Goal: Communication & Community: Answer question/provide support

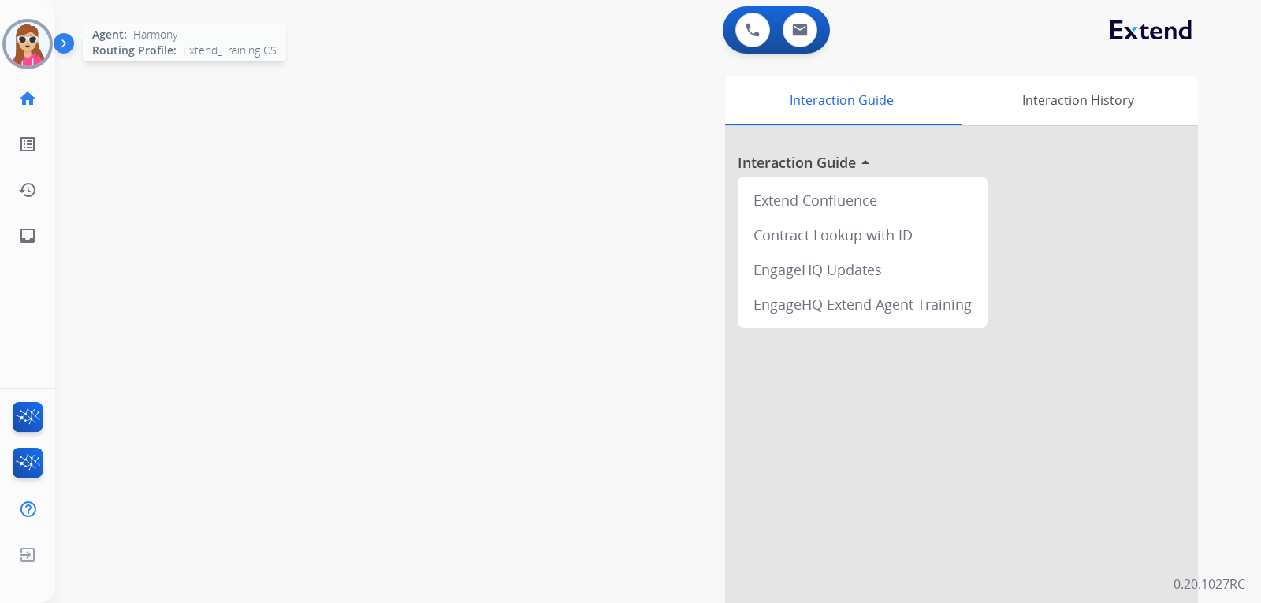
click at [20, 45] on img at bounding box center [28, 44] width 44 height 44
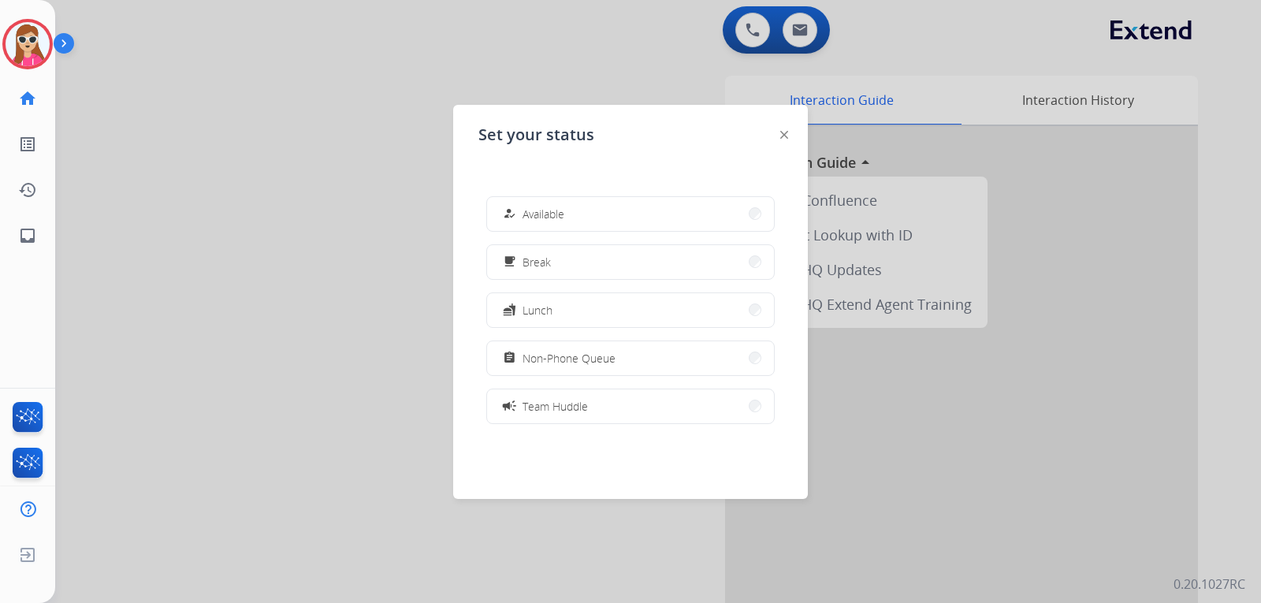
drag, startPoint x: 512, startPoint y: 207, endPoint x: 550, endPoint y: 195, distance: 40.2
click at [528, 210] on div "how_to_reg Available" at bounding box center [532, 213] width 65 height 19
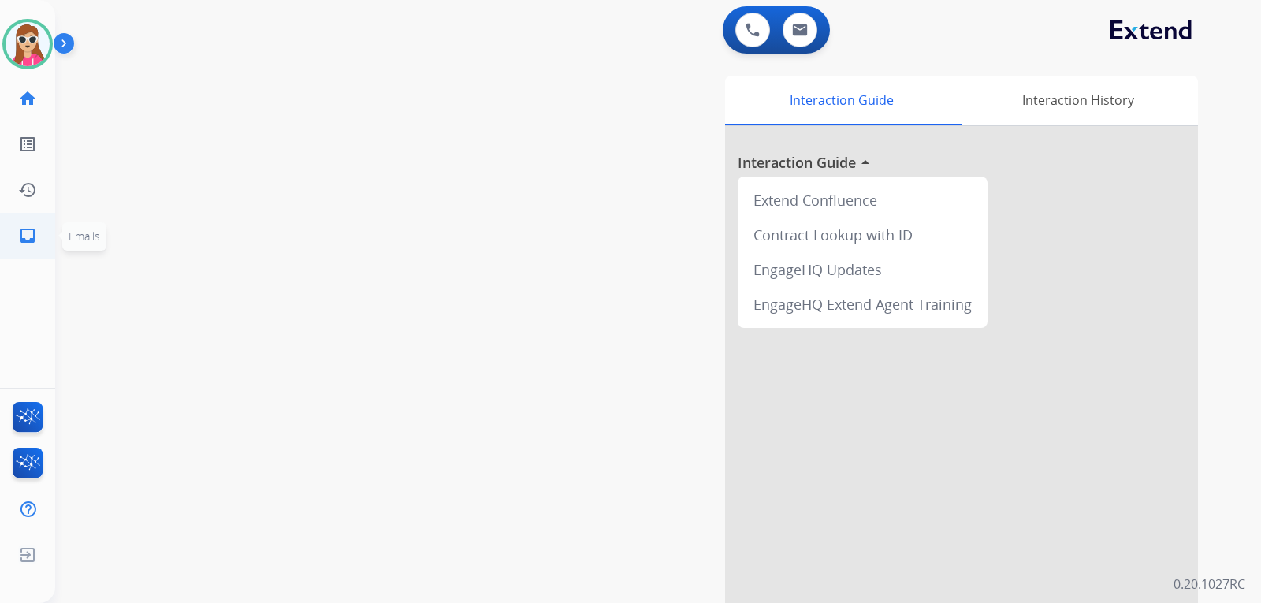
click at [28, 229] on mat-icon "inbox" at bounding box center [27, 235] width 19 height 19
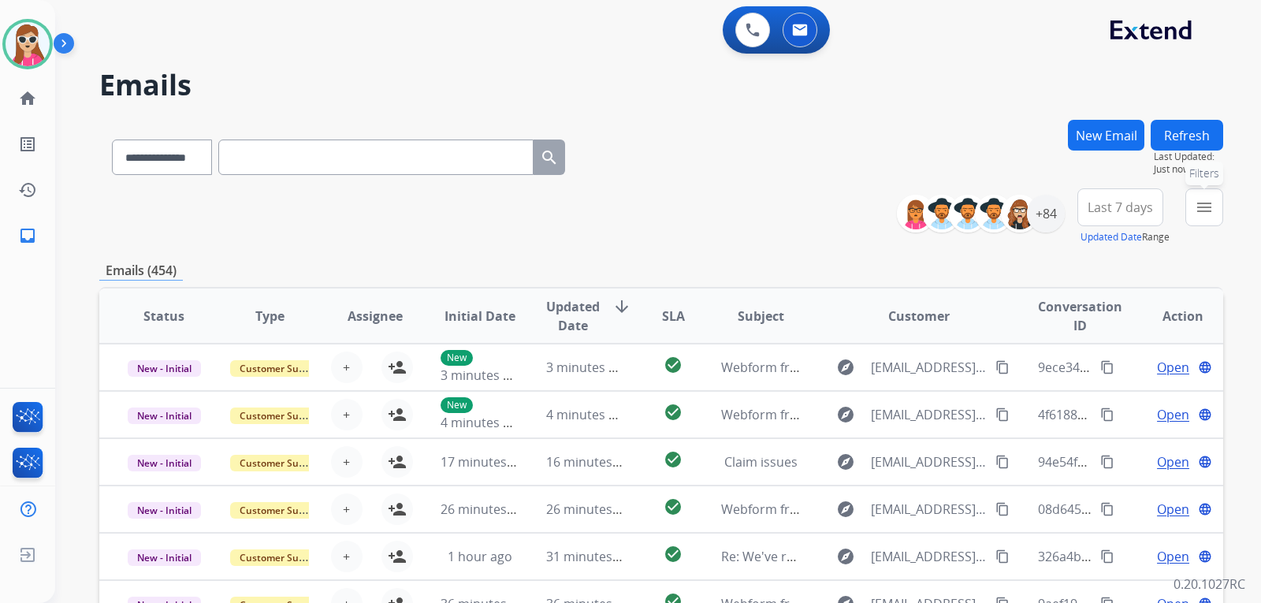
click at [1206, 219] on button "menu Filters" at bounding box center [1205, 207] width 38 height 38
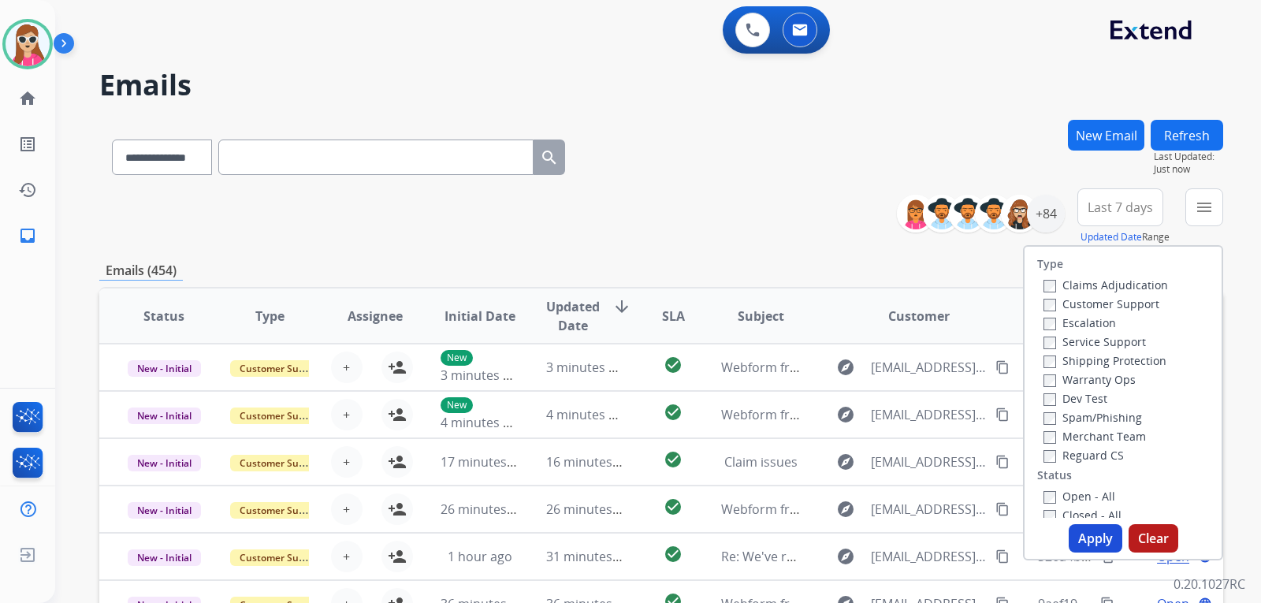
click at [1137, 302] on label "Customer Support" at bounding box center [1102, 303] width 116 height 15
click at [1116, 359] on label "Shipping Protection" at bounding box center [1105, 360] width 123 height 15
drag, startPoint x: 1084, startPoint y: 455, endPoint x: 1074, endPoint y: 478, distance: 25.1
click at [1084, 454] on label "Reguard CS" at bounding box center [1084, 455] width 80 height 15
click at [1063, 495] on label "Open - All" at bounding box center [1080, 496] width 72 height 15
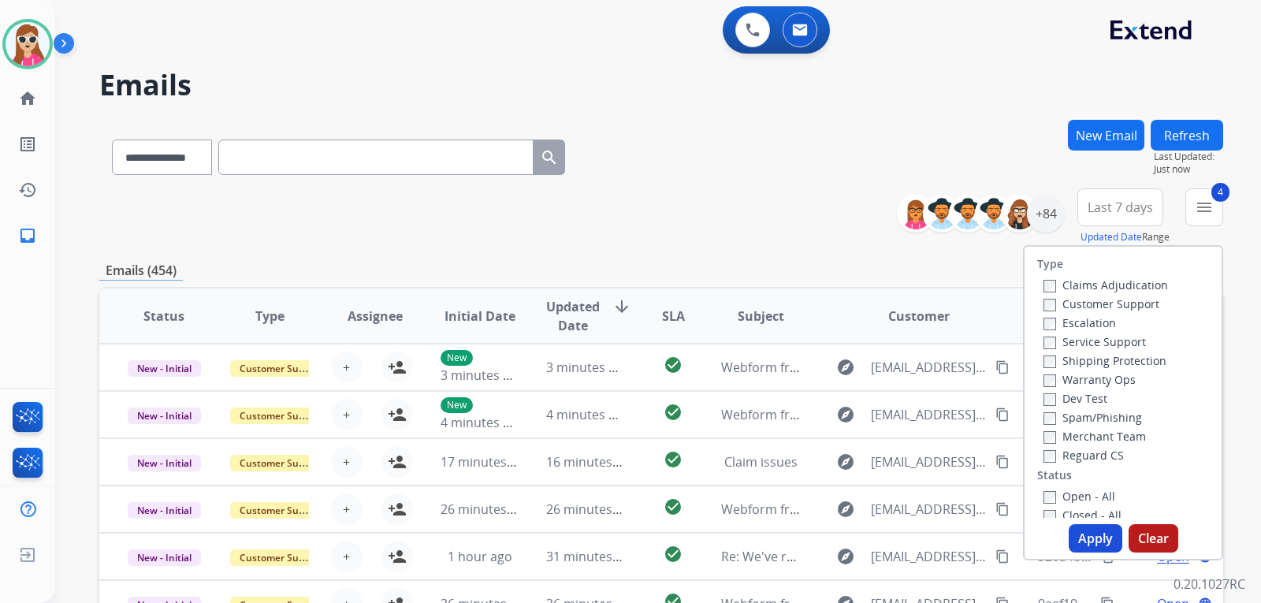
click at [1072, 530] on button "Apply" at bounding box center [1096, 538] width 54 height 28
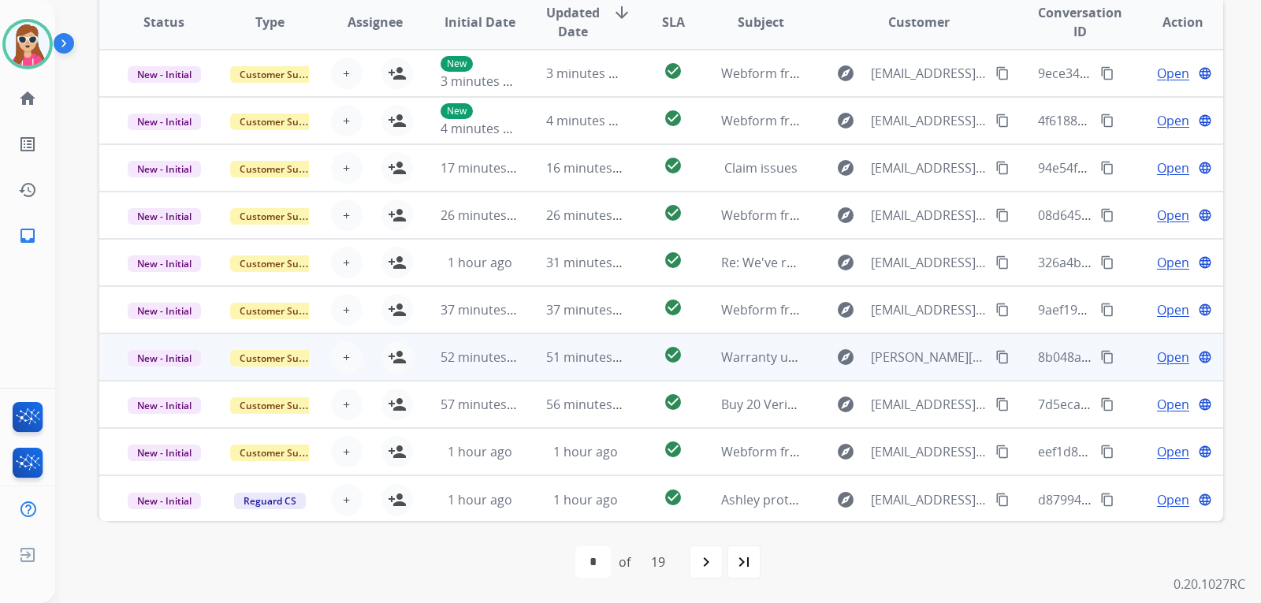
scroll to position [250, 0]
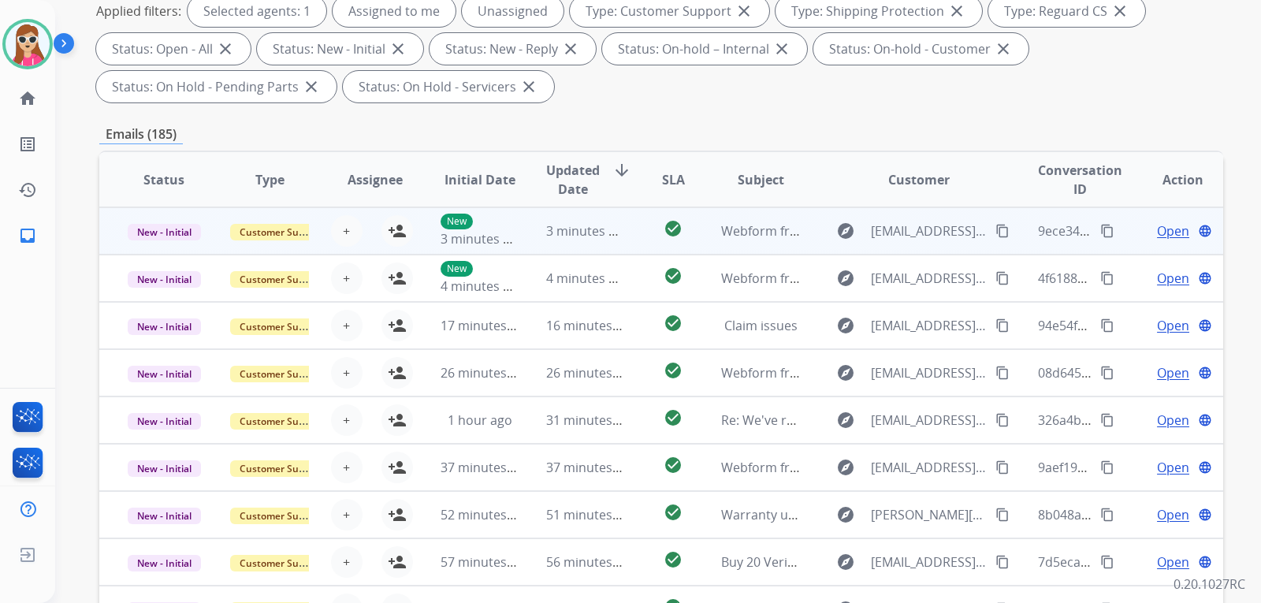
click at [635, 237] on td "check_circle" at bounding box center [661, 230] width 70 height 47
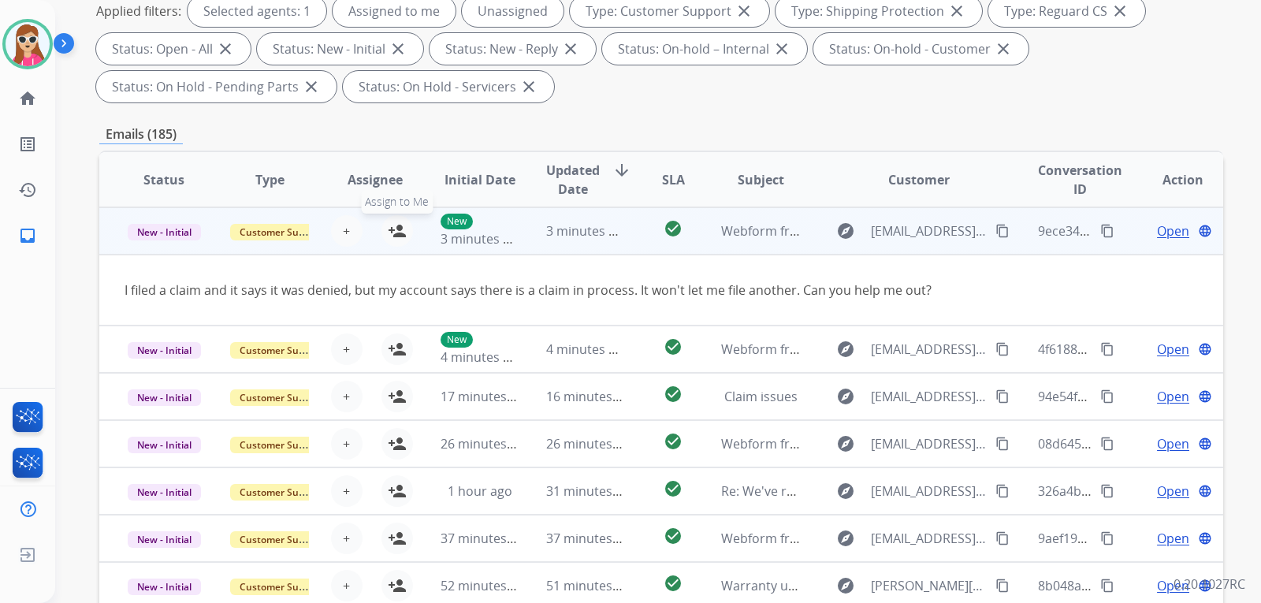
click at [388, 232] on mat-icon "person_add" at bounding box center [397, 231] width 19 height 19
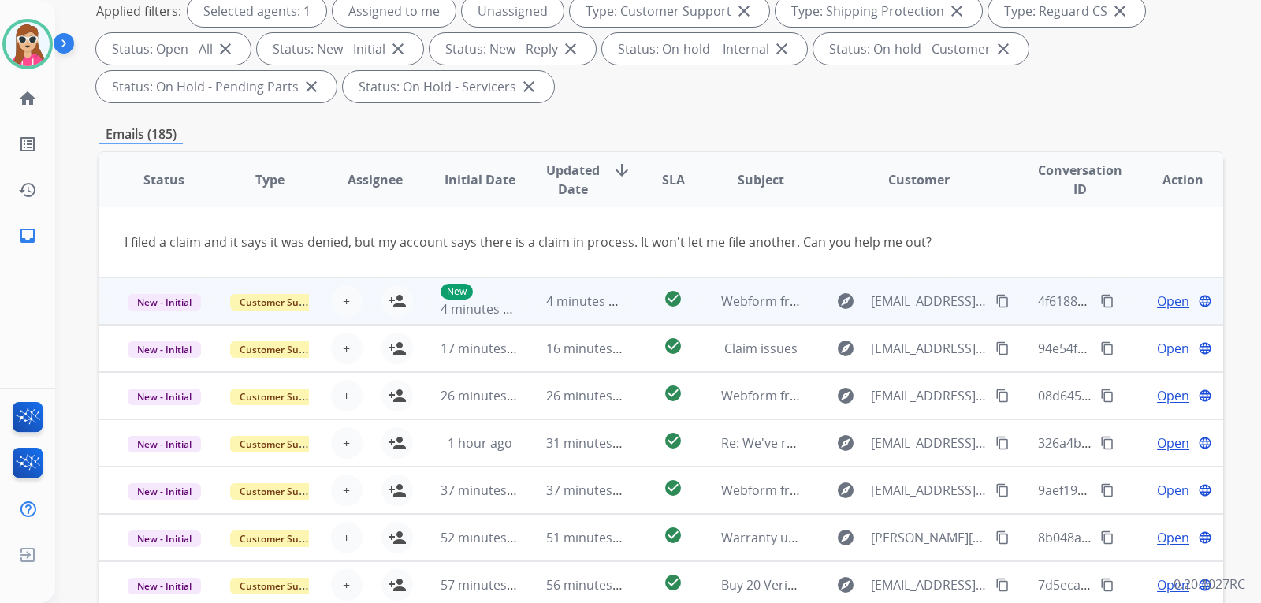
scroll to position [73, 0]
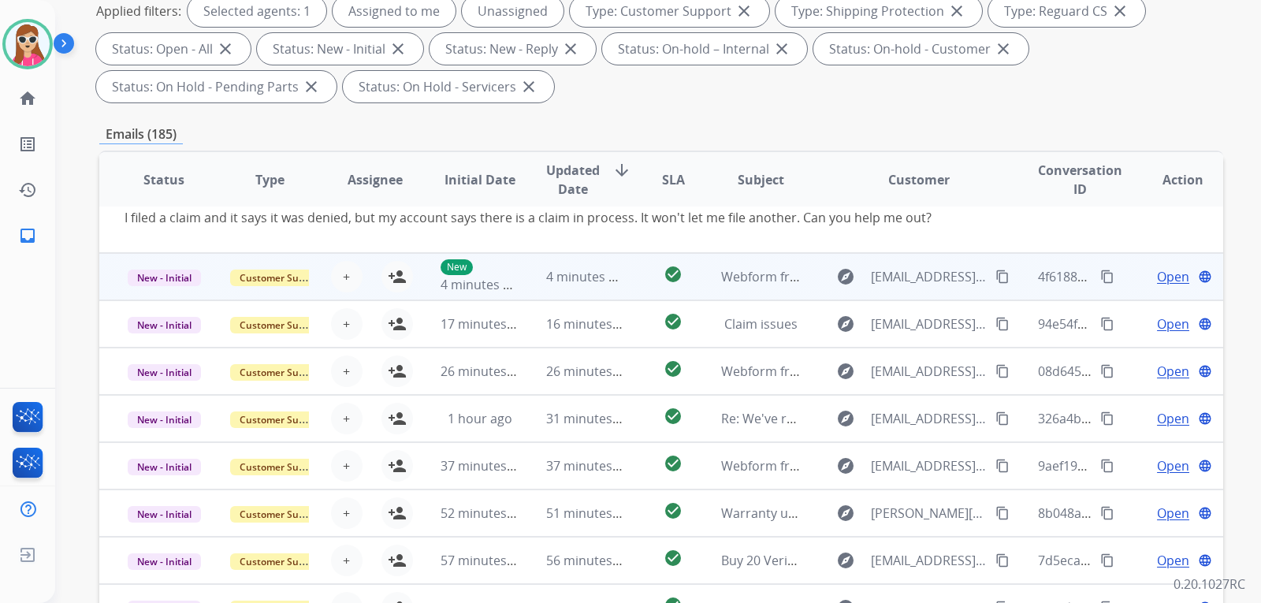
click at [632, 284] on td "check_circle" at bounding box center [661, 276] width 70 height 47
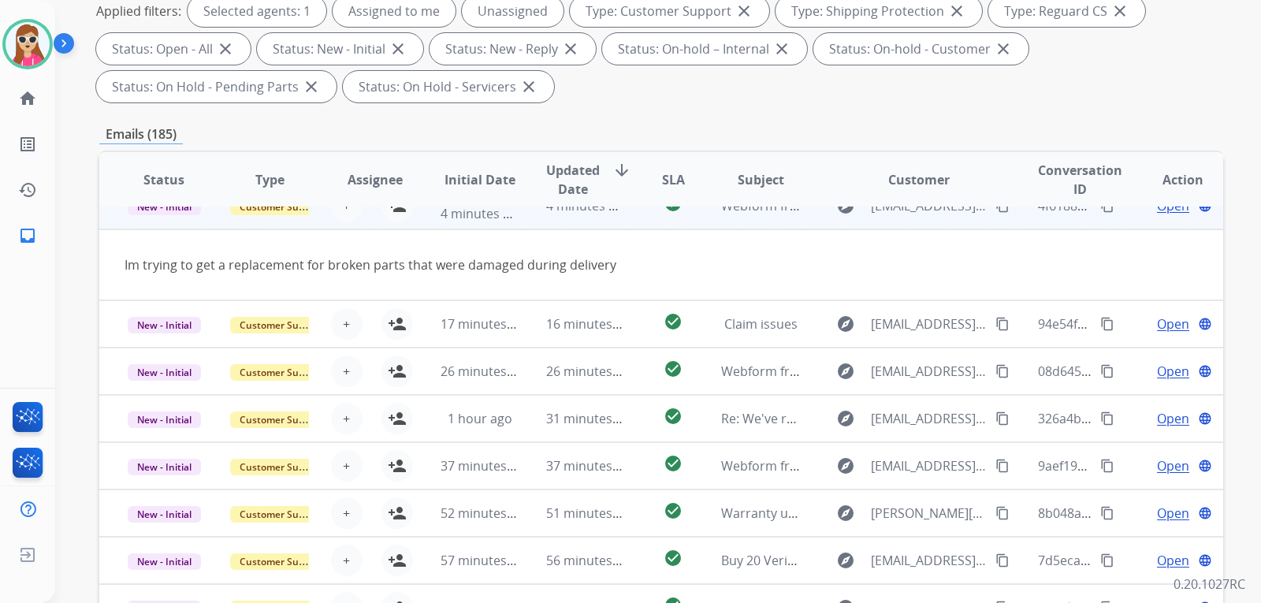
scroll to position [47, 0]
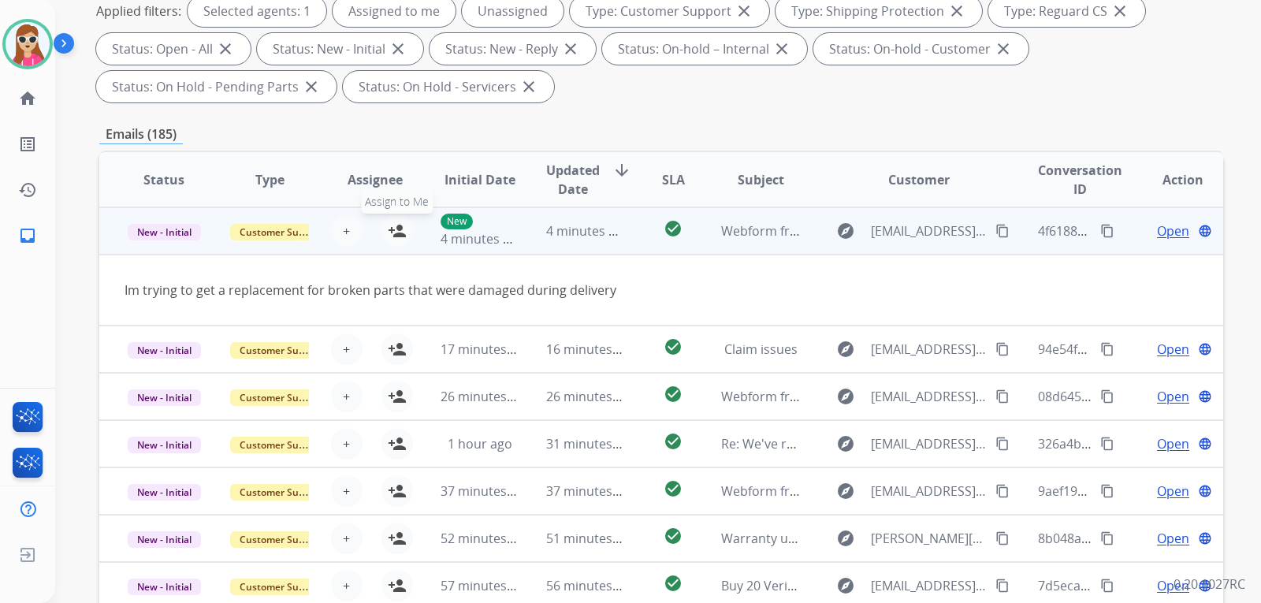
click at [398, 228] on mat-icon "person_add" at bounding box center [397, 231] width 19 height 19
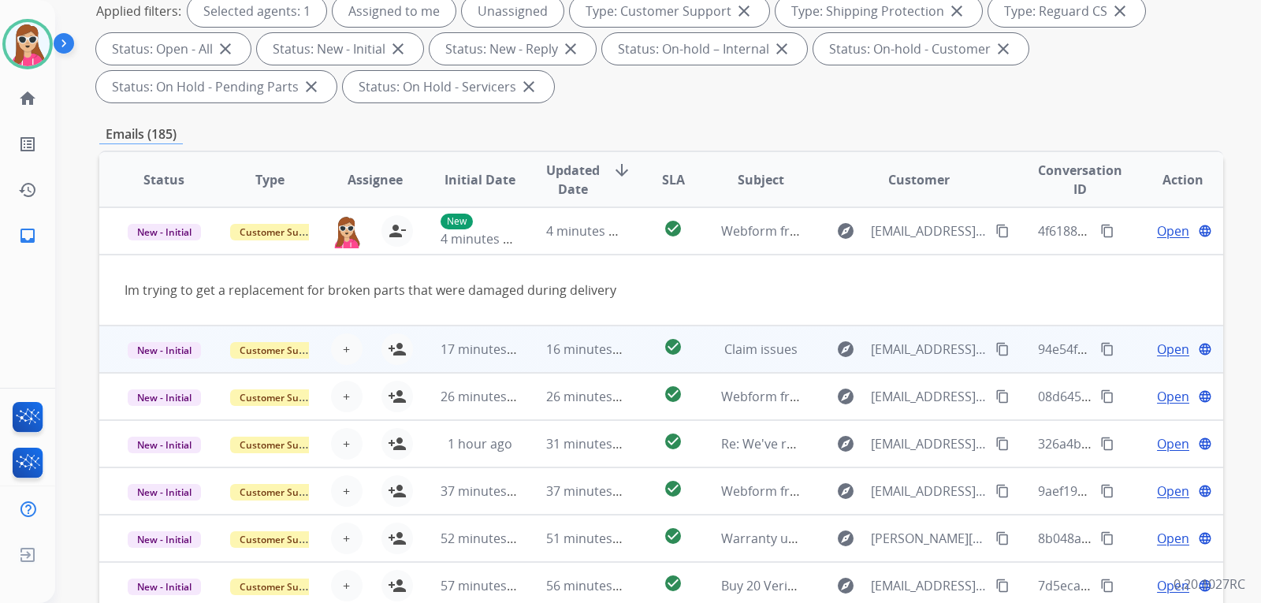
click at [642, 350] on td "check_circle" at bounding box center [661, 349] width 70 height 47
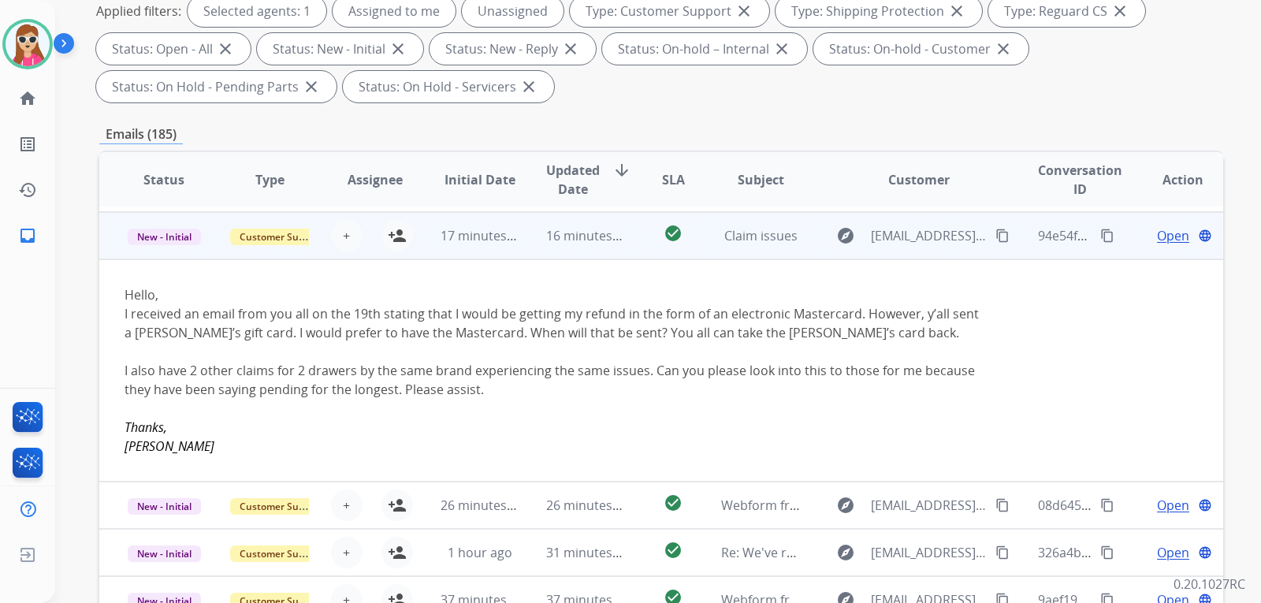
scroll to position [95, 0]
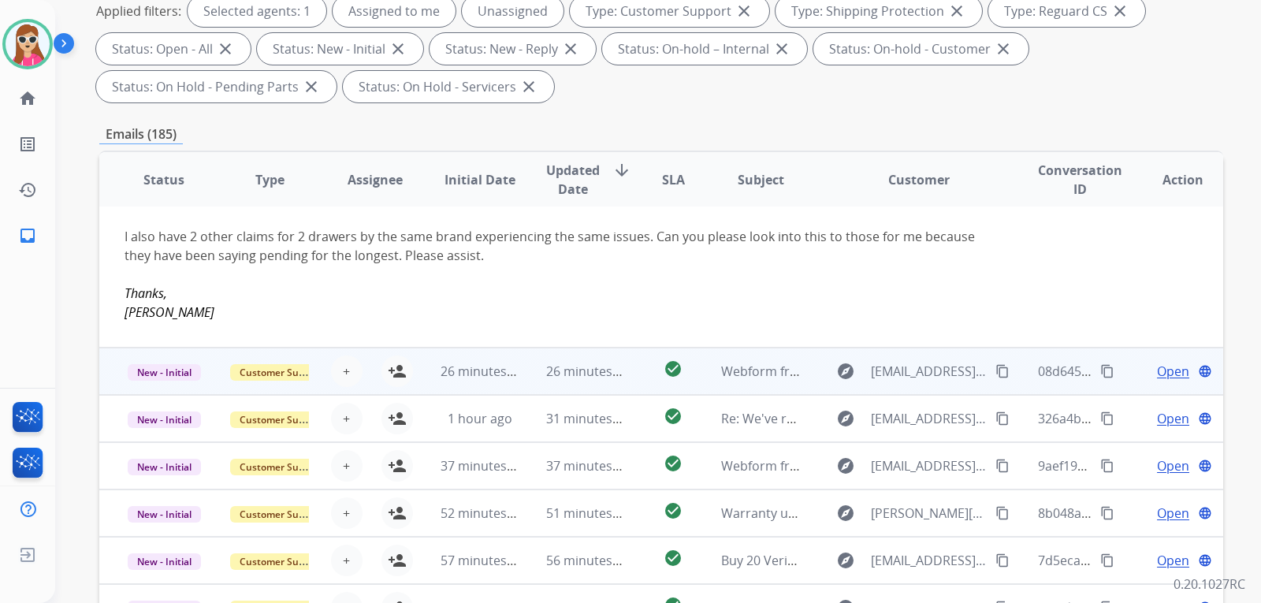
click at [639, 378] on td "check_circle" at bounding box center [661, 371] width 70 height 47
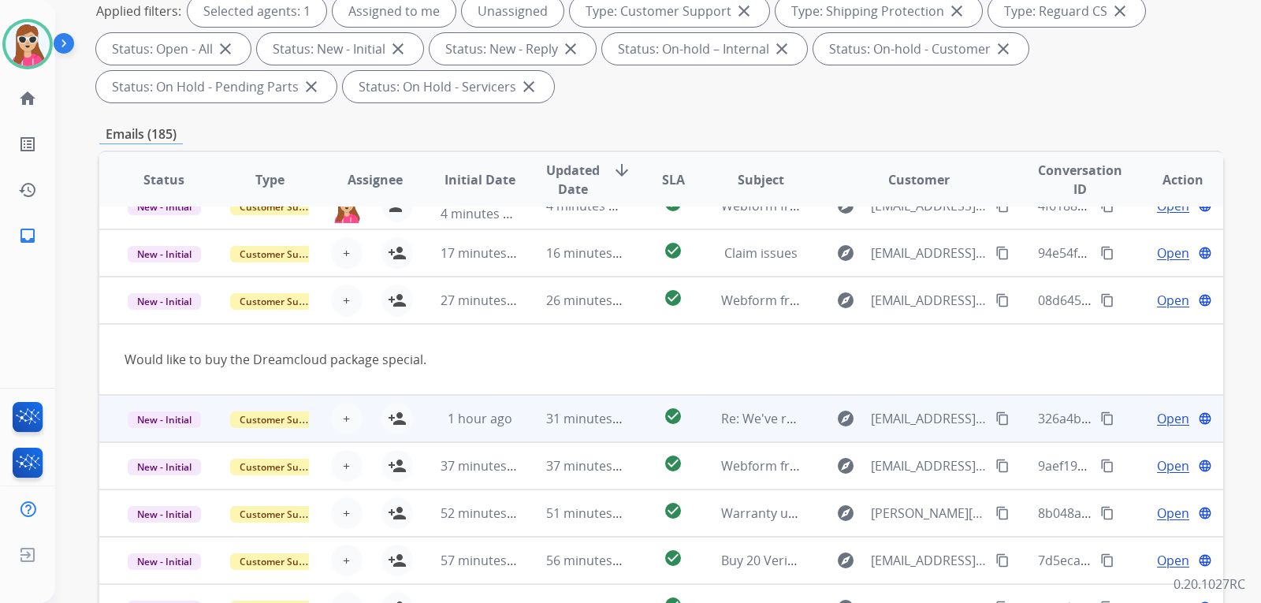
scroll to position [73, 0]
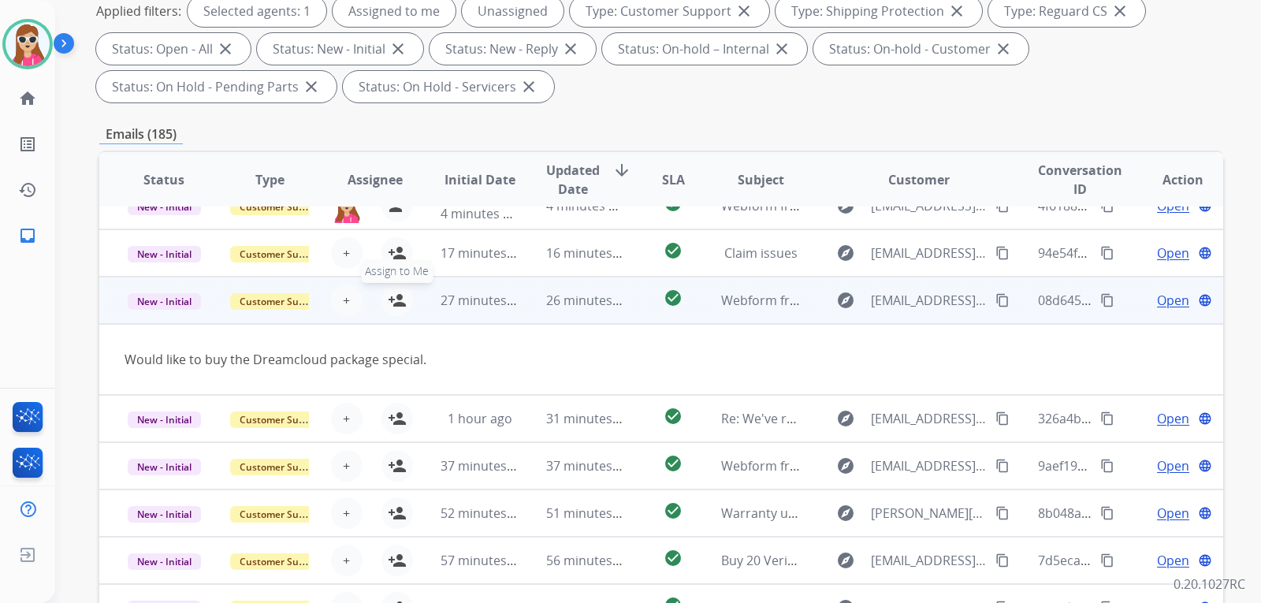
click at [397, 300] on mat-icon "person_add" at bounding box center [397, 300] width 19 height 19
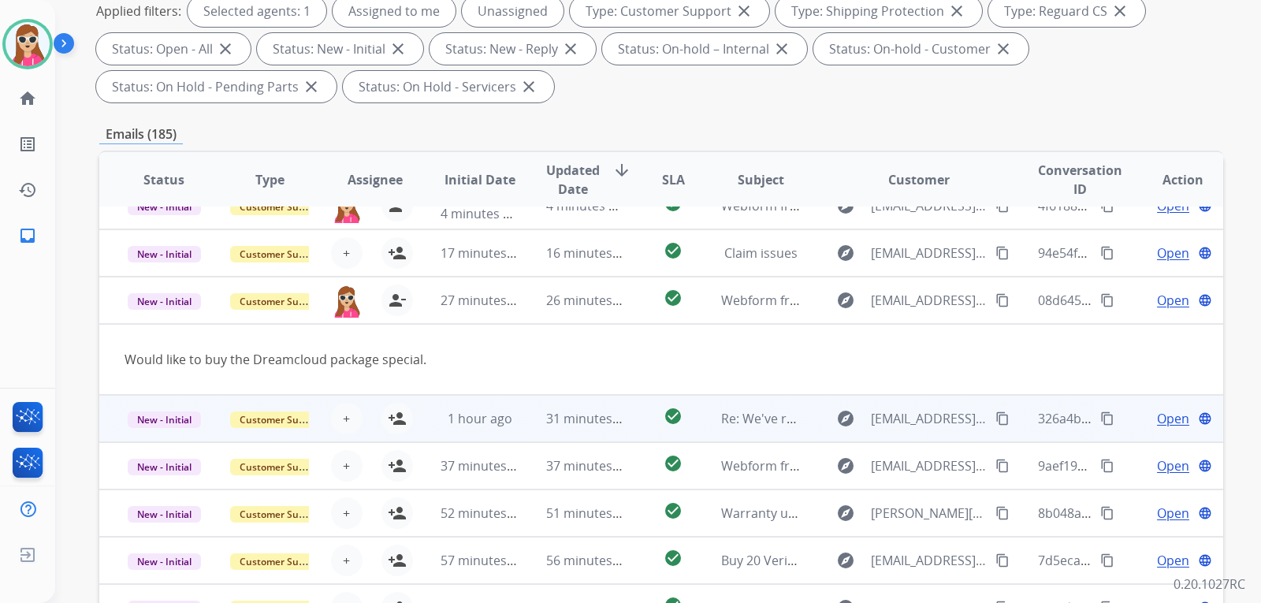
click at [629, 425] on td "check_circle" at bounding box center [661, 418] width 70 height 47
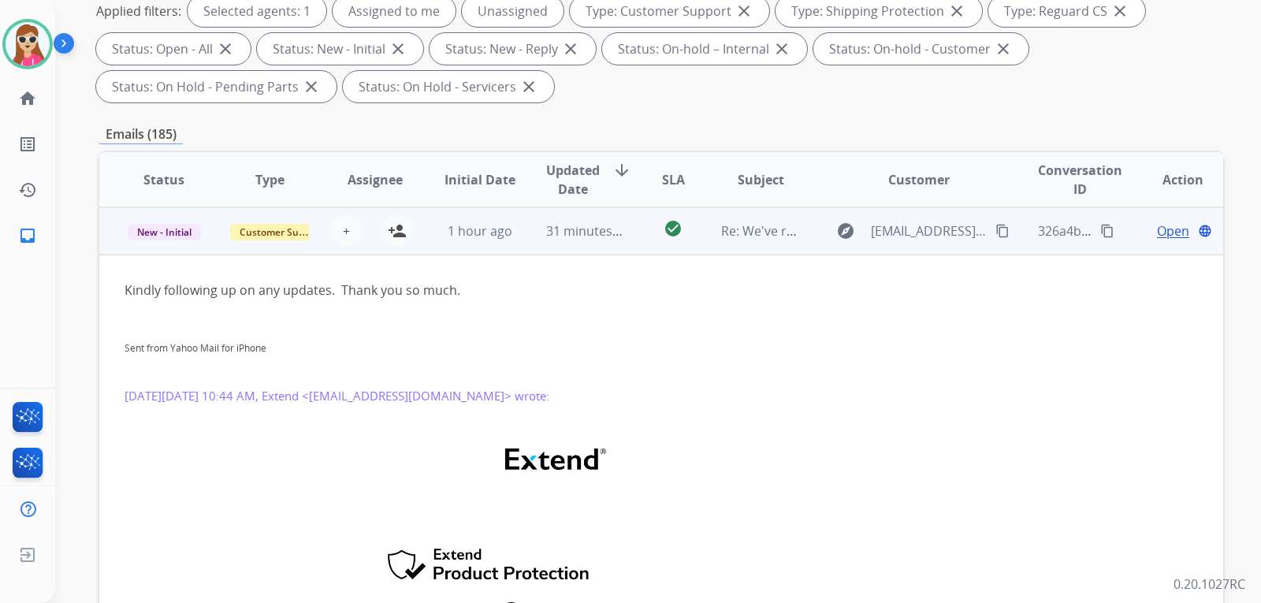
scroll to position [0, 0]
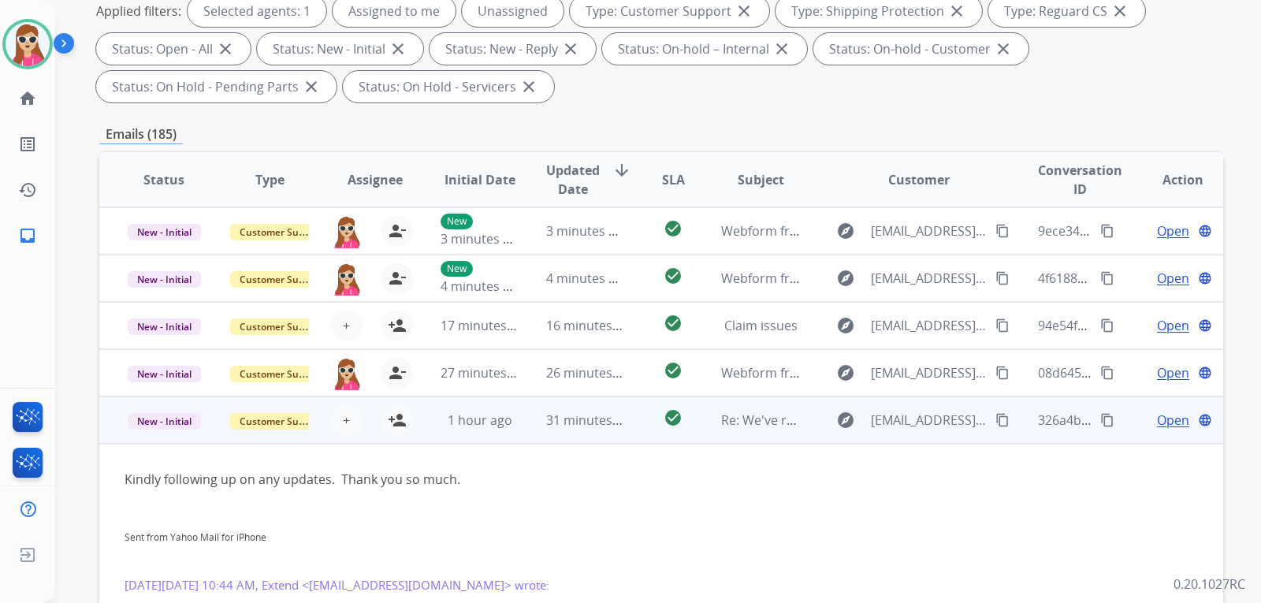
click at [632, 426] on td "check_circle" at bounding box center [661, 420] width 70 height 47
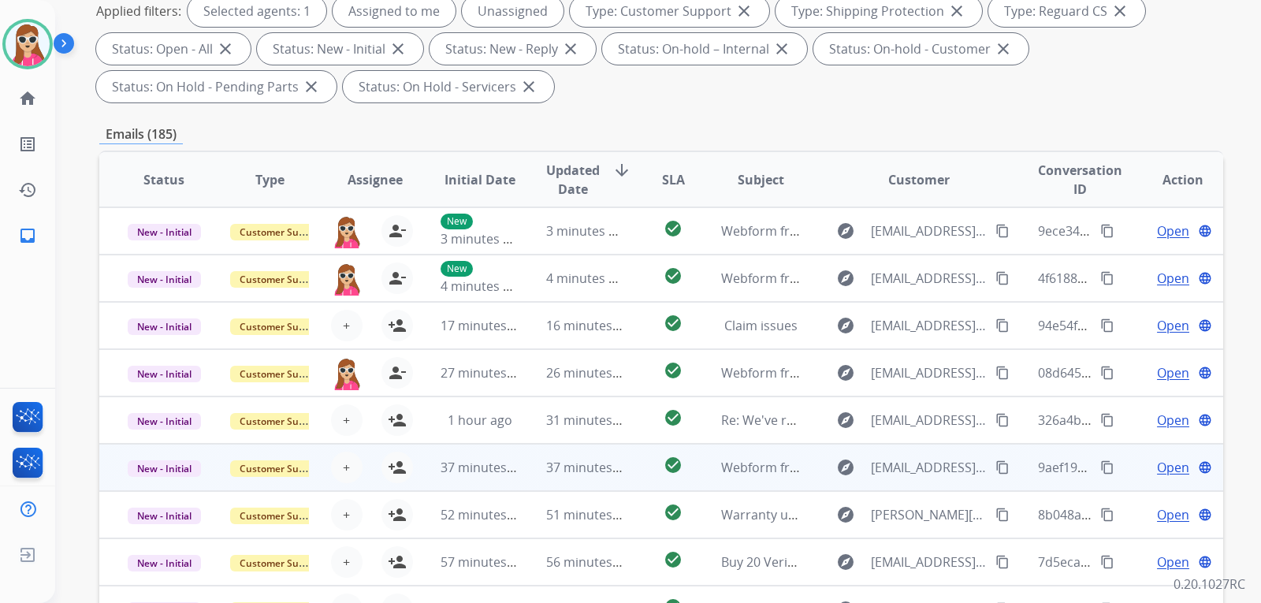
click at [631, 471] on td "check_circle" at bounding box center [661, 467] width 70 height 47
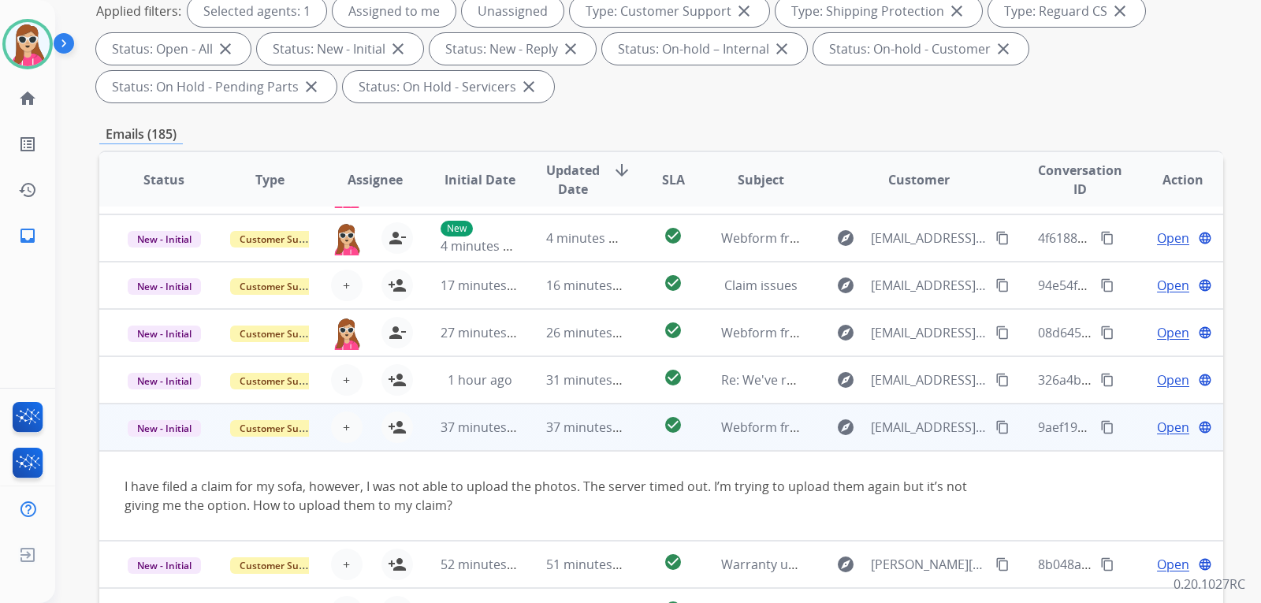
scroll to position [91, 0]
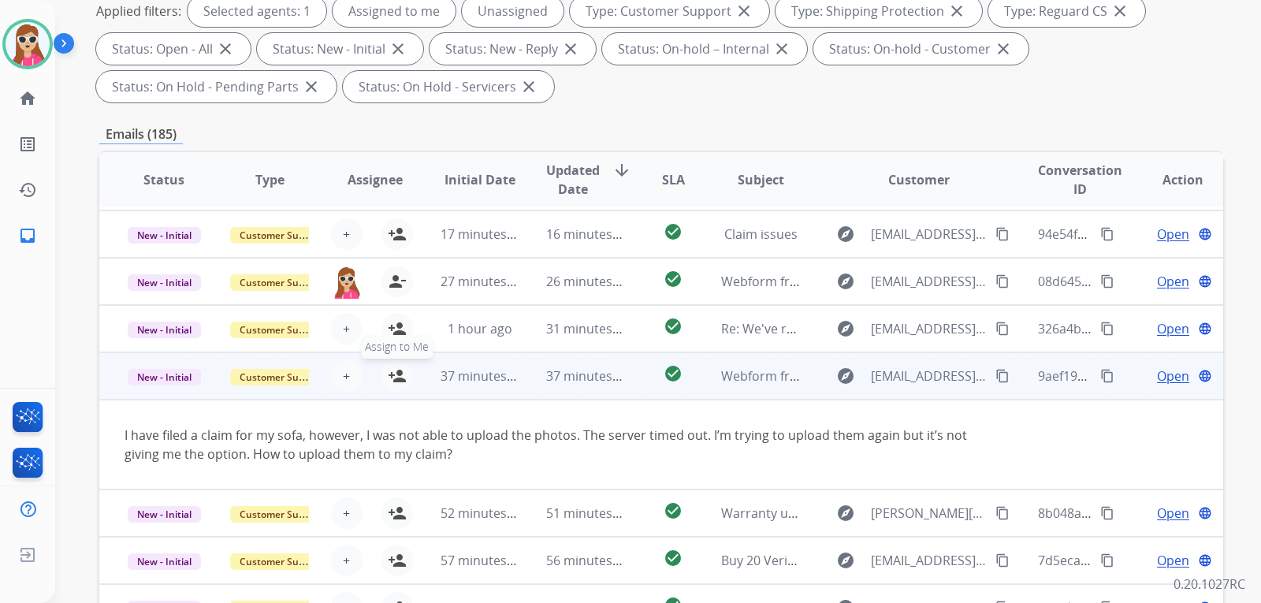
click at [400, 378] on mat-icon "person_add" at bounding box center [397, 376] width 19 height 19
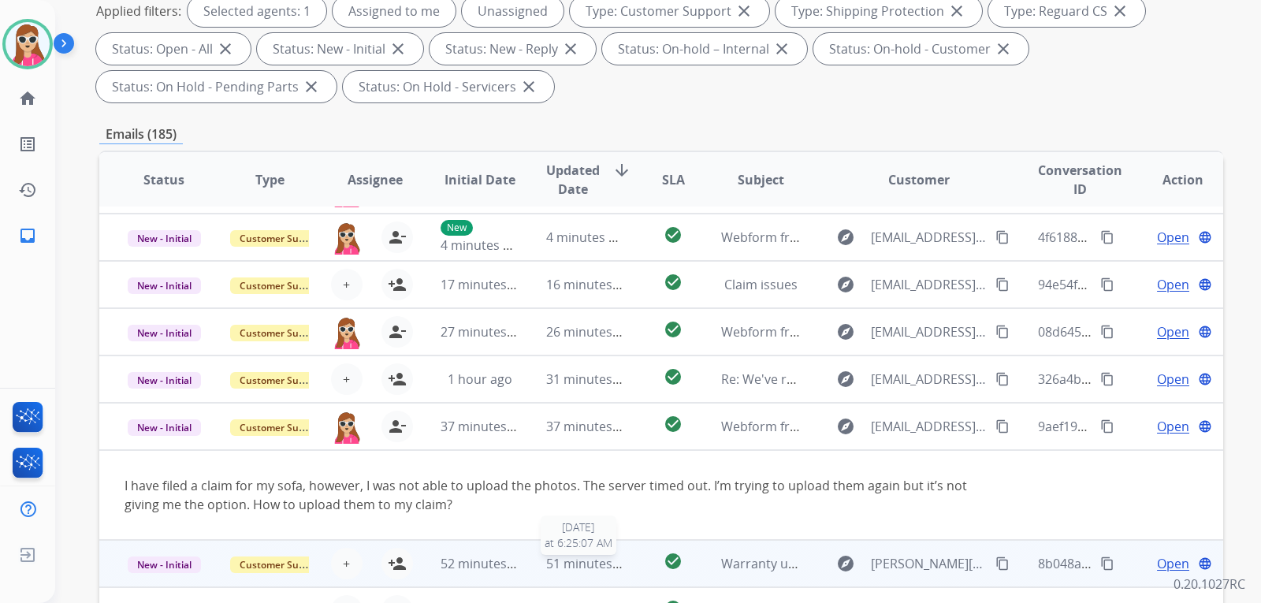
scroll to position [79, 0]
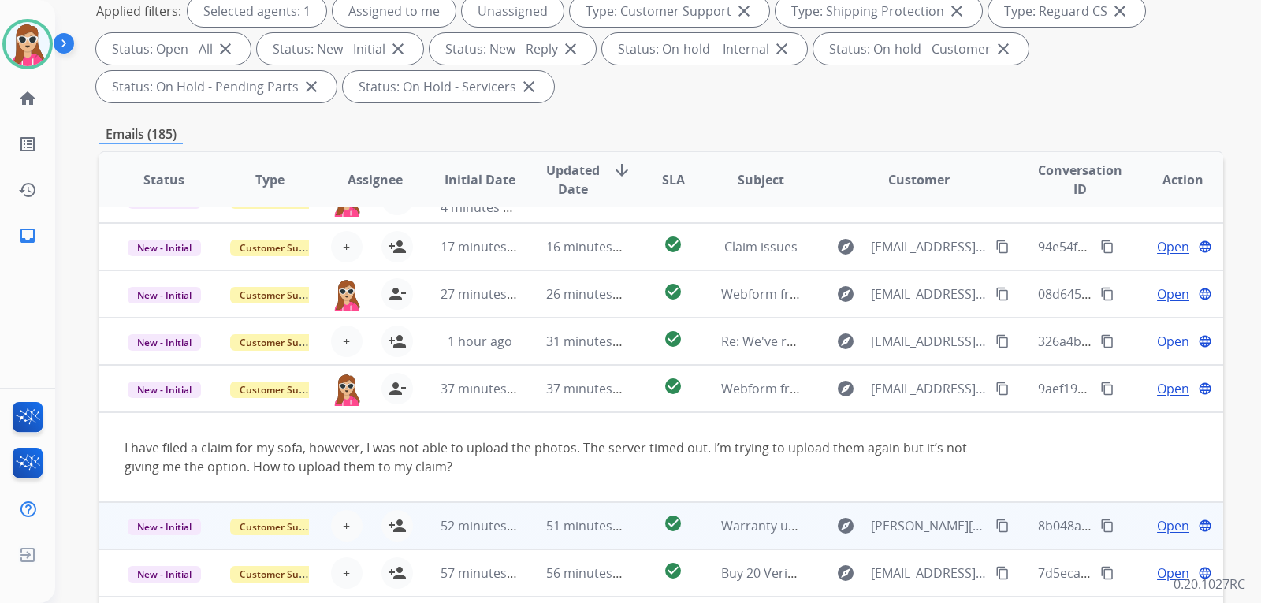
click at [525, 531] on td "51 minutes ago" at bounding box center [574, 525] width 106 height 47
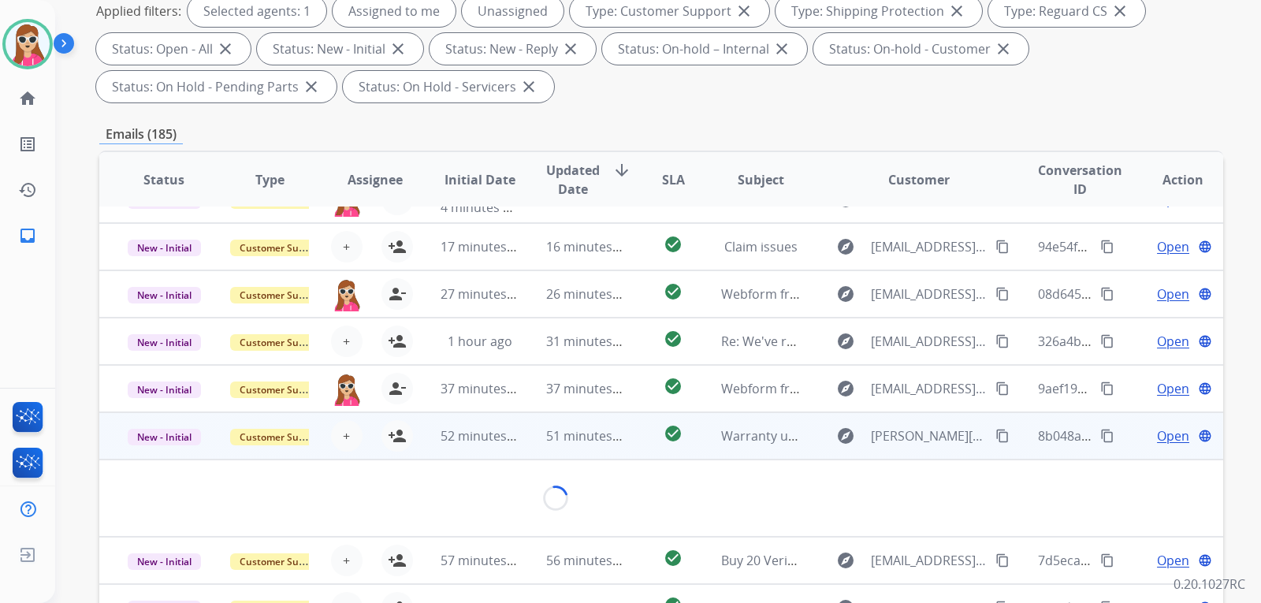
scroll to position [73, 0]
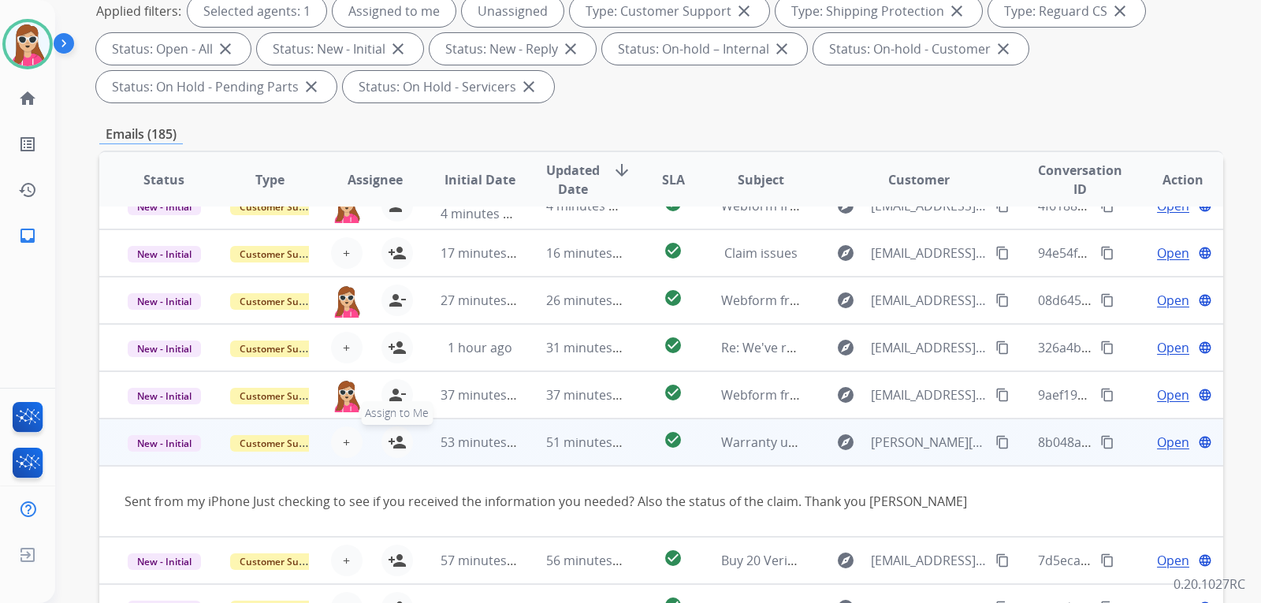
click at [390, 445] on mat-icon "person_add" at bounding box center [397, 442] width 19 height 19
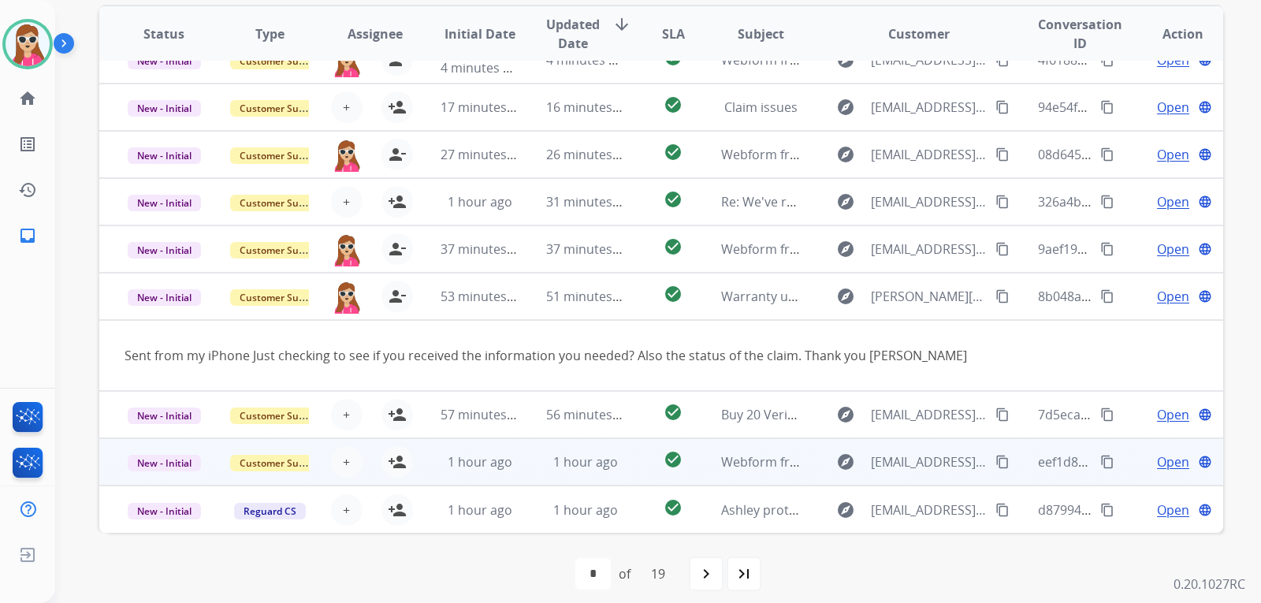
scroll to position [408, 0]
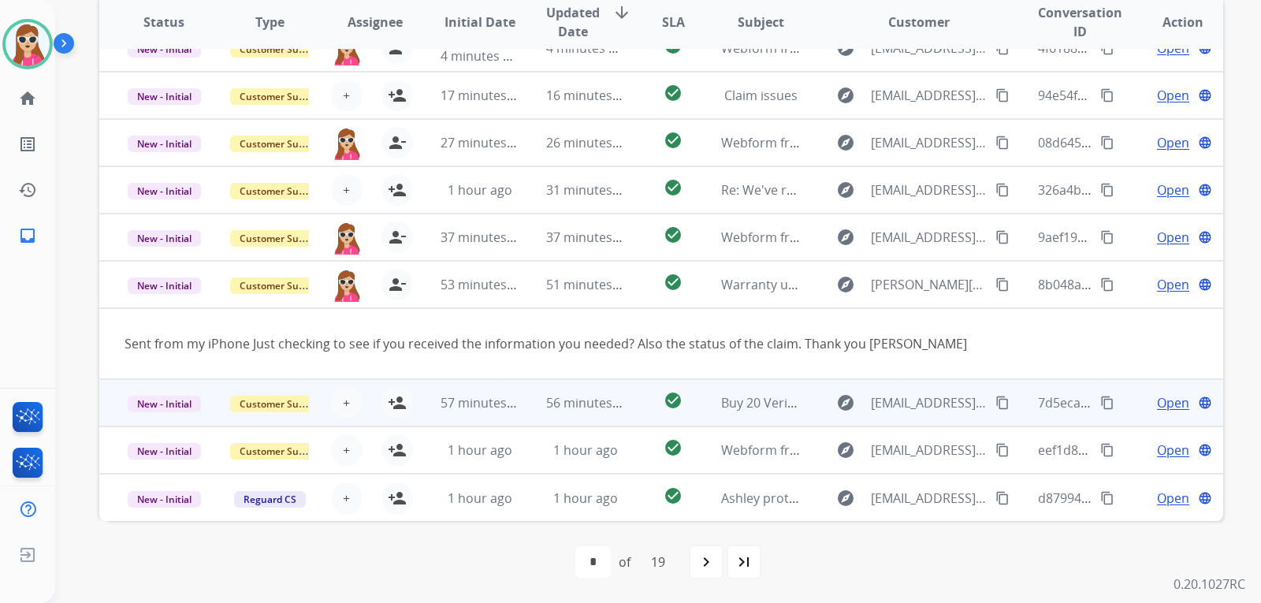
click at [525, 414] on td "56 minutes ago" at bounding box center [574, 402] width 106 height 47
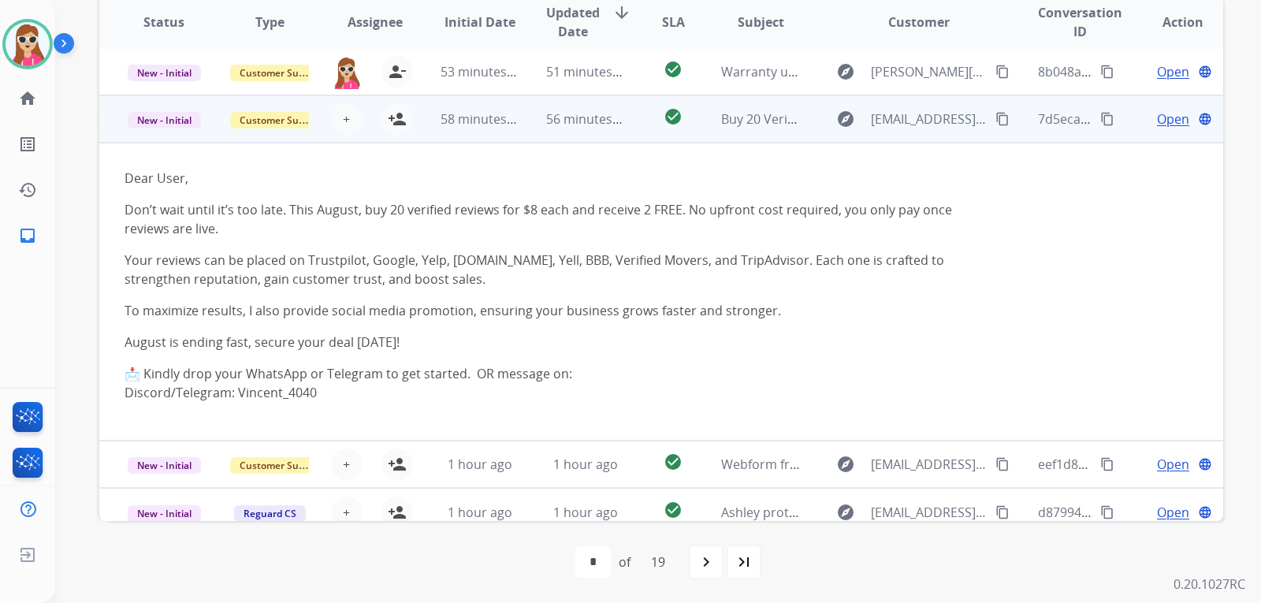
scroll to position [300, 0]
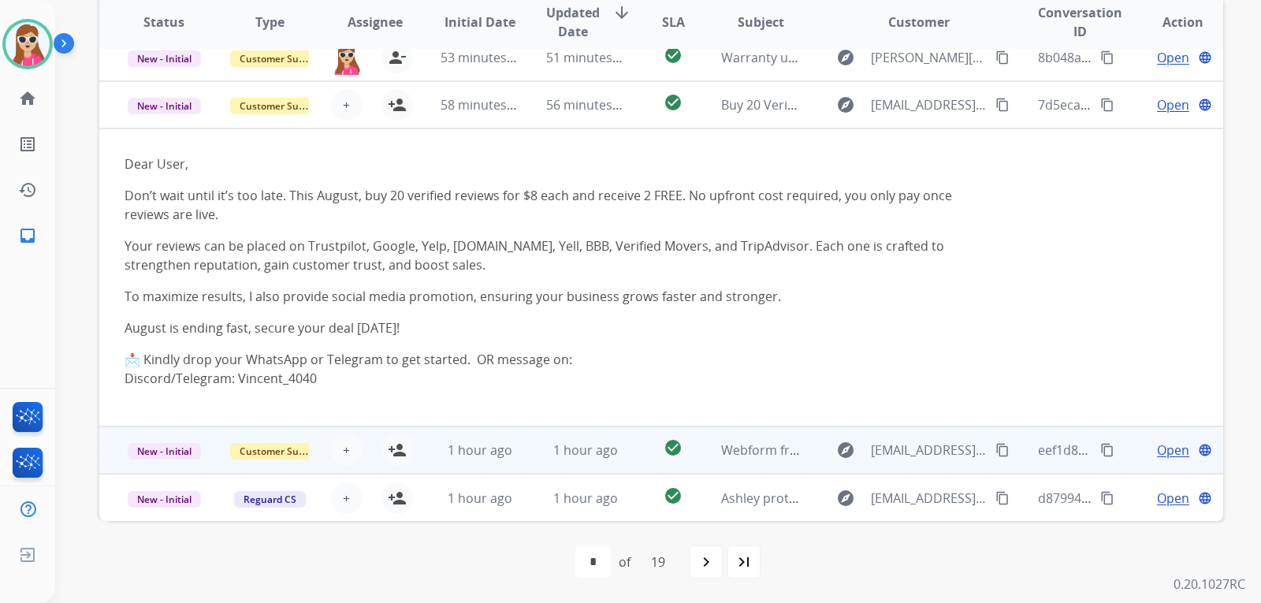
click at [522, 444] on td "1 hour ago" at bounding box center [574, 449] width 106 height 47
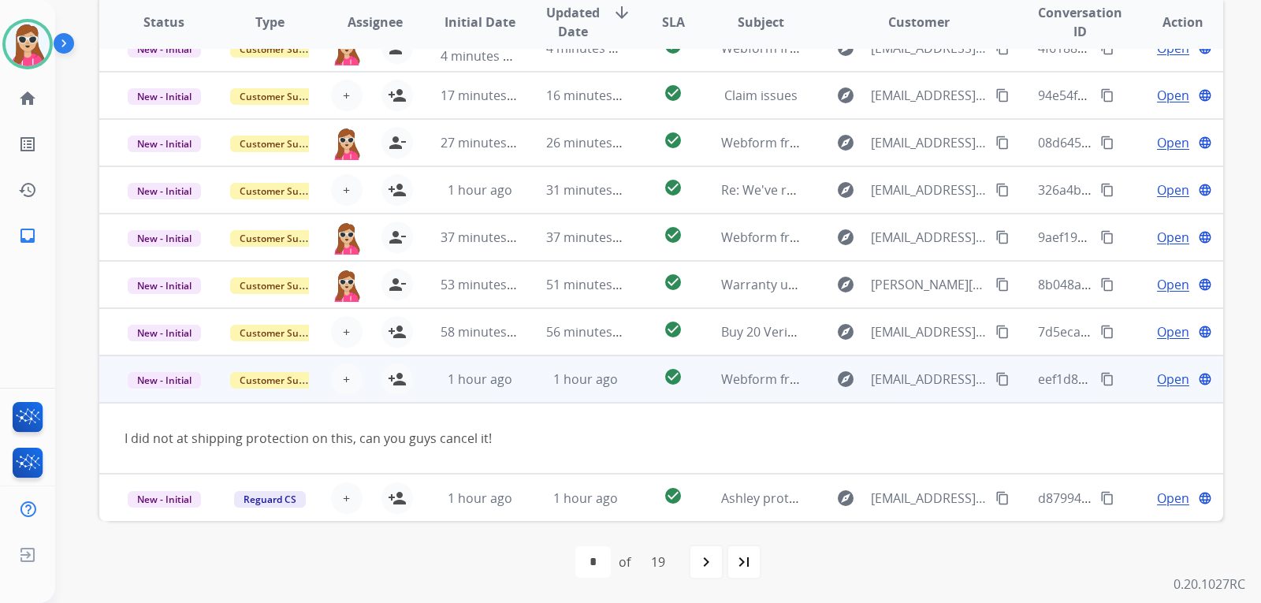
scroll to position [73, 0]
click at [393, 385] on mat-icon "person_add" at bounding box center [397, 379] width 19 height 19
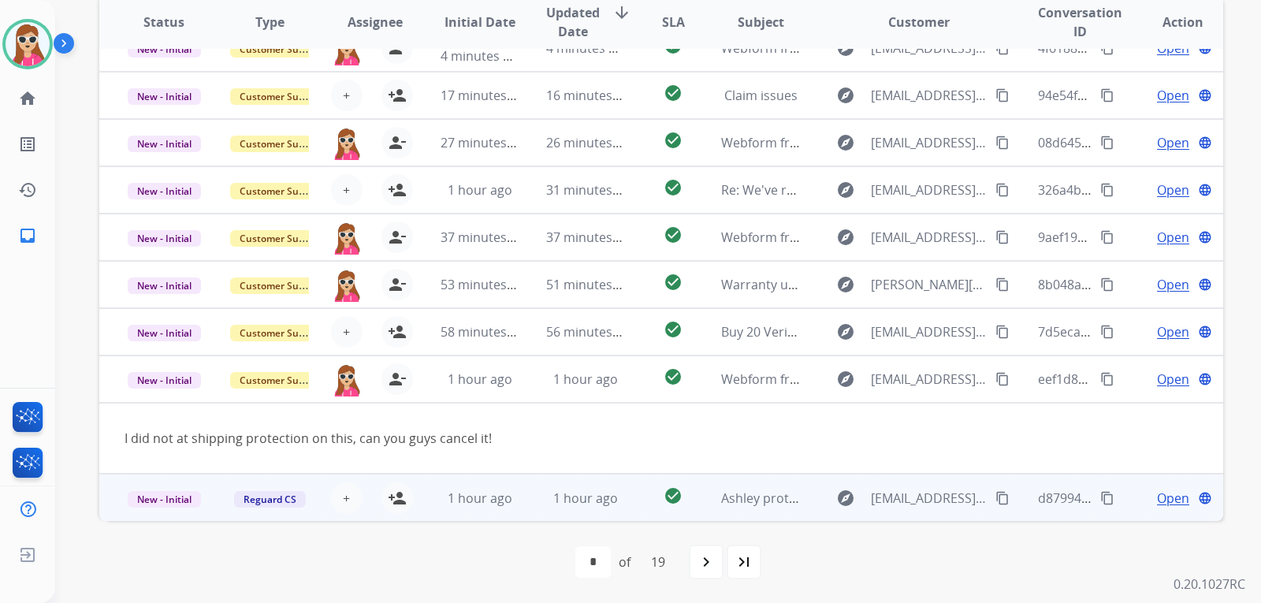
click at [430, 483] on td "1 hour ago" at bounding box center [468, 497] width 106 height 47
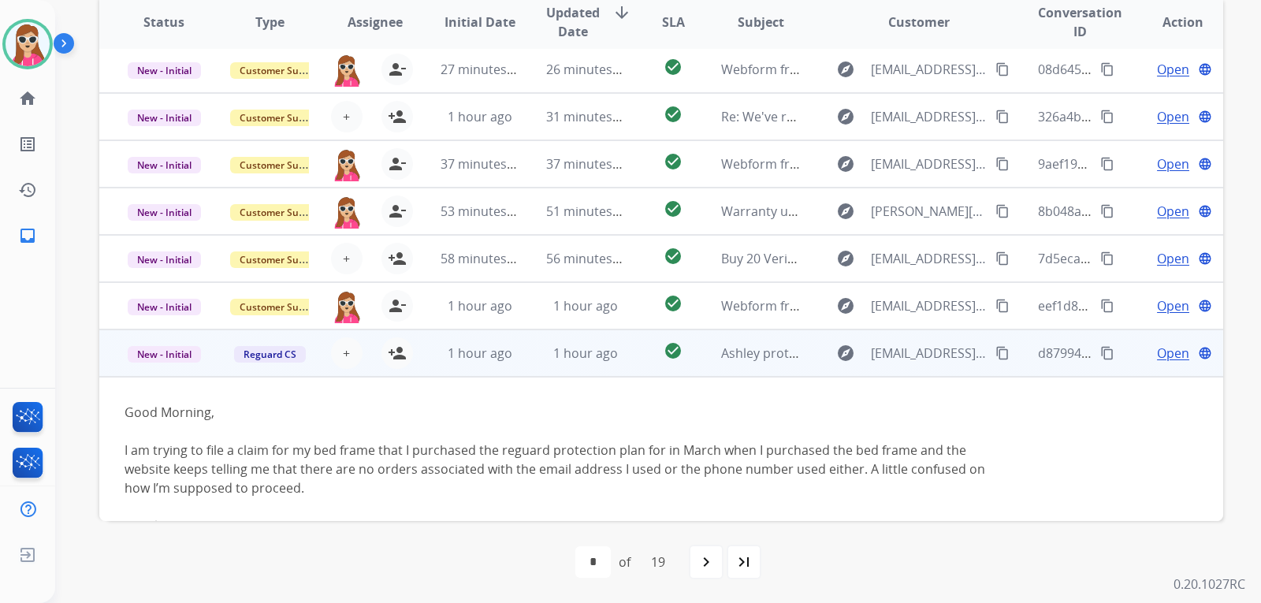
scroll to position [185, 0]
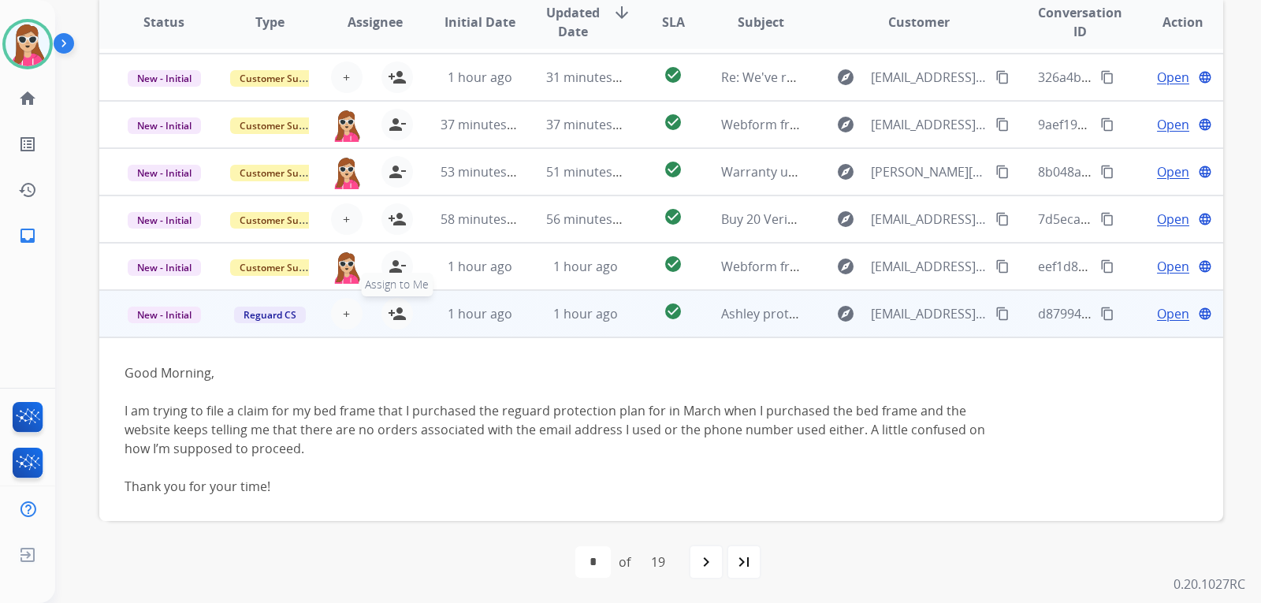
click at [400, 310] on mat-icon "person_add" at bounding box center [397, 313] width 19 height 19
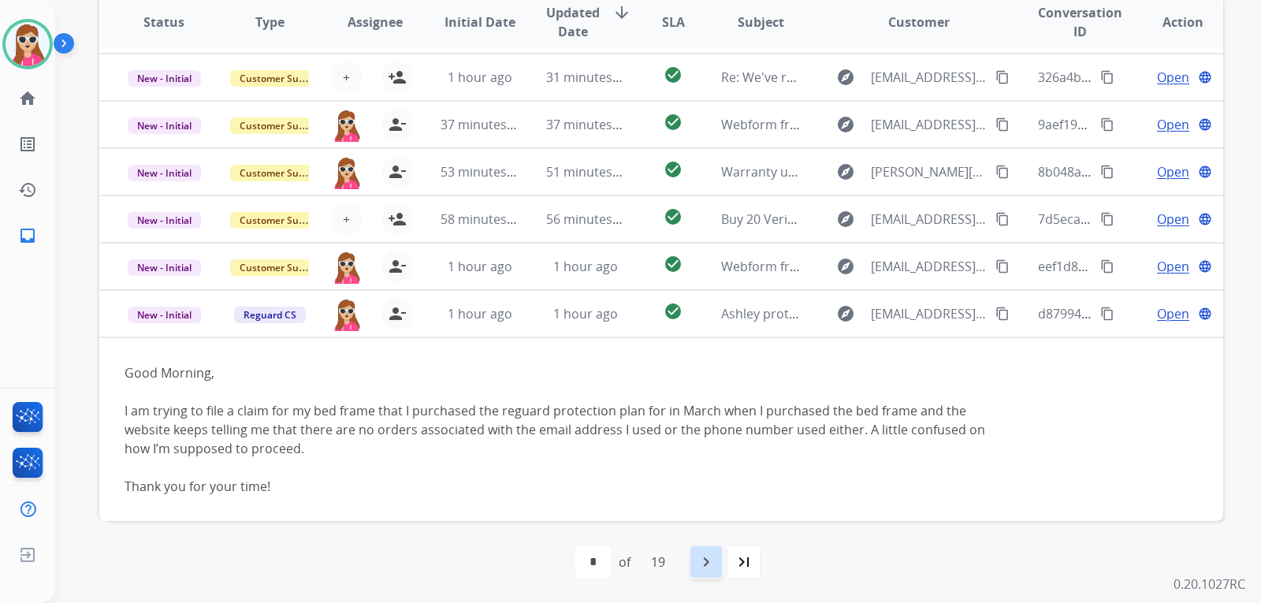
click at [702, 566] on mat-icon "navigate_next" at bounding box center [706, 562] width 19 height 19
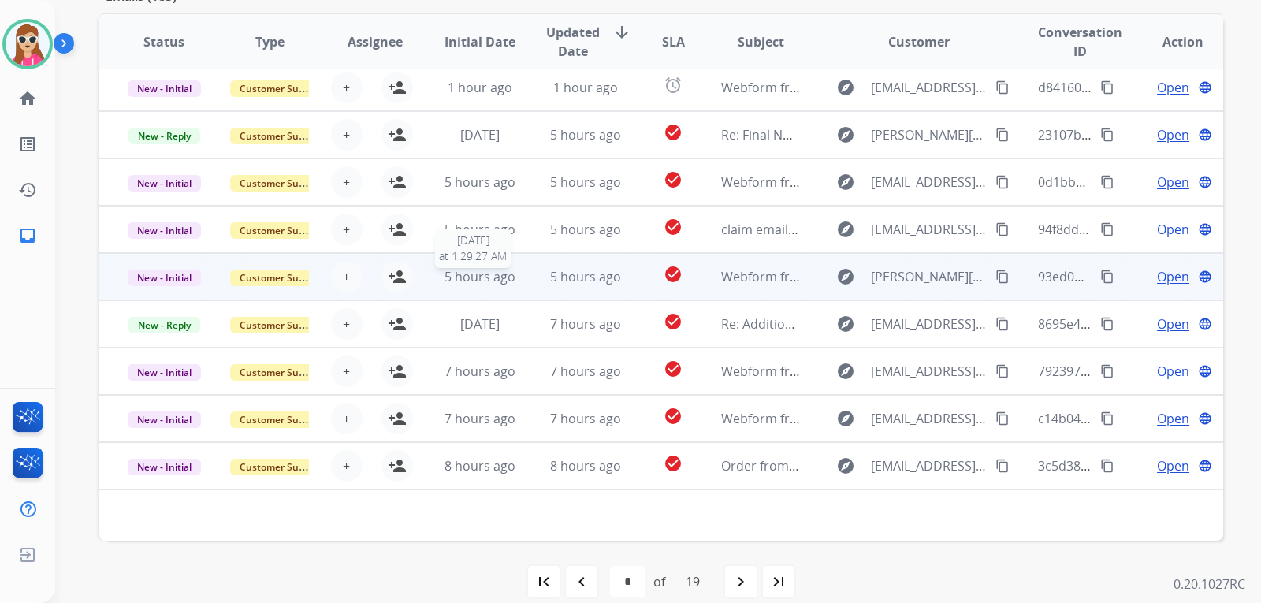
scroll to position [394, 0]
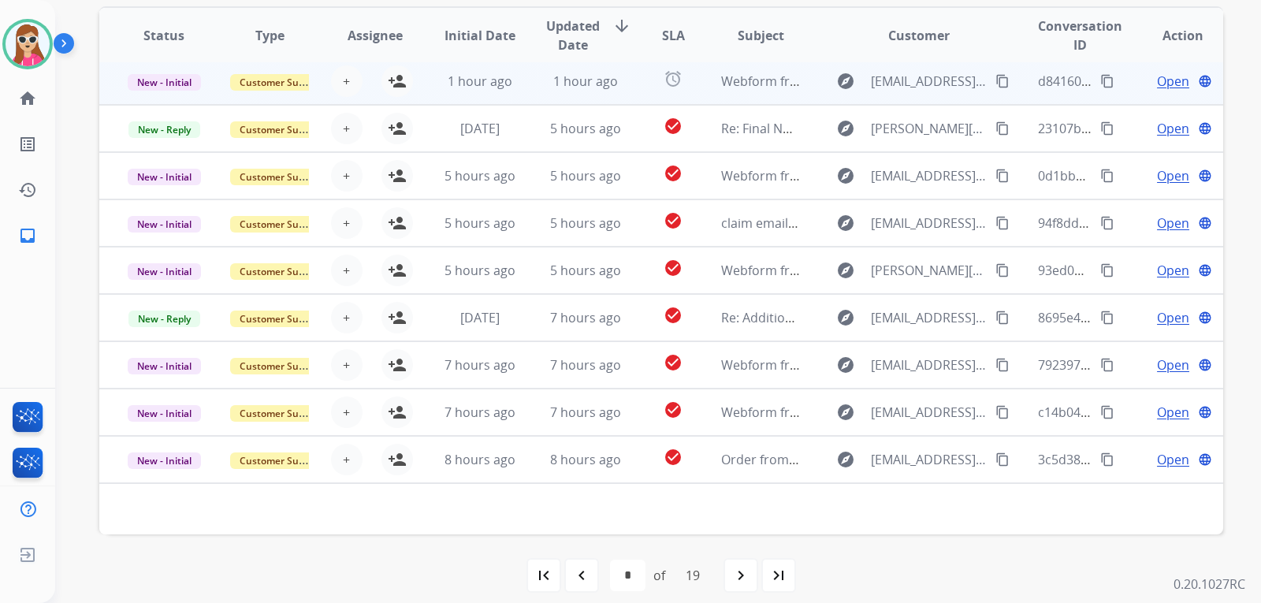
click at [537, 84] on td "1 hour ago" at bounding box center [574, 81] width 106 height 47
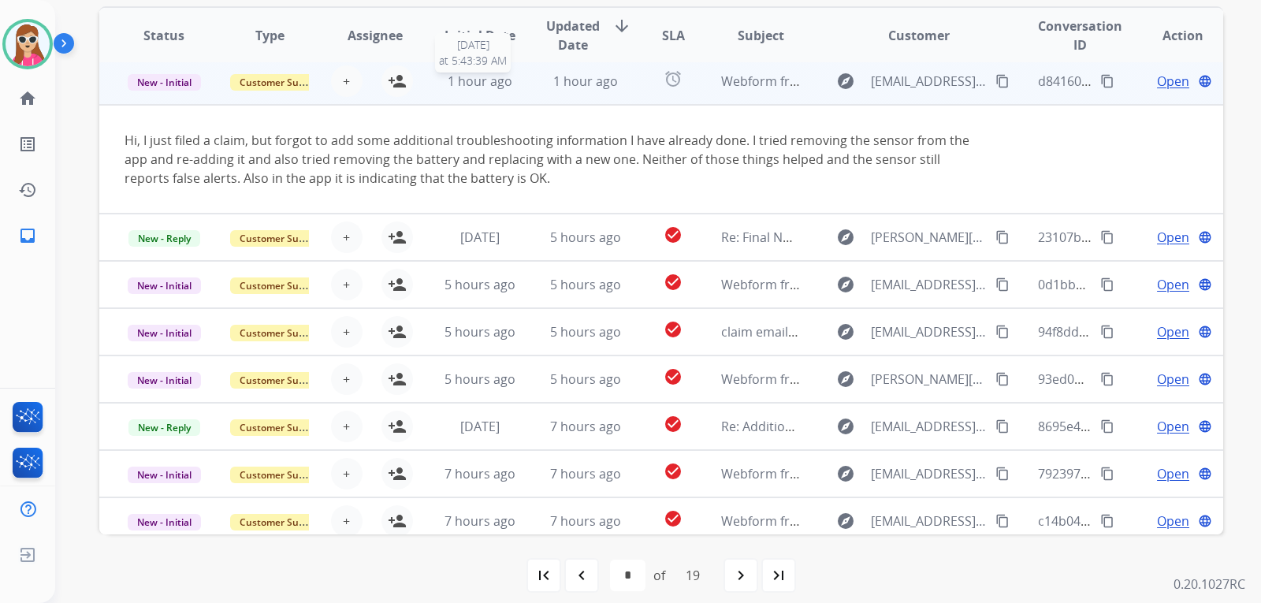
scroll to position [47, 0]
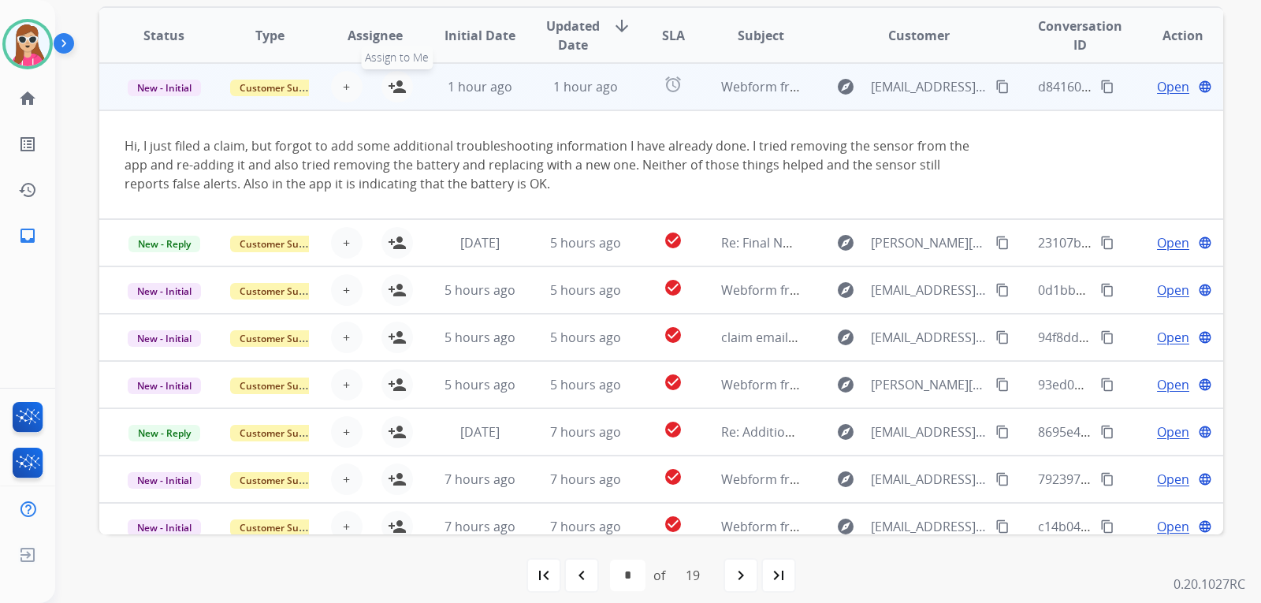
click at [393, 91] on mat-icon "person_add" at bounding box center [397, 86] width 19 height 19
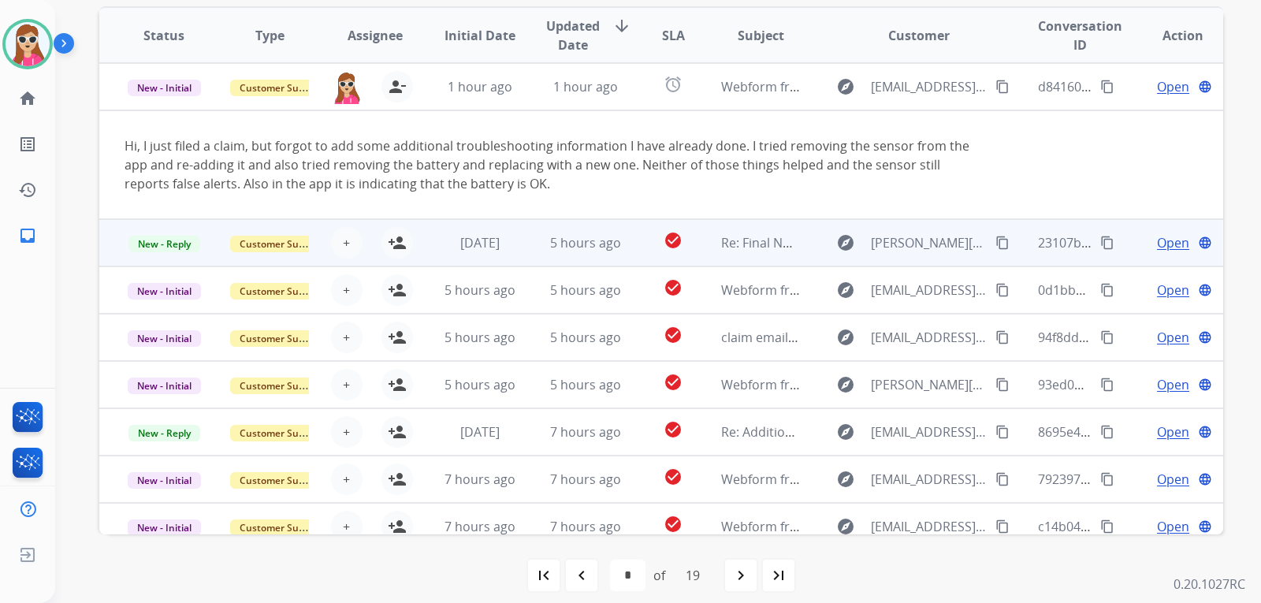
click at [426, 251] on td "[DATE]" at bounding box center [468, 242] width 106 height 47
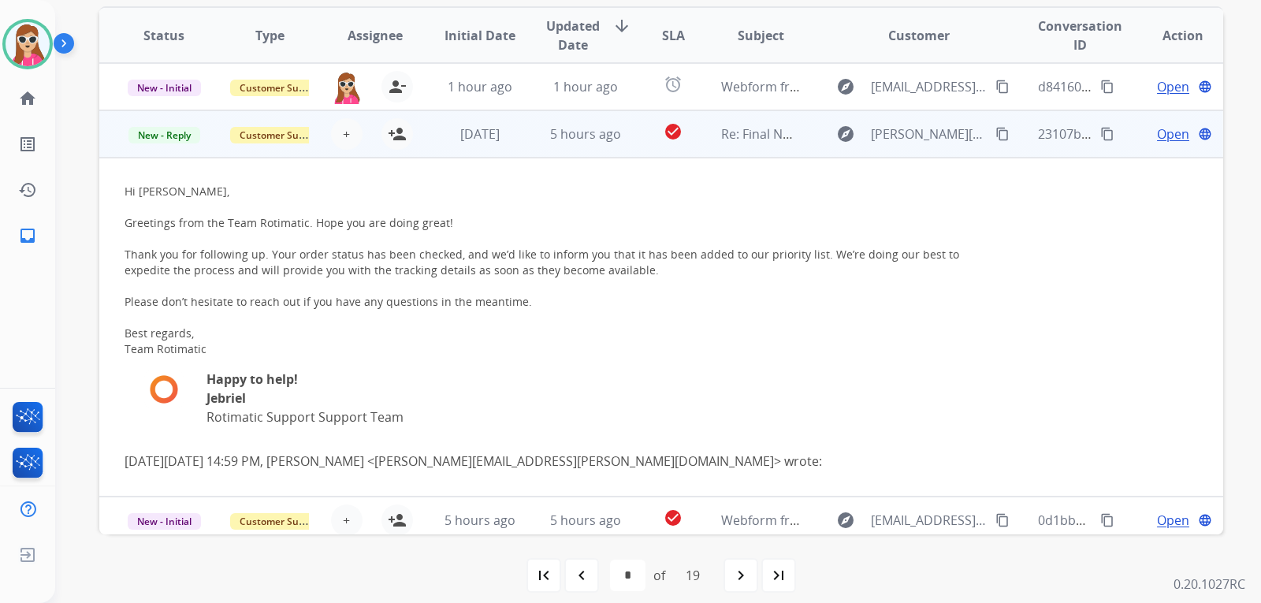
scroll to position [95, 0]
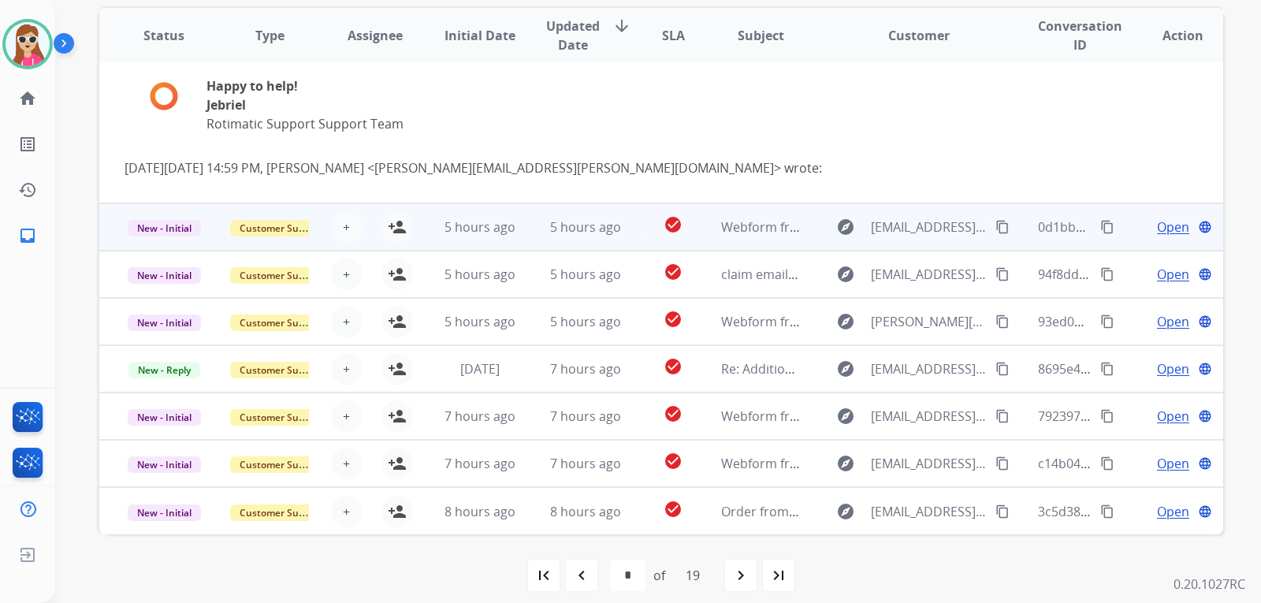
click at [428, 225] on td "5 hours ago" at bounding box center [468, 226] width 106 height 47
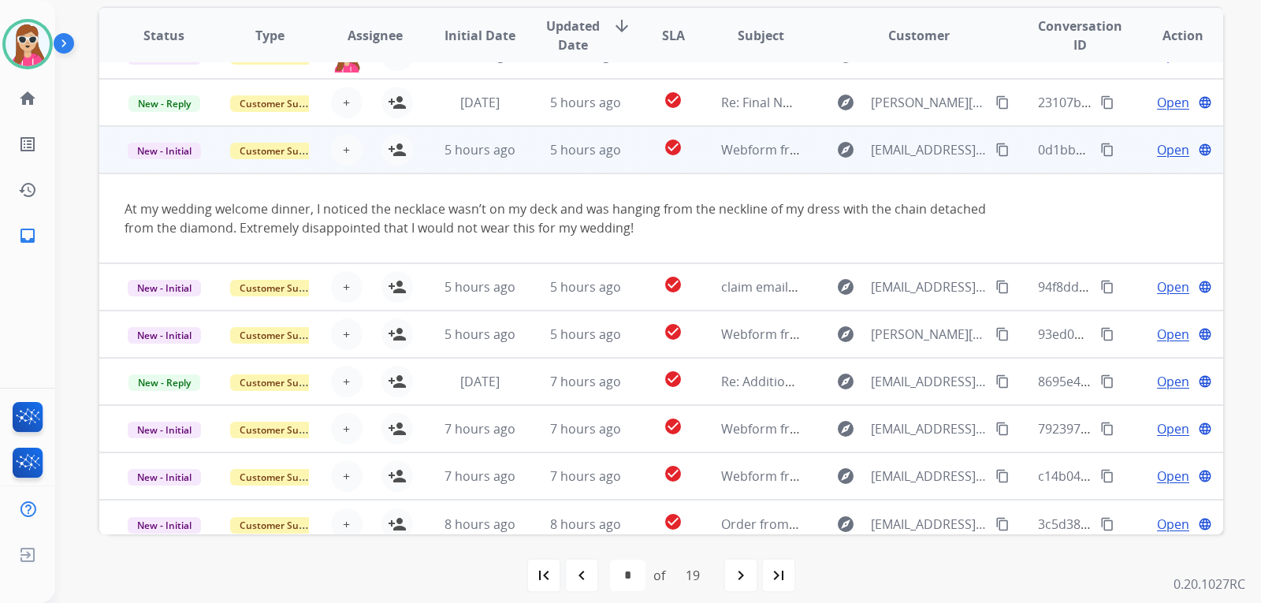
scroll to position [91, 0]
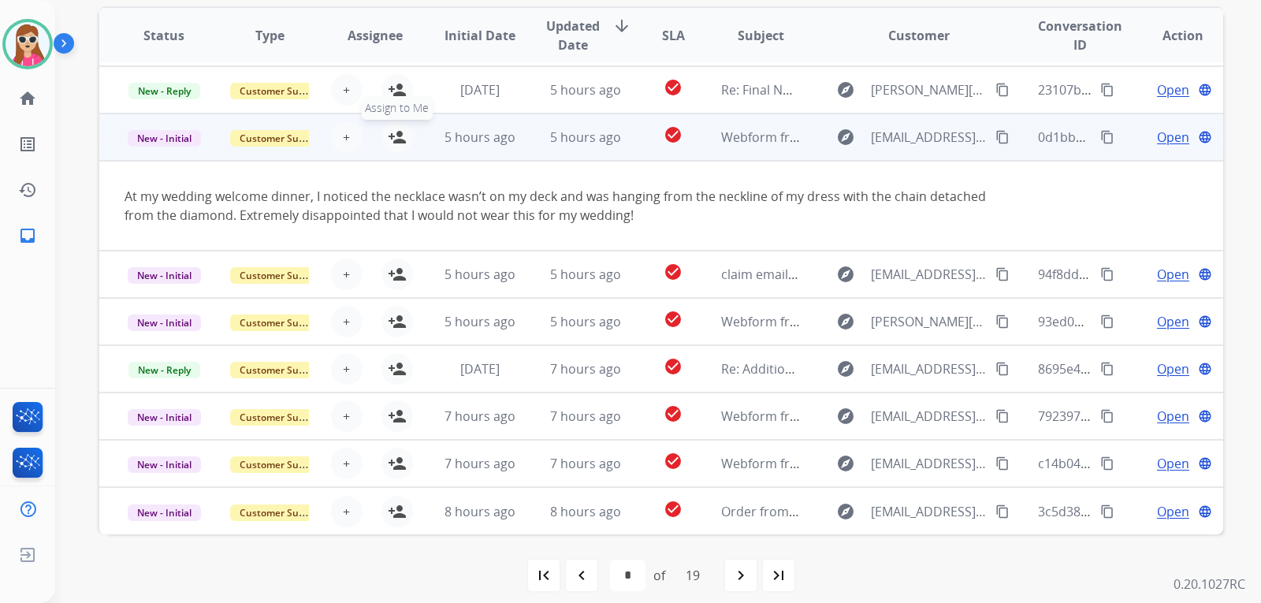
click at [404, 127] on button "person_add Assign to Me" at bounding box center [398, 137] width 32 height 32
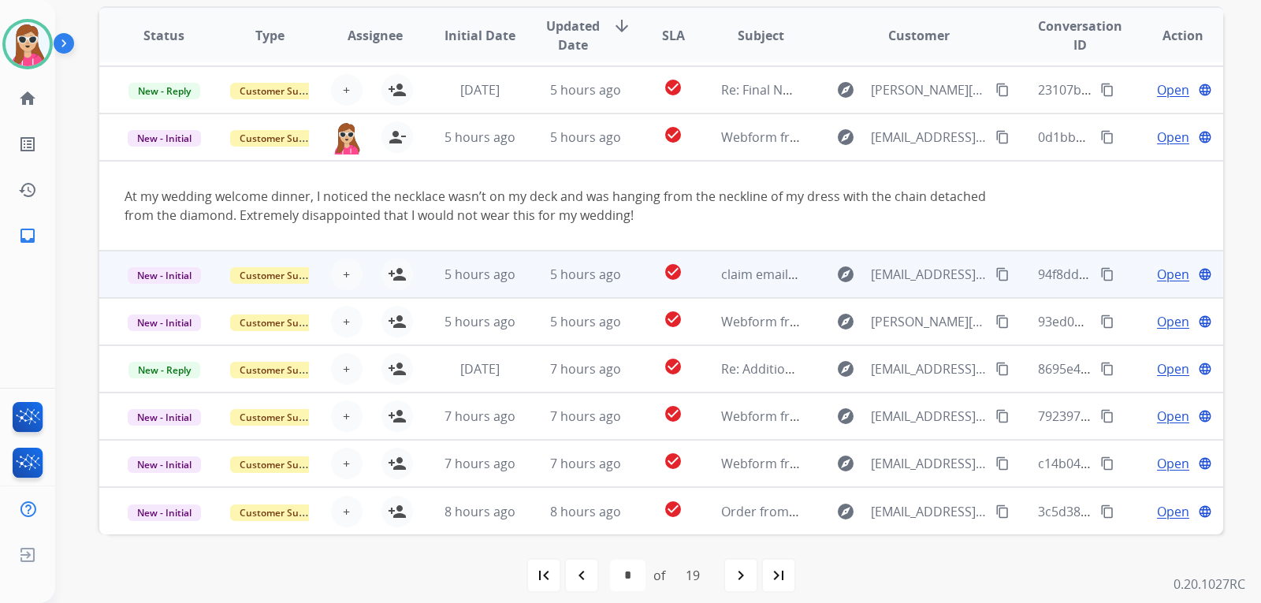
click at [431, 269] on td "5 hours ago" at bounding box center [468, 274] width 106 height 47
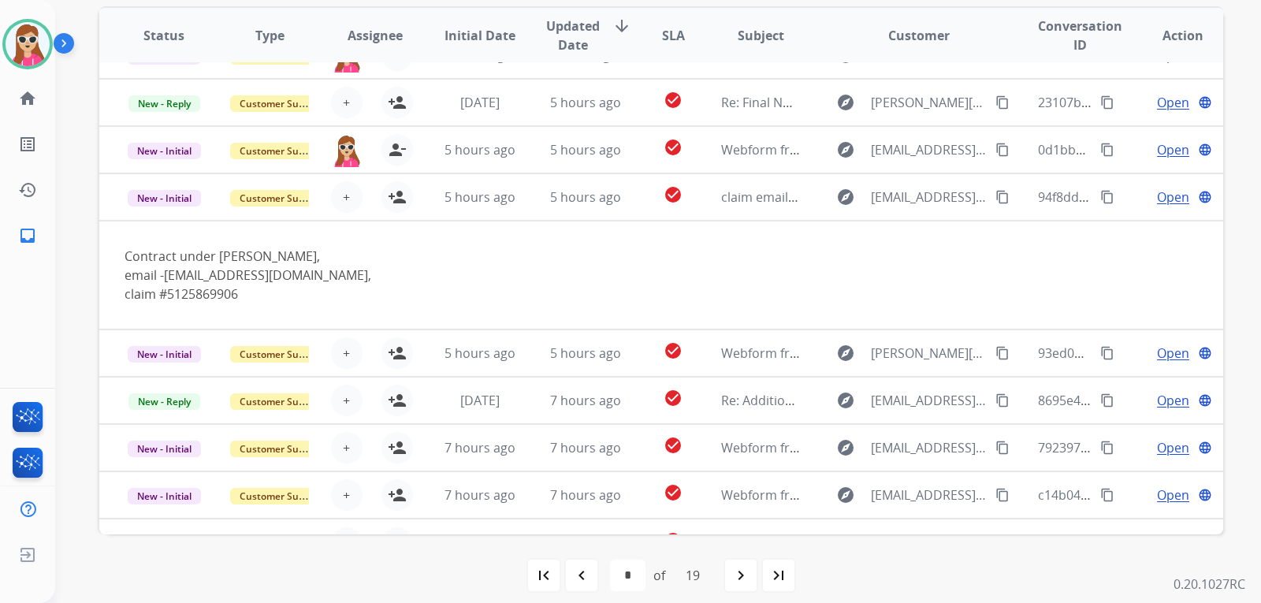
scroll to position [110, 0]
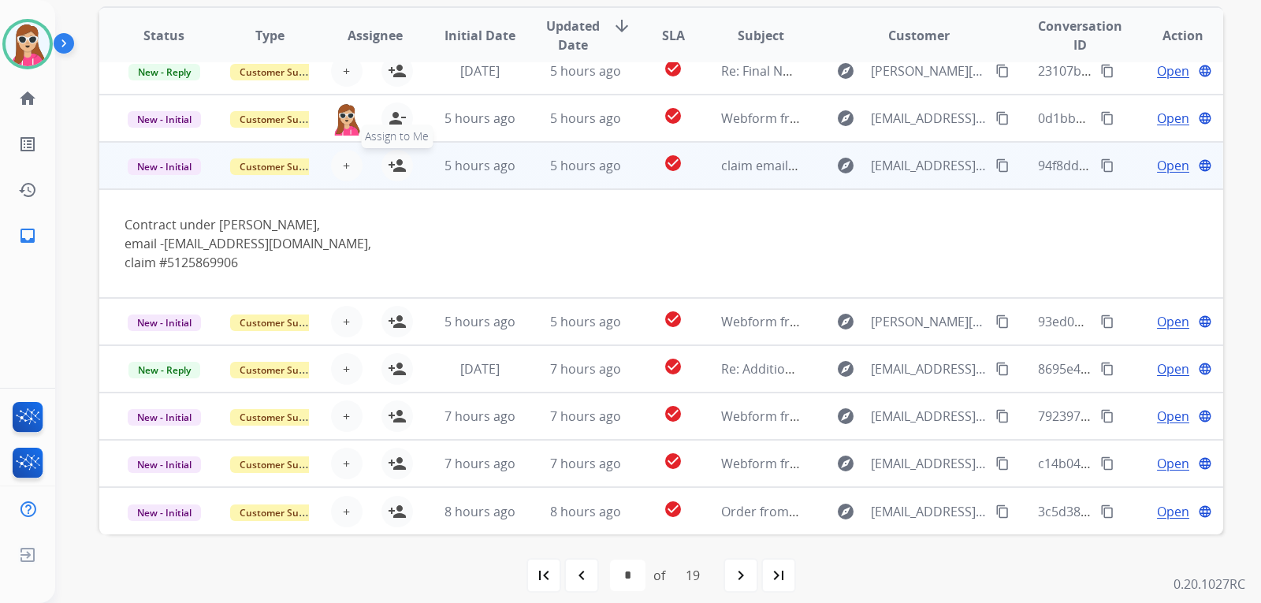
click at [395, 171] on mat-icon "person_add" at bounding box center [397, 165] width 19 height 19
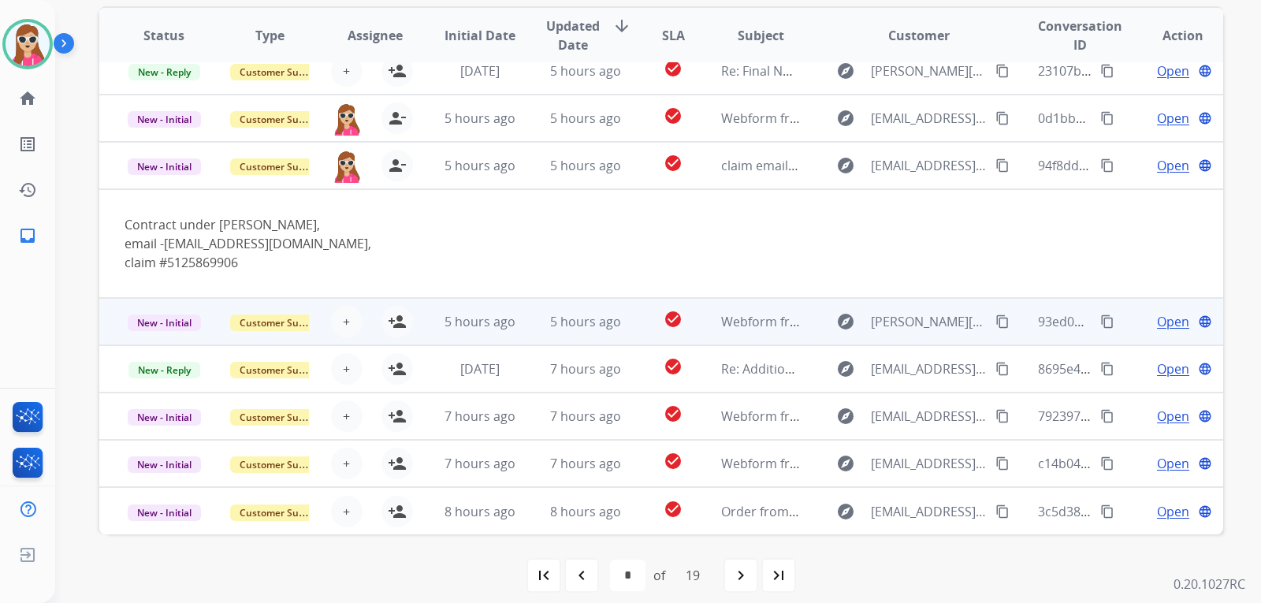
click at [430, 318] on td "5 hours ago" at bounding box center [468, 321] width 106 height 47
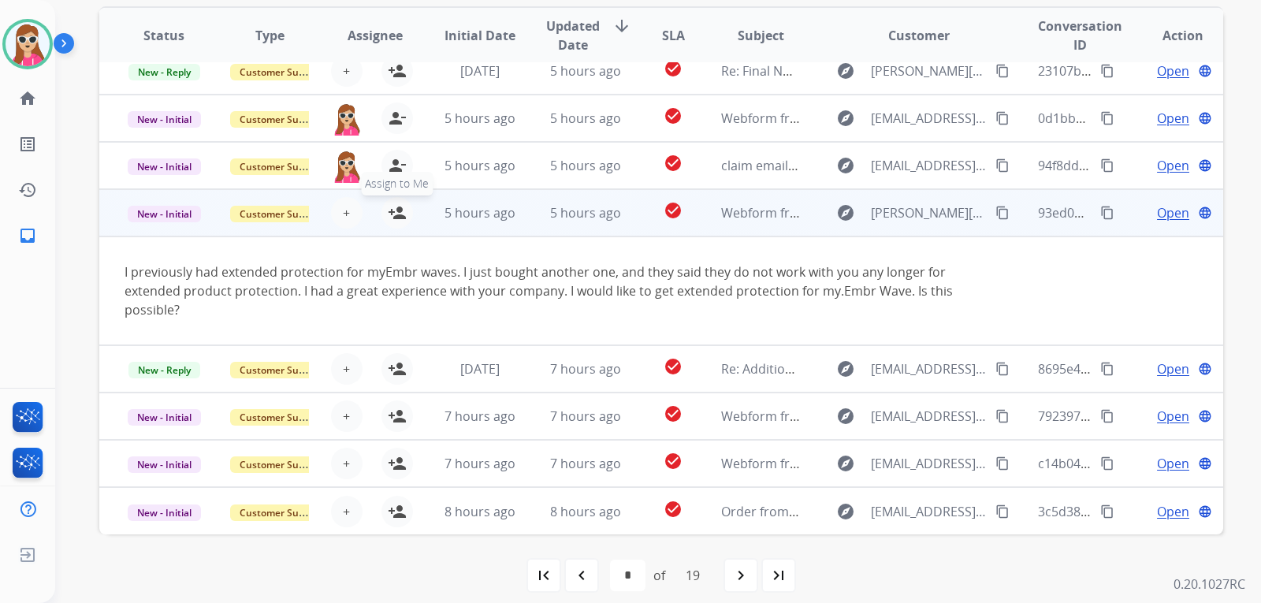
click at [394, 222] on mat-icon "person_add" at bounding box center [397, 212] width 19 height 19
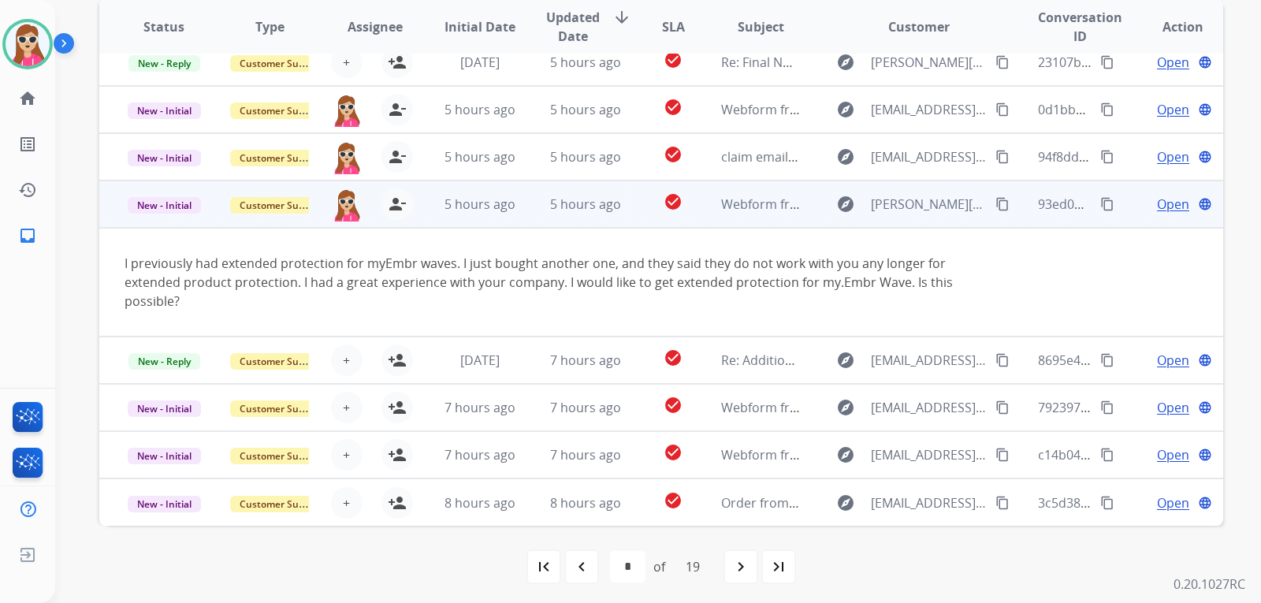
scroll to position [408, 0]
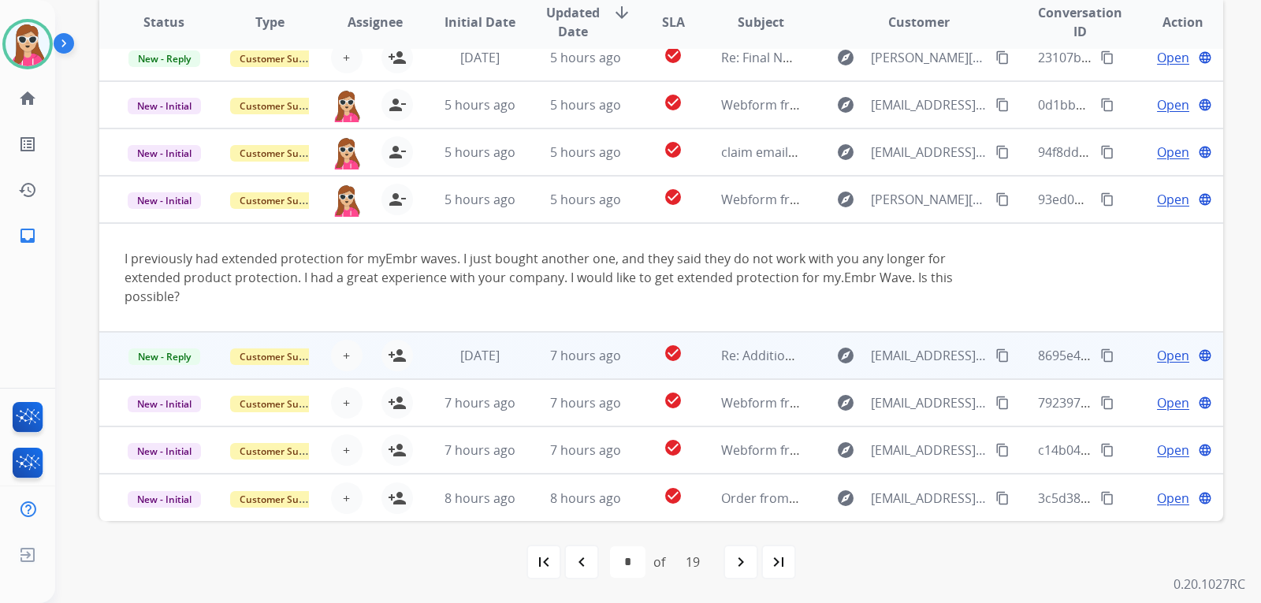
click at [422, 347] on td "[DATE]" at bounding box center [468, 355] width 106 height 47
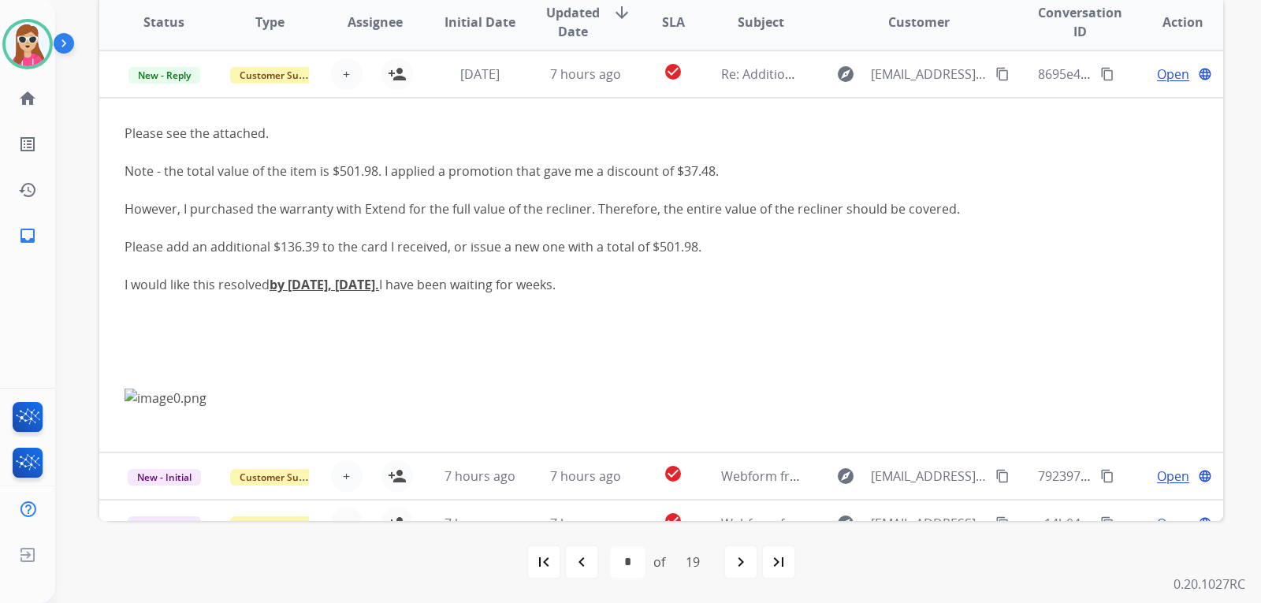
scroll to position [284, 0]
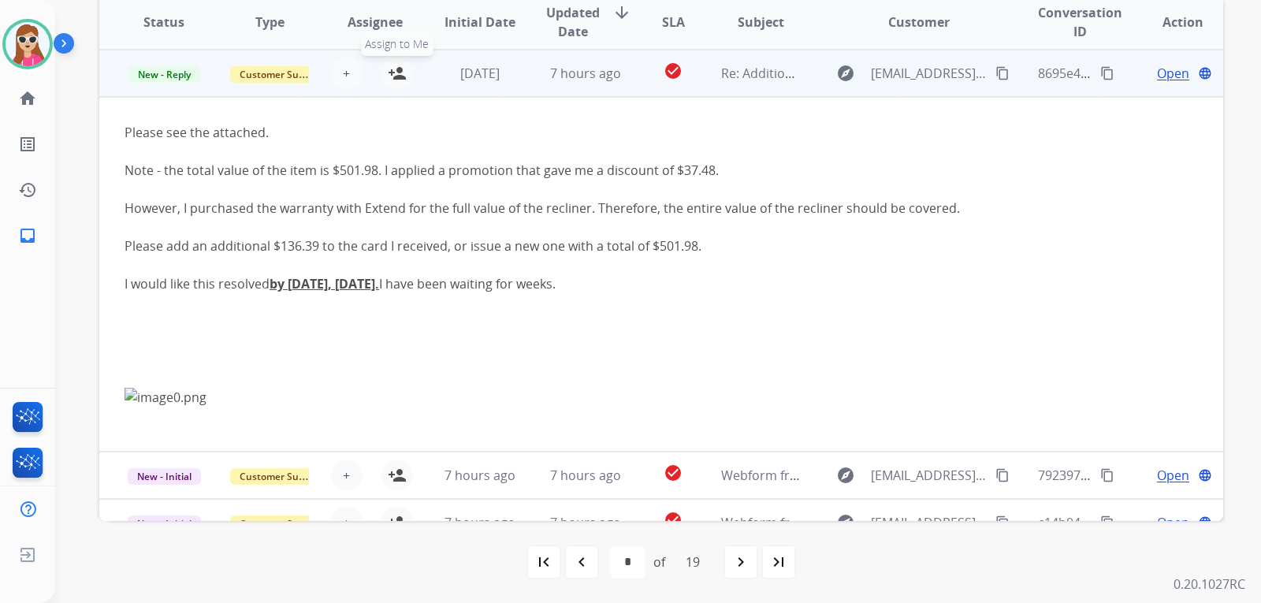
click at [396, 76] on mat-icon "person_add" at bounding box center [397, 73] width 19 height 19
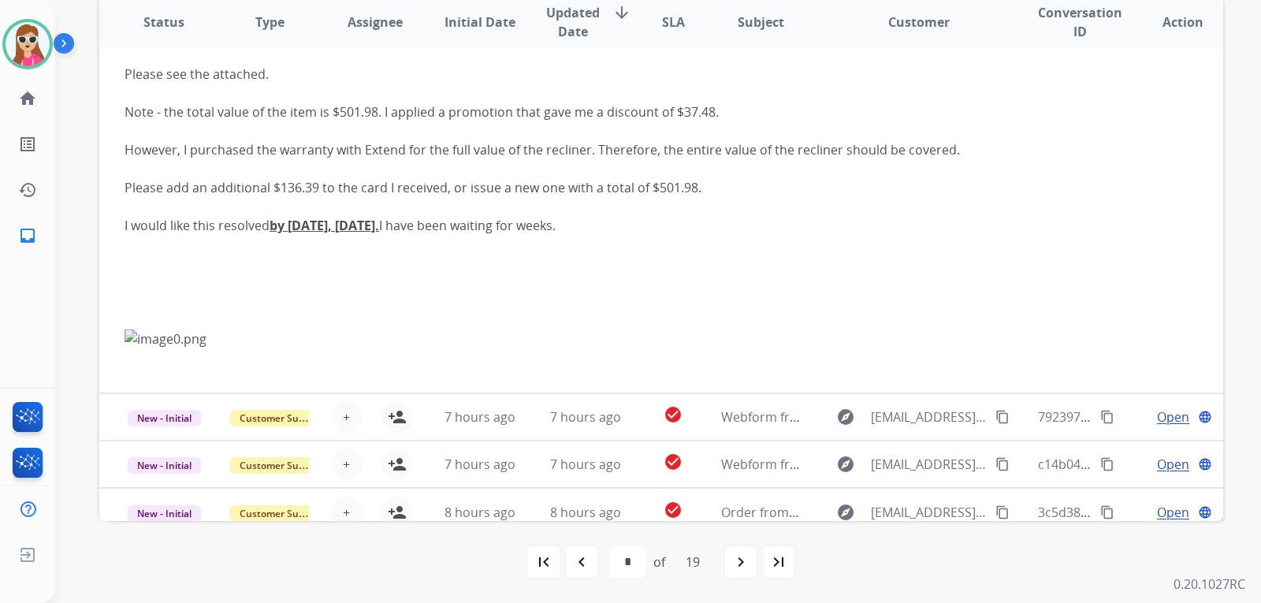
scroll to position [356, 0]
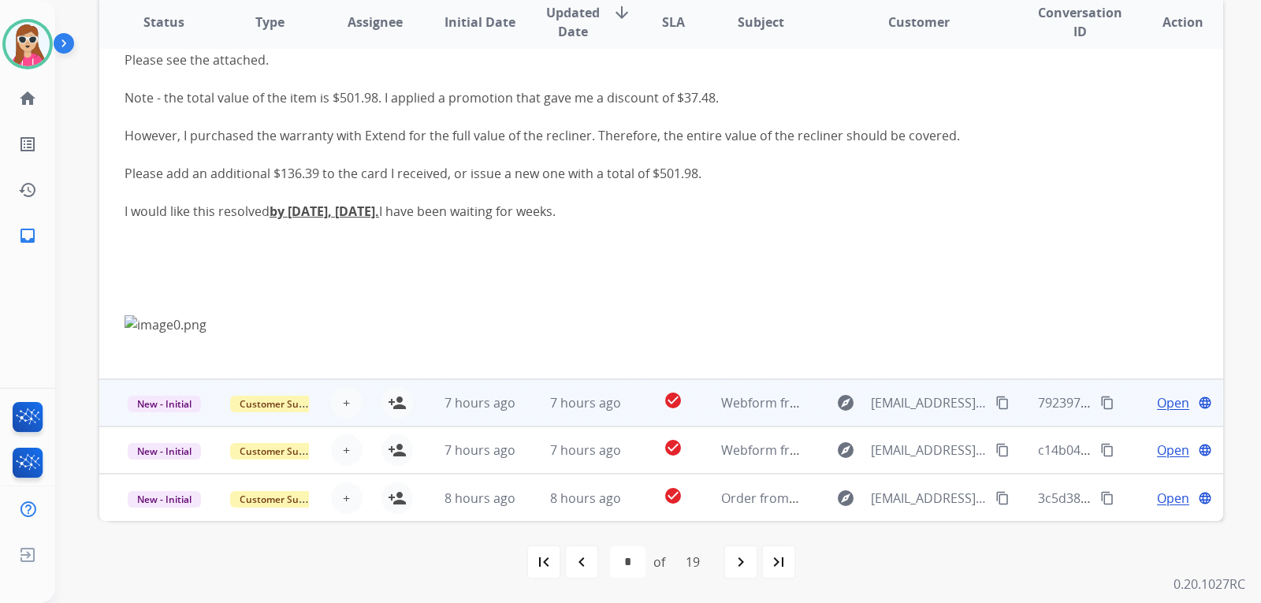
click at [422, 415] on td "7 hours ago" at bounding box center [468, 402] width 106 height 47
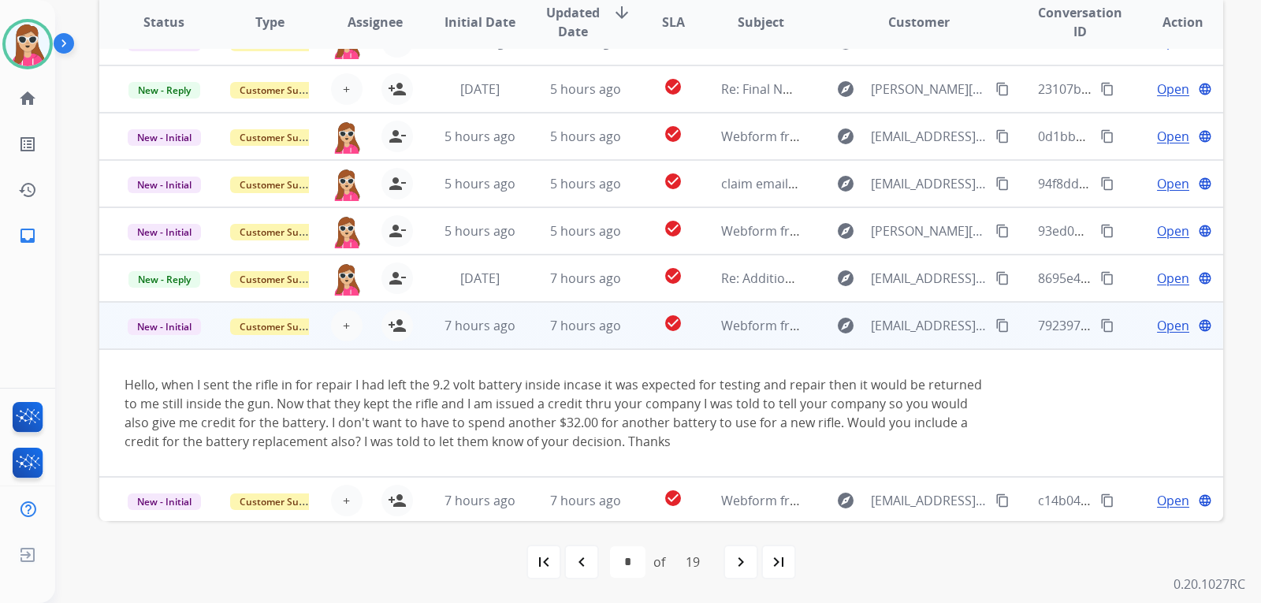
scroll to position [129, 0]
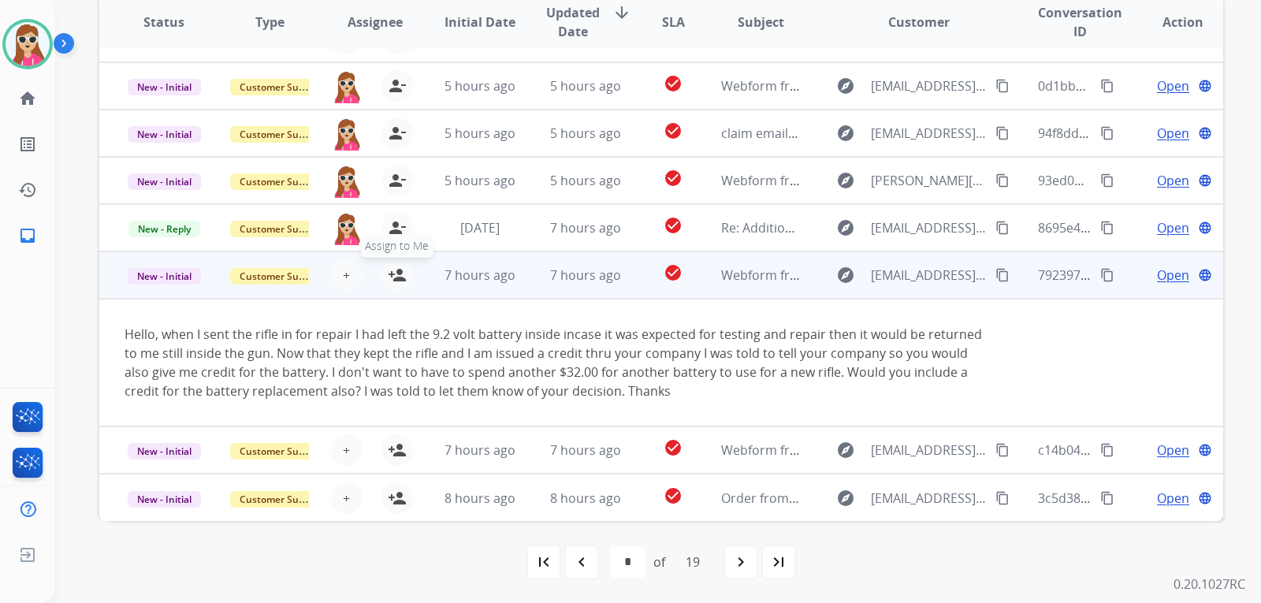
click at [392, 270] on mat-icon "person_add" at bounding box center [397, 275] width 19 height 19
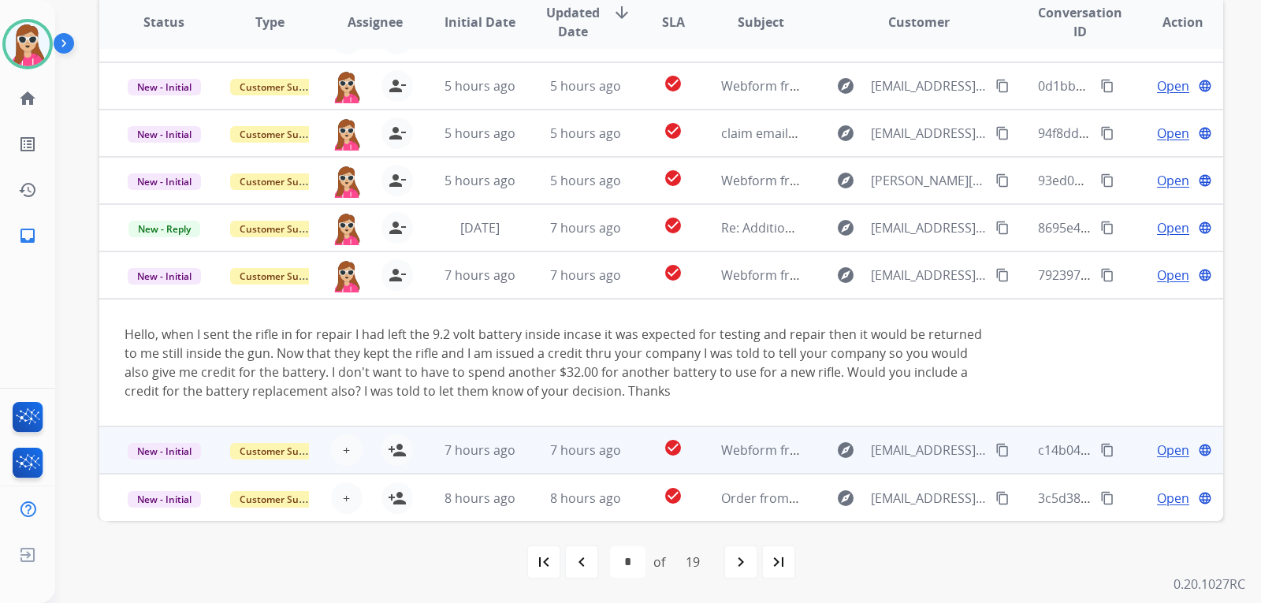
click at [535, 451] on td "7 hours ago" at bounding box center [574, 449] width 106 height 47
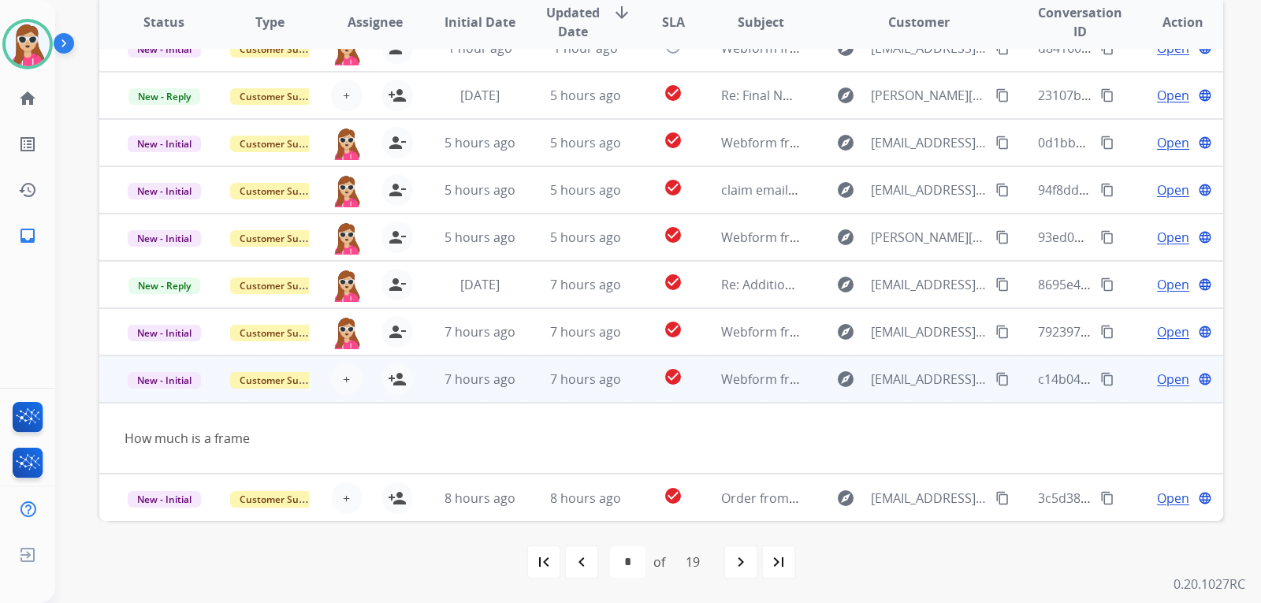
scroll to position [73, 0]
click at [408, 393] on div "+ Select agent person_add Assign to Me" at bounding box center [362, 379] width 101 height 32
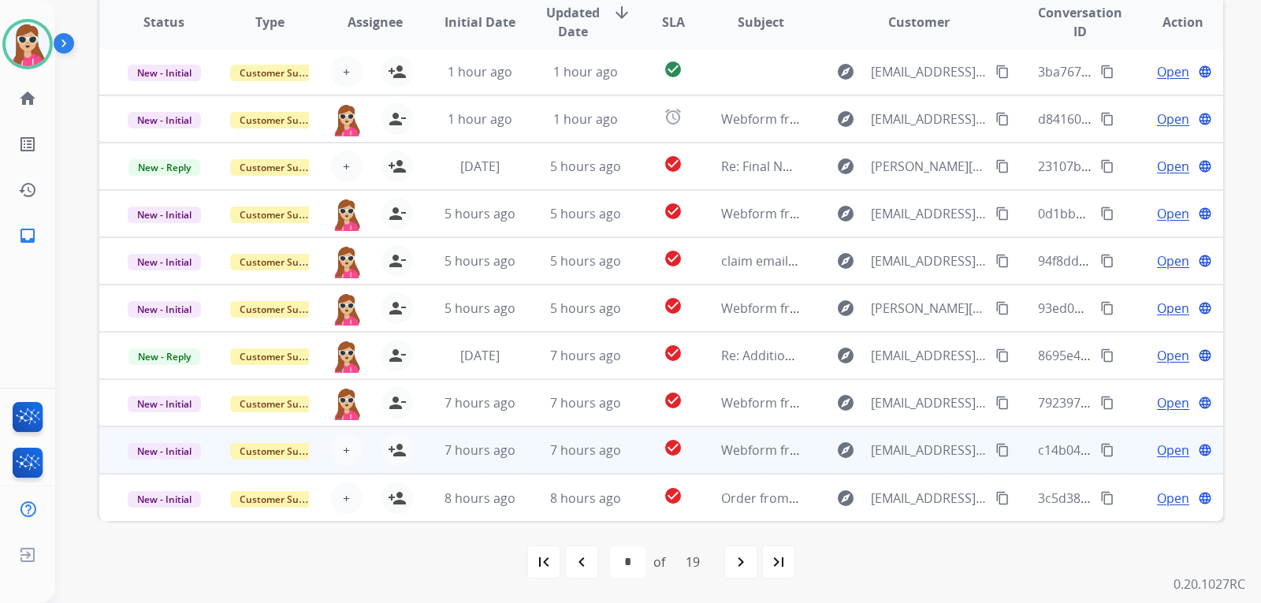
scroll to position [2, 0]
click at [388, 455] on mat-icon "person_add" at bounding box center [397, 450] width 19 height 19
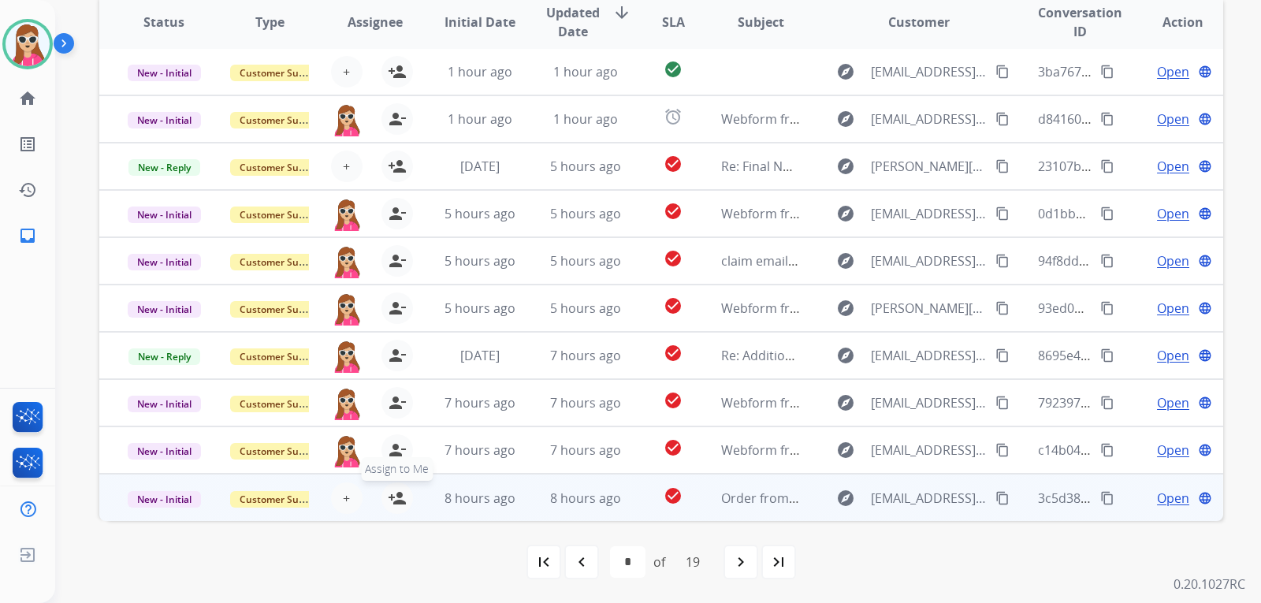
click at [401, 498] on mat-icon "person_add" at bounding box center [397, 498] width 19 height 19
click at [528, 503] on td "8 hours ago" at bounding box center [574, 497] width 106 height 47
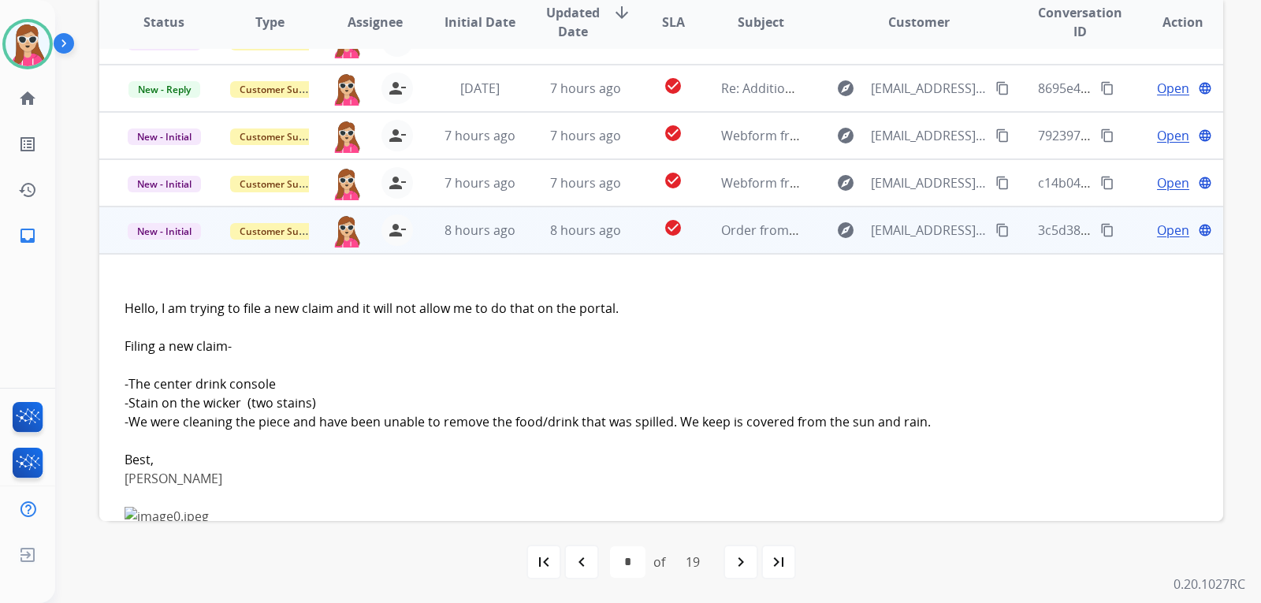
scroll to position [296, 0]
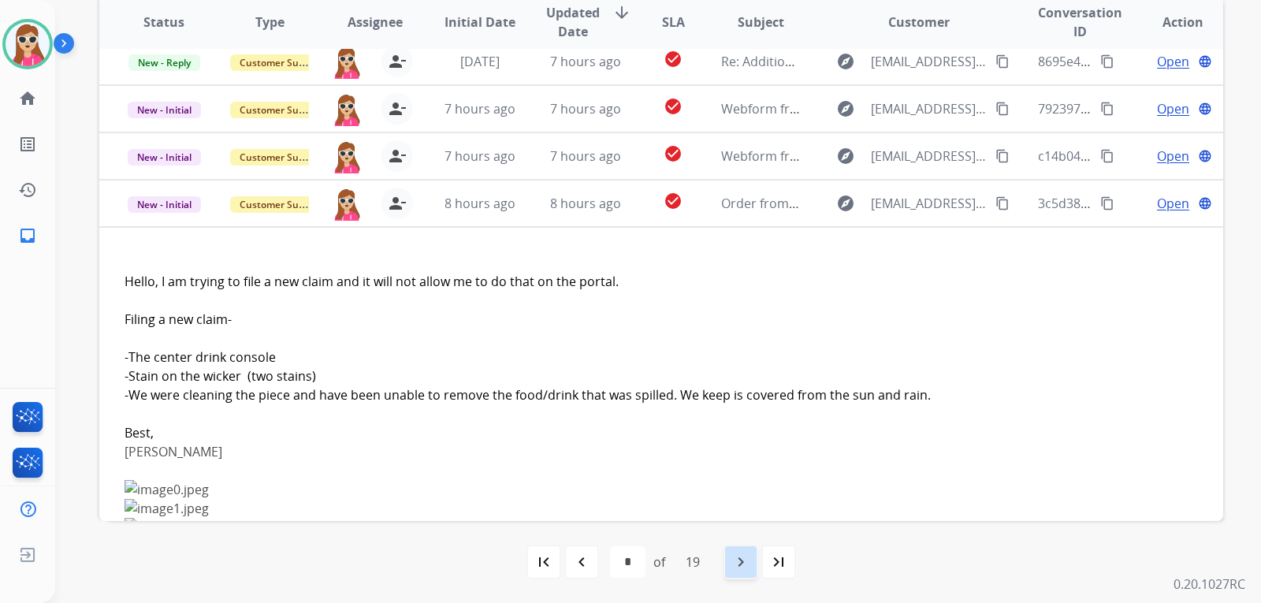
click at [726, 558] on div "navigate_next" at bounding box center [741, 562] width 35 height 35
select select "*"
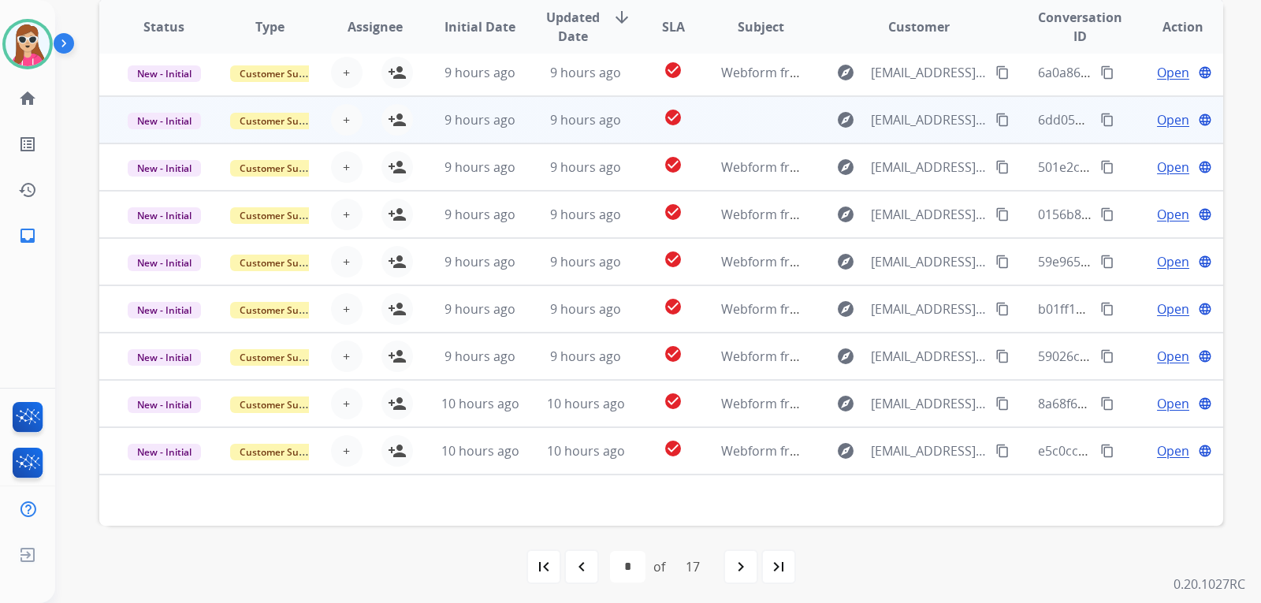
scroll to position [408, 0]
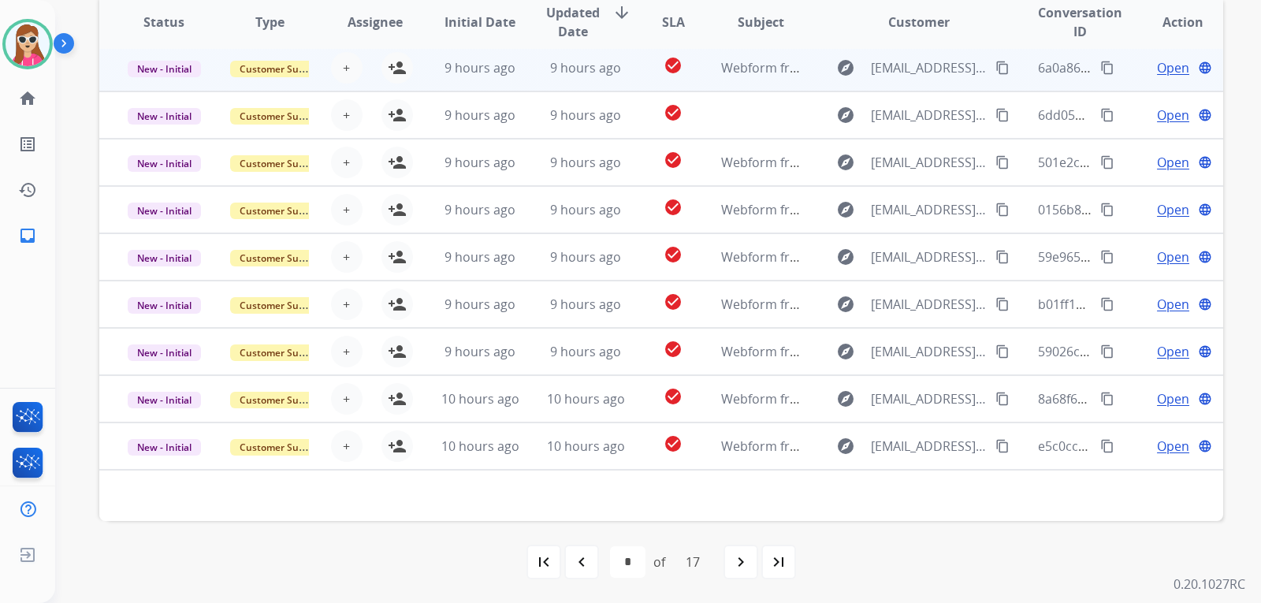
click at [640, 61] on td "check_circle" at bounding box center [661, 67] width 70 height 47
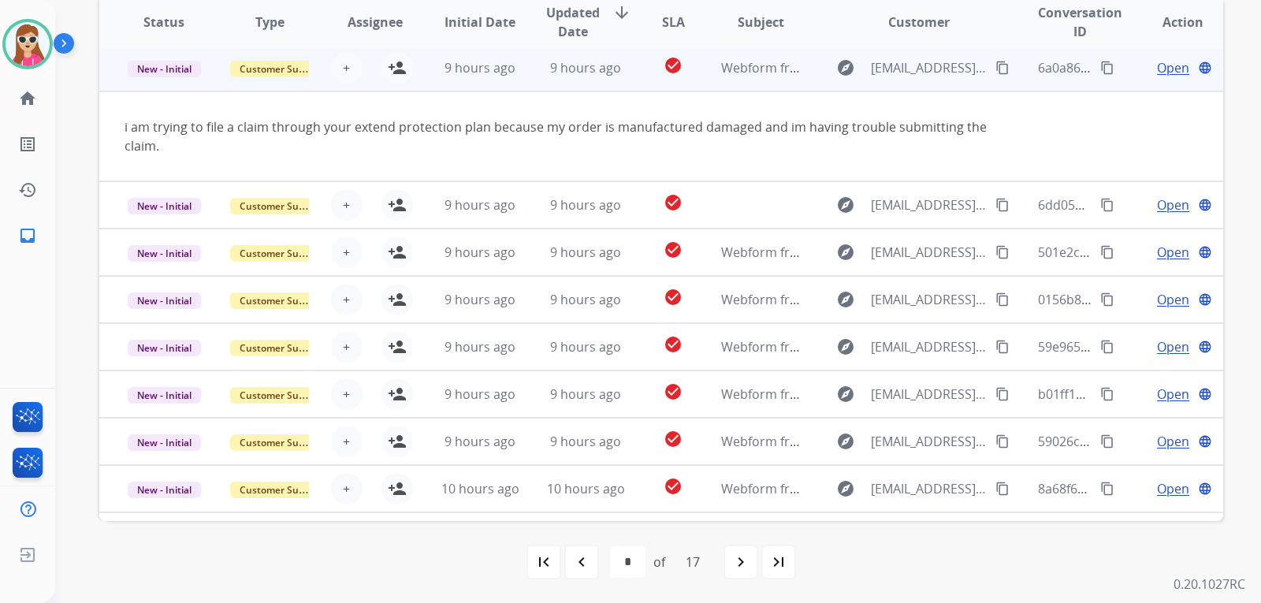
scroll to position [47, 0]
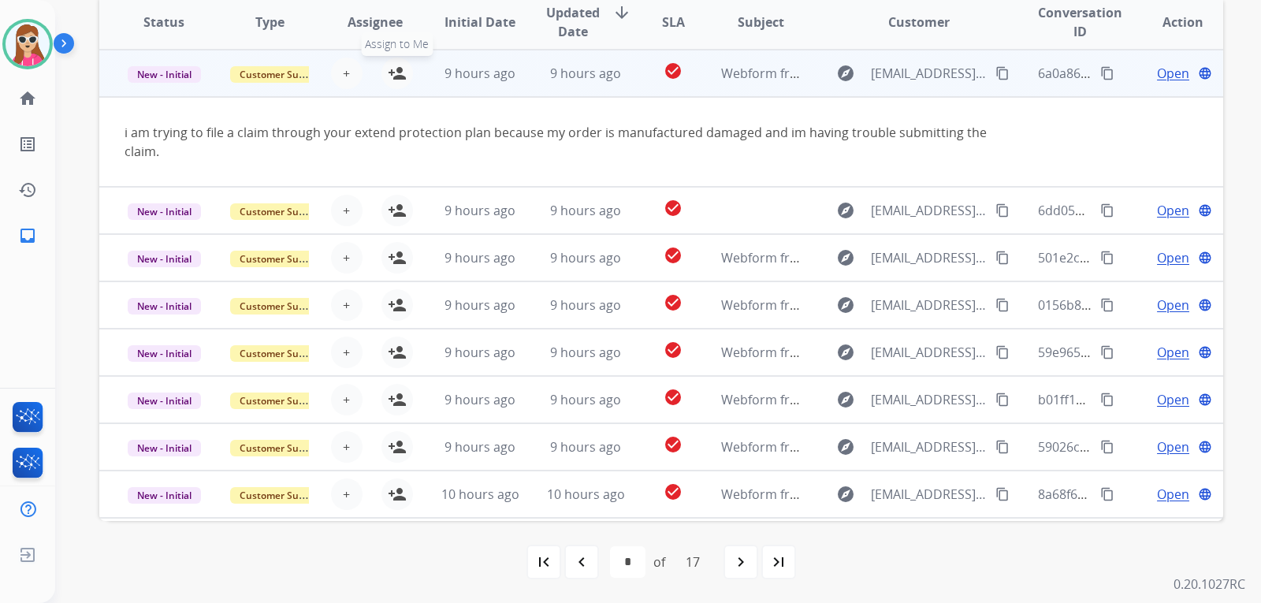
click at [396, 69] on mat-icon "person_add" at bounding box center [397, 73] width 19 height 19
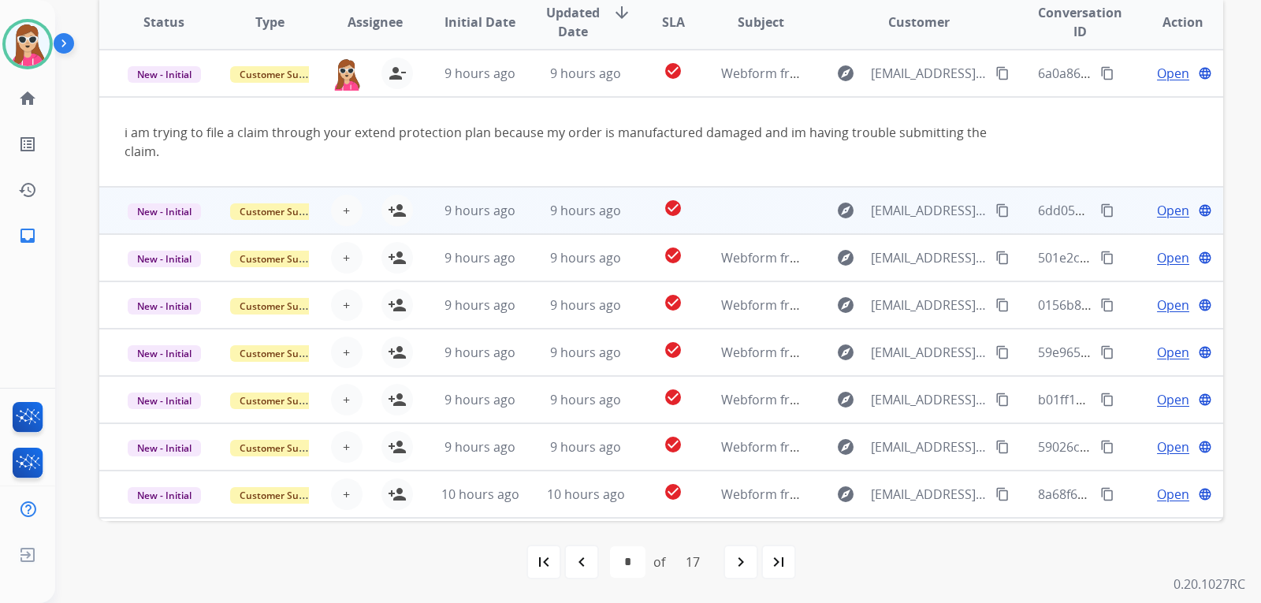
click at [420, 213] on td "9 hours ago" at bounding box center [468, 210] width 106 height 47
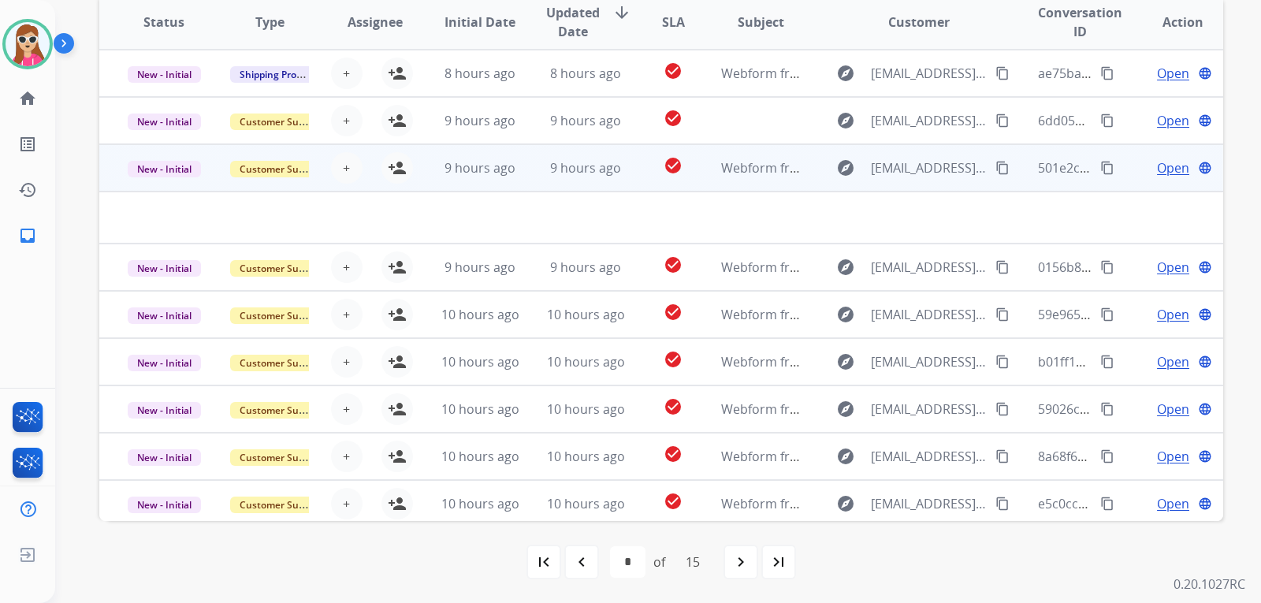
scroll to position [329, 0]
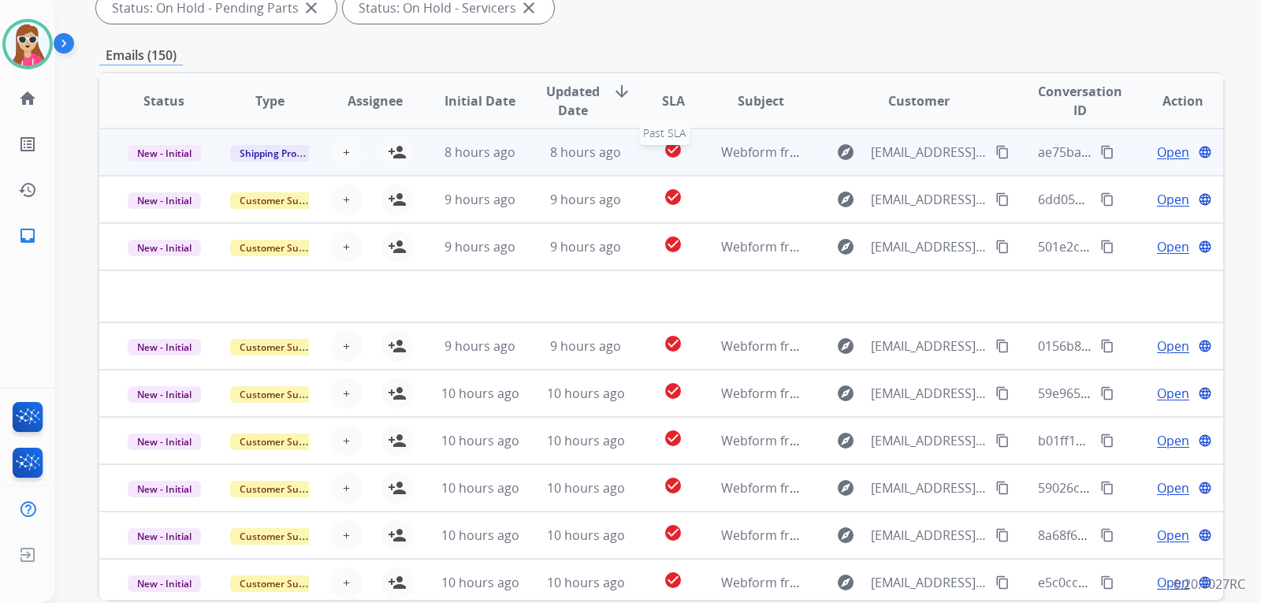
click at [651, 162] on div "check_circle" at bounding box center [673, 152] width 44 height 24
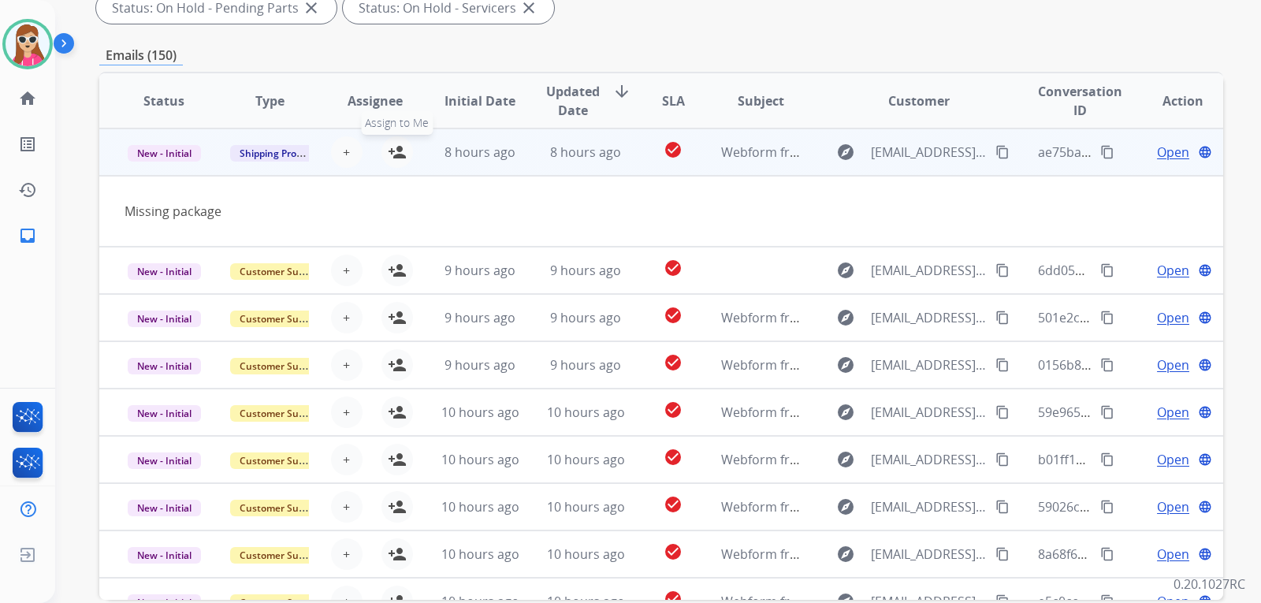
click at [393, 147] on mat-icon "person_add" at bounding box center [397, 152] width 19 height 19
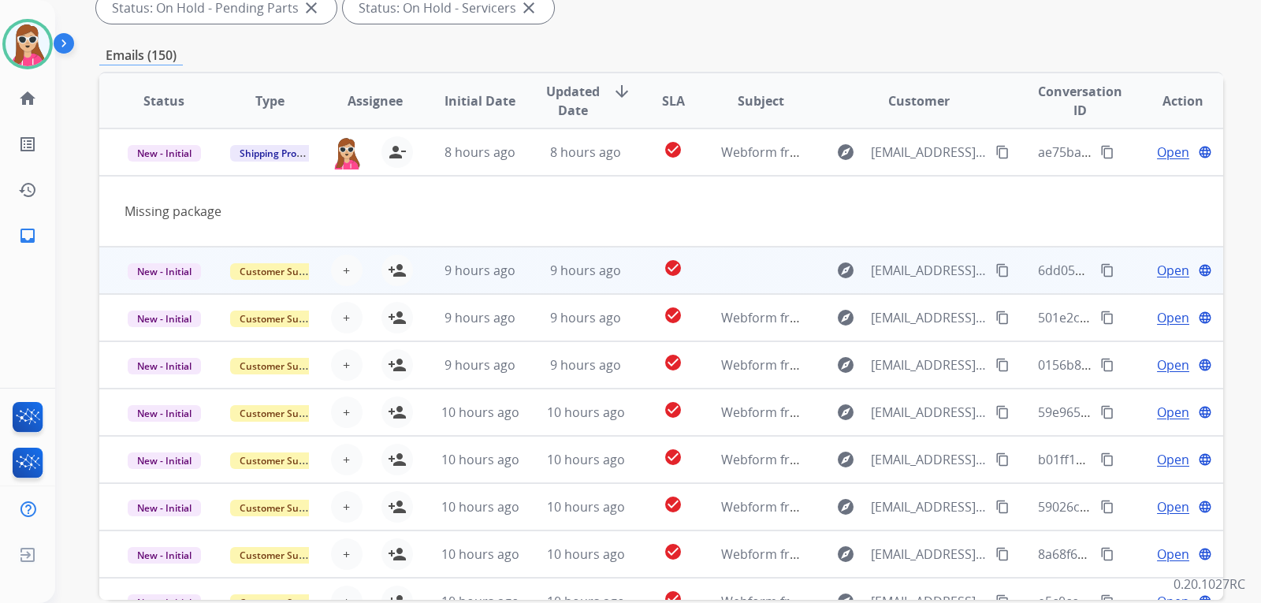
click at [631, 280] on td "check_circle" at bounding box center [661, 270] width 70 height 47
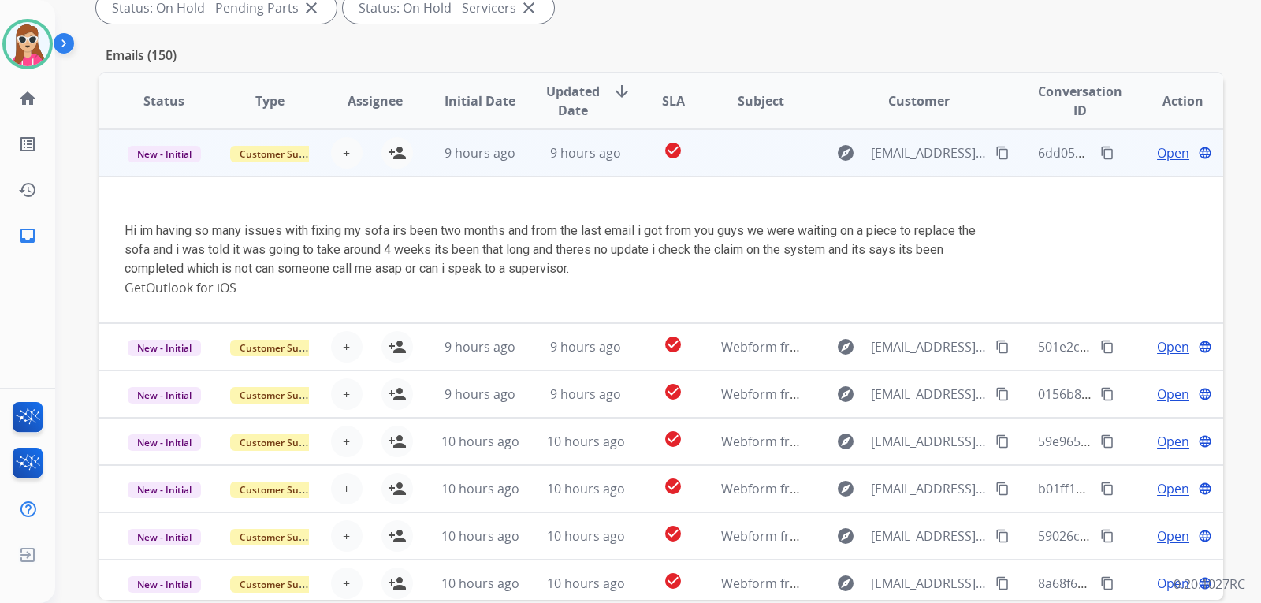
scroll to position [47, 0]
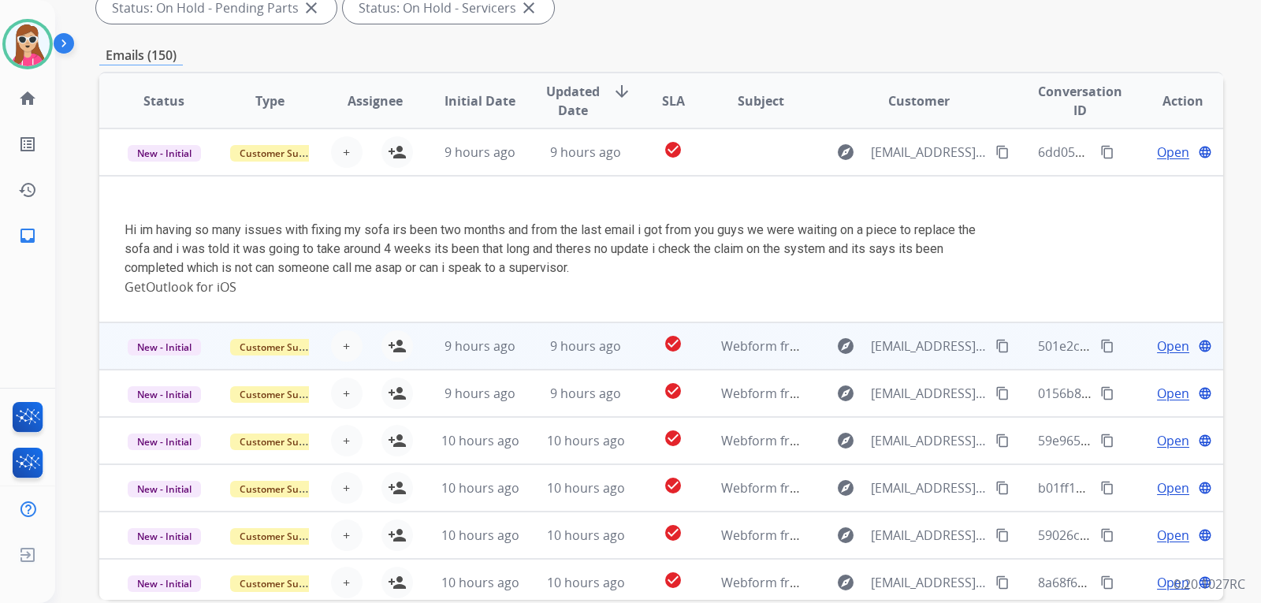
drag, startPoint x: 636, startPoint y: 357, endPoint x: 634, endPoint y: 349, distance: 8.2
click at [637, 358] on td "check_circle" at bounding box center [661, 345] width 70 height 47
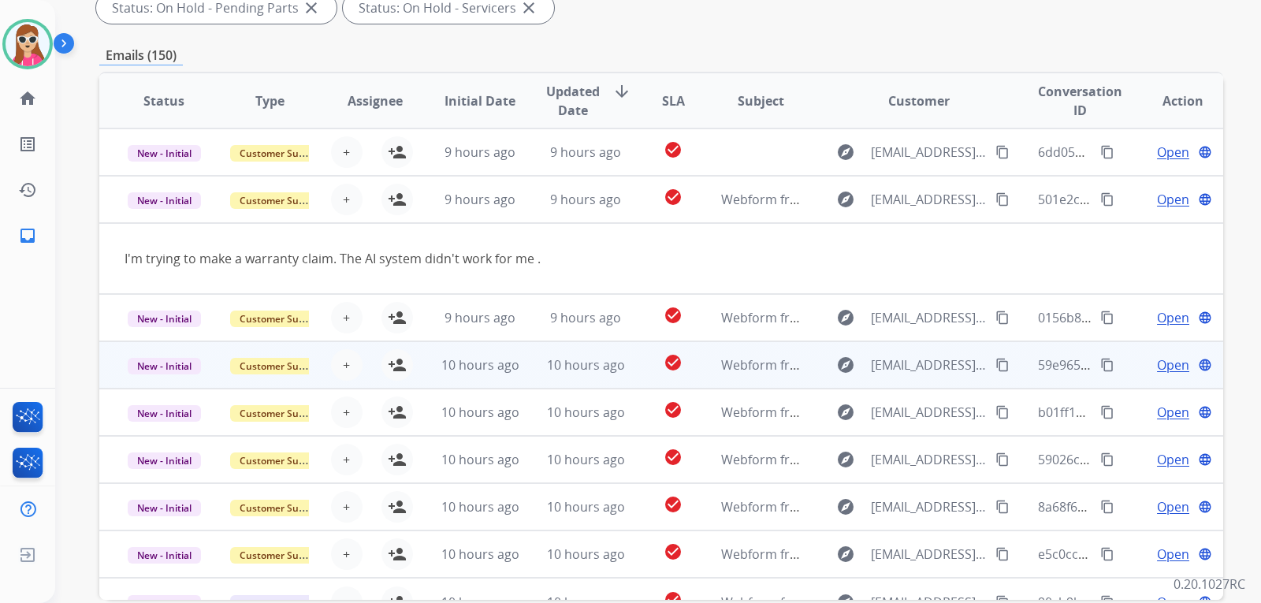
scroll to position [73, 0]
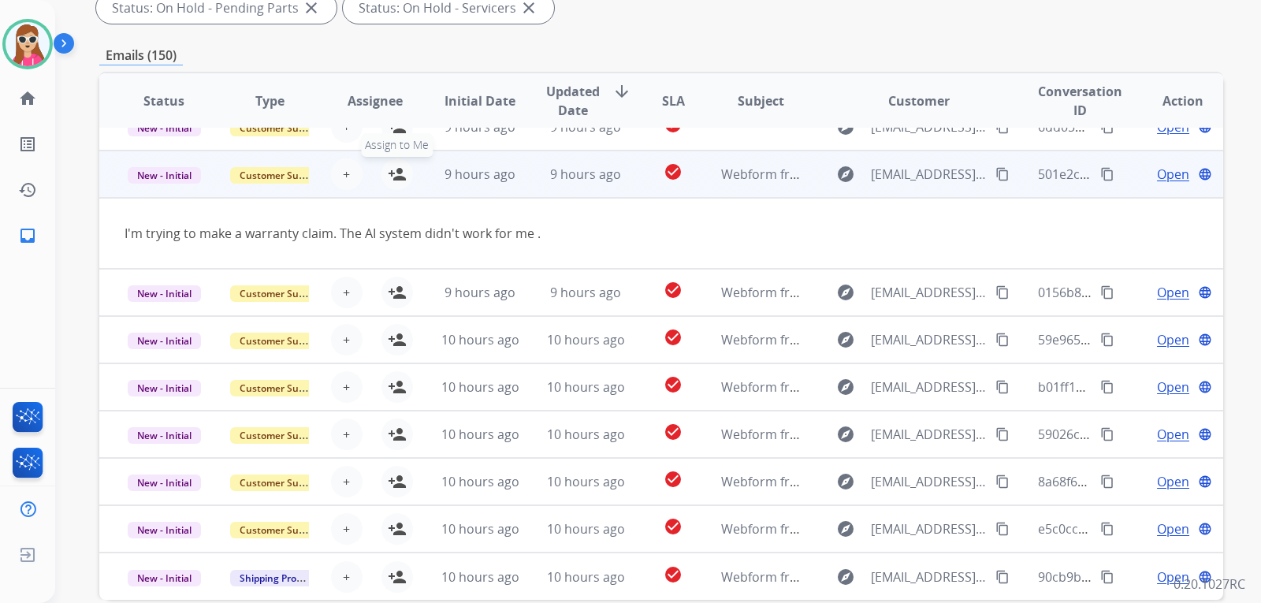
click at [400, 166] on mat-icon "person_add" at bounding box center [397, 174] width 19 height 19
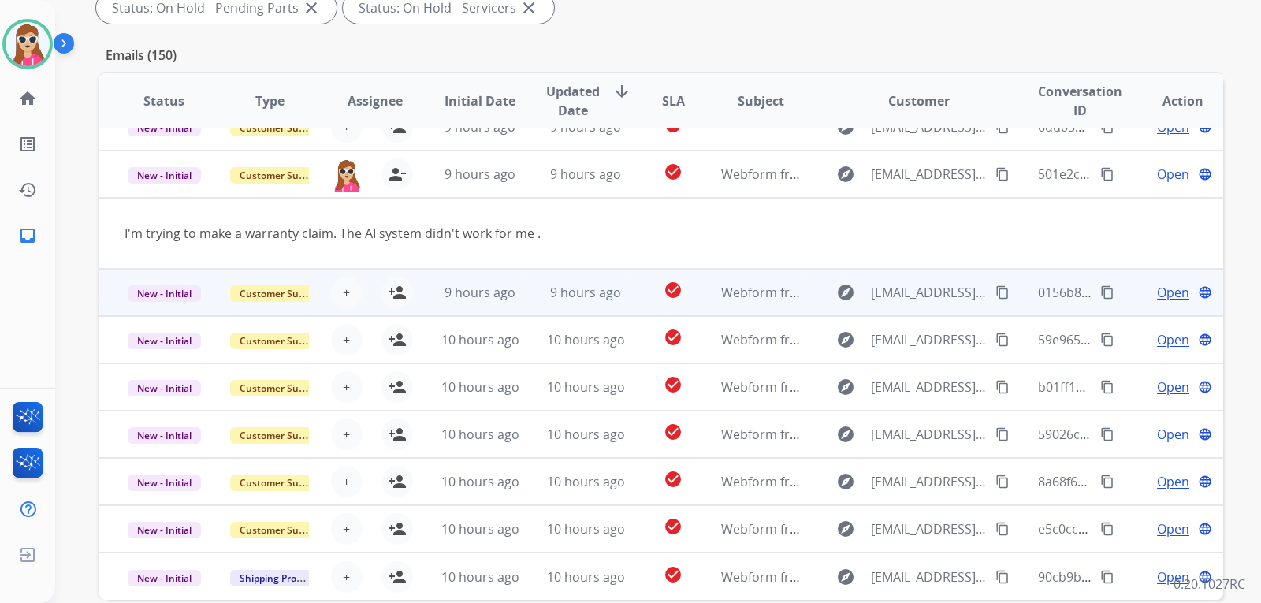
click at [626, 298] on td "check_circle" at bounding box center [661, 292] width 70 height 47
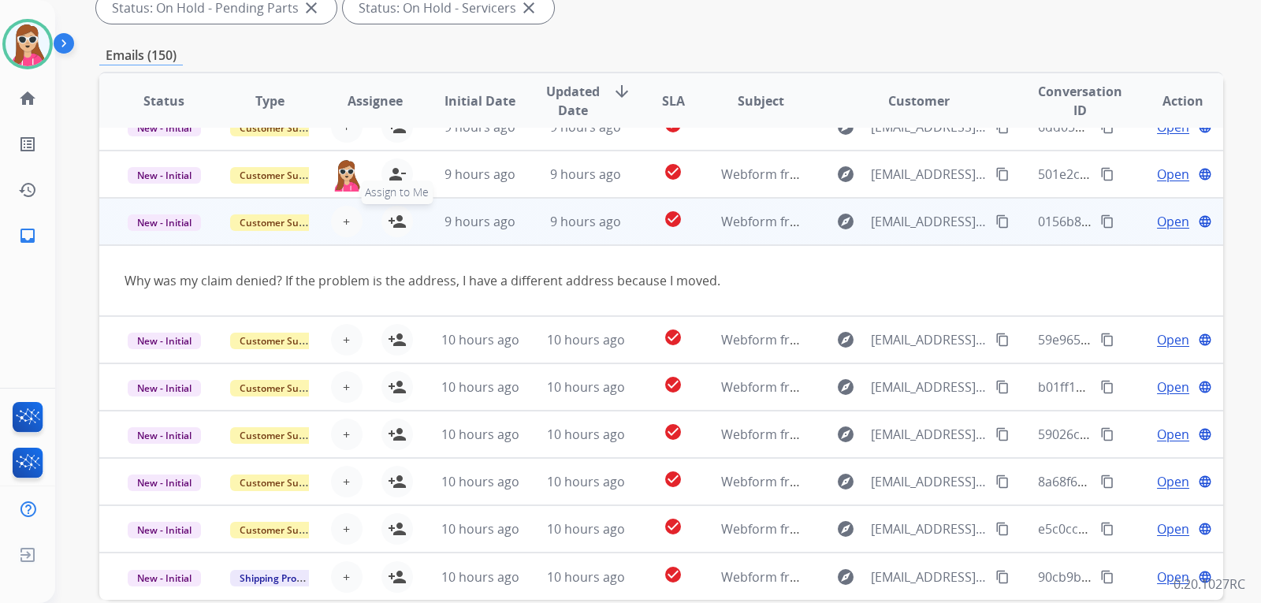
click at [397, 220] on mat-icon "person_add" at bounding box center [397, 221] width 19 height 19
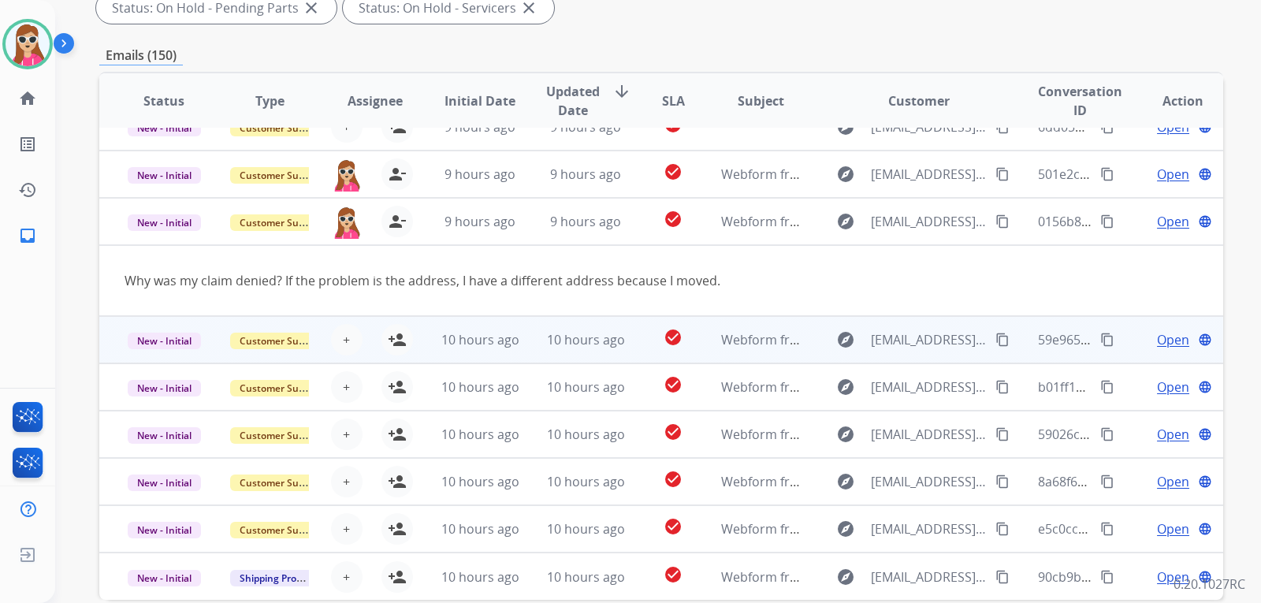
click at [626, 343] on td "check_circle" at bounding box center [661, 339] width 70 height 47
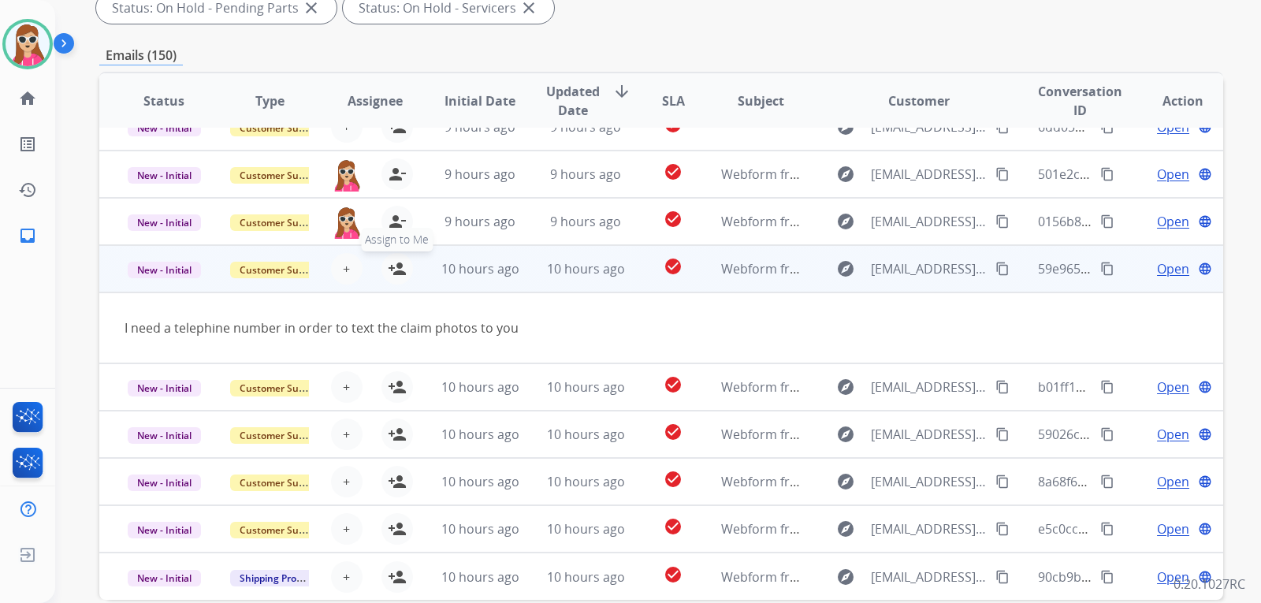
click at [383, 266] on button "person_add Assign to Me" at bounding box center [398, 269] width 32 height 32
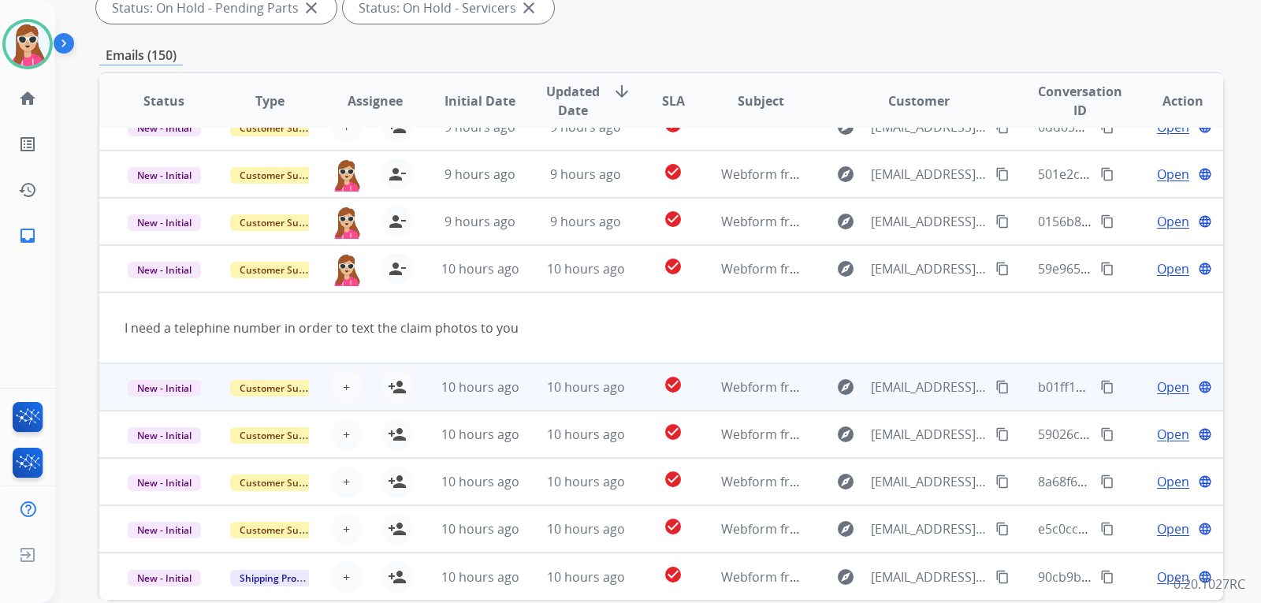
click at [628, 388] on td "check_circle" at bounding box center [661, 386] width 70 height 47
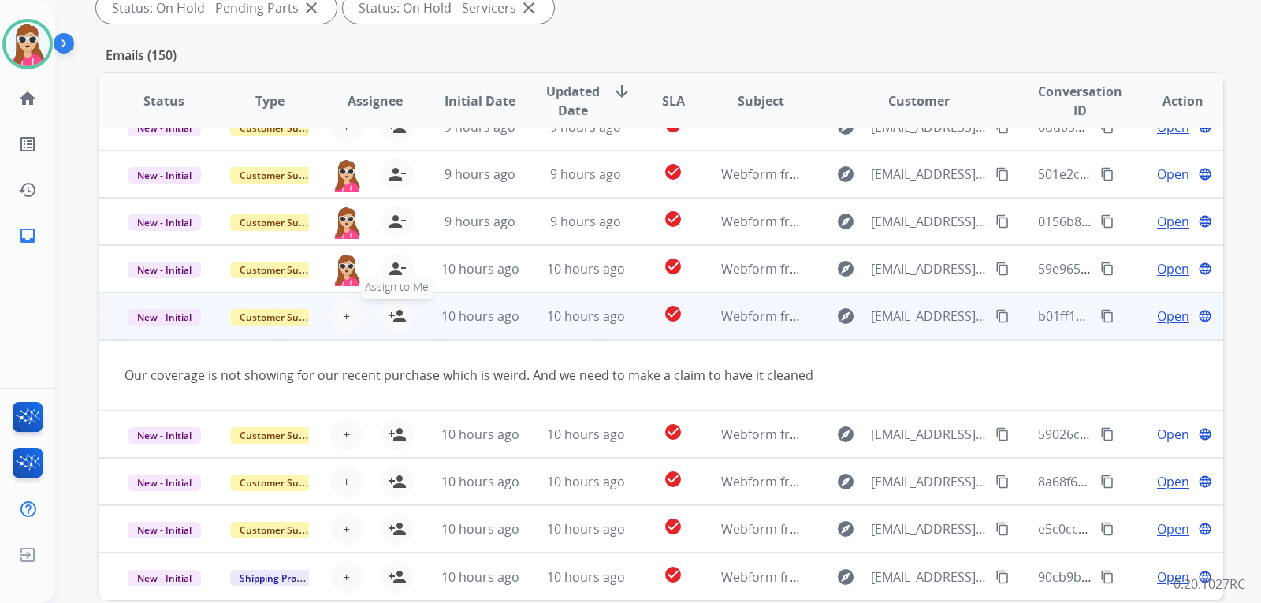
click at [398, 315] on mat-icon "person_add" at bounding box center [397, 316] width 19 height 19
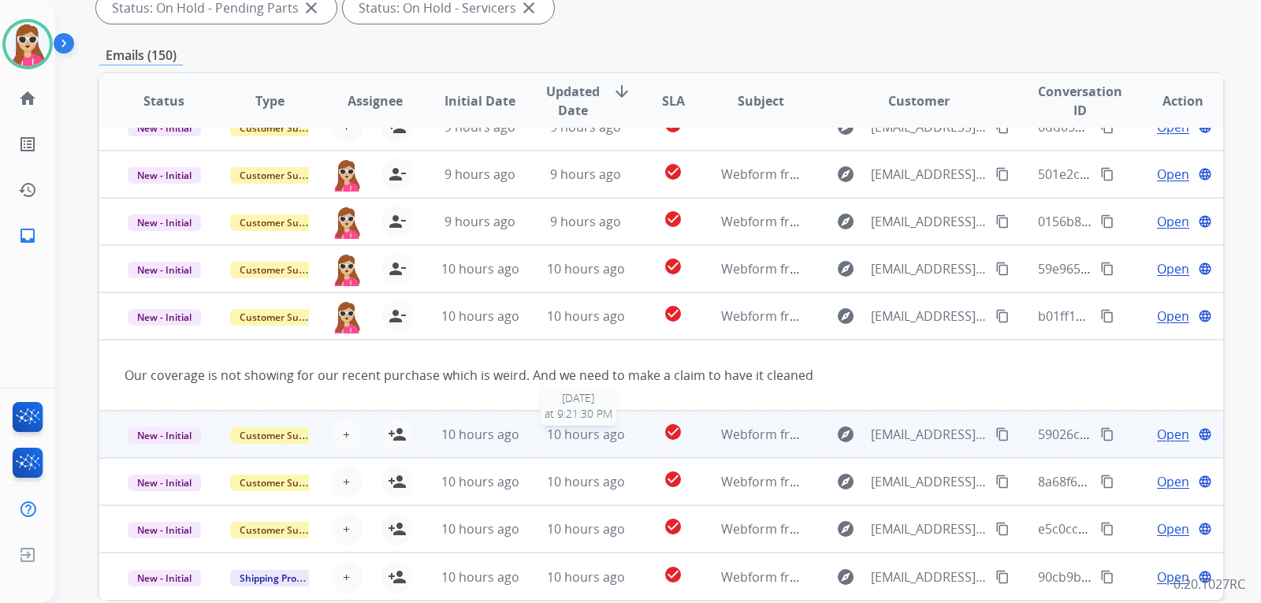
click at [628, 438] on td "check_circle" at bounding box center [661, 434] width 70 height 47
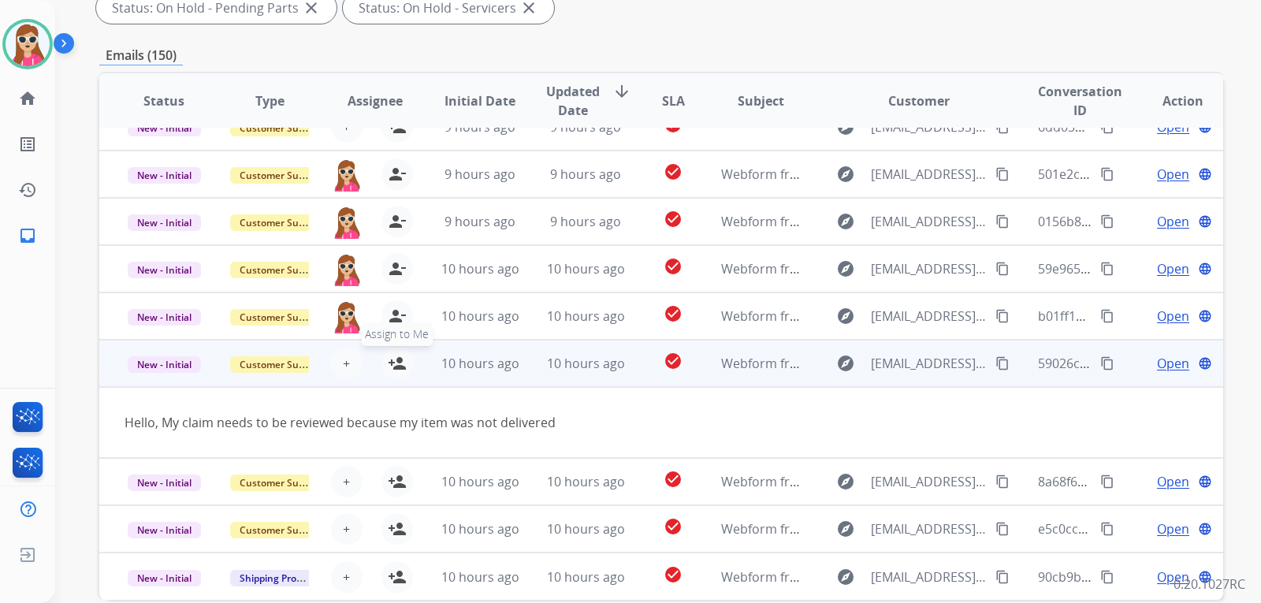
click at [398, 359] on mat-icon "person_add" at bounding box center [397, 363] width 19 height 19
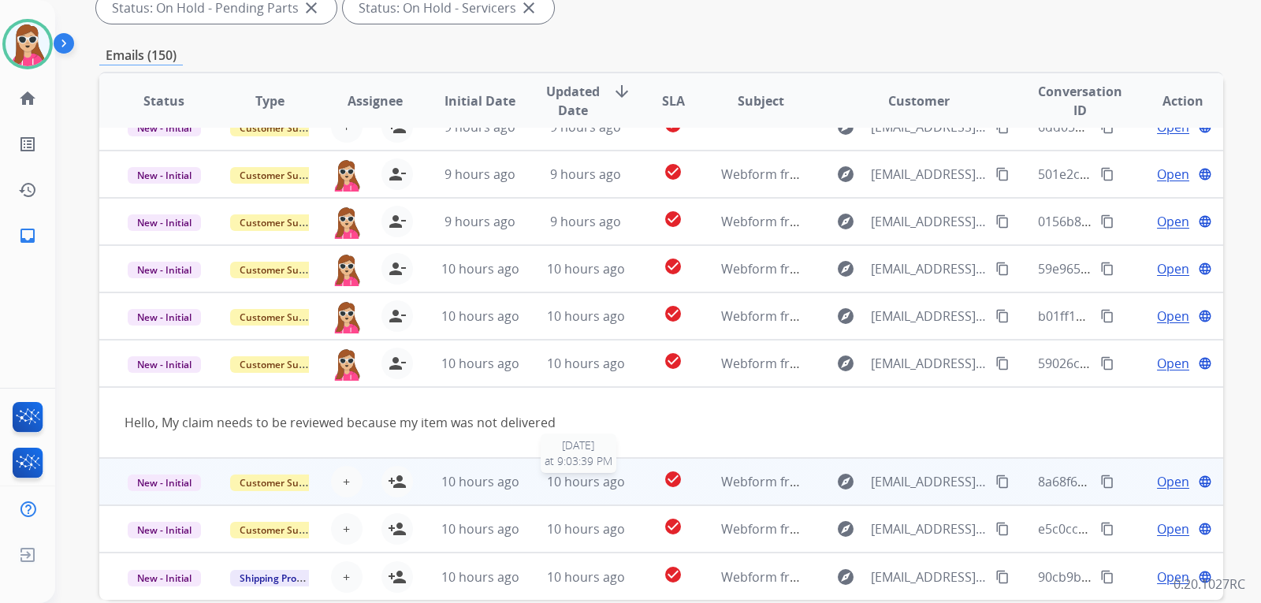
click at [618, 486] on span "10 hours ago" at bounding box center [586, 481] width 78 height 17
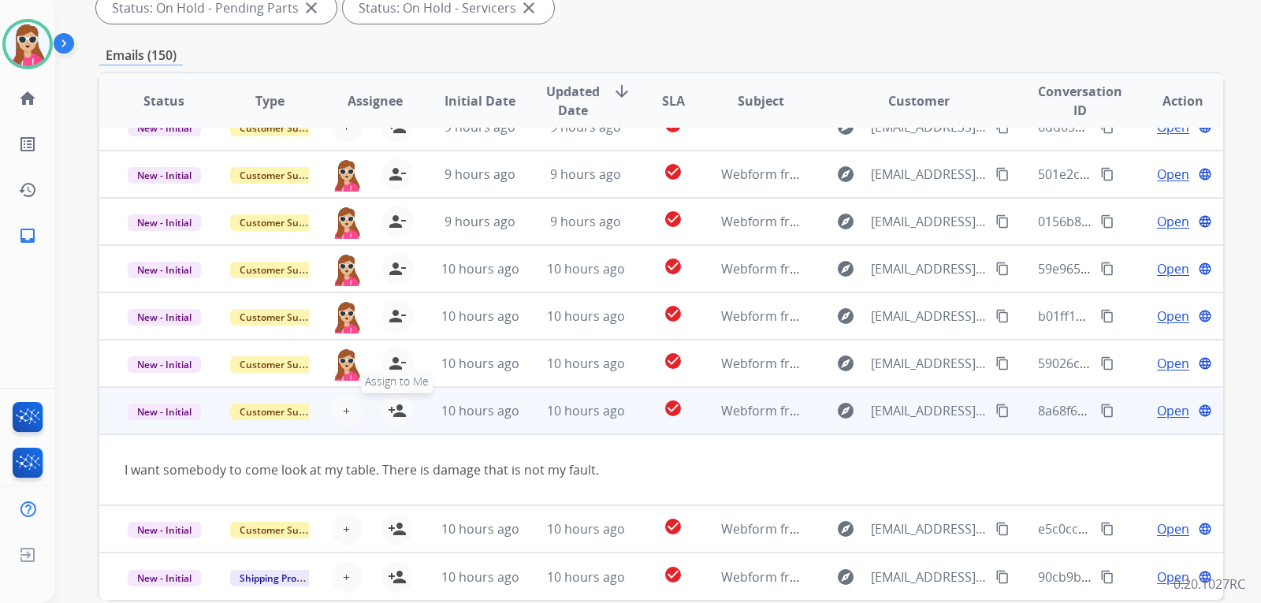
click at [409, 408] on div "+ Select agent person_add Assign to Me" at bounding box center [362, 411] width 101 height 32
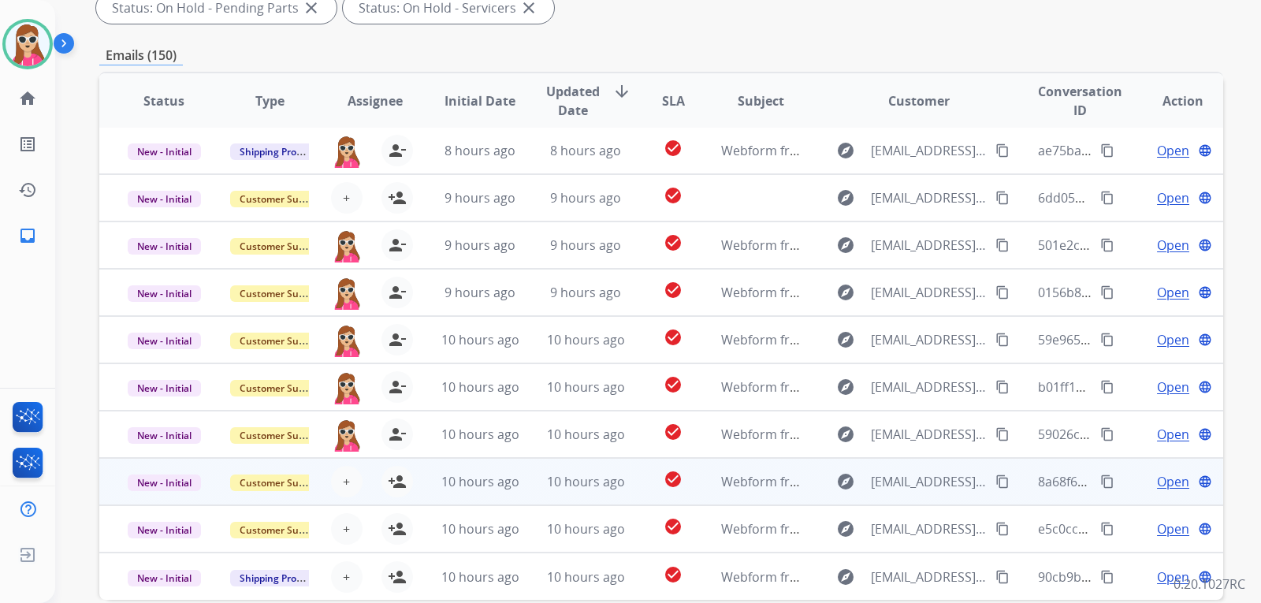
click at [638, 480] on td "check_circle" at bounding box center [661, 481] width 70 height 47
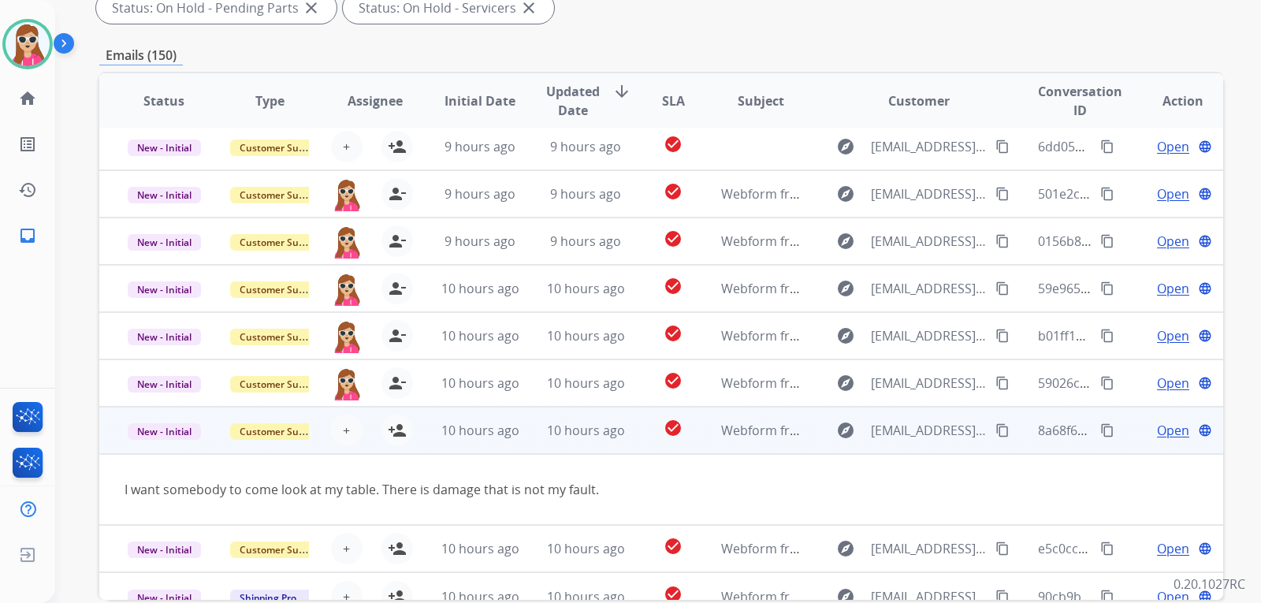
scroll to position [73, 0]
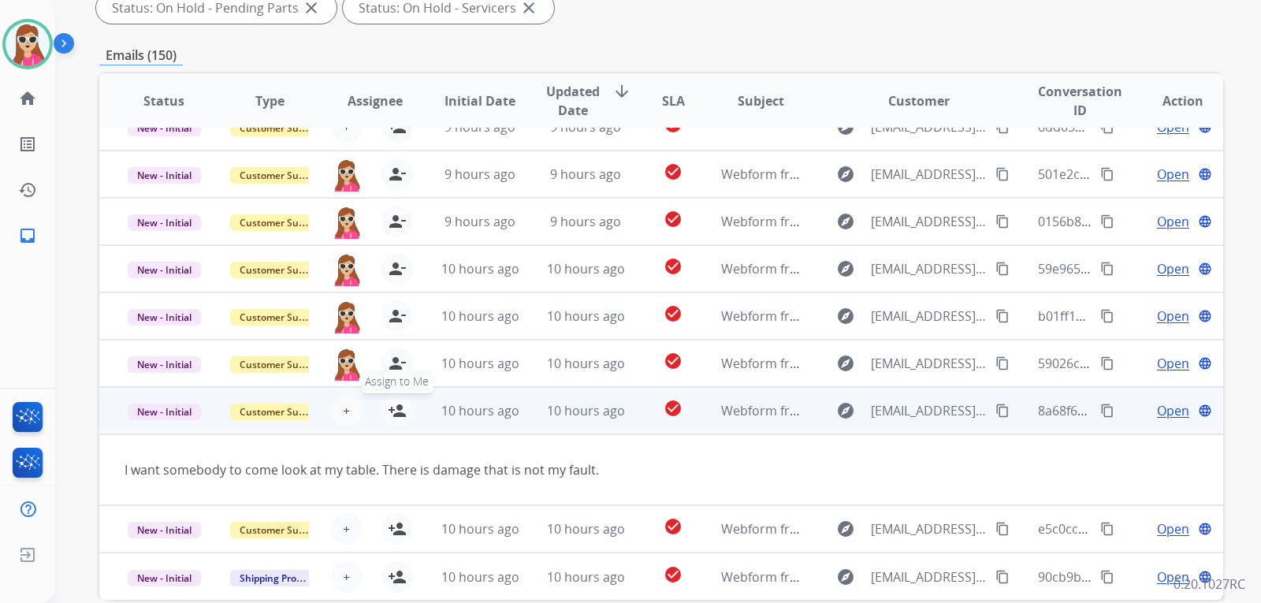
click at [405, 417] on button "person_add Assign to Me" at bounding box center [398, 411] width 32 height 32
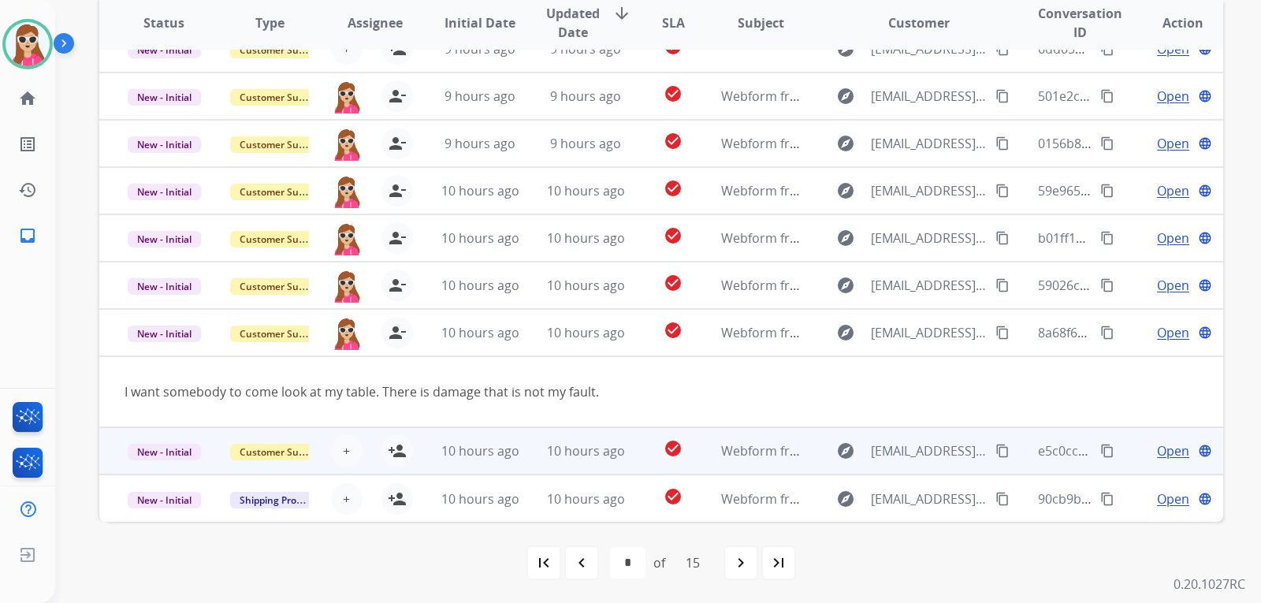
scroll to position [408, 0]
click at [628, 445] on td "check_circle" at bounding box center [661, 449] width 70 height 47
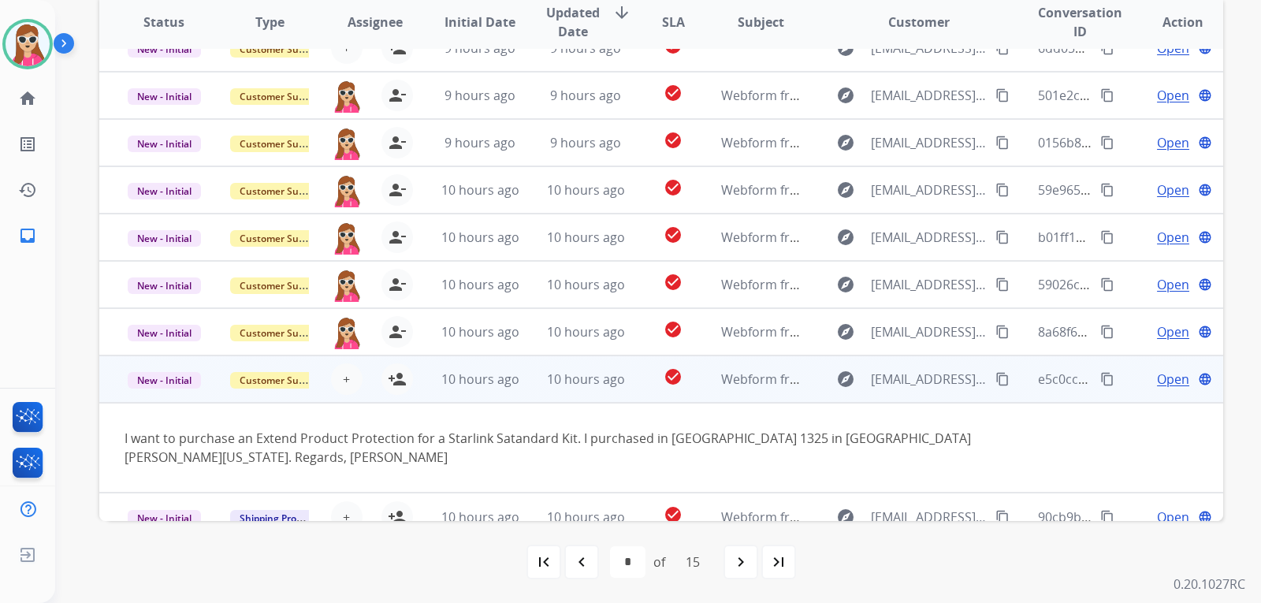
scroll to position [91, 0]
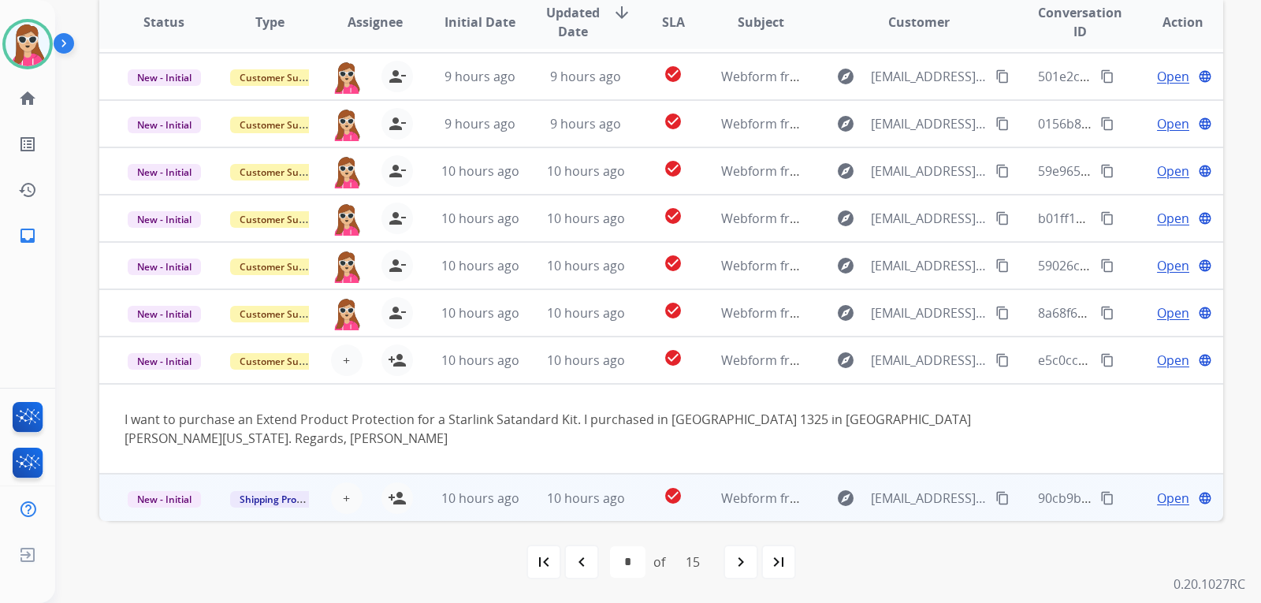
click at [637, 505] on td "check_circle" at bounding box center [661, 497] width 70 height 47
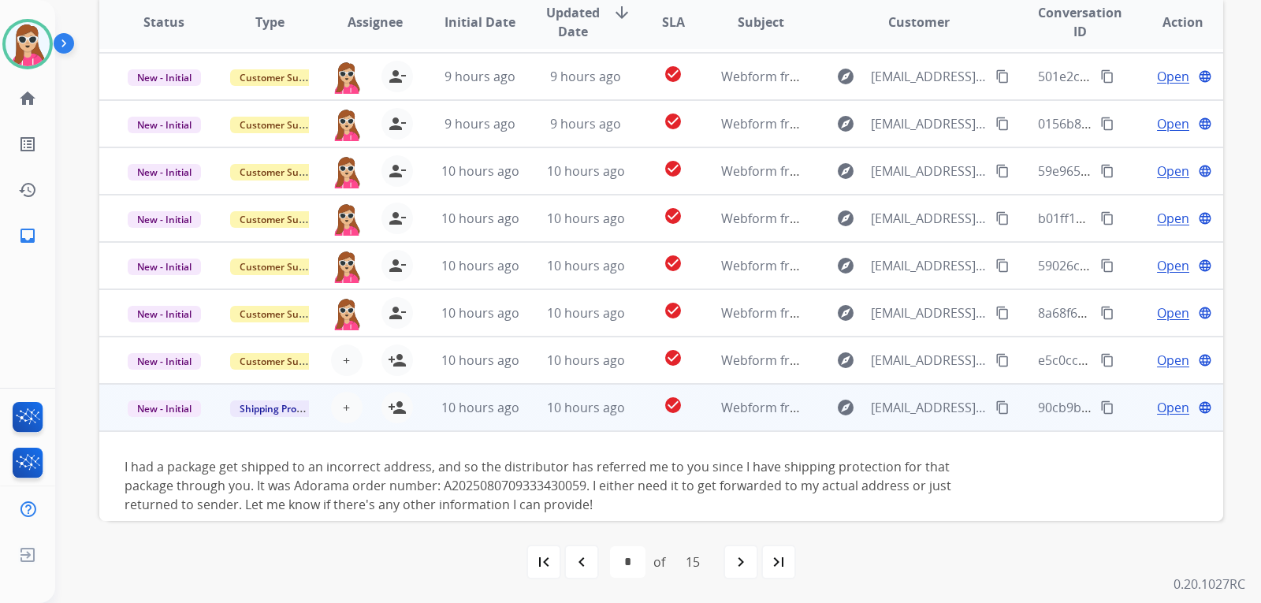
scroll to position [110, 0]
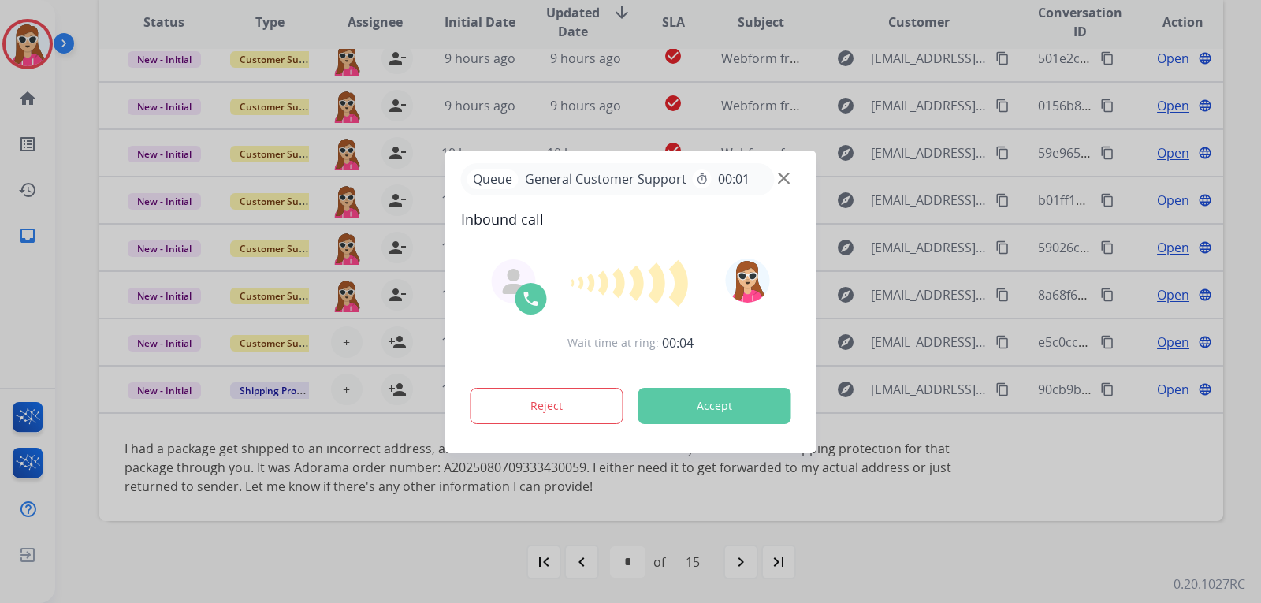
click at [716, 410] on button "Accept" at bounding box center [715, 406] width 153 height 36
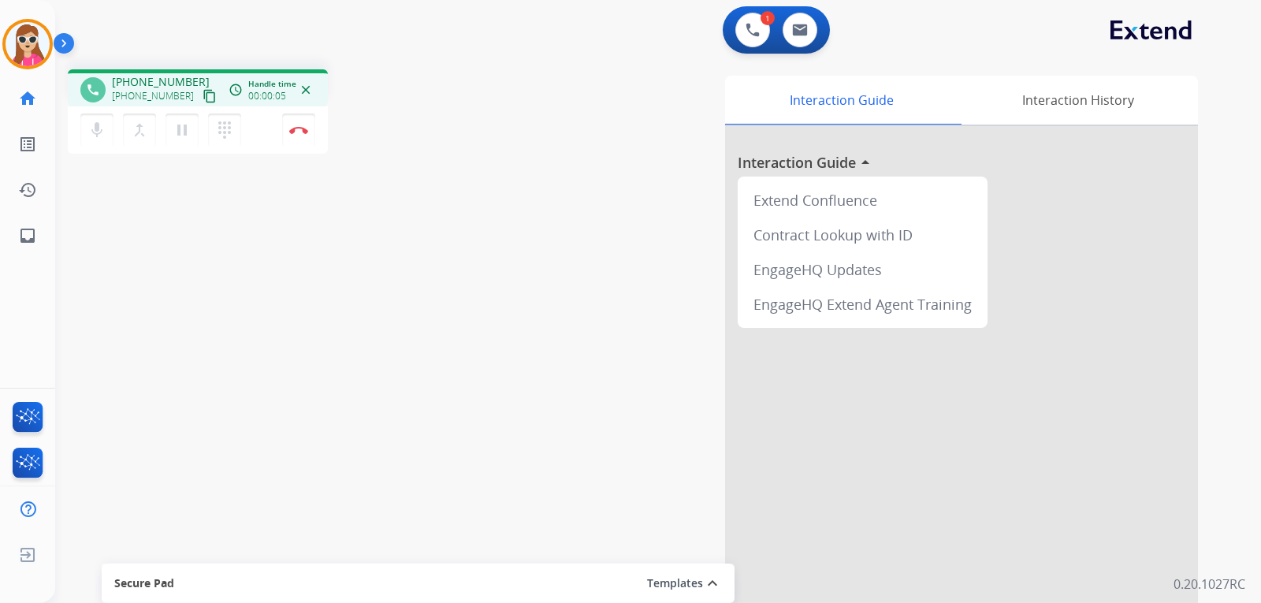
click at [203, 100] on mat-icon "content_copy" at bounding box center [210, 96] width 14 height 14
click at [300, 130] on img at bounding box center [298, 130] width 19 height 8
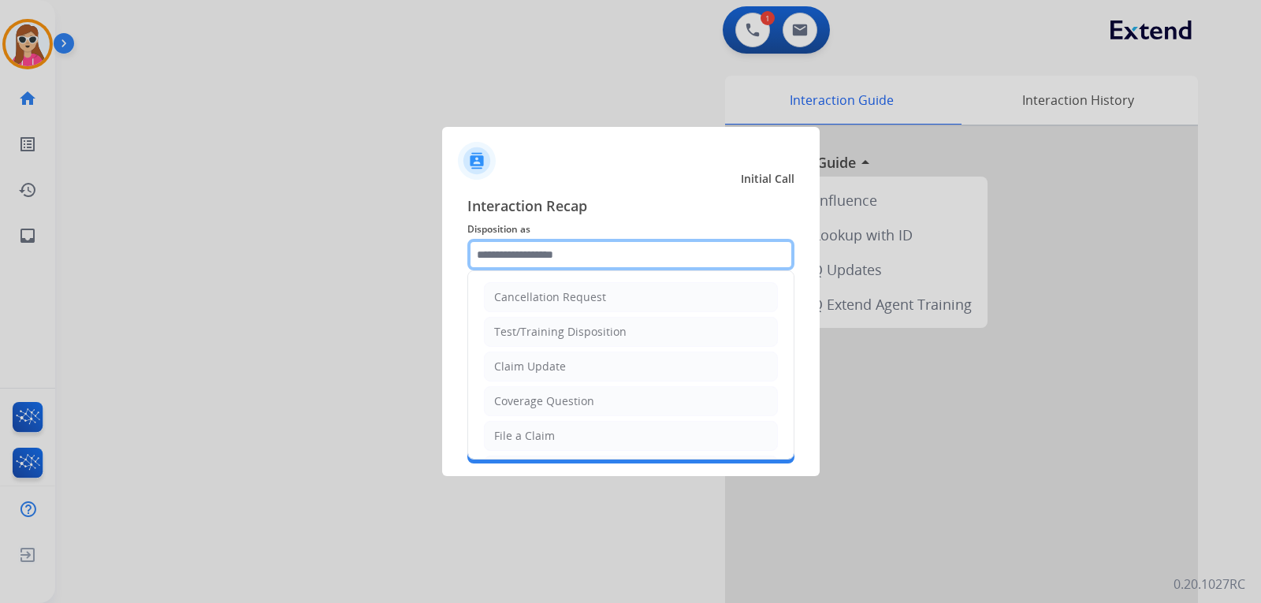
click at [533, 259] on input "text" at bounding box center [630, 255] width 327 height 32
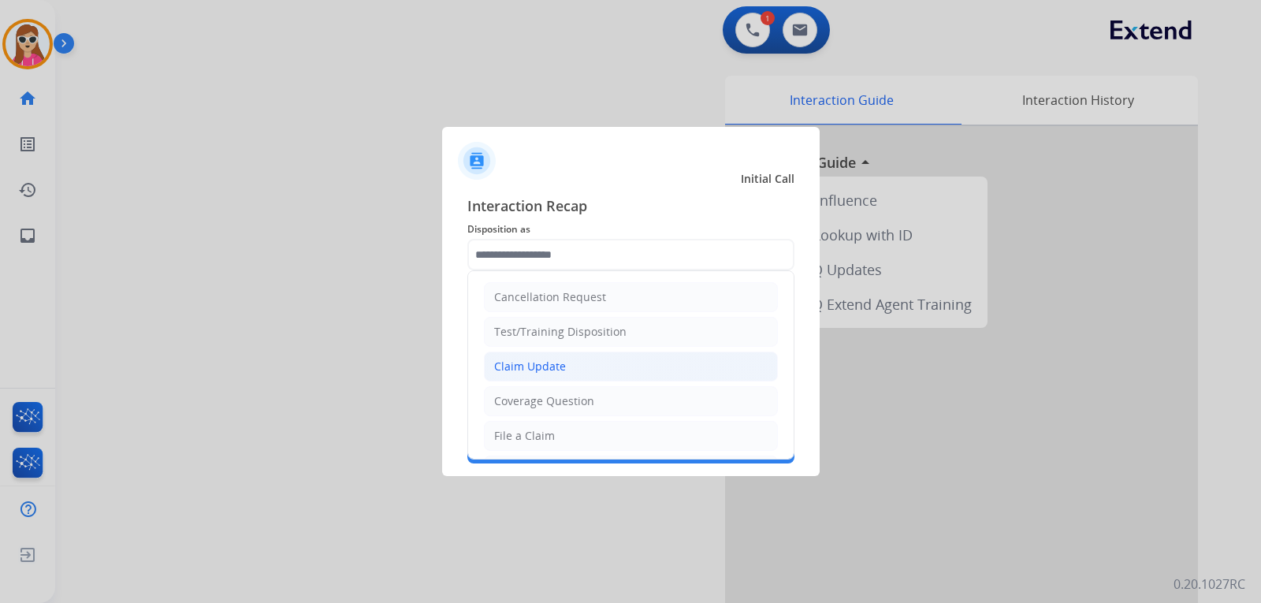
click at [577, 359] on li "Claim Update" at bounding box center [631, 367] width 294 height 30
type input "**********"
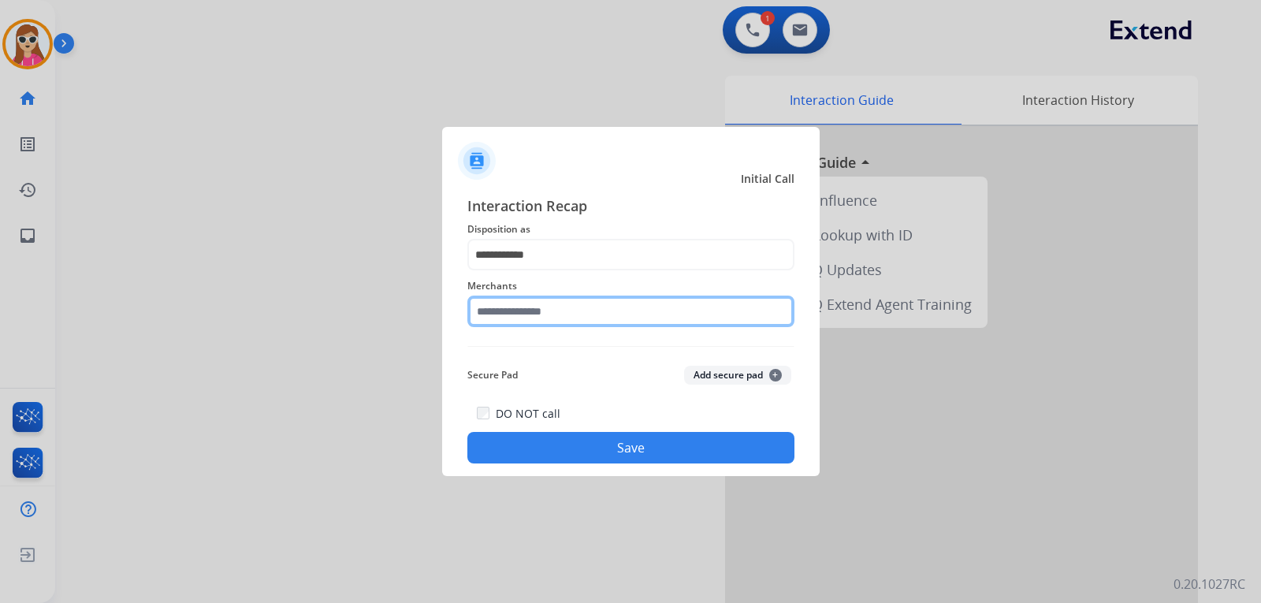
click at [583, 307] on input "text" at bounding box center [630, 312] width 327 height 32
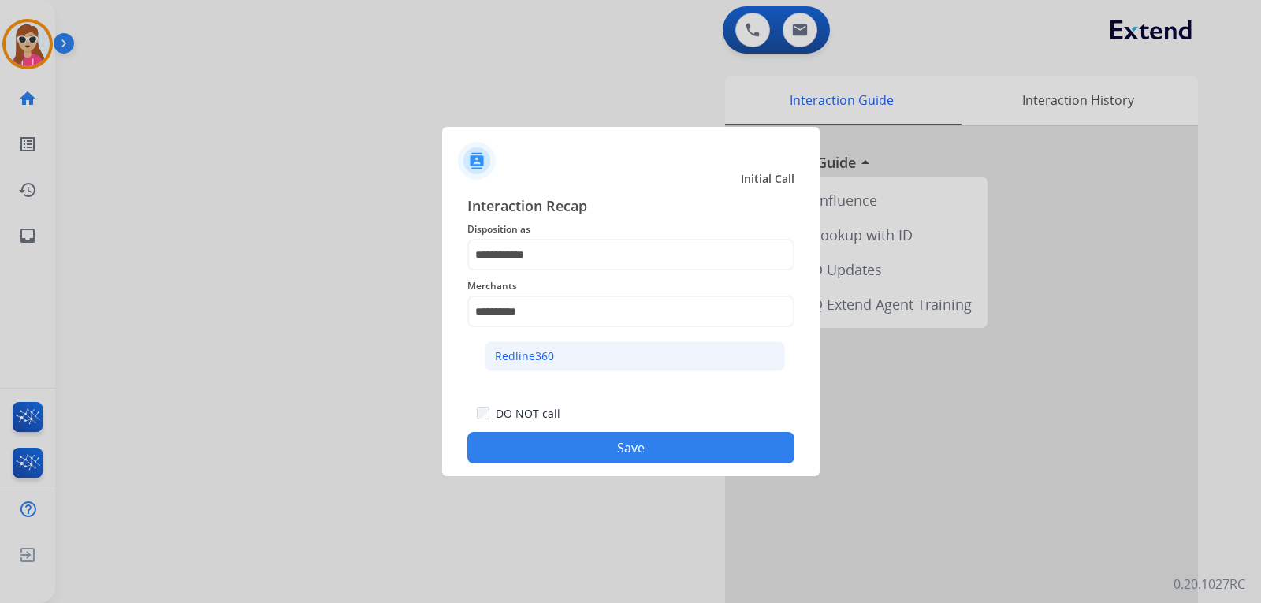
click at [559, 361] on li "Redline360" at bounding box center [635, 356] width 300 height 30
type input "**********"
click at [579, 452] on button "Save" at bounding box center [630, 448] width 327 height 32
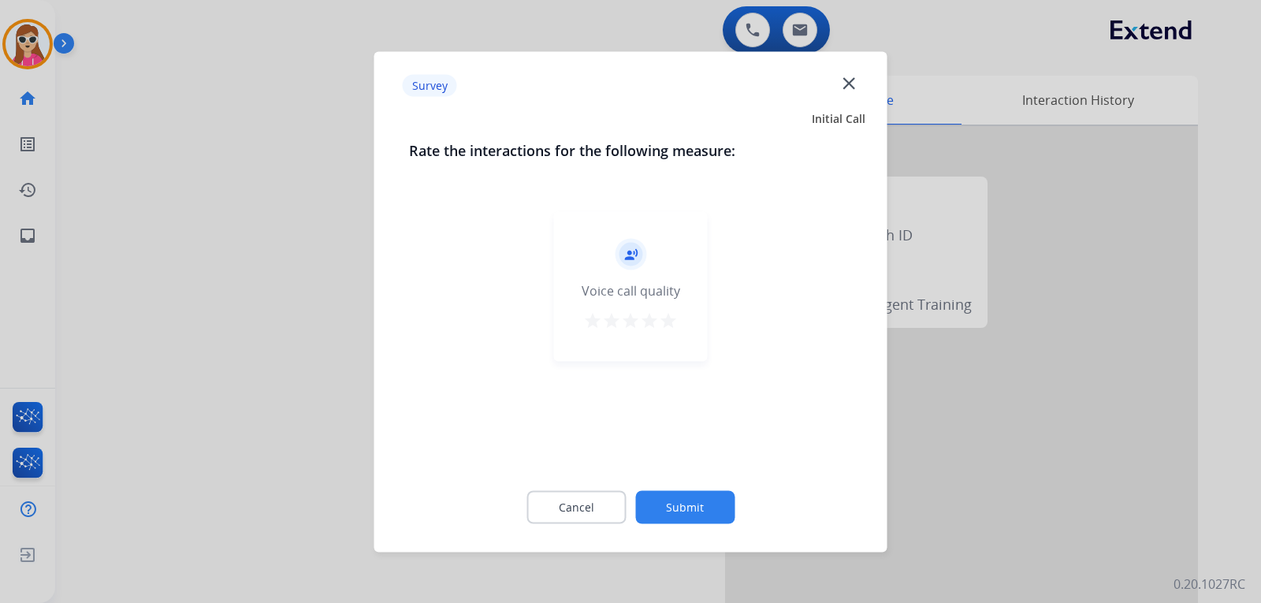
click at [660, 318] on div "star star star star star" at bounding box center [630, 323] width 95 height 24
click at [671, 330] on button "star" at bounding box center [668, 323] width 19 height 24
click at [698, 501] on button "Submit" at bounding box center [684, 506] width 99 height 33
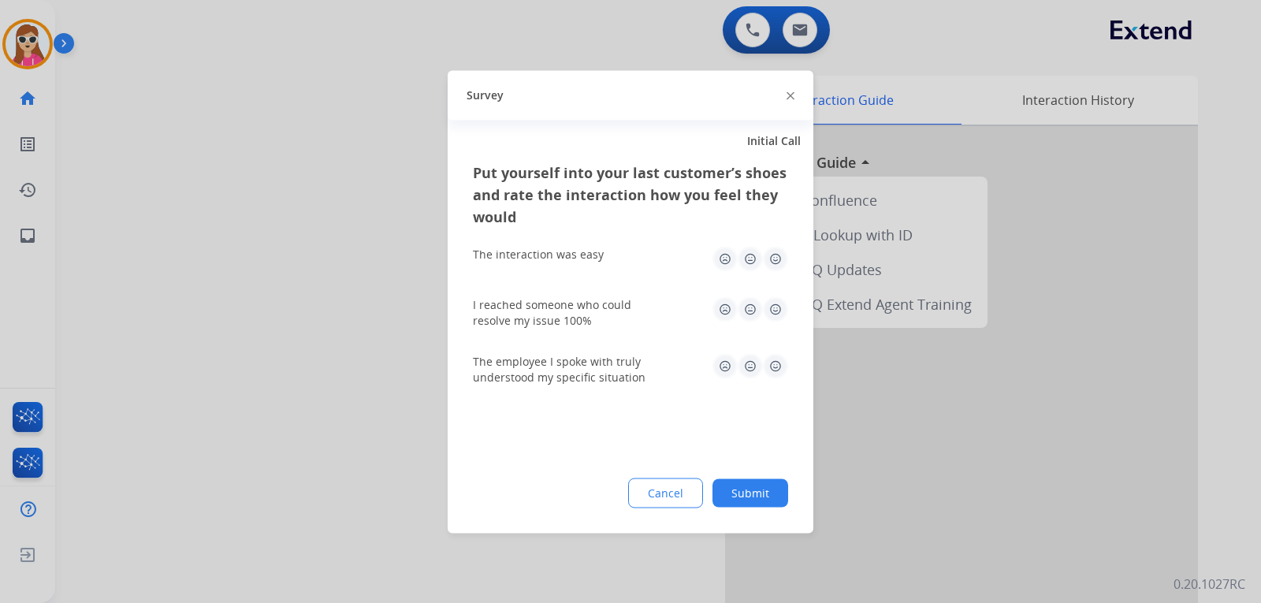
click at [775, 261] on img at bounding box center [775, 258] width 25 height 25
click at [776, 365] on img at bounding box center [775, 365] width 25 height 25
click at [773, 314] on img at bounding box center [775, 308] width 25 height 25
click at [771, 490] on button "Submit" at bounding box center [751, 492] width 76 height 28
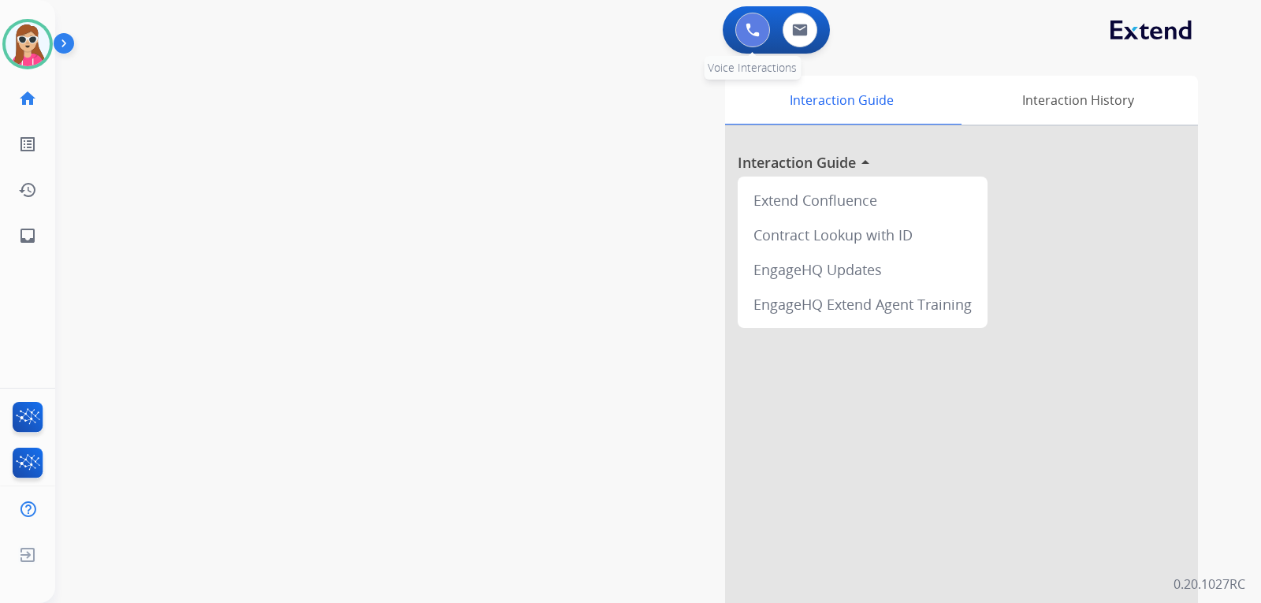
click at [754, 33] on img at bounding box center [753, 30] width 14 height 14
click at [745, 31] on button at bounding box center [752, 30] width 35 height 35
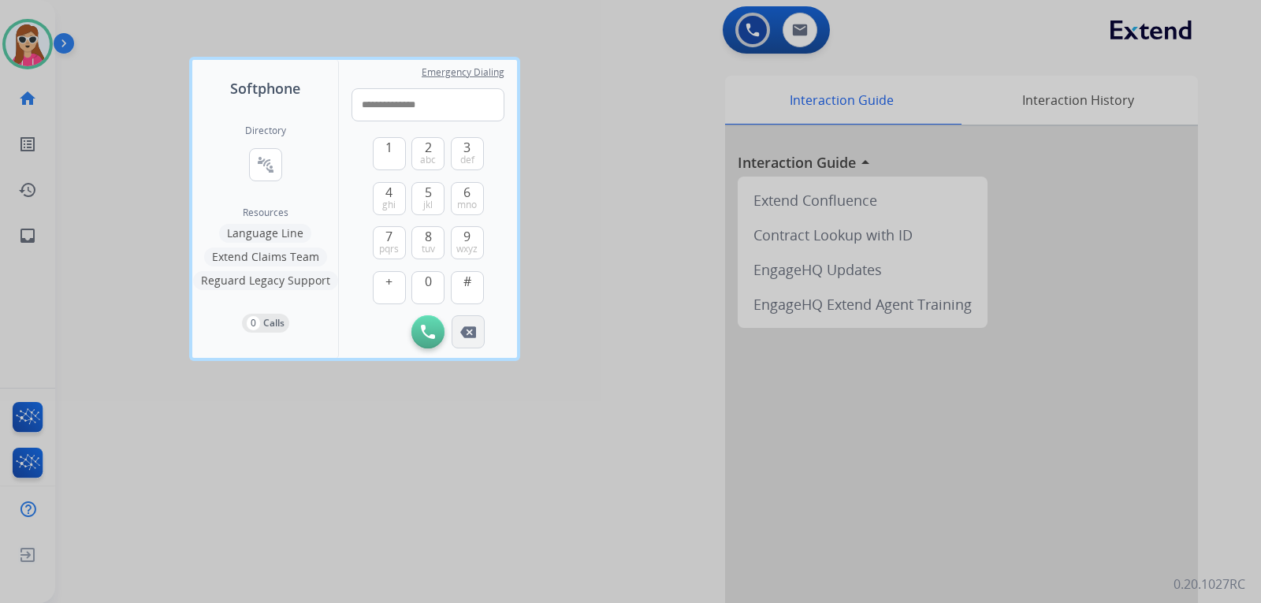
type input "**********"
click at [467, 326] on img at bounding box center [468, 332] width 16 height 12
click at [467, 326] on div "Initiate Call" at bounding box center [428, 331] width 153 height 33
click at [495, 22] on div at bounding box center [630, 301] width 1261 height 603
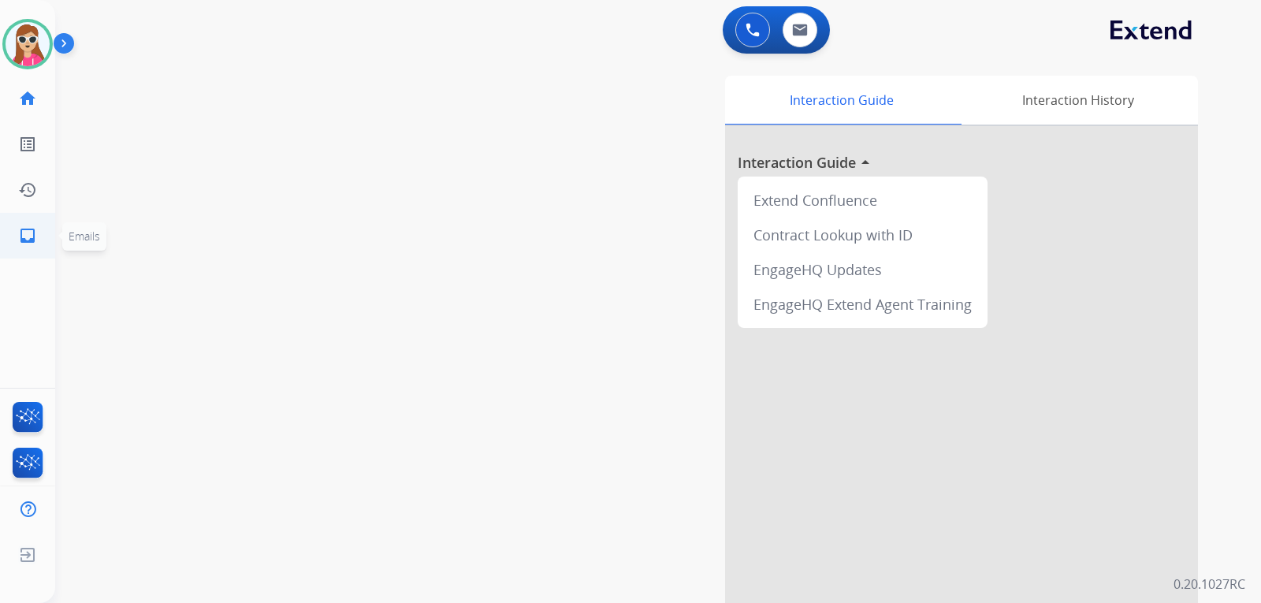
drag, startPoint x: 33, startPoint y: 225, endPoint x: 30, endPoint y: 217, distance: 8.5
click at [30, 217] on link "inbox Emails" at bounding box center [28, 236] width 44 height 44
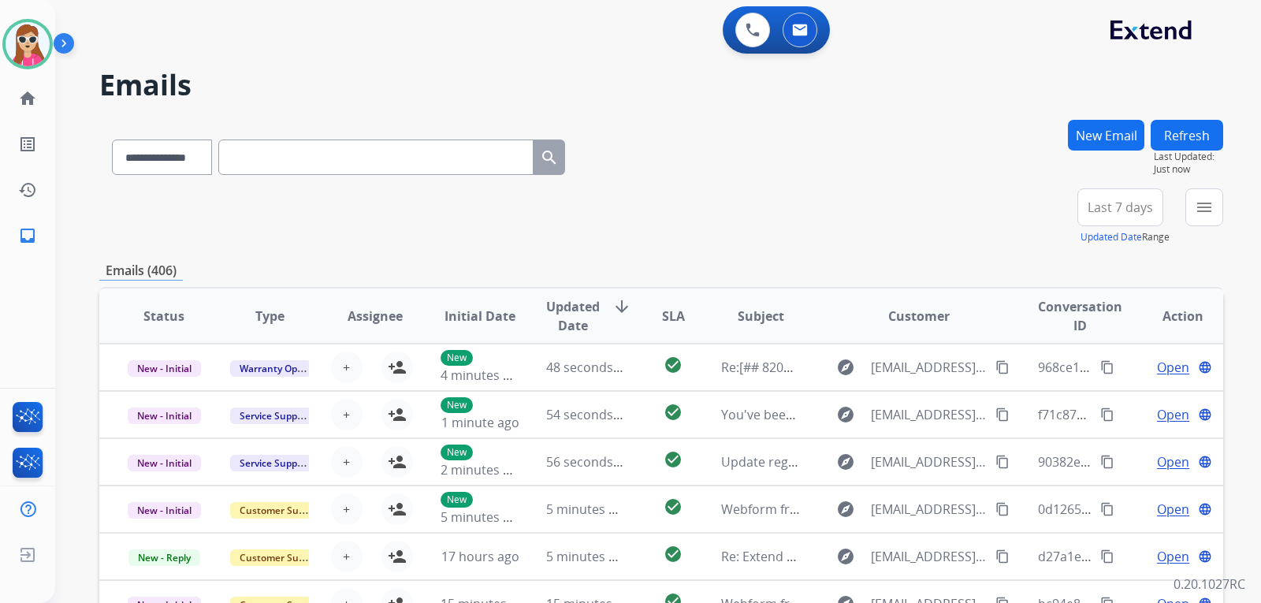
click at [311, 152] on input "text" at bounding box center [375, 157] width 315 height 35
click at [200, 165] on select "**********" at bounding box center [161, 157] width 99 height 35
select select "**********"
click at [112, 140] on select "**********" at bounding box center [161, 157] width 99 height 35
click at [352, 156] on input "text" at bounding box center [375, 157] width 315 height 35
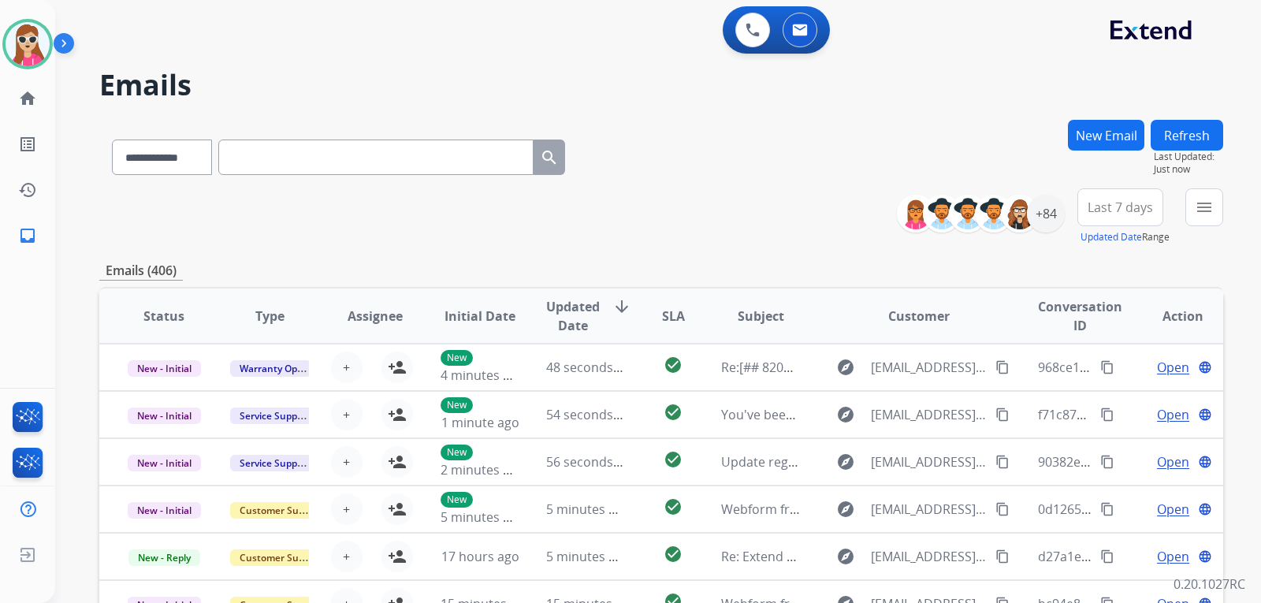
paste input "**********"
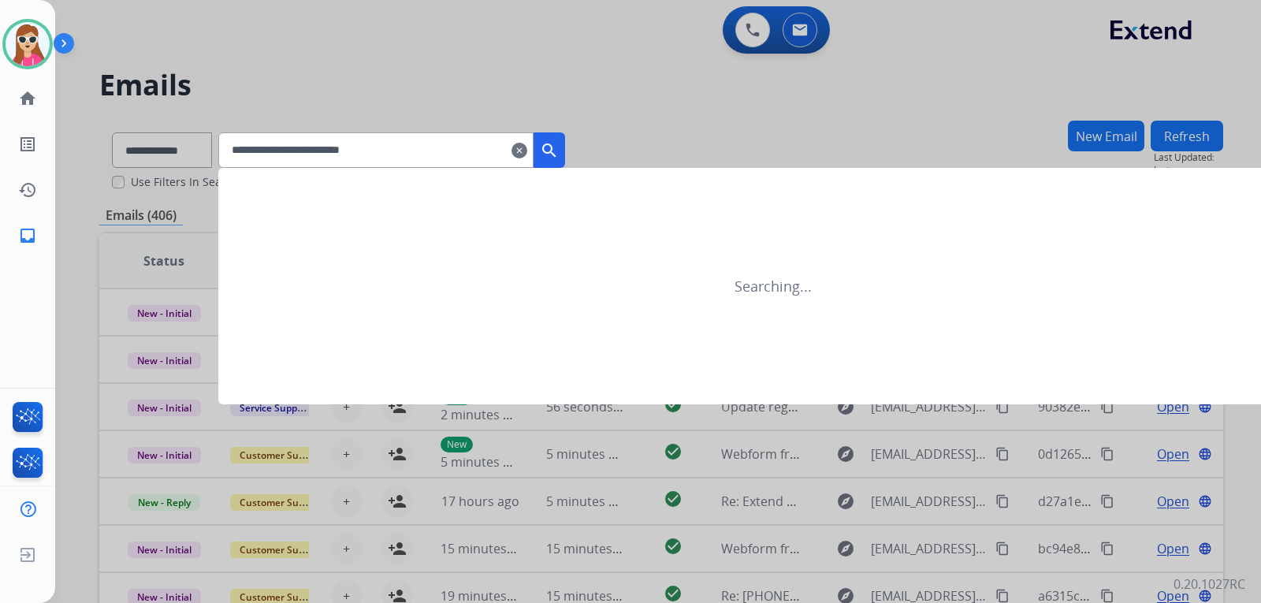
type input "**********"
click at [559, 153] on mat-icon "search" at bounding box center [549, 150] width 19 height 19
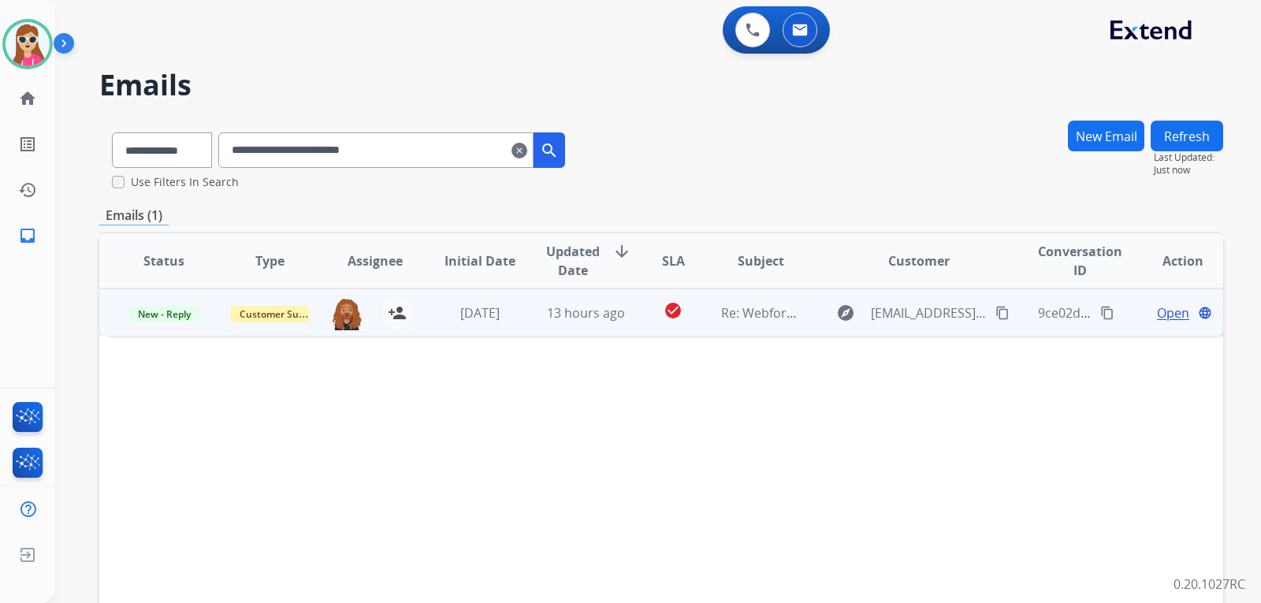
click at [627, 330] on td "check_circle" at bounding box center [661, 312] width 70 height 47
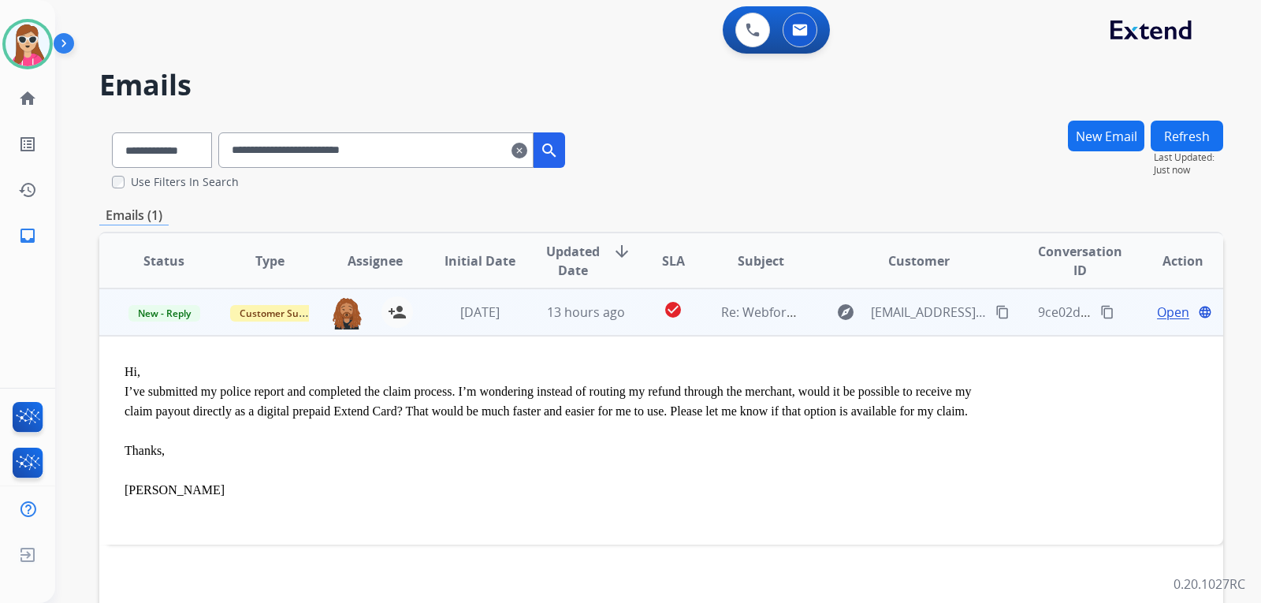
click at [1157, 314] on span "Open" at bounding box center [1173, 312] width 32 height 19
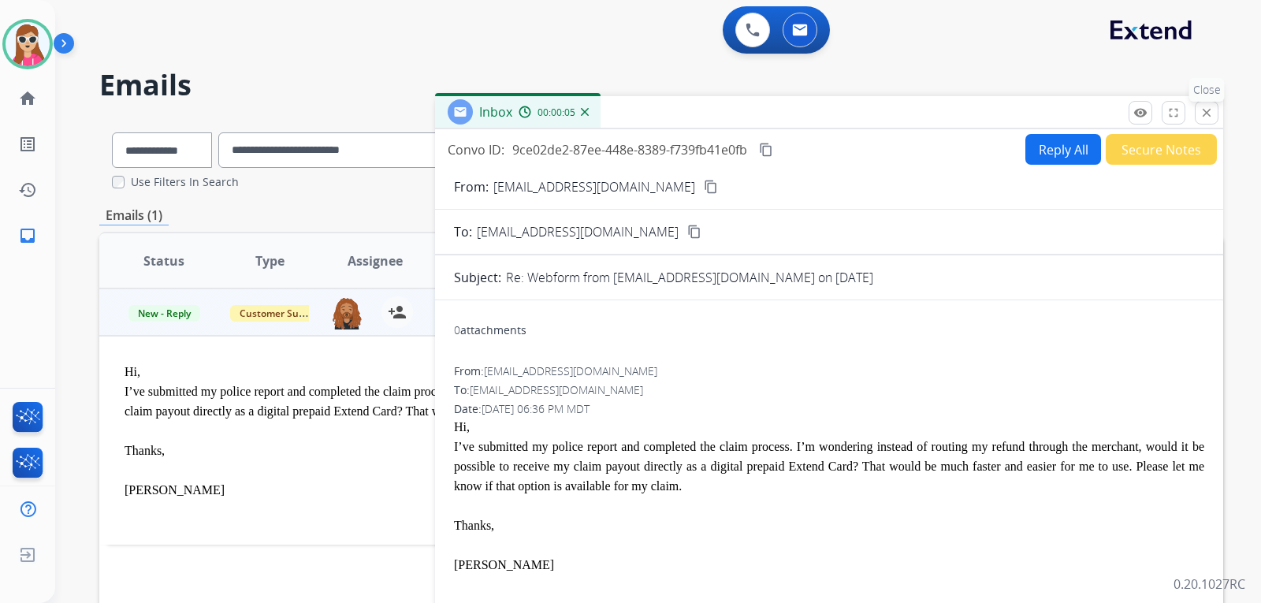
click at [1206, 105] on button "close Close" at bounding box center [1207, 113] width 24 height 24
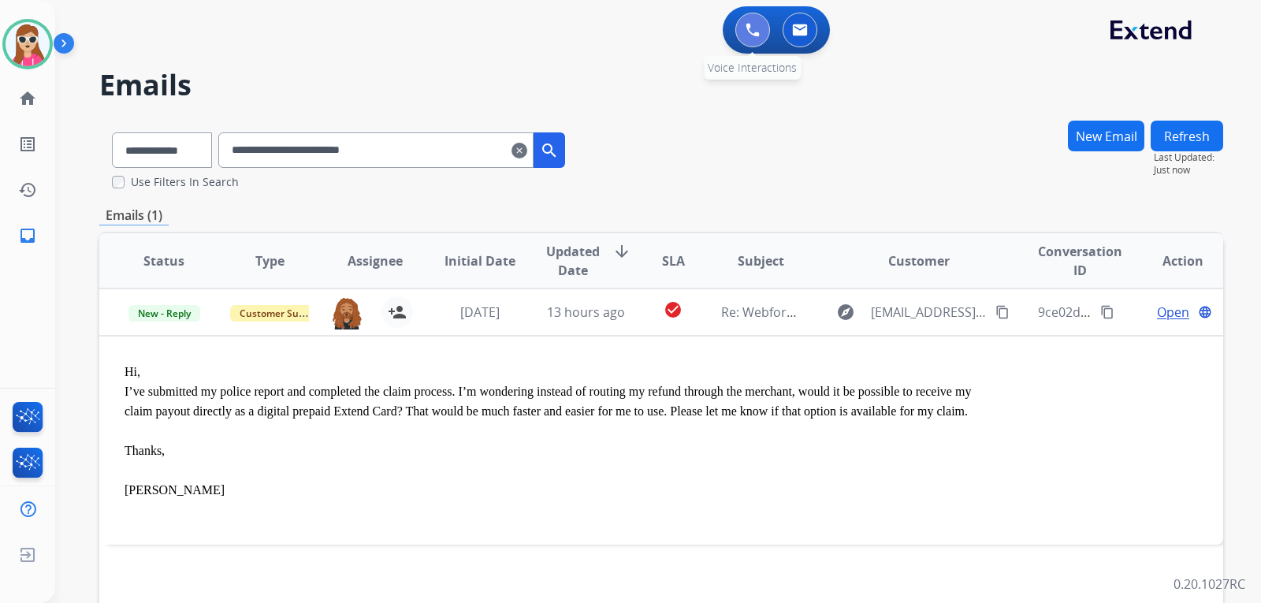
click at [767, 36] on button at bounding box center [752, 30] width 35 height 35
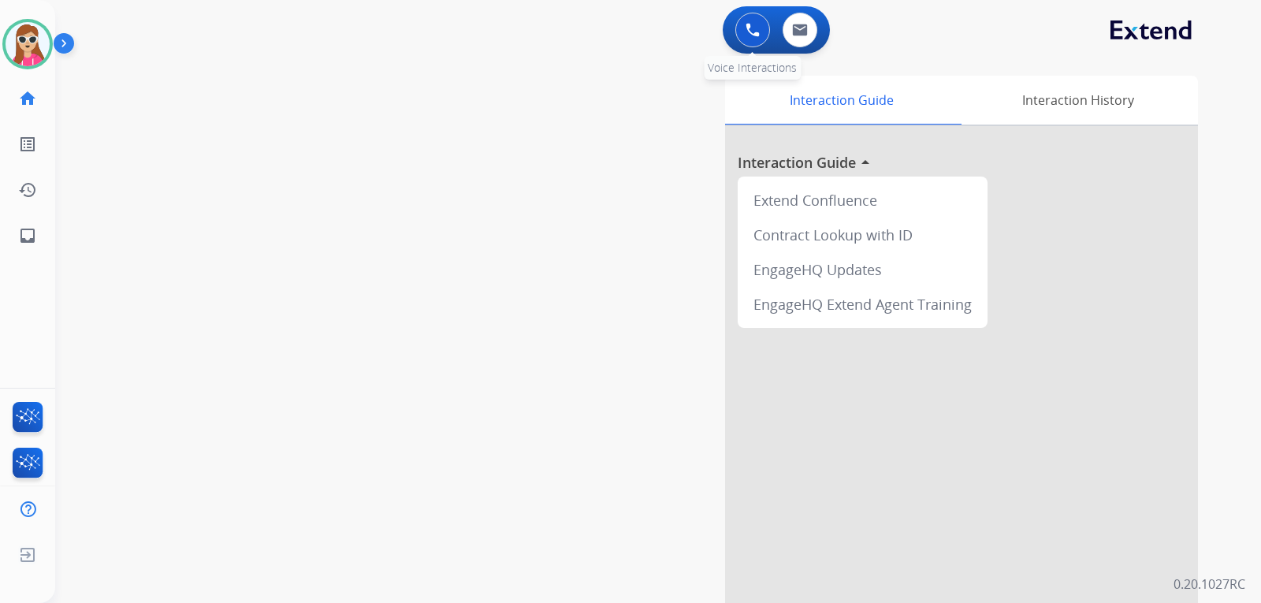
click at [754, 23] on button at bounding box center [752, 30] width 35 height 35
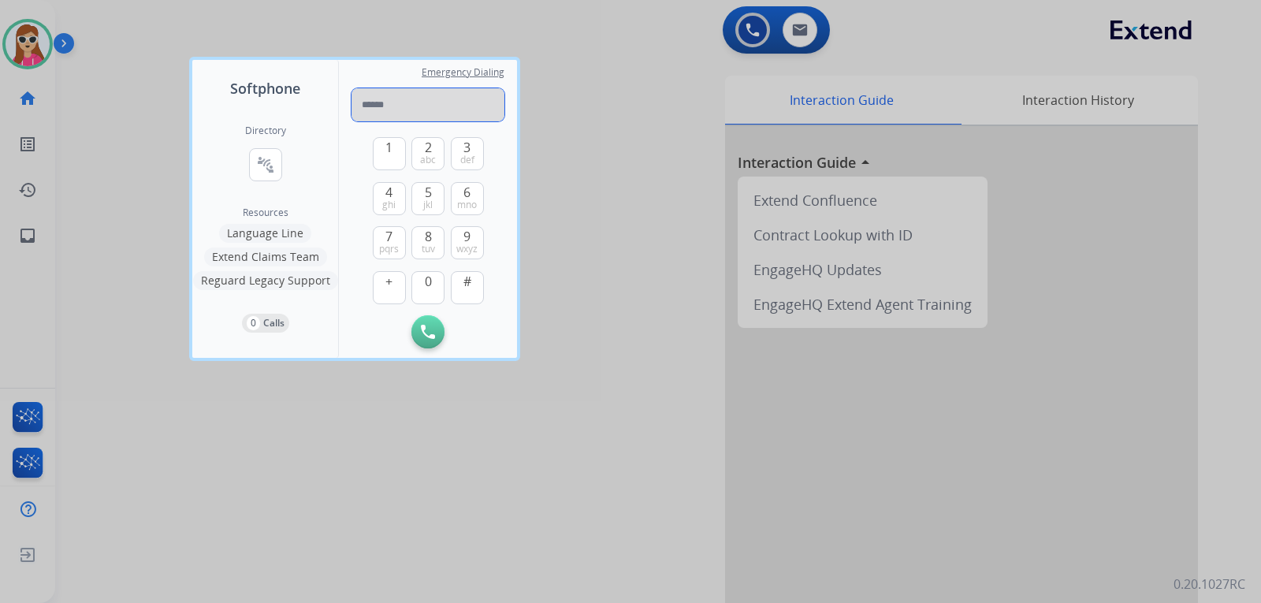
click at [423, 100] on input "tel" at bounding box center [428, 104] width 153 height 33
paste input "**********"
type input "**********"
click at [433, 329] on img at bounding box center [428, 332] width 14 height 14
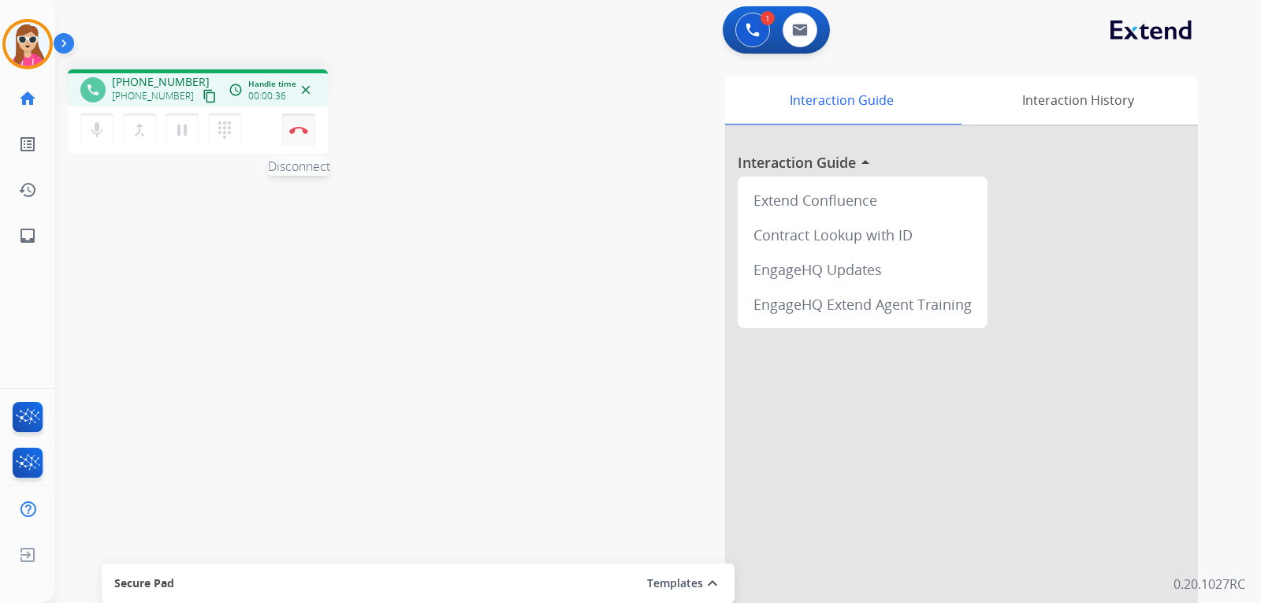
click at [303, 133] on img at bounding box center [298, 130] width 19 height 8
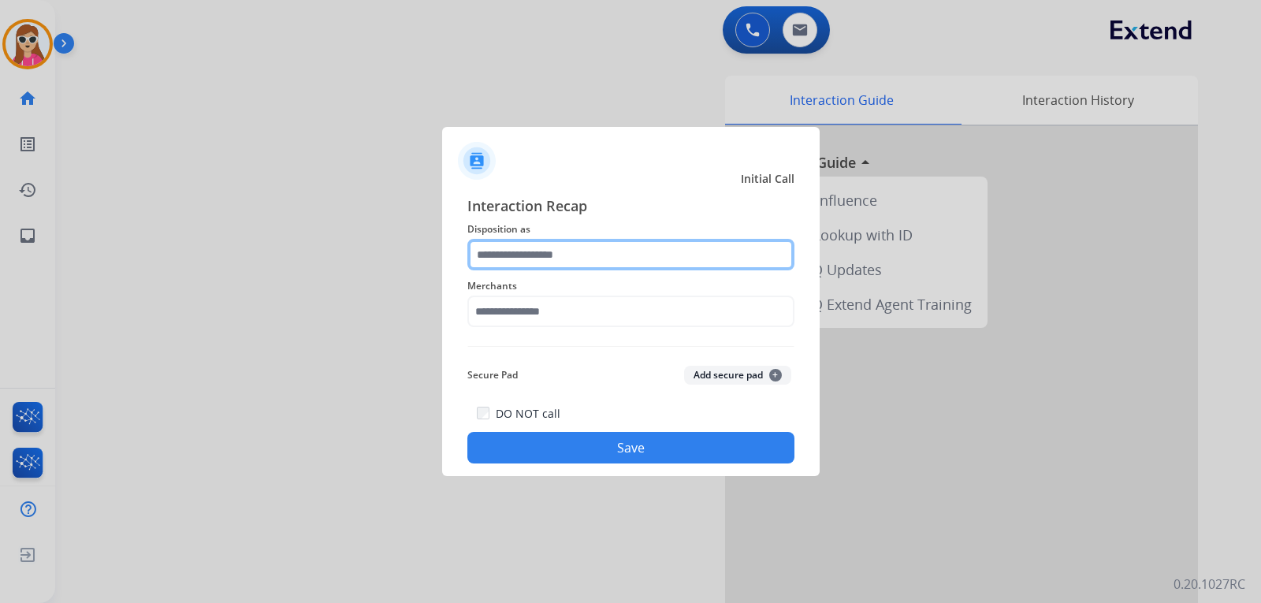
click at [659, 256] on input "text" at bounding box center [630, 255] width 327 height 32
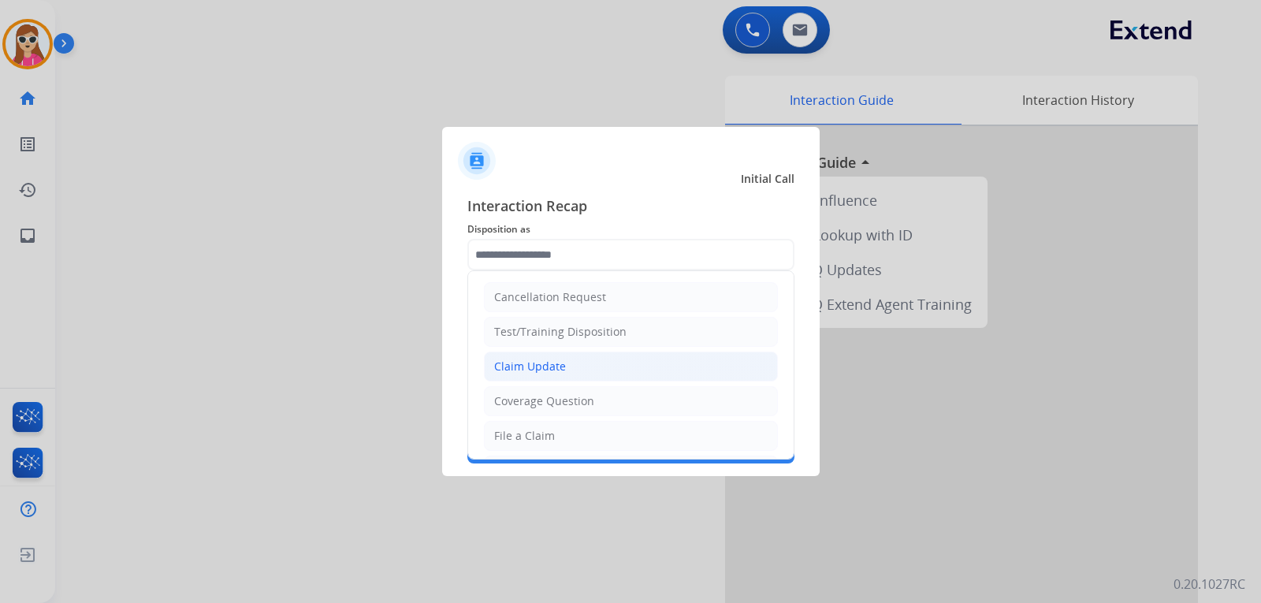
click at [661, 367] on li "Claim Update" at bounding box center [631, 367] width 294 height 30
type input "**********"
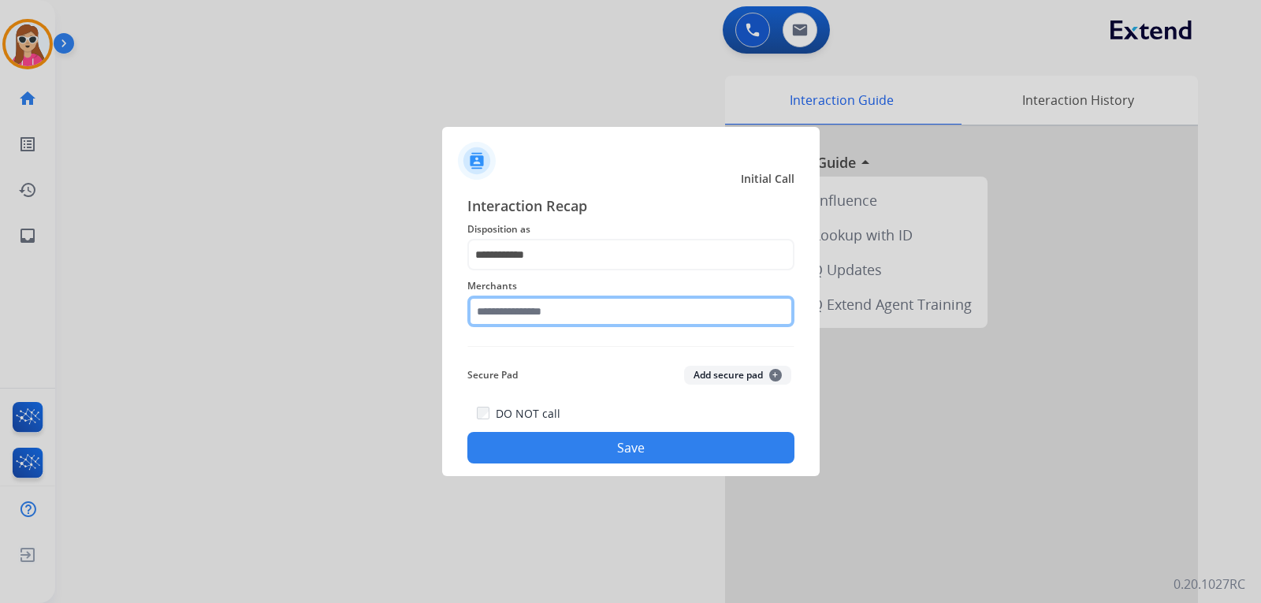
click at [613, 311] on input "text" at bounding box center [630, 312] width 327 height 32
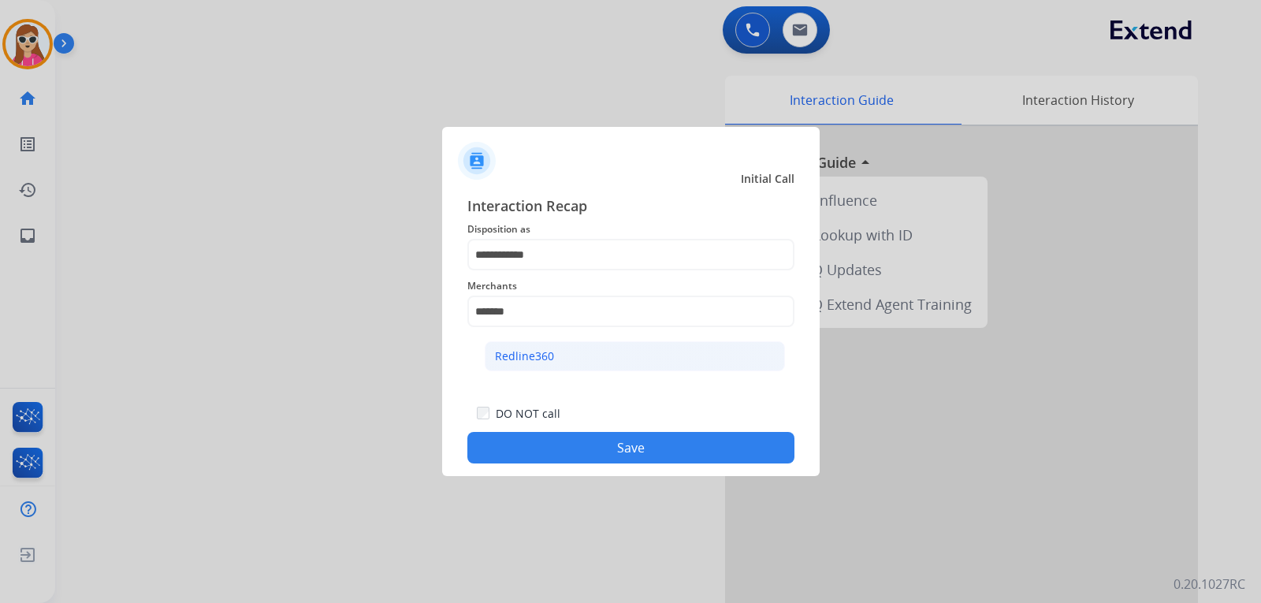
click at [585, 356] on li "Redline360" at bounding box center [635, 356] width 300 height 30
type input "**********"
click at [586, 447] on button "Save" at bounding box center [630, 448] width 327 height 32
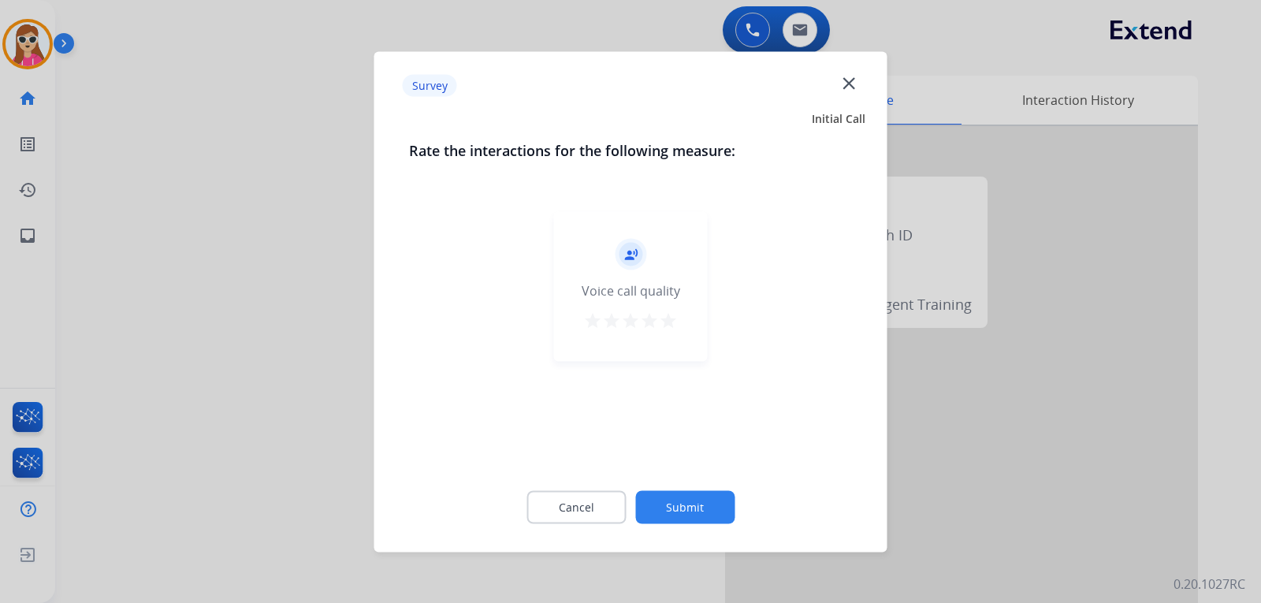
click at [655, 324] on mat-icon "star" at bounding box center [649, 320] width 19 height 19
click at [673, 326] on mat-icon "star" at bounding box center [668, 320] width 19 height 19
click at [688, 324] on div "record_voice_over Voice call quality star star star star star" at bounding box center [631, 286] width 154 height 150
click at [722, 508] on button "Submit" at bounding box center [684, 506] width 99 height 33
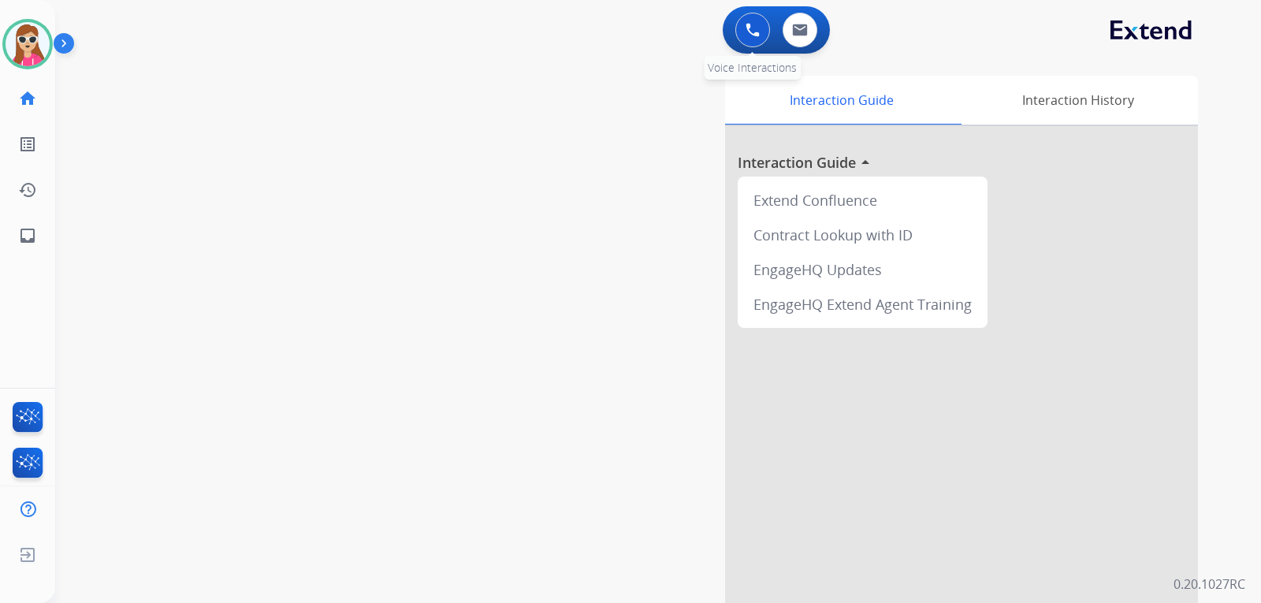
click at [759, 26] on img at bounding box center [753, 30] width 14 height 14
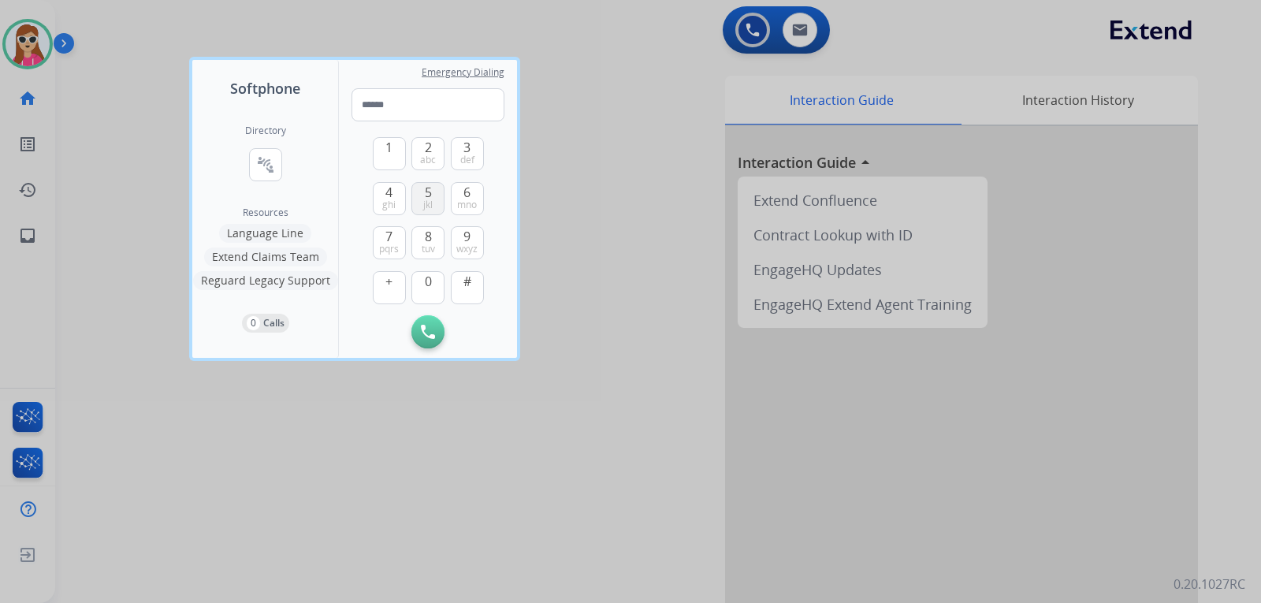
click at [420, 199] on button "5 jkl" at bounding box center [427, 198] width 33 height 33
click at [402, 237] on button "7 pqrs" at bounding box center [389, 242] width 33 height 33
click at [430, 291] on button "0" at bounding box center [427, 287] width 33 height 33
click at [476, 202] on span "mno" at bounding box center [467, 205] width 20 height 13
click at [396, 148] on button "1" at bounding box center [389, 153] width 33 height 33
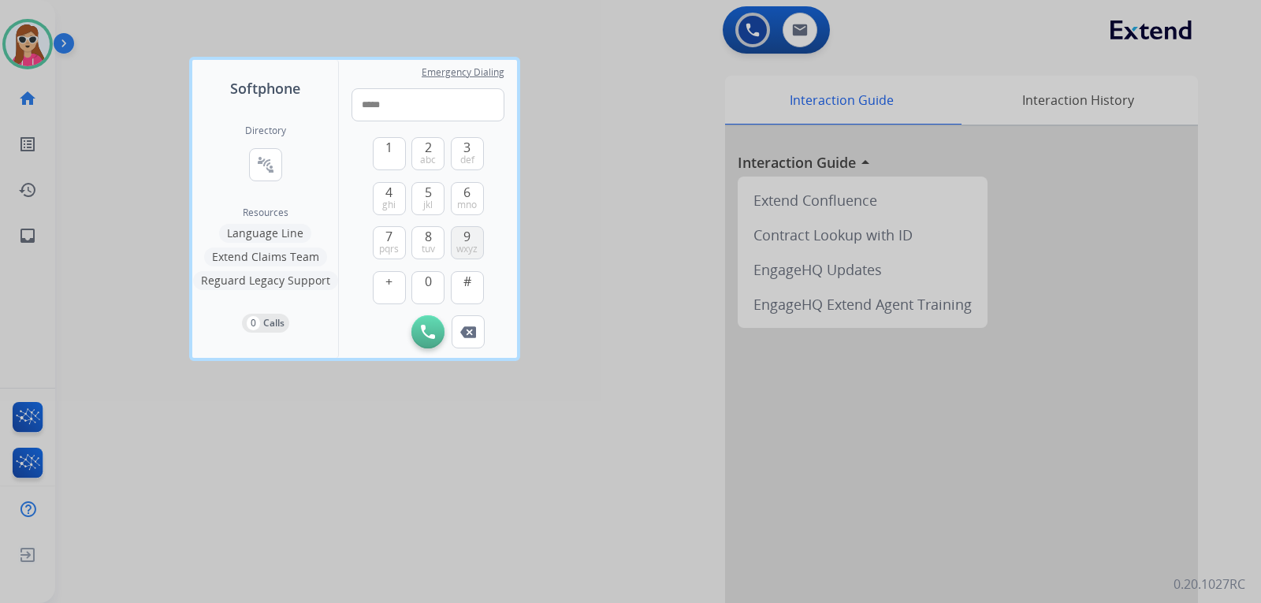
click at [476, 243] on span "wxyz" at bounding box center [466, 249] width 21 height 13
drag, startPoint x: 470, startPoint y: 208, endPoint x: 464, endPoint y: 231, distance: 23.7
click at [470, 210] on span "mno" at bounding box center [467, 205] width 20 height 13
click at [464, 237] on span "9" at bounding box center [467, 236] width 7 height 19
click at [436, 193] on button "5 jkl" at bounding box center [427, 198] width 33 height 33
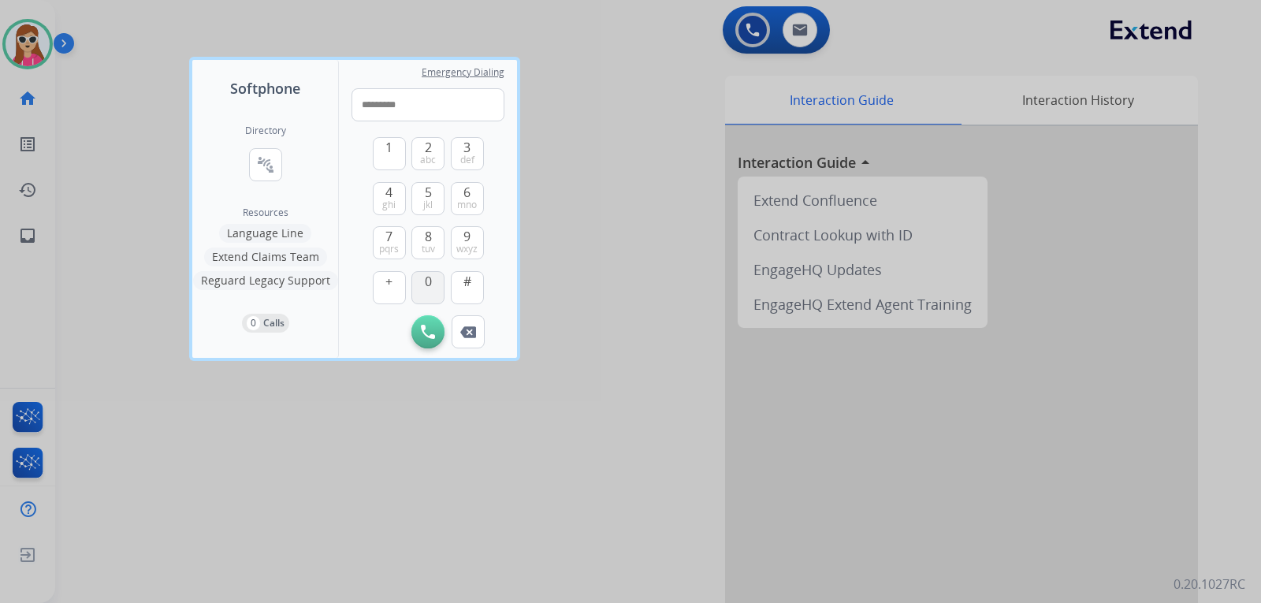
click at [433, 296] on button "0" at bounding box center [427, 287] width 33 height 33
type input "**********"
click at [425, 344] on button "Initiate Call" at bounding box center [427, 331] width 33 height 33
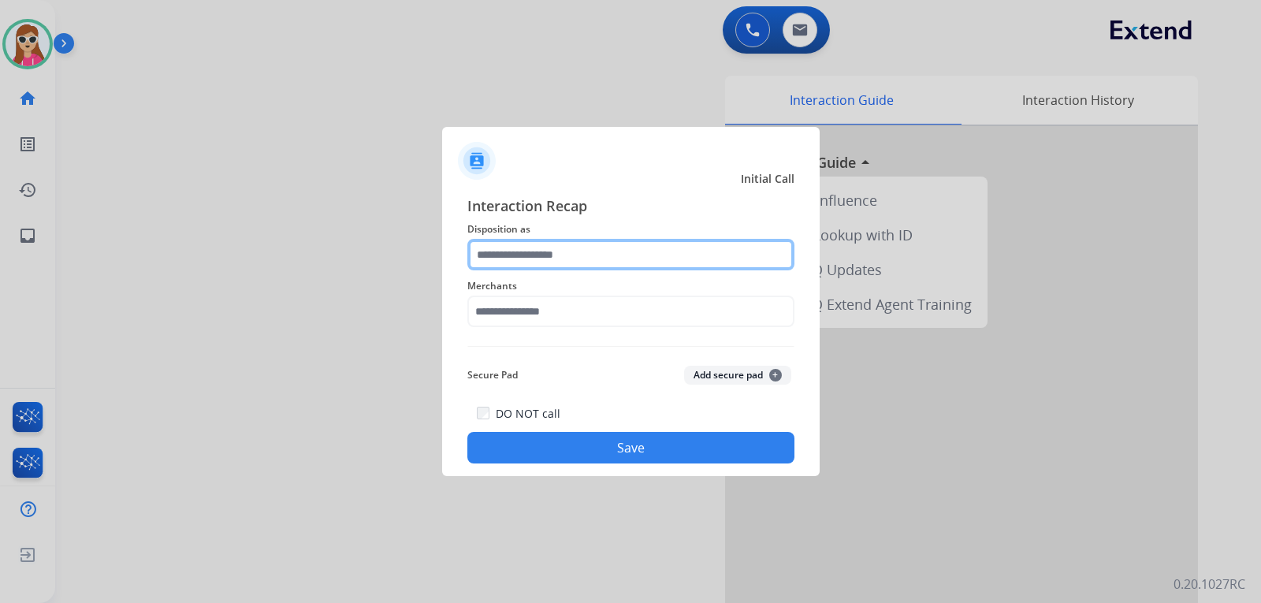
click at [640, 248] on input "text" at bounding box center [630, 255] width 327 height 32
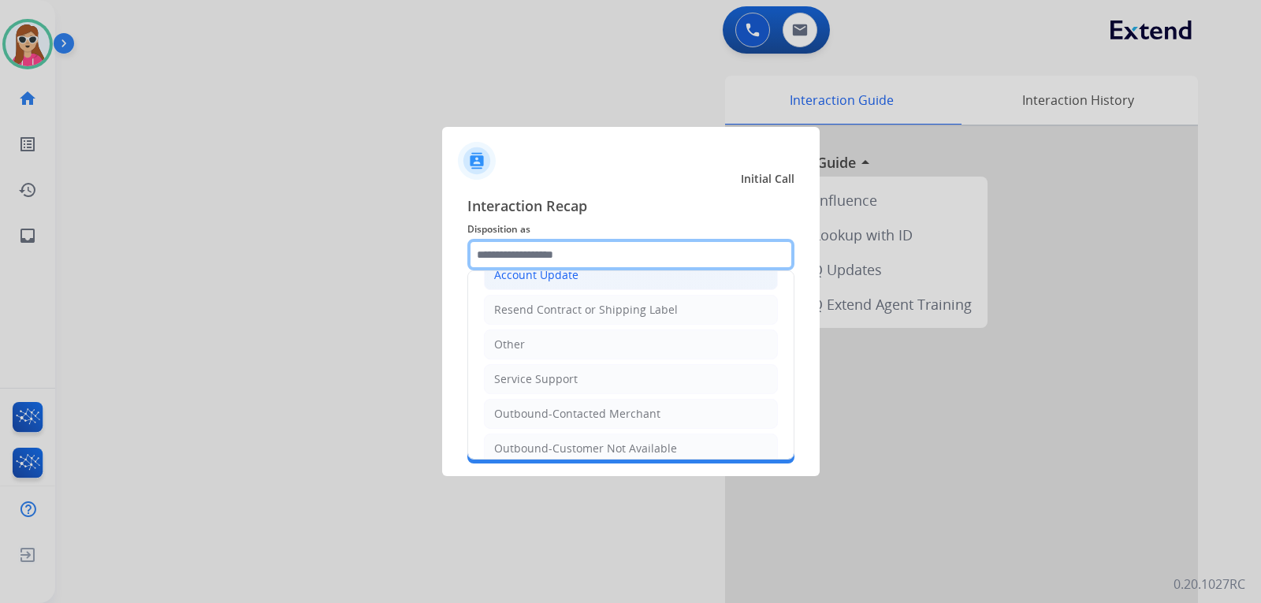
scroll to position [315, 0]
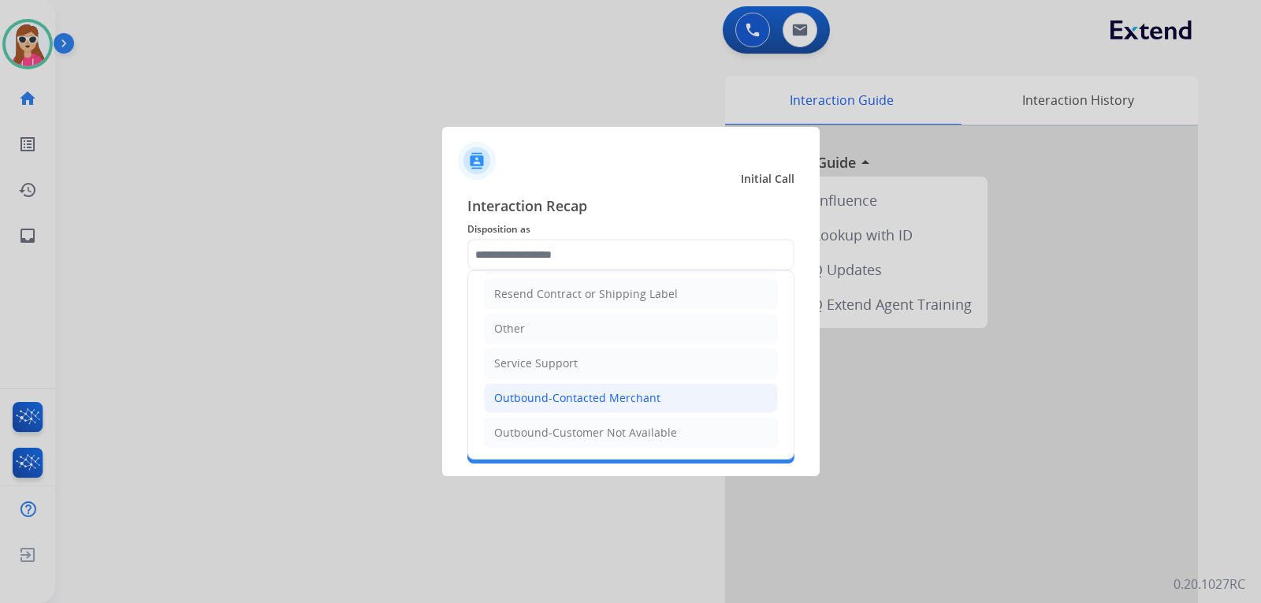
click at [637, 394] on div "Outbound-Contacted Merchant" at bounding box center [577, 398] width 166 height 16
type input "**********"
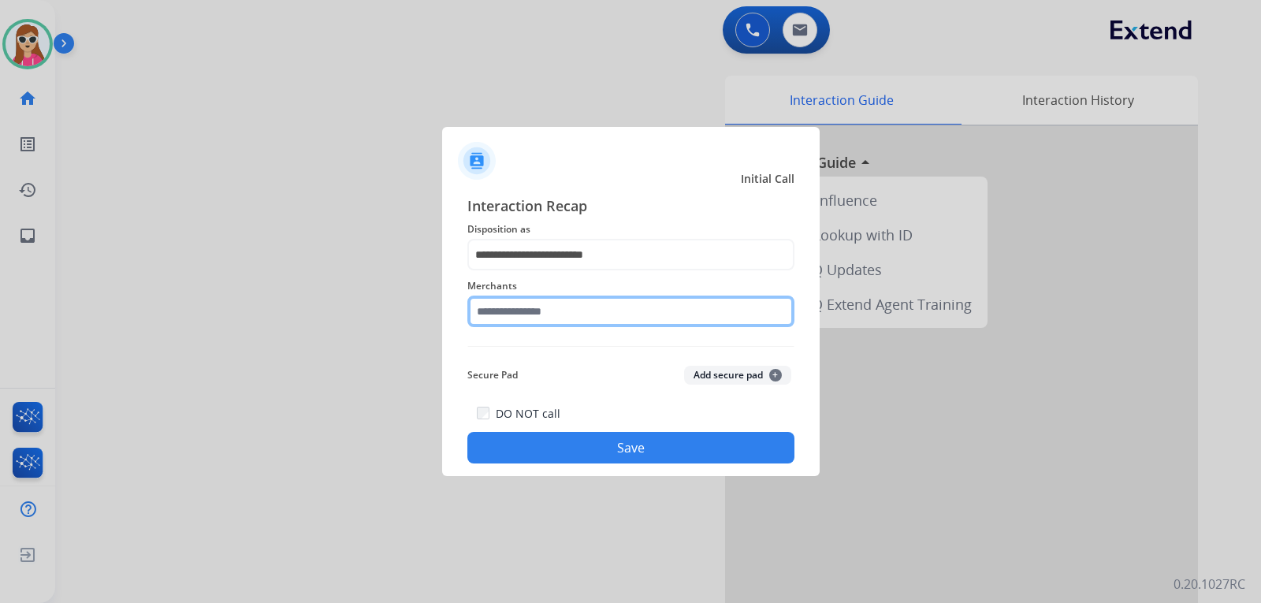
click at [579, 303] on input "text" at bounding box center [630, 312] width 327 height 32
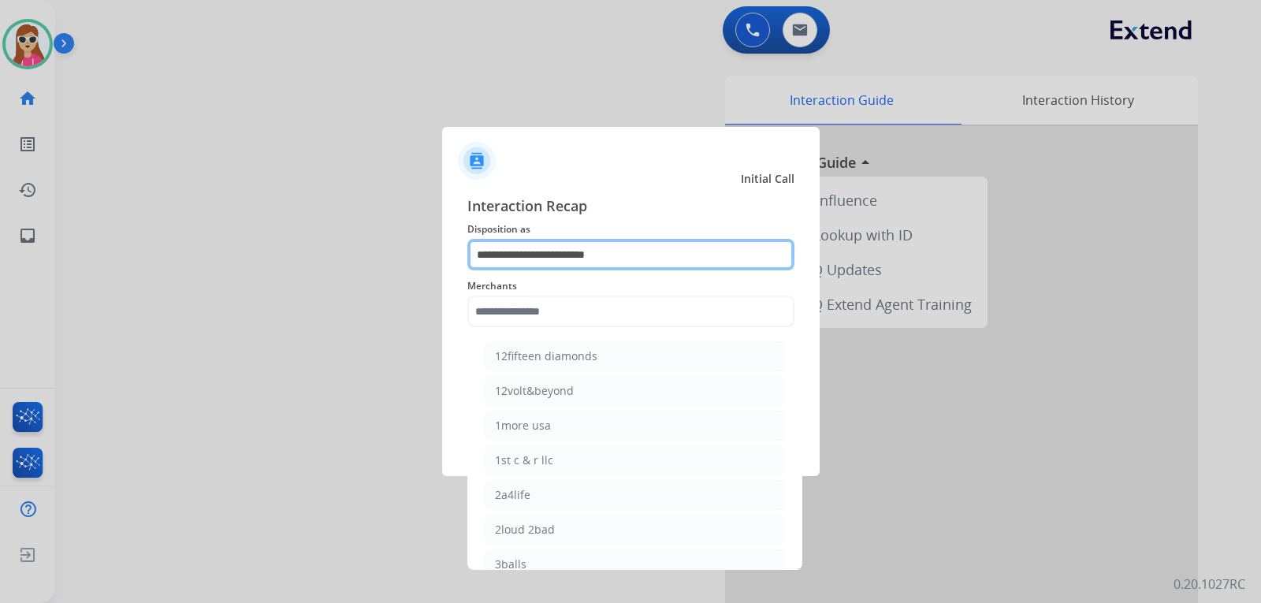
click at [667, 257] on input "**********" at bounding box center [630, 255] width 327 height 32
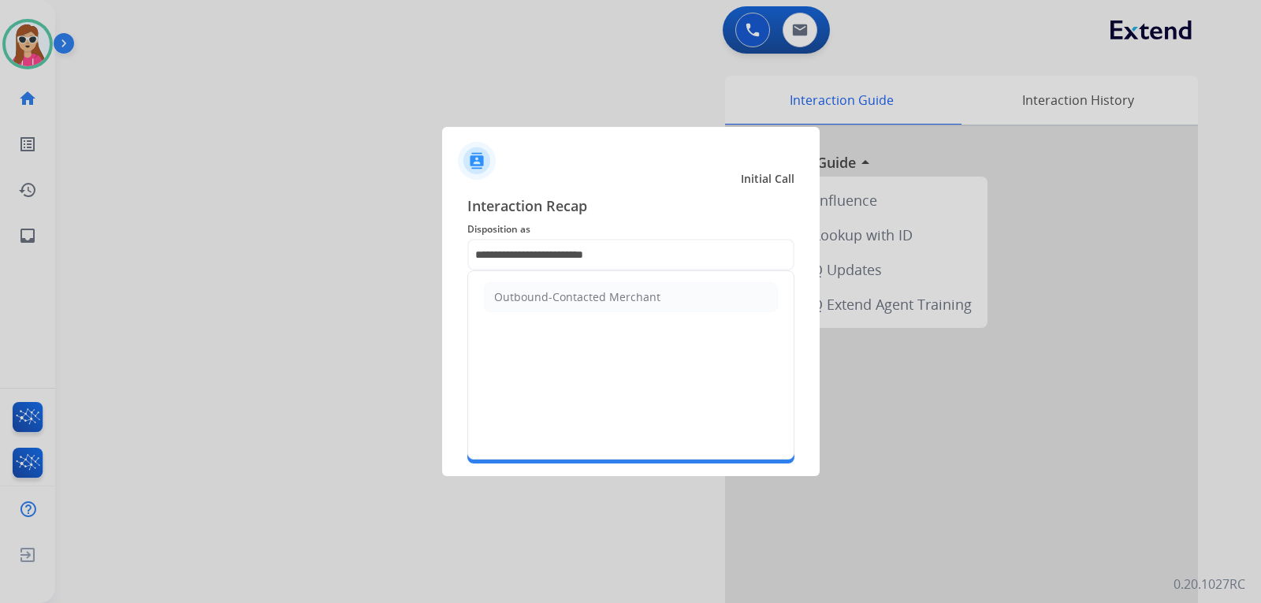
click at [610, 169] on div at bounding box center [631, 154] width 378 height 55
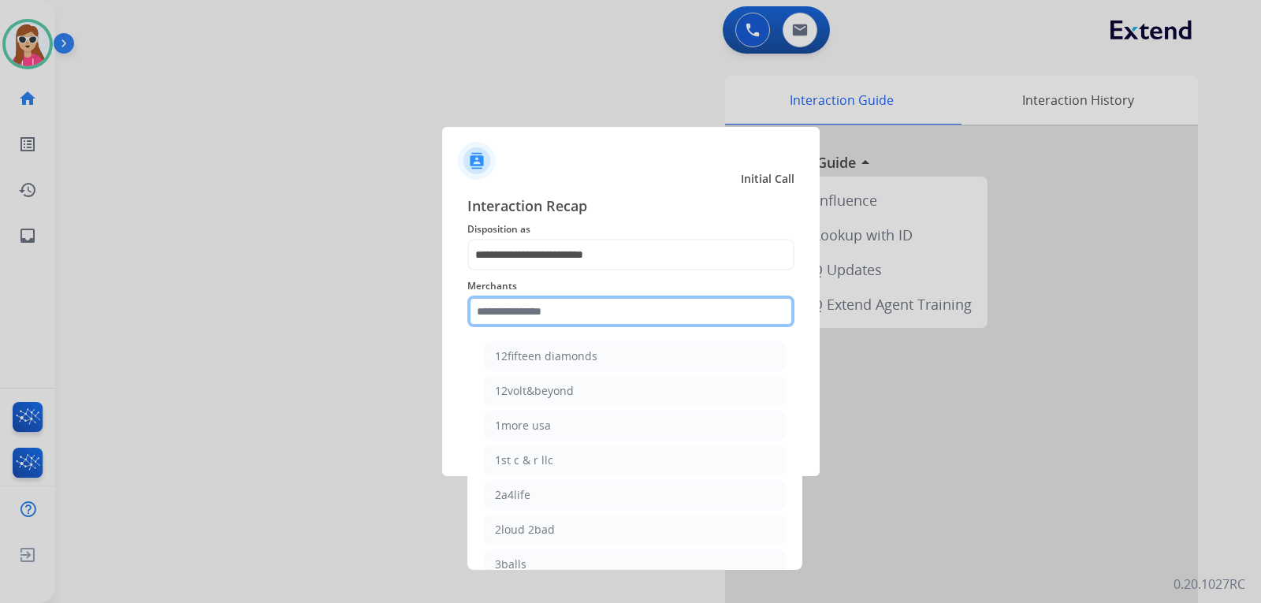
click at [552, 304] on input "text" at bounding box center [630, 312] width 327 height 32
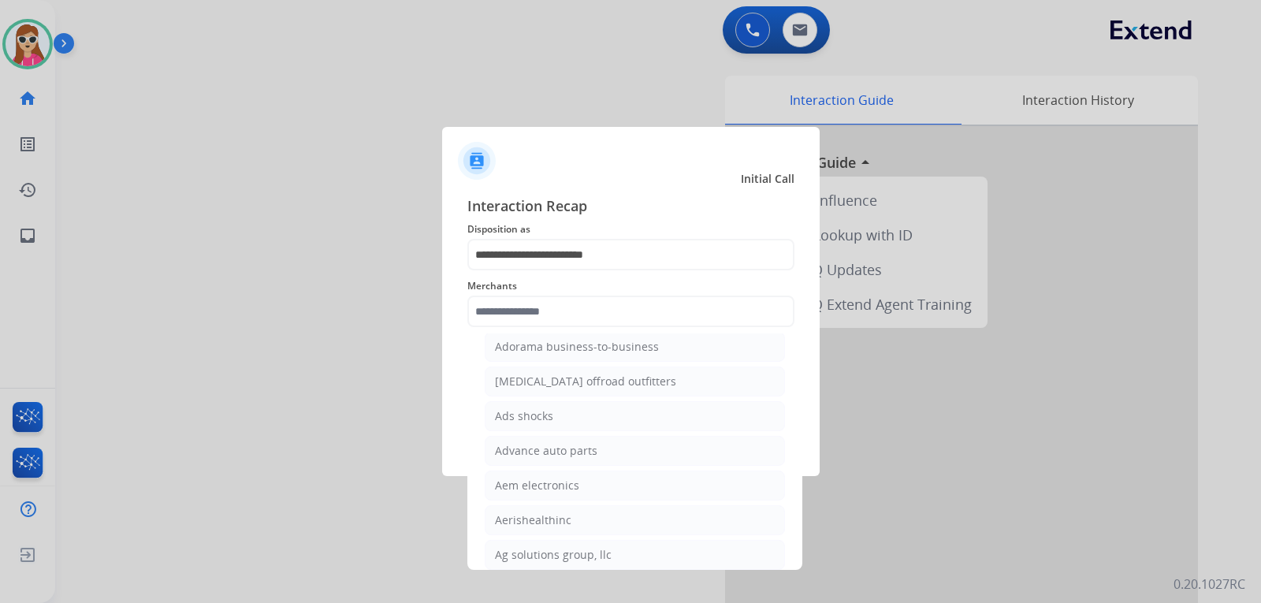
scroll to position [867, 0]
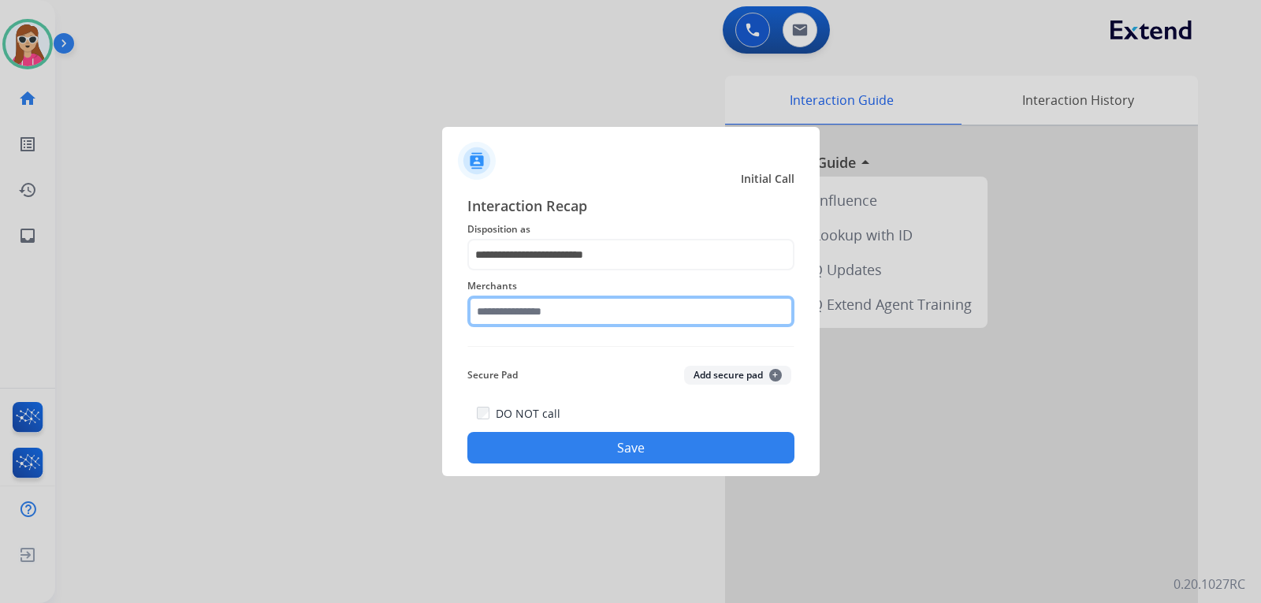
click at [564, 320] on input "text" at bounding box center [630, 312] width 327 height 32
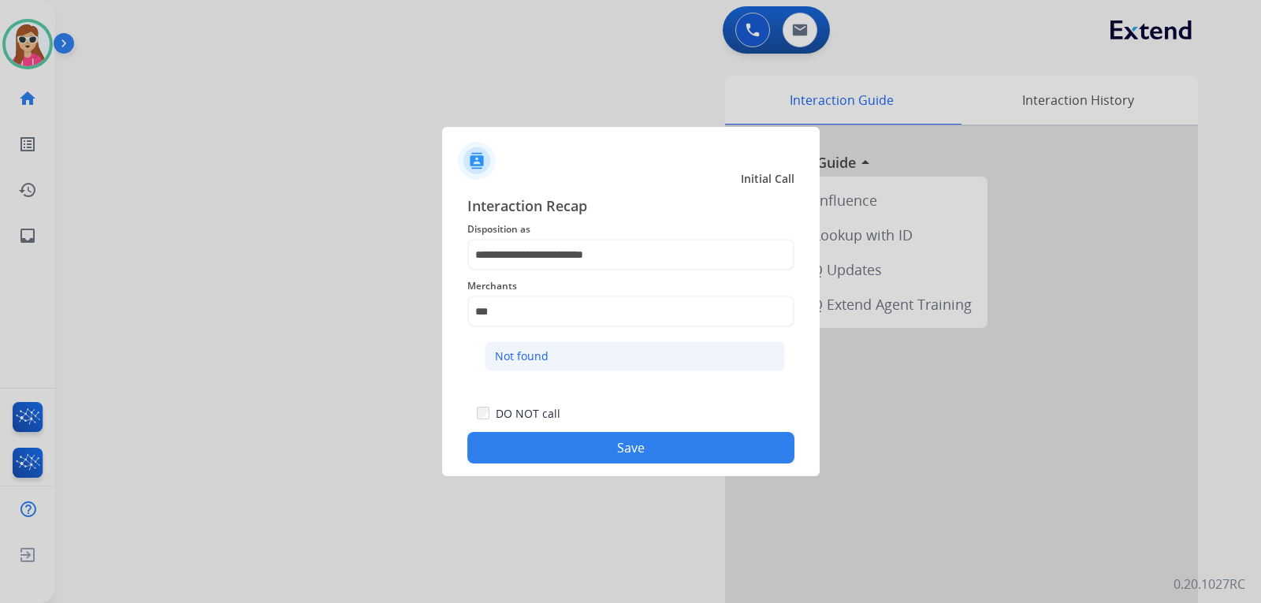
click at [613, 366] on li "Not found" at bounding box center [635, 356] width 300 height 30
type input "*********"
click at [631, 452] on button "Save" at bounding box center [630, 448] width 327 height 32
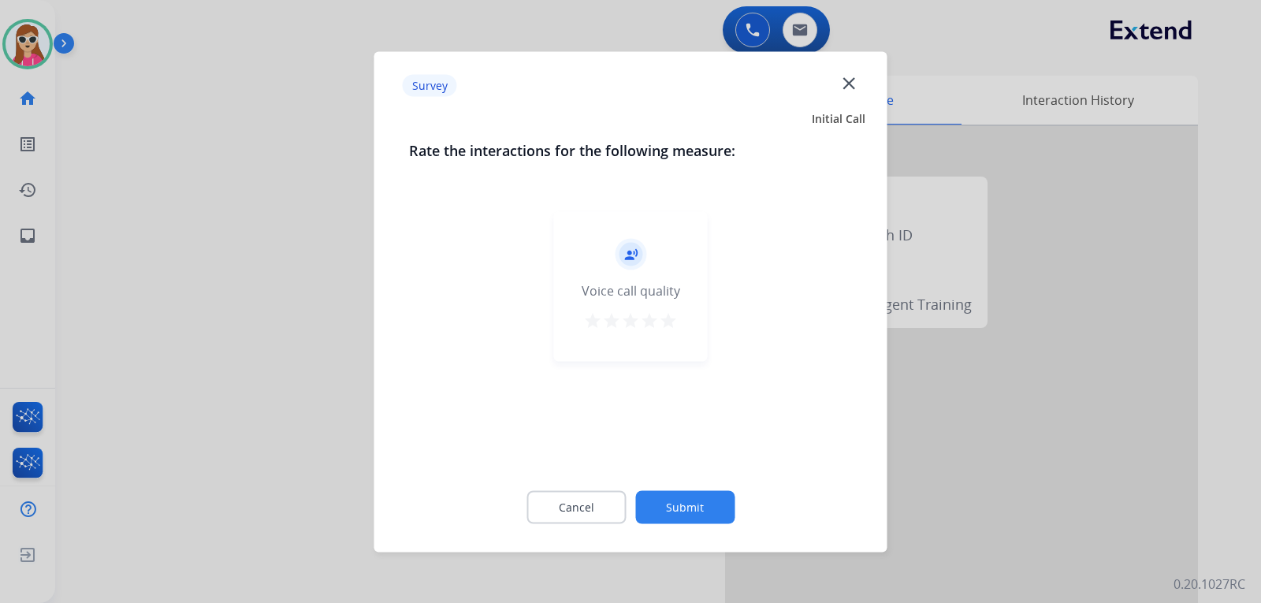
click at [661, 322] on mat-icon "star" at bounding box center [668, 320] width 19 height 19
click at [702, 501] on button "Submit" at bounding box center [684, 506] width 99 height 33
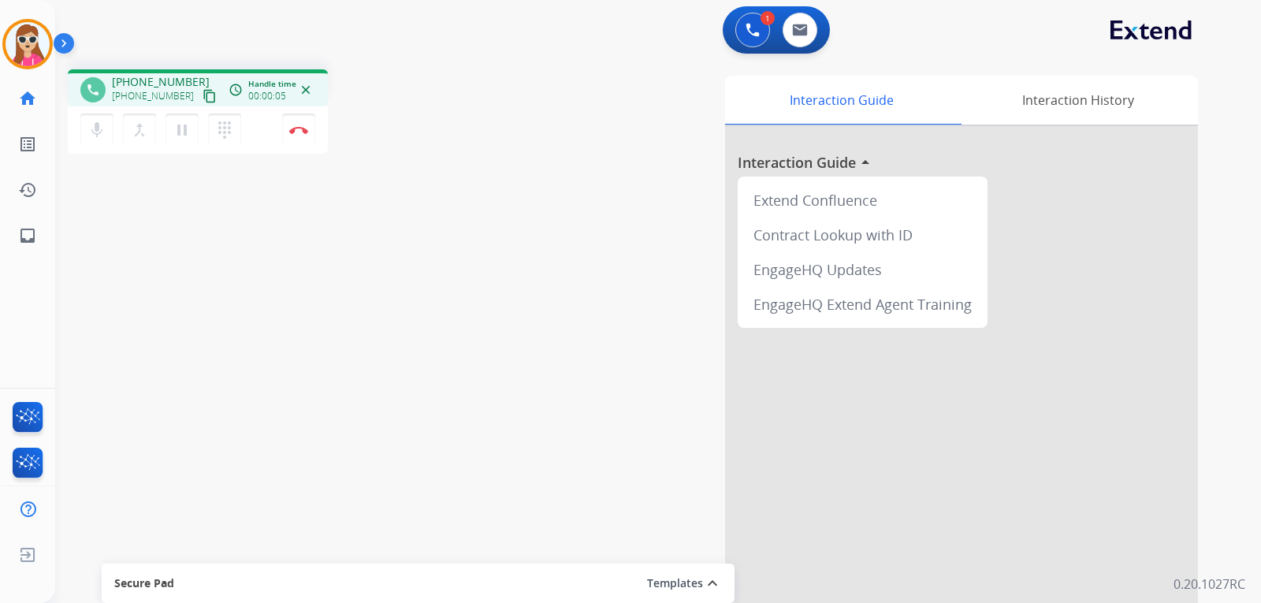
click at [203, 92] on mat-icon "content_copy" at bounding box center [210, 96] width 14 height 14
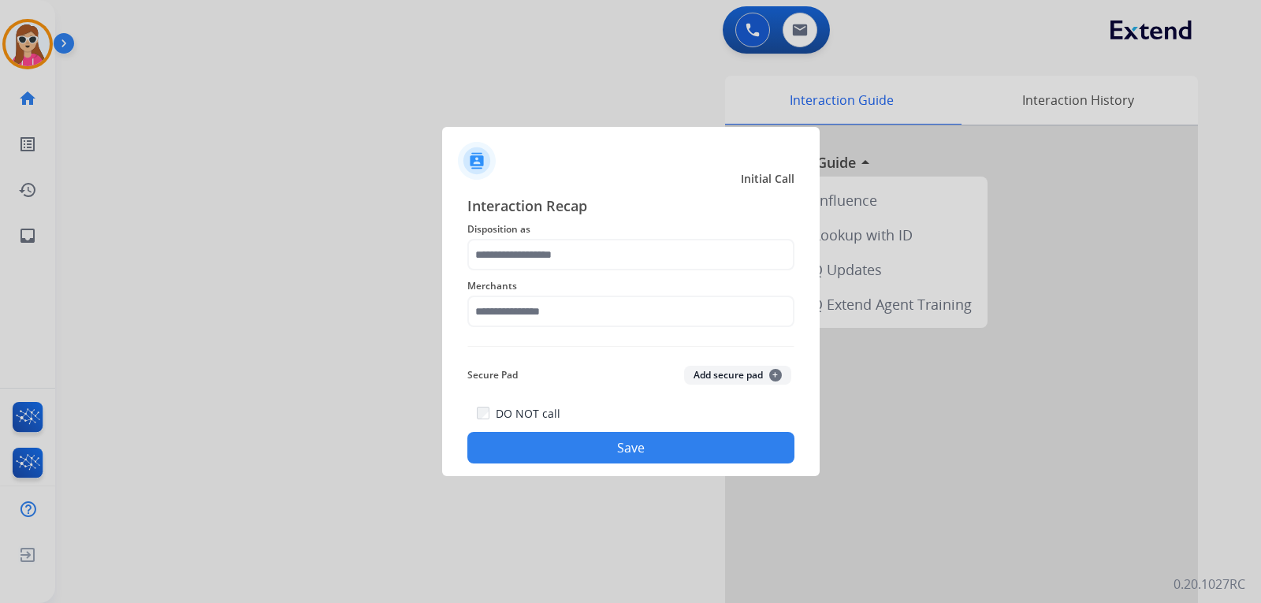
click at [531, 272] on div "Merchants" at bounding box center [630, 301] width 327 height 63
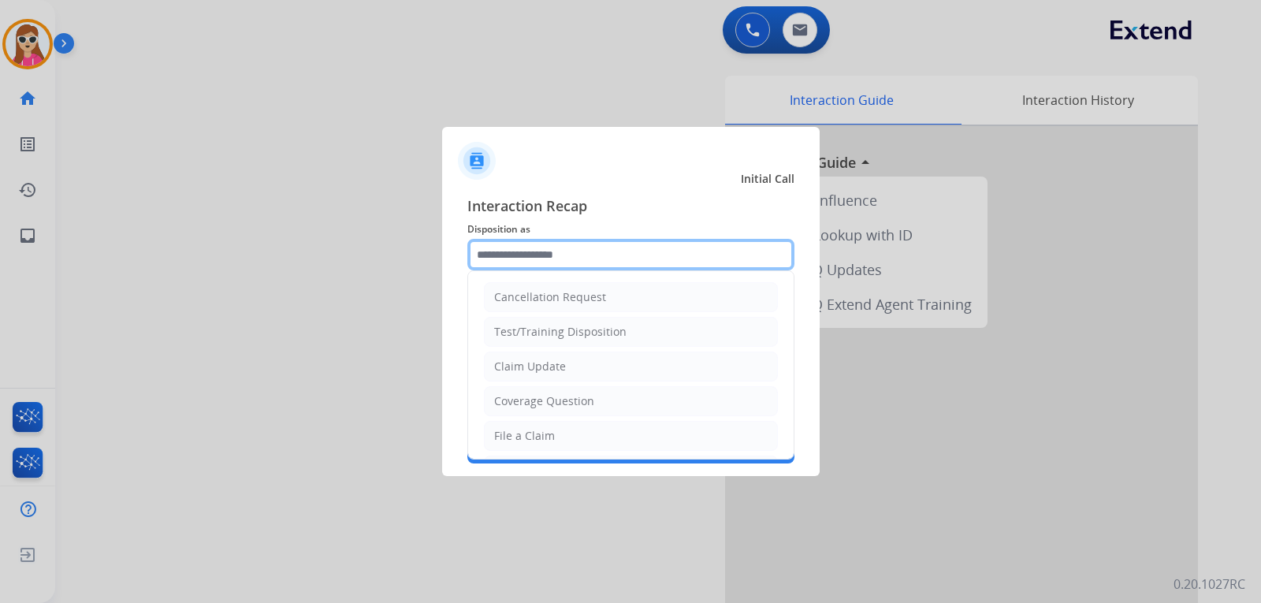
click at [534, 255] on input "text" at bounding box center [630, 255] width 327 height 32
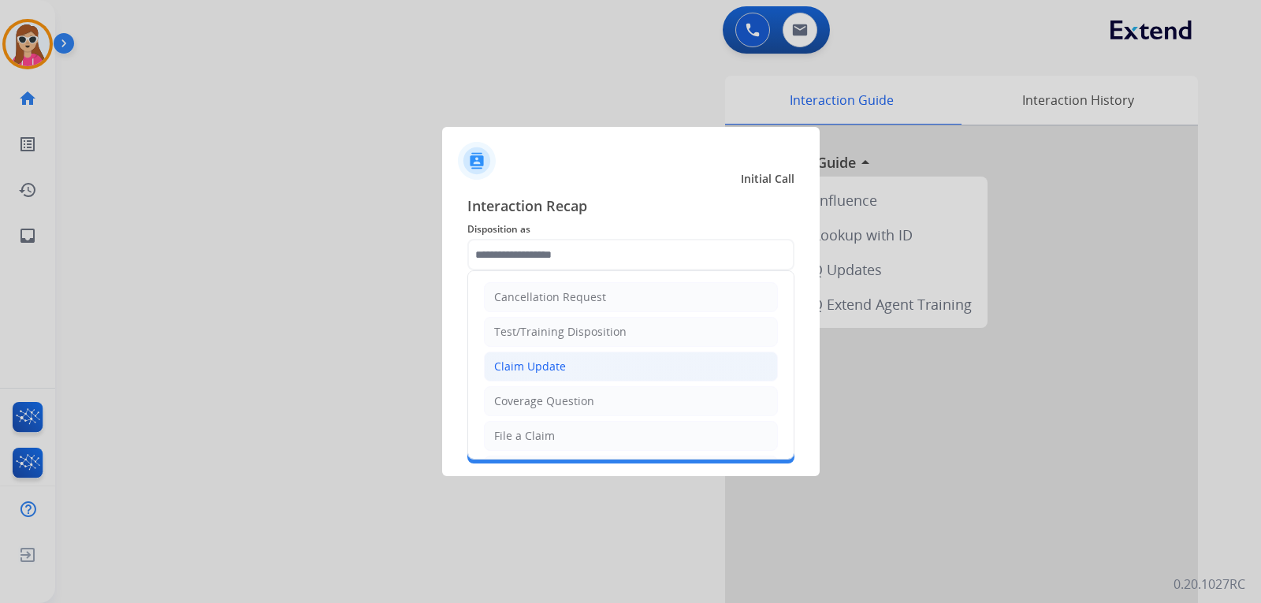
click at [578, 363] on li "Claim Update" at bounding box center [631, 367] width 294 height 30
type input "**********"
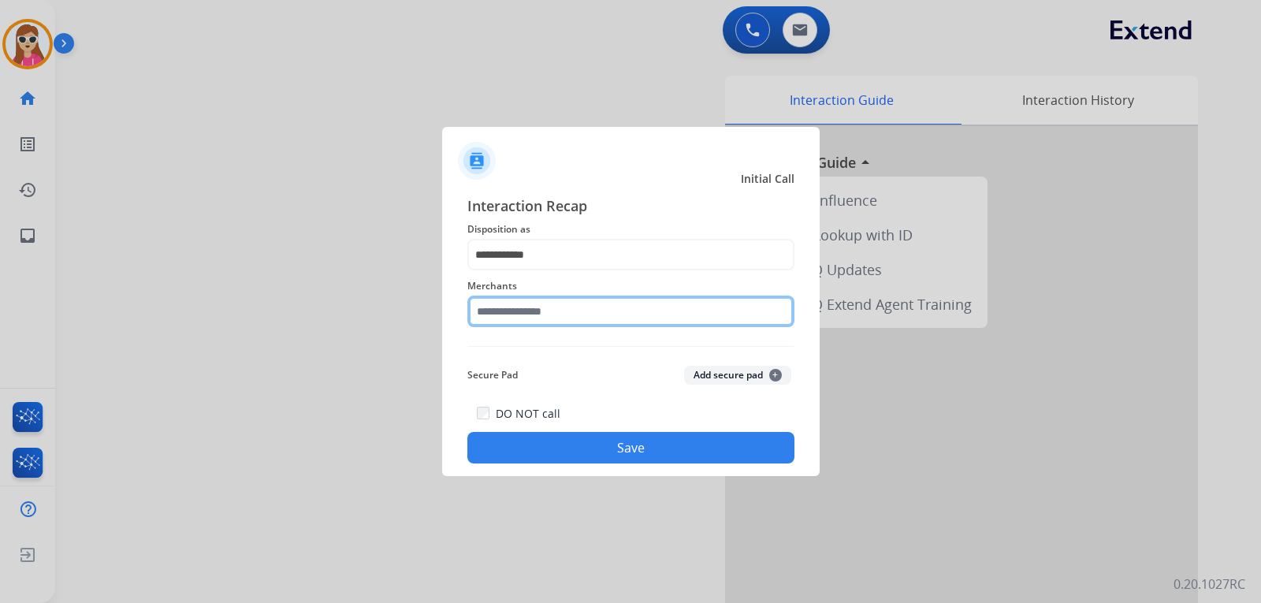
click at [572, 318] on input "text" at bounding box center [630, 312] width 327 height 32
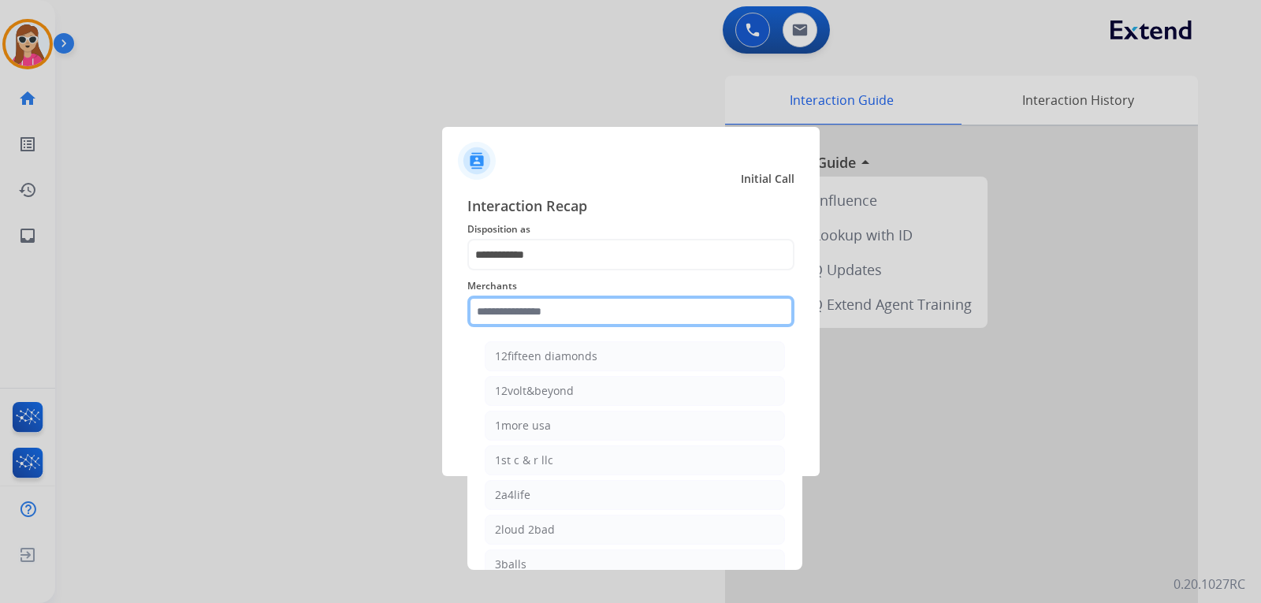
click at [569, 313] on input "text" at bounding box center [630, 312] width 327 height 32
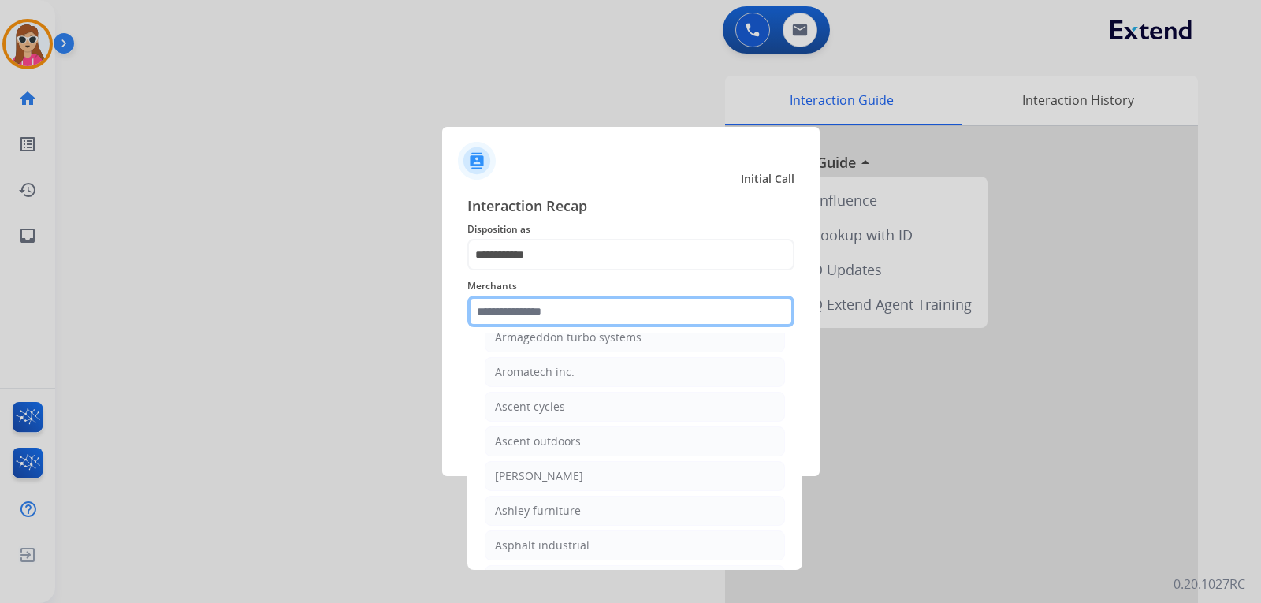
scroll to position [2365, 0]
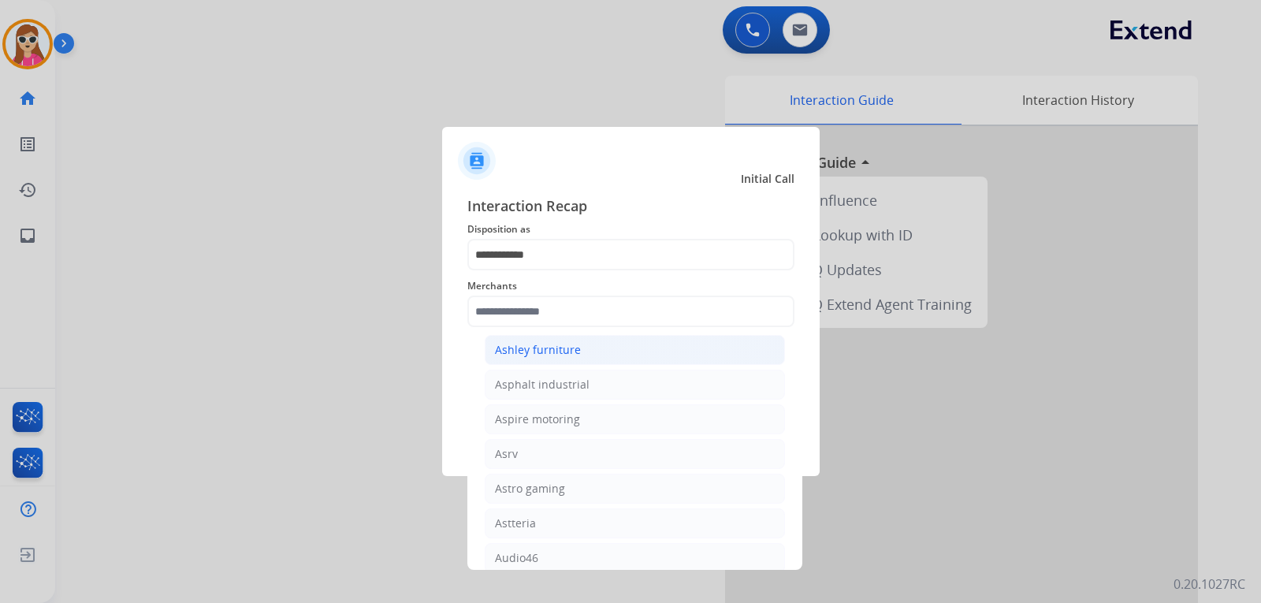
click at [552, 350] on div "Ashley furniture" at bounding box center [538, 350] width 86 height 16
type input "**********"
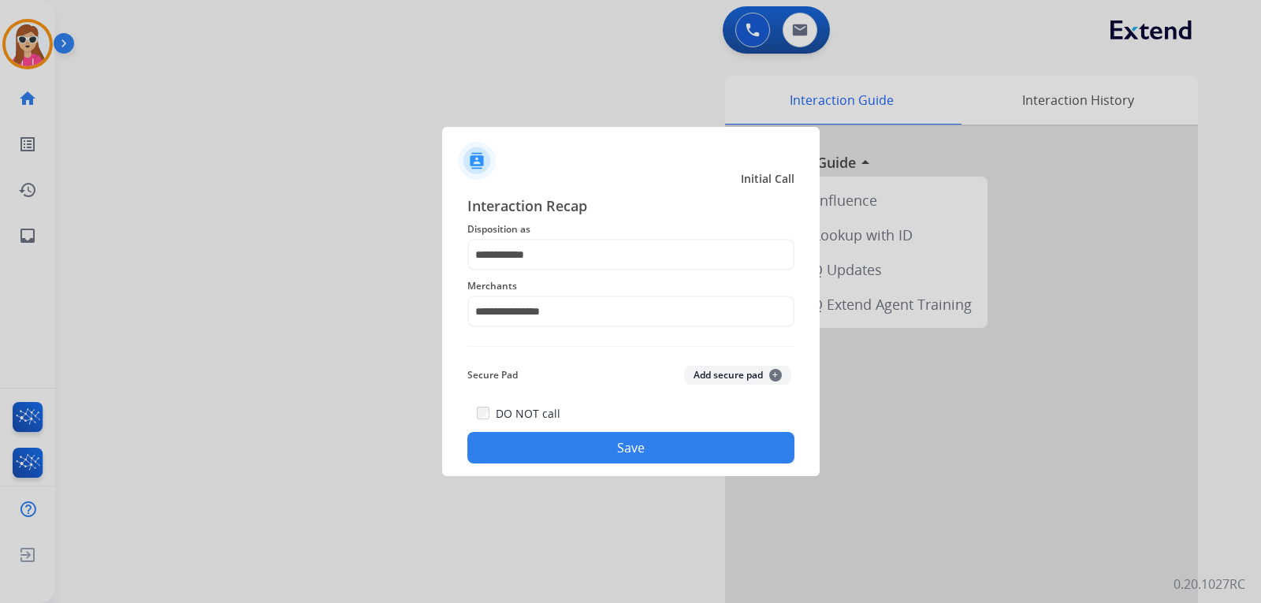
click at [576, 452] on button "Save" at bounding box center [630, 448] width 327 height 32
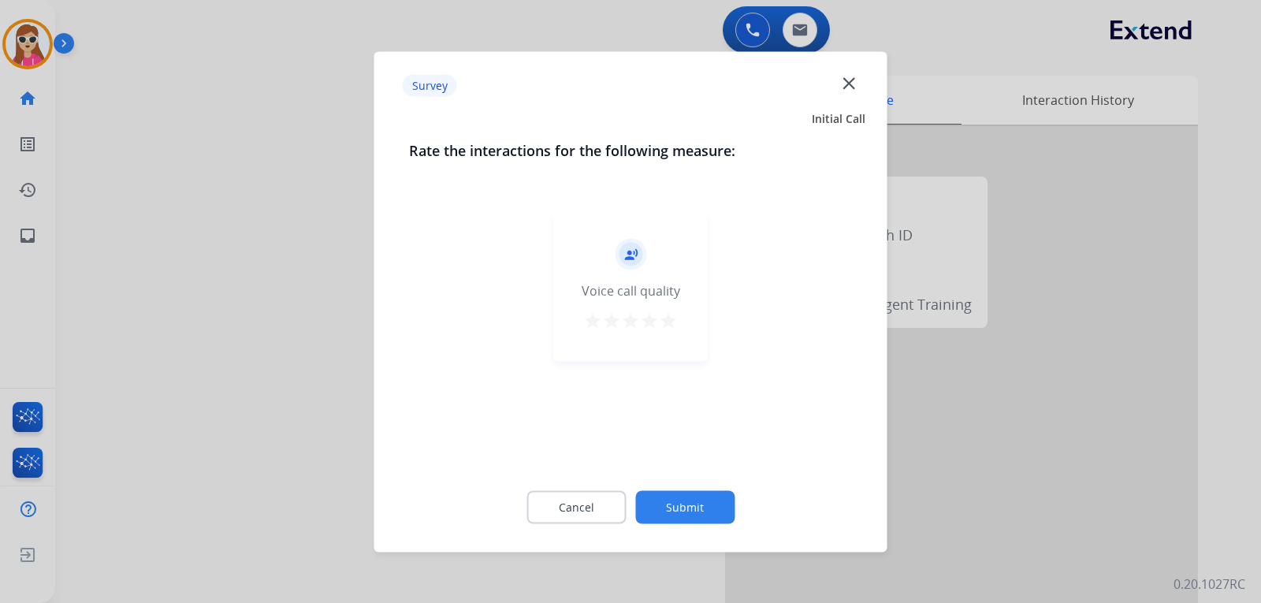
click at [671, 315] on mat-icon "star" at bounding box center [668, 320] width 19 height 19
click at [710, 518] on button "Submit" at bounding box center [684, 506] width 99 height 33
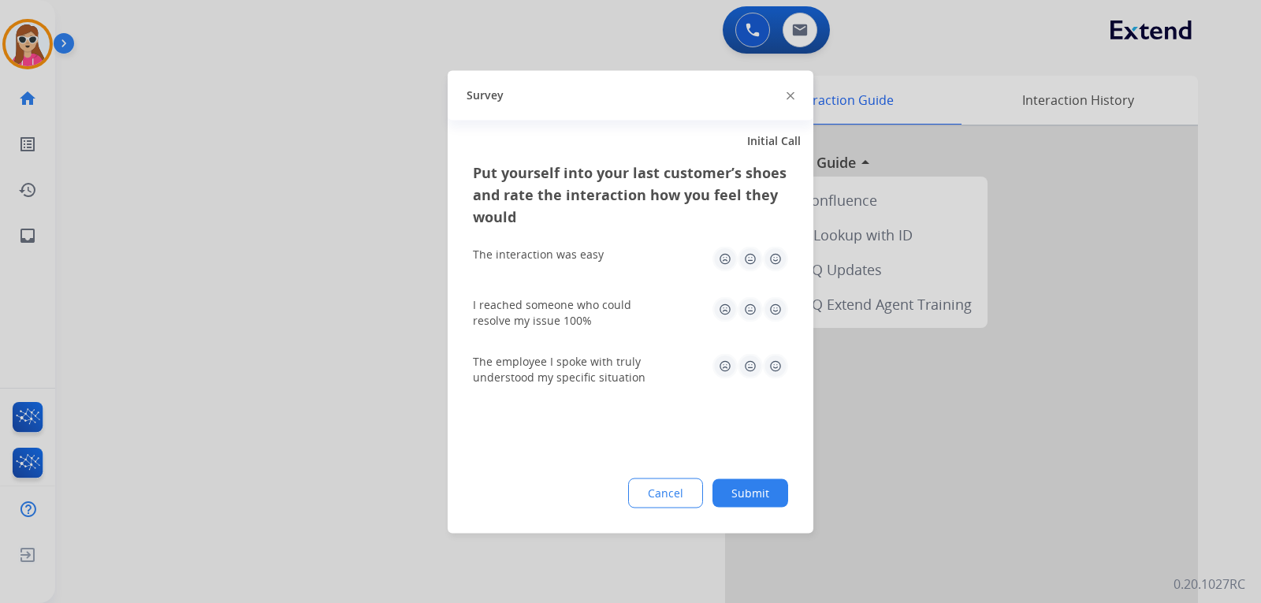
click at [780, 266] on img at bounding box center [775, 258] width 25 height 25
click at [768, 299] on img at bounding box center [775, 308] width 25 height 25
click at [779, 369] on img at bounding box center [775, 365] width 25 height 25
click at [762, 485] on button "Submit" at bounding box center [751, 492] width 76 height 28
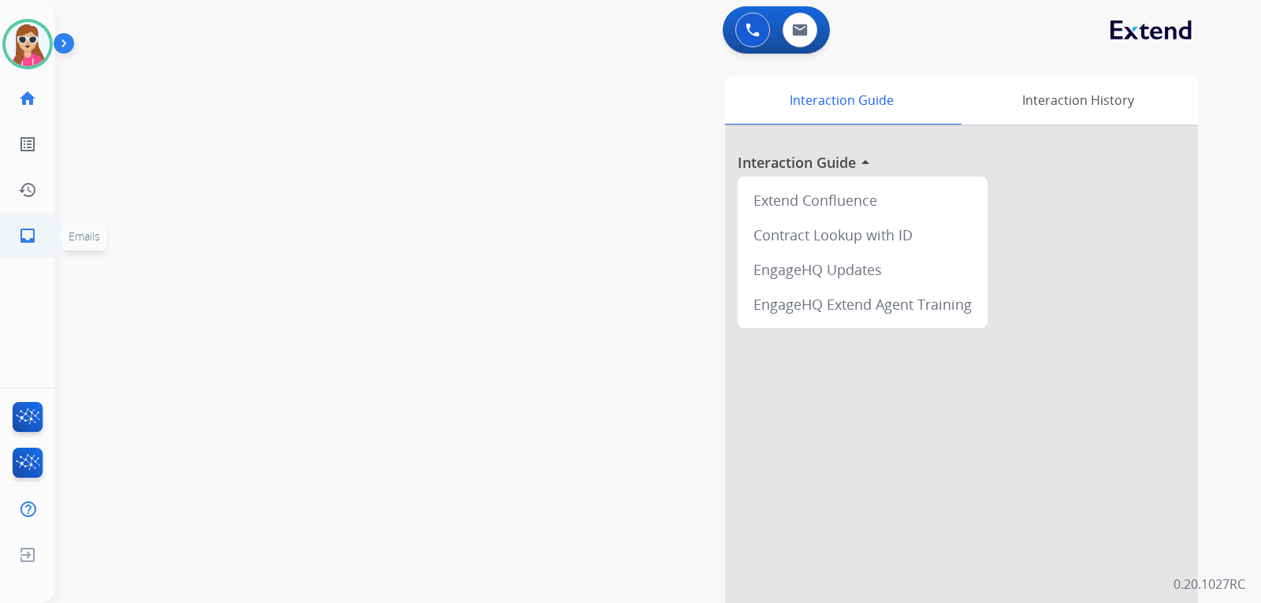
click at [41, 254] on link "inbox Emails" at bounding box center [28, 236] width 44 height 44
select select "**********"
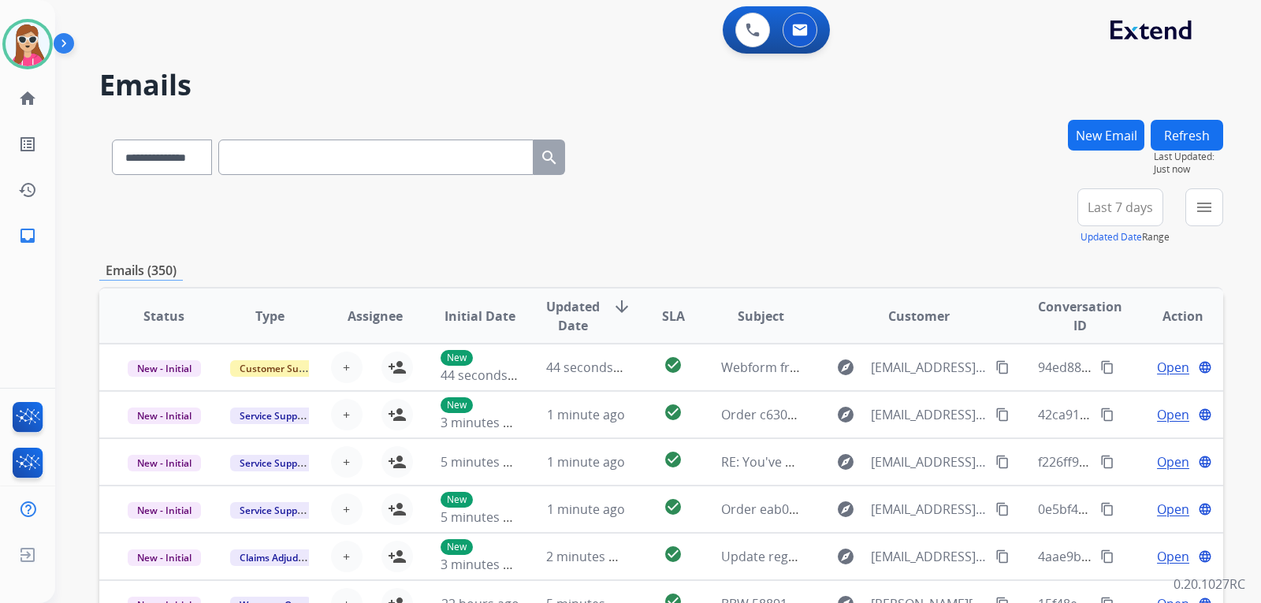
click at [1076, 139] on button "New Email" at bounding box center [1106, 135] width 76 height 31
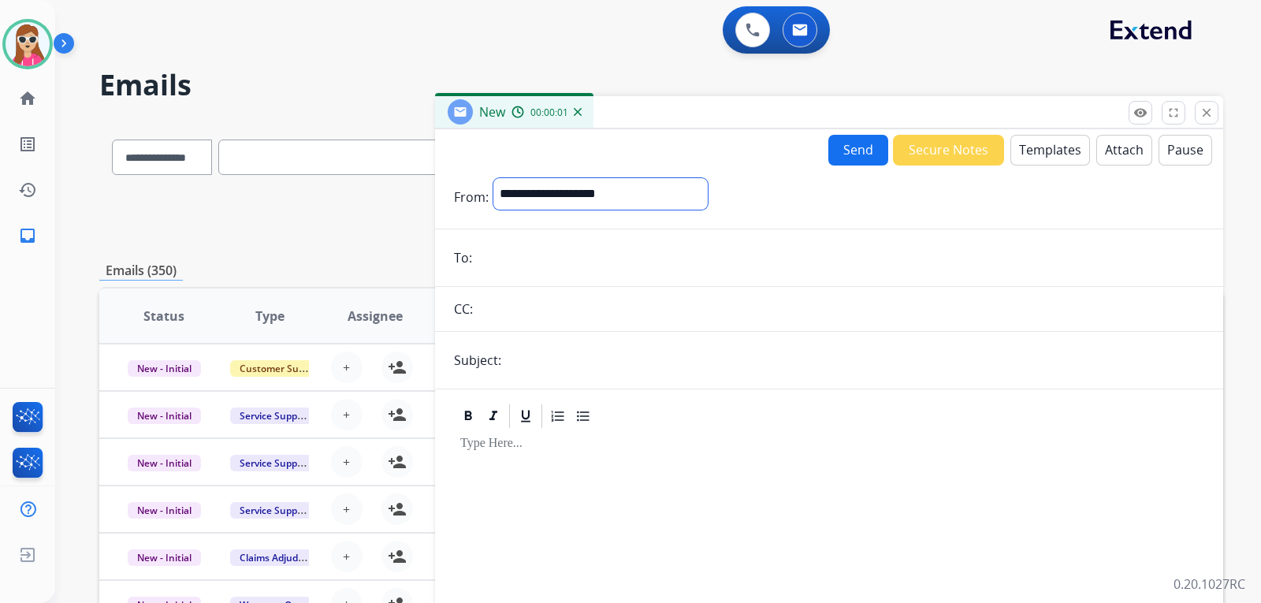
click at [676, 188] on select "**********" at bounding box center [600, 194] width 214 height 32
select select "**********"
click at [493, 178] on select "**********" at bounding box center [600, 194] width 214 height 32
click at [590, 261] on input "email" at bounding box center [841, 260] width 728 height 32
paste input "**********"
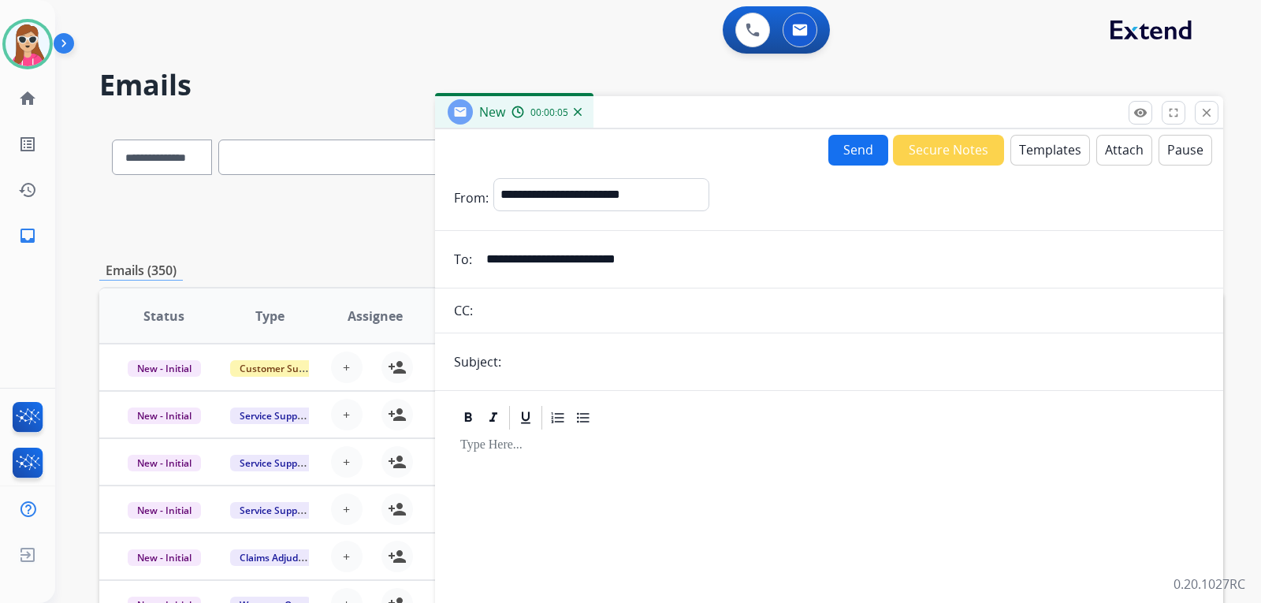
type input "**********"
click at [1047, 145] on button "Templates" at bounding box center [1051, 150] width 80 height 31
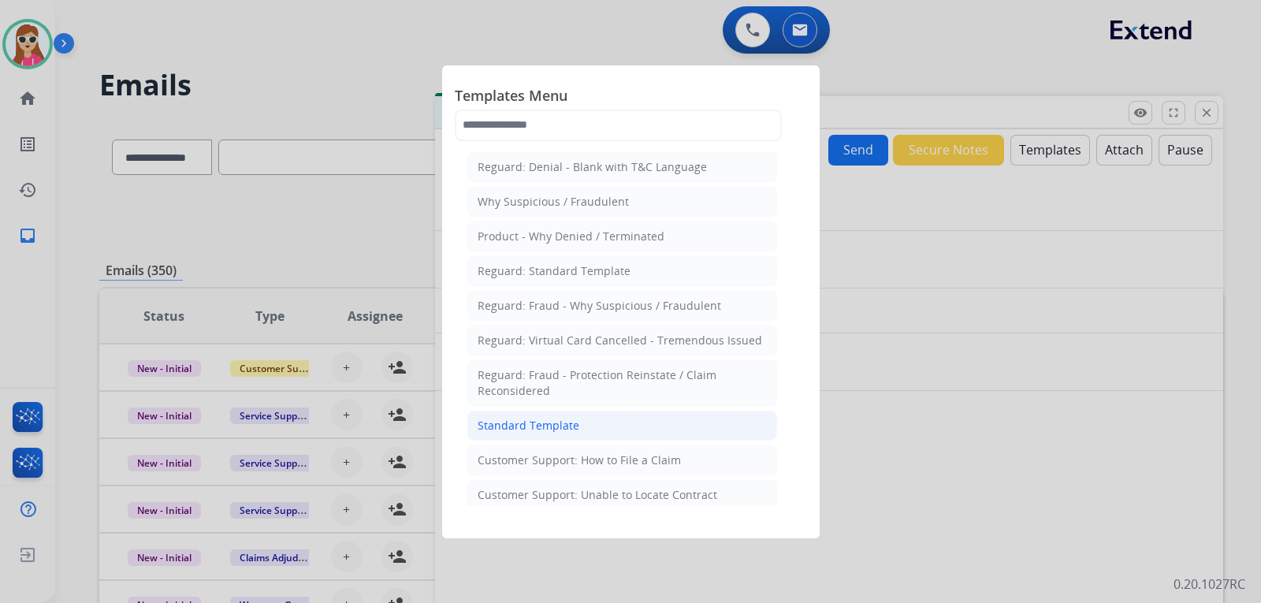
click at [583, 430] on li "Standard Template" at bounding box center [622, 426] width 310 height 30
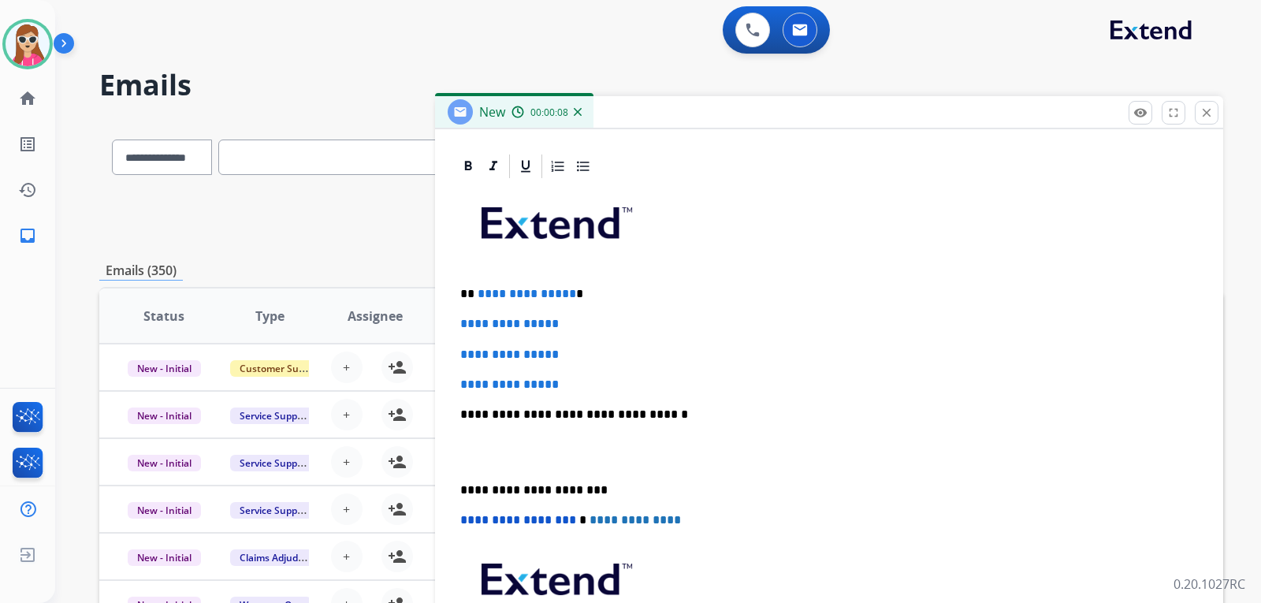
scroll to position [364, 0]
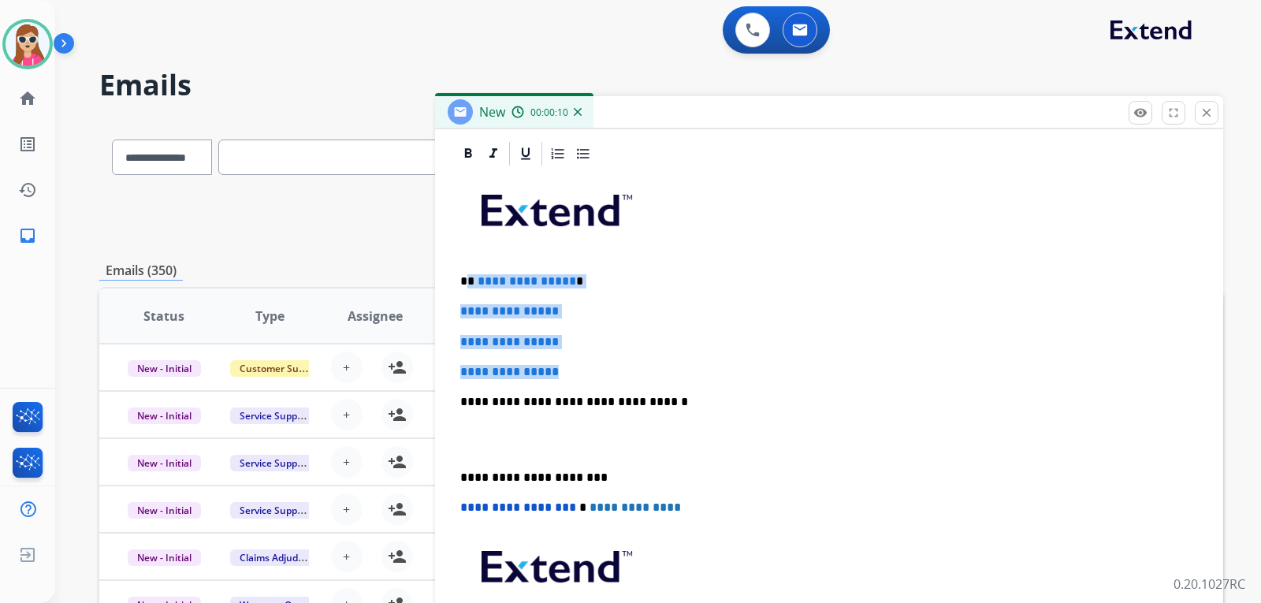
drag, startPoint x: 489, startPoint y: 285, endPoint x: 592, endPoint y: 359, distance: 127.6
click at [578, 372] on div "**********" at bounding box center [829, 439] width 750 height 542
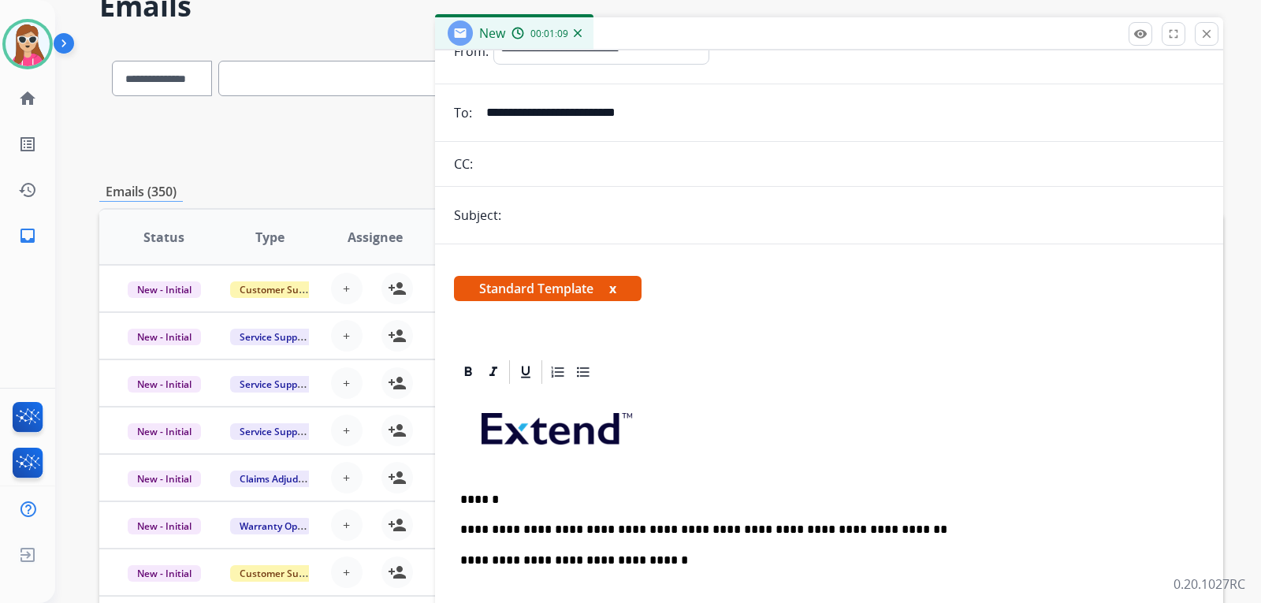
scroll to position [0, 0]
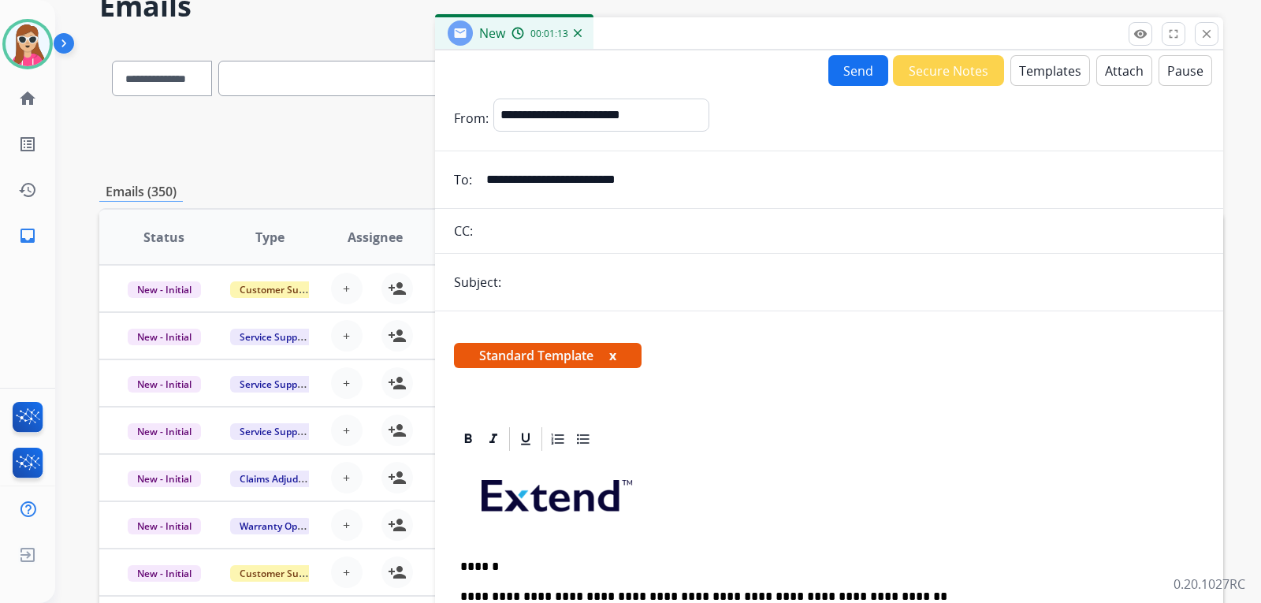
click at [632, 281] on input "text" at bounding box center [855, 282] width 698 height 32
type input "**********"
click at [858, 57] on button "Send" at bounding box center [859, 70] width 60 height 31
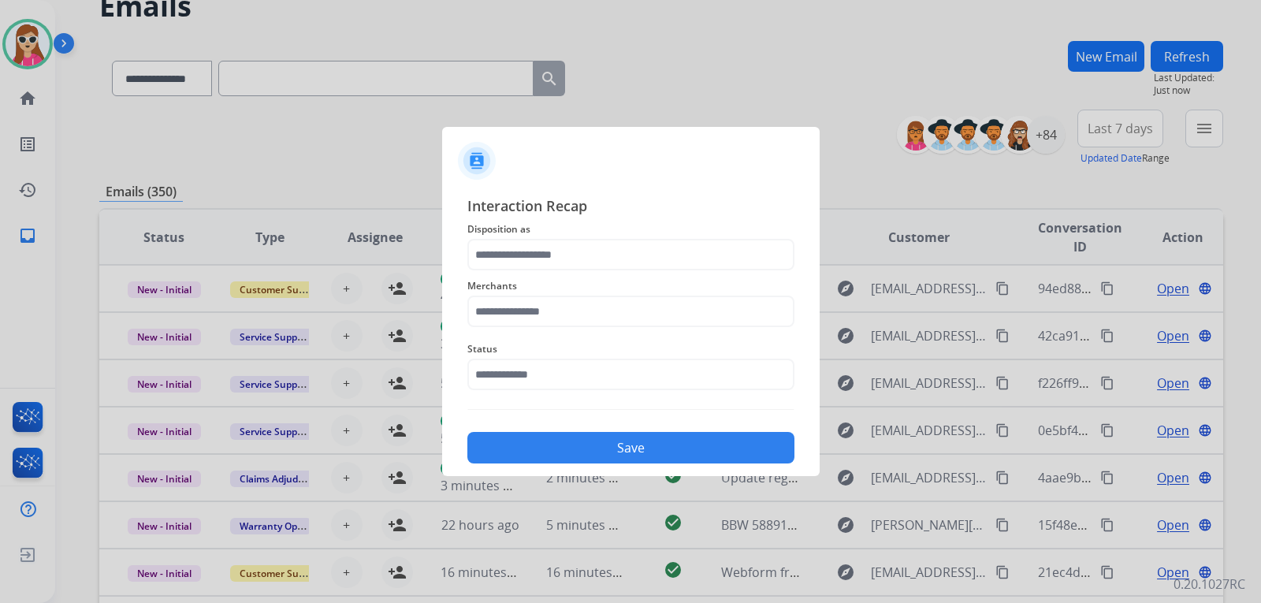
drag, startPoint x: 623, startPoint y: 271, endPoint x: 629, endPoint y: 264, distance: 9.5
click at [626, 272] on div "Merchants" at bounding box center [630, 301] width 327 height 63
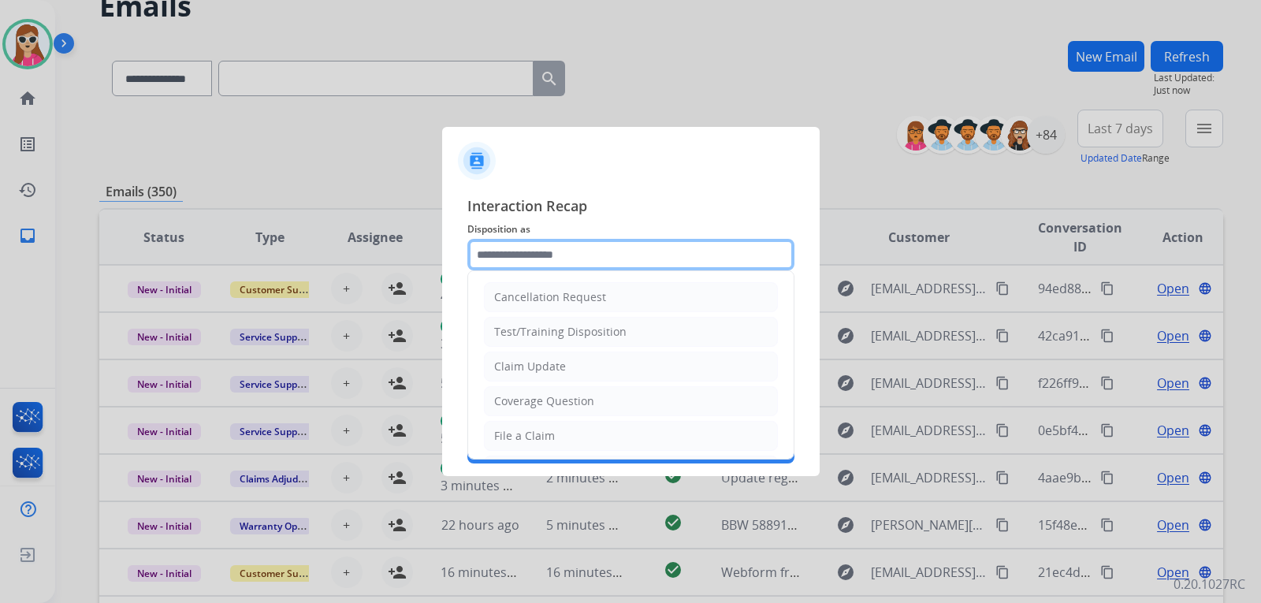
drag, startPoint x: 646, startPoint y: 255, endPoint x: 654, endPoint y: 241, distance: 16.0
click at [647, 254] on input "text" at bounding box center [630, 255] width 327 height 32
click at [563, 368] on div "Claim Update" at bounding box center [530, 367] width 72 height 16
type input "**********"
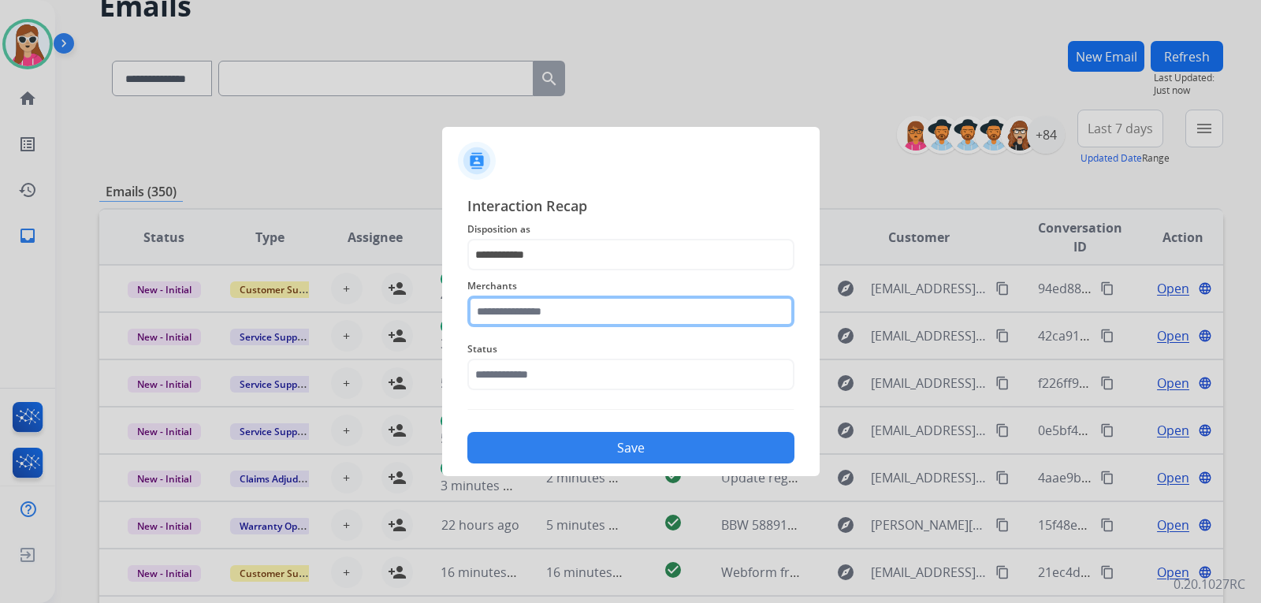
click at [586, 318] on input "text" at bounding box center [630, 312] width 327 height 32
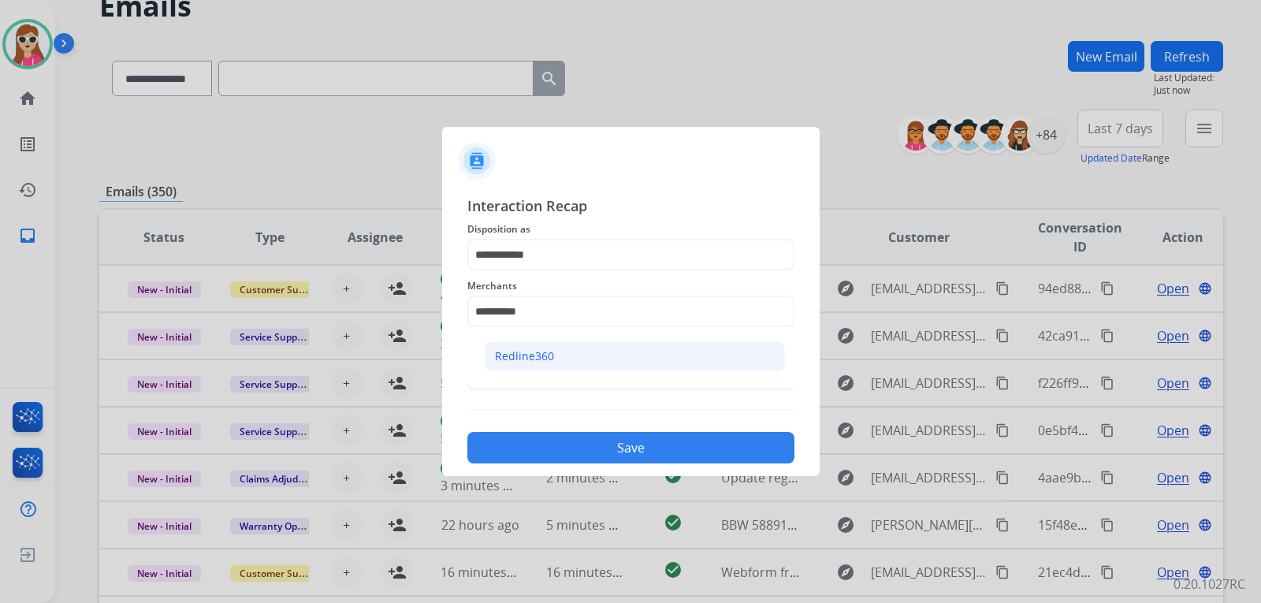
click at [592, 345] on li "Redline360" at bounding box center [635, 356] width 300 height 30
type input "**********"
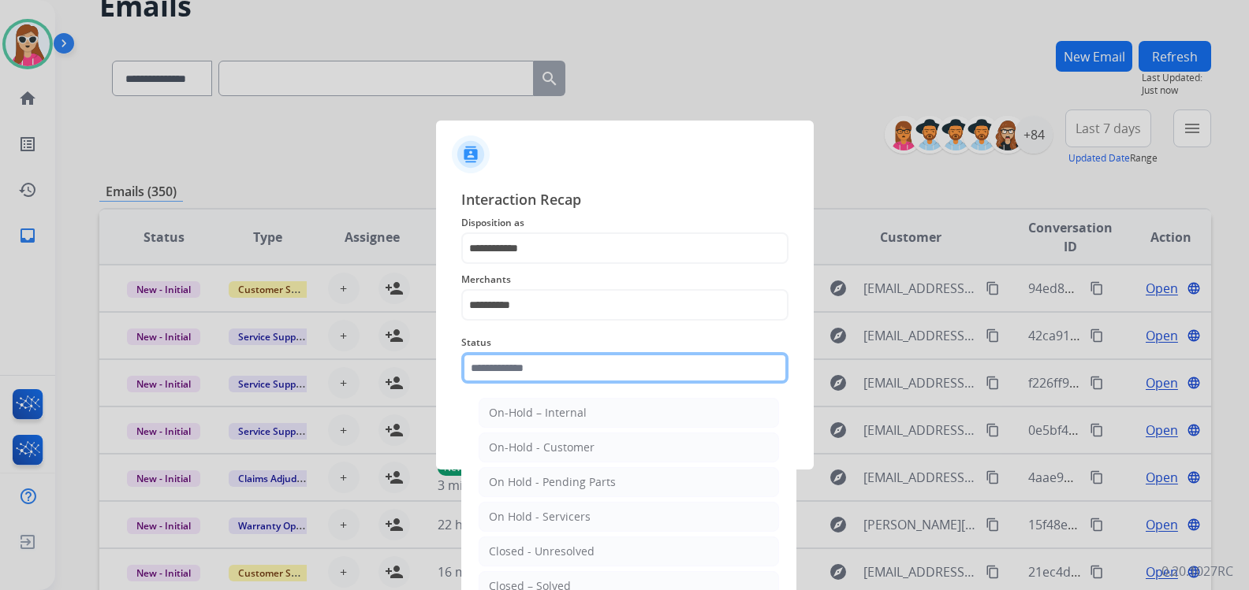
click at [586, 386] on div "Status On-Hold – Internal On-Hold - Customer On Hold - Pending Parts On Hold - …" at bounding box center [624, 358] width 327 height 63
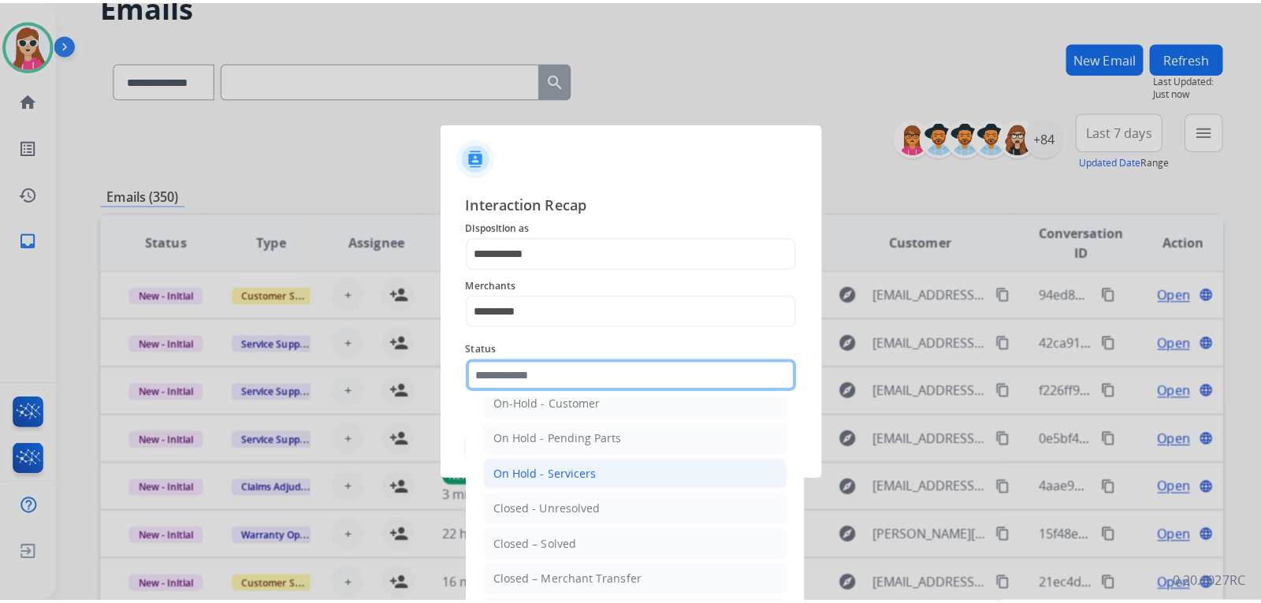
scroll to position [95, 0]
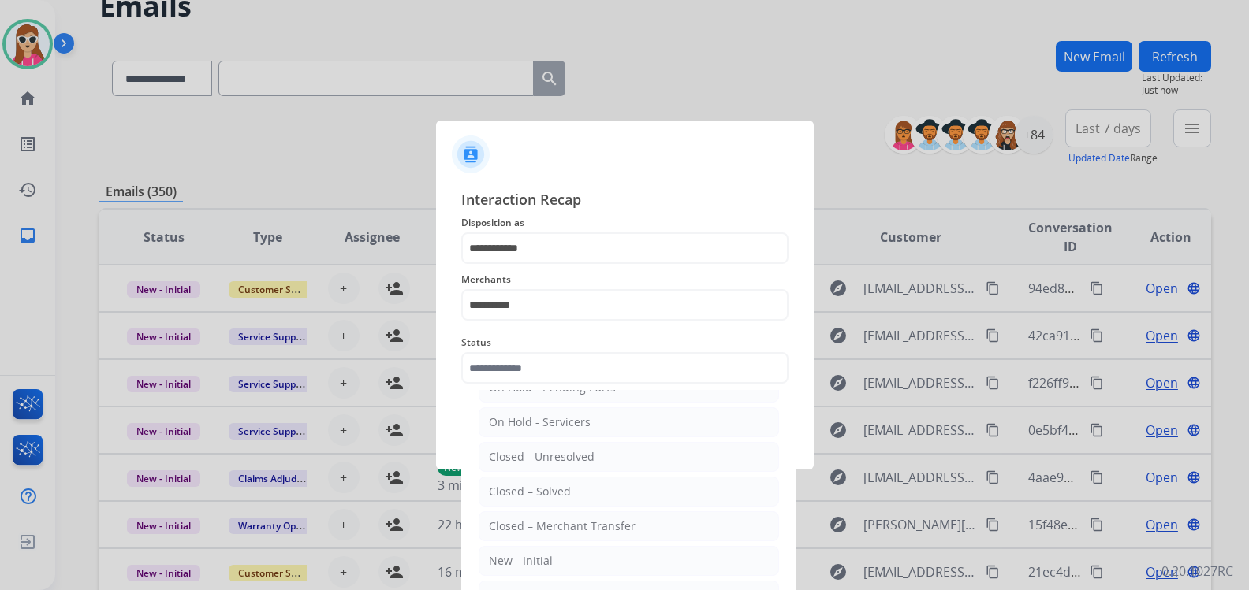
click at [583, 490] on li "Closed – Solved" at bounding box center [628, 492] width 300 height 30
type input "**********"
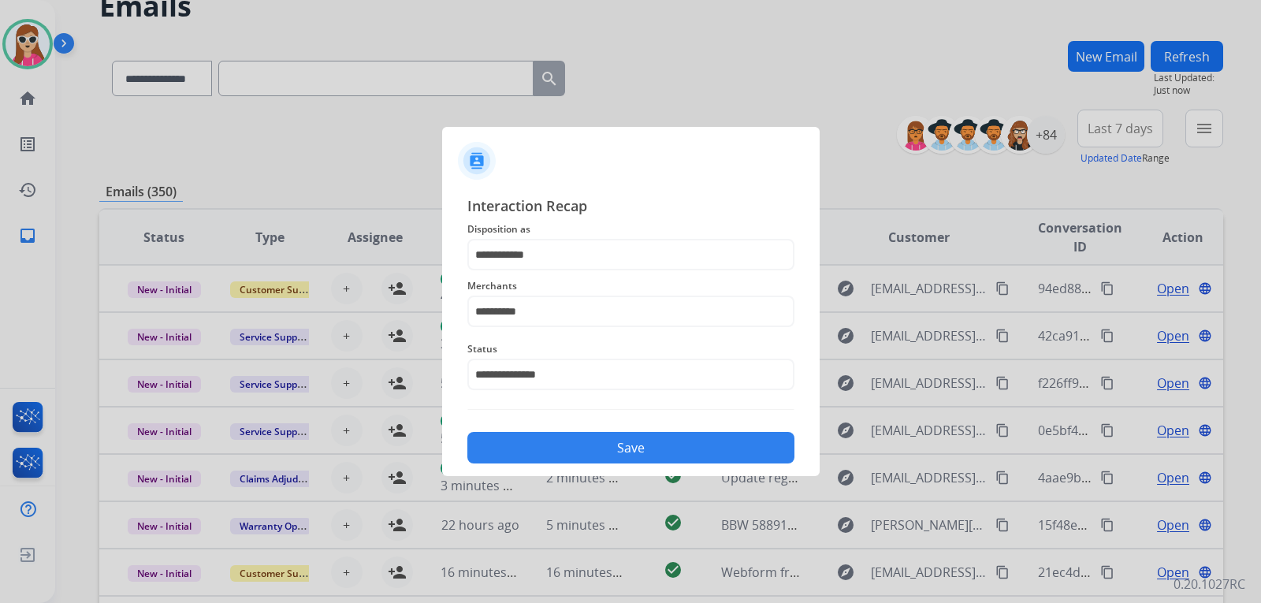
click at [588, 456] on button "Save" at bounding box center [630, 448] width 327 height 32
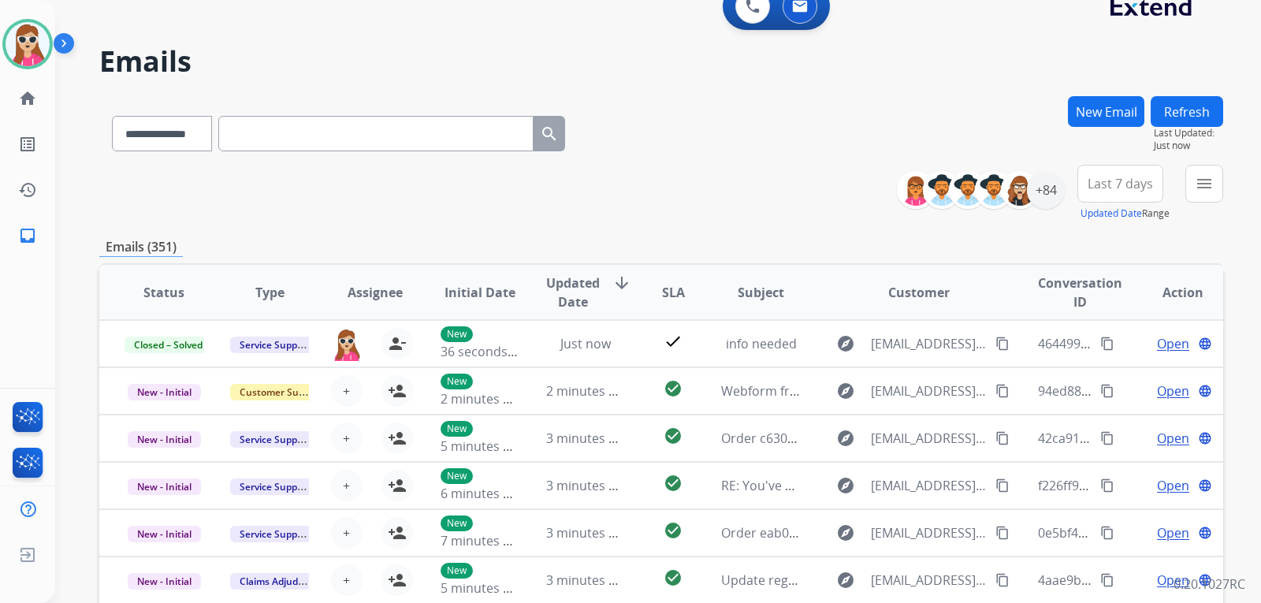
scroll to position [0, 0]
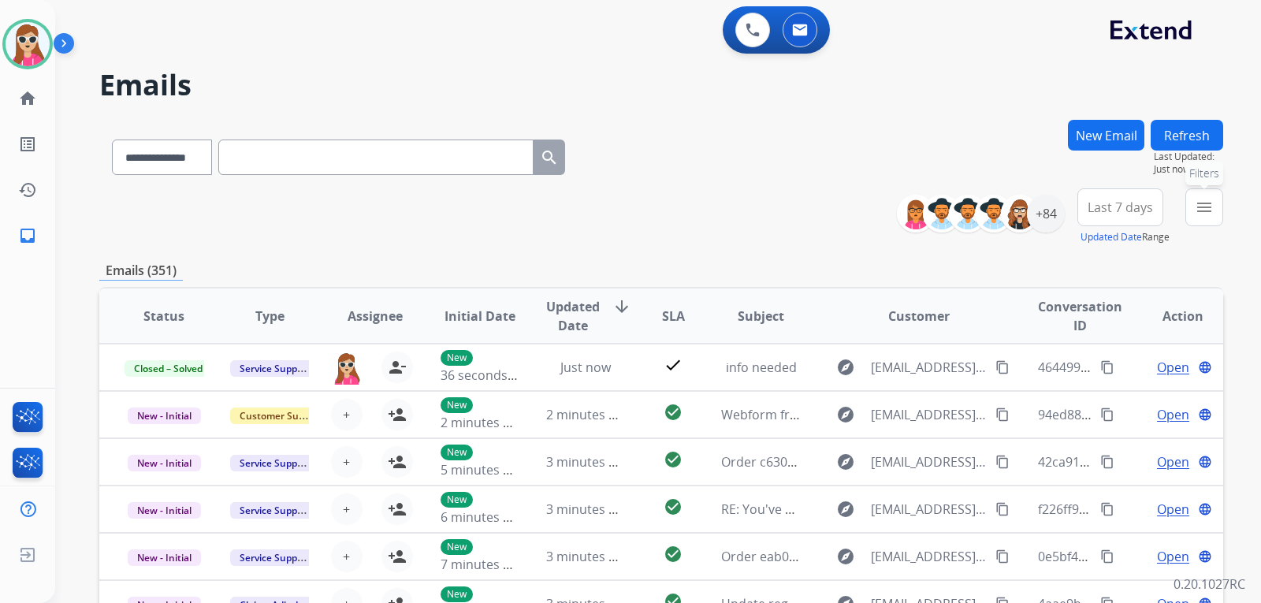
click at [1193, 204] on button "menu Filters" at bounding box center [1205, 207] width 38 height 38
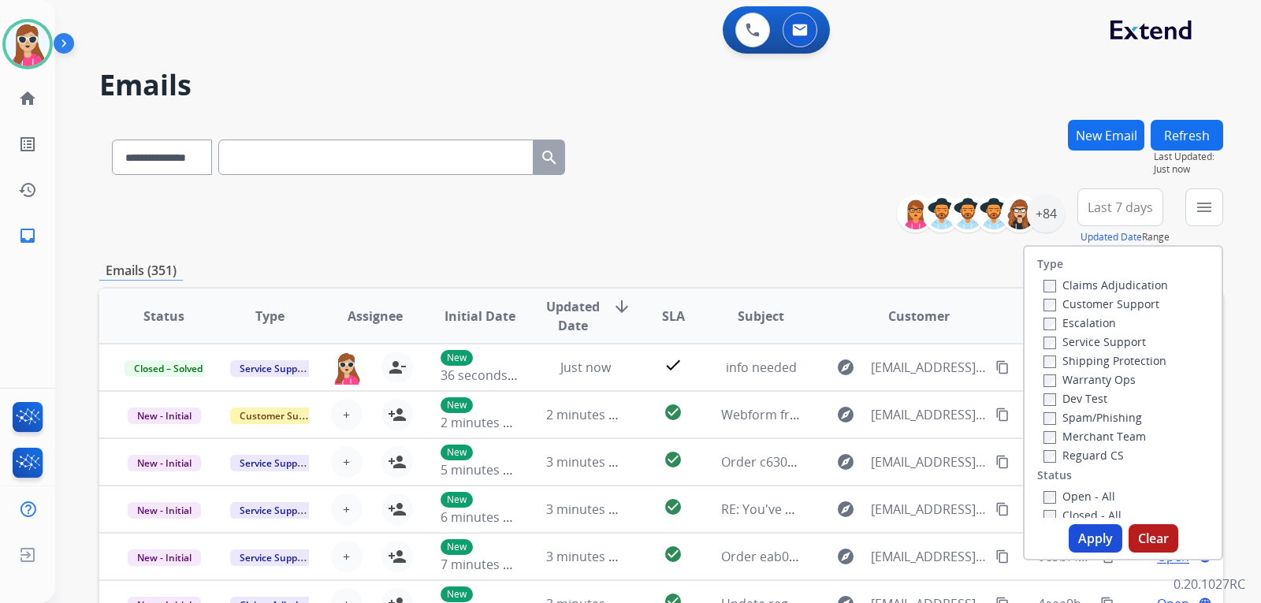
click at [1124, 303] on label "Customer Support" at bounding box center [1102, 303] width 116 height 15
click at [1119, 357] on label "Shipping Protection" at bounding box center [1105, 360] width 123 height 15
drag, startPoint x: 1082, startPoint y: 454, endPoint x: 1064, endPoint y: 435, distance: 25.7
click at [1082, 451] on label "Reguard CS" at bounding box center [1084, 455] width 80 height 15
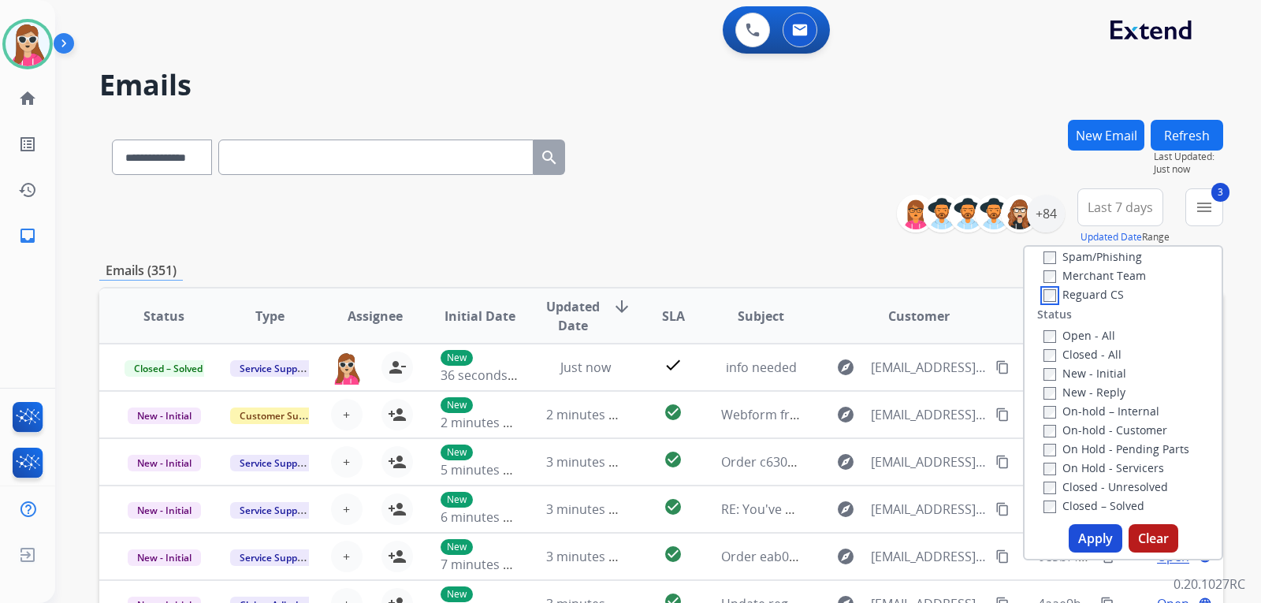
scroll to position [158, 0]
click at [1078, 343] on label "Open - All" at bounding box center [1080, 338] width 72 height 15
click at [1081, 531] on button "Apply" at bounding box center [1096, 538] width 54 height 28
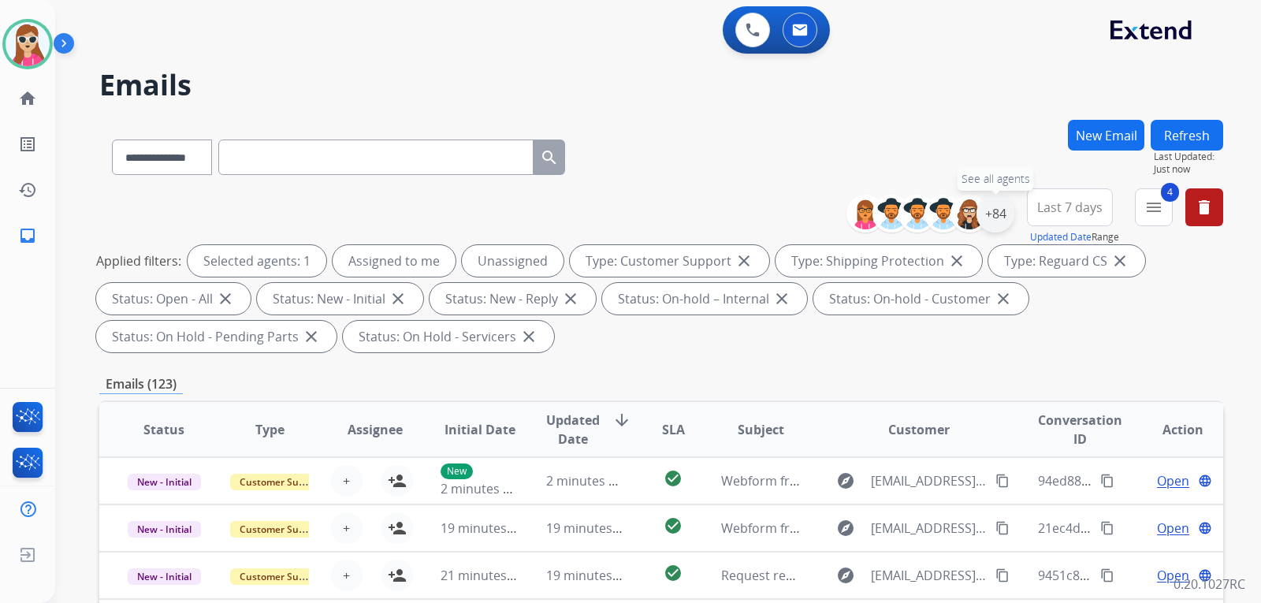
click at [1000, 226] on div "+84" at bounding box center [996, 214] width 38 height 38
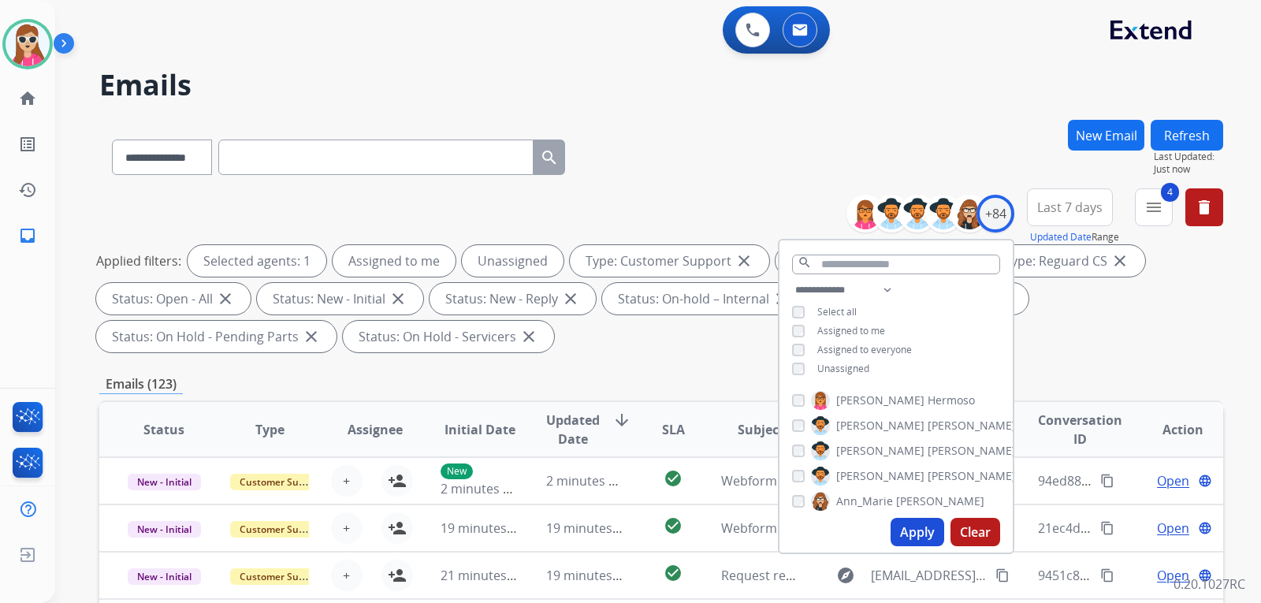
click at [855, 362] on span "Unassigned" at bounding box center [843, 368] width 52 height 13
click at [904, 533] on button "Apply" at bounding box center [918, 532] width 54 height 28
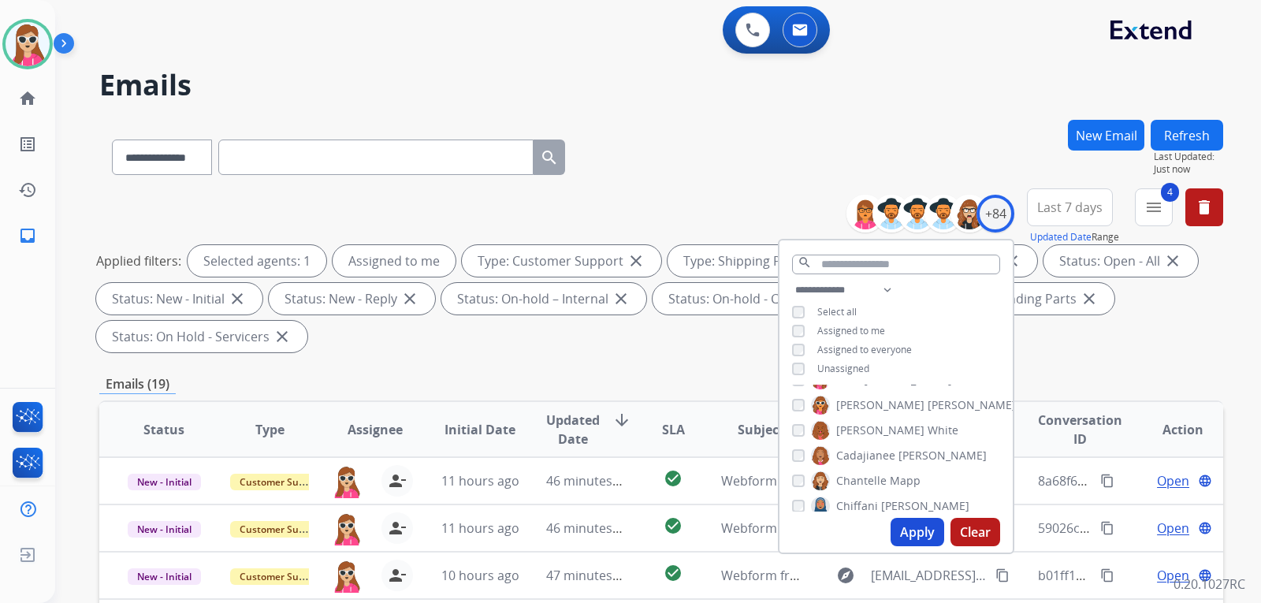
scroll to position [315, 0]
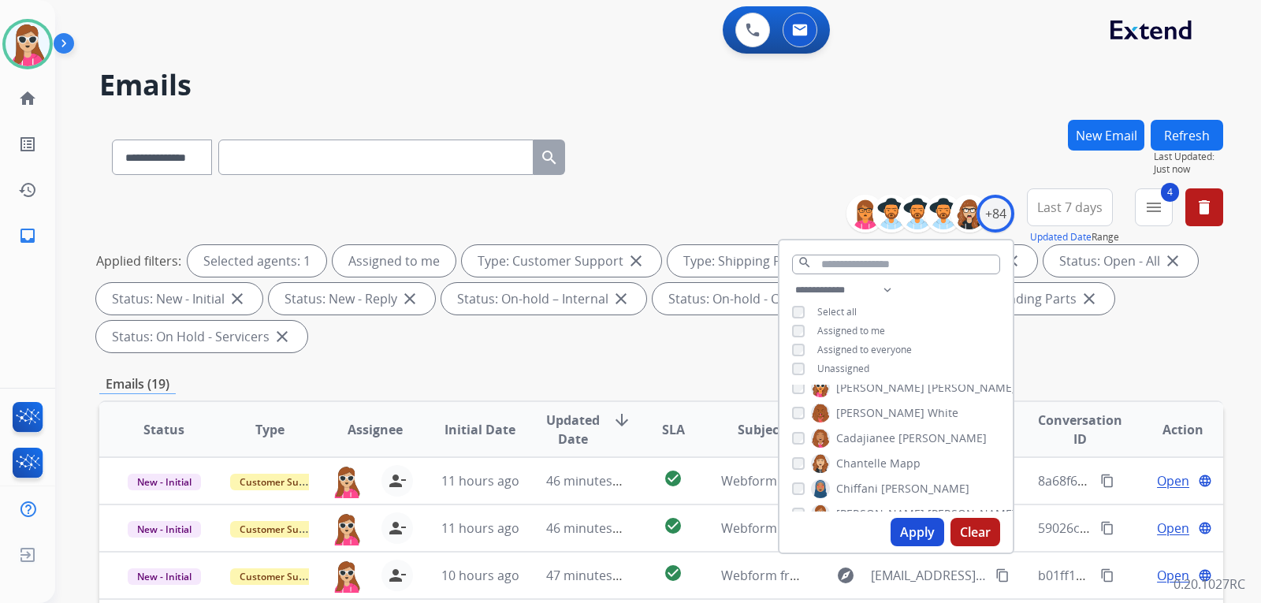
click at [703, 342] on div "Applied filters: Selected agents: 1 Assigned to me Type: Customer Support close…" at bounding box center [658, 298] width 1124 height 107
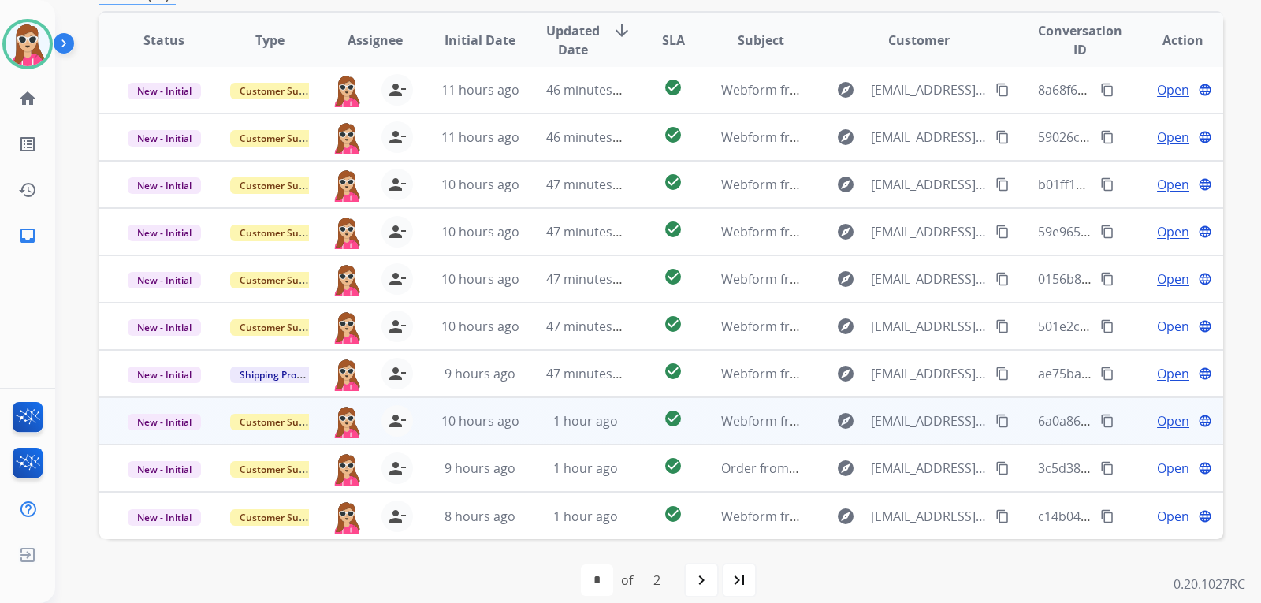
scroll to position [408, 0]
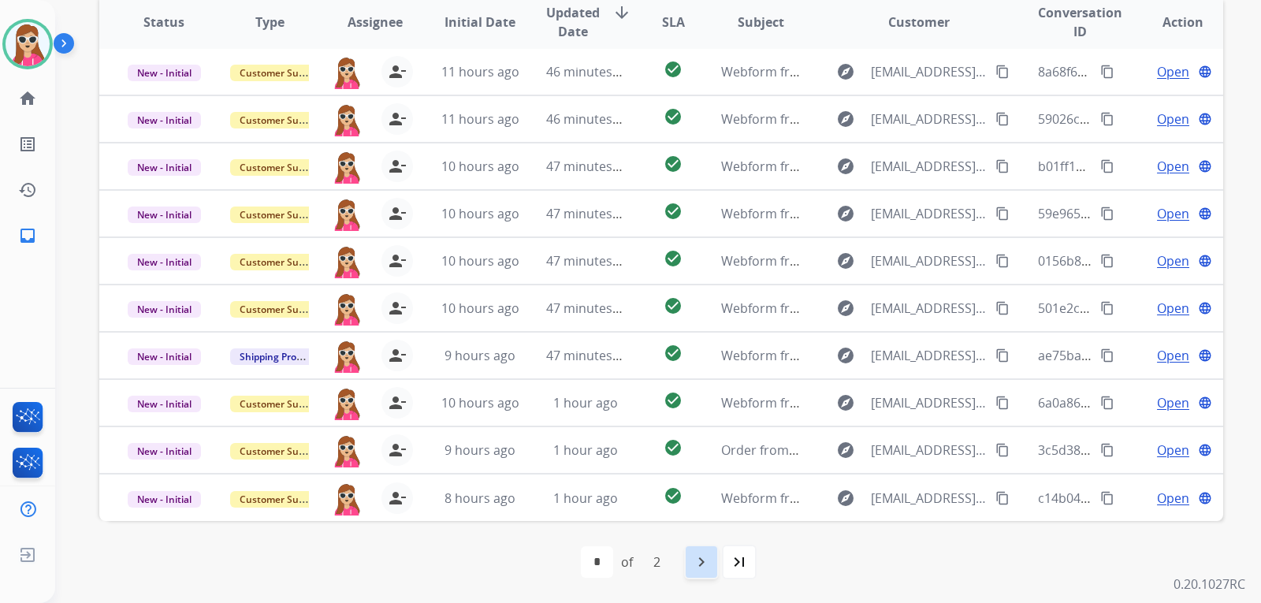
click at [700, 560] on mat-icon "navigate_next" at bounding box center [701, 562] width 19 height 19
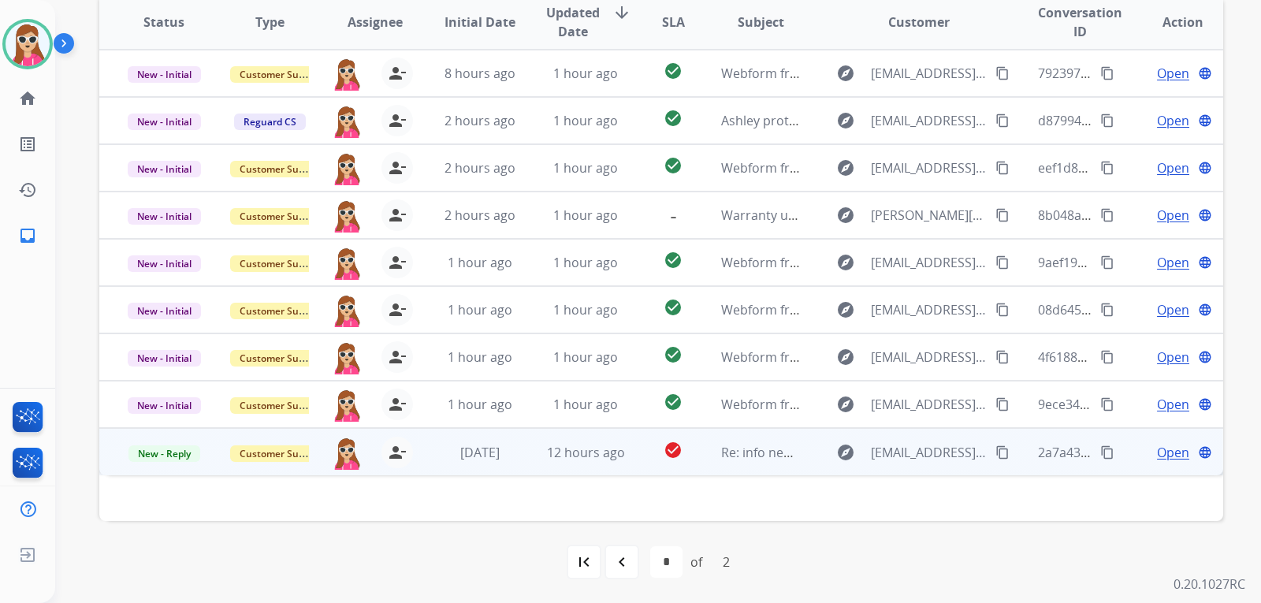
click at [701, 457] on td "Re: info needed" at bounding box center [749, 451] width 106 height 47
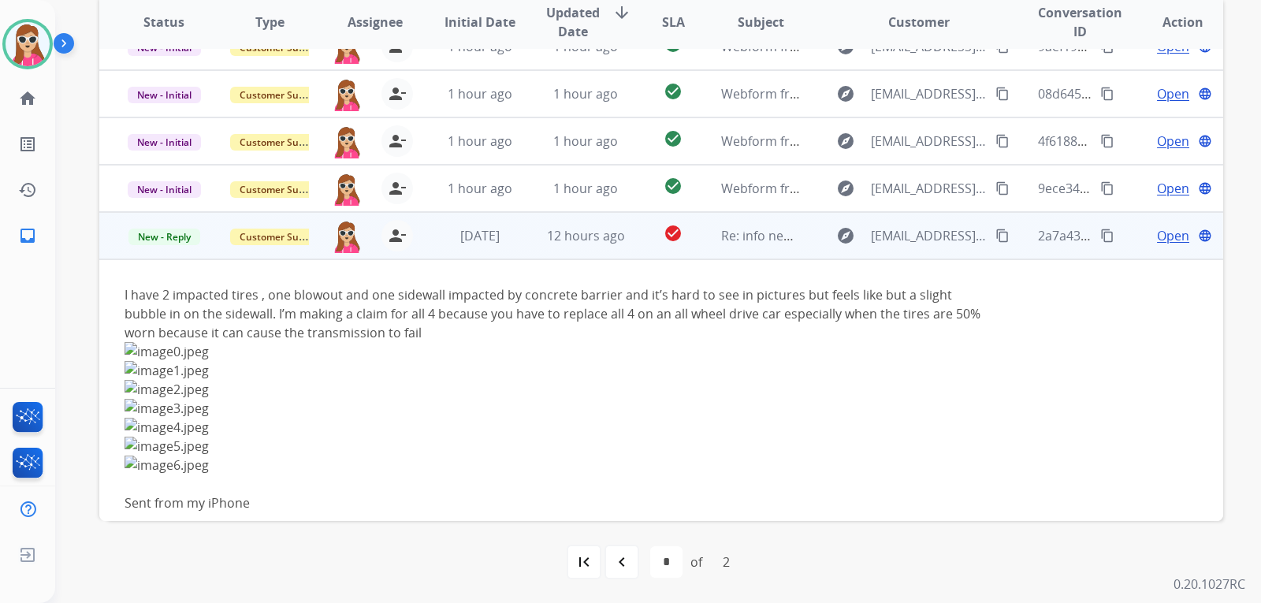
scroll to position [233, 0]
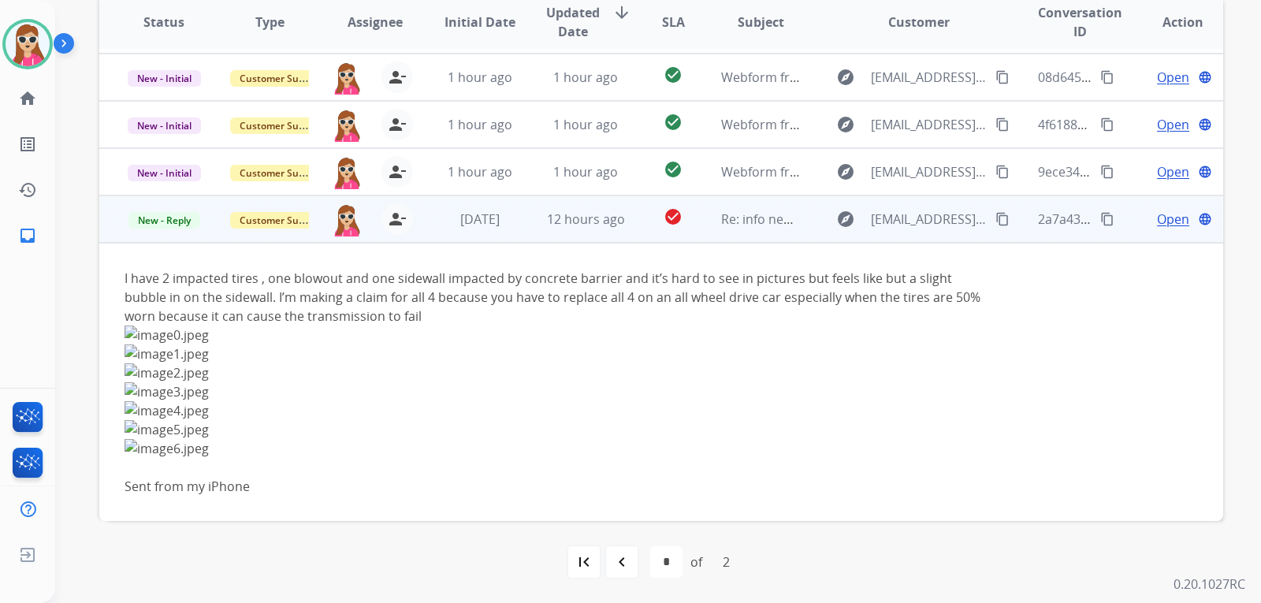
click at [996, 213] on mat-icon "content_copy" at bounding box center [1003, 219] width 14 height 14
click at [996, 220] on mat-icon "content_copy" at bounding box center [1003, 219] width 14 height 14
click at [1157, 230] on td "Open language" at bounding box center [1171, 218] width 106 height 47
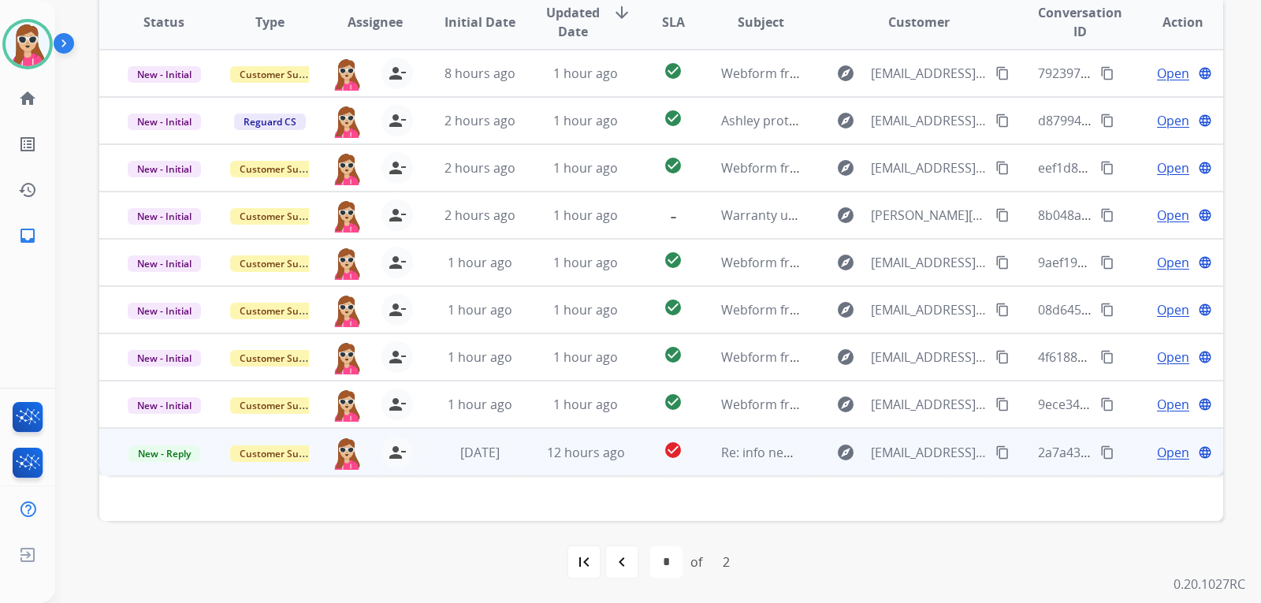
click at [1160, 453] on span "Open" at bounding box center [1173, 452] width 32 height 19
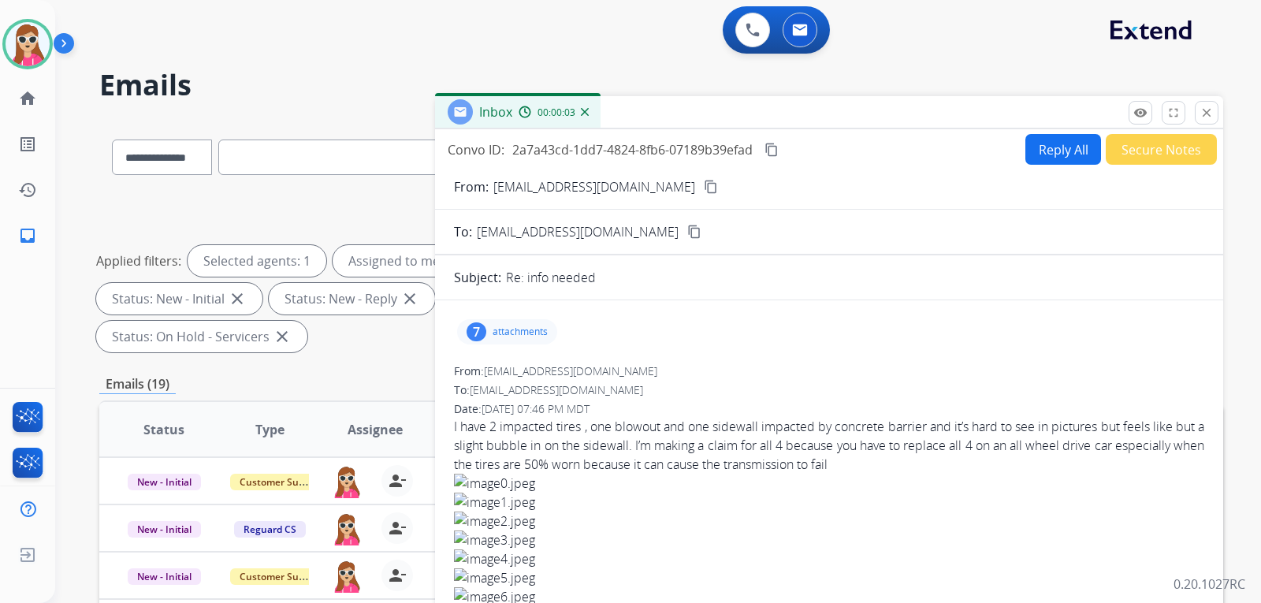
click at [1052, 155] on button "Reply All" at bounding box center [1064, 149] width 76 height 31
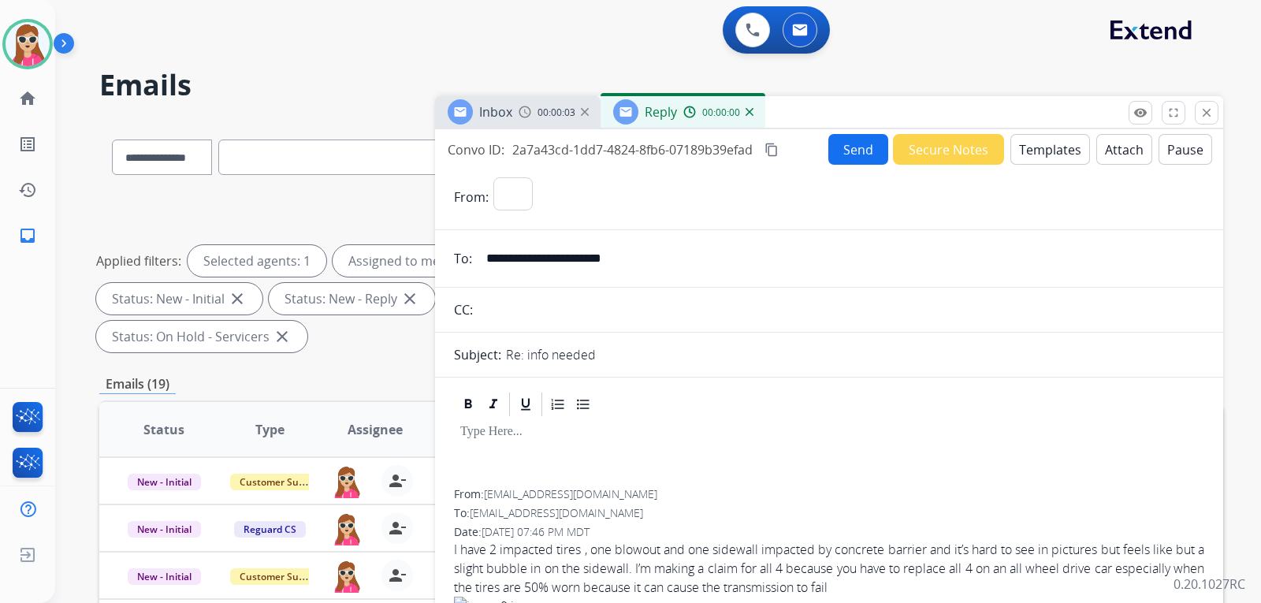
select select "**********"
click at [1056, 158] on button "Templates" at bounding box center [1051, 149] width 80 height 31
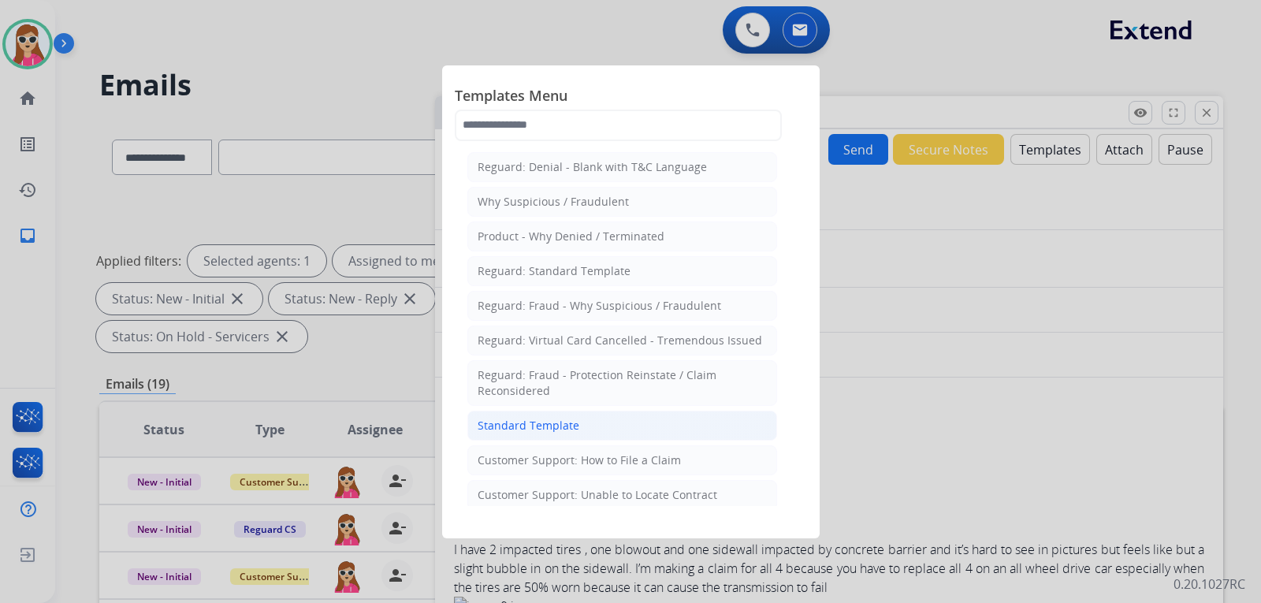
click at [597, 424] on li "Standard Template" at bounding box center [622, 426] width 310 height 30
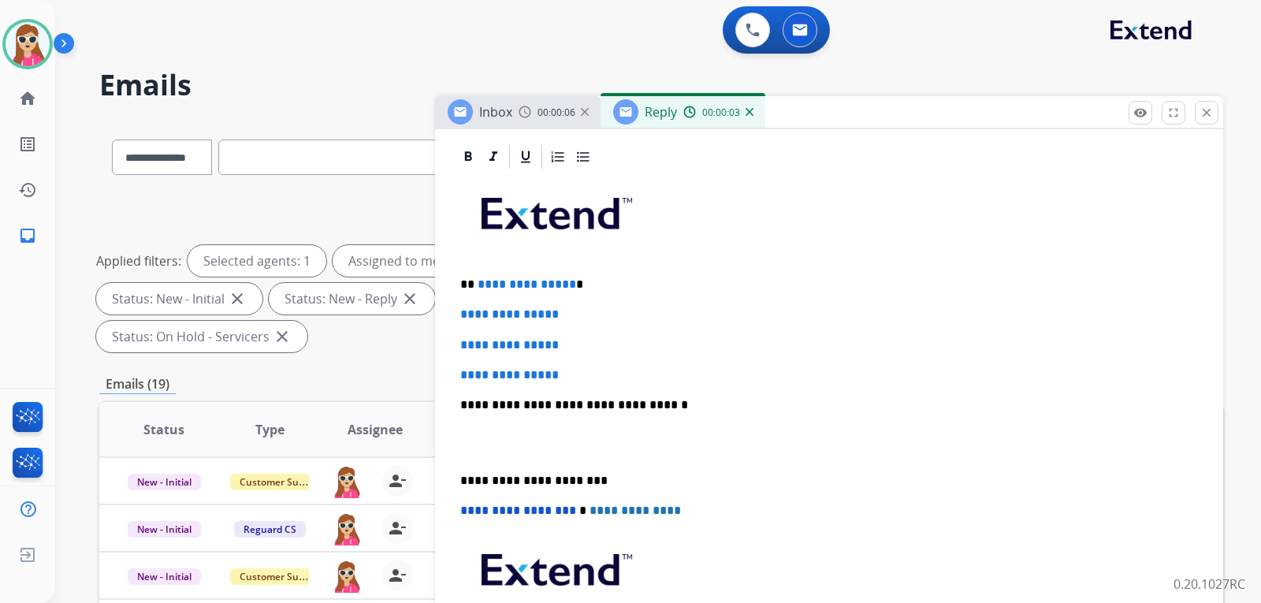
scroll to position [394, 0]
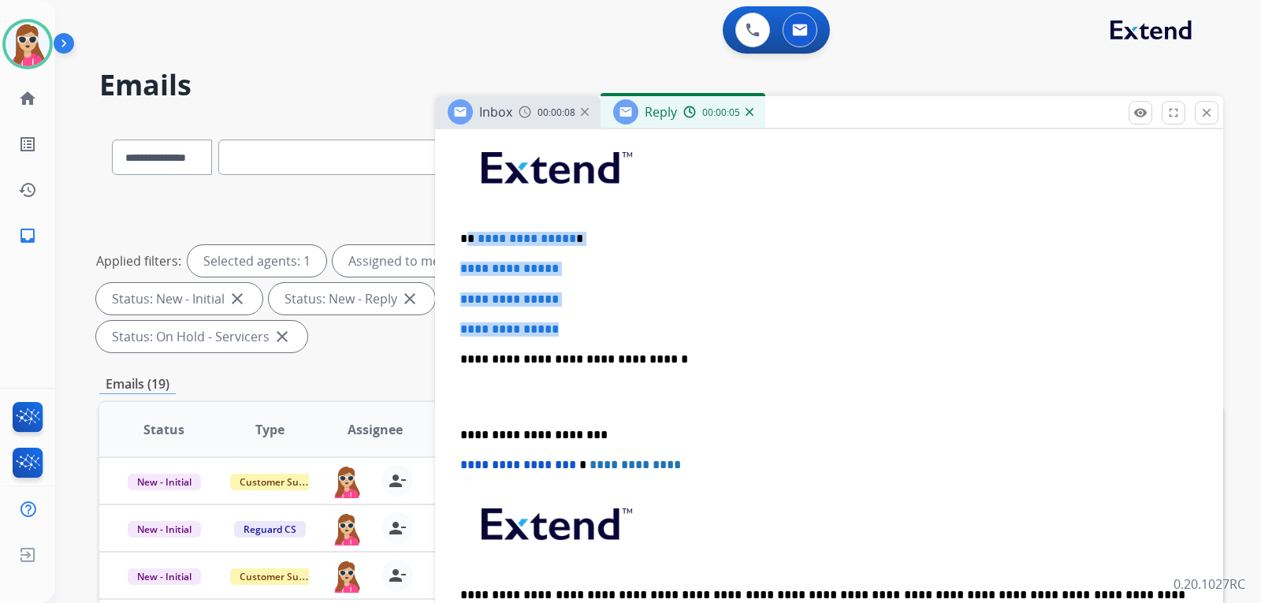
drag, startPoint x: 469, startPoint y: 244, endPoint x: 560, endPoint y: 296, distance: 105.2
click at [579, 317] on div "**********" at bounding box center [829, 396] width 750 height 542
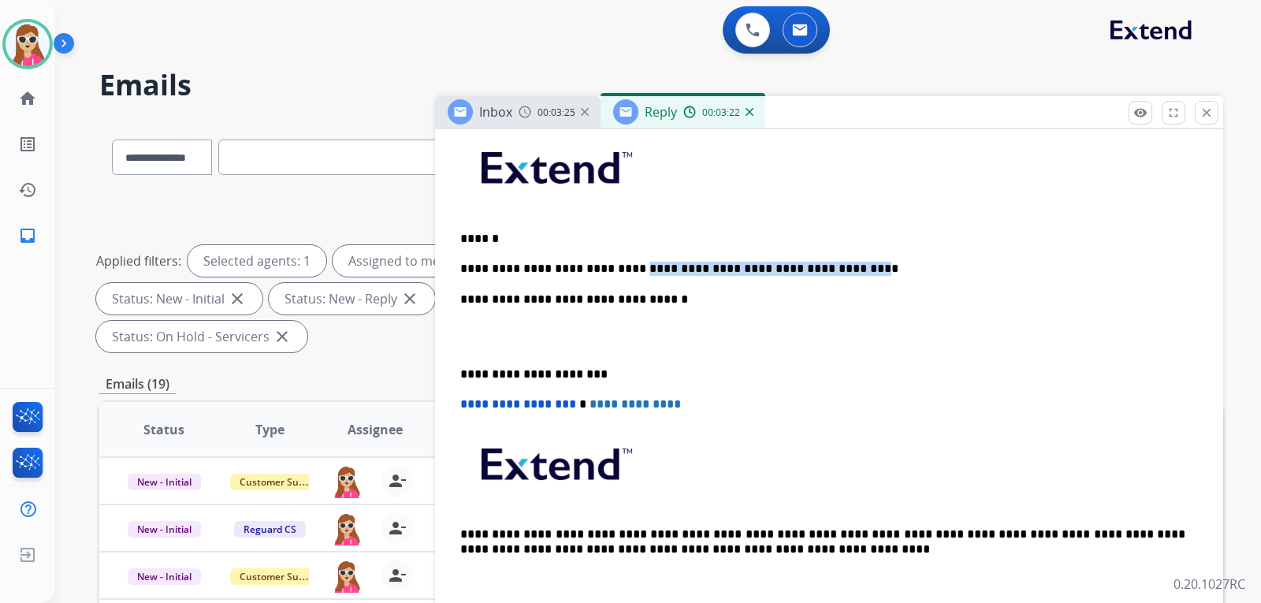
drag, startPoint x: 643, startPoint y: 272, endPoint x: 816, endPoint y: 268, distance: 172.7
click at [816, 268] on p "**********" at bounding box center [822, 269] width 725 height 14
click at [637, 267] on p "**********" at bounding box center [822, 269] width 725 height 14
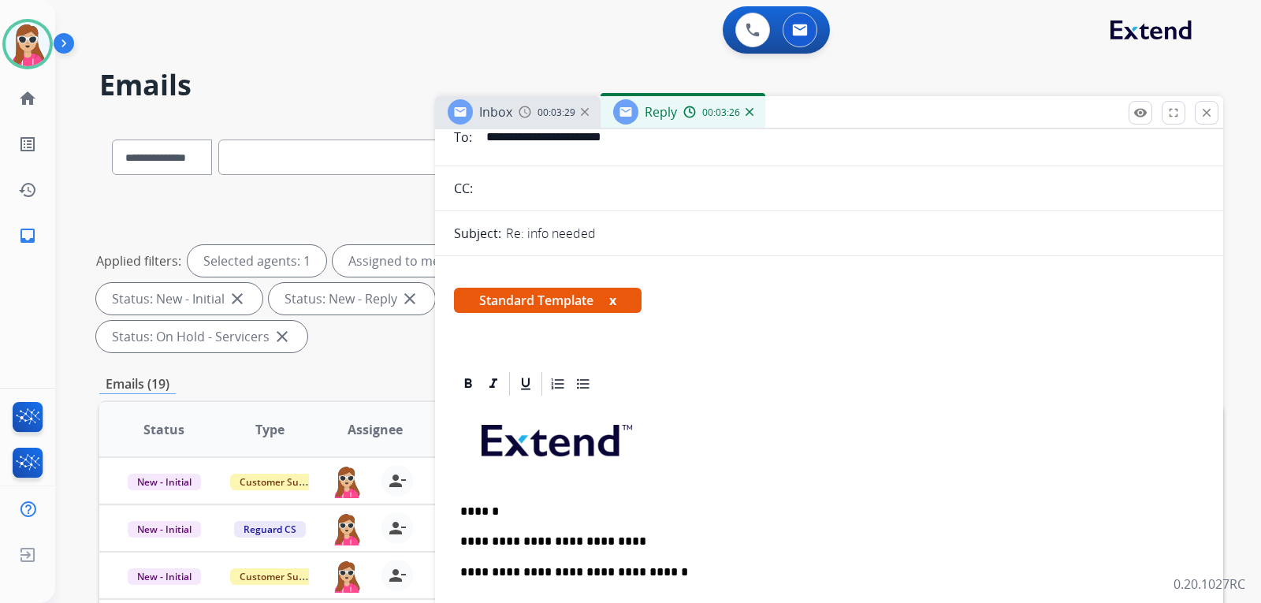
scroll to position [0, 0]
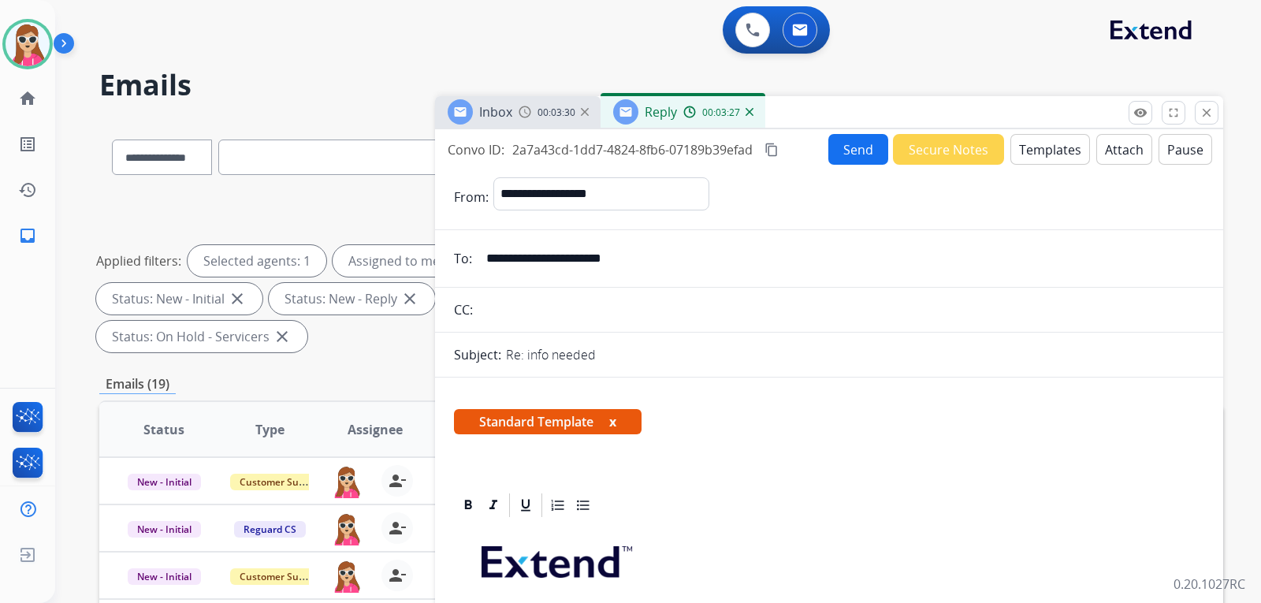
click at [862, 144] on button "Send" at bounding box center [859, 149] width 60 height 31
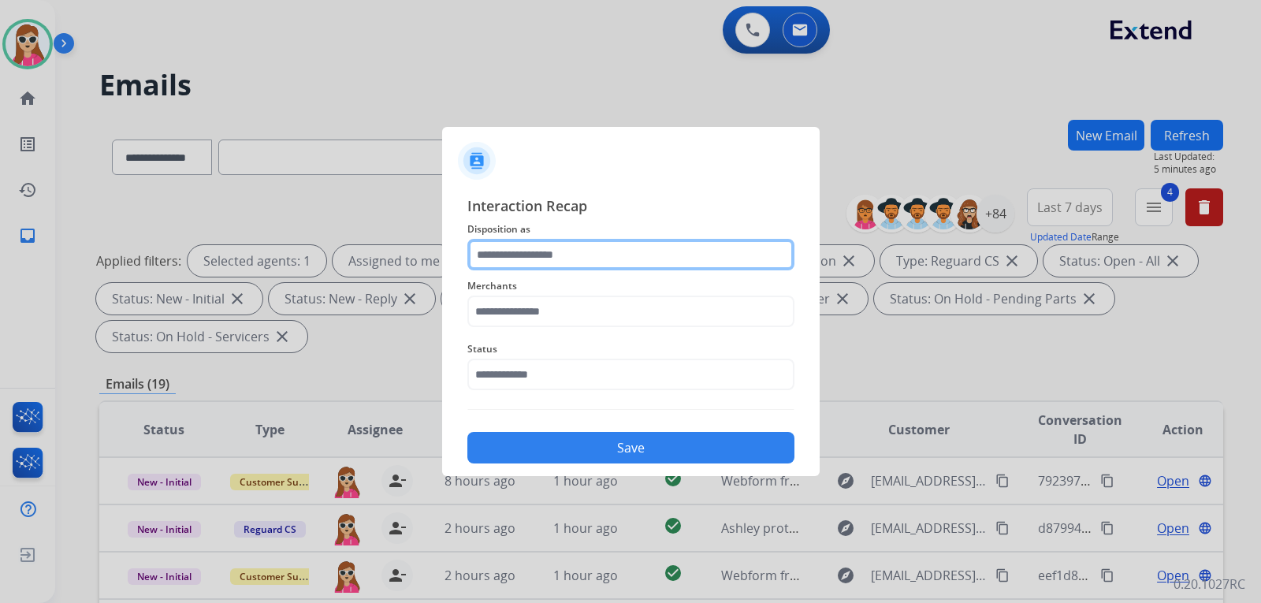
click at [611, 264] on input "text" at bounding box center [630, 255] width 327 height 32
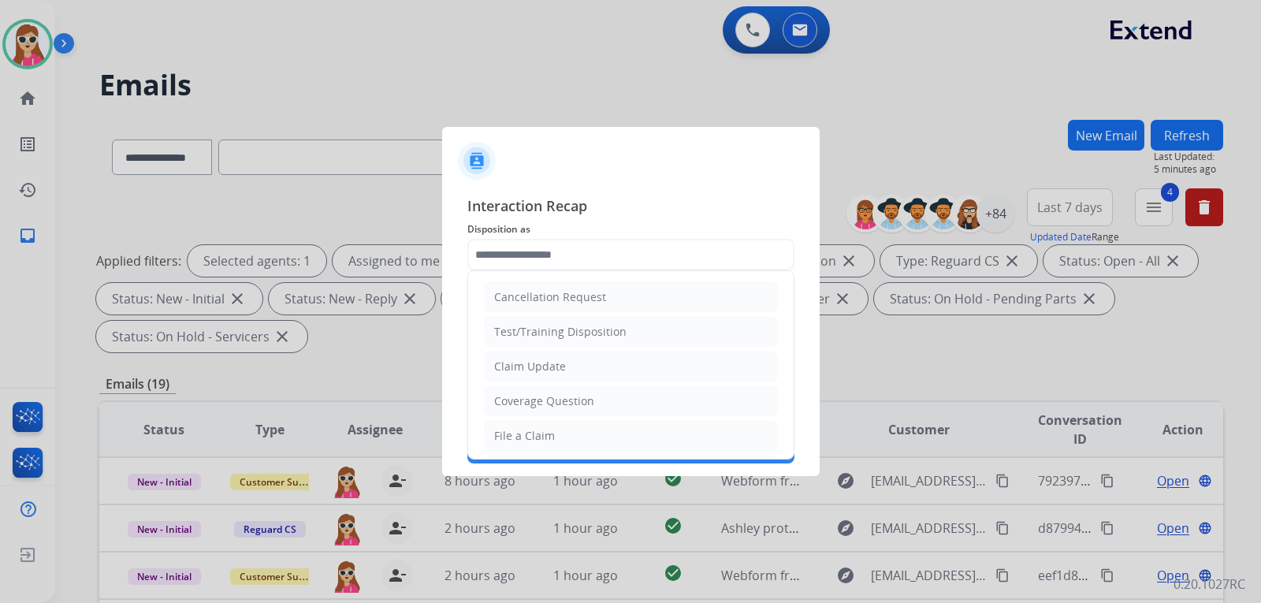
click at [564, 365] on li "Claim Update" at bounding box center [631, 367] width 294 height 30
type input "**********"
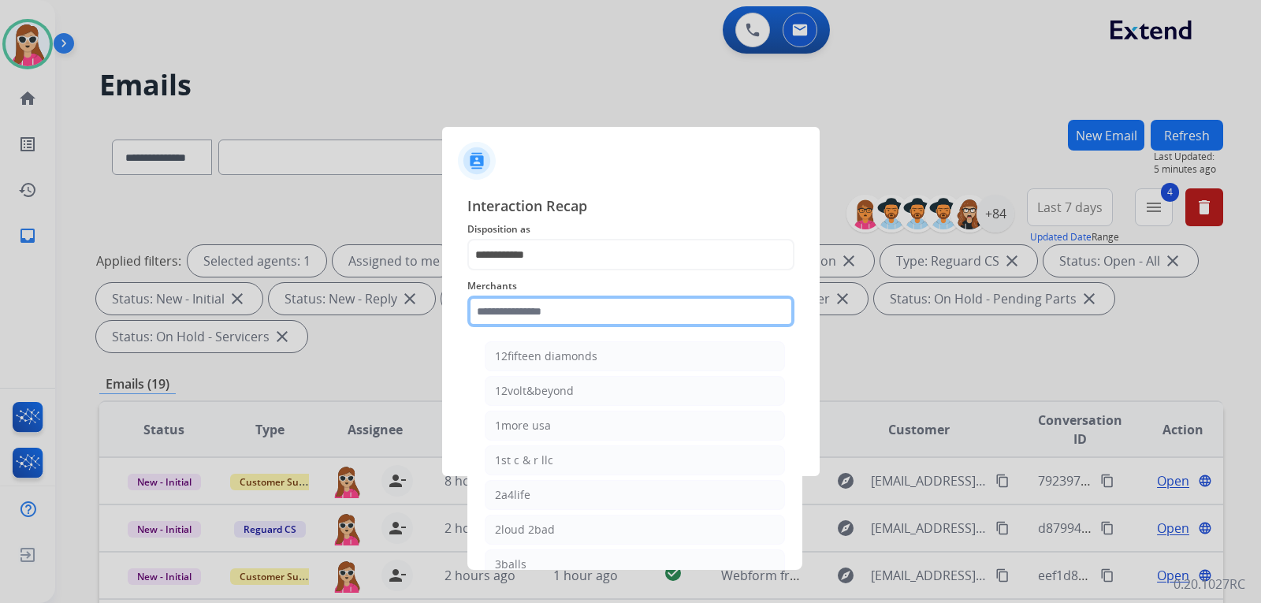
click at [598, 304] on input "text" at bounding box center [630, 312] width 327 height 32
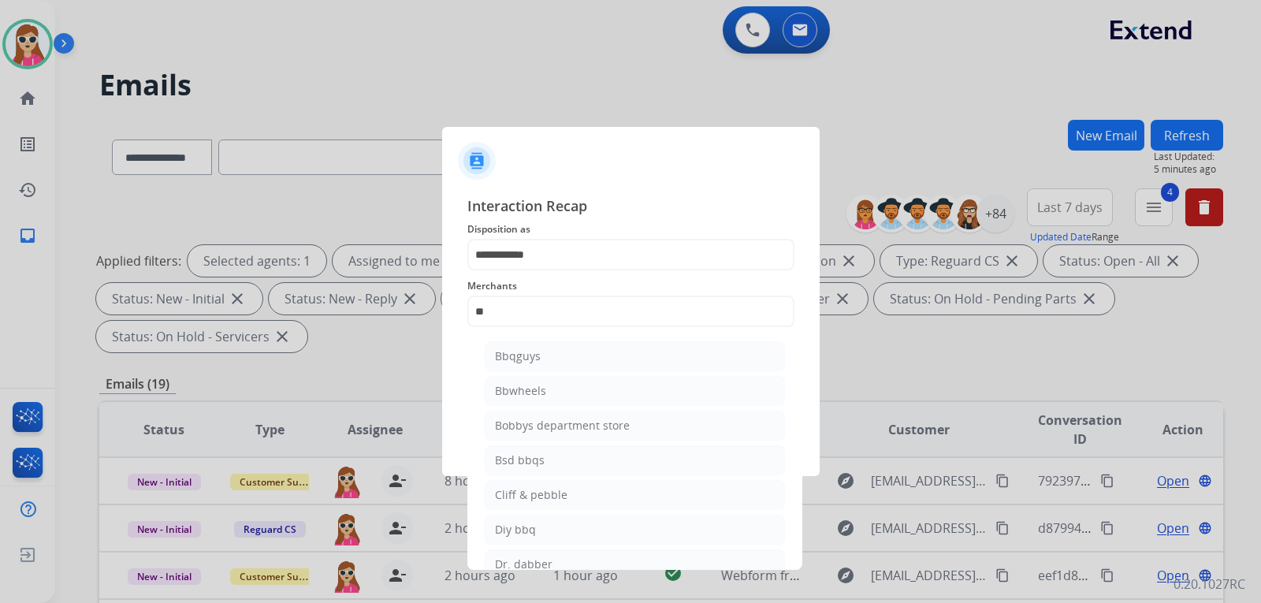
click at [553, 396] on li "Bbwheels" at bounding box center [635, 391] width 300 height 30
type input "********"
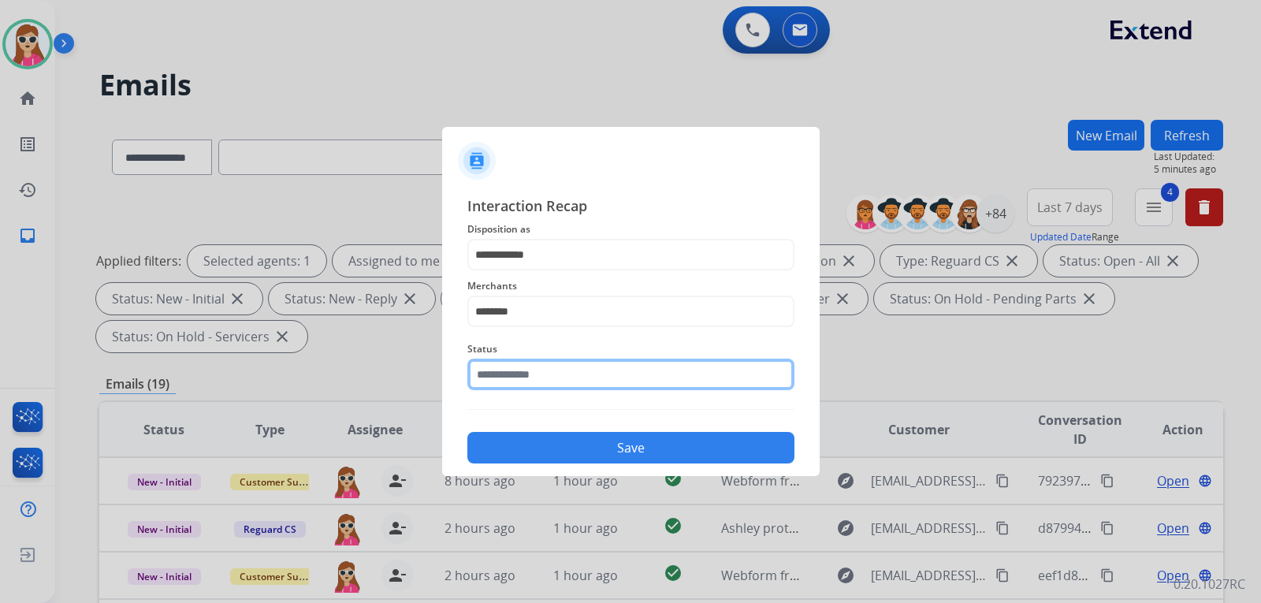
click at [569, 375] on input "text" at bounding box center [630, 375] width 327 height 32
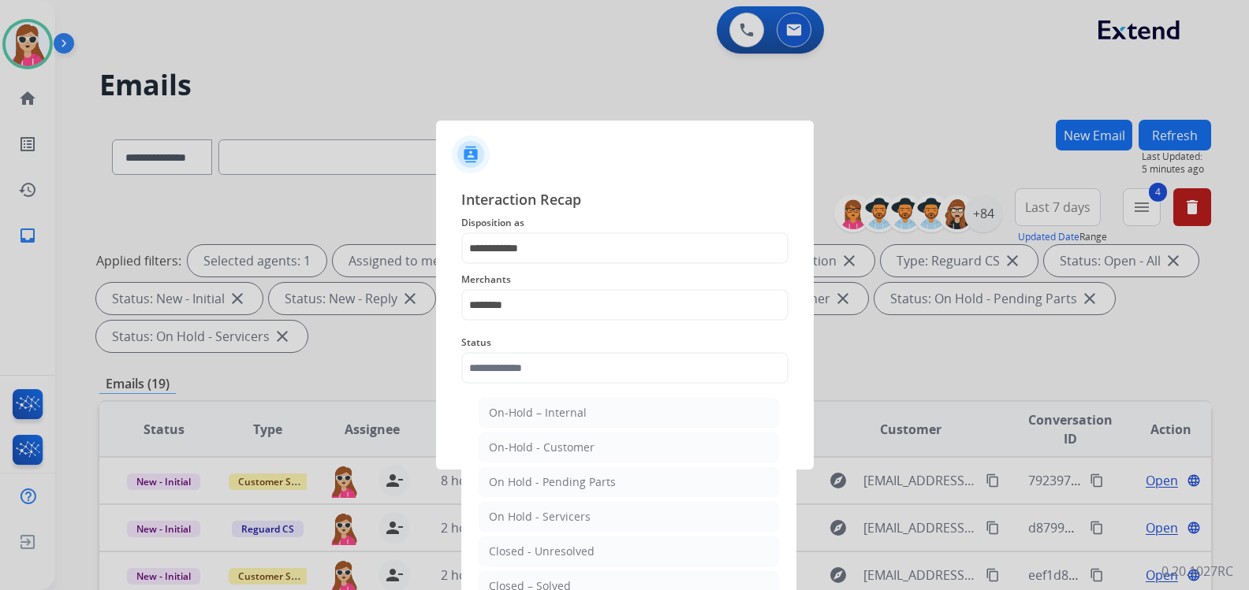
drag, startPoint x: 551, startPoint y: 576, endPoint x: 563, endPoint y: 534, distance: 44.2
click at [551, 574] on li "Closed – Solved" at bounding box center [628, 587] width 300 height 30
type input "**********"
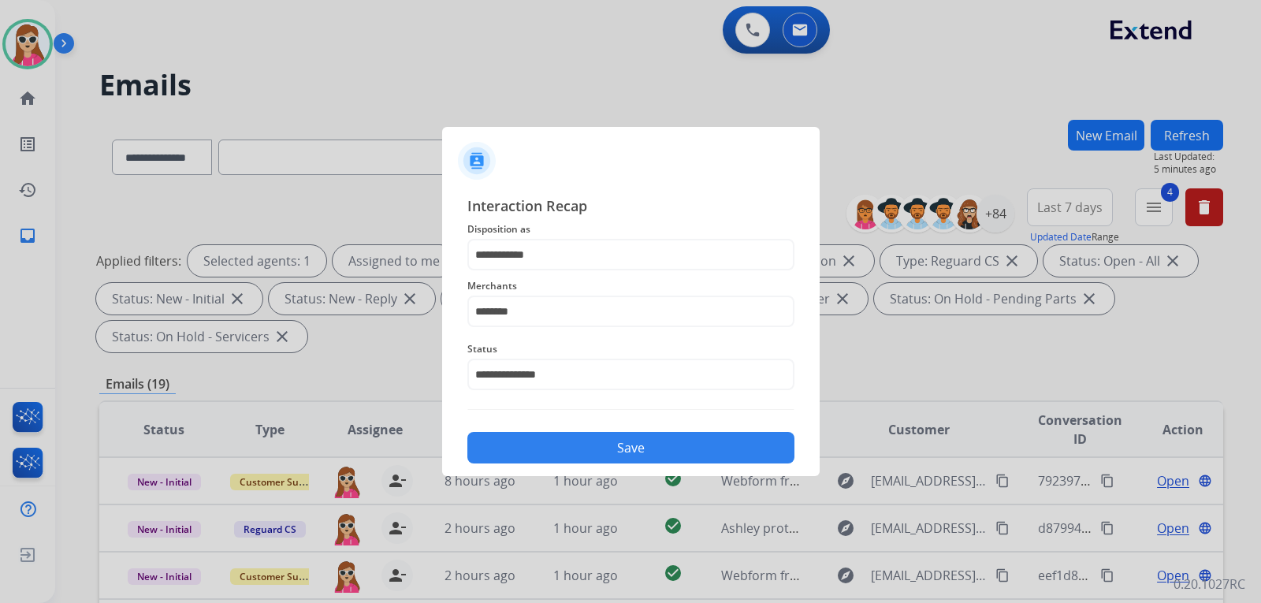
click at [564, 444] on button "Save" at bounding box center [630, 448] width 327 height 32
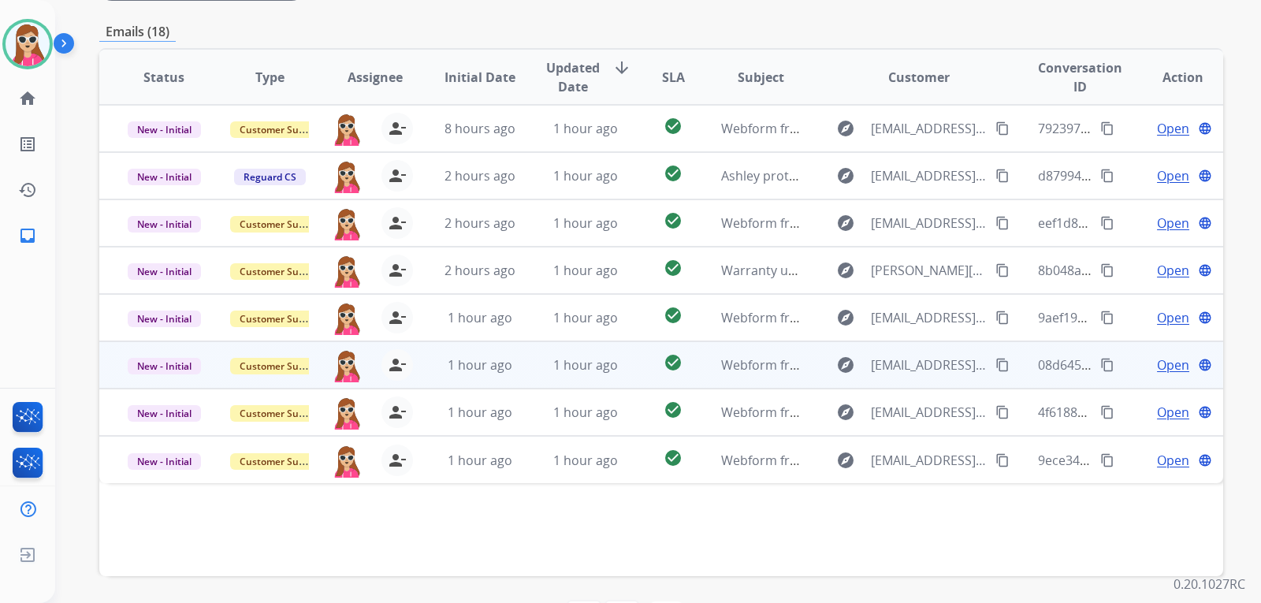
scroll to position [408, 0]
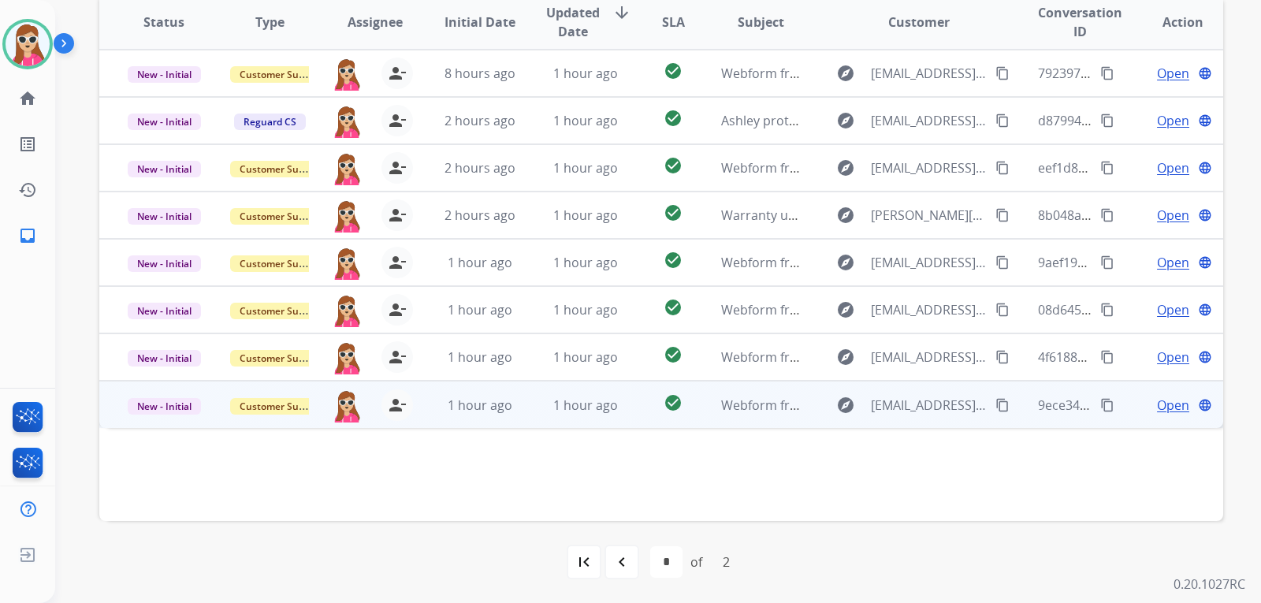
click at [817, 413] on td "explore [EMAIL_ADDRESS][DOMAIN_NAME] content_copy" at bounding box center [907, 404] width 210 height 47
click at [993, 403] on button "content_copy" at bounding box center [1002, 404] width 19 height 19
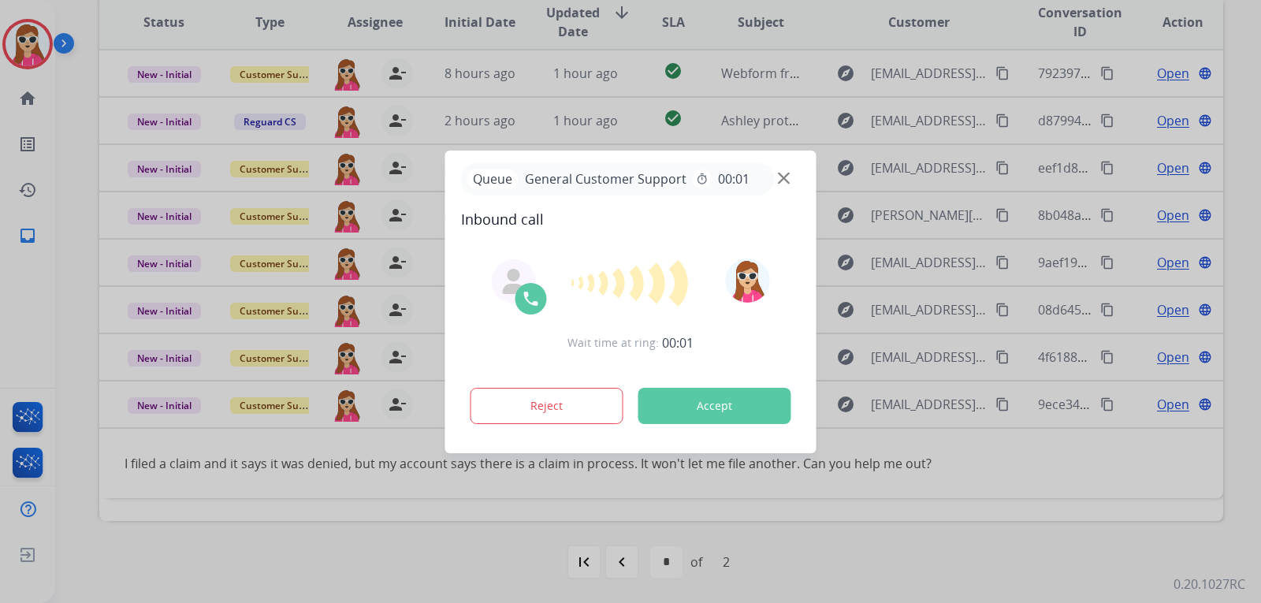
click at [769, 415] on button "Accept" at bounding box center [715, 406] width 153 height 36
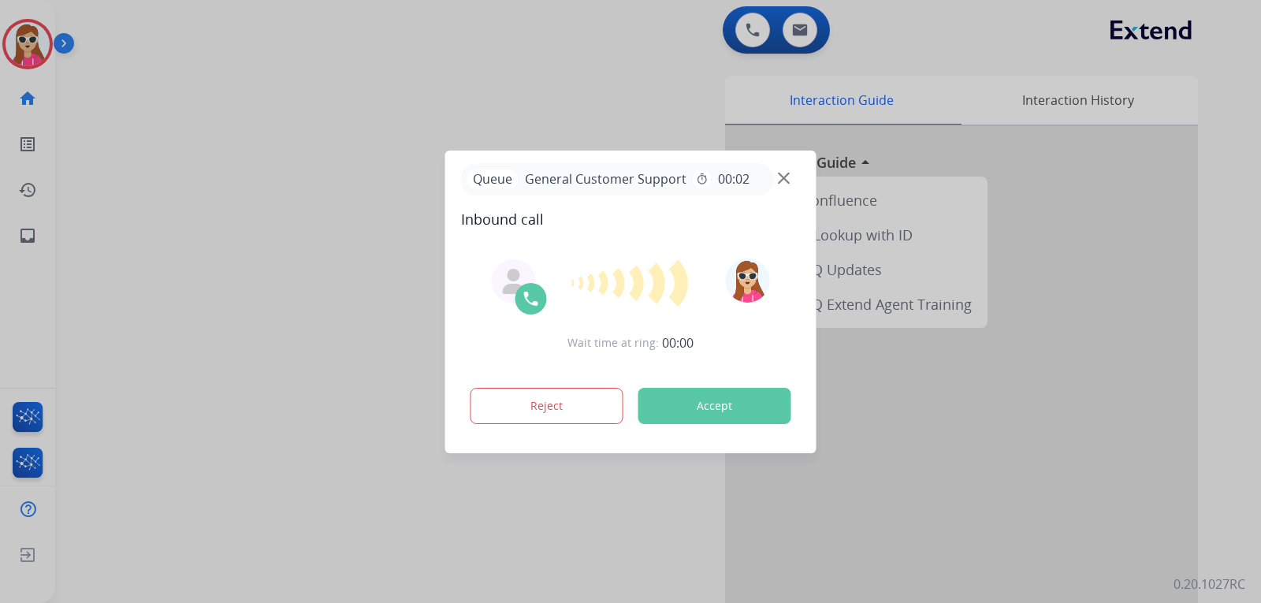
click at [774, 387] on div "Reject Accept" at bounding box center [631, 402] width 340 height 49
click at [751, 382] on div "Reject Accept" at bounding box center [631, 402] width 340 height 49
click at [757, 400] on button "Accept" at bounding box center [715, 406] width 153 height 36
click at [698, 410] on button "Accept" at bounding box center [715, 406] width 153 height 36
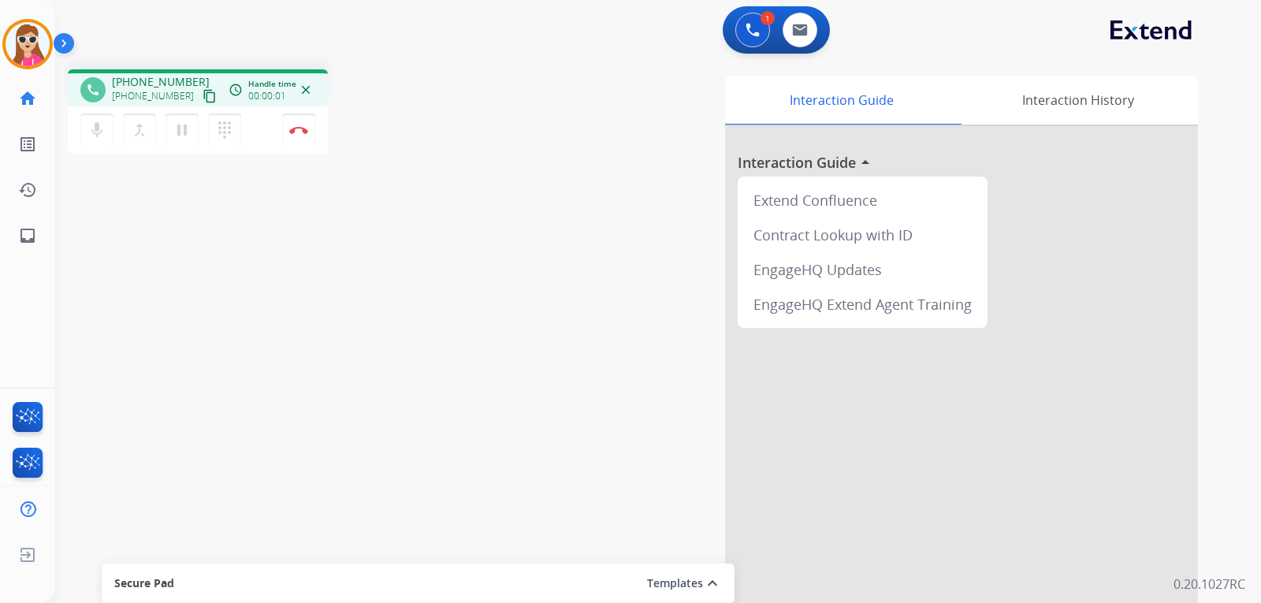
click at [203, 98] on mat-icon "content_copy" at bounding box center [210, 96] width 14 height 14
click at [184, 135] on mat-icon "pause" at bounding box center [182, 130] width 19 height 19
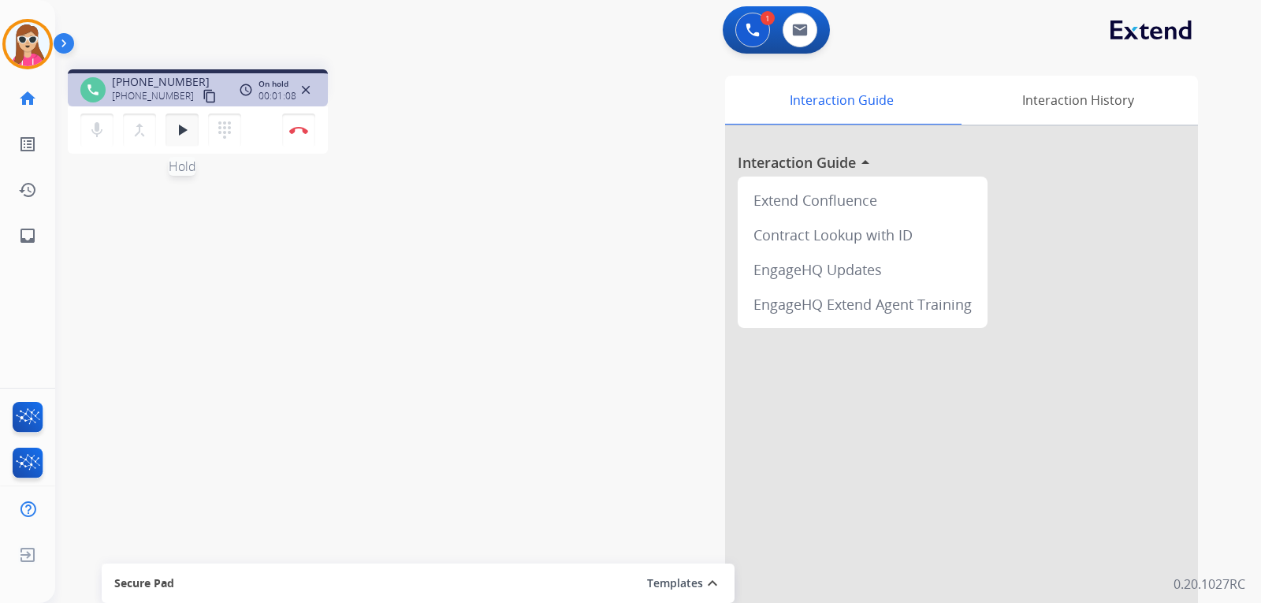
click at [178, 131] on mat-icon "play_arrow" at bounding box center [182, 130] width 19 height 19
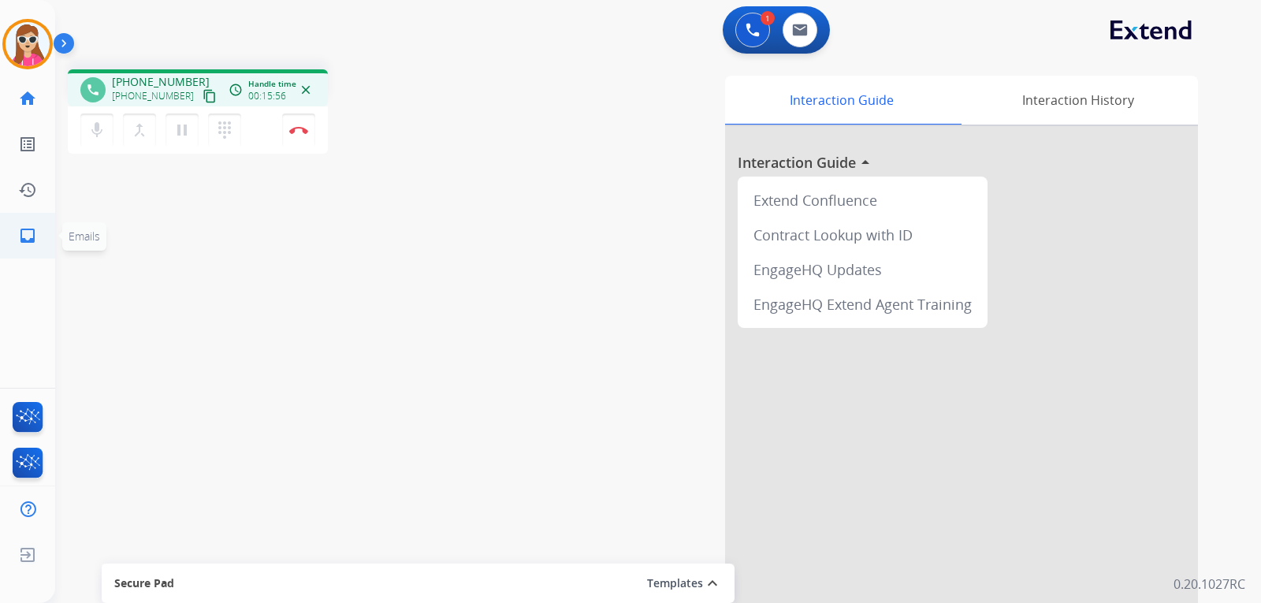
click at [41, 233] on link "inbox Emails" at bounding box center [28, 236] width 44 height 44
select select "**********"
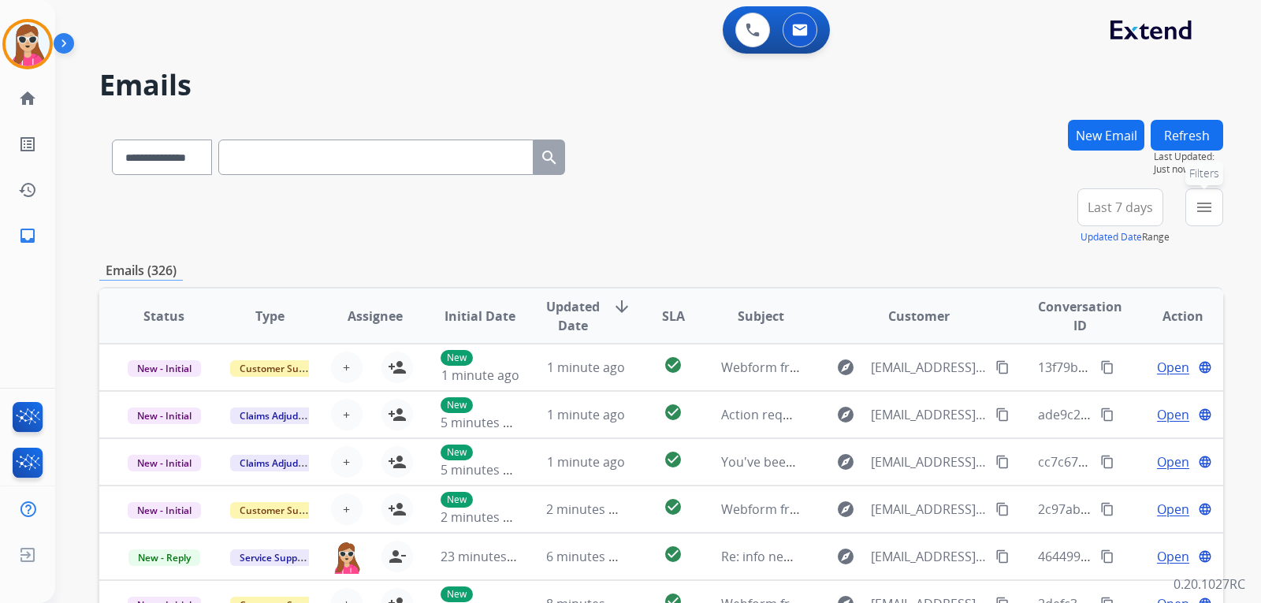
click at [1208, 206] on mat-icon "menu" at bounding box center [1204, 207] width 19 height 19
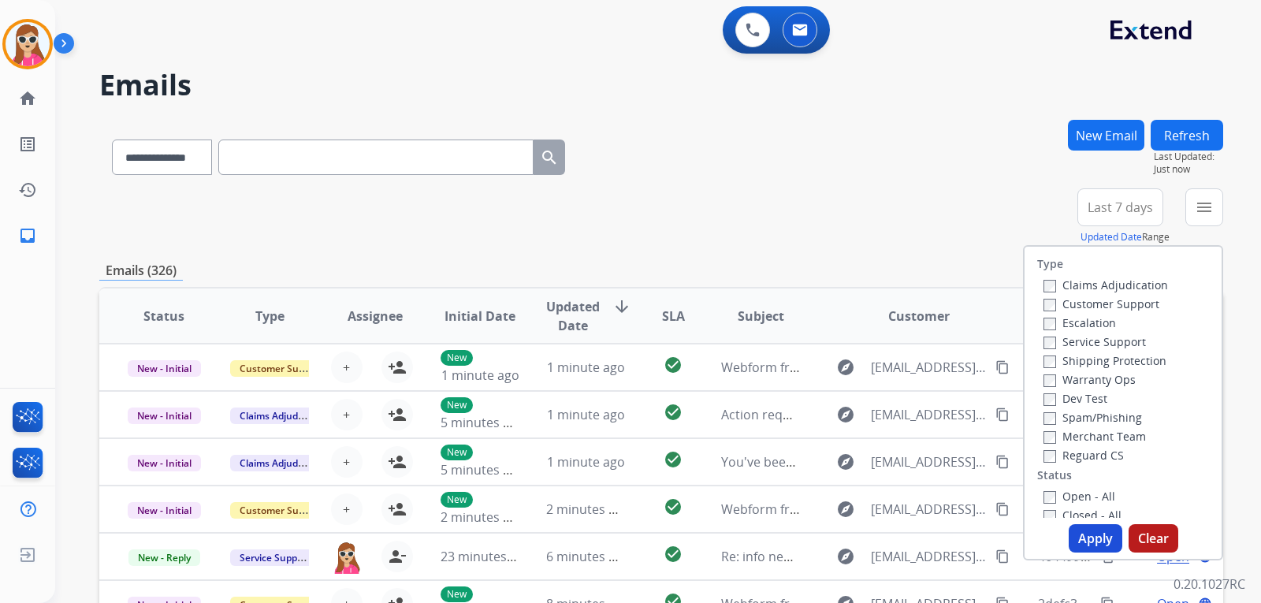
click at [1119, 298] on label "Customer Support" at bounding box center [1102, 303] width 116 height 15
click at [1111, 357] on label "Shipping Protection" at bounding box center [1105, 360] width 123 height 15
click at [1095, 450] on label "Reguard CS" at bounding box center [1084, 455] width 80 height 15
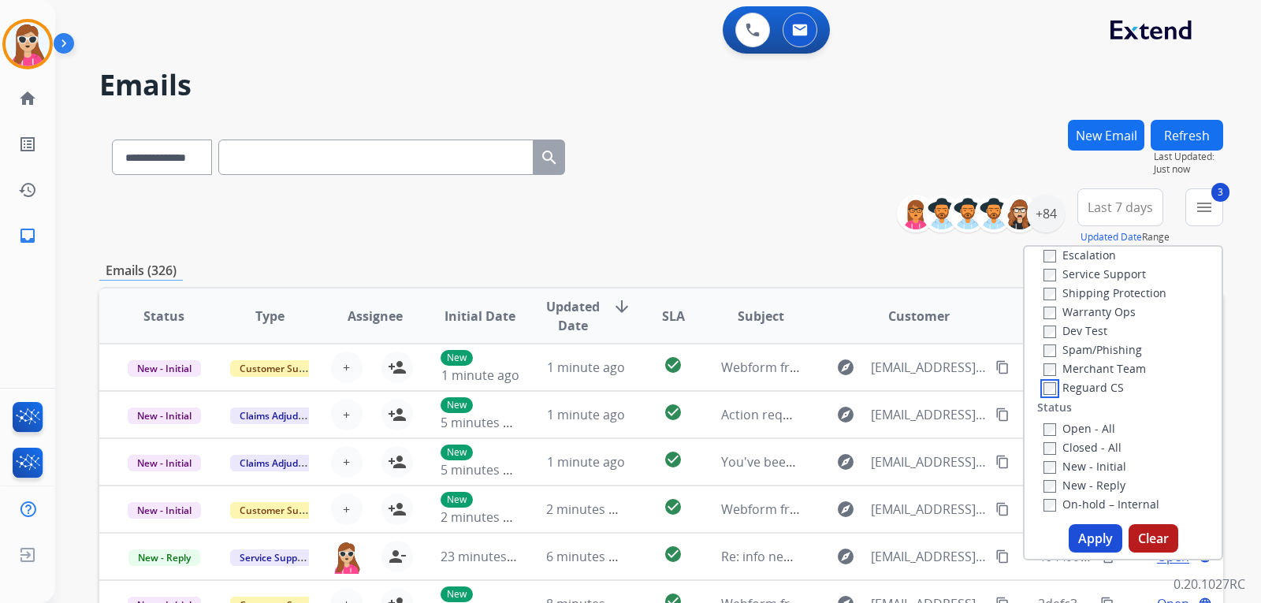
scroll to position [158, 0]
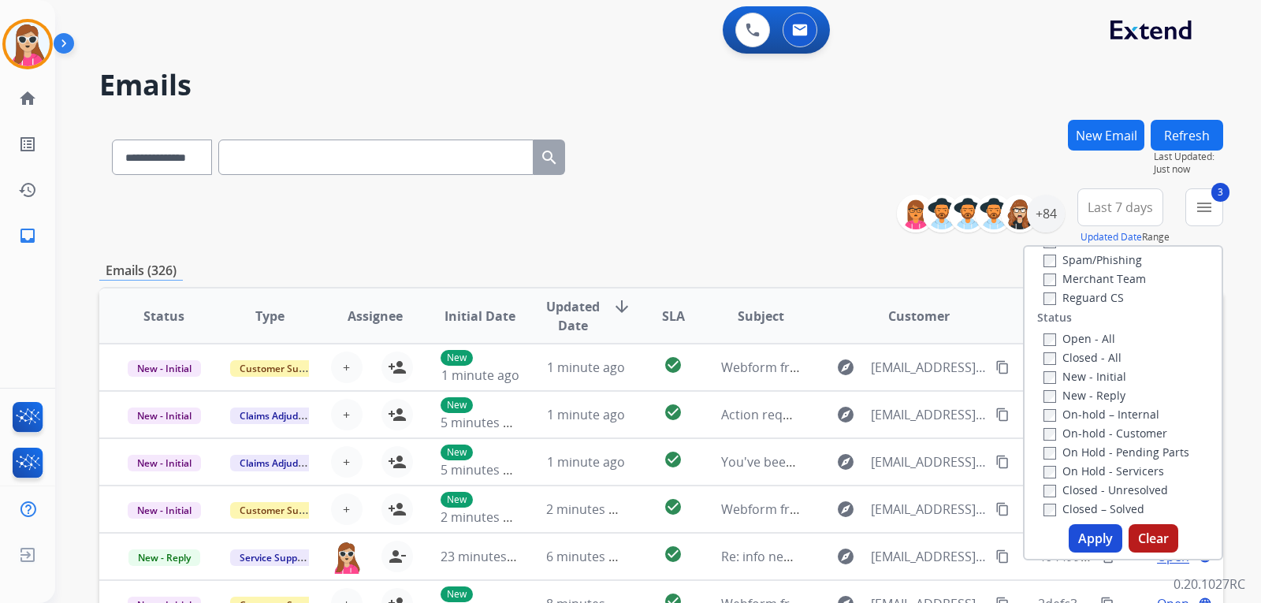
click at [1093, 341] on label "Open - All" at bounding box center [1080, 338] width 72 height 15
drag, startPoint x: 1074, startPoint y: 534, endPoint x: 1083, endPoint y: 528, distance: 11.0
click at [1074, 534] on button "Apply" at bounding box center [1096, 538] width 54 height 28
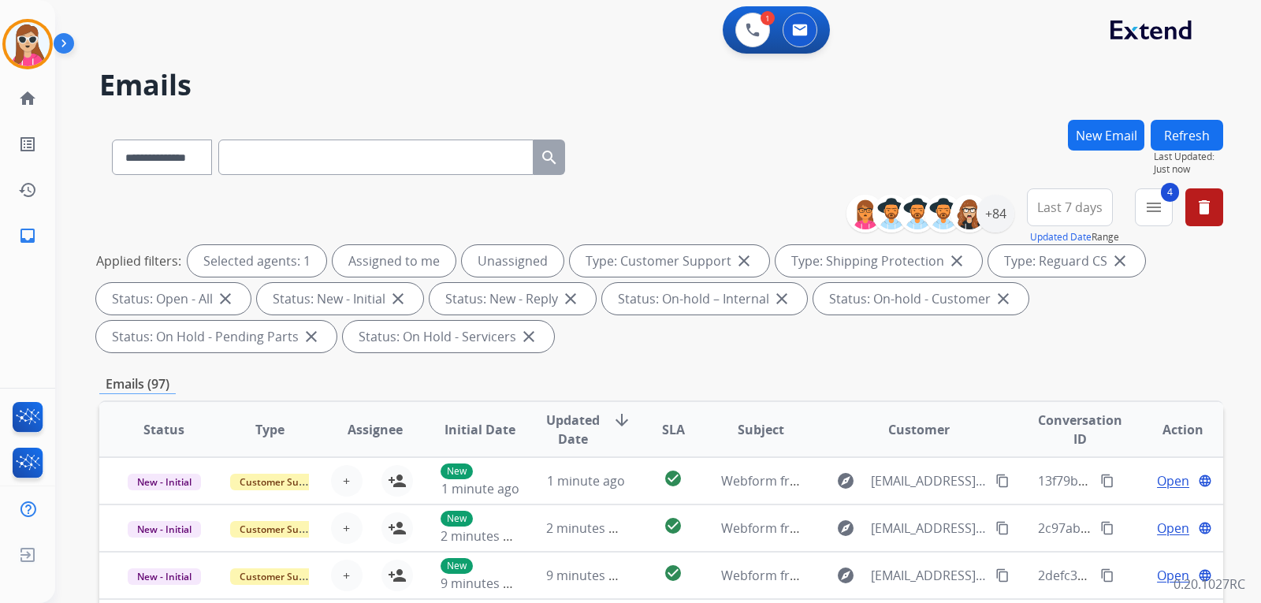
click at [1126, 130] on button "New Email" at bounding box center [1106, 135] width 76 height 31
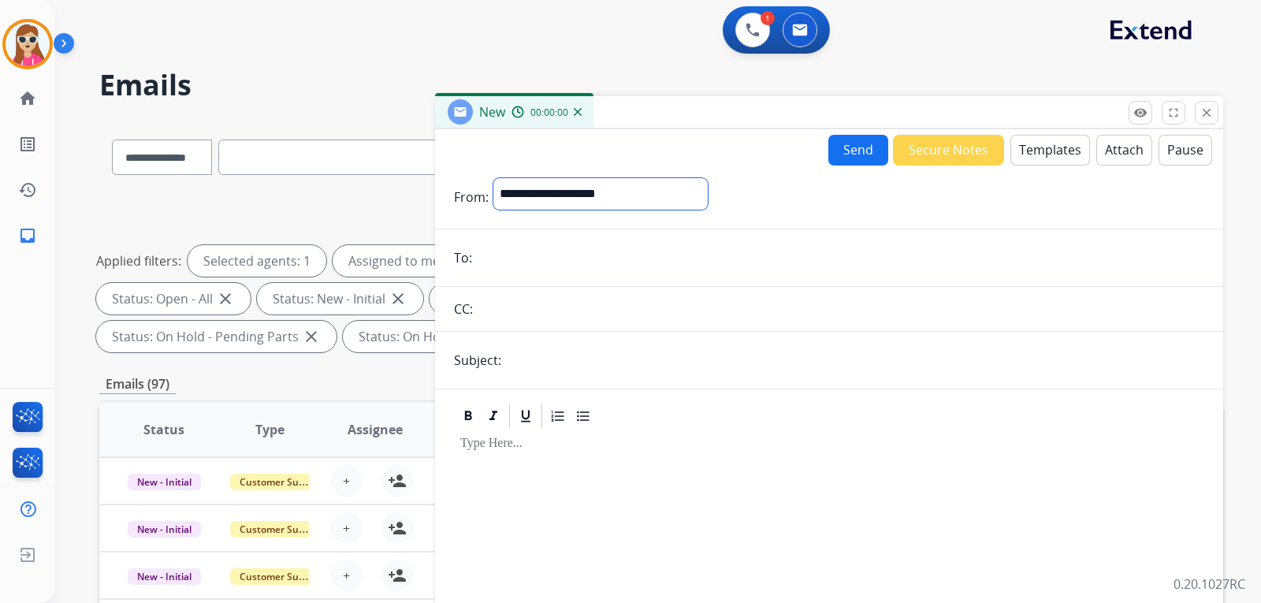
click at [613, 194] on select "**********" at bounding box center [600, 194] width 214 height 32
select select "**********"
click at [493, 178] on select "**********" at bounding box center [600, 194] width 214 height 32
click at [571, 263] on input "email" at bounding box center [841, 260] width 728 height 32
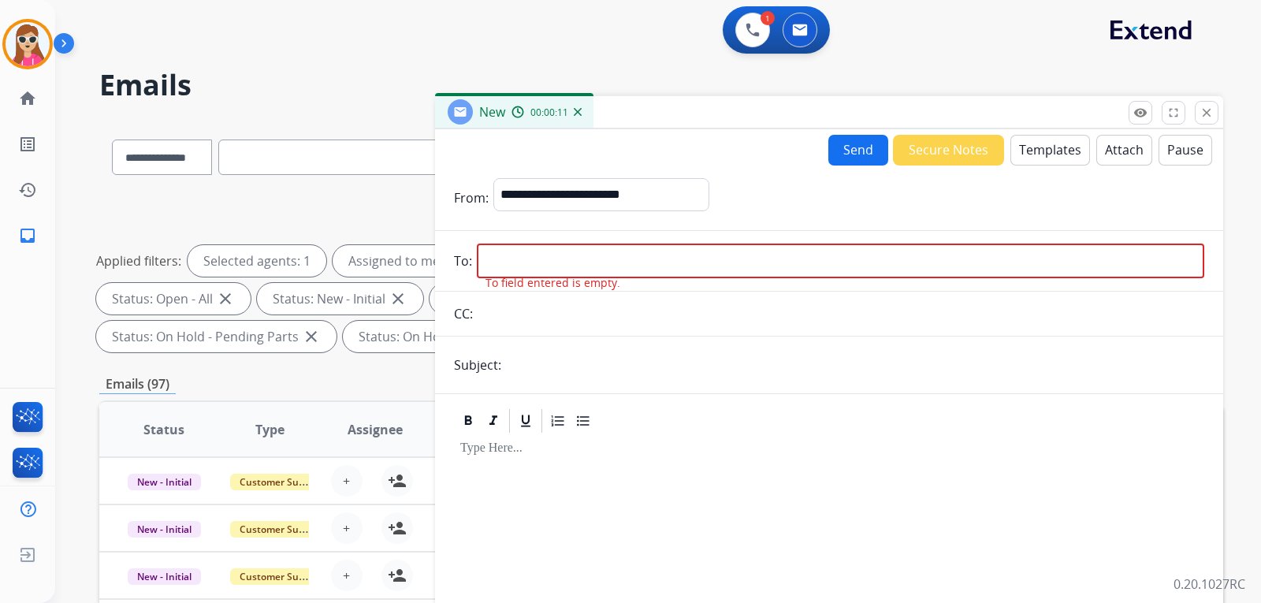
click at [892, 266] on input "email" at bounding box center [841, 261] width 728 height 35
paste input "**********"
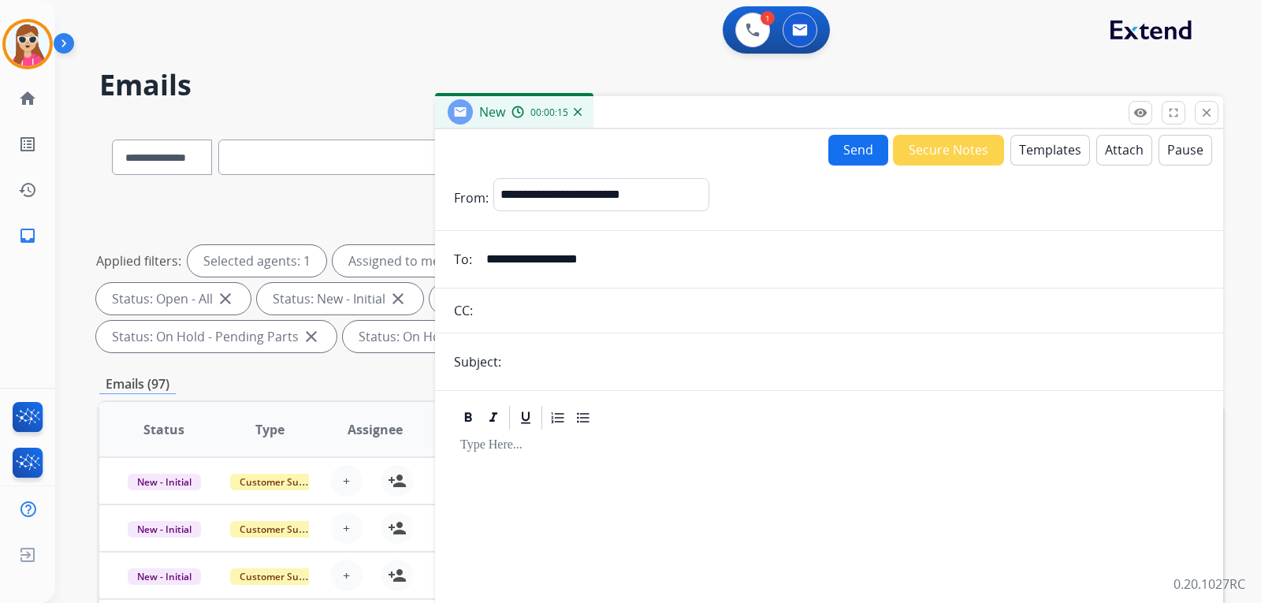
type input "**********"
click at [1039, 158] on button "Templates" at bounding box center [1051, 150] width 80 height 31
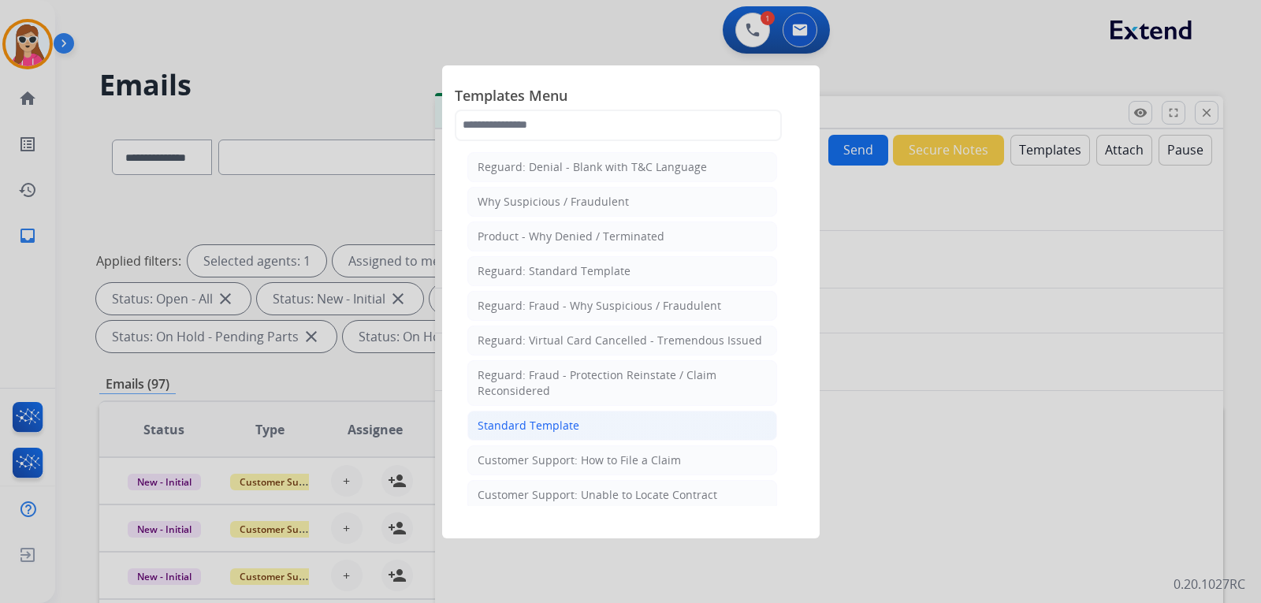
click at [602, 434] on li "Standard Template" at bounding box center [622, 426] width 310 height 30
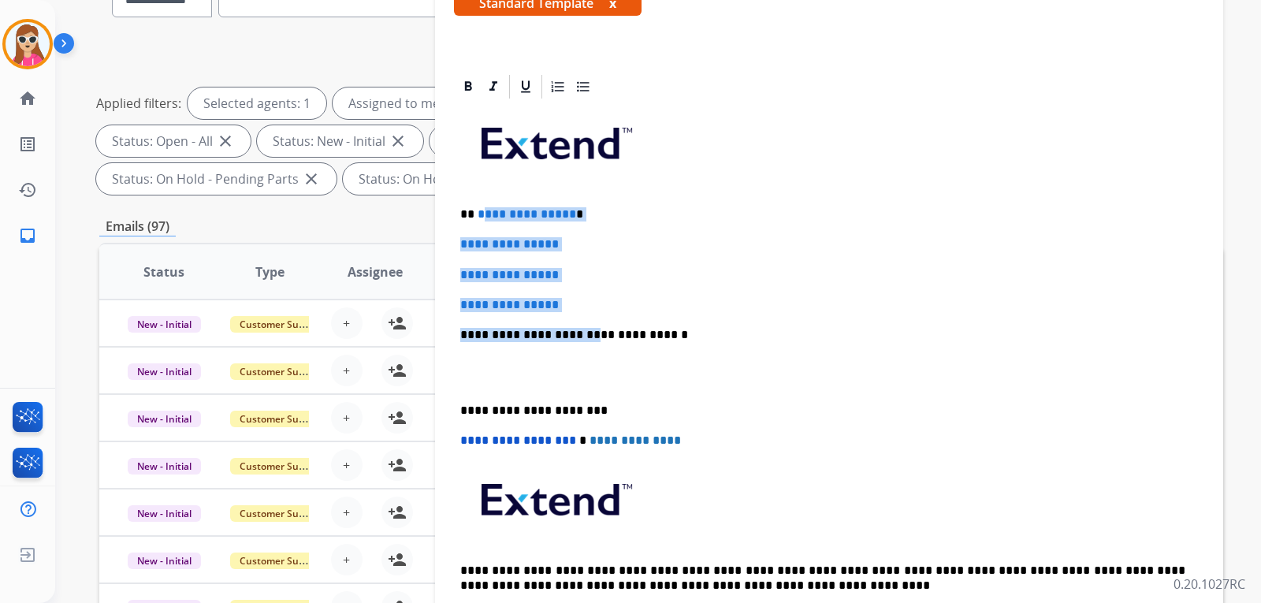
drag, startPoint x: 478, startPoint y: 217, endPoint x: 580, endPoint y: 312, distance: 139.4
click at [580, 312] on div "**********" at bounding box center [829, 372] width 750 height 542
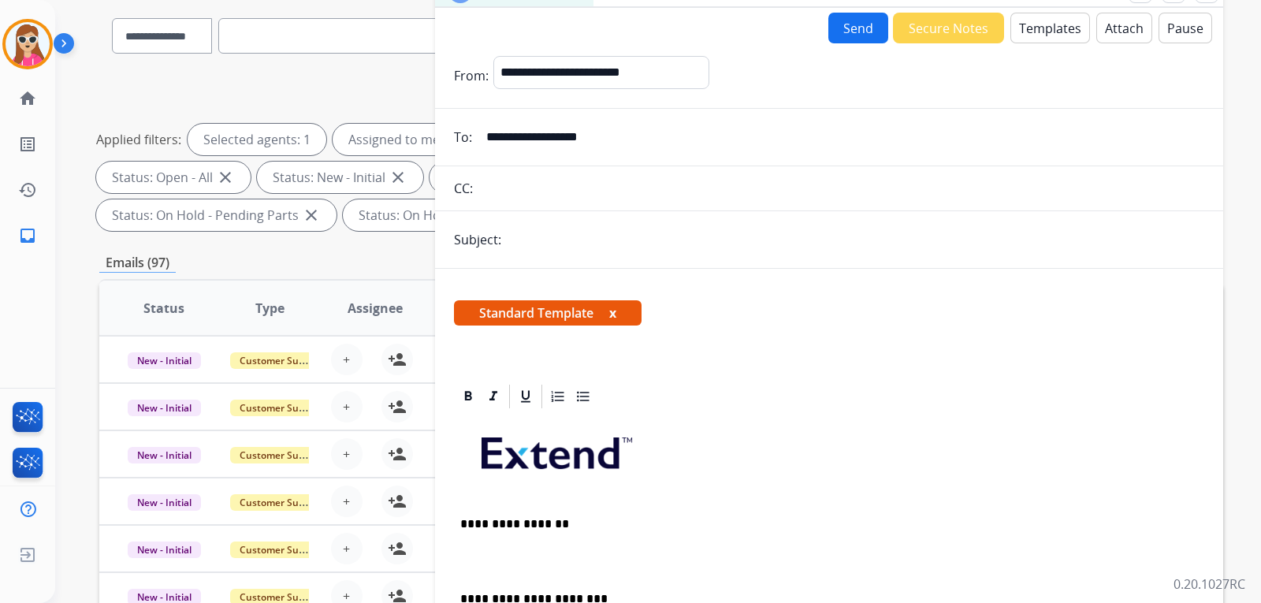
scroll to position [0, 0]
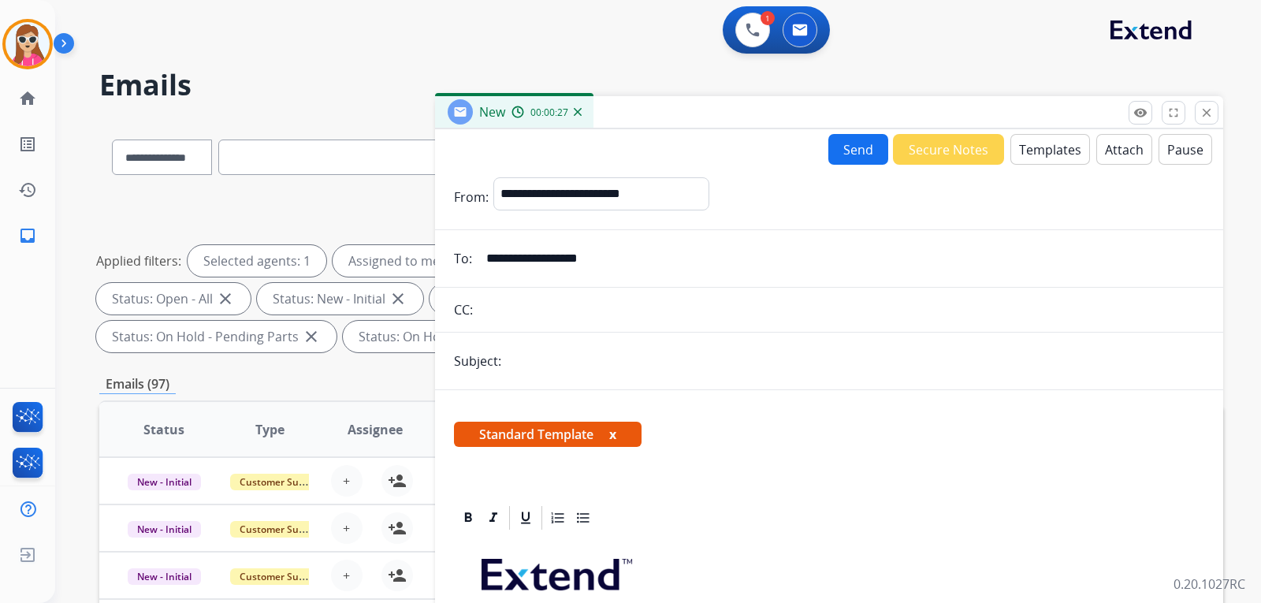
click at [1017, 157] on button "Templates" at bounding box center [1051, 149] width 80 height 31
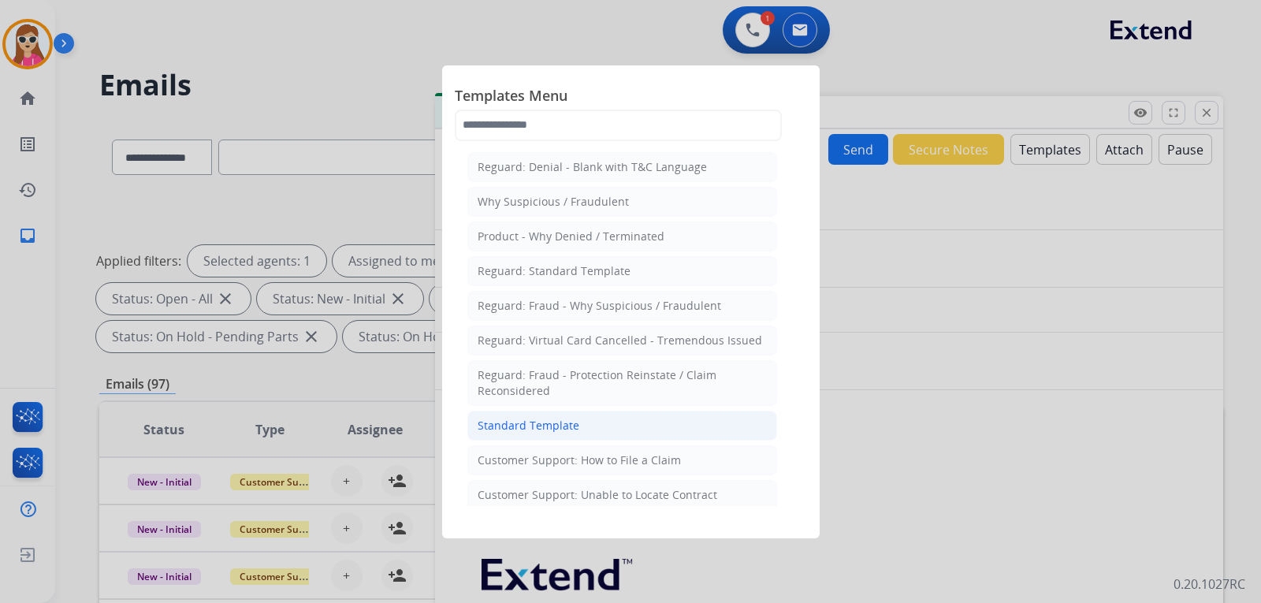
click at [565, 419] on div "Standard Template" at bounding box center [529, 426] width 102 height 16
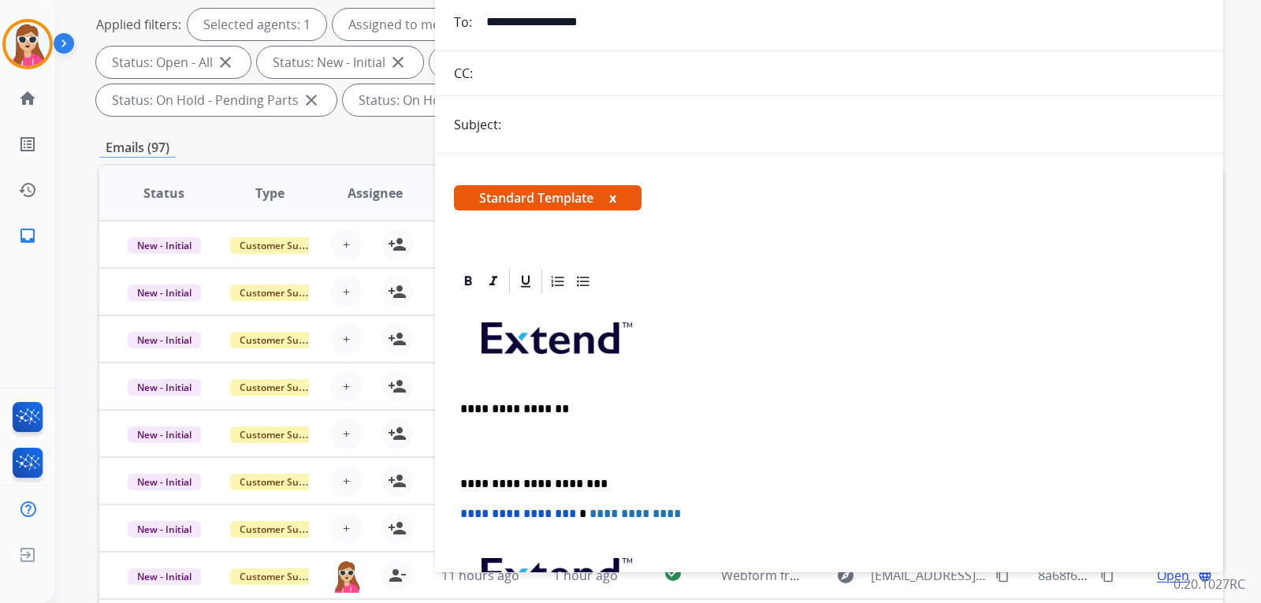
click at [613, 195] on button "x" at bounding box center [612, 197] width 7 height 19
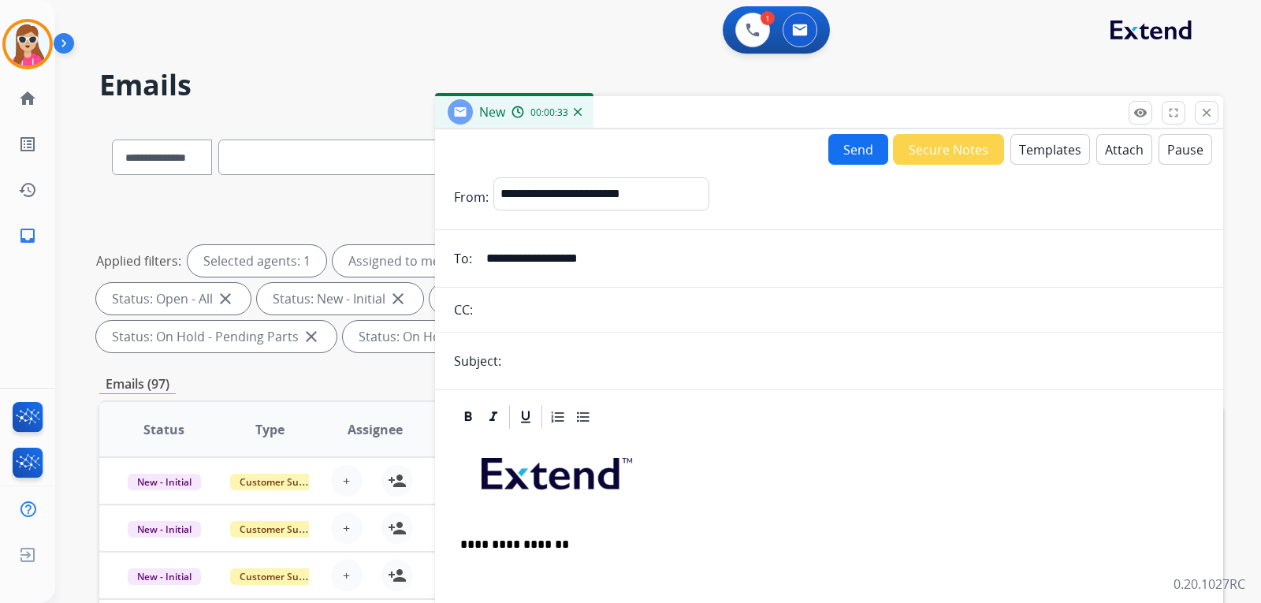
click at [1070, 152] on button "Templates" at bounding box center [1051, 149] width 80 height 31
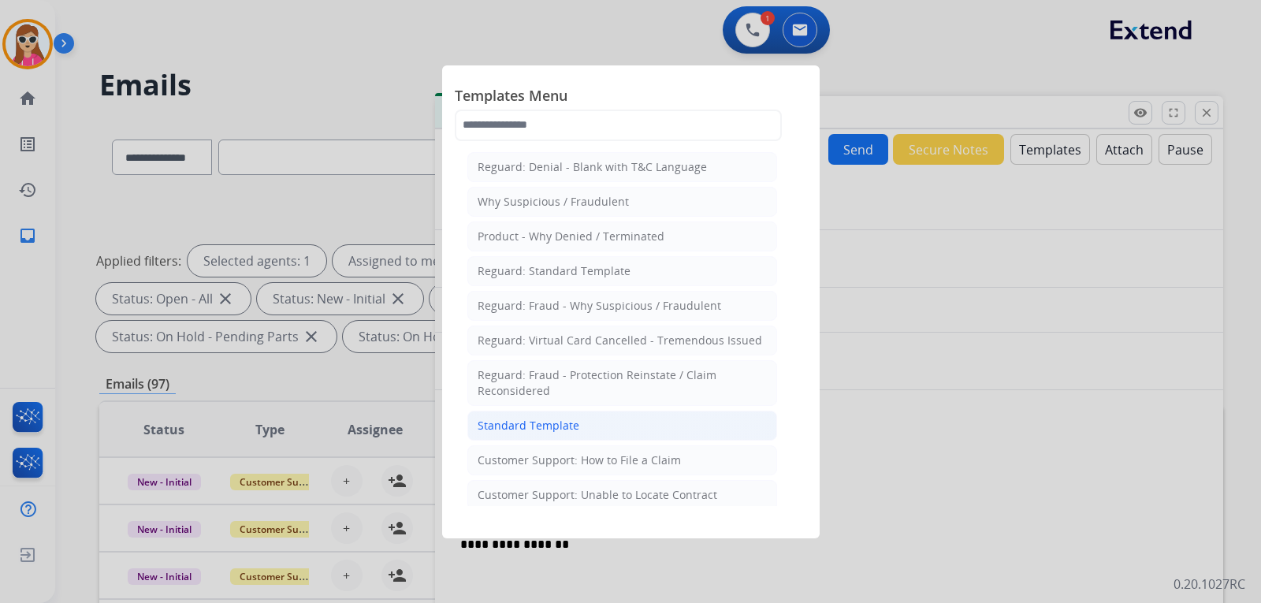
click at [527, 434] on li "Standard Template" at bounding box center [622, 426] width 310 height 30
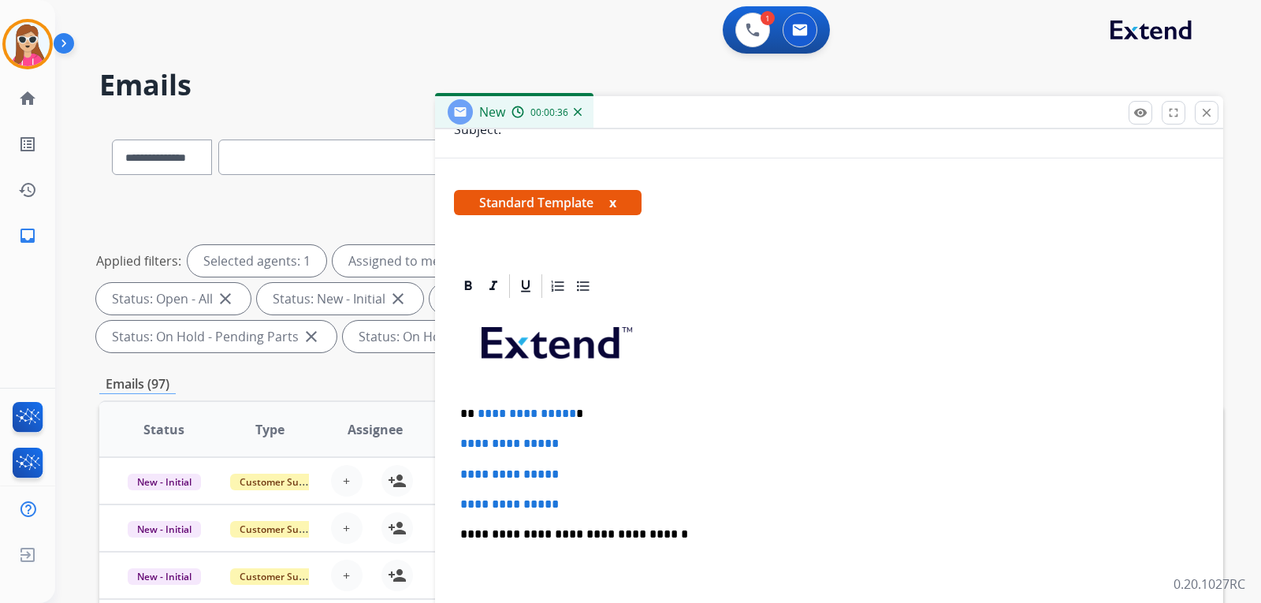
scroll to position [236, 0]
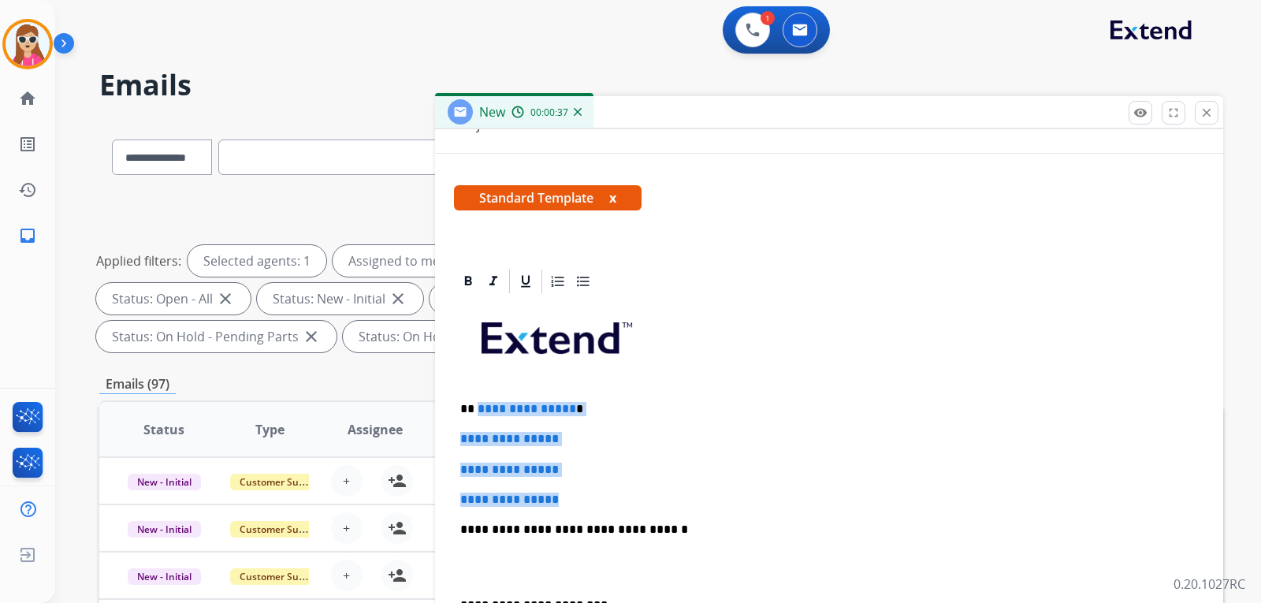
drag, startPoint x: 477, startPoint y: 406, endPoint x: 582, endPoint y: 497, distance: 138.6
click at [582, 497] on div "**********" at bounding box center [829, 567] width 750 height 542
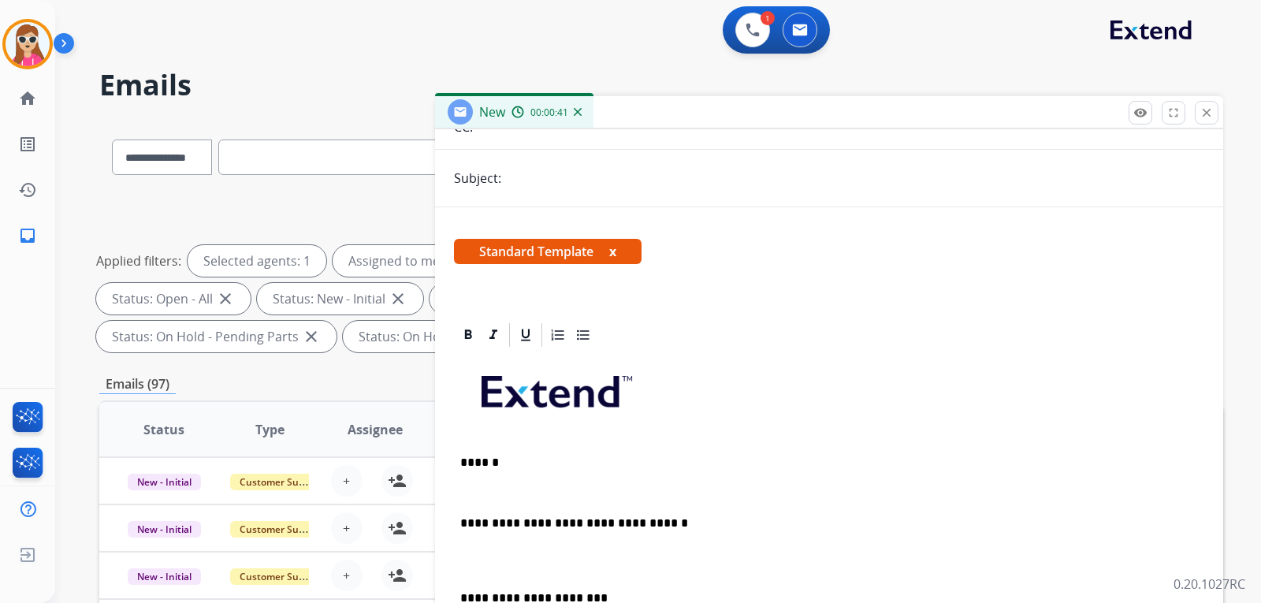
scroll to position [213, 0]
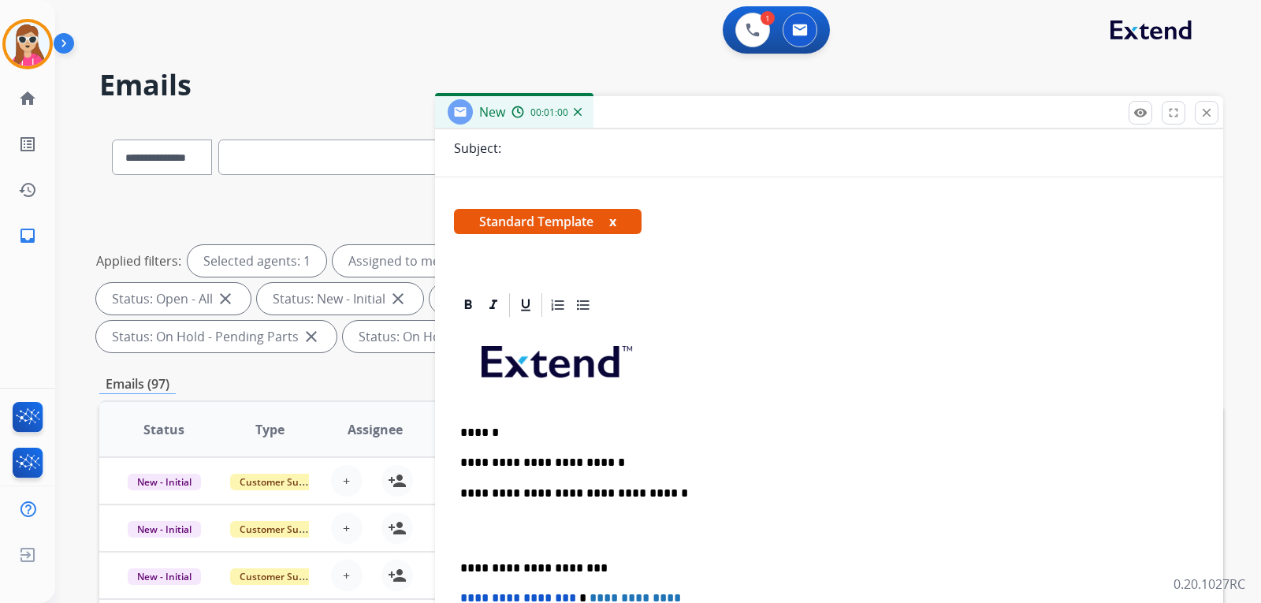
click at [601, 462] on p "**********" at bounding box center [822, 463] width 725 height 14
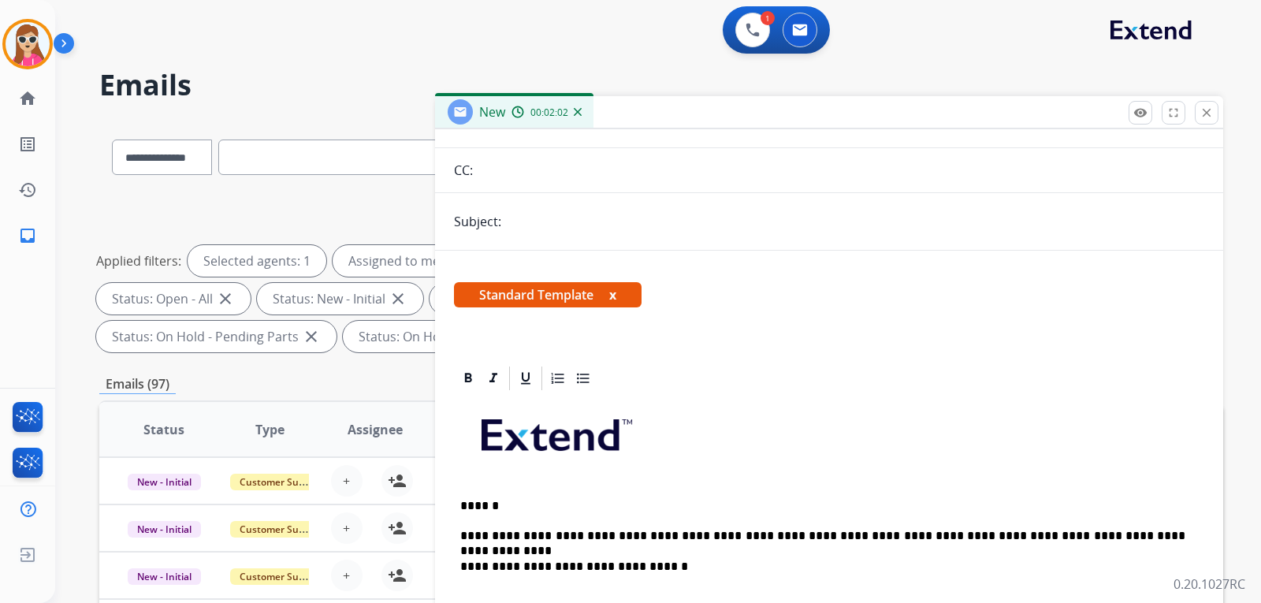
scroll to position [0, 0]
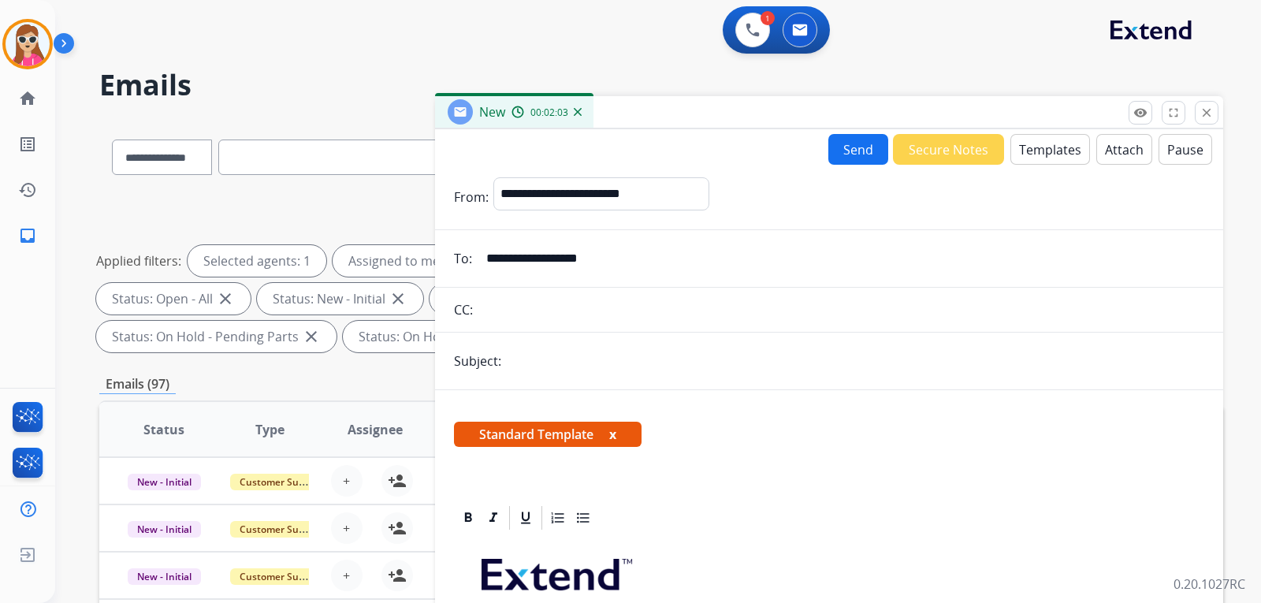
click at [853, 154] on button "Send" at bounding box center [859, 149] width 60 height 31
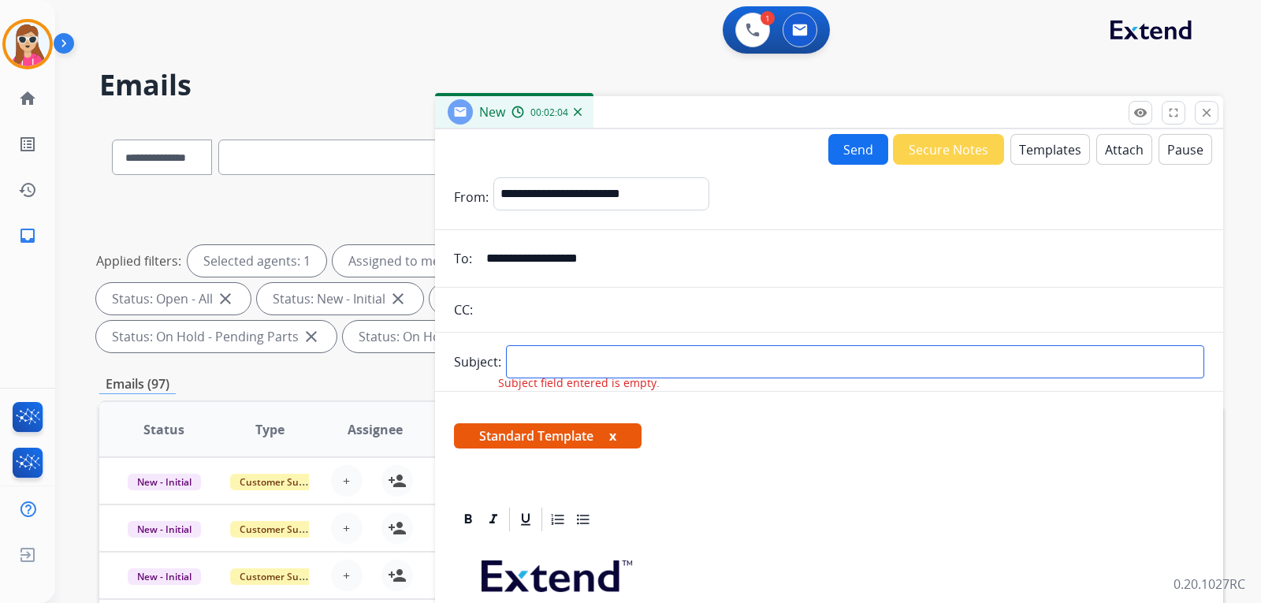
click at [705, 349] on input "text" at bounding box center [855, 361] width 698 height 33
type input "**********"
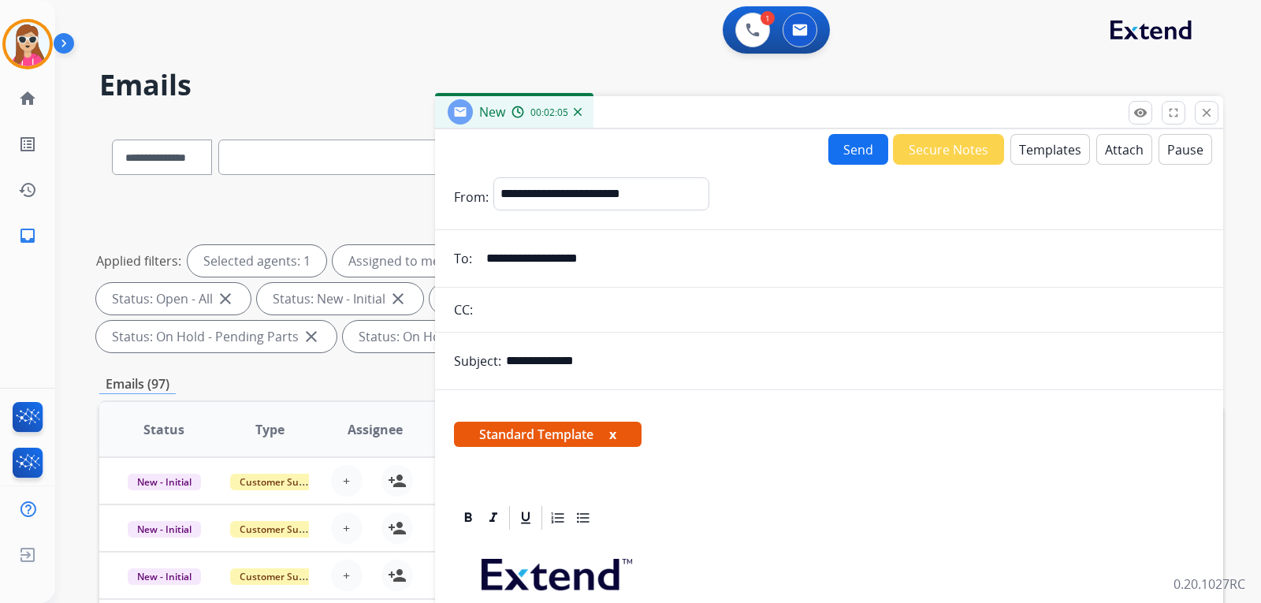
click at [861, 143] on button "Send" at bounding box center [859, 149] width 60 height 31
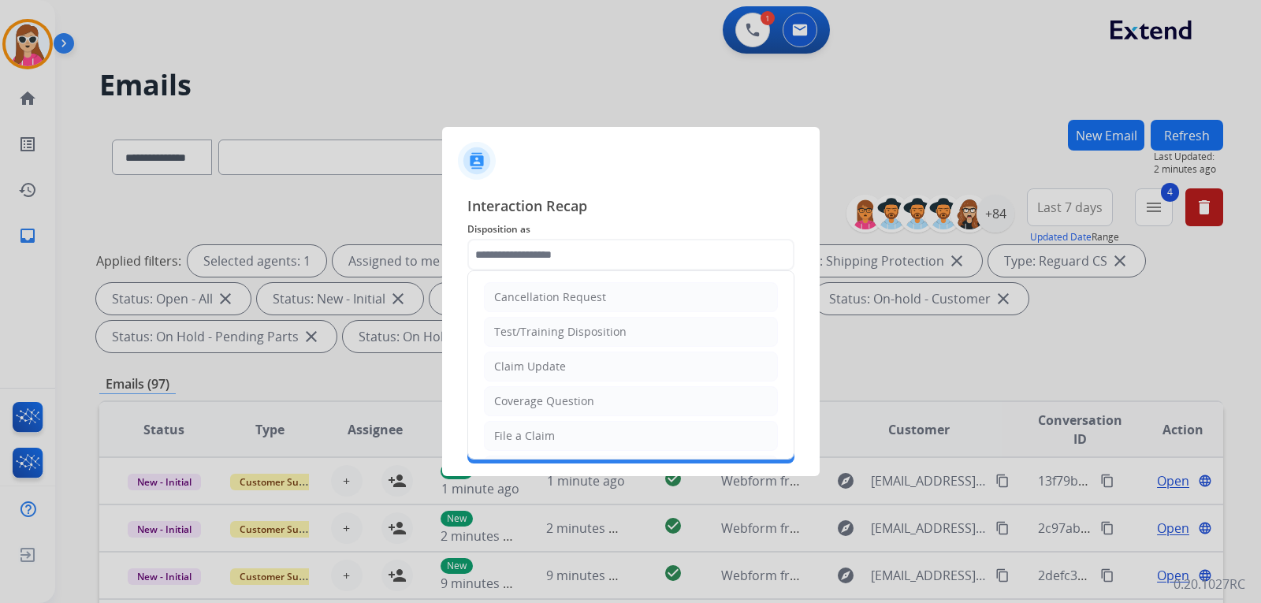
drag, startPoint x: 557, startPoint y: 367, endPoint x: 563, endPoint y: 373, distance: 8.9
click at [558, 367] on div "Claim Update" at bounding box center [530, 367] width 72 height 16
type input "**********"
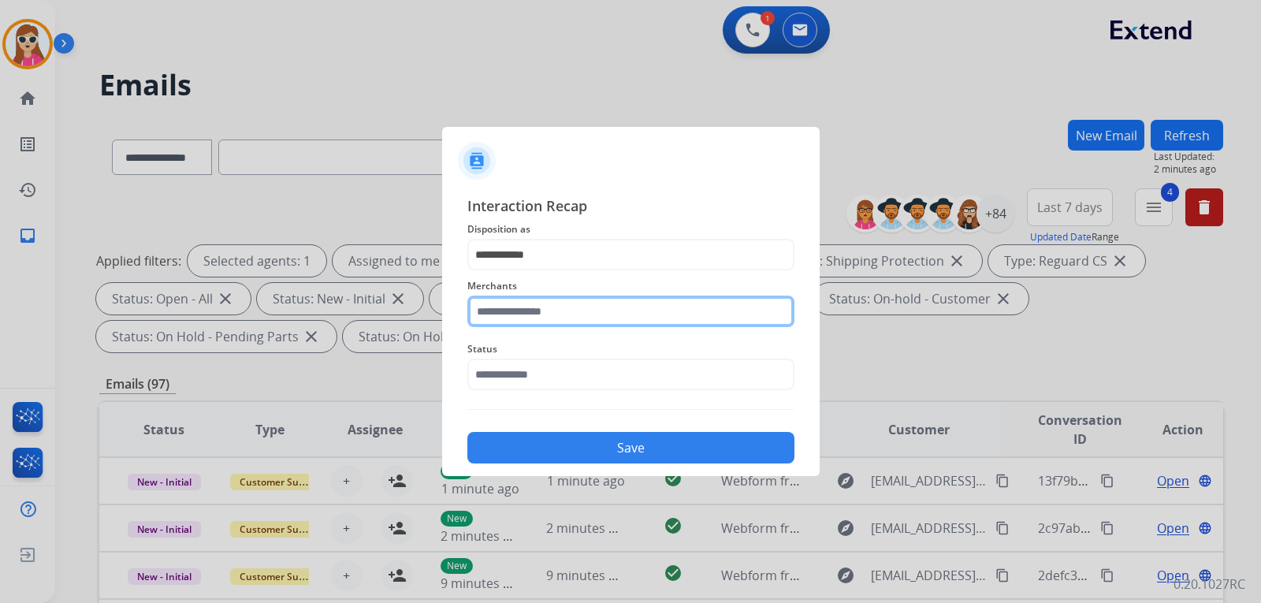
click at [574, 326] on input "text" at bounding box center [630, 312] width 327 height 32
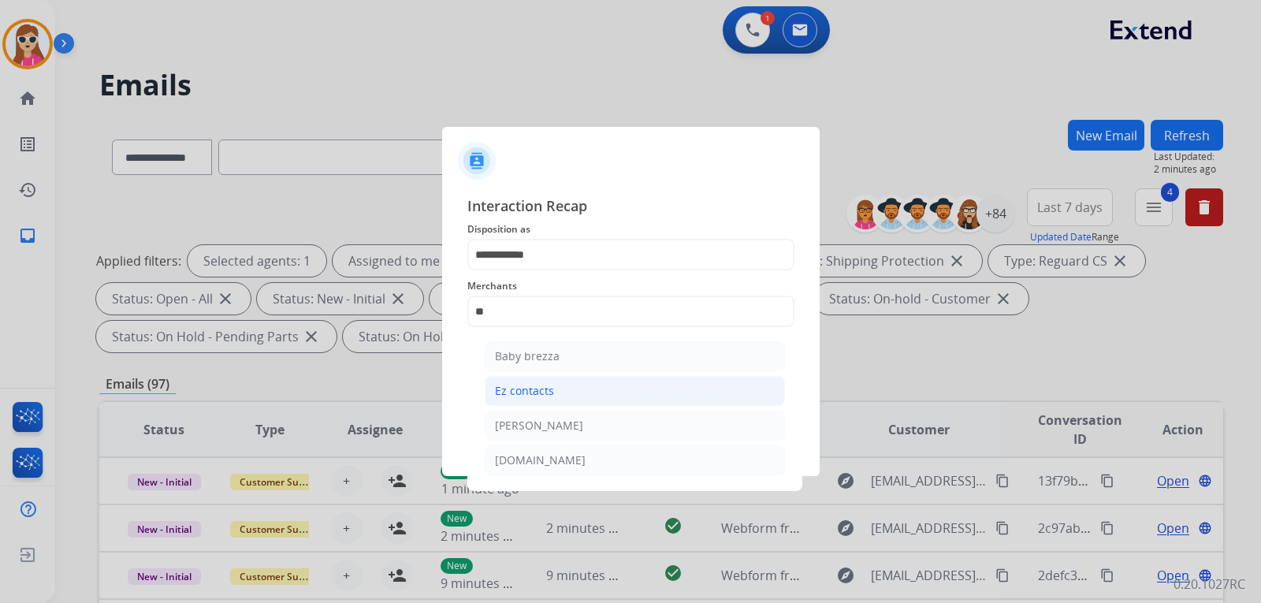
click at [546, 395] on div "Ez contacts" at bounding box center [524, 391] width 59 height 16
type input "**********"
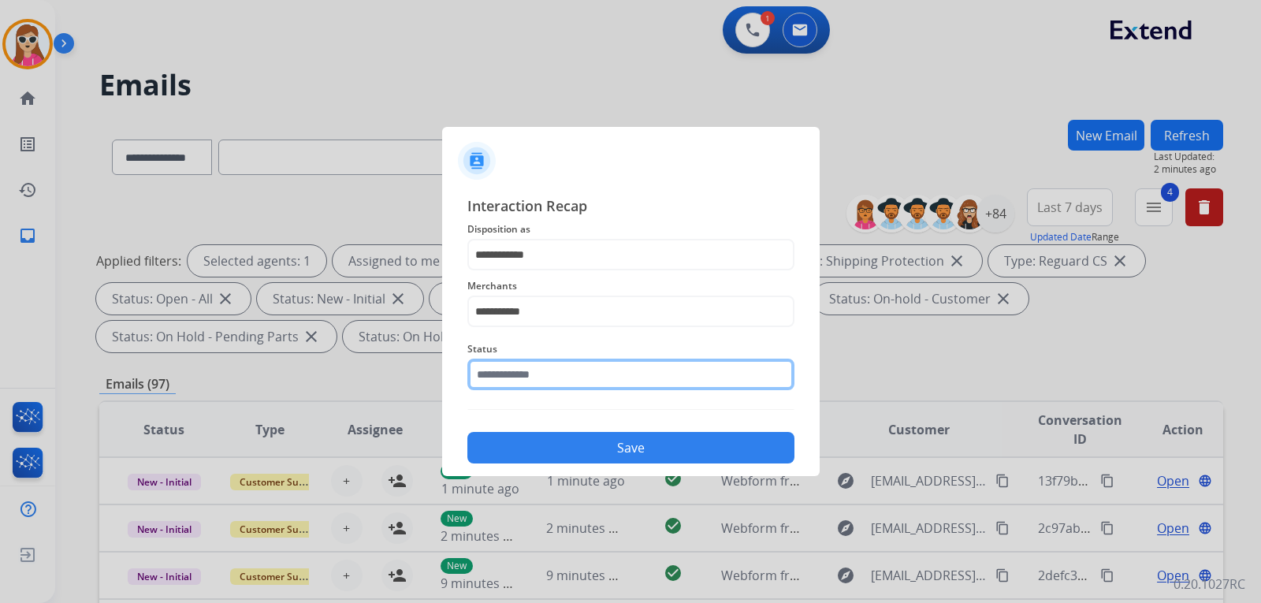
click at [562, 379] on input "text" at bounding box center [630, 375] width 327 height 32
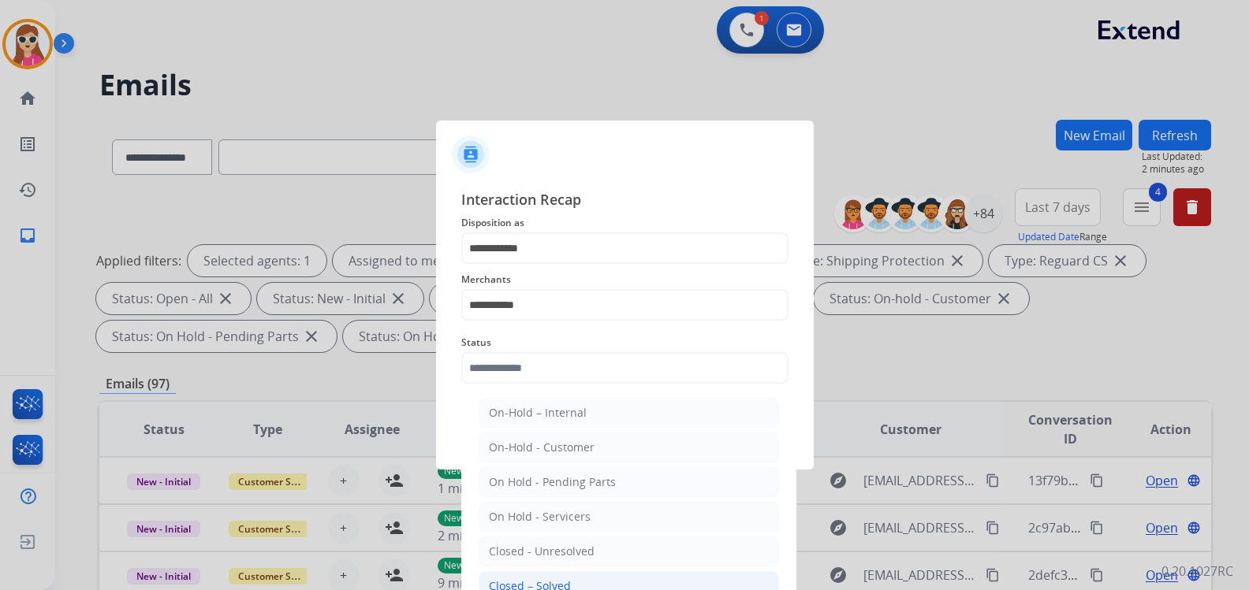
click at [559, 578] on li "Closed – Solved" at bounding box center [628, 587] width 300 height 30
type input "**********"
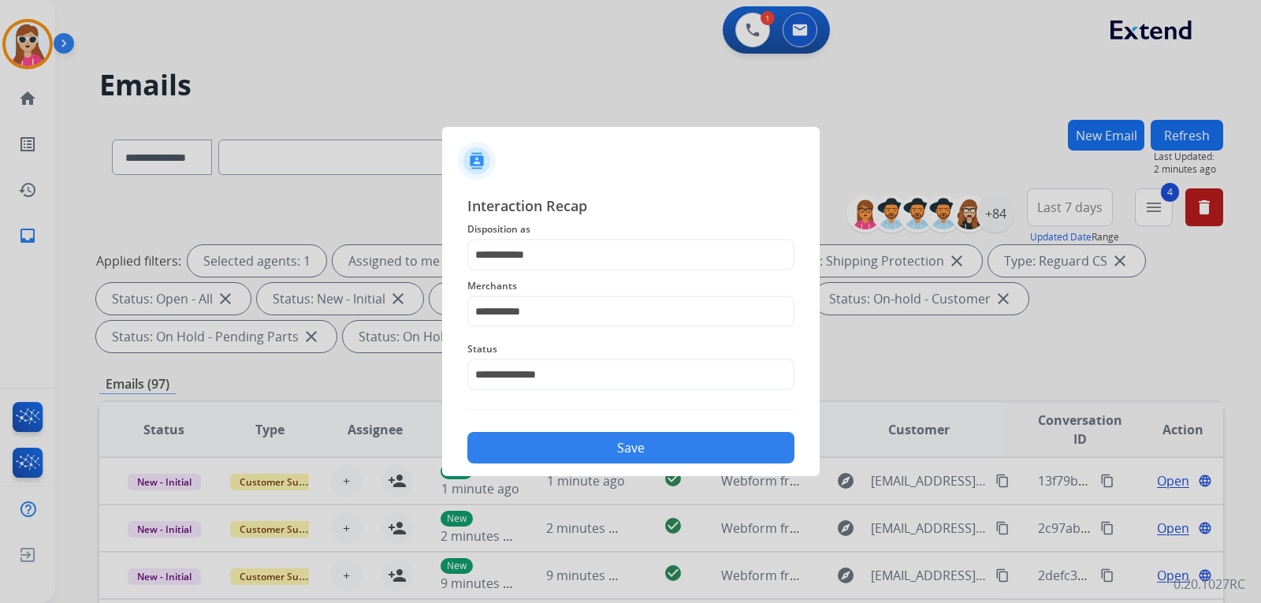
drag, startPoint x: 608, startPoint y: 446, endPoint x: 613, endPoint y: 437, distance: 11.0
click at [609, 446] on button "Save" at bounding box center [630, 448] width 327 height 32
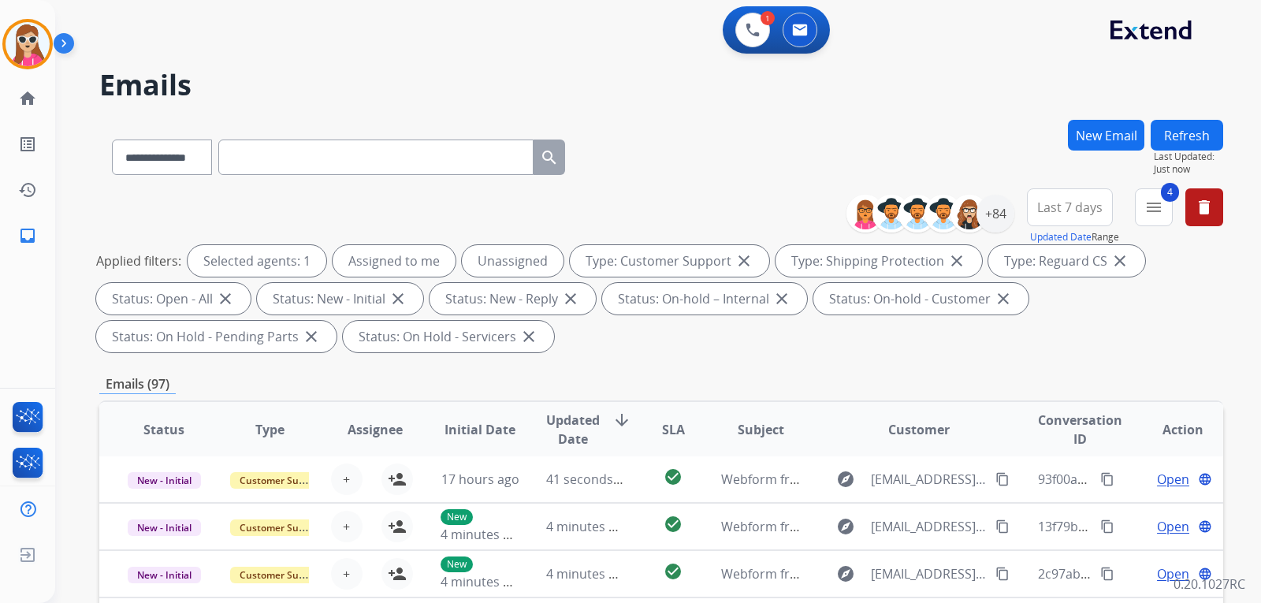
click at [1193, 149] on button "Refresh" at bounding box center [1187, 135] width 73 height 31
click at [755, 35] on button at bounding box center [752, 30] width 35 height 35
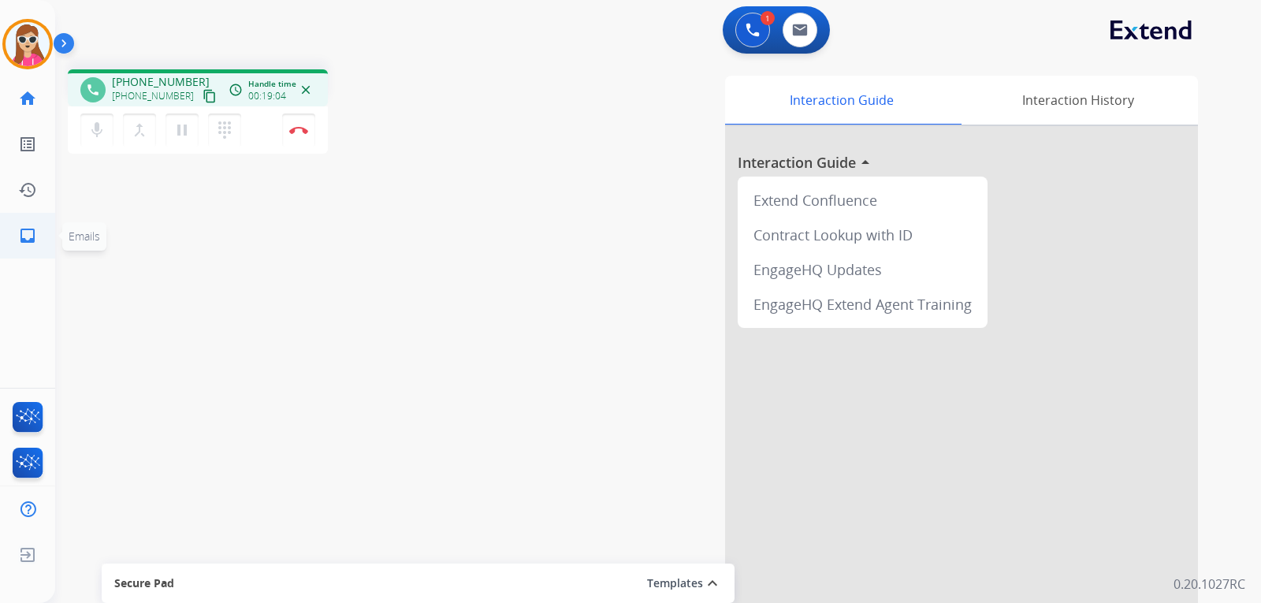
click at [17, 225] on link "inbox Emails" at bounding box center [28, 236] width 44 height 44
select select "**********"
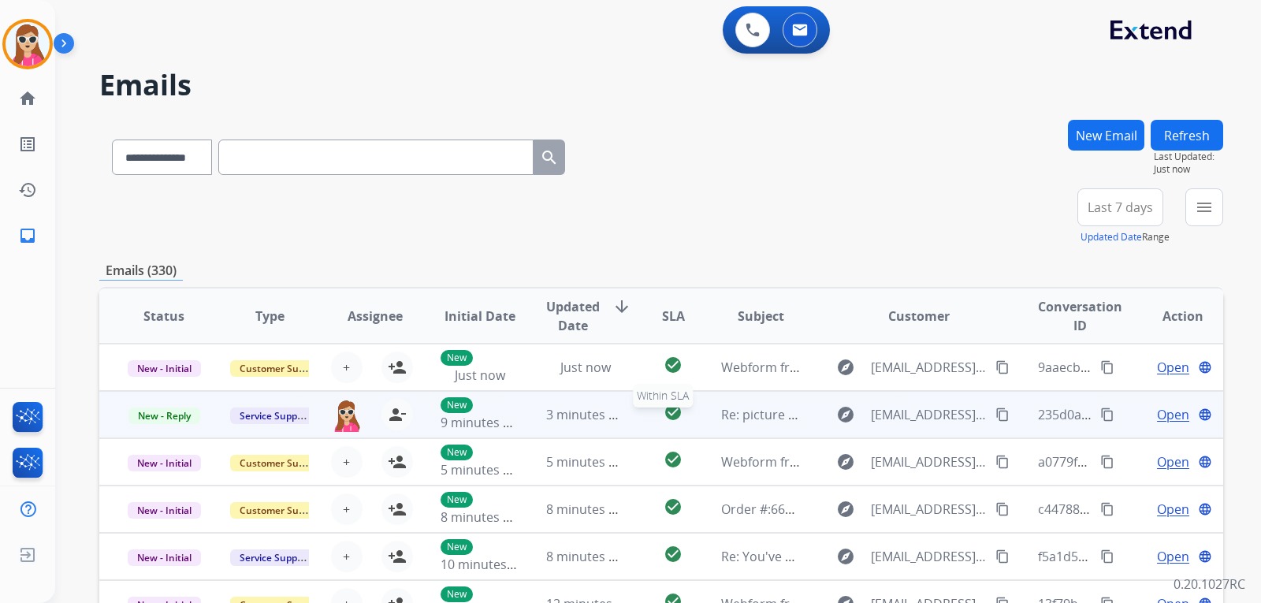
scroll to position [2, 0]
click at [633, 413] on td "check_circle" at bounding box center [661, 412] width 70 height 47
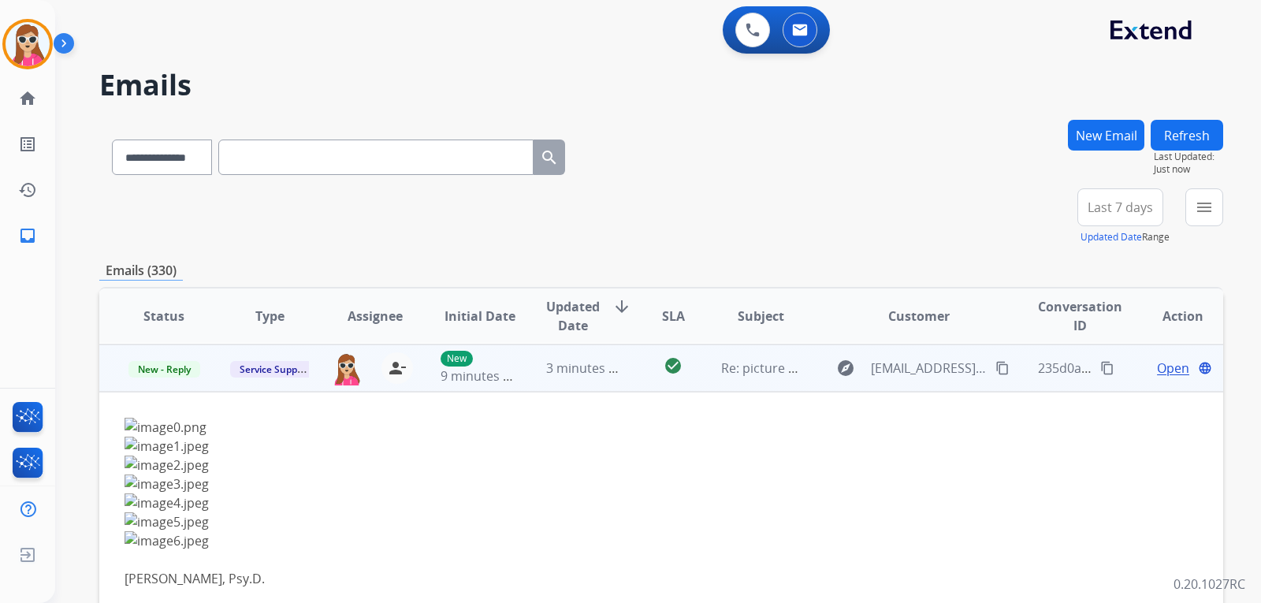
scroll to position [47, 0]
click at [1167, 368] on span "Open" at bounding box center [1173, 367] width 32 height 19
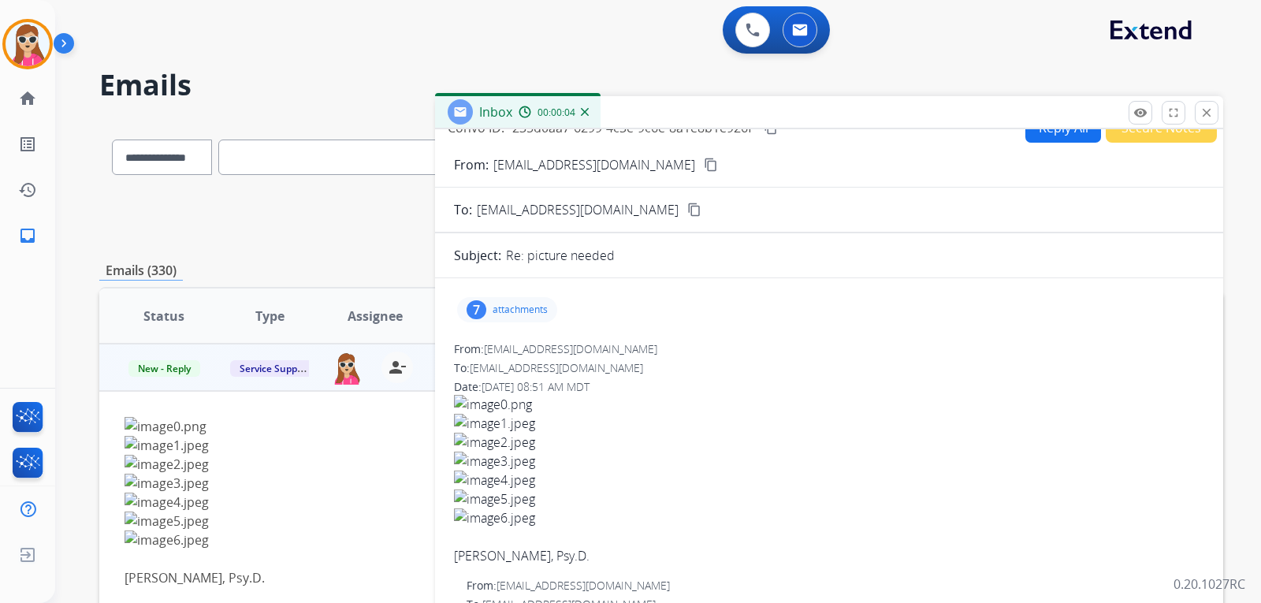
scroll to position [0, 0]
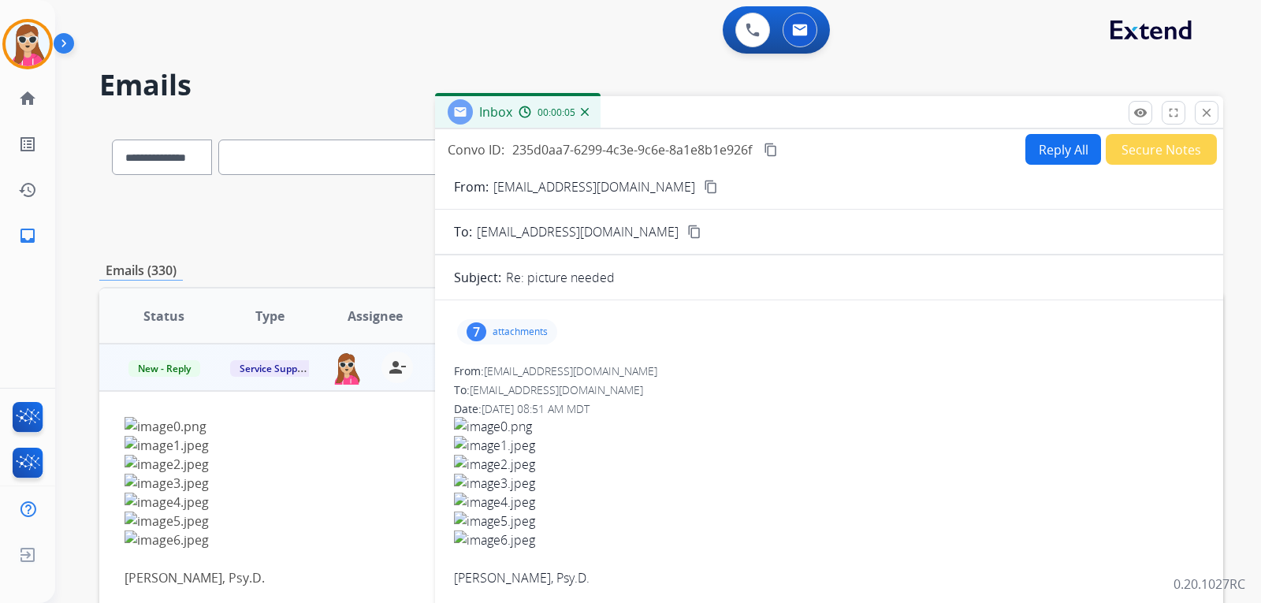
click at [530, 339] on div "7 attachments" at bounding box center [507, 331] width 100 height 25
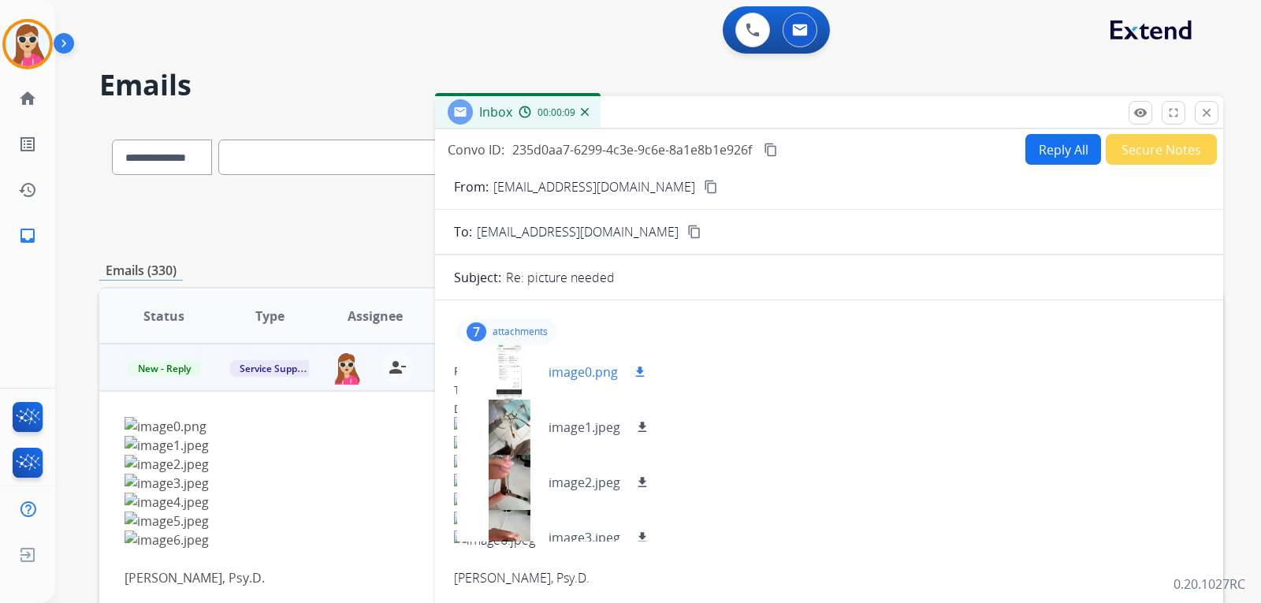
click at [641, 367] on mat-icon "download" at bounding box center [640, 372] width 14 height 14
click at [632, 425] on div "image1.jpeg download" at bounding box center [600, 427] width 103 height 19
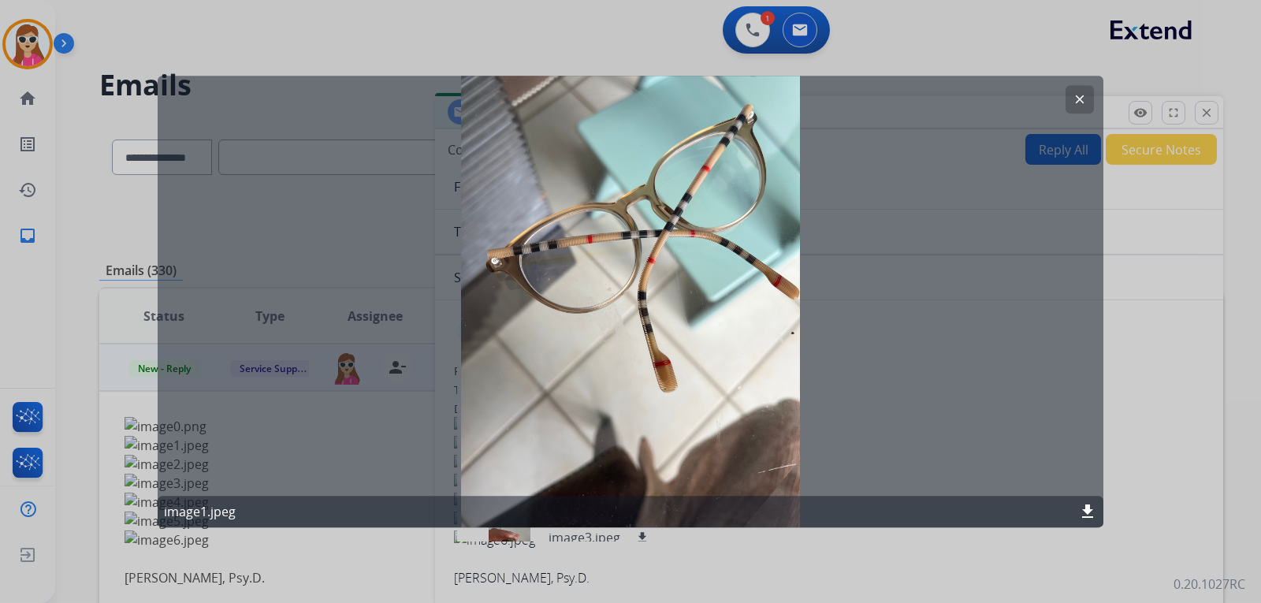
click at [1071, 103] on button "clear" at bounding box center [1080, 99] width 28 height 28
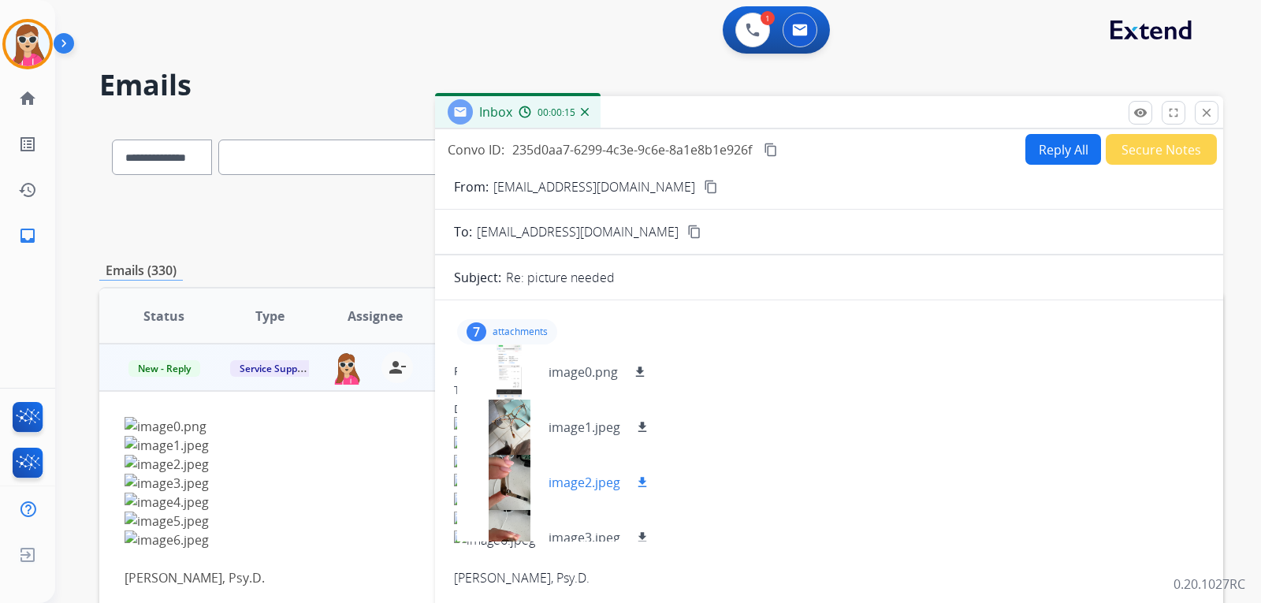
click at [643, 497] on div "image2.jpeg download" at bounding box center [560, 482] width 207 height 55
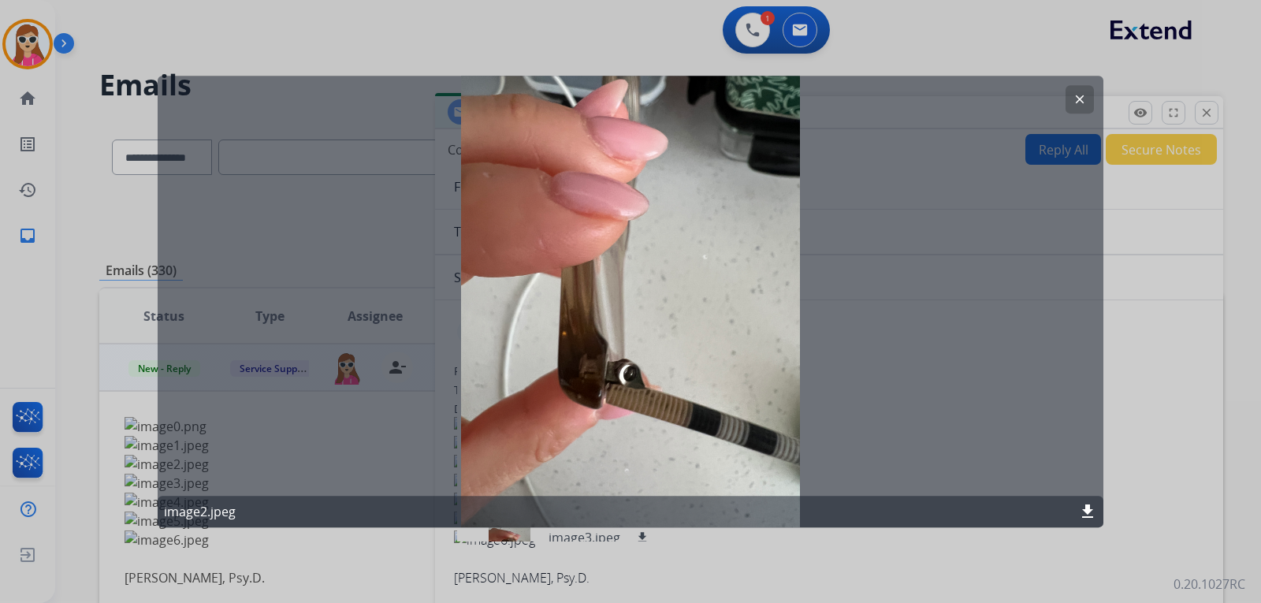
click at [1081, 102] on mat-icon "clear" at bounding box center [1080, 99] width 14 height 14
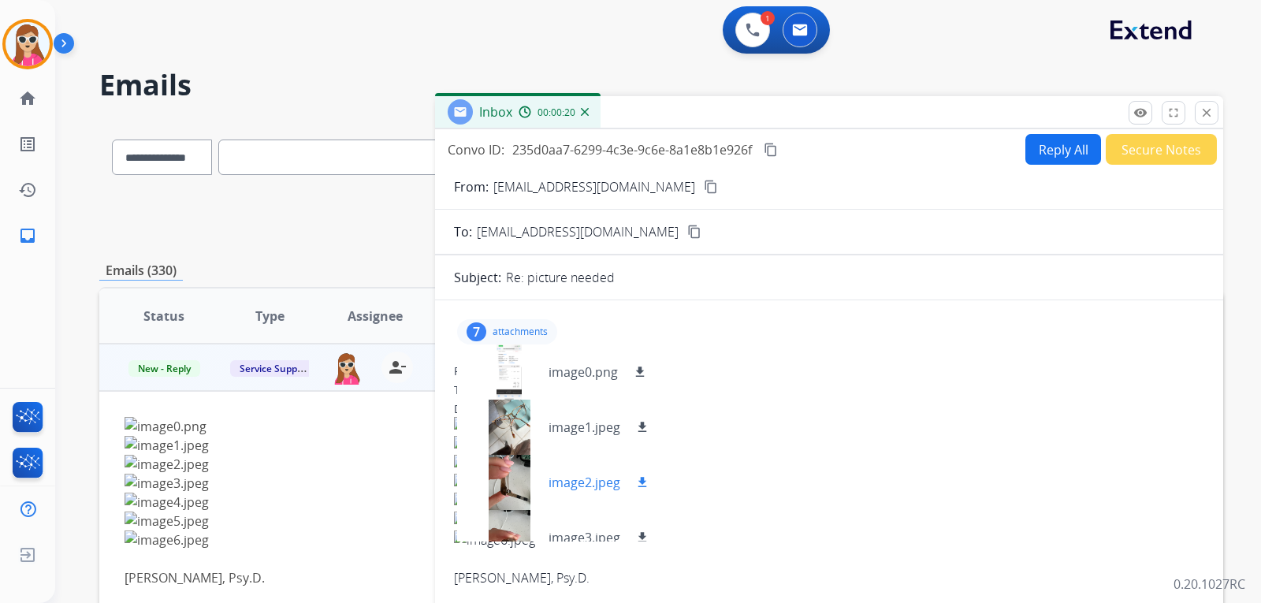
click at [643, 476] on mat-icon "download" at bounding box center [642, 482] width 14 height 14
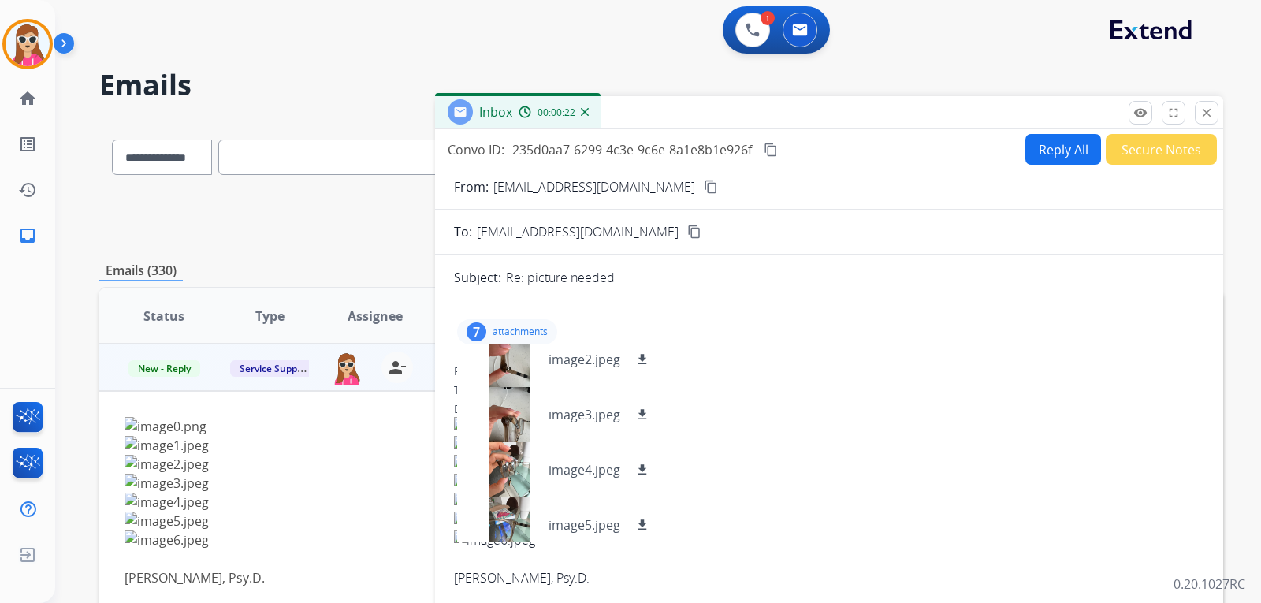
scroll to position [154, 0]
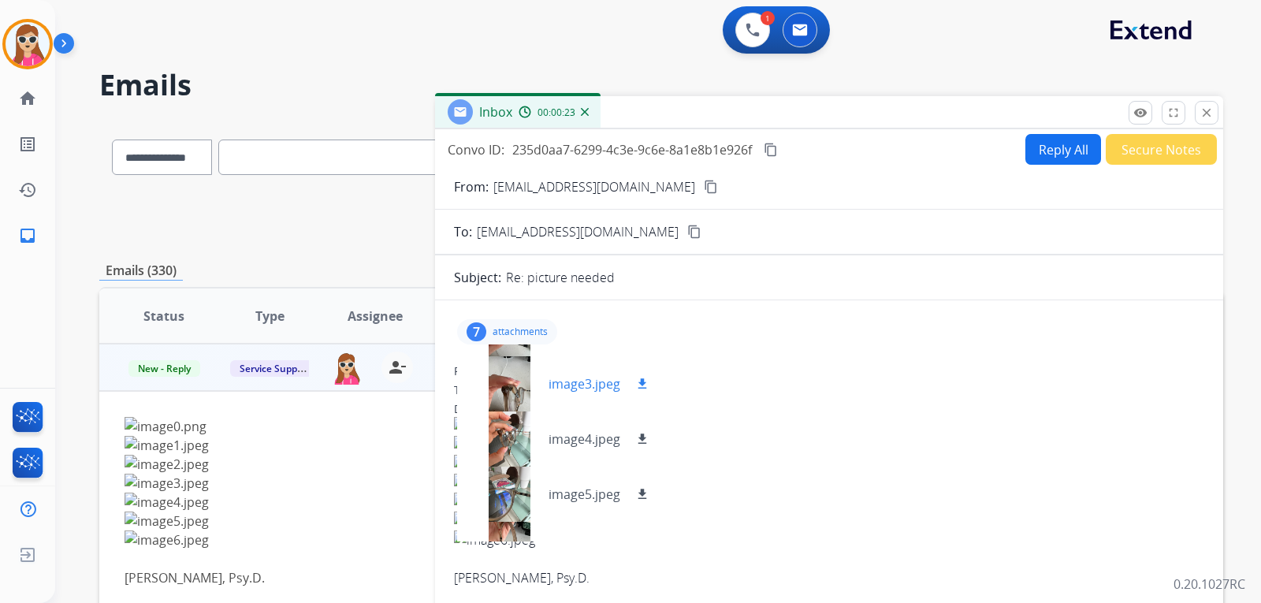
click at [640, 385] on mat-icon "download" at bounding box center [642, 384] width 14 height 14
click at [640, 438] on mat-icon "download" at bounding box center [642, 439] width 14 height 14
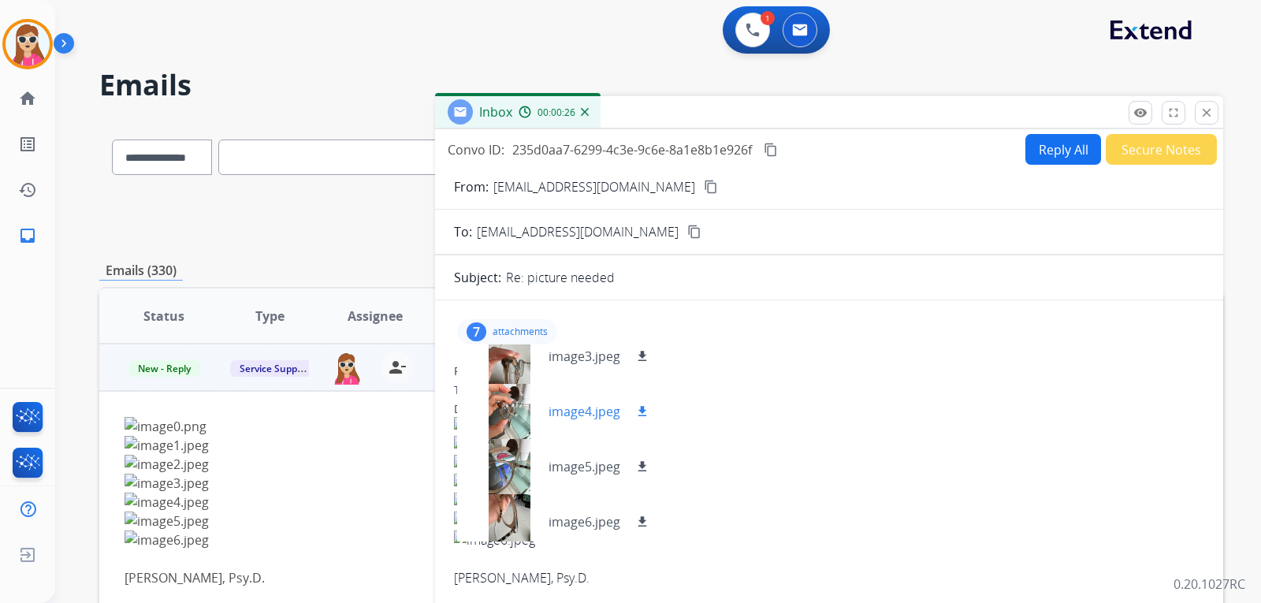
scroll to position [189, 0]
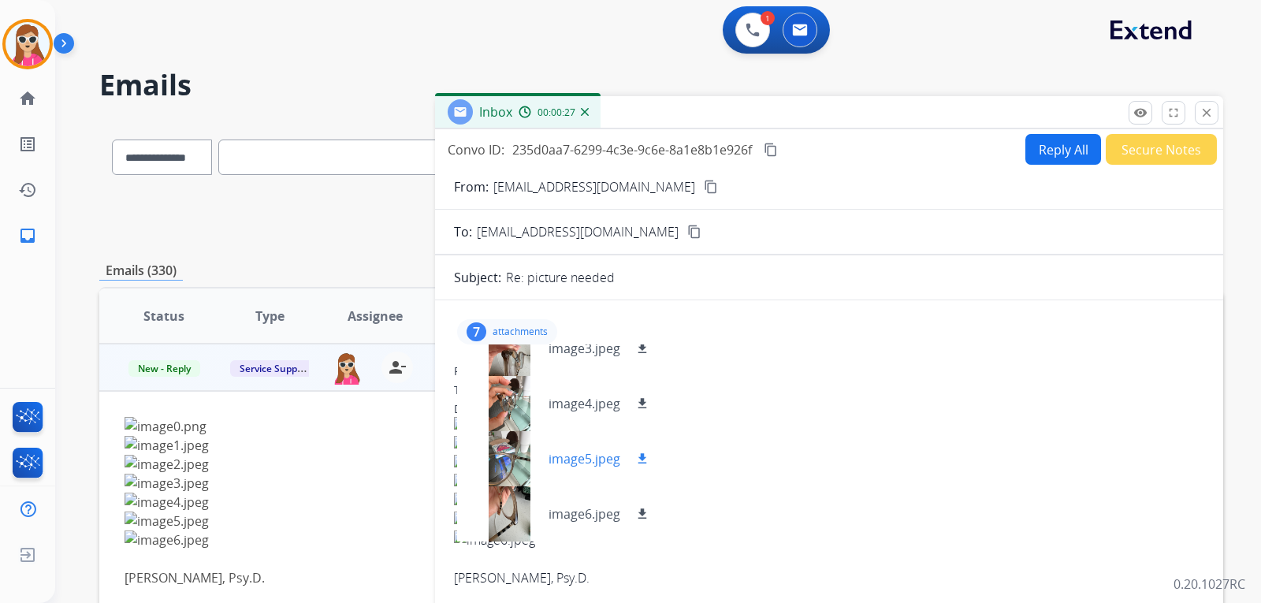
click at [642, 453] on mat-icon "download" at bounding box center [642, 459] width 14 height 14
click at [638, 514] on mat-icon "download" at bounding box center [642, 514] width 14 height 14
click at [740, 458] on img at bounding box center [829, 464] width 750 height 19
click at [510, 333] on p "attachments" at bounding box center [520, 332] width 55 height 13
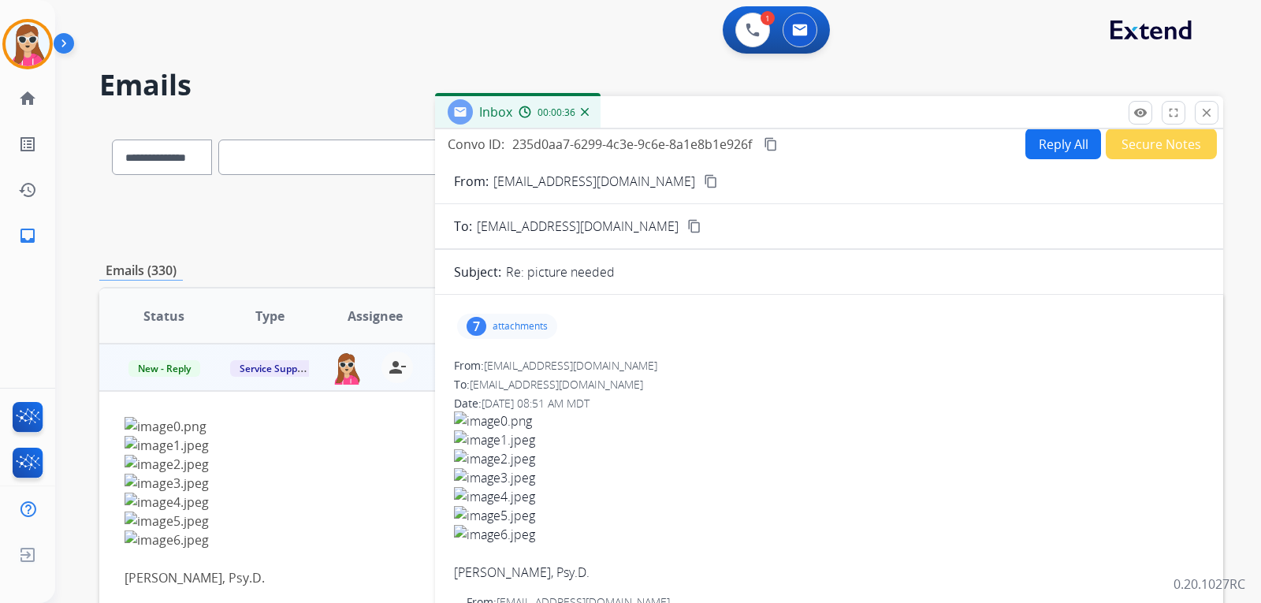
scroll to position [0, 0]
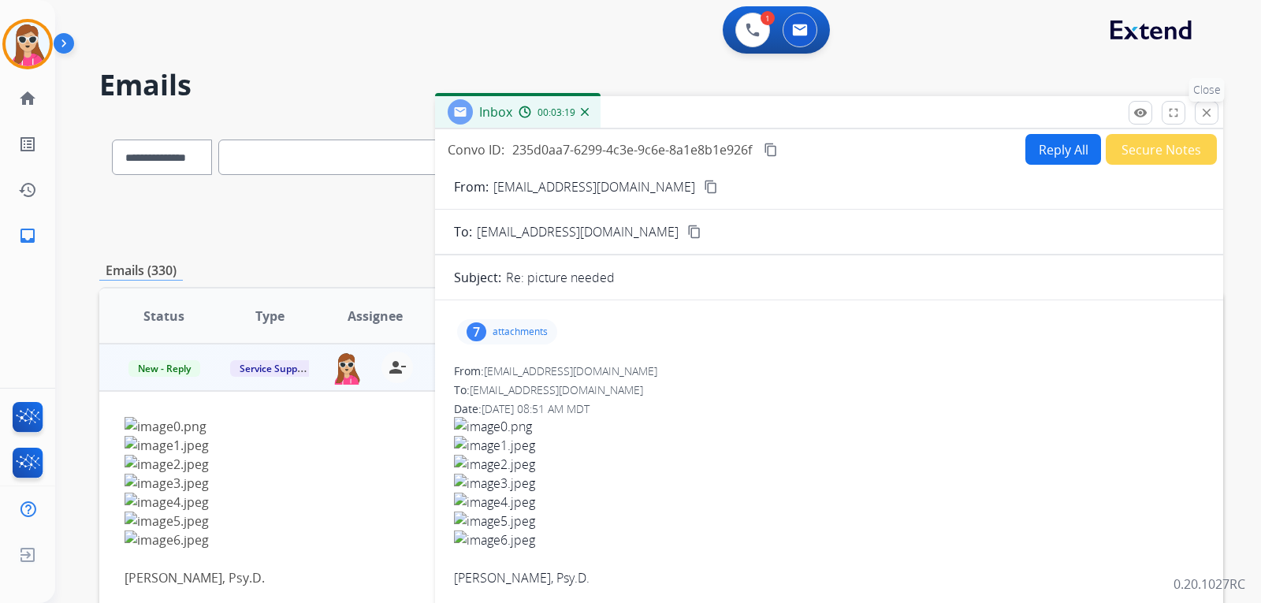
click at [1212, 119] on mat-icon "close" at bounding box center [1207, 113] width 14 height 14
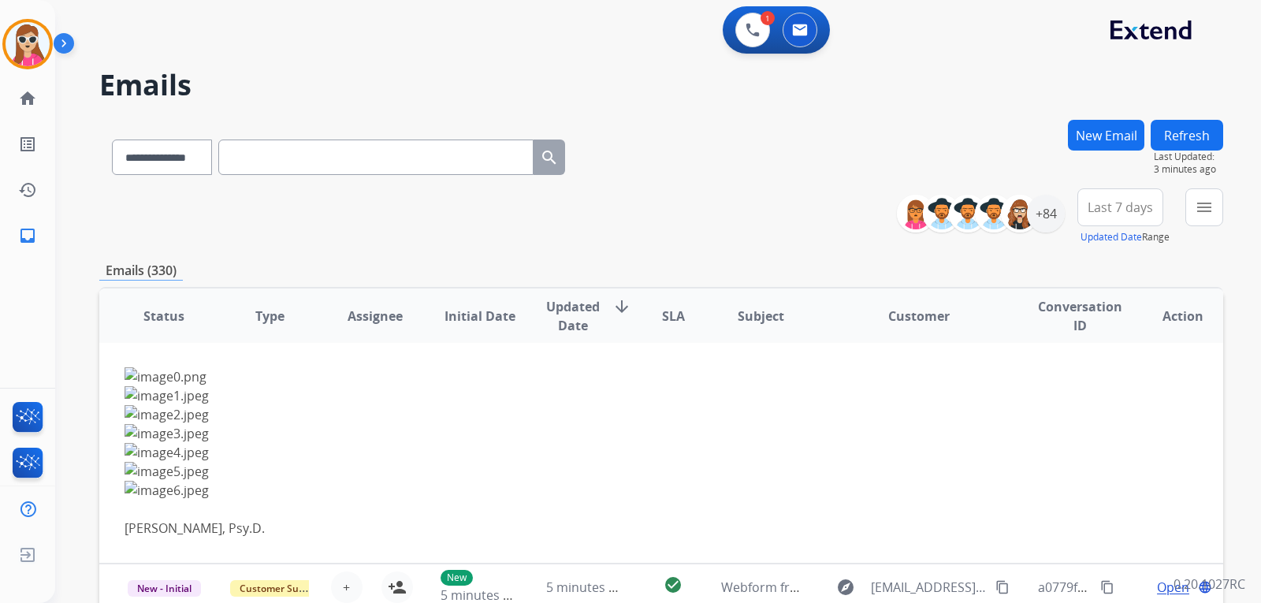
scroll to position [205, 0]
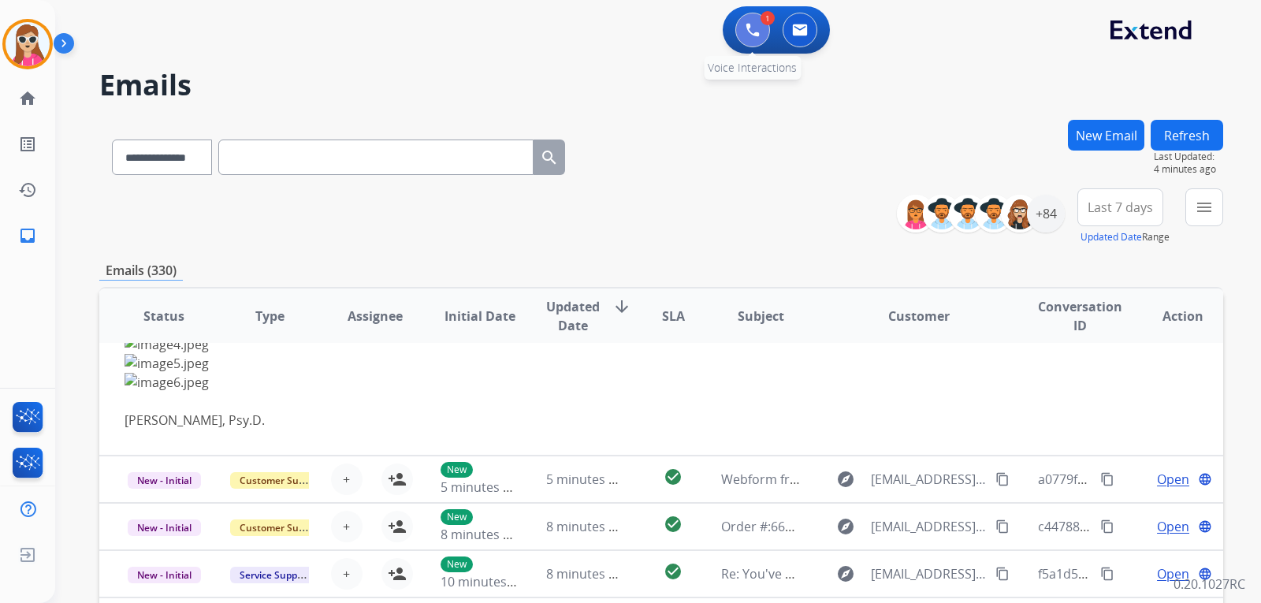
click at [739, 34] on button at bounding box center [752, 30] width 35 height 35
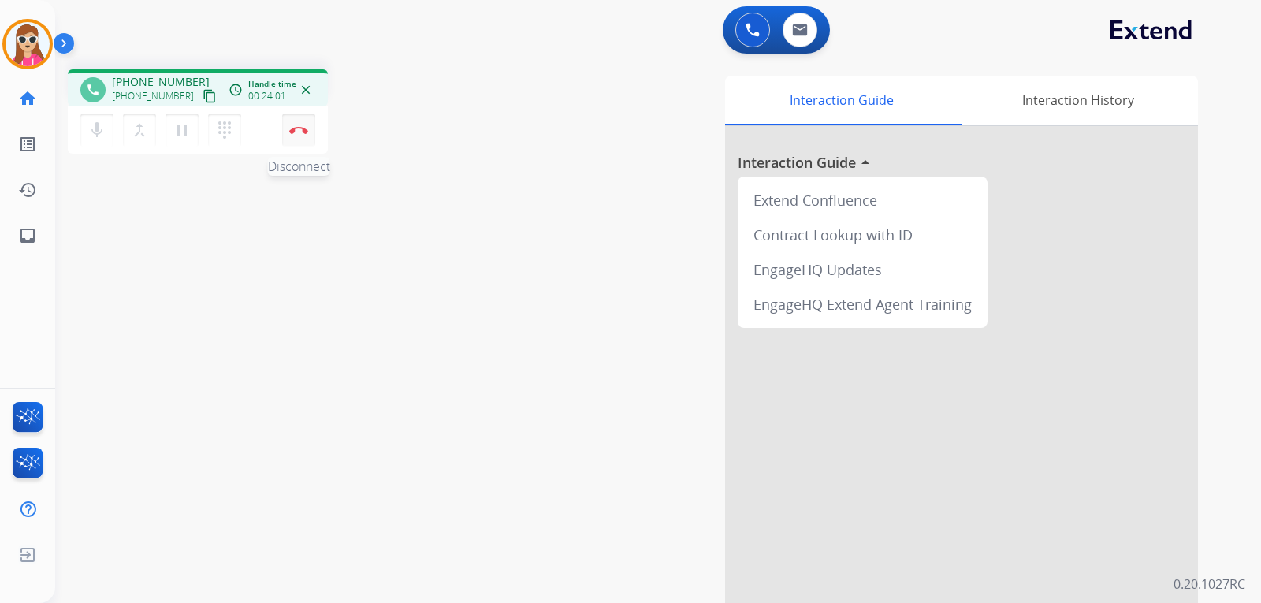
click at [301, 129] on img at bounding box center [298, 130] width 19 height 8
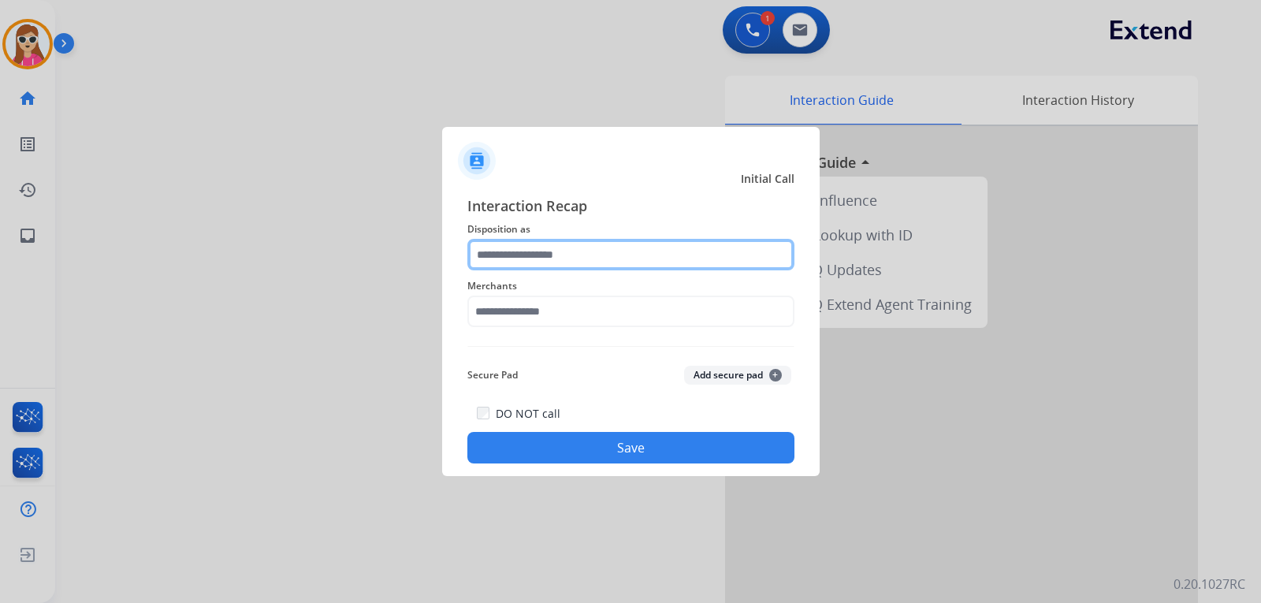
click at [564, 265] on input "text" at bounding box center [630, 255] width 327 height 32
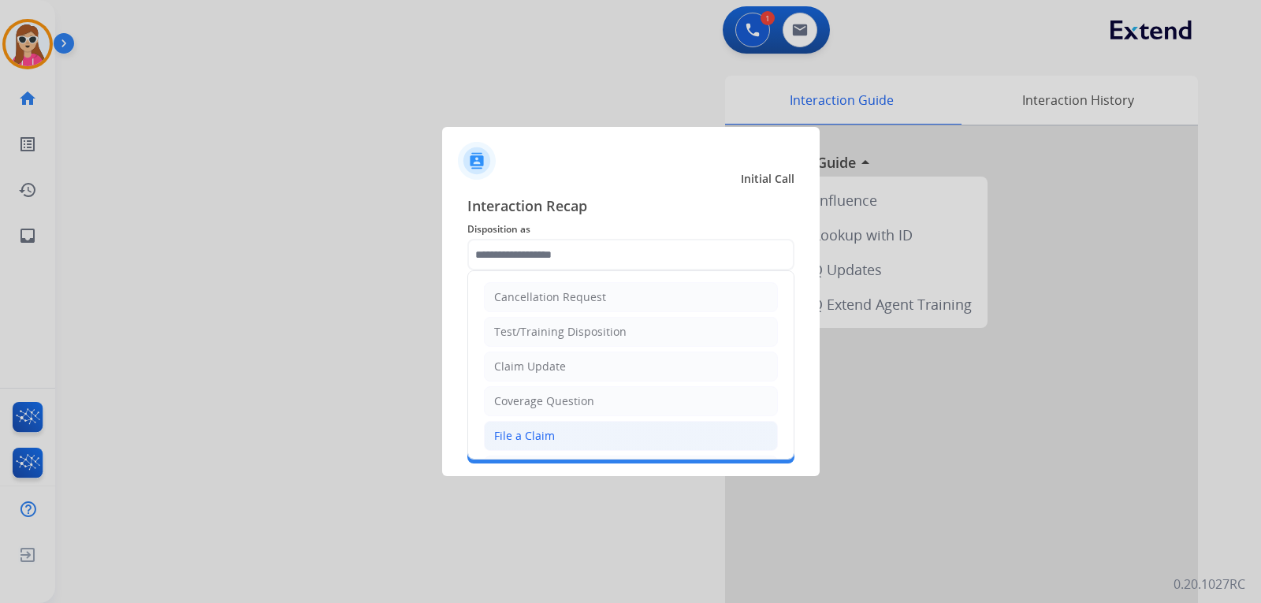
click at [565, 435] on li "File a Claim" at bounding box center [631, 436] width 294 height 30
type input "**********"
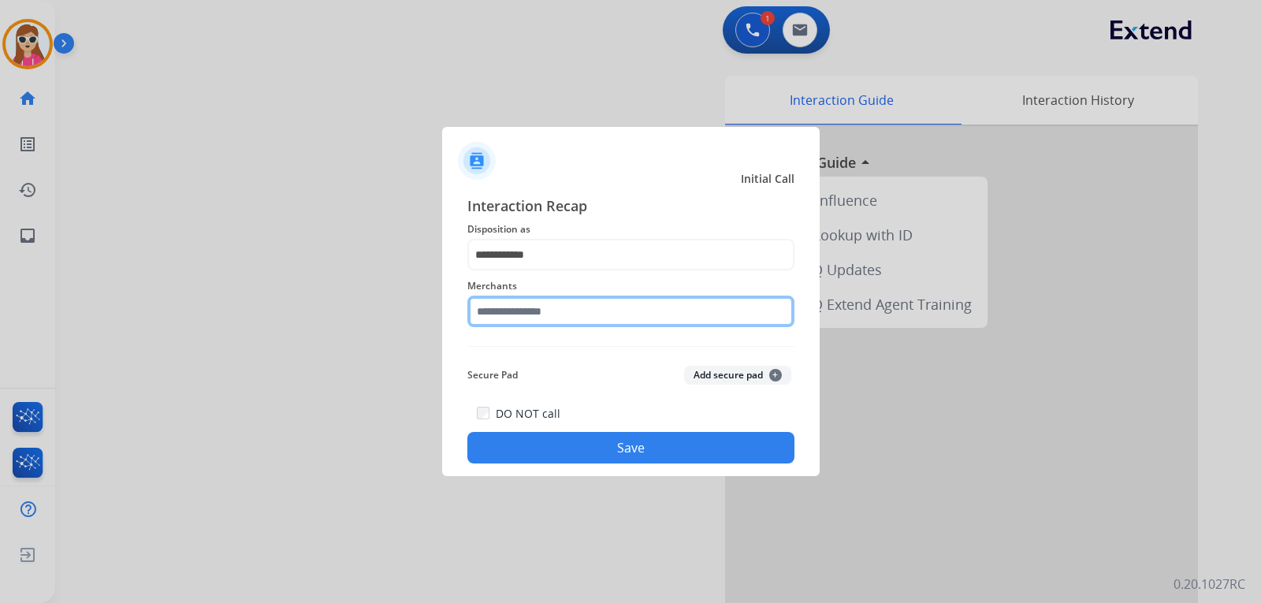
click at [564, 319] on input "text" at bounding box center [630, 312] width 327 height 32
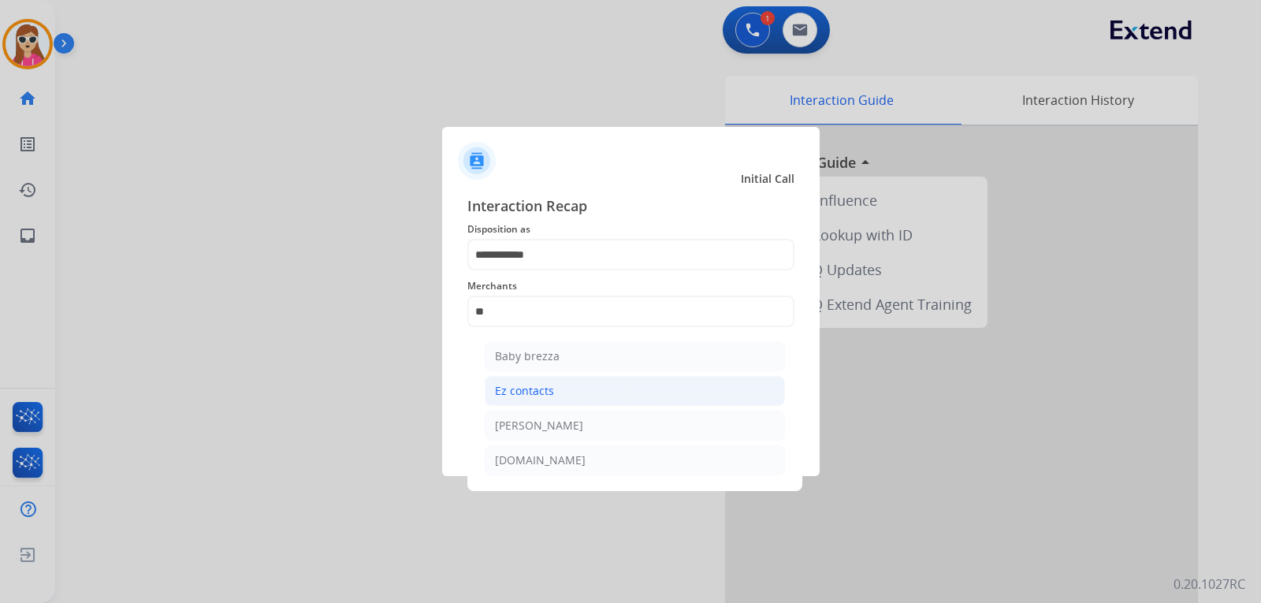
click at [571, 387] on li "Ez contacts" at bounding box center [635, 391] width 300 height 30
type input "**********"
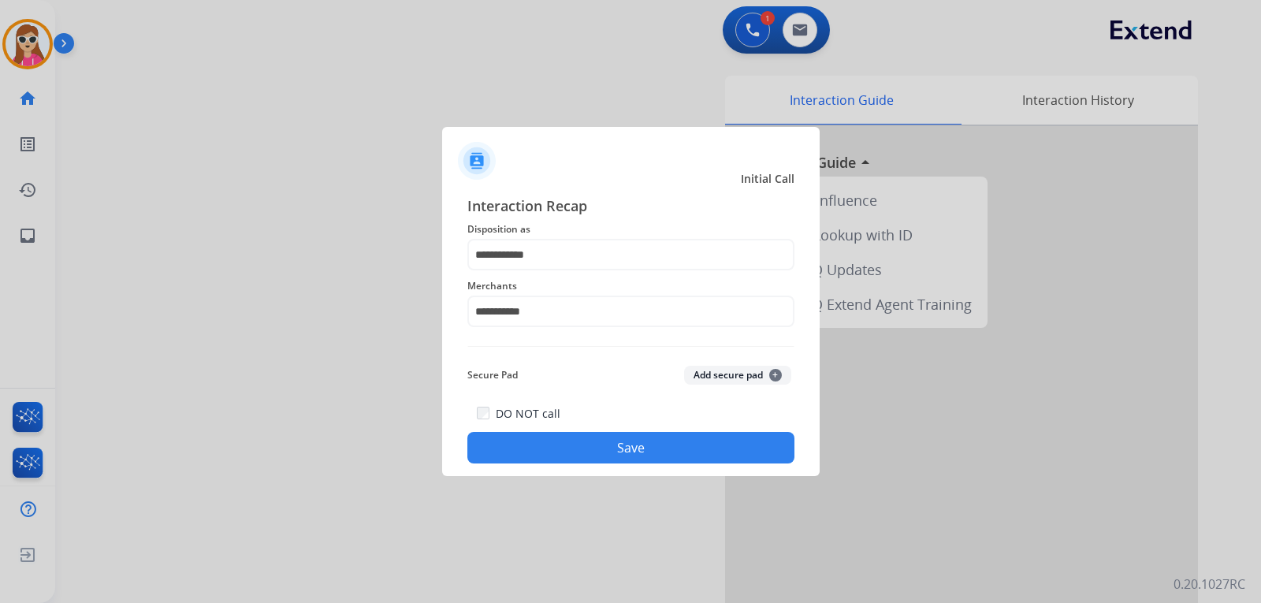
click at [597, 446] on button "Save" at bounding box center [630, 448] width 327 height 32
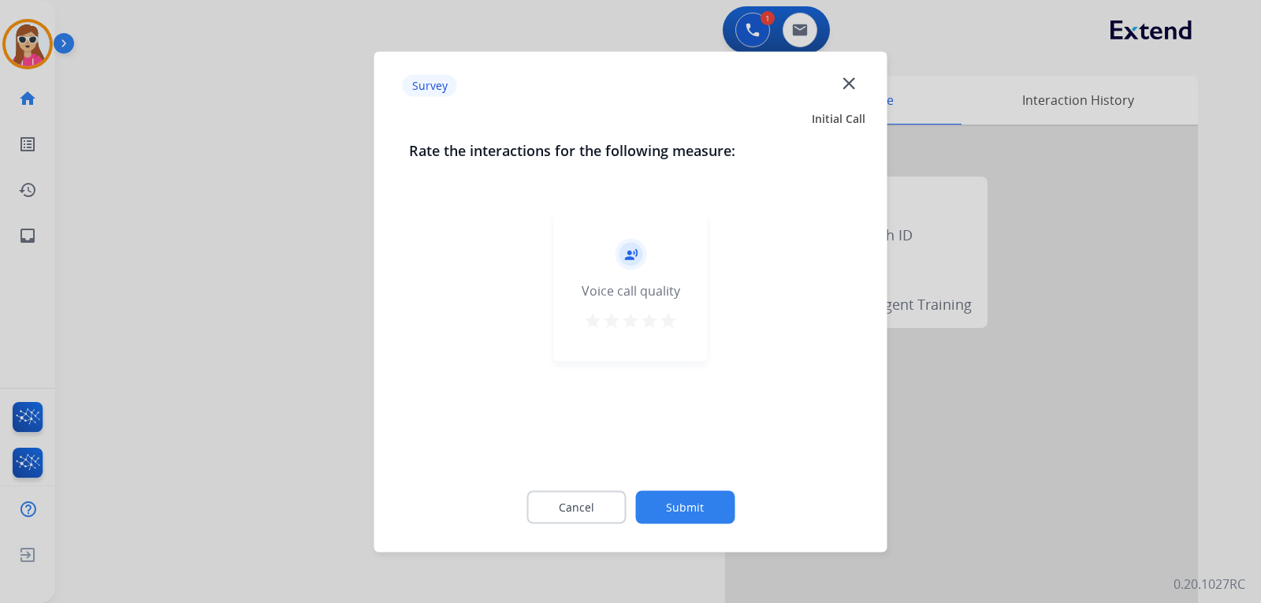
drag, startPoint x: 664, startPoint y: 326, endPoint x: 662, endPoint y: 336, distance: 10.4
click at [662, 335] on div "record_voice_over Voice call quality star star star star star" at bounding box center [631, 286] width 154 height 150
click at [668, 326] on mat-icon "star" at bounding box center [668, 320] width 19 height 19
click at [669, 474] on div "Cancel Submit" at bounding box center [631, 506] width 444 height 71
click at [691, 527] on div "Cancel Submit" at bounding box center [631, 506] width 444 height 71
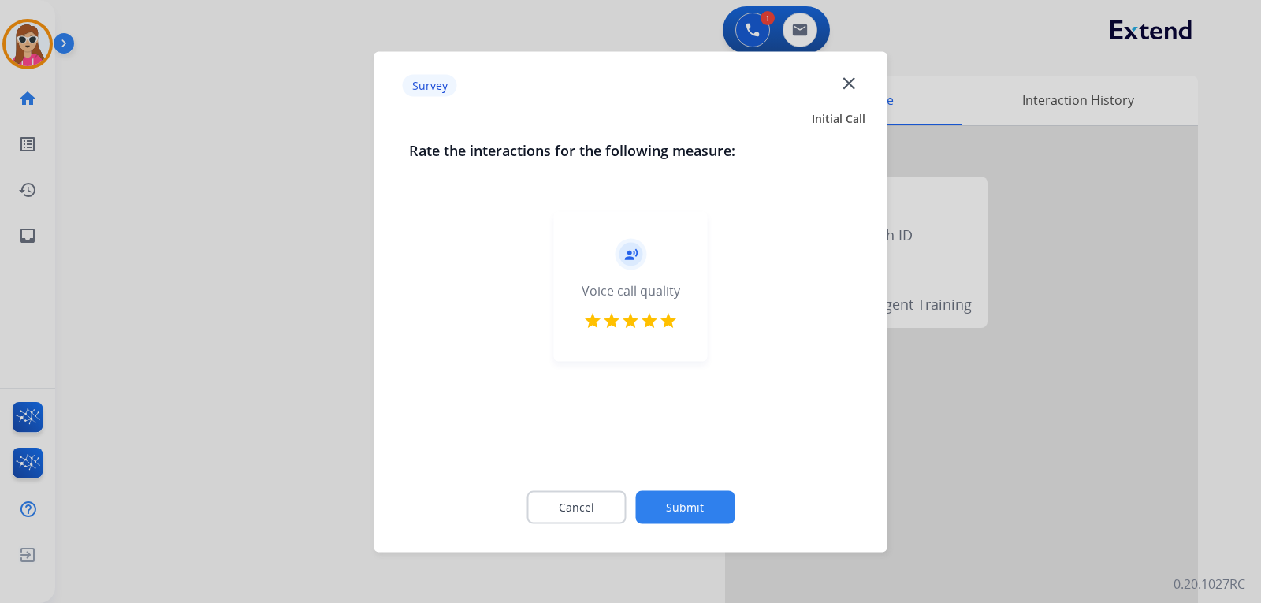
click at [694, 503] on button "Submit" at bounding box center [684, 506] width 99 height 33
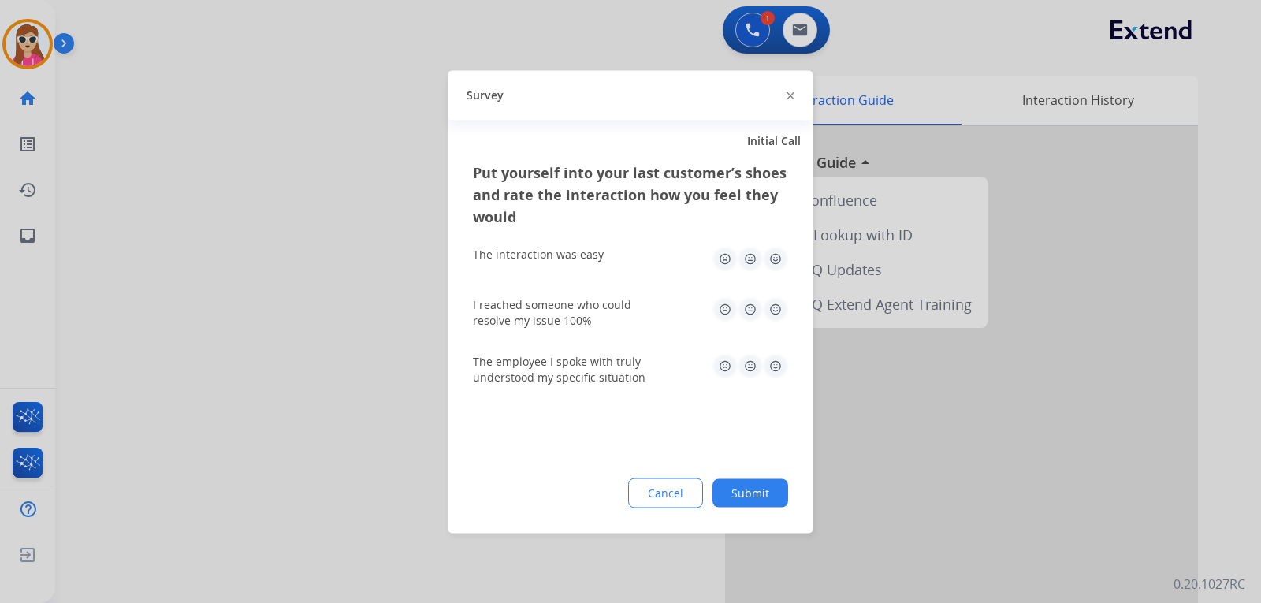
click at [781, 260] on img at bounding box center [775, 258] width 25 height 25
click at [770, 310] on img at bounding box center [775, 308] width 25 height 25
click at [776, 371] on img at bounding box center [775, 365] width 25 height 25
drag, startPoint x: 757, startPoint y: 497, endPoint x: 758, endPoint y: 489, distance: 7.9
click at [758, 492] on button "Submit" at bounding box center [751, 492] width 76 height 28
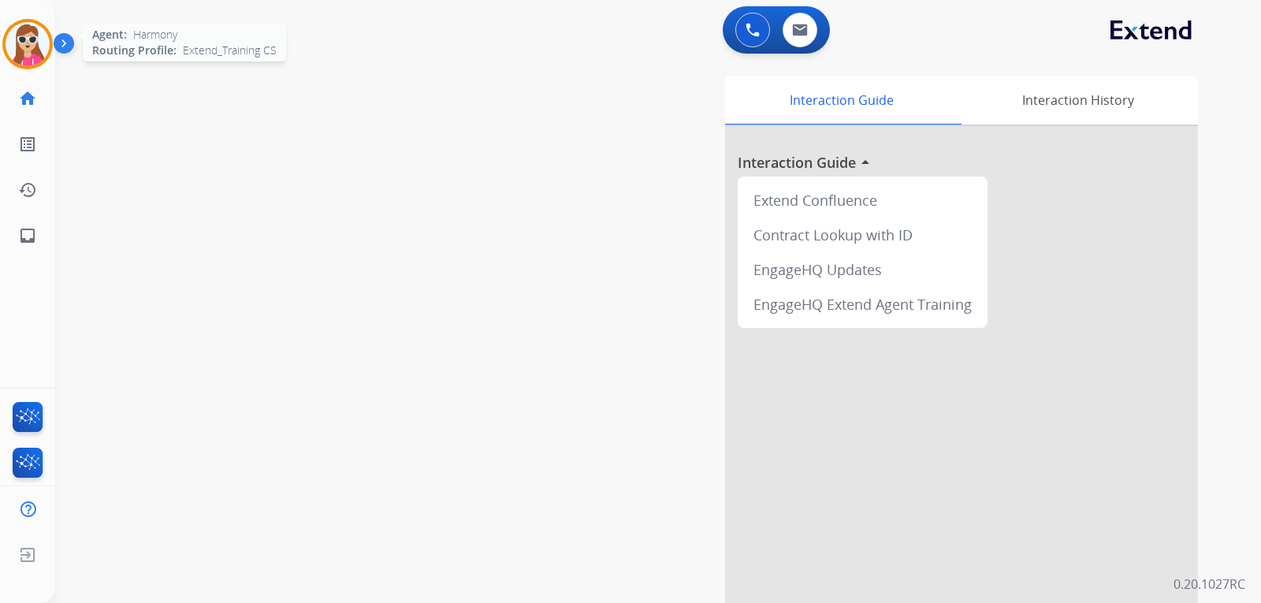
click at [40, 38] on img at bounding box center [28, 44] width 44 height 44
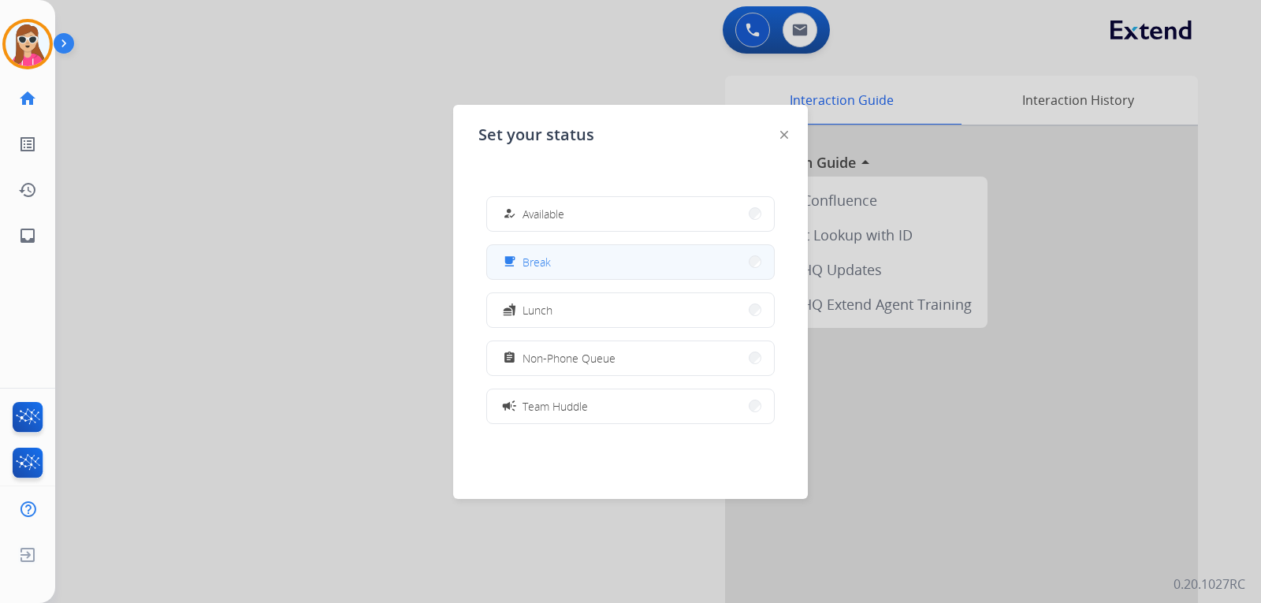
click at [644, 257] on button "free_breakfast Break" at bounding box center [630, 262] width 287 height 34
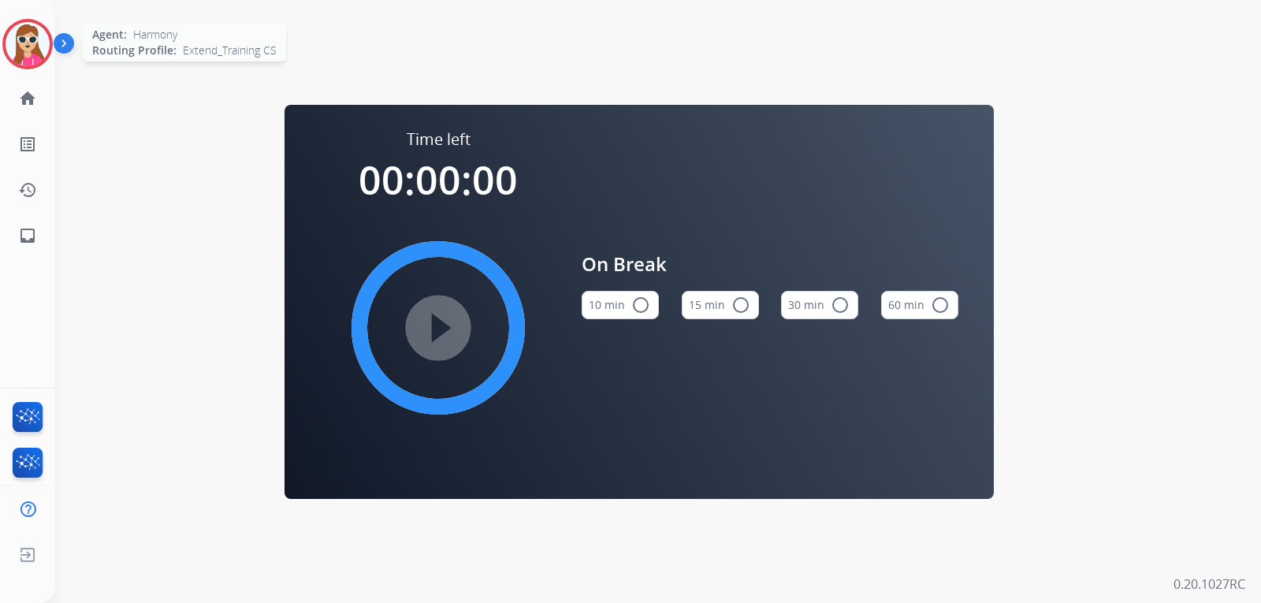
click at [24, 40] on img at bounding box center [28, 44] width 44 height 44
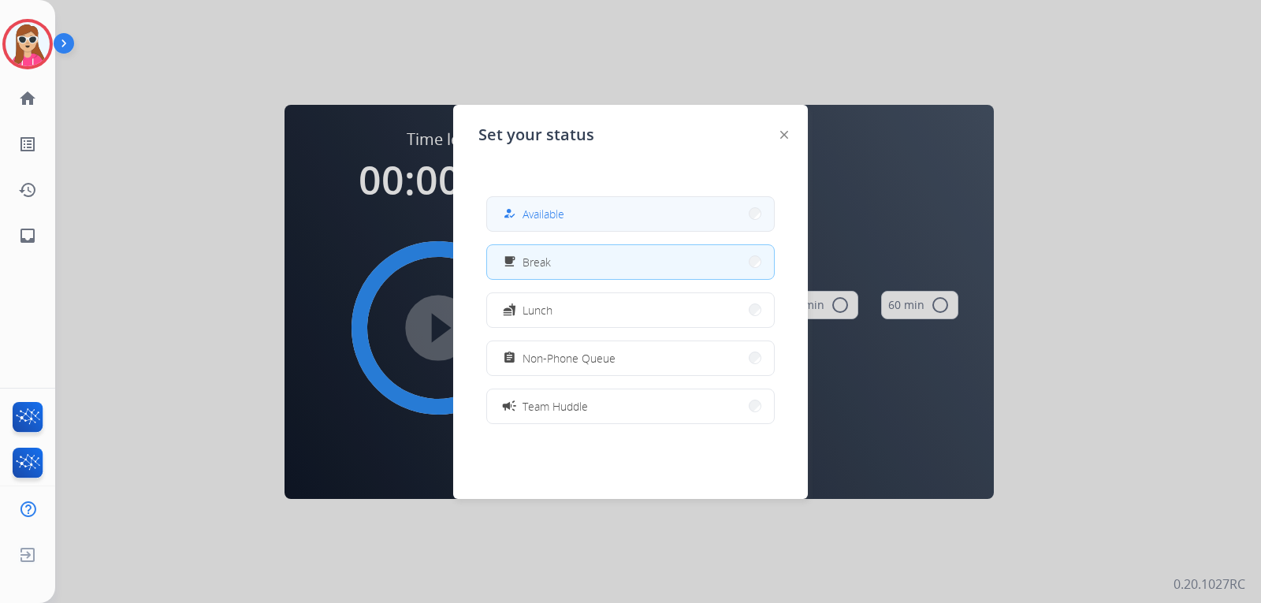
click at [603, 212] on button "how_to_reg Available" at bounding box center [630, 214] width 287 height 34
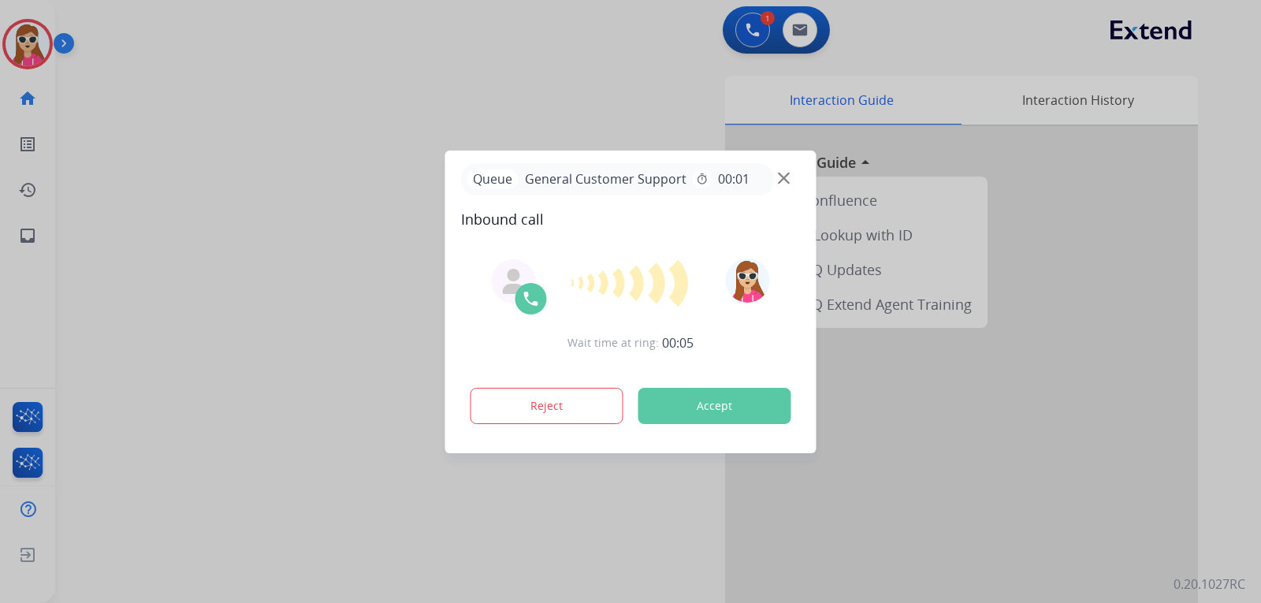
click at [747, 403] on button "Accept" at bounding box center [715, 406] width 153 height 36
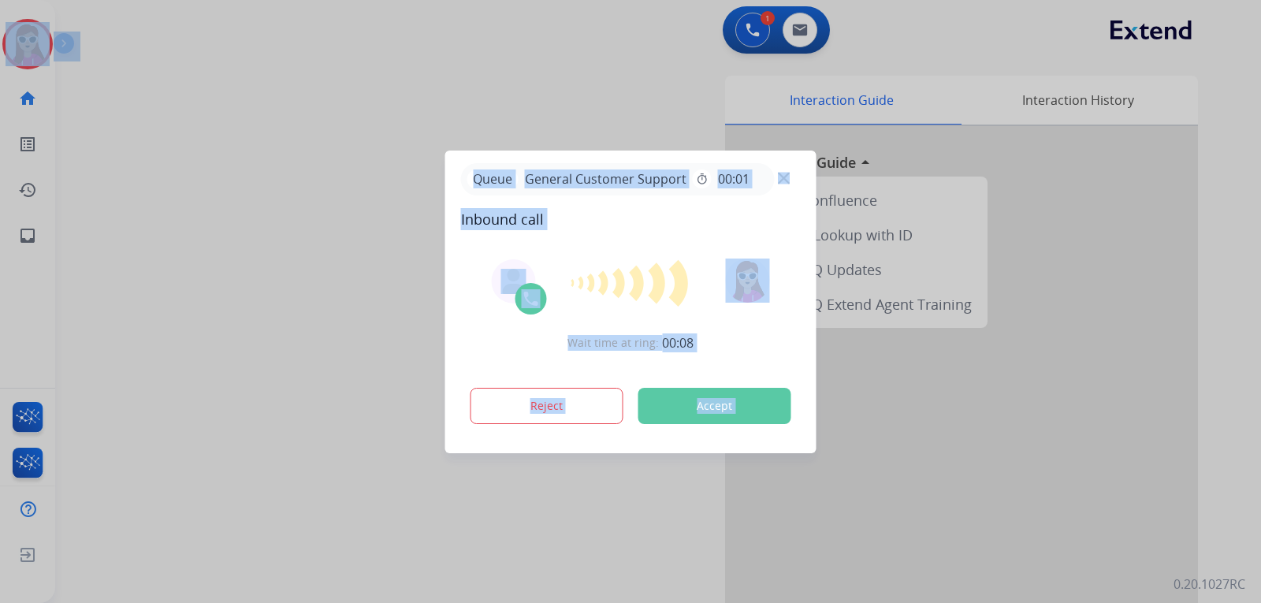
drag, startPoint x: 14, startPoint y: 375, endPoint x: 21, endPoint y: 219, distance: 156.2
click at [0, 25] on html "Queue General Customer Support timer 00:01 Inbound call Wait time at ring: 00:0…" at bounding box center [630, 301] width 1261 height 603
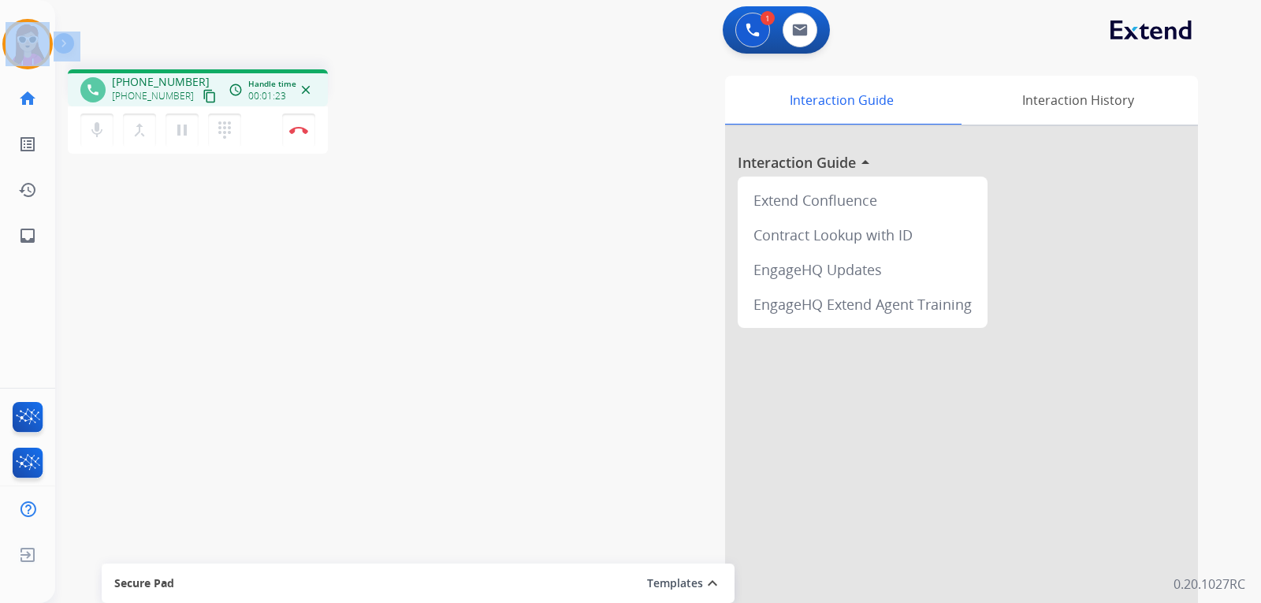
click at [203, 98] on mat-icon "content_copy" at bounding box center [210, 96] width 14 height 14
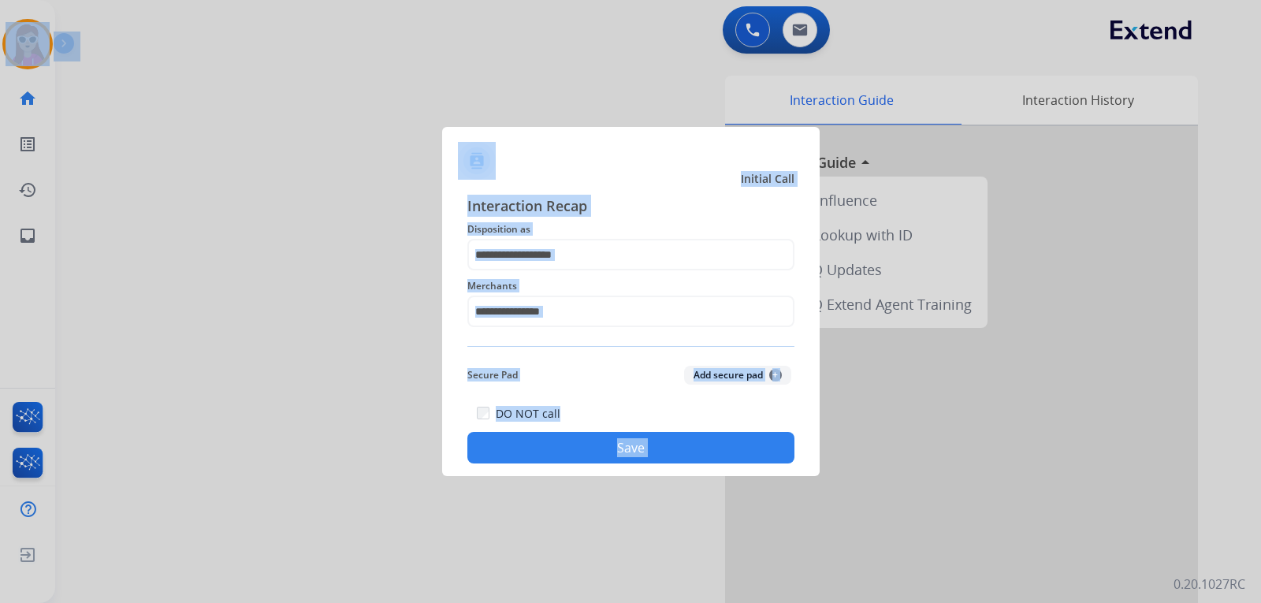
click at [642, 342] on div "Interaction Recap Disposition as Merchants Secure Pad Add secure pad + DO NOT c…" at bounding box center [630, 329] width 327 height 269
click at [575, 247] on input "text" at bounding box center [630, 255] width 327 height 32
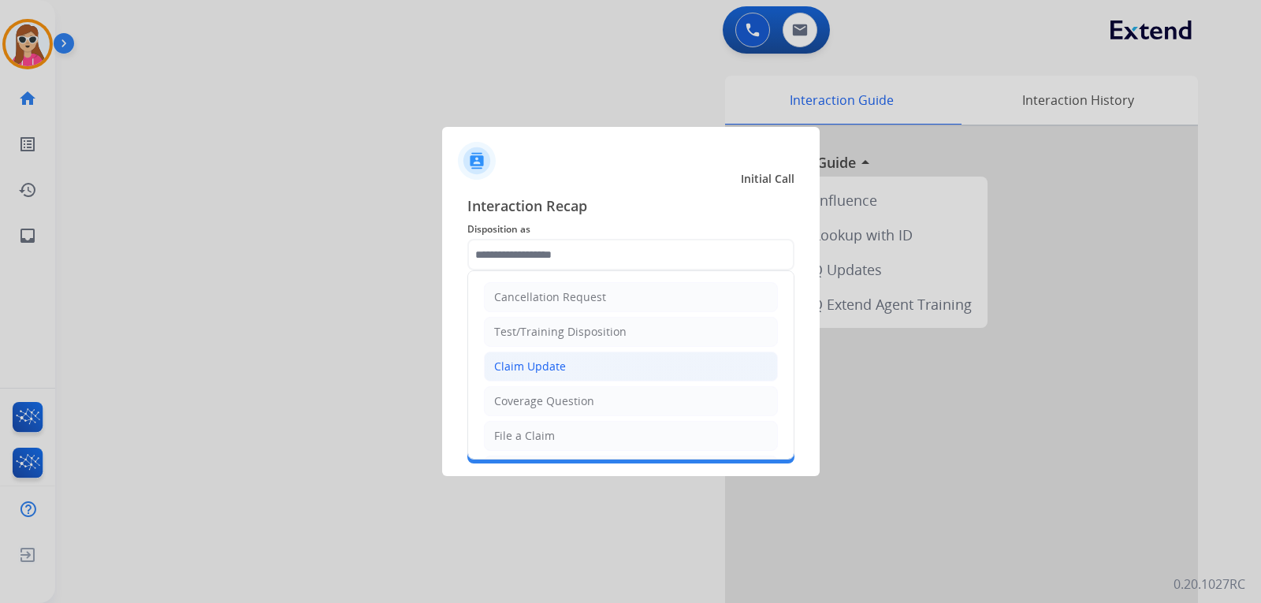
click at [576, 365] on li "Claim Update" at bounding box center [631, 367] width 294 height 30
type input "**********"
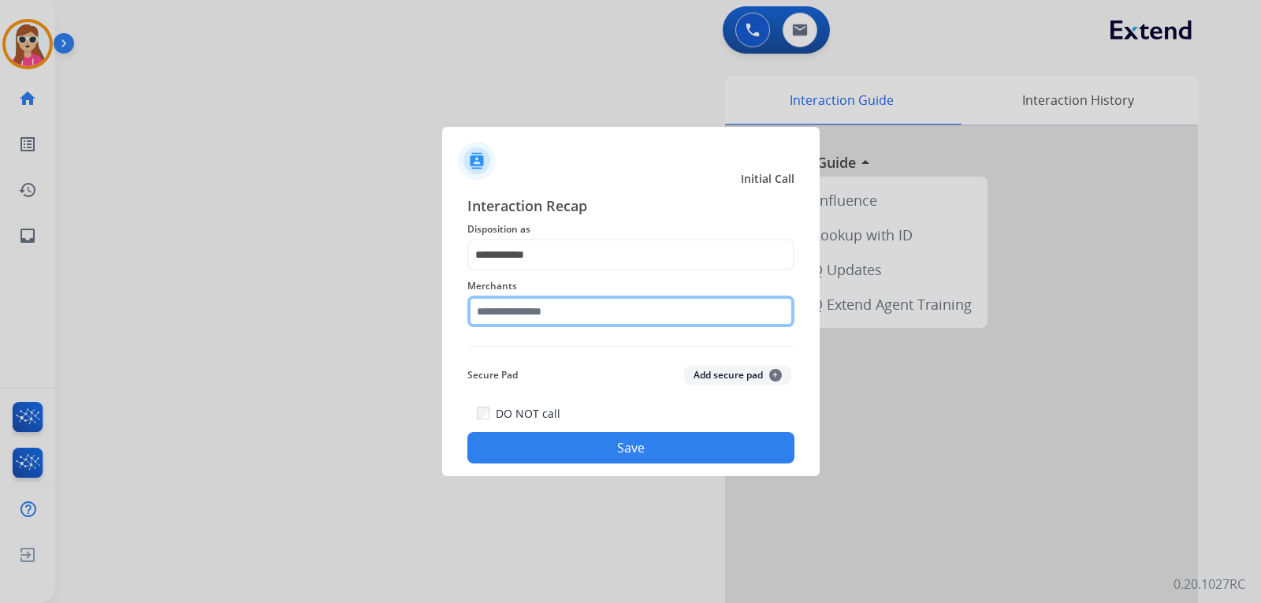
click at [564, 318] on input "text" at bounding box center [630, 312] width 327 height 32
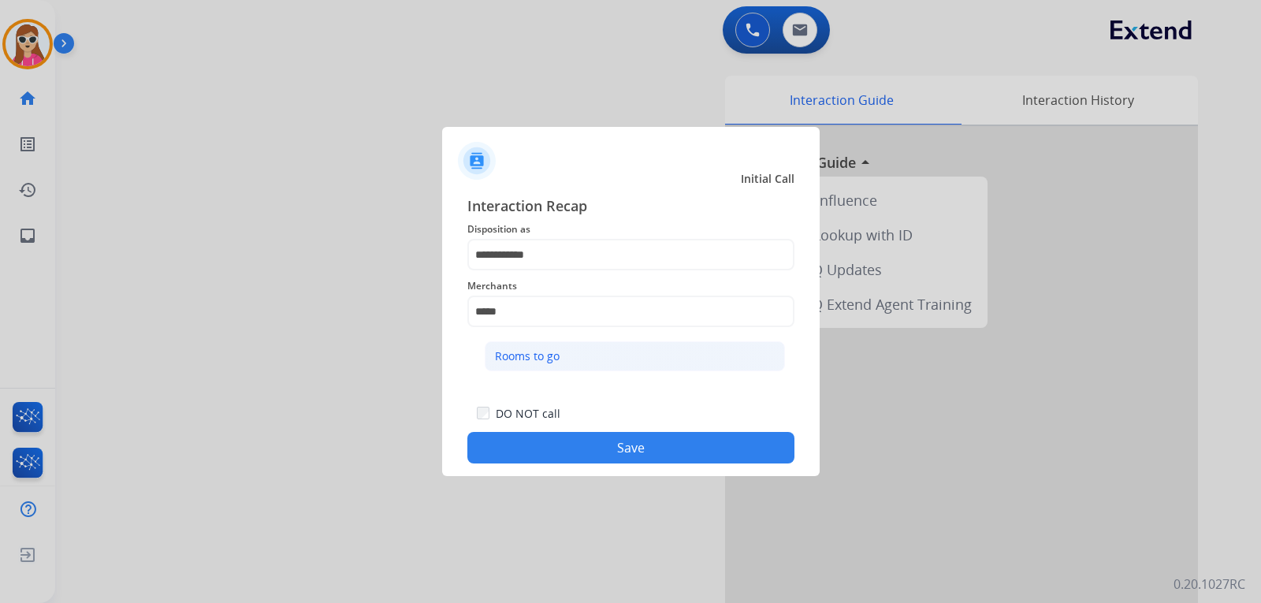
click at [546, 356] on div "Rooms to go" at bounding box center [527, 356] width 65 height 16
type input "**********"
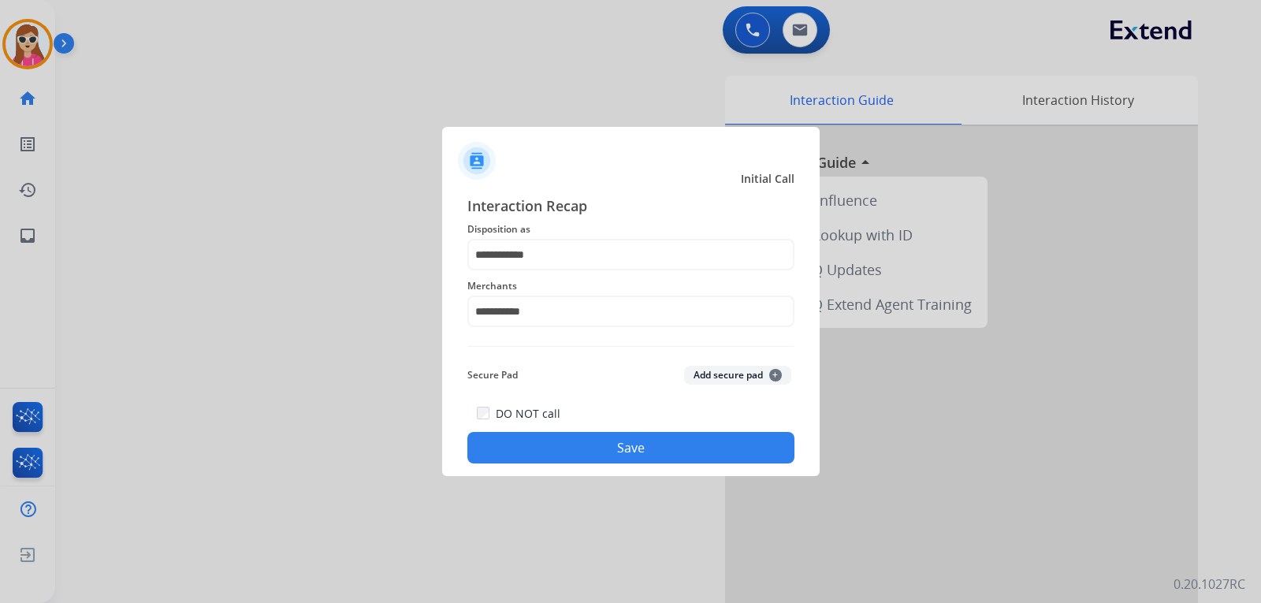
click at [575, 442] on button "Save" at bounding box center [630, 448] width 327 height 32
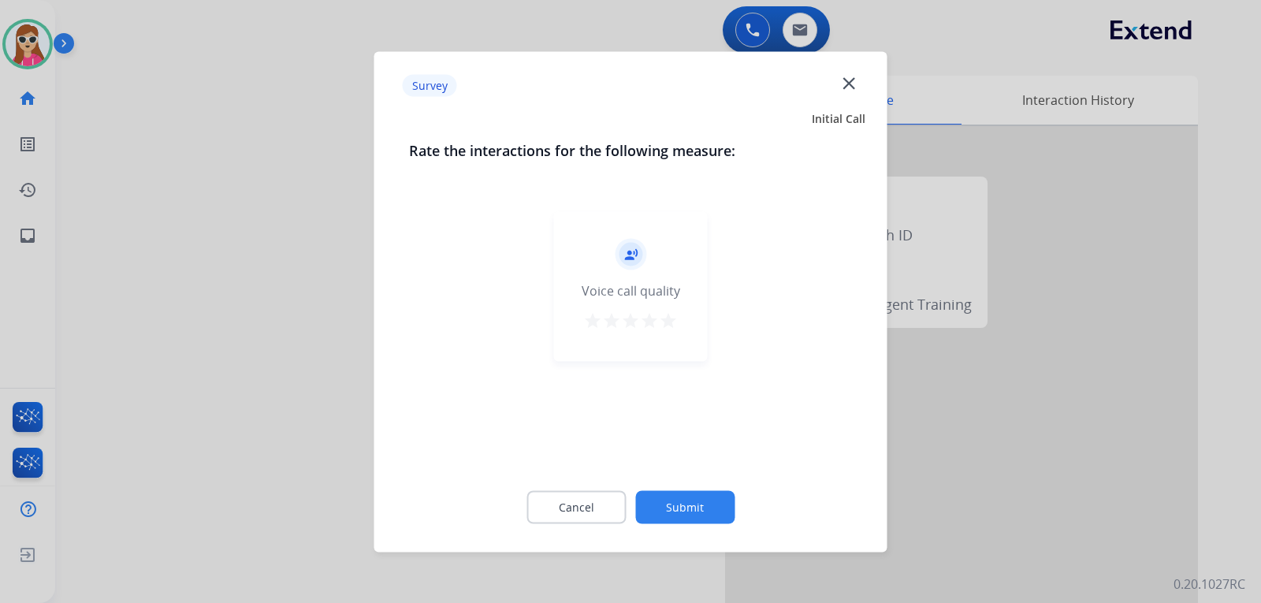
click at [667, 318] on mat-icon "star" at bounding box center [668, 320] width 19 height 19
click at [714, 502] on button "Submit" at bounding box center [684, 506] width 99 height 33
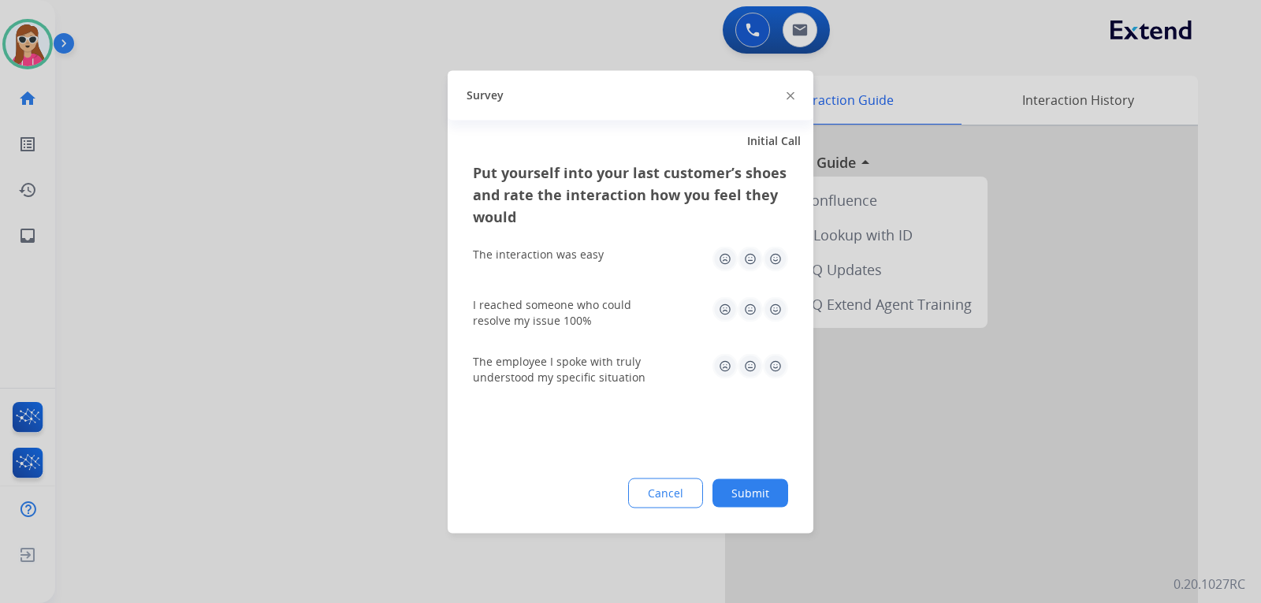
click at [783, 259] on img at bounding box center [775, 258] width 25 height 25
click at [772, 315] on img at bounding box center [775, 308] width 25 height 25
click at [779, 370] on img at bounding box center [775, 365] width 25 height 25
click at [762, 486] on button "Submit" at bounding box center [751, 492] width 76 height 28
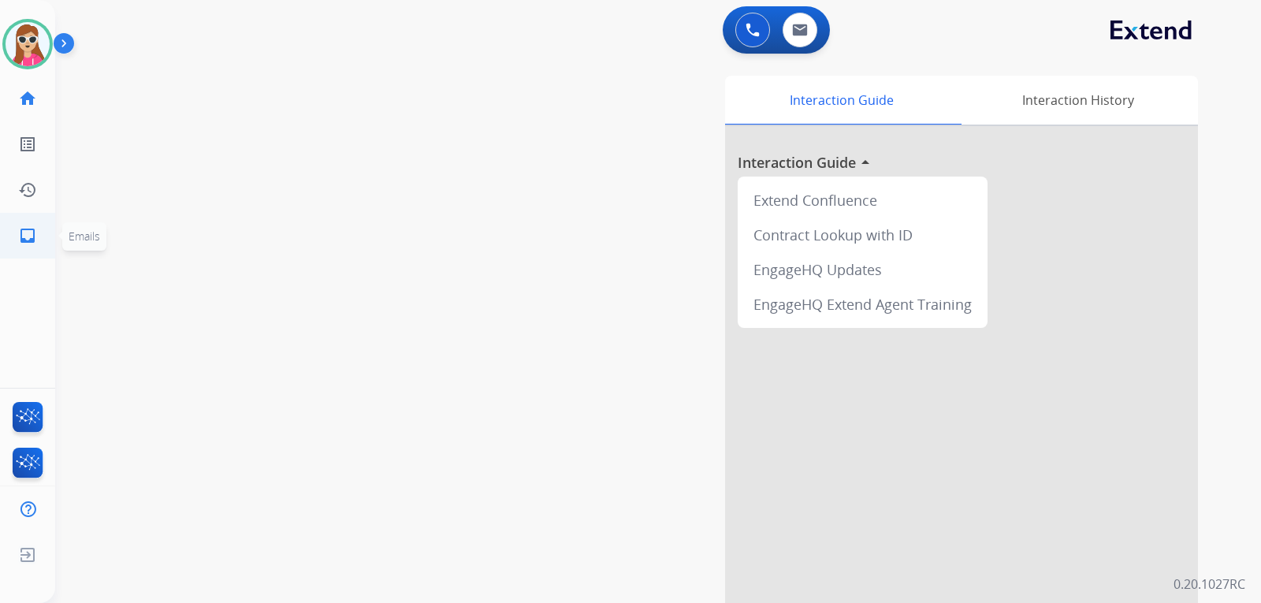
click at [21, 248] on link "inbox Emails" at bounding box center [28, 236] width 44 height 44
select select "**********"
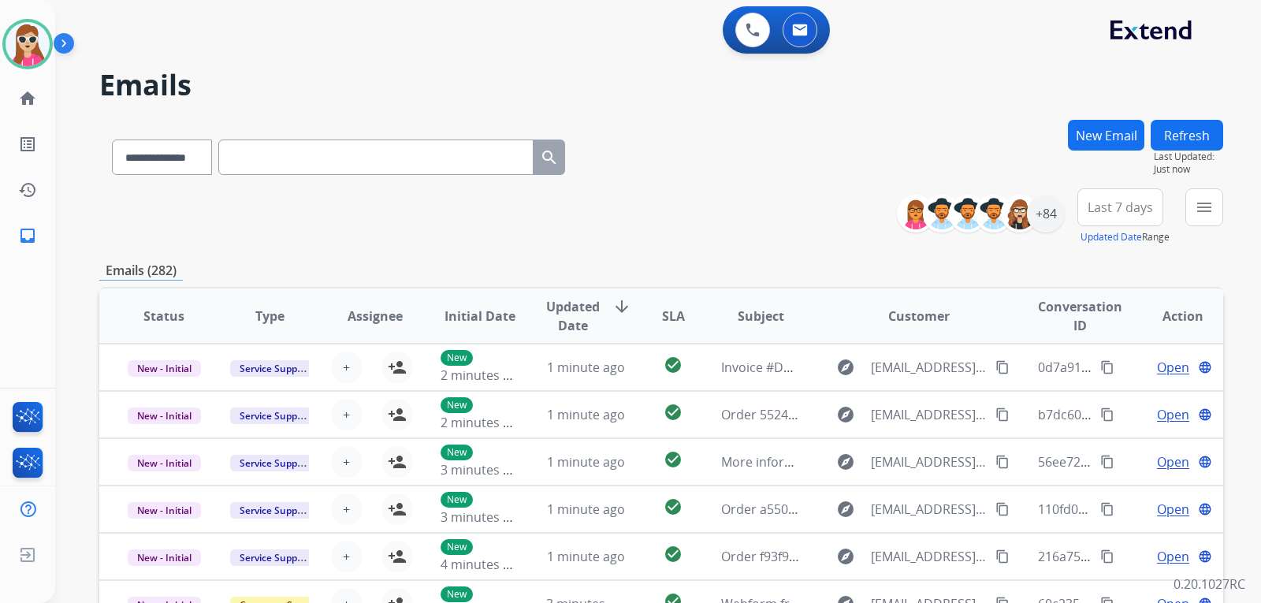
click at [1119, 133] on button "New Email" at bounding box center [1106, 135] width 76 height 31
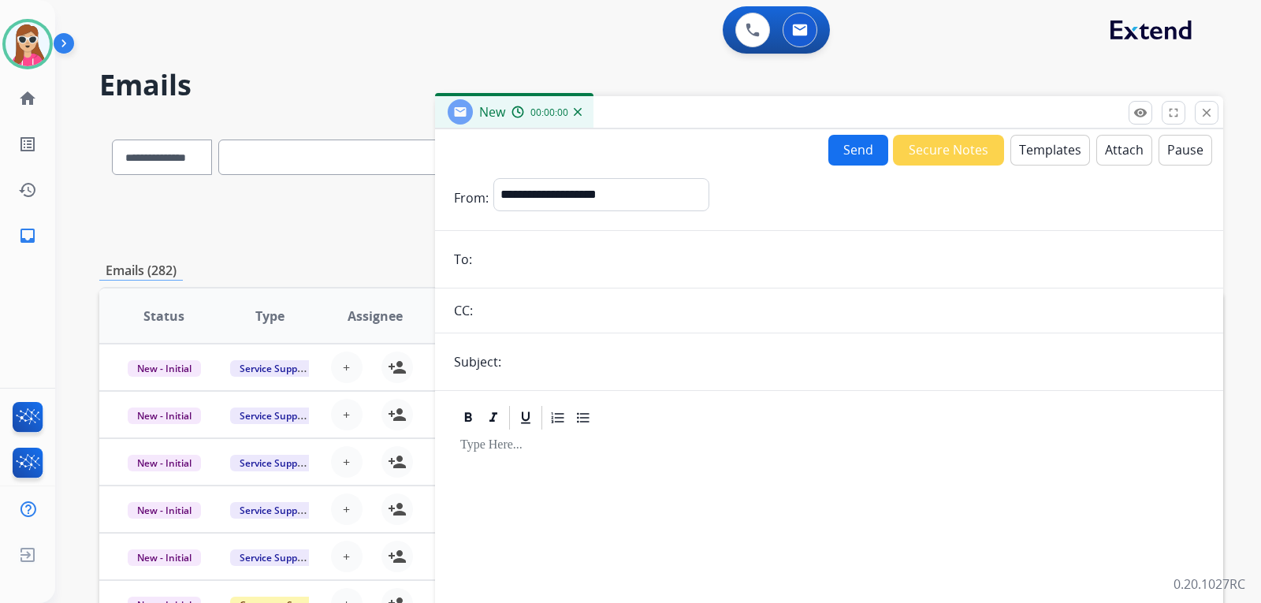
click at [1054, 150] on button "Templates" at bounding box center [1051, 150] width 80 height 31
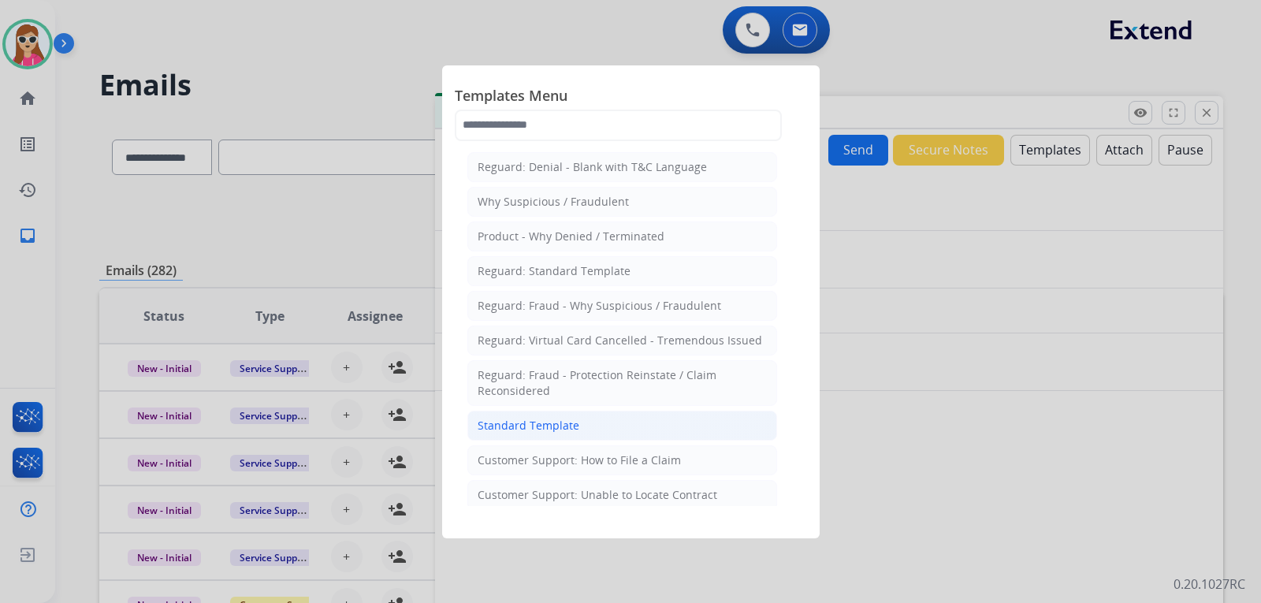
click at [584, 417] on li "Standard Template" at bounding box center [622, 426] width 310 height 30
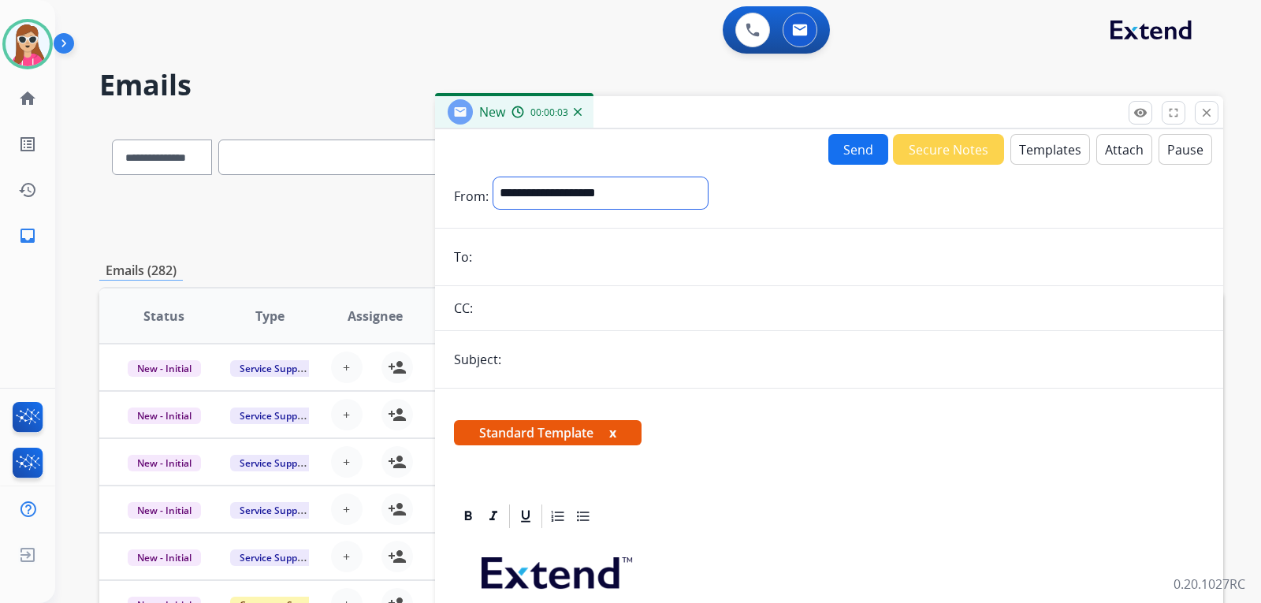
click at [568, 194] on select "**********" at bounding box center [600, 193] width 214 height 32
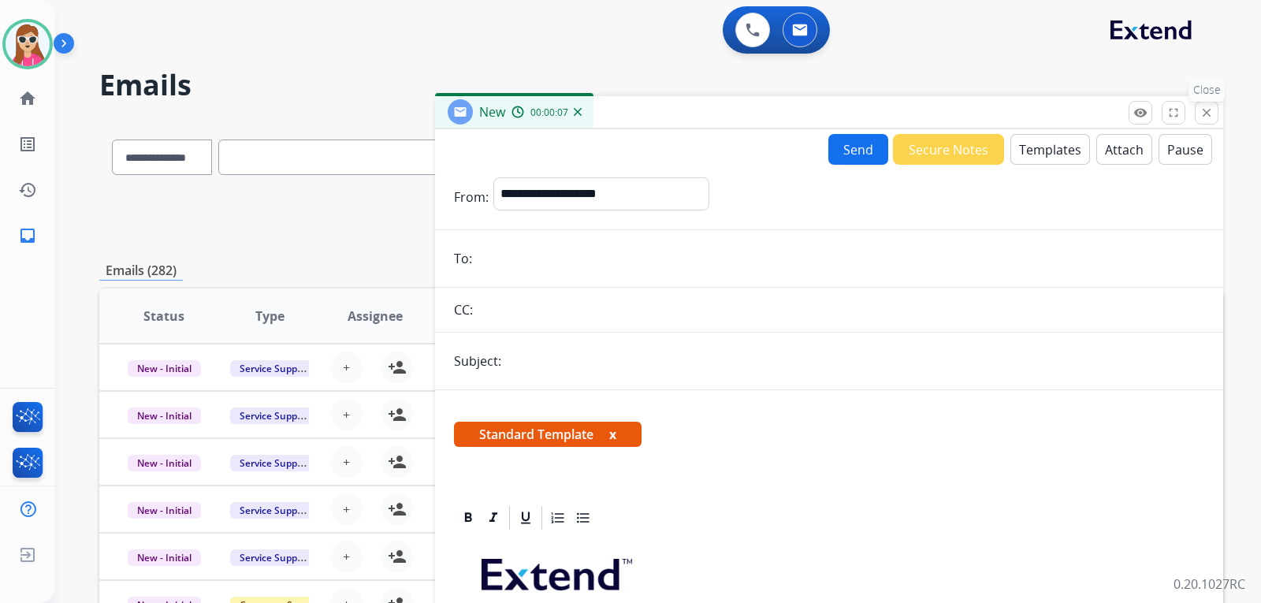
click at [1197, 117] on button "close Close" at bounding box center [1207, 113] width 24 height 24
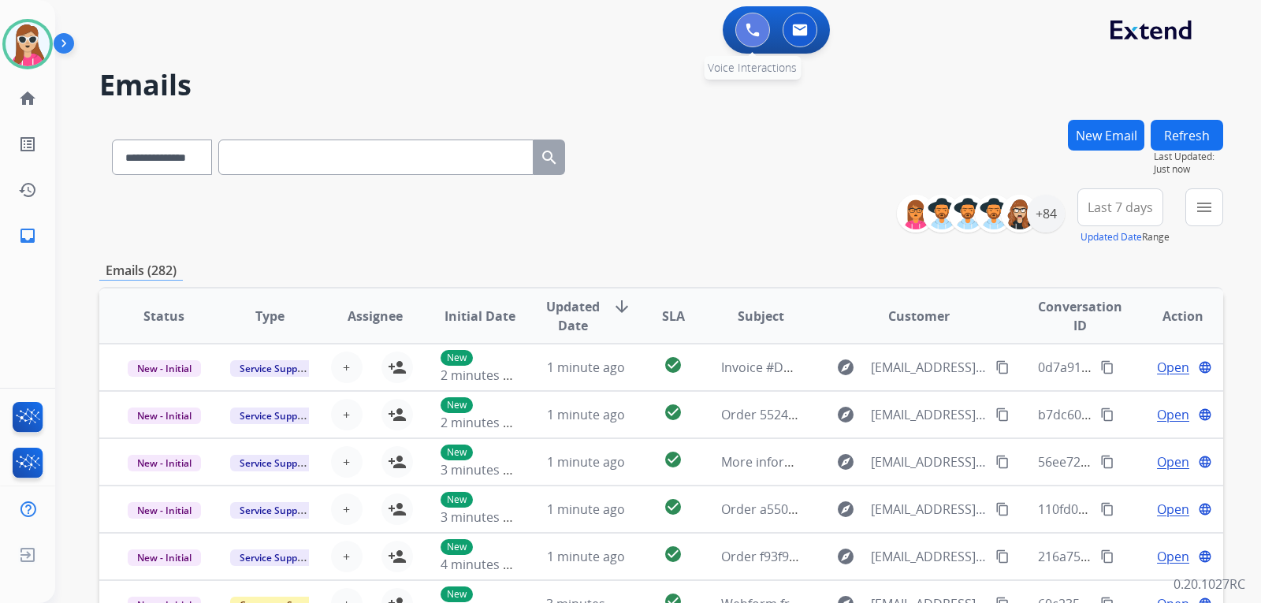
click at [759, 29] on img at bounding box center [753, 30] width 14 height 14
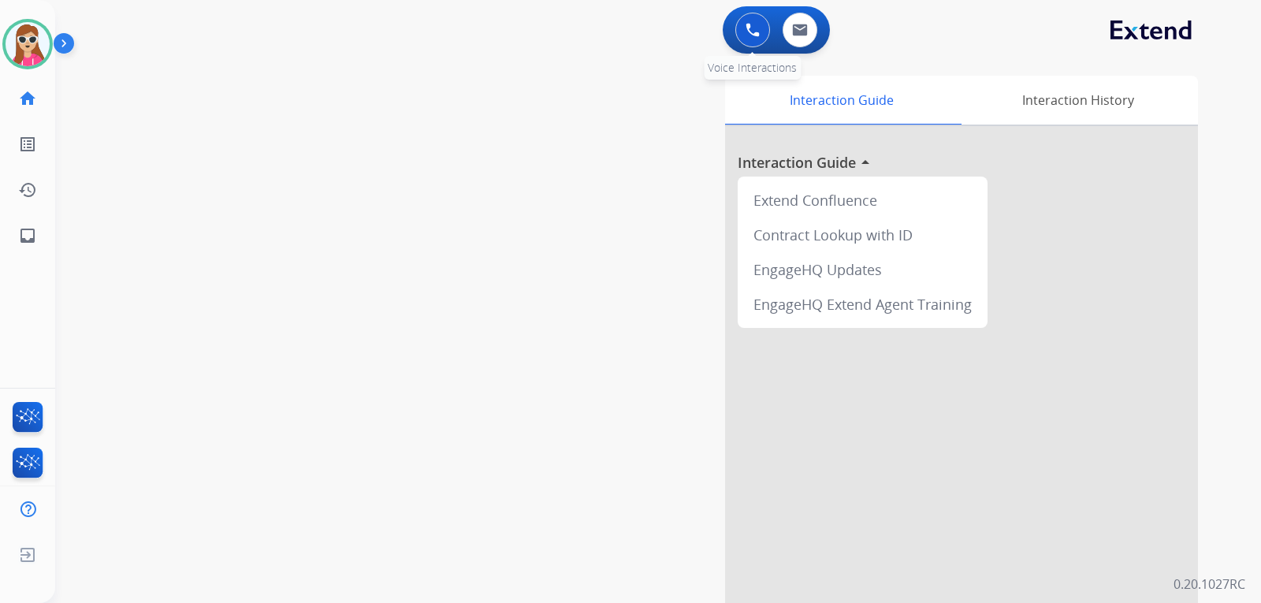
click at [753, 39] on button at bounding box center [752, 30] width 35 height 35
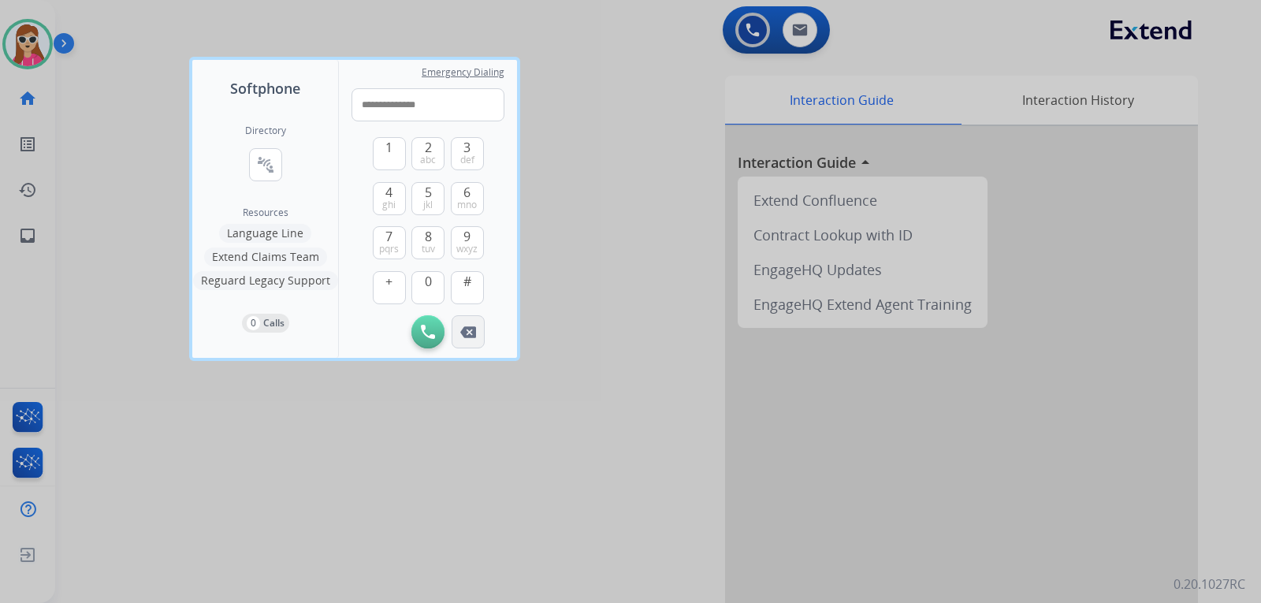
type input "**********"
click at [459, 333] on button "Remove Number" at bounding box center [468, 331] width 33 height 33
click at [460, 333] on div "Initiate Call" at bounding box center [428, 331] width 153 height 33
click at [633, 204] on div at bounding box center [630, 301] width 1261 height 603
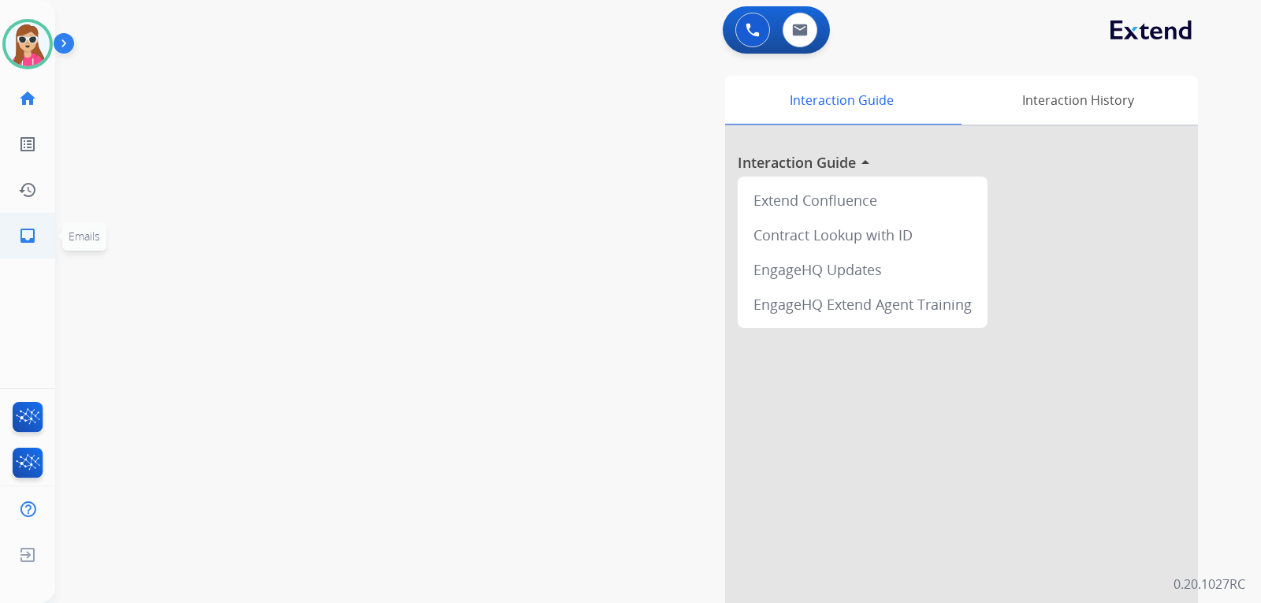
click at [28, 245] on link "inbox Emails" at bounding box center [28, 236] width 44 height 44
select select "**********"
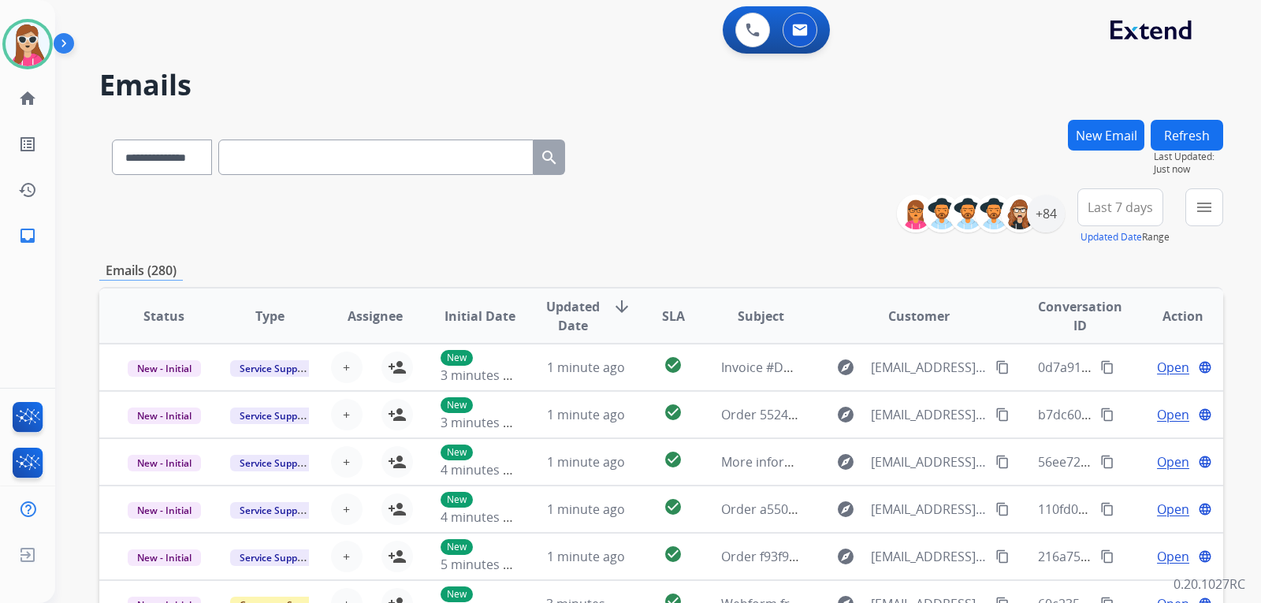
click at [1115, 132] on button "New Email" at bounding box center [1106, 135] width 76 height 31
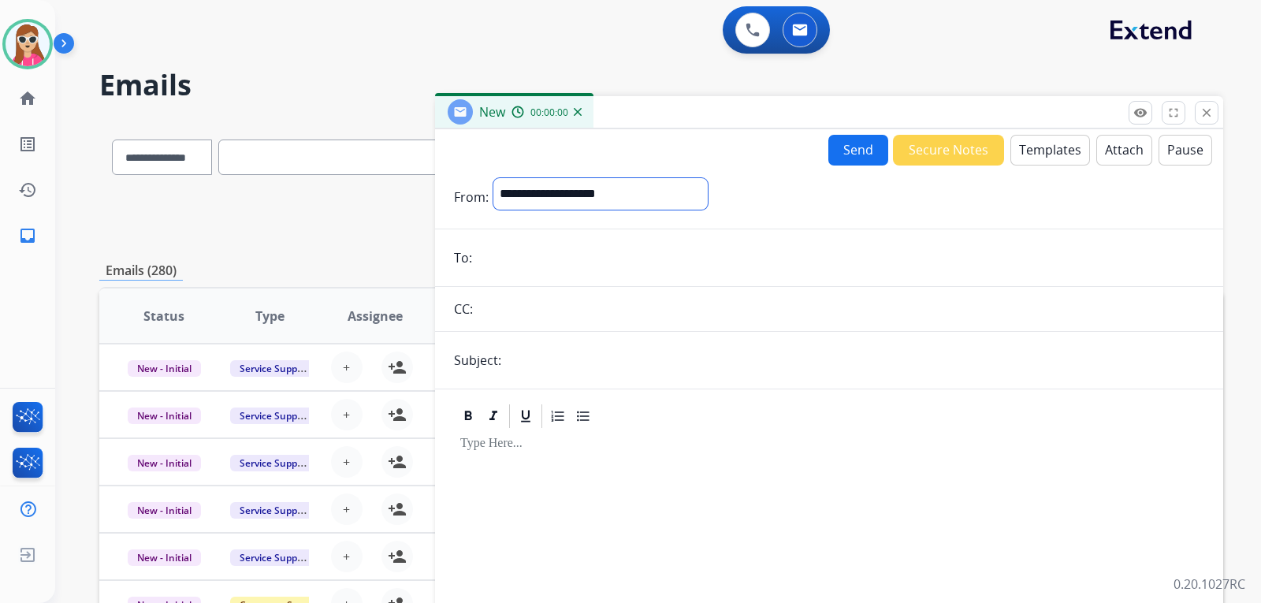
drag, startPoint x: 593, startPoint y: 195, endPoint x: 597, endPoint y: 206, distance: 11.0
click at [593, 195] on select "**********" at bounding box center [600, 194] width 214 height 32
click at [493, 178] on select "**********" at bounding box center [600, 194] width 214 height 32
click at [616, 203] on select "**********" at bounding box center [600, 194] width 214 height 32
select select "**********"
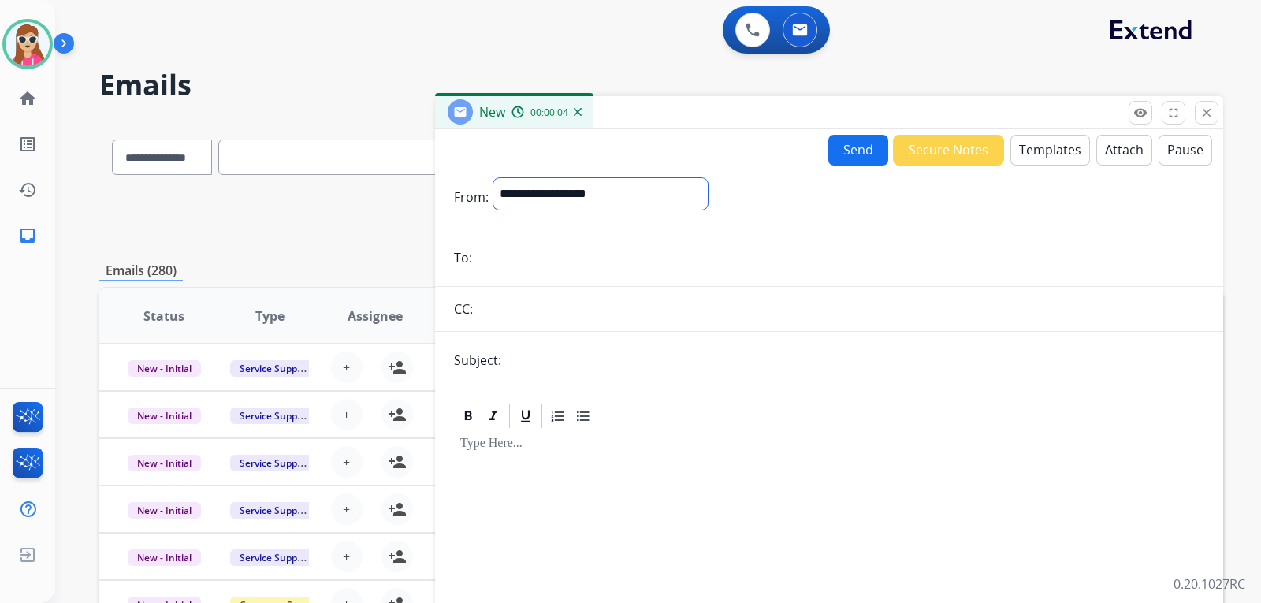
click at [493, 178] on select "**********" at bounding box center [600, 194] width 214 height 32
click at [517, 259] on input "email" at bounding box center [841, 260] width 728 height 32
drag, startPoint x: 511, startPoint y: 259, endPoint x: 501, endPoint y: 253, distance: 11.6
paste input "**********"
type input "**********"
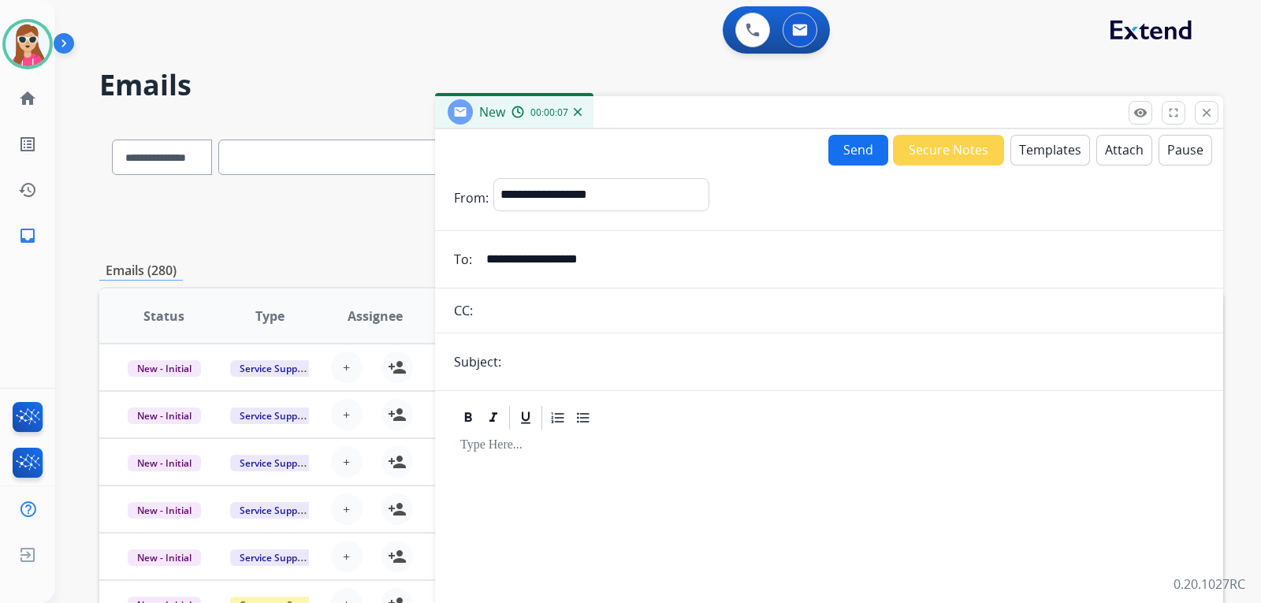
click at [534, 363] on input "text" at bounding box center [855, 362] width 698 height 32
type input "**********"
click at [1054, 154] on button "Templates" at bounding box center [1051, 150] width 80 height 31
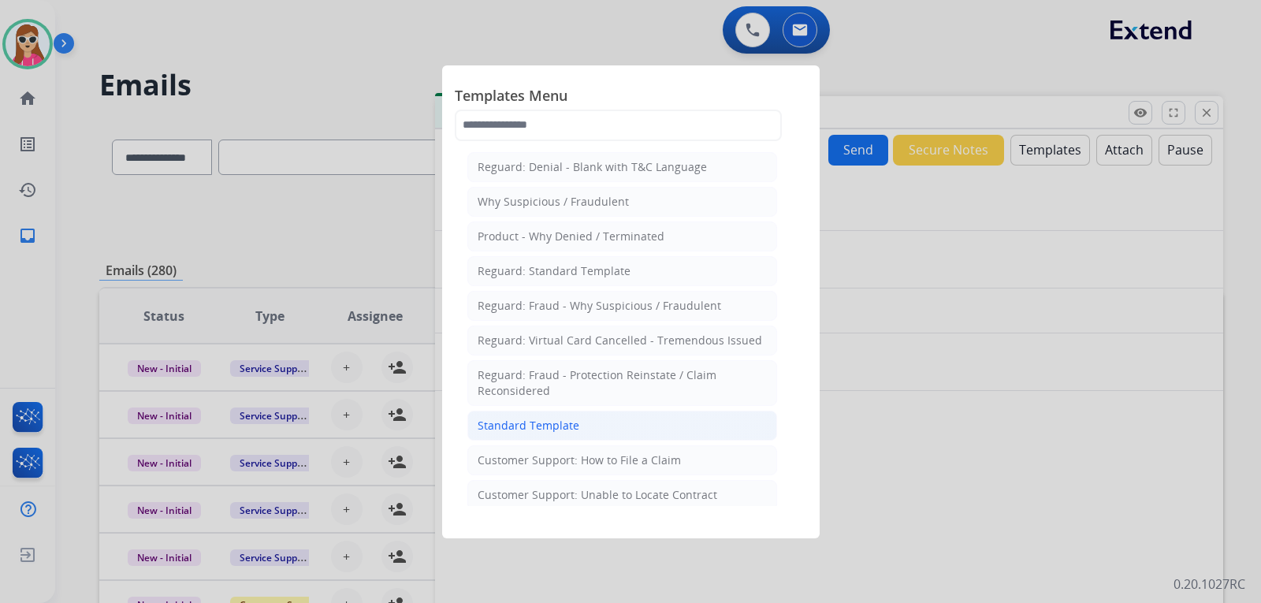
click at [565, 415] on li "Standard Template" at bounding box center [622, 426] width 310 height 30
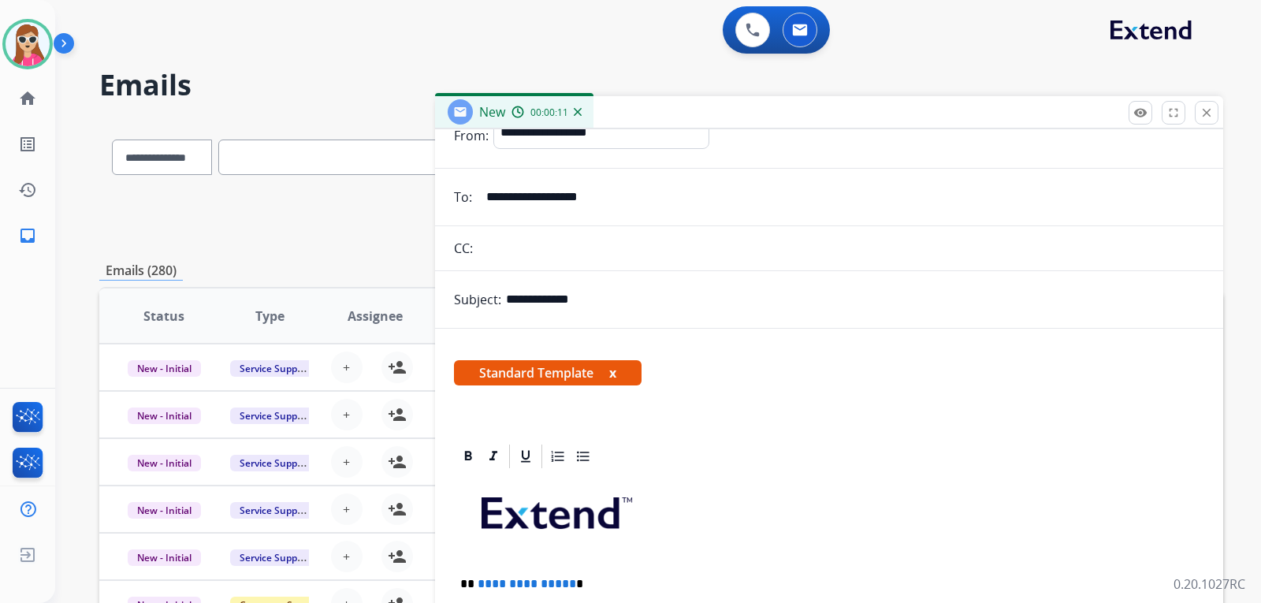
scroll to position [315, 0]
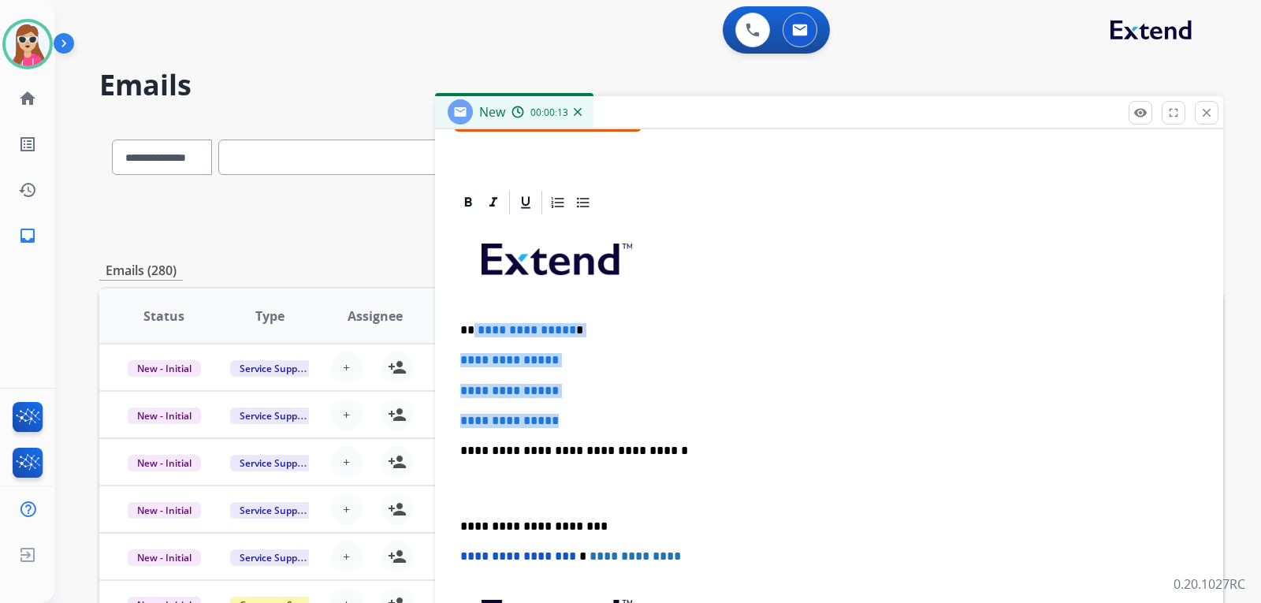
drag, startPoint x: 473, startPoint y: 329, endPoint x: 577, endPoint y: 415, distance: 135.5
click at [577, 415] on div "**********" at bounding box center [829, 488] width 750 height 542
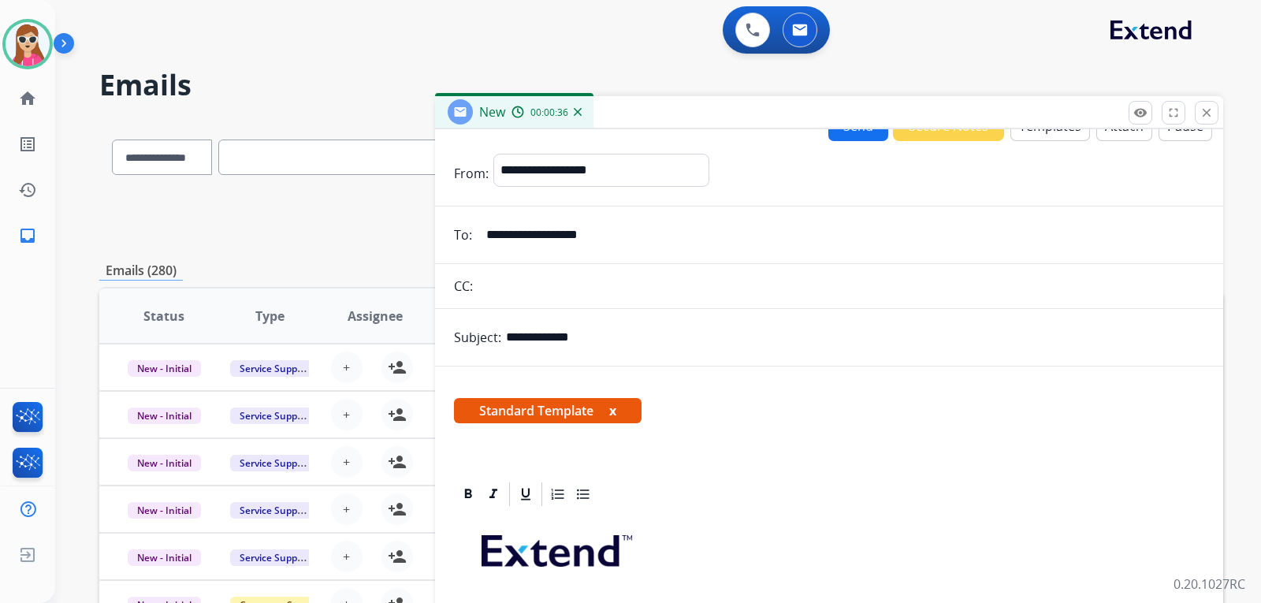
scroll to position [0, 0]
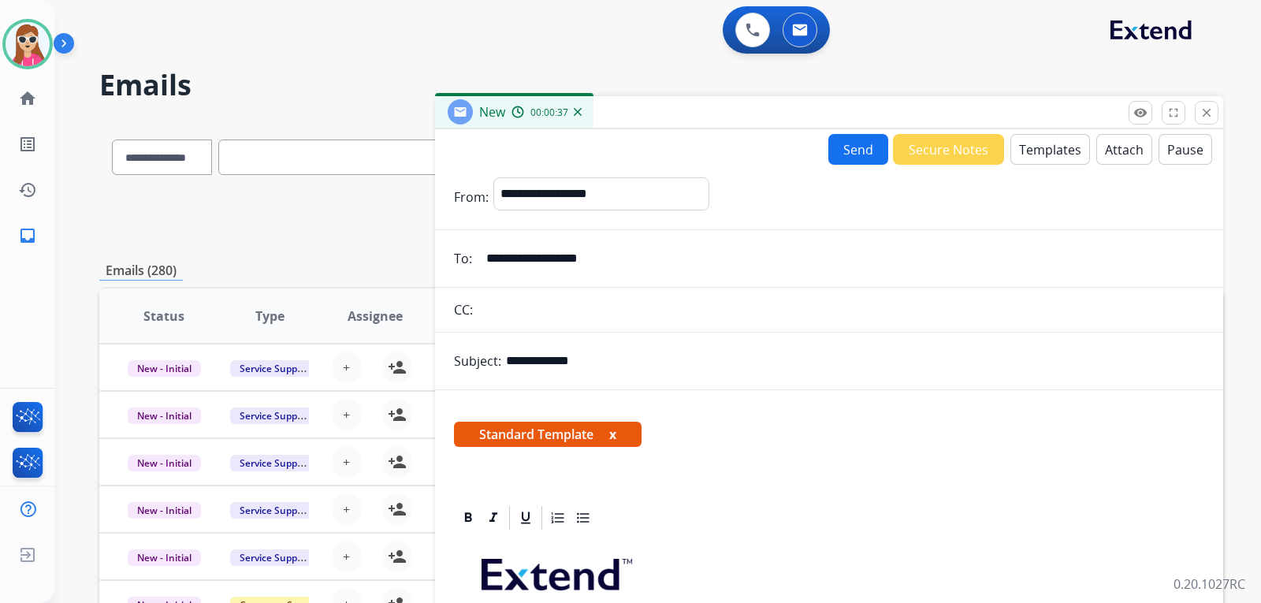
click at [834, 158] on button "Send" at bounding box center [859, 149] width 60 height 31
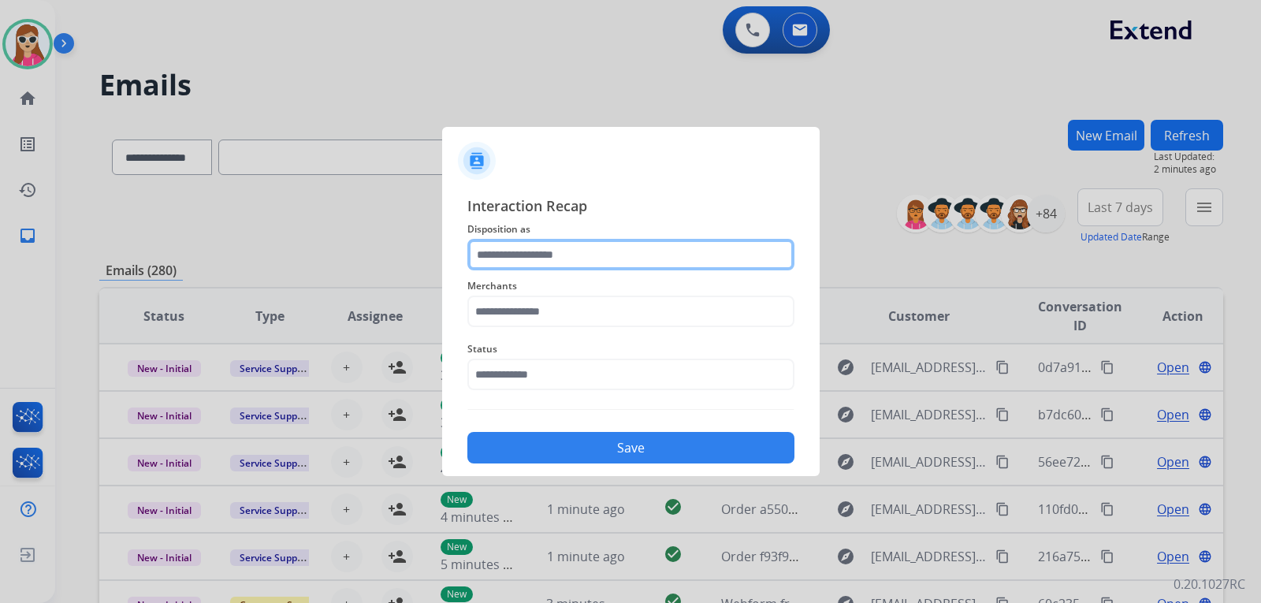
click at [607, 240] on input "text" at bounding box center [630, 255] width 327 height 32
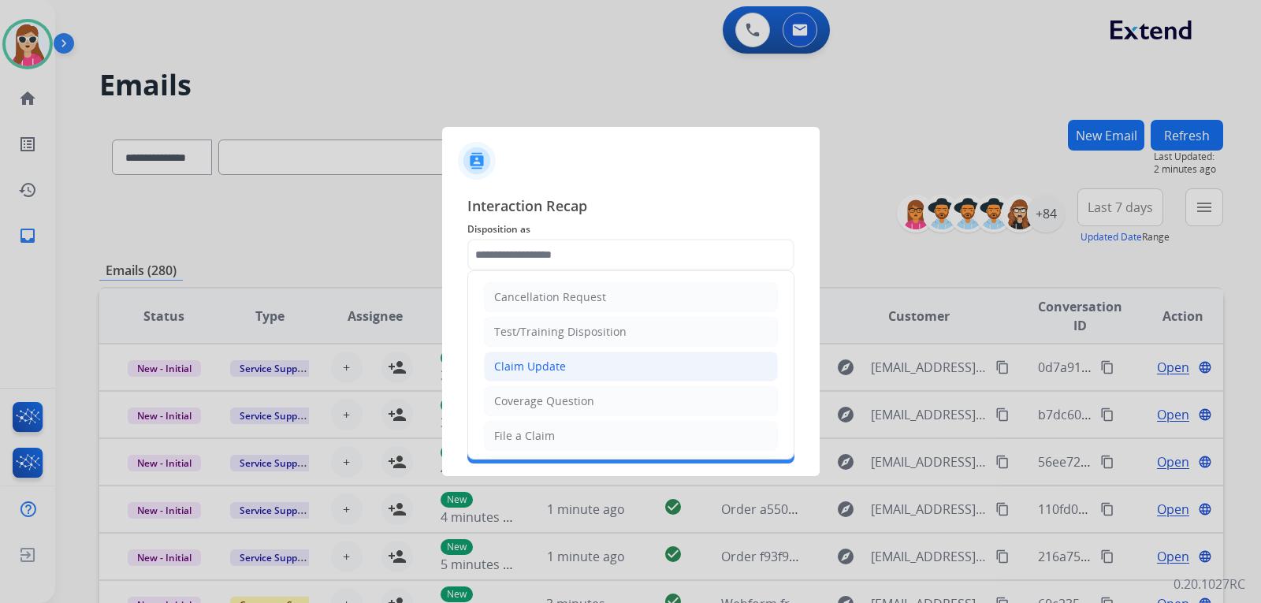
click at [610, 357] on li "Claim Update" at bounding box center [631, 367] width 294 height 30
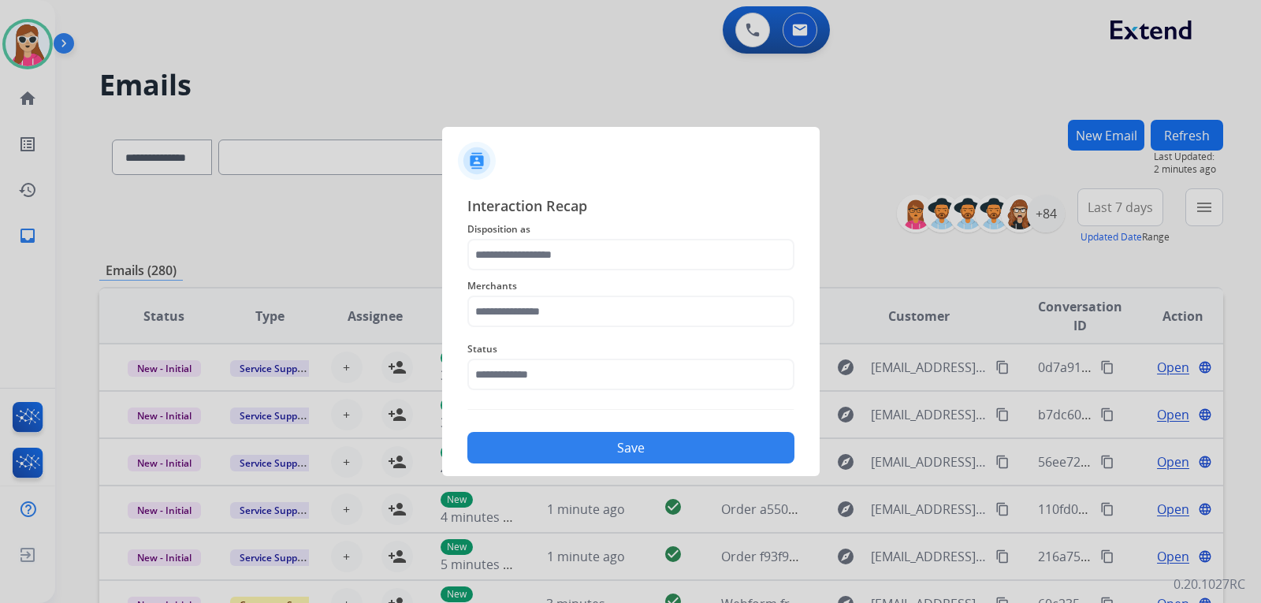
type input "**********"
click at [583, 317] on input "text" at bounding box center [630, 312] width 327 height 32
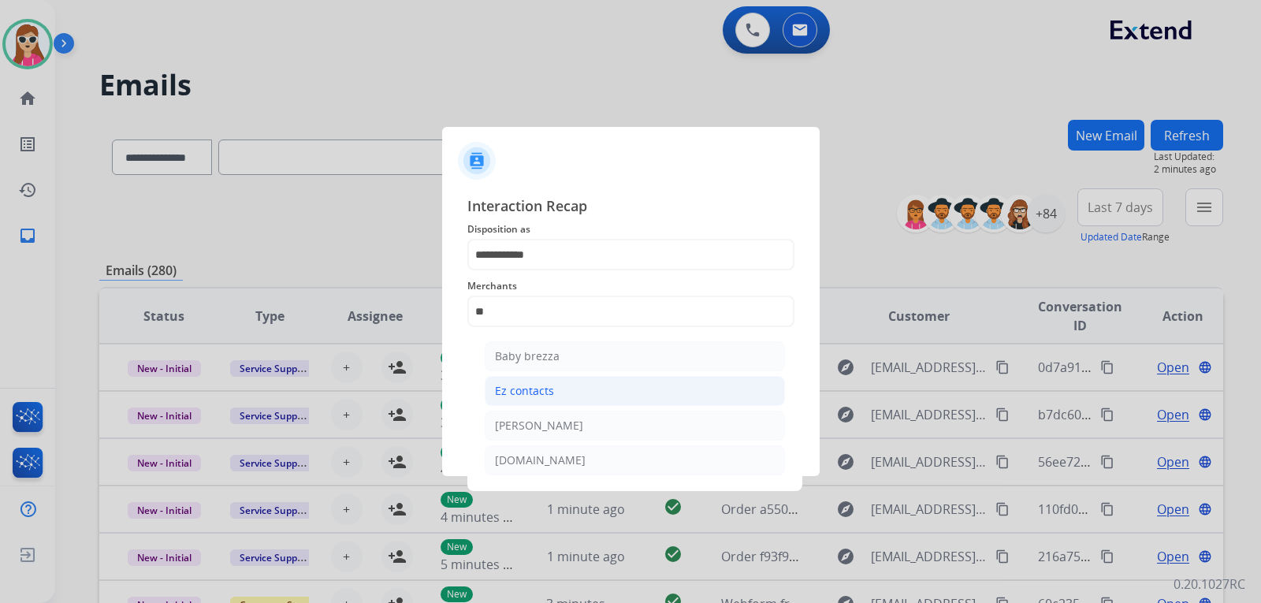
click at [545, 391] on div "Ez contacts" at bounding box center [524, 391] width 59 height 16
type input "**********"
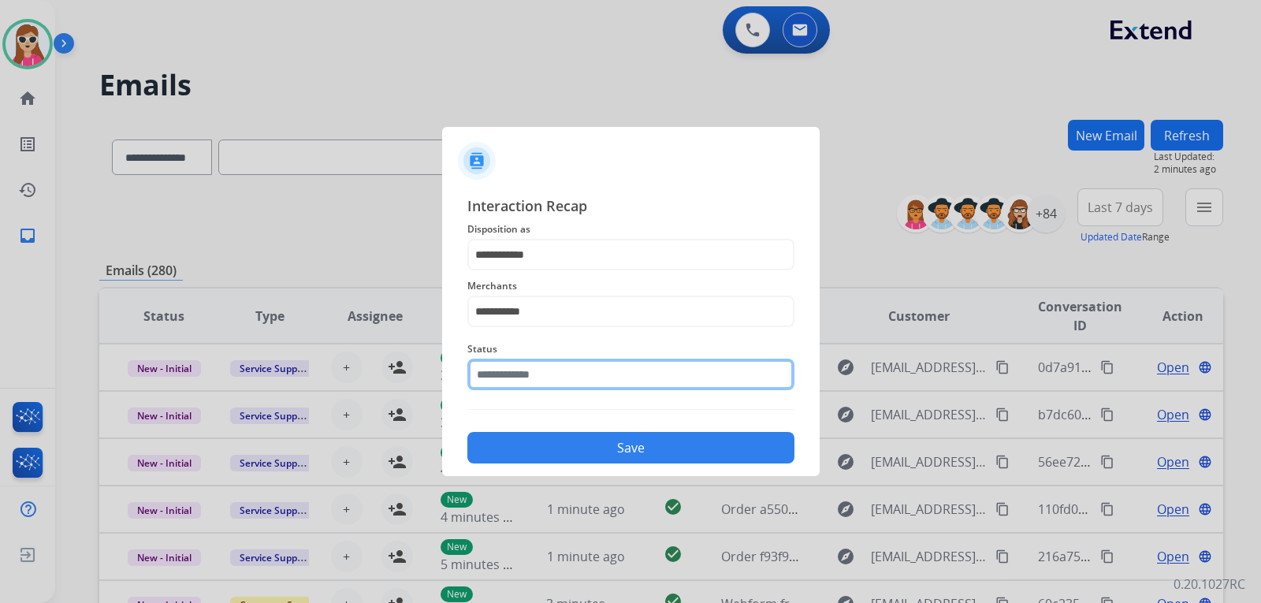
click at [568, 378] on input "text" at bounding box center [630, 375] width 327 height 32
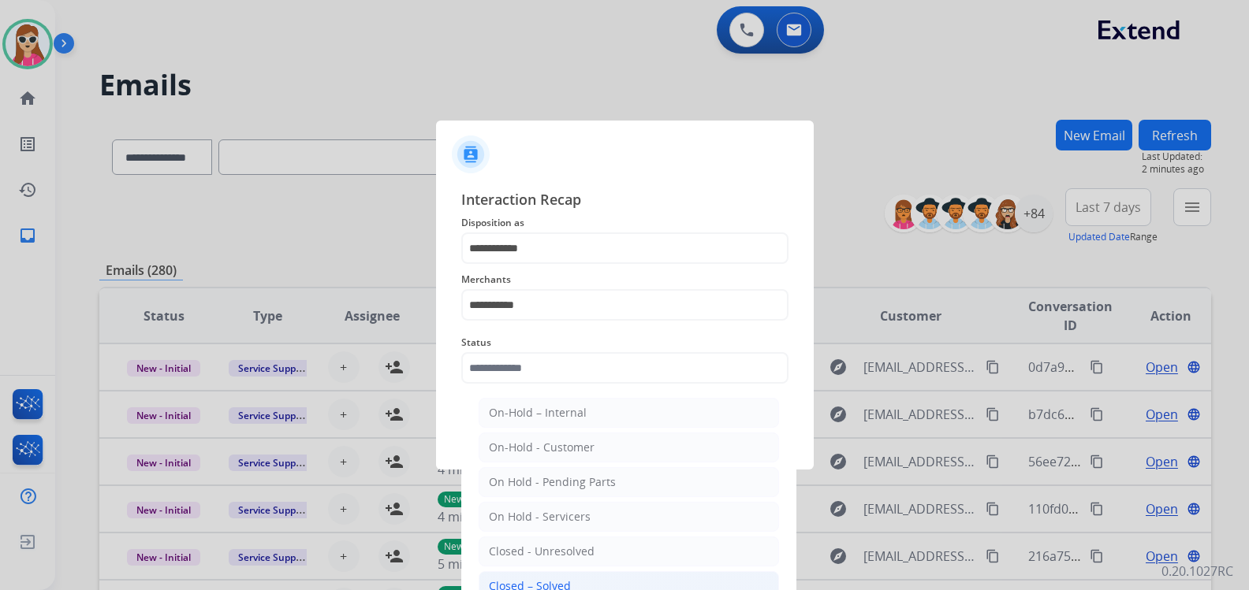
drag, startPoint x: 499, startPoint y: 589, endPoint x: 509, endPoint y: 574, distance: 18.1
click at [505, 580] on ul "On-Hold – Internal On-Hold - Customer On Hold - Pending Parts On Hold - Service…" at bounding box center [629, 555] width 310 height 331
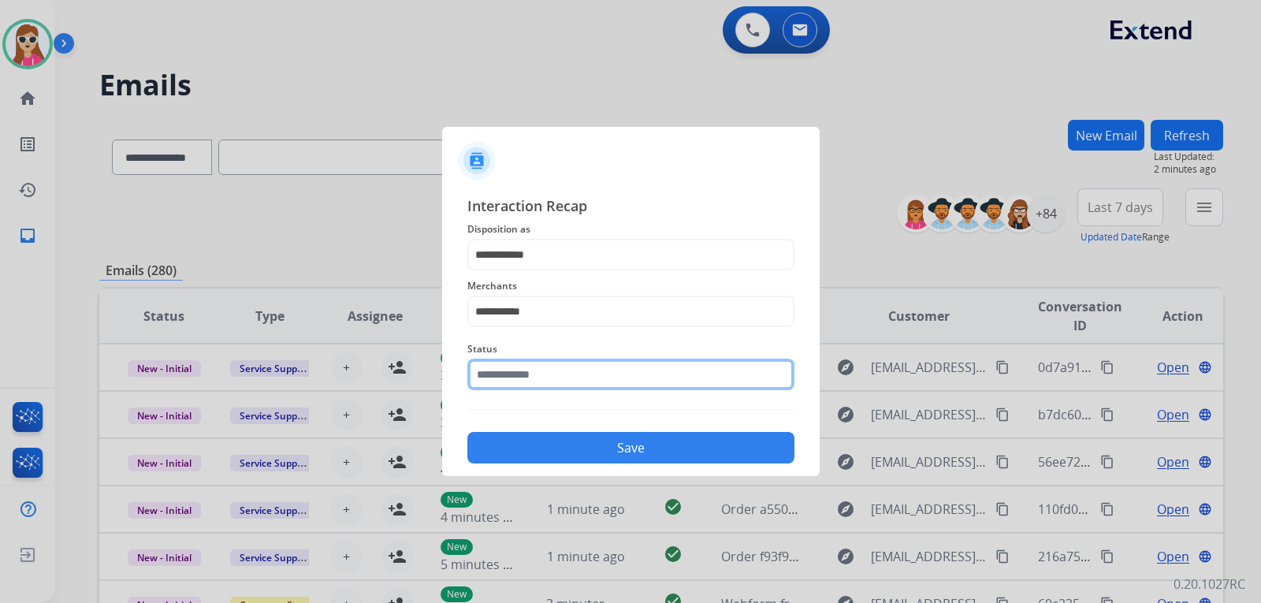
click at [531, 381] on input "text" at bounding box center [630, 375] width 327 height 32
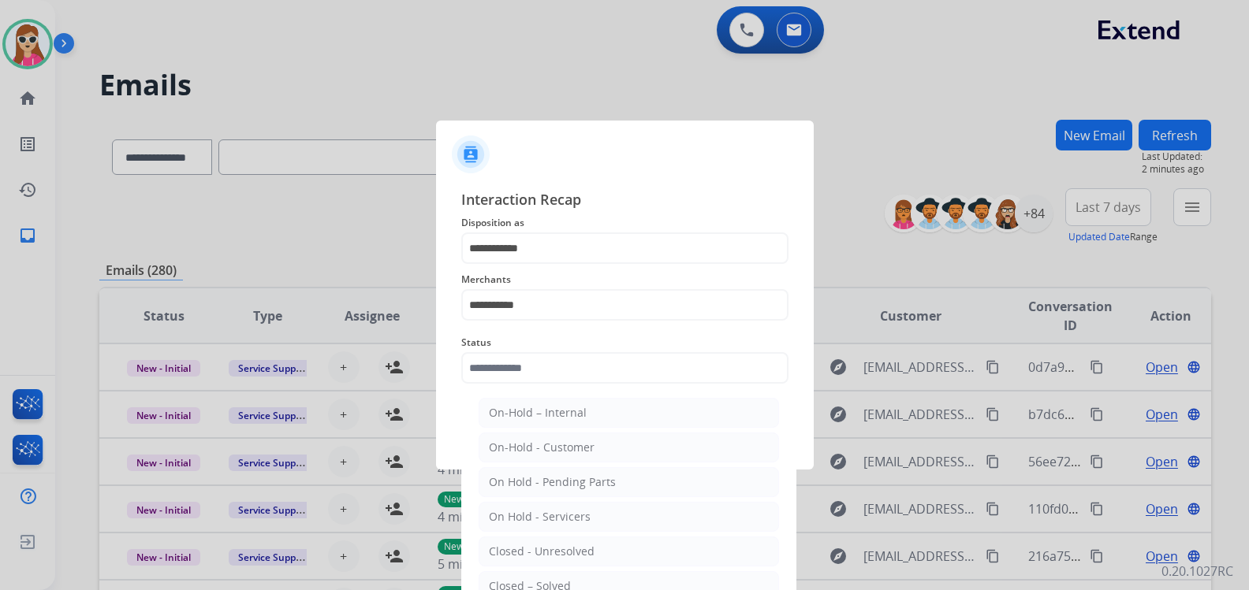
click at [512, 579] on div "Closed – Solved" at bounding box center [530, 587] width 82 height 16
type input "**********"
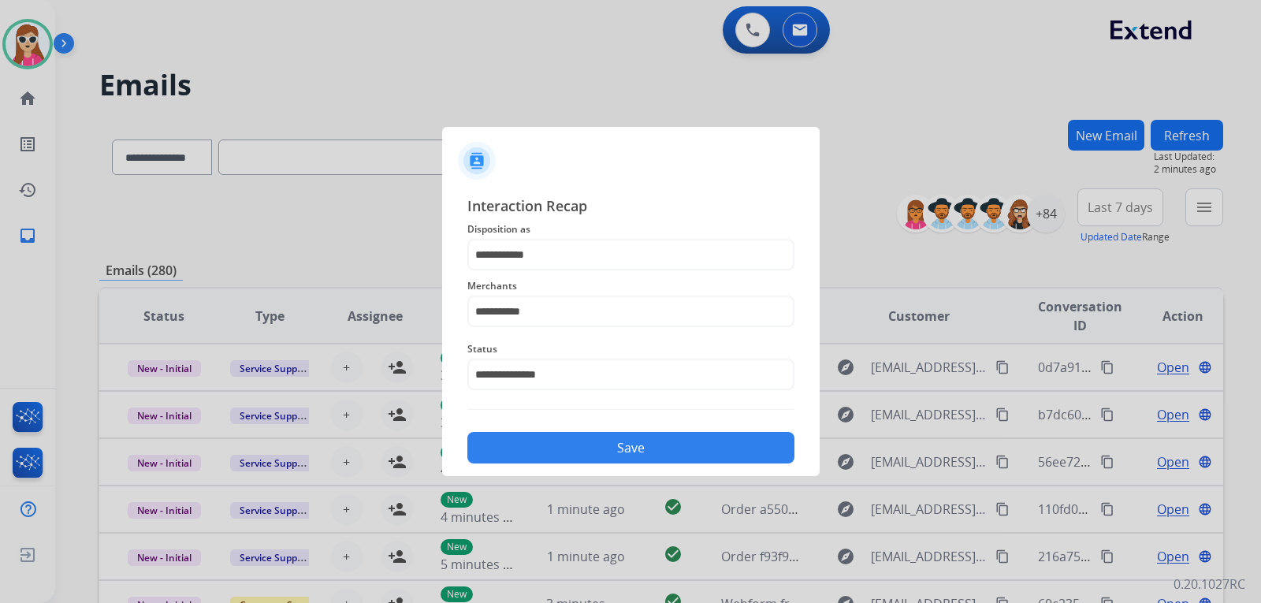
click at [550, 445] on button "Save" at bounding box center [630, 448] width 327 height 32
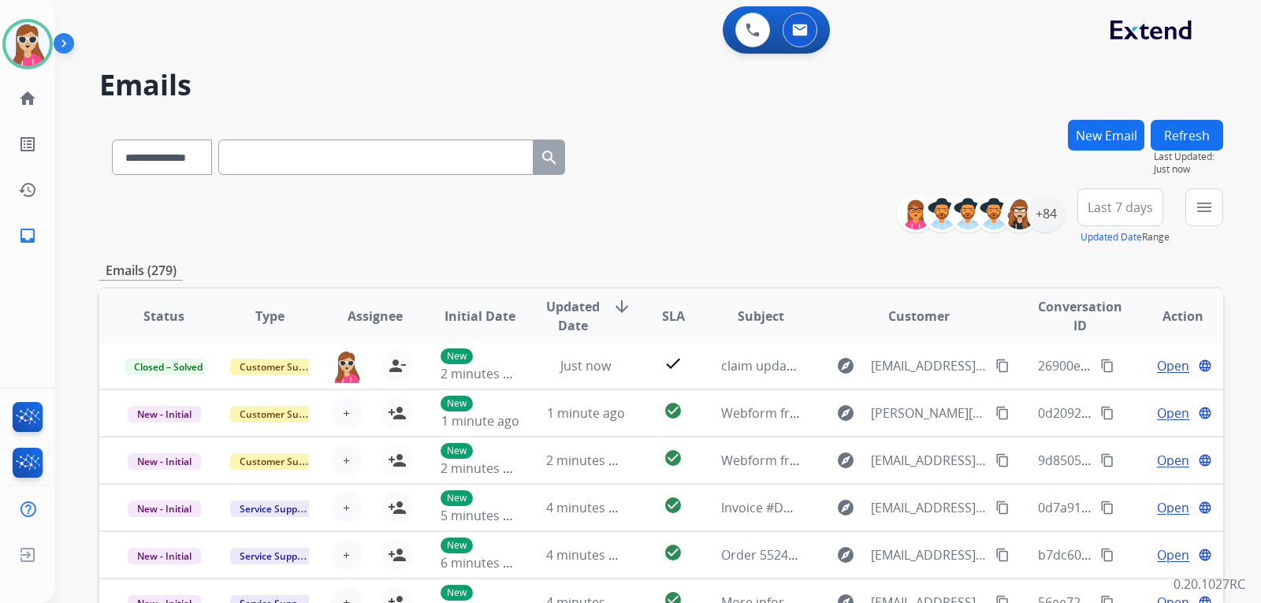
scroll to position [79, 0]
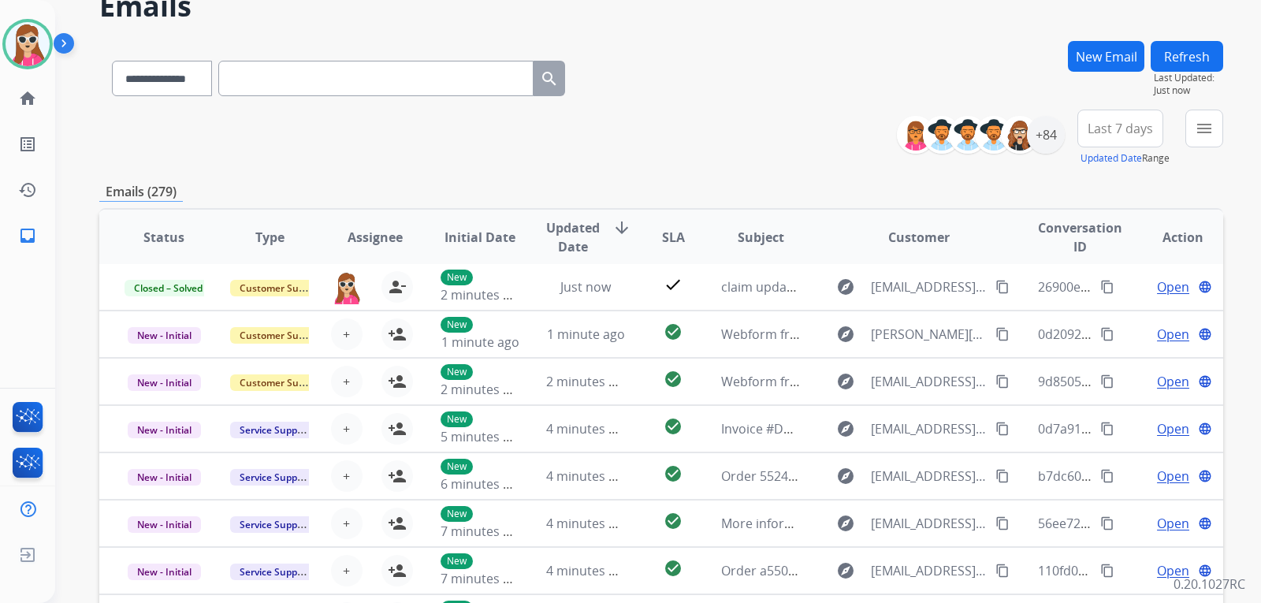
click at [1199, 198] on div "Emails (279)" at bounding box center [661, 192] width 1124 height 20
click at [1212, 117] on button "menu Filters" at bounding box center [1205, 129] width 38 height 38
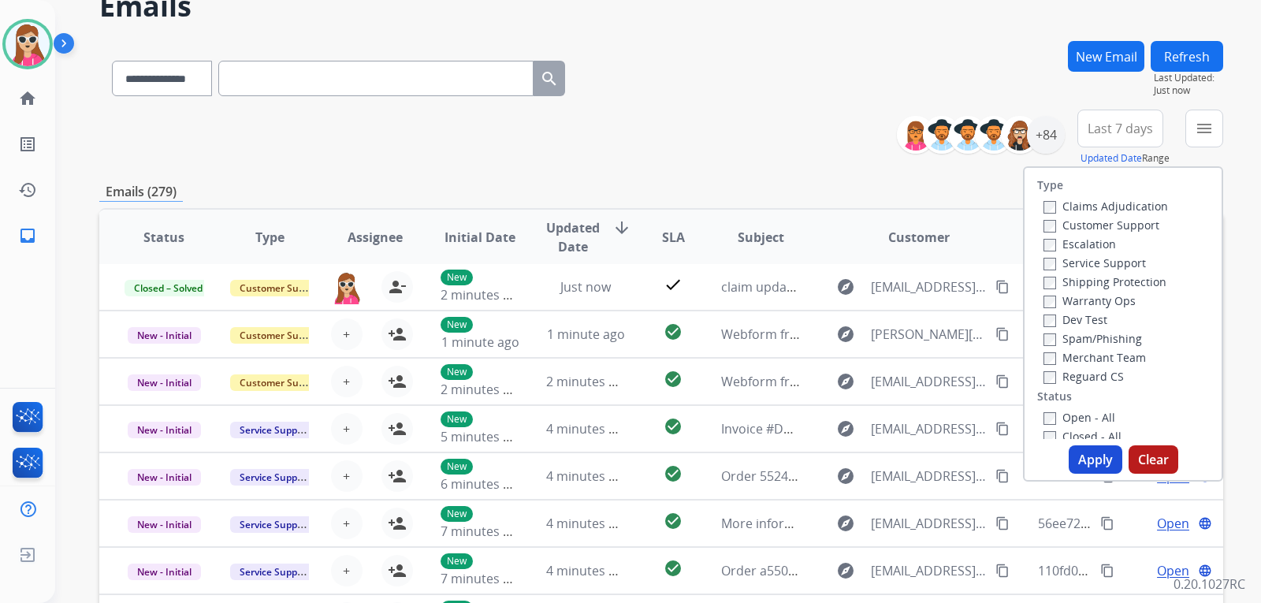
click at [1080, 220] on label "Customer Support" at bounding box center [1102, 225] width 116 height 15
click at [1112, 268] on label "Service Support" at bounding box center [1095, 262] width 102 height 15
click at [1084, 373] on label "Reguard CS" at bounding box center [1084, 376] width 80 height 15
click at [1084, 415] on label "Open - All" at bounding box center [1080, 417] width 72 height 15
click at [1089, 452] on button "Apply" at bounding box center [1096, 459] width 54 height 28
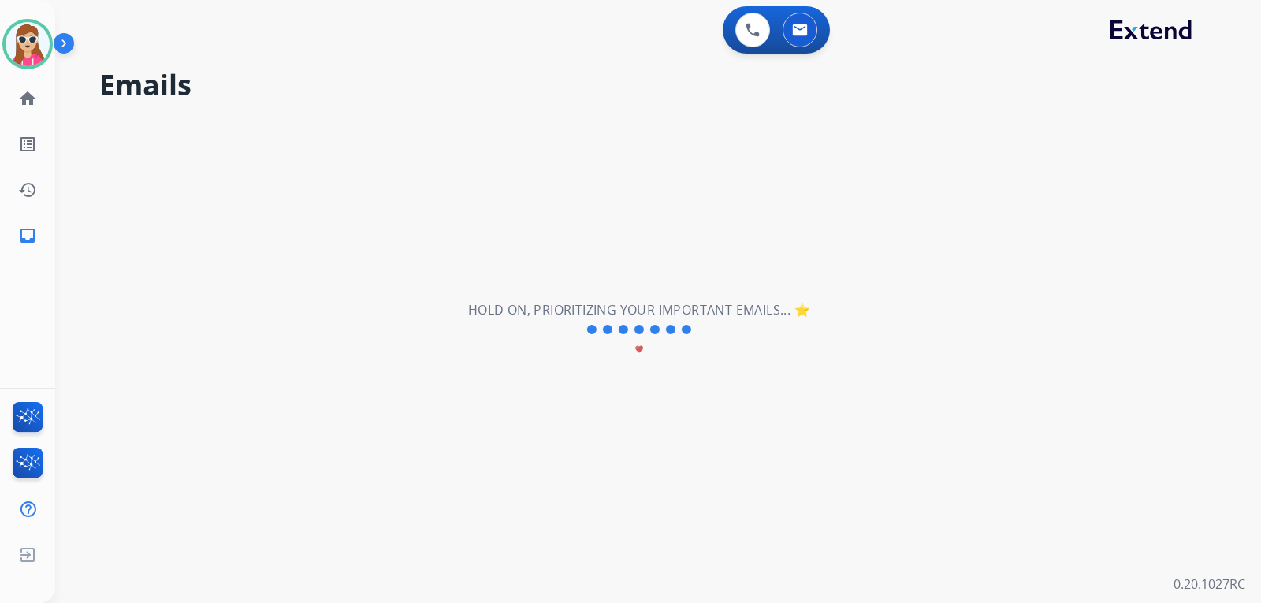
scroll to position [0, 0]
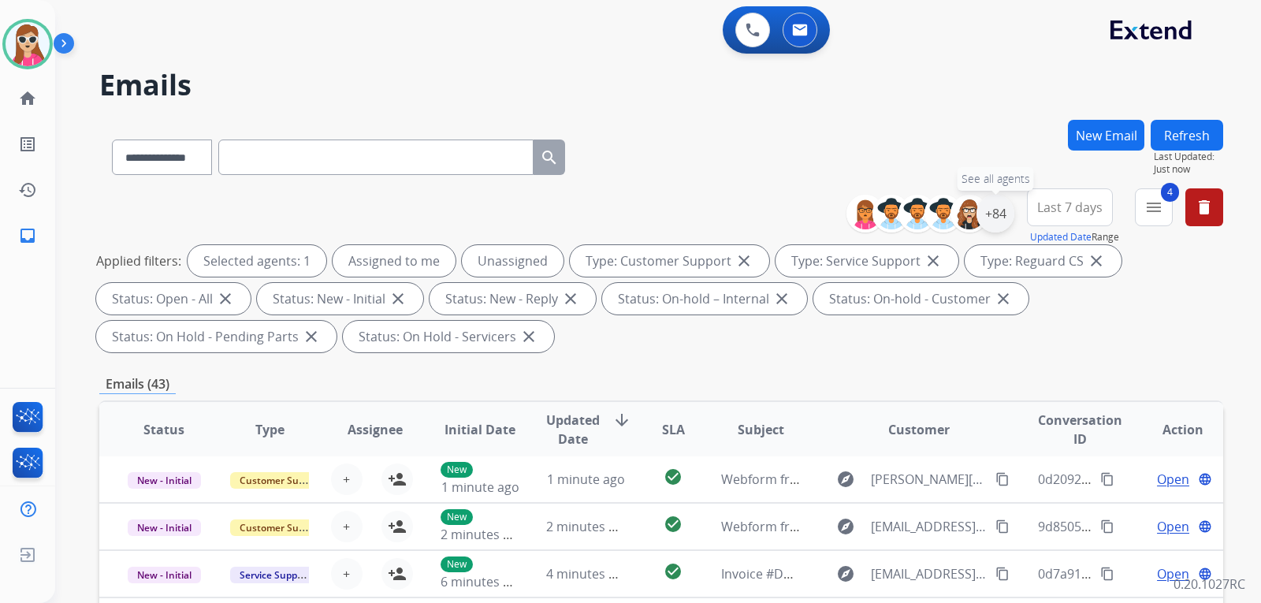
click at [1001, 209] on div "+84" at bounding box center [996, 214] width 38 height 38
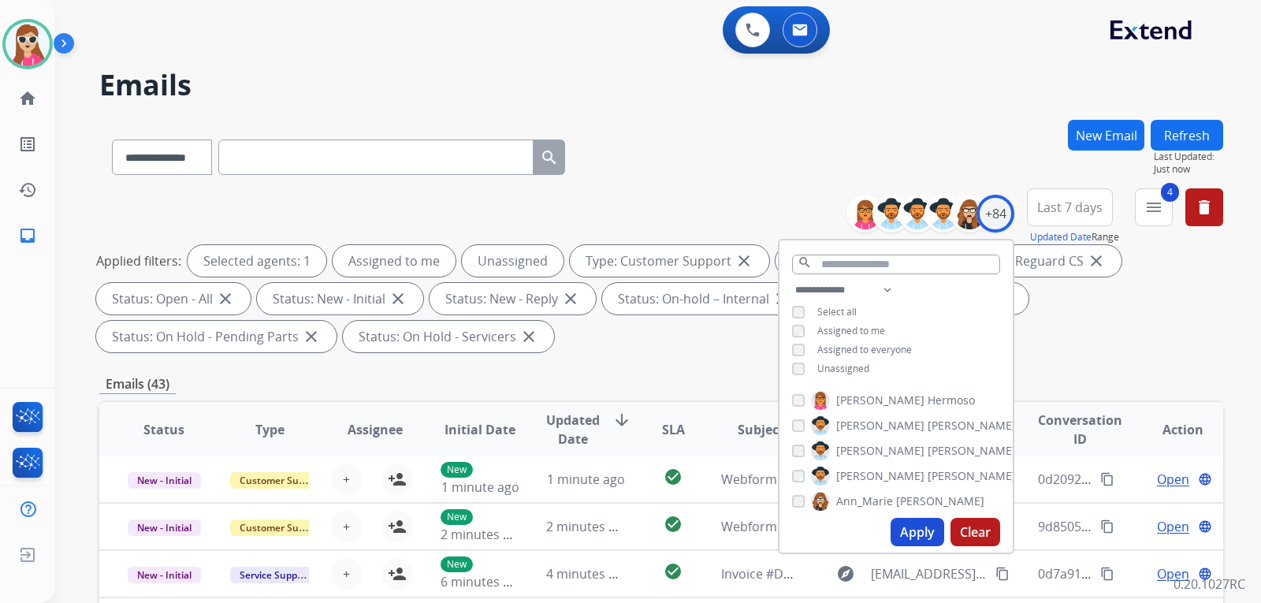
click at [847, 368] on span "Unassigned" at bounding box center [843, 368] width 52 height 13
click at [903, 539] on button "Apply" at bounding box center [918, 532] width 54 height 28
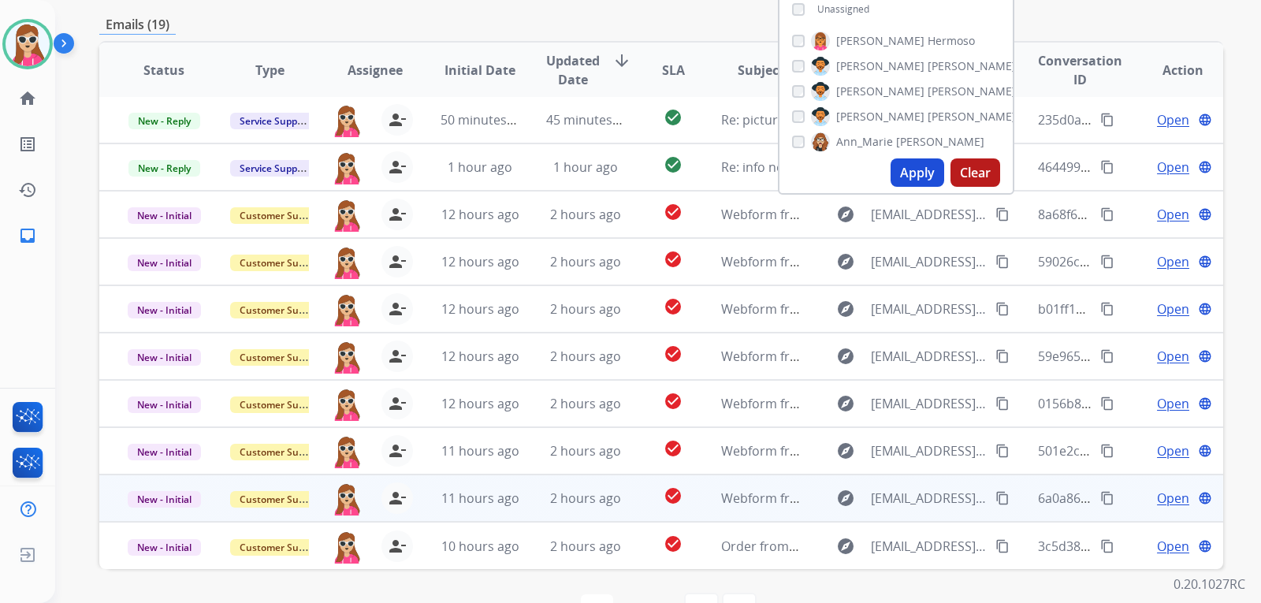
scroll to position [408, 0]
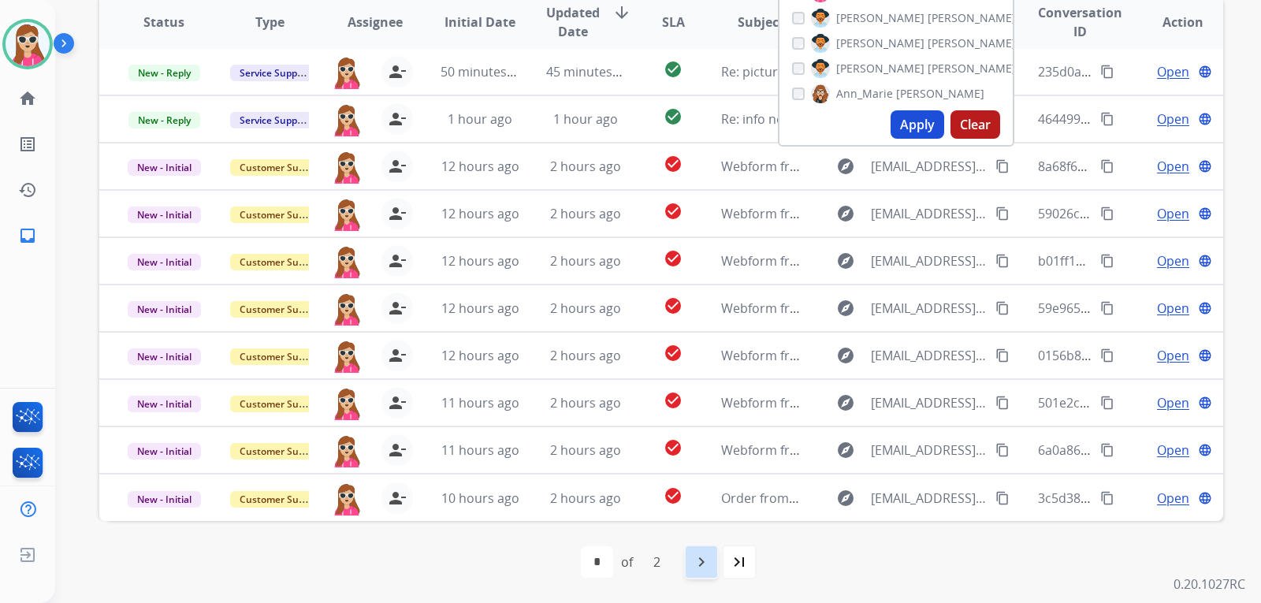
click at [708, 560] on mat-icon "navigate_next" at bounding box center [701, 562] width 19 height 19
select select "*"
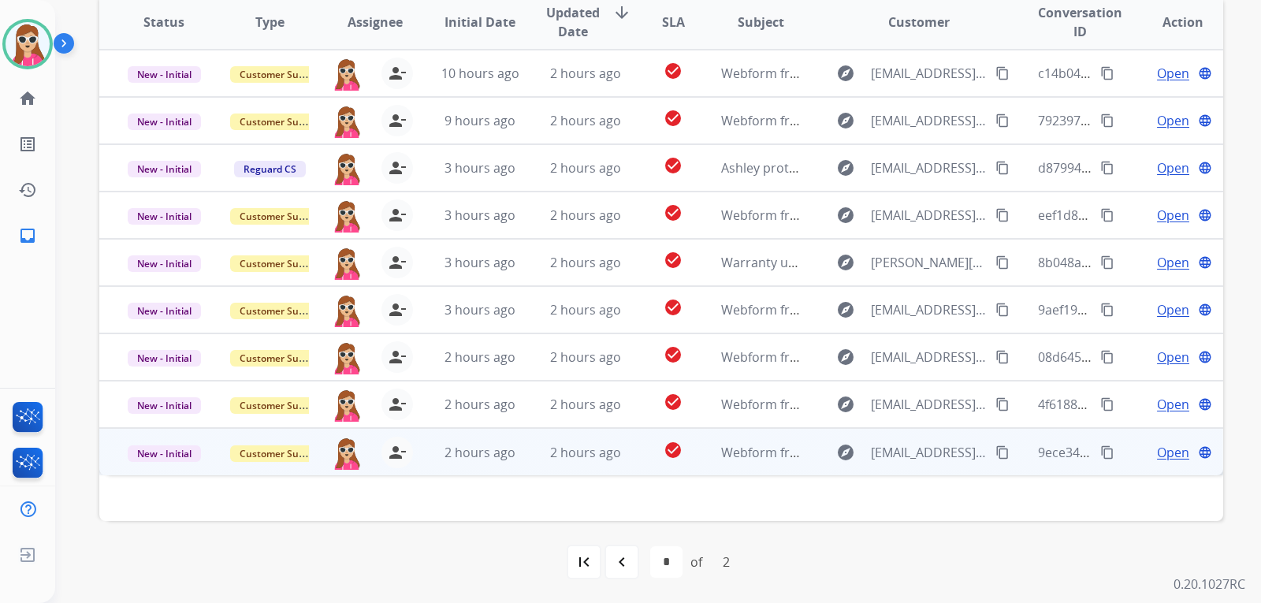
click at [639, 449] on td "check_circle" at bounding box center [661, 451] width 70 height 47
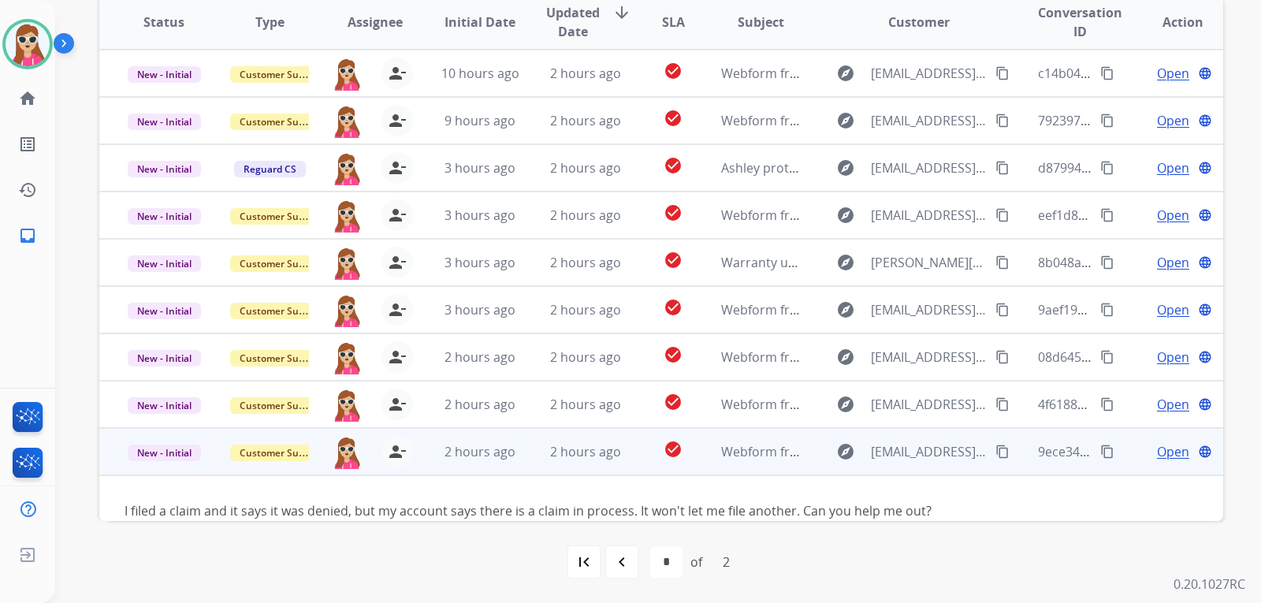
scroll to position [24, 0]
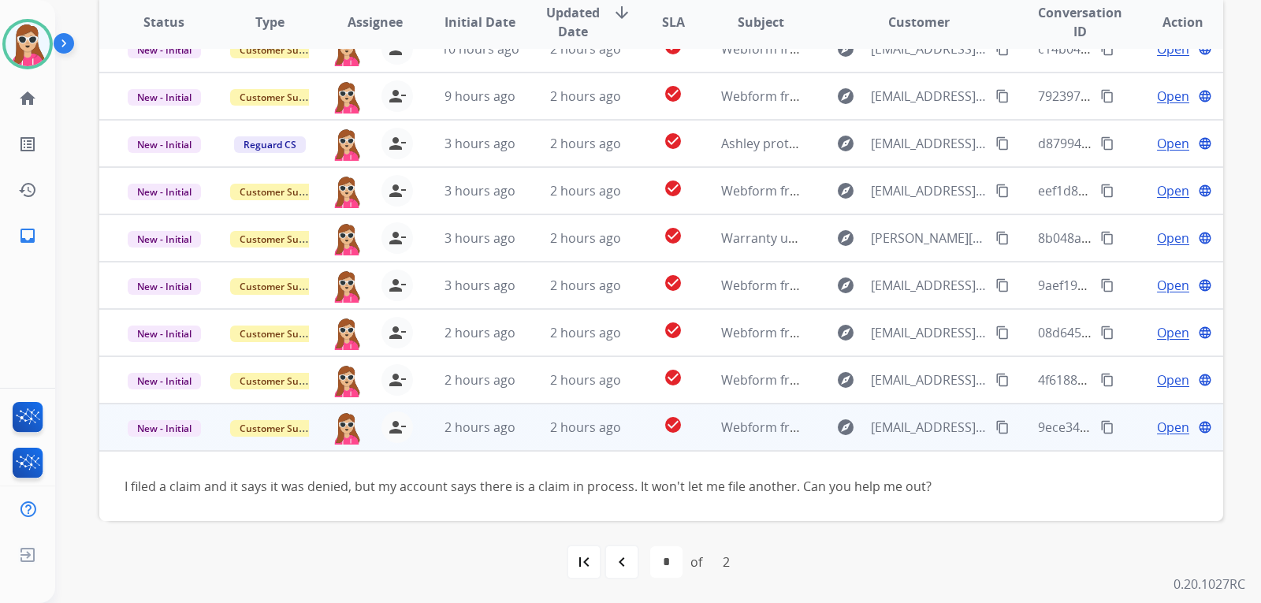
click at [996, 423] on mat-icon "content_copy" at bounding box center [1003, 427] width 14 height 14
click at [1157, 423] on span "Open" at bounding box center [1173, 427] width 32 height 19
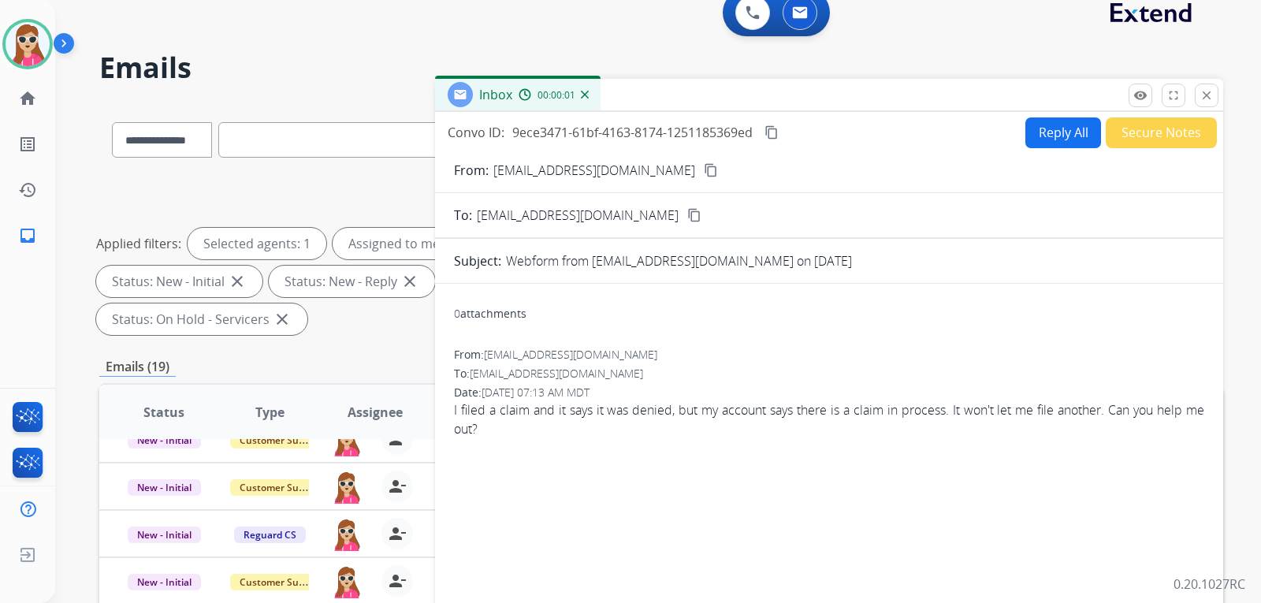
scroll to position [0, 0]
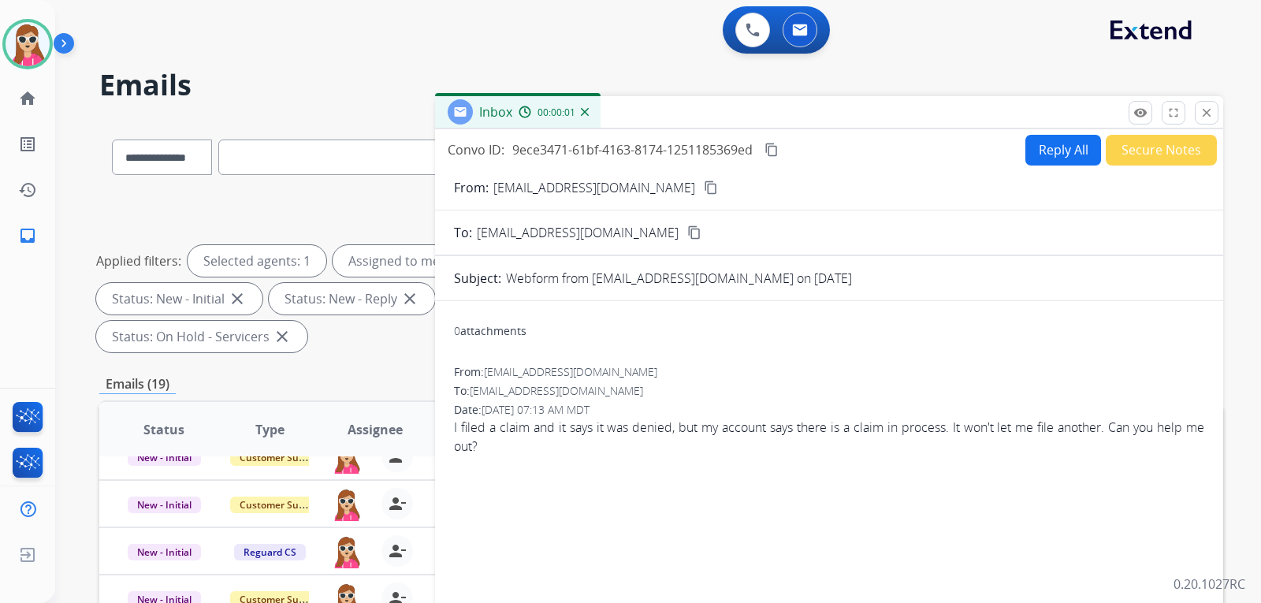
click at [1037, 148] on button "Reply All" at bounding box center [1064, 150] width 76 height 31
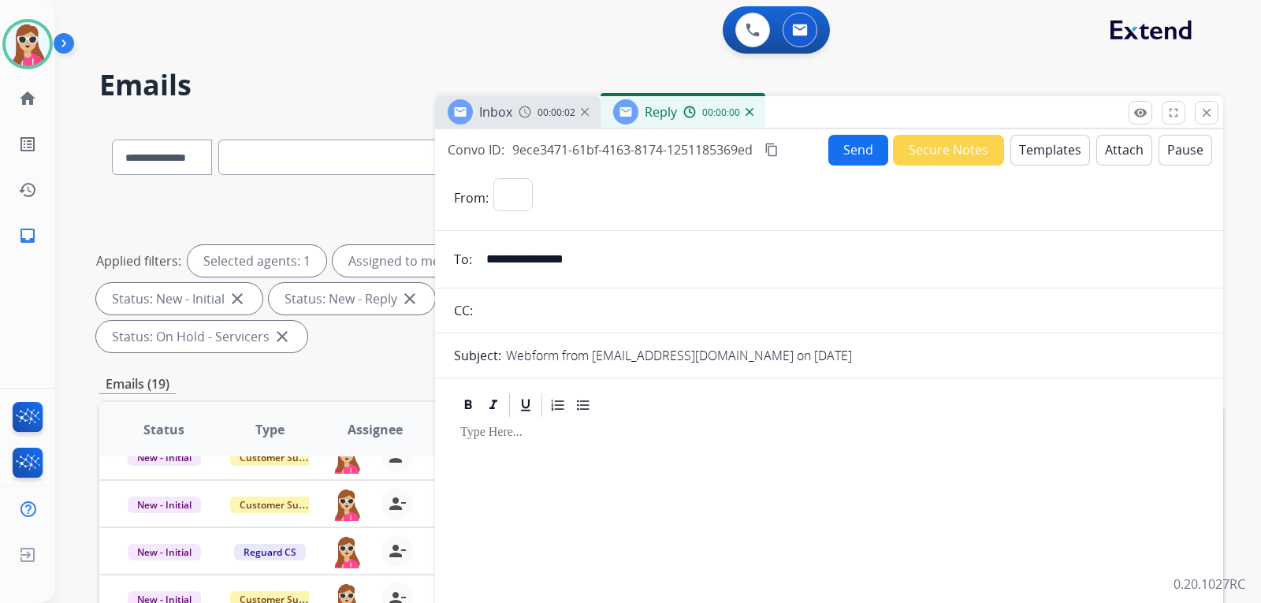
select select "**********"
click at [1054, 156] on button "Templates" at bounding box center [1051, 150] width 80 height 31
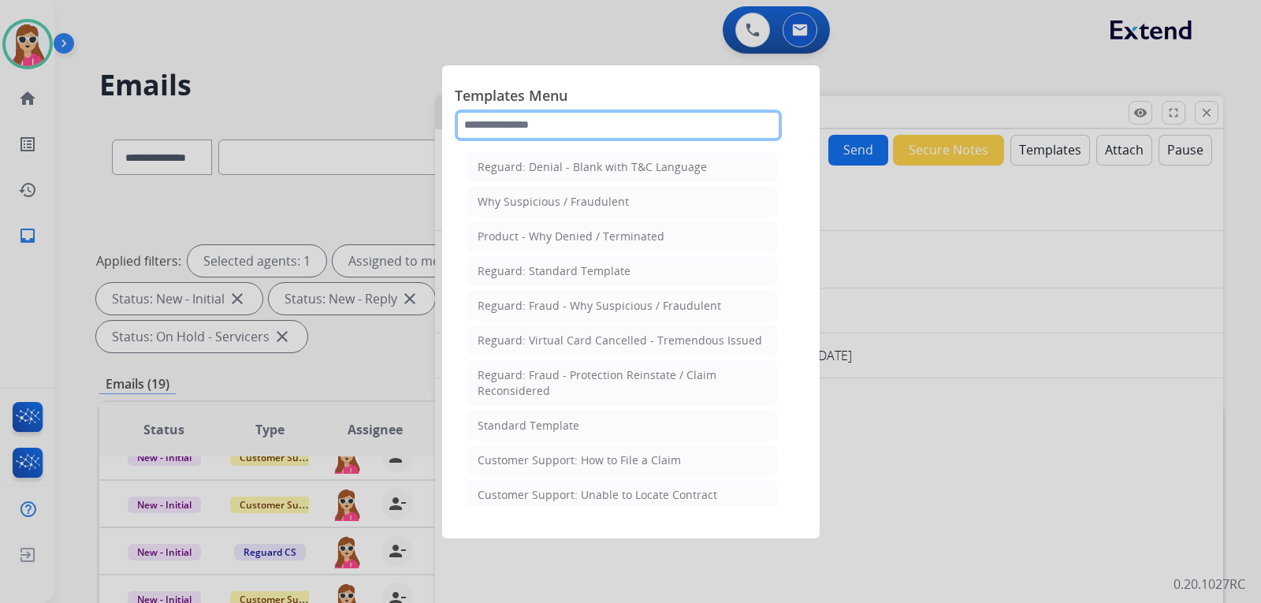
click at [695, 122] on input "text" at bounding box center [618, 126] width 327 height 32
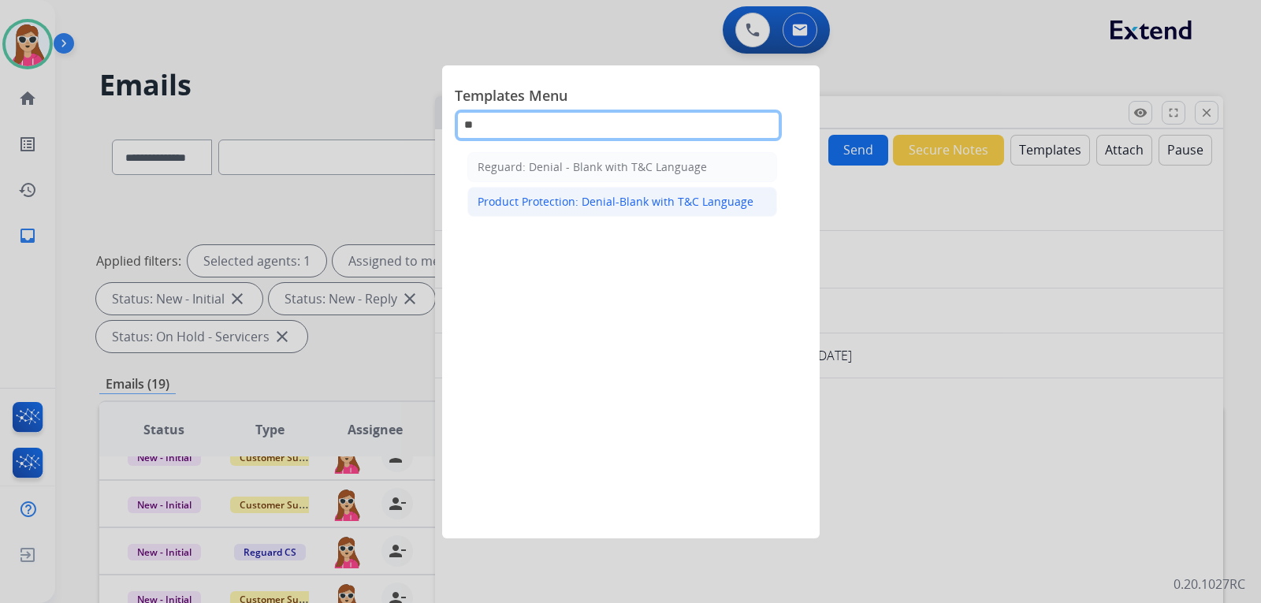
type input "**"
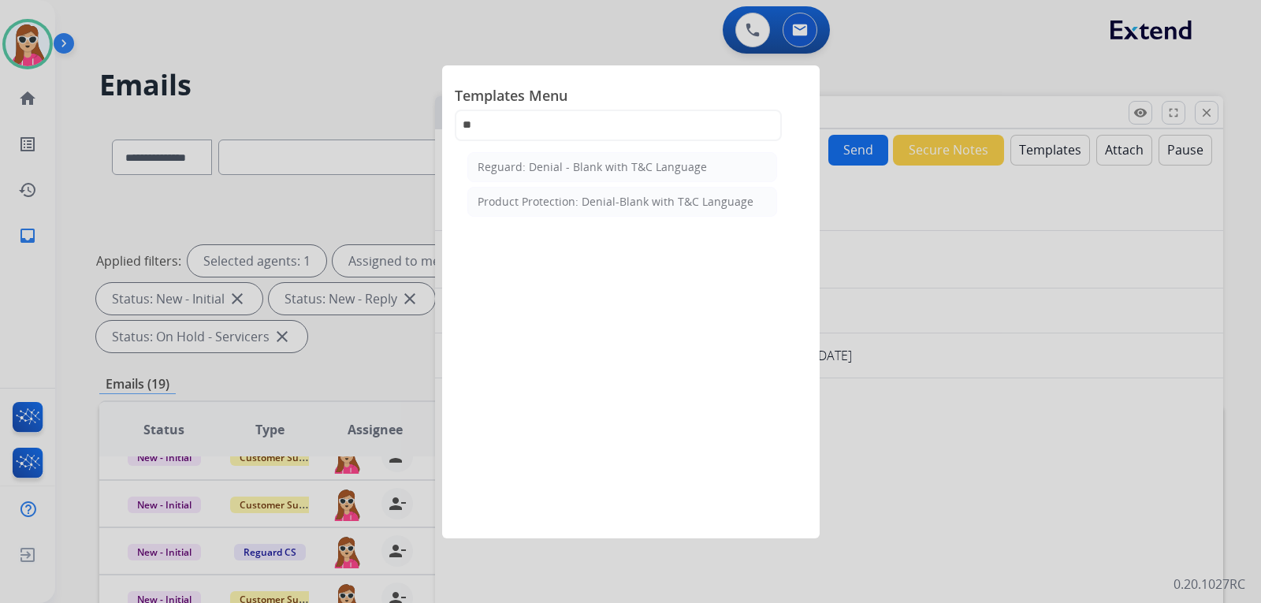
click at [689, 190] on li "Product Protection: Denial-Blank with T&C Language" at bounding box center [622, 202] width 310 height 30
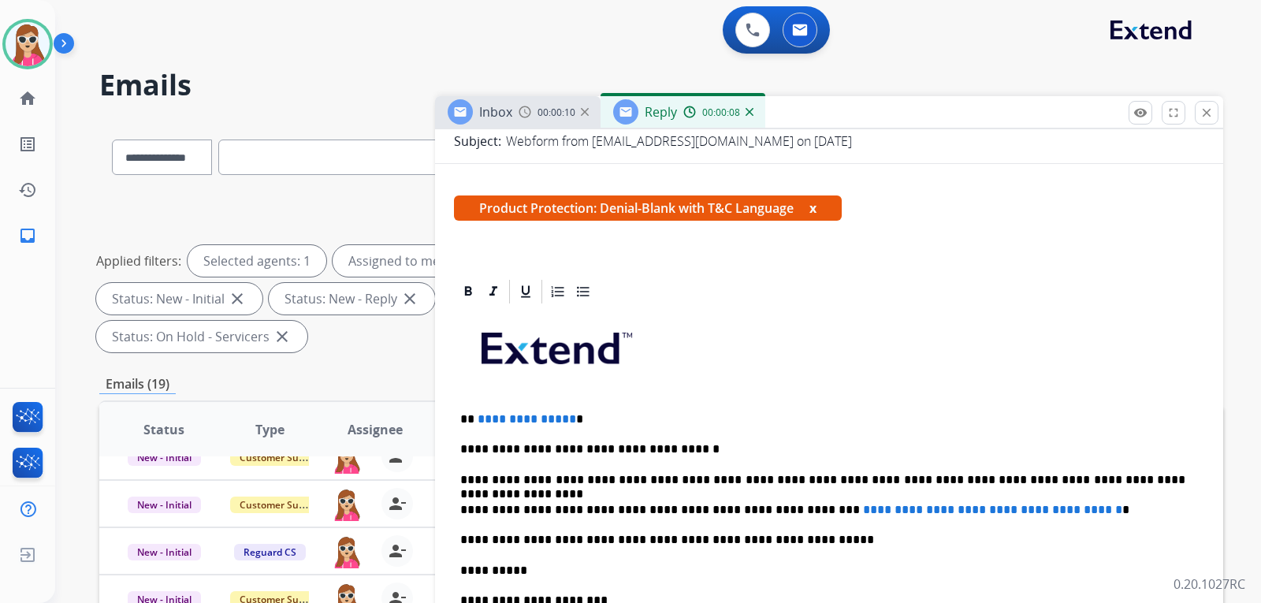
scroll to position [236, 0]
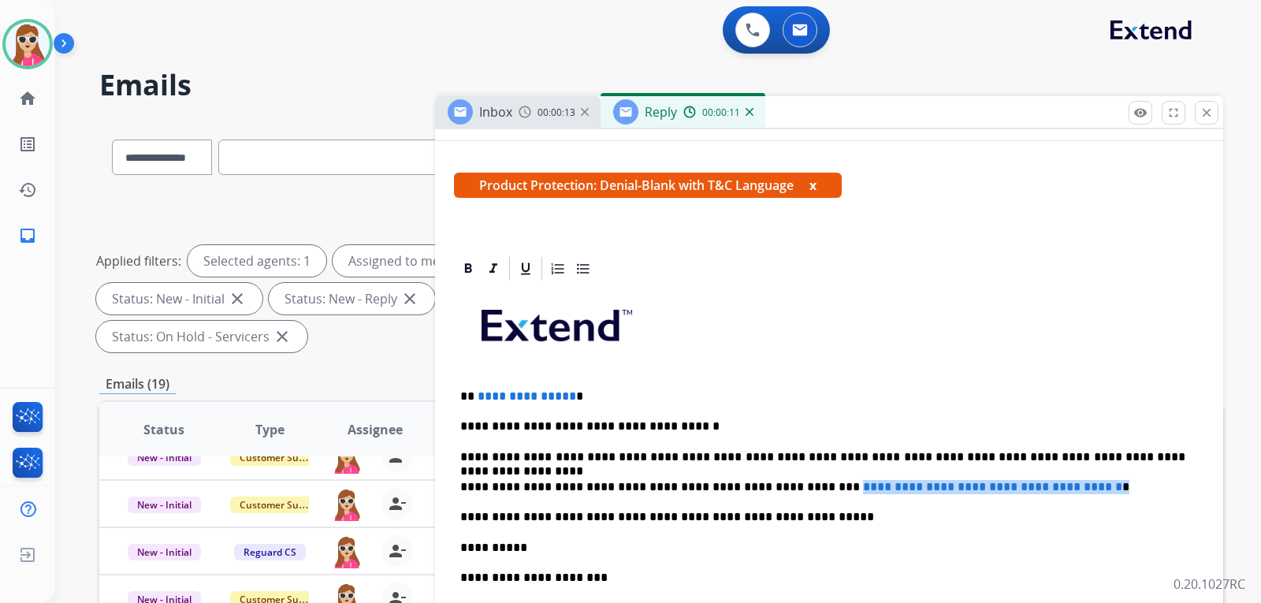
drag, startPoint x: 817, startPoint y: 490, endPoint x: 1100, endPoint y: 484, distance: 283.8
click at [1100, 484] on p "**********" at bounding box center [822, 487] width 725 height 14
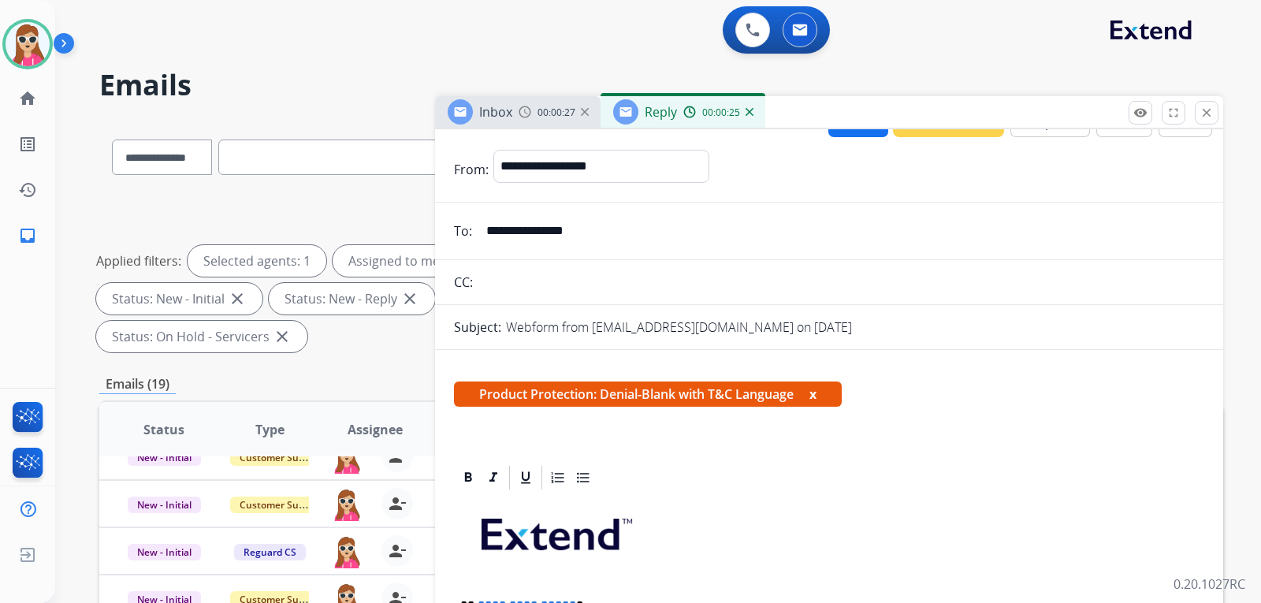
scroll to position [0, 0]
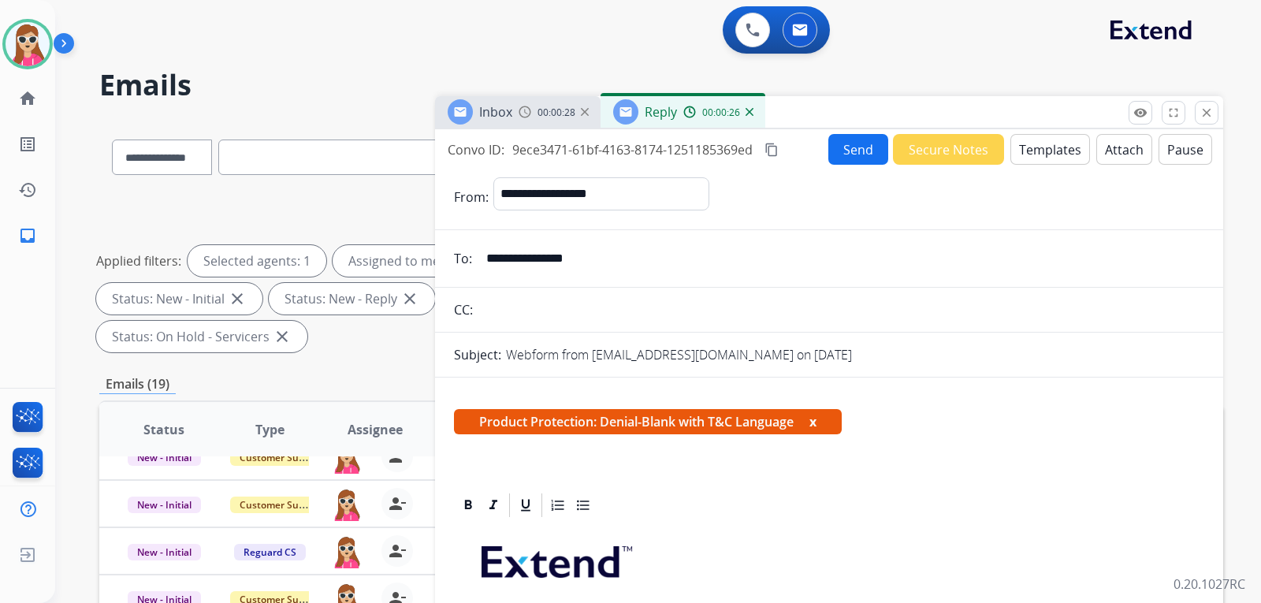
click at [1106, 142] on button "Attach" at bounding box center [1125, 149] width 56 height 31
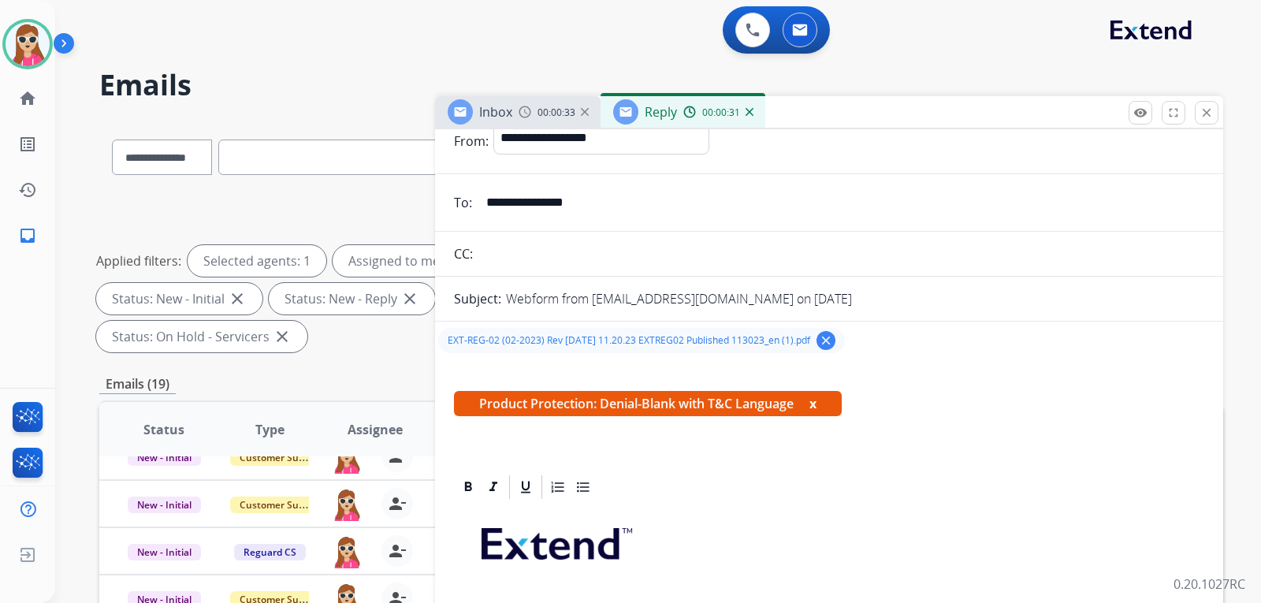
scroll to position [315, 0]
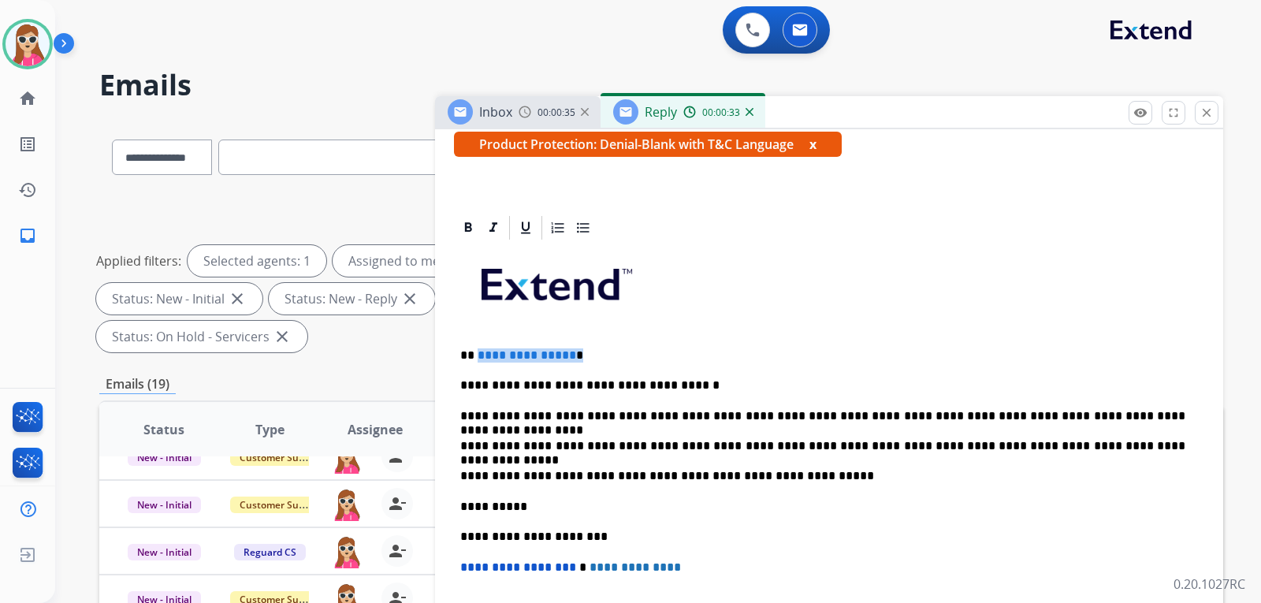
drag, startPoint x: 475, startPoint y: 355, endPoint x: 579, endPoint y: 353, distance: 104.1
click at [579, 353] on p "**********" at bounding box center [822, 355] width 725 height 14
click at [482, 350] on p "**" at bounding box center [822, 355] width 725 height 14
paste div
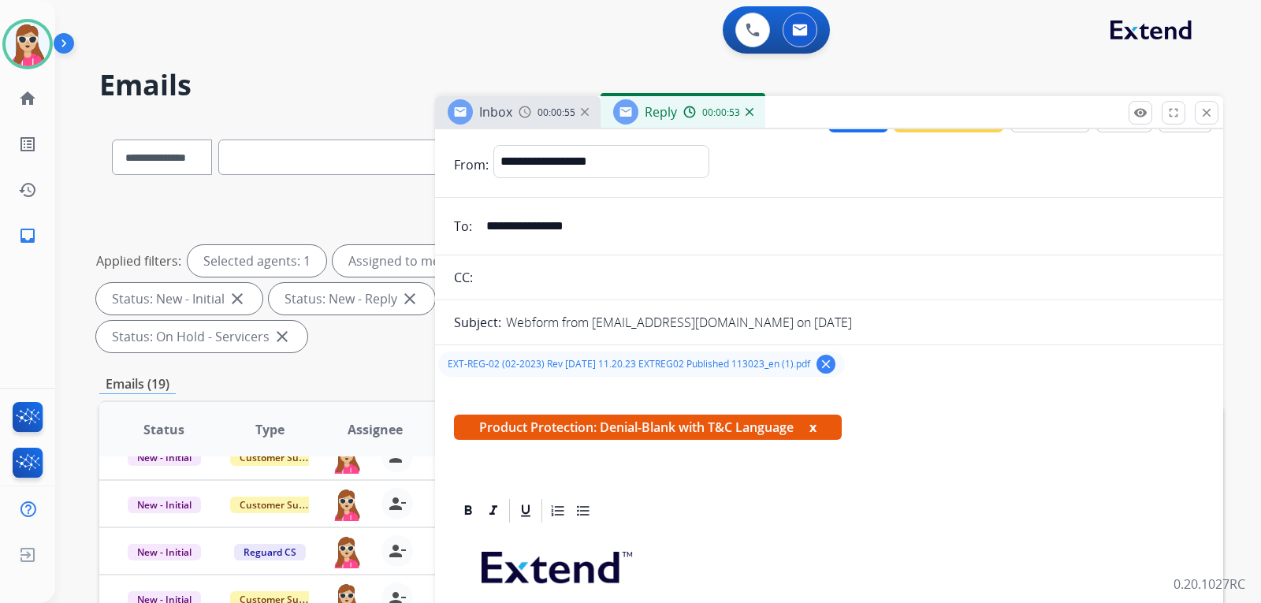
scroll to position [0, 0]
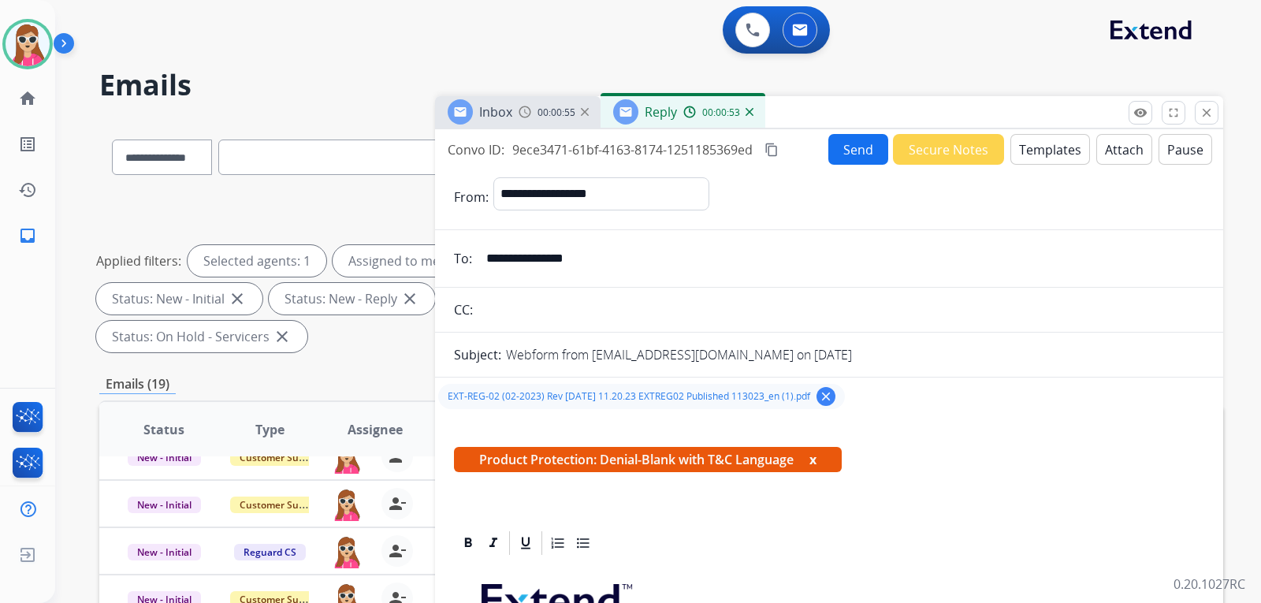
click at [848, 146] on button "Send" at bounding box center [859, 149] width 60 height 31
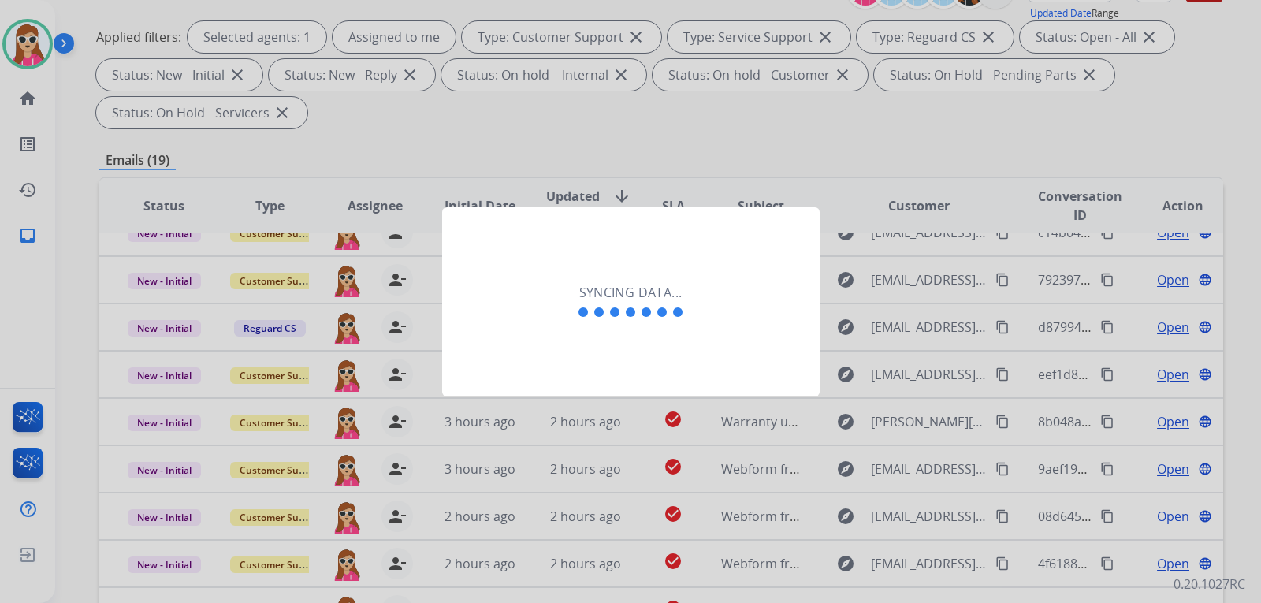
scroll to position [236, 0]
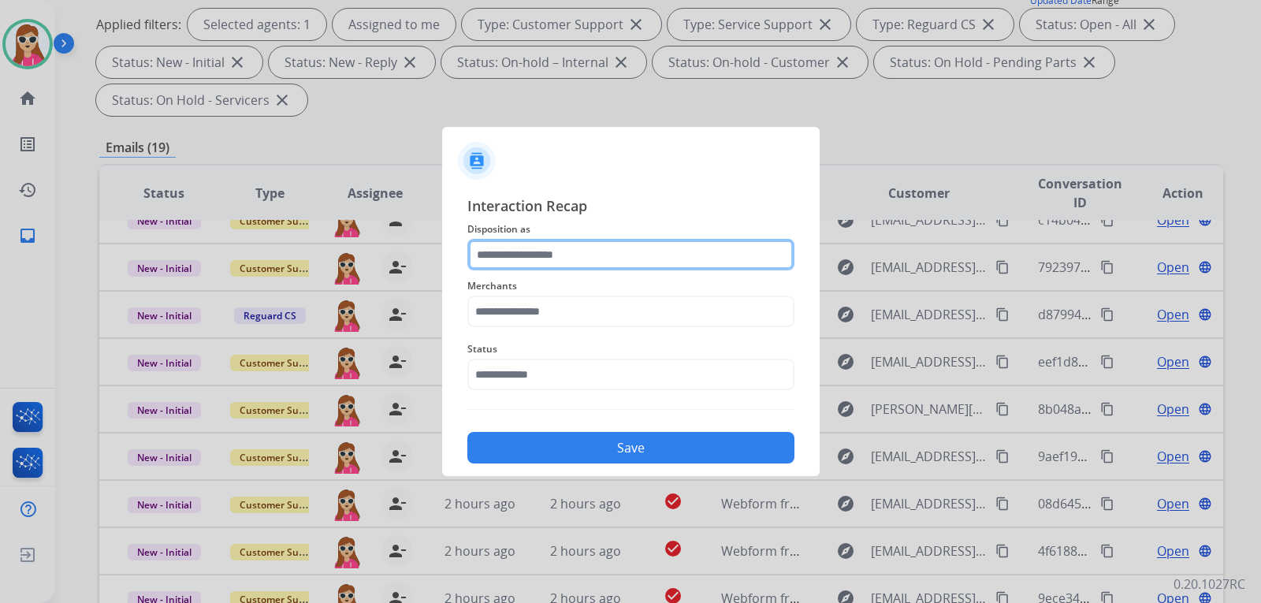
click at [560, 246] on input "text" at bounding box center [630, 255] width 327 height 32
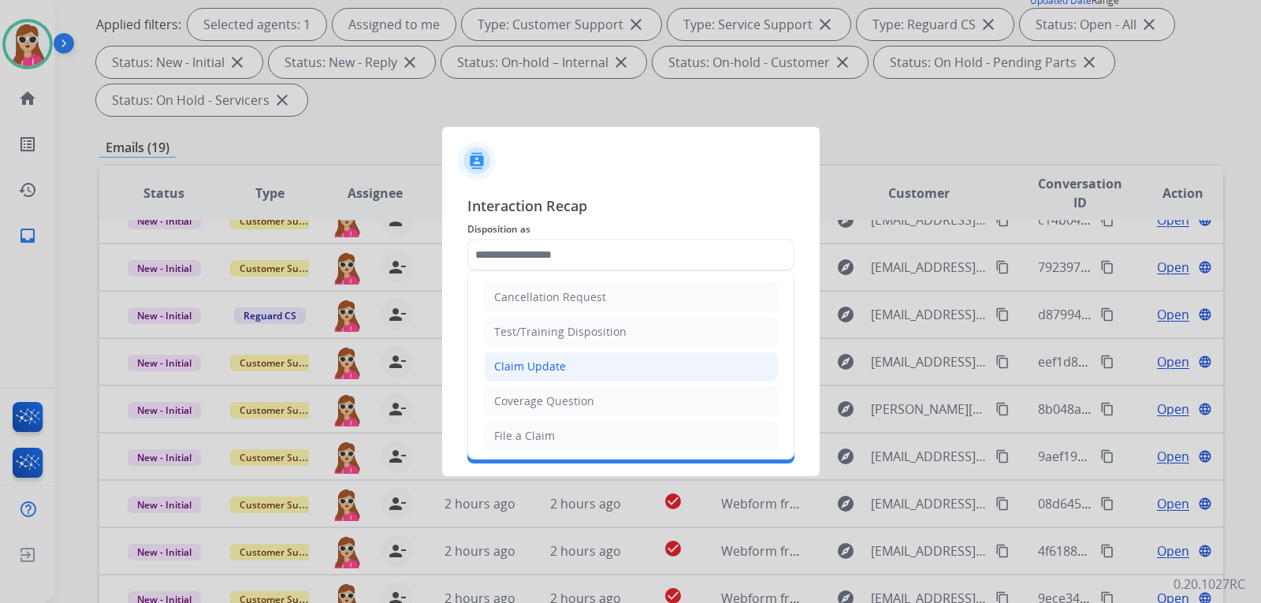
click at [548, 363] on div "Claim Update" at bounding box center [530, 367] width 72 height 16
type input "**********"
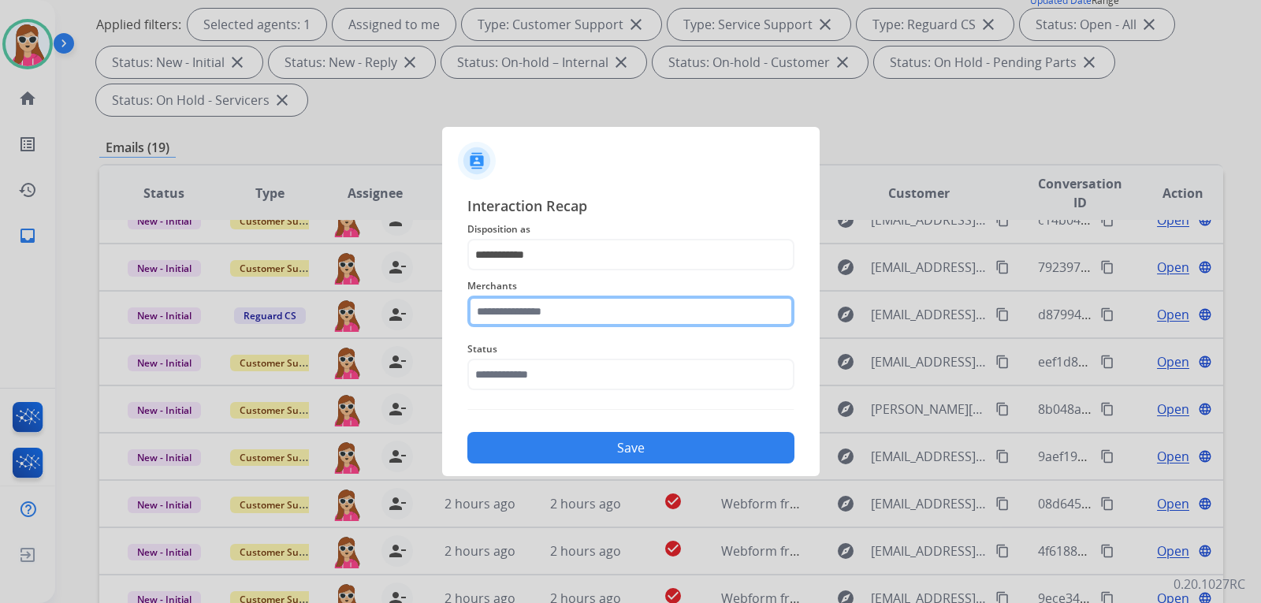
click at [547, 326] on input "text" at bounding box center [630, 312] width 327 height 32
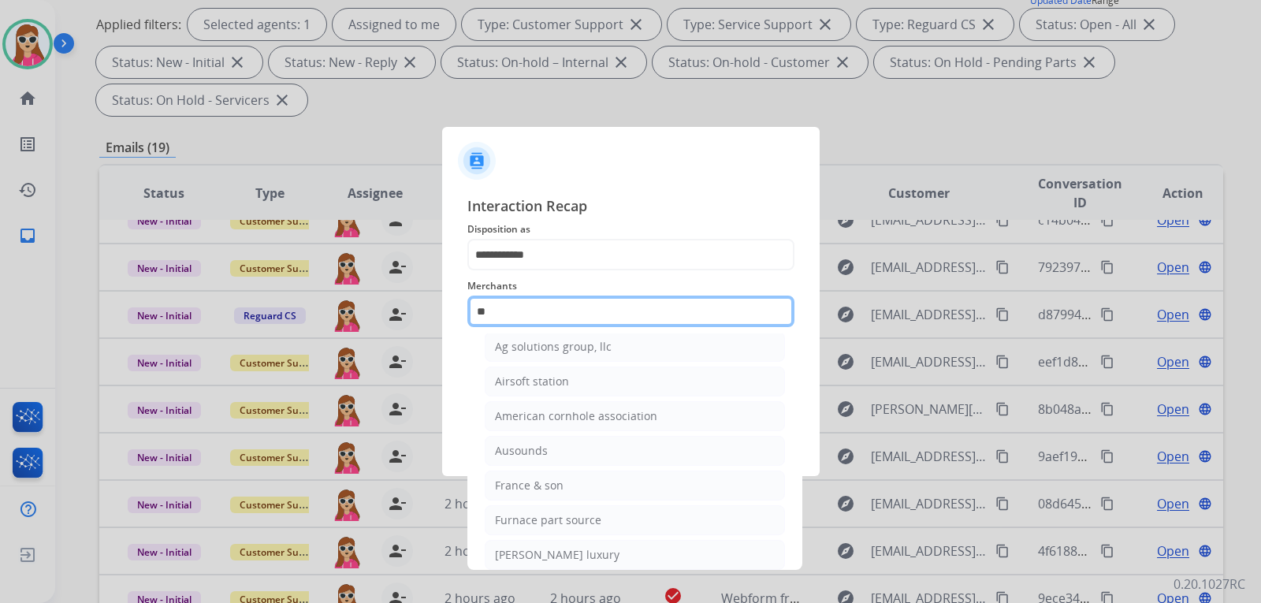
scroll to position [0, 0]
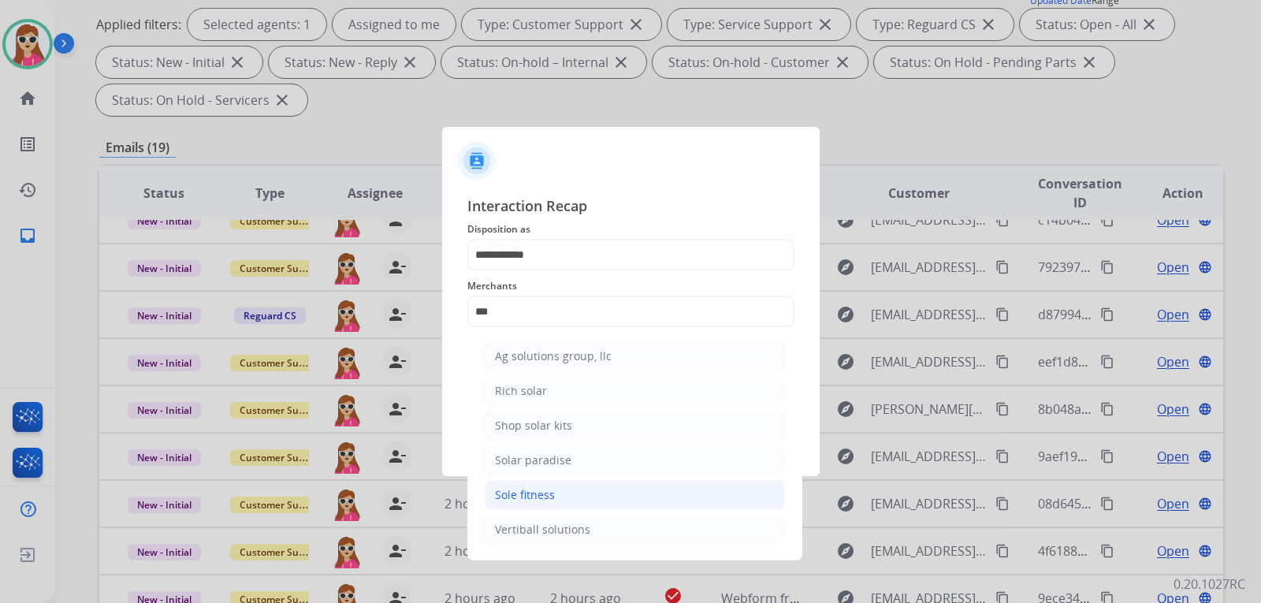
click at [557, 493] on li "Sole fitness" at bounding box center [635, 495] width 300 height 30
type input "**********"
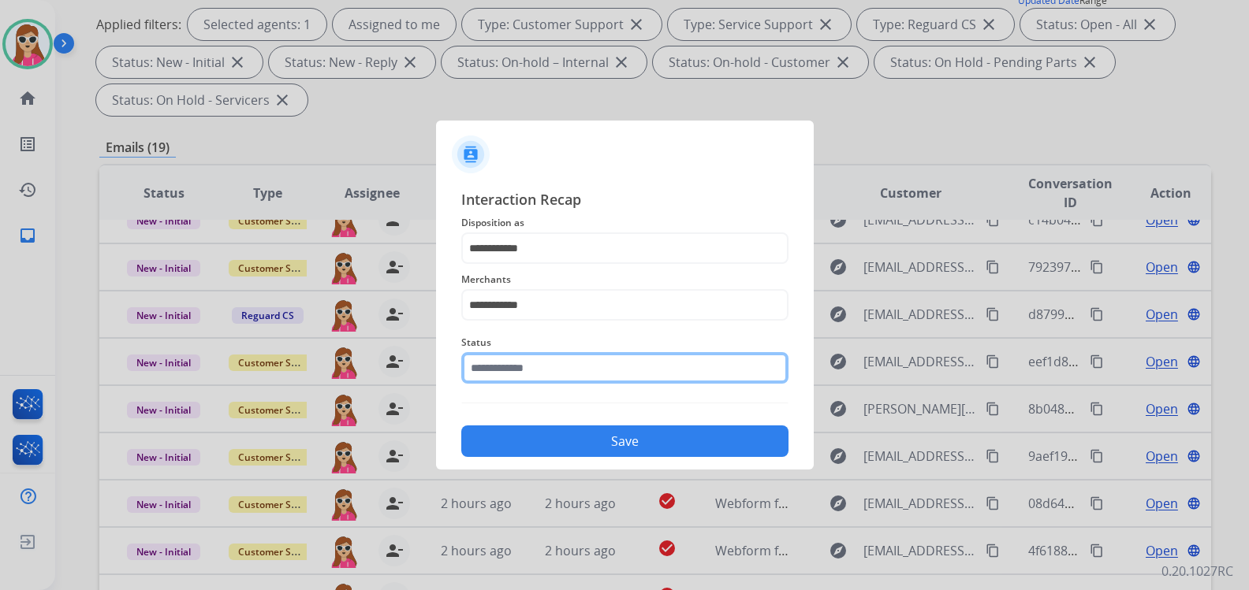
click at [588, 375] on input "text" at bounding box center [624, 368] width 327 height 32
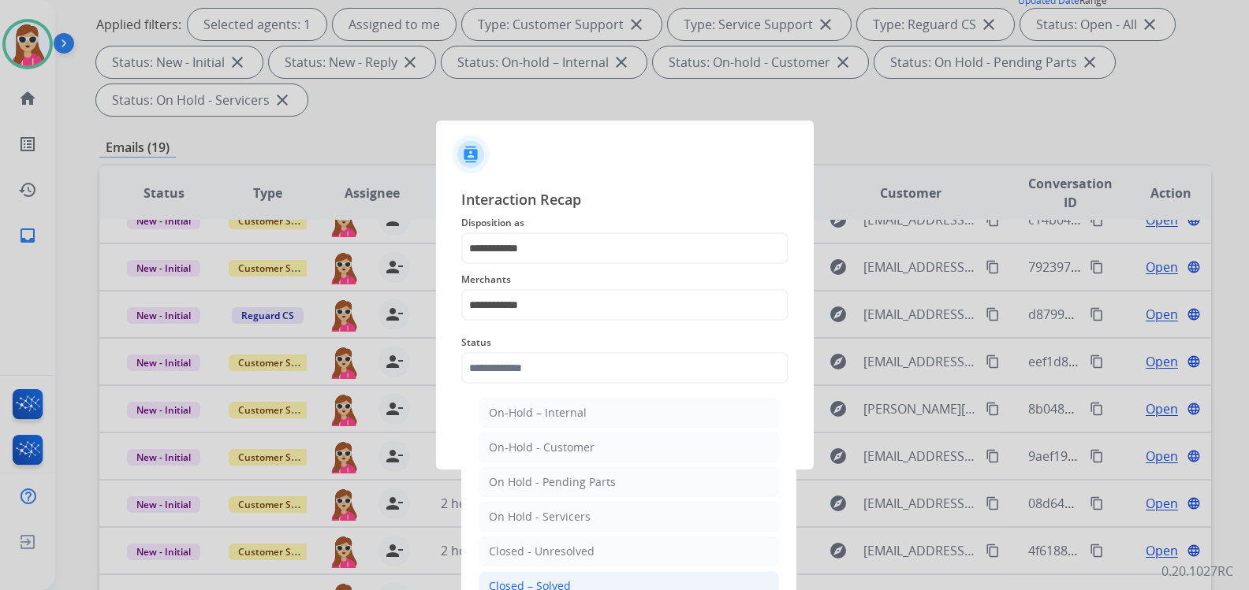
click at [512, 575] on li "Closed – Solved" at bounding box center [628, 587] width 300 height 30
type input "**********"
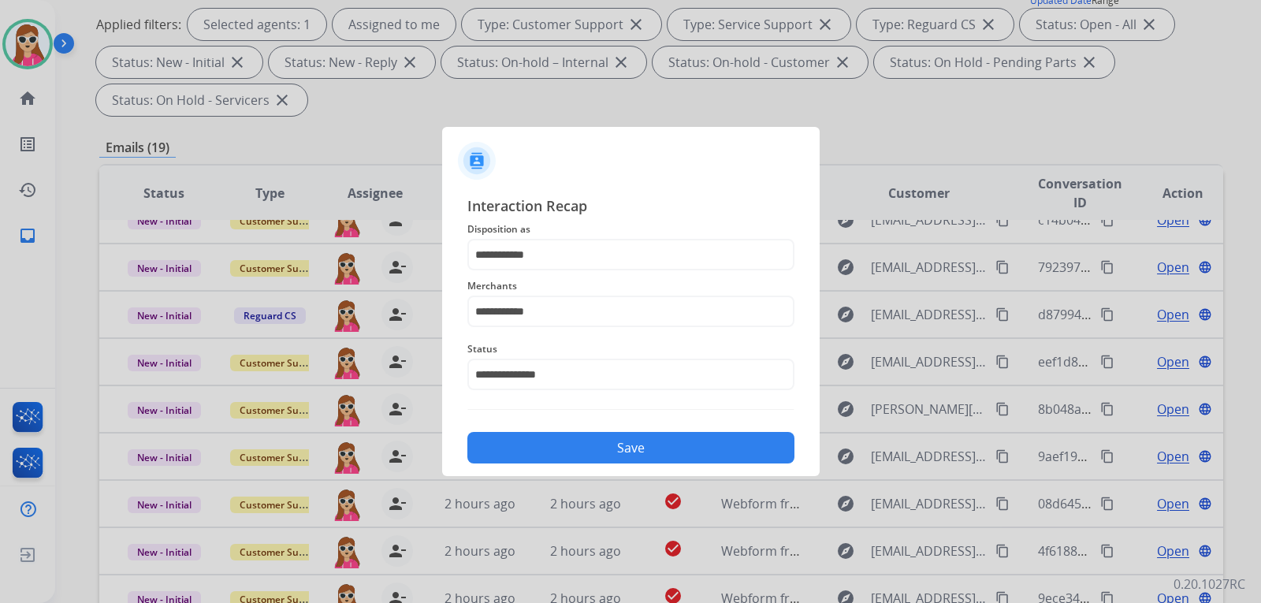
click at [563, 458] on button "Save" at bounding box center [630, 448] width 327 height 32
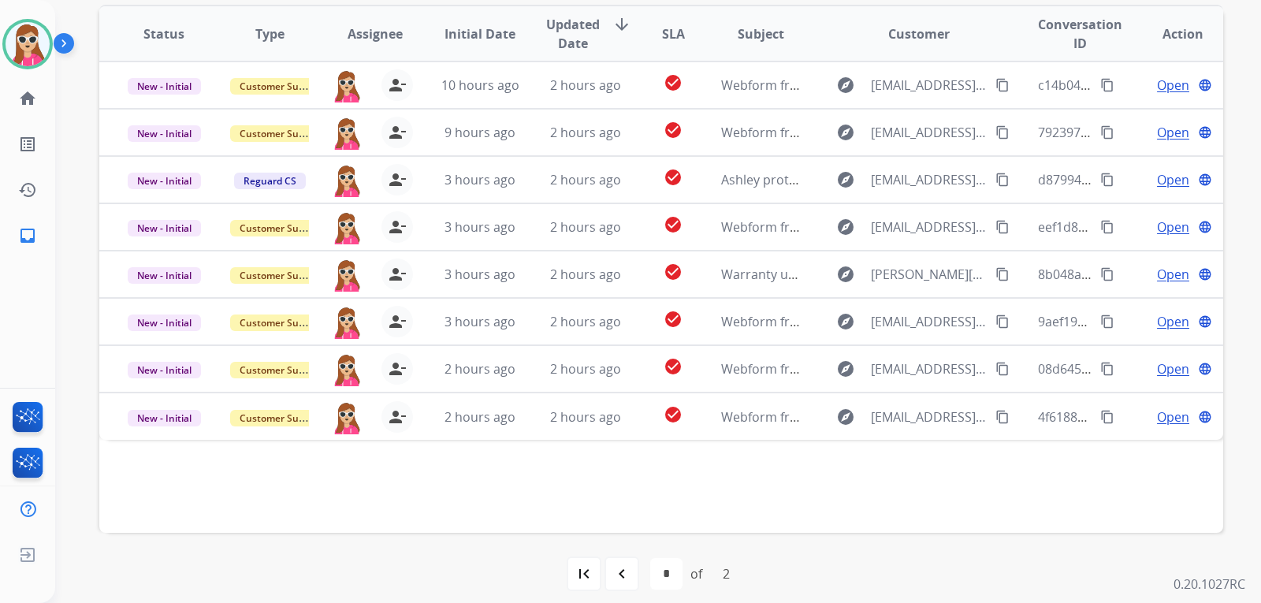
scroll to position [408, 0]
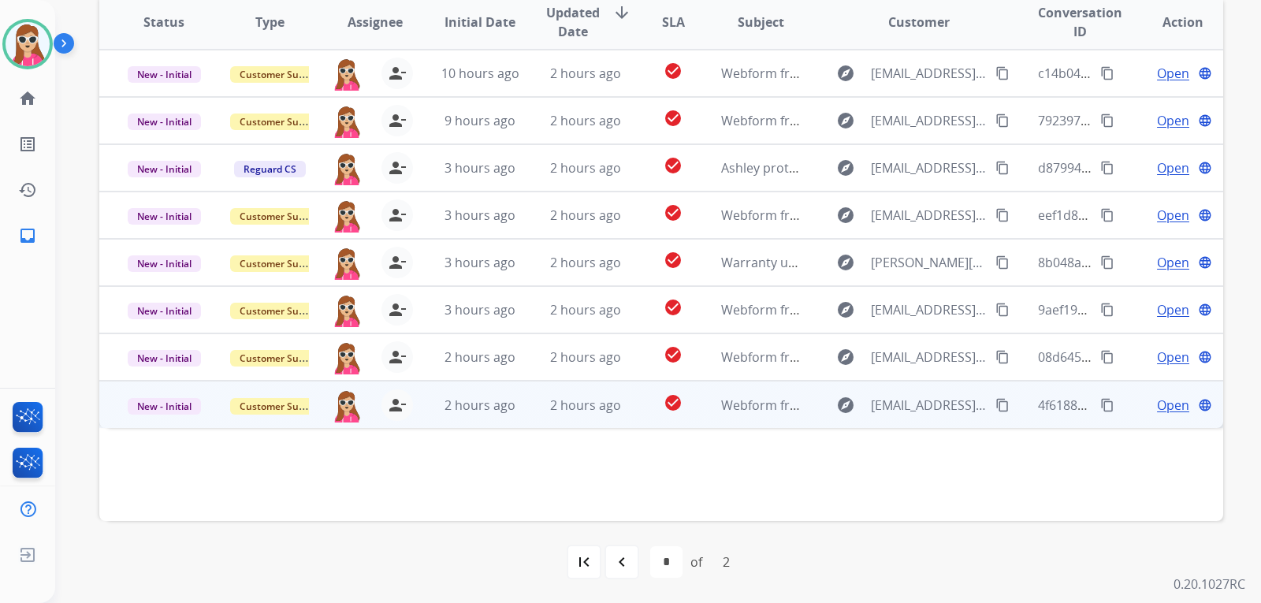
click at [683, 384] on td "check_circle" at bounding box center [661, 404] width 70 height 47
click at [1157, 409] on span "Open" at bounding box center [1173, 404] width 32 height 19
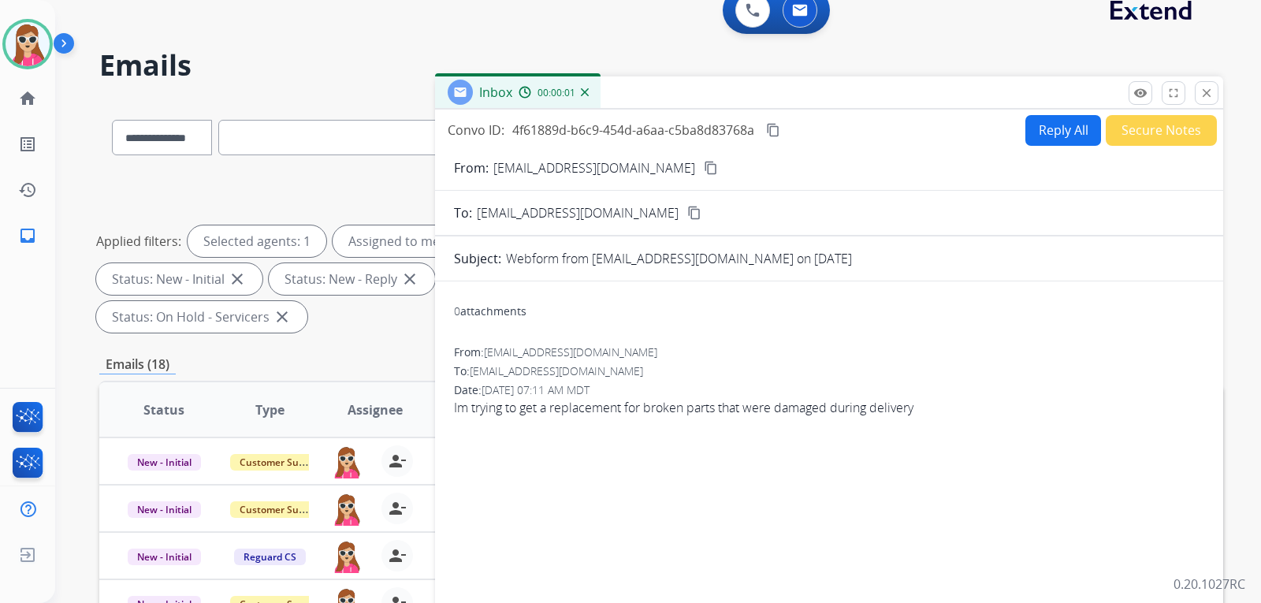
scroll to position [13, 0]
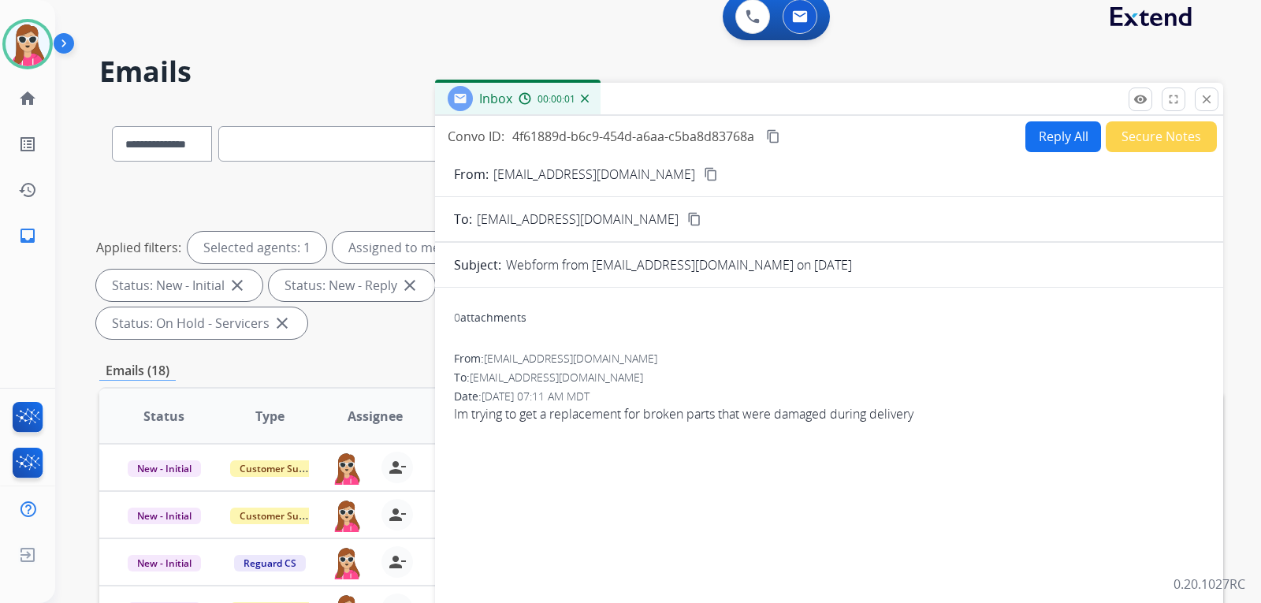
click at [1048, 140] on button "Reply All" at bounding box center [1064, 136] width 76 height 31
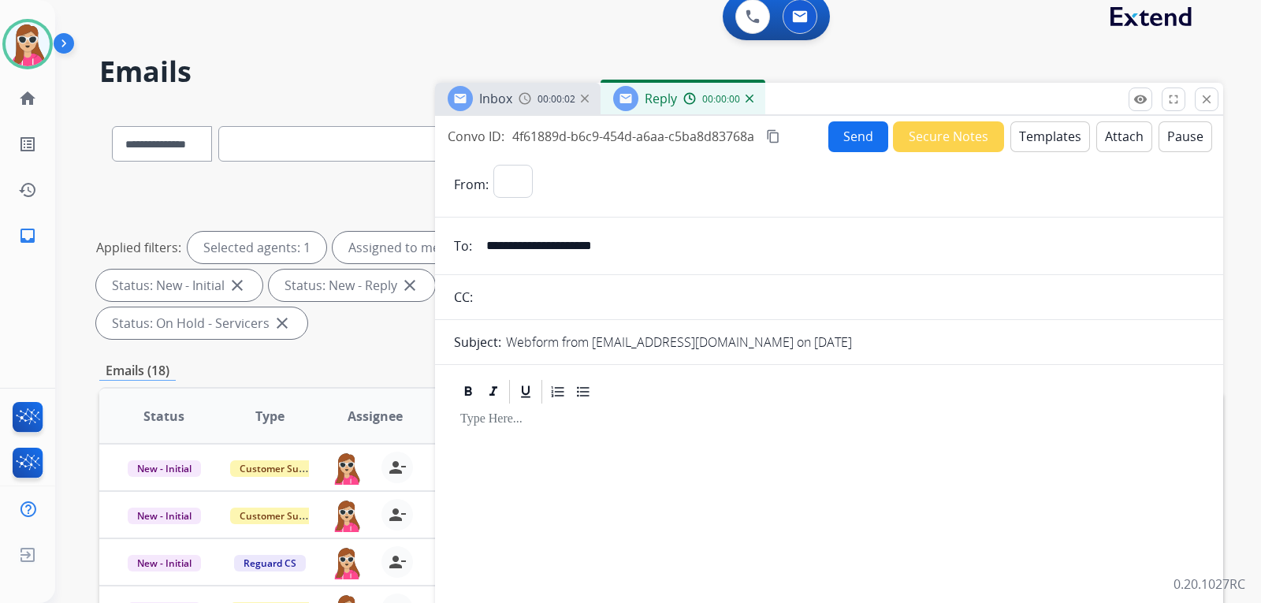
select select "**********"
click at [1043, 142] on button "Templates" at bounding box center [1051, 136] width 80 height 31
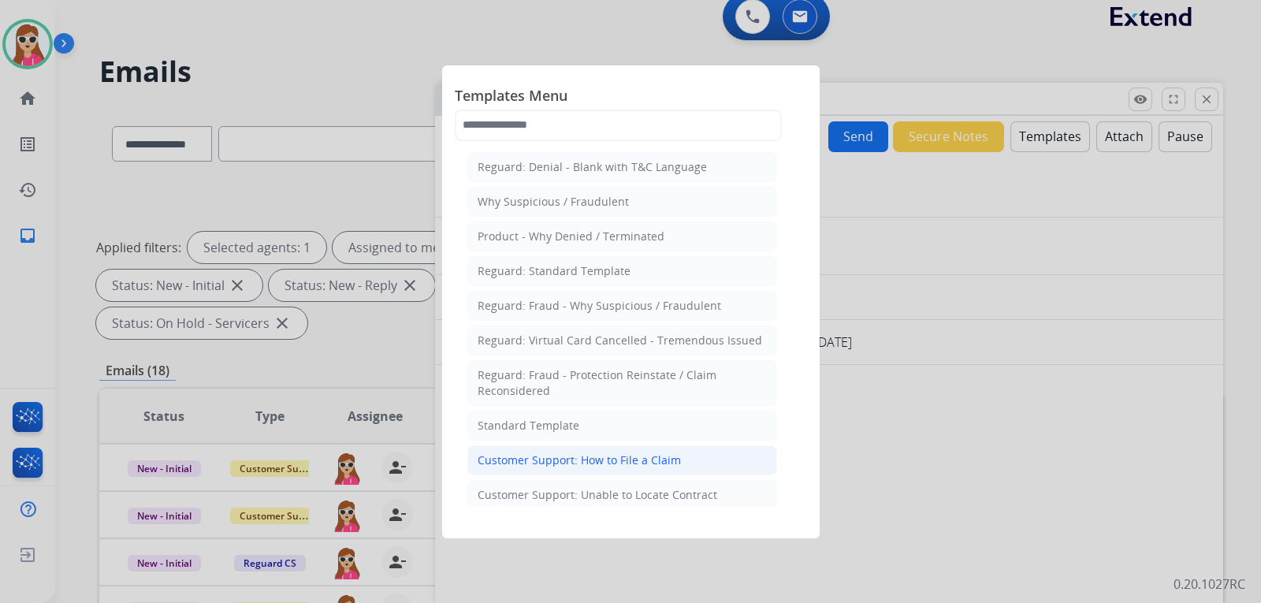
drag, startPoint x: 642, startPoint y: 460, endPoint x: 648, endPoint y: 453, distance: 8.9
click at [642, 460] on div "Customer Support: How to File a Claim" at bounding box center [579, 460] width 203 height 16
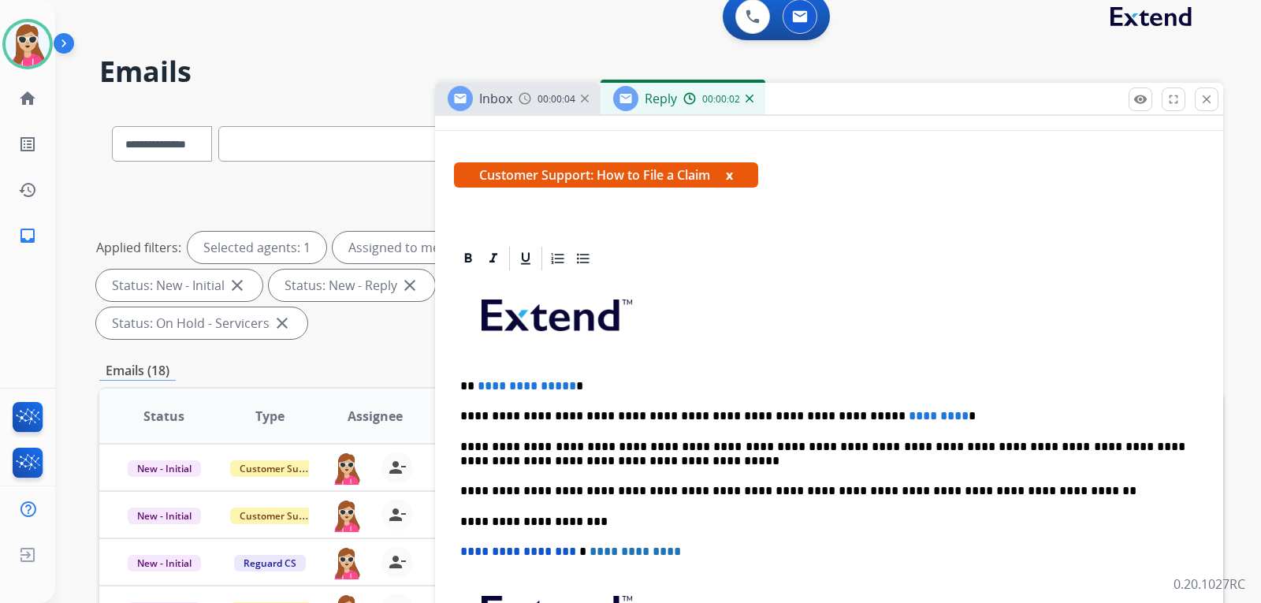
scroll to position [236, 0]
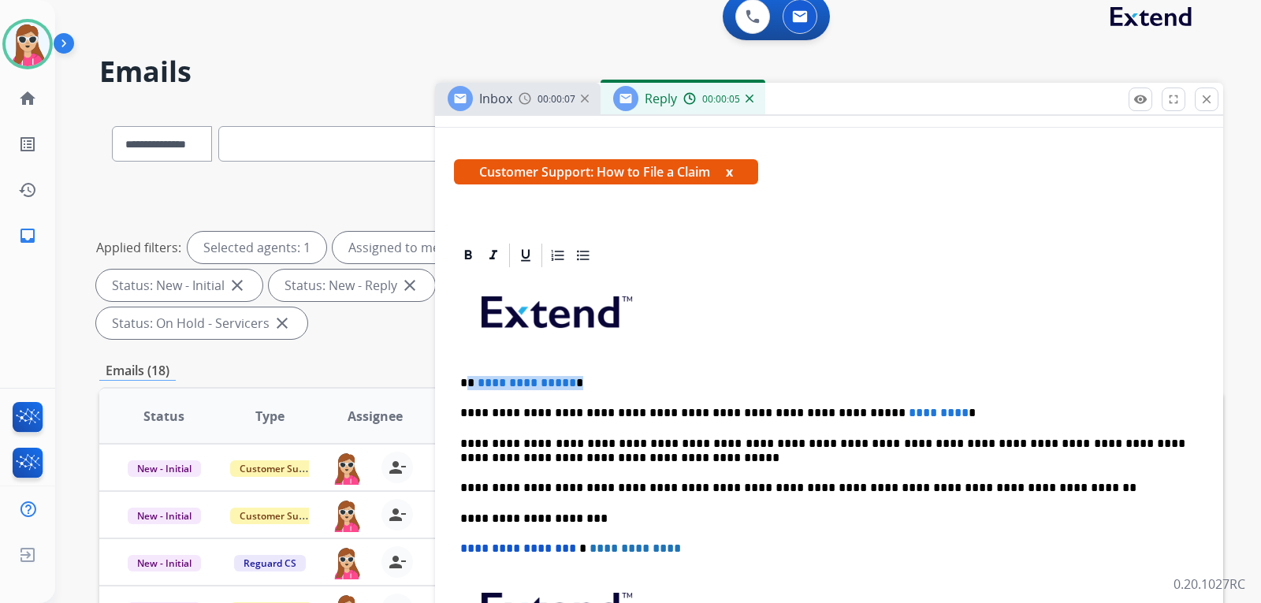
drag, startPoint x: 578, startPoint y: 382, endPoint x: 471, endPoint y: 383, distance: 107.2
click at [471, 383] on p "**********" at bounding box center [822, 383] width 725 height 14
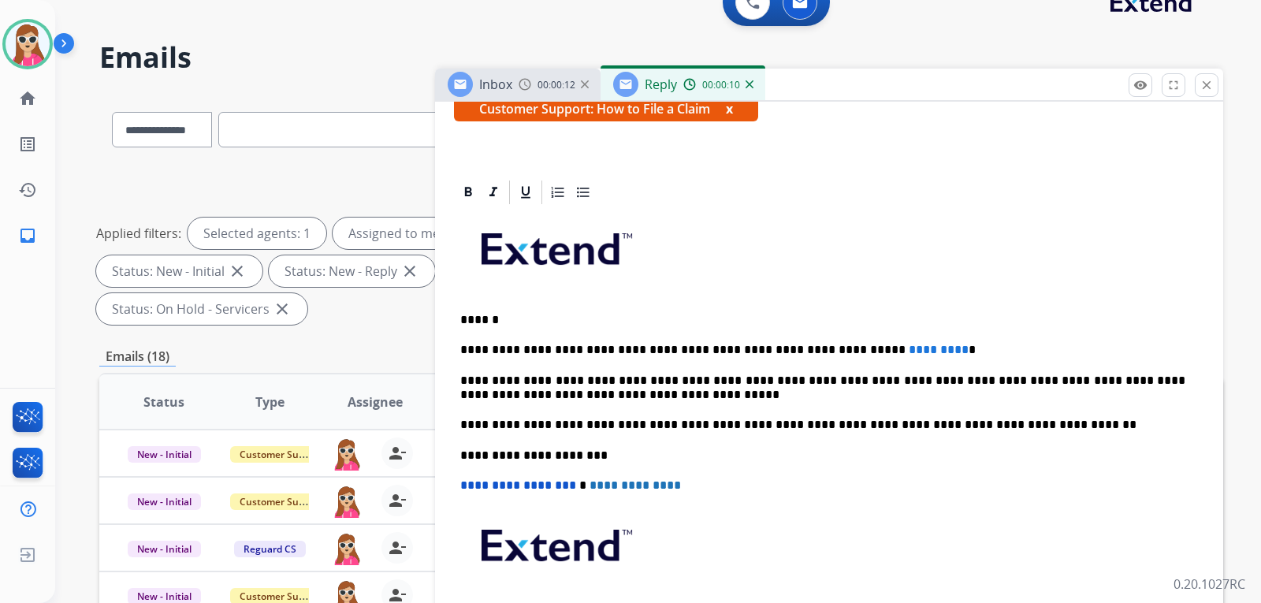
scroll to position [13, 0]
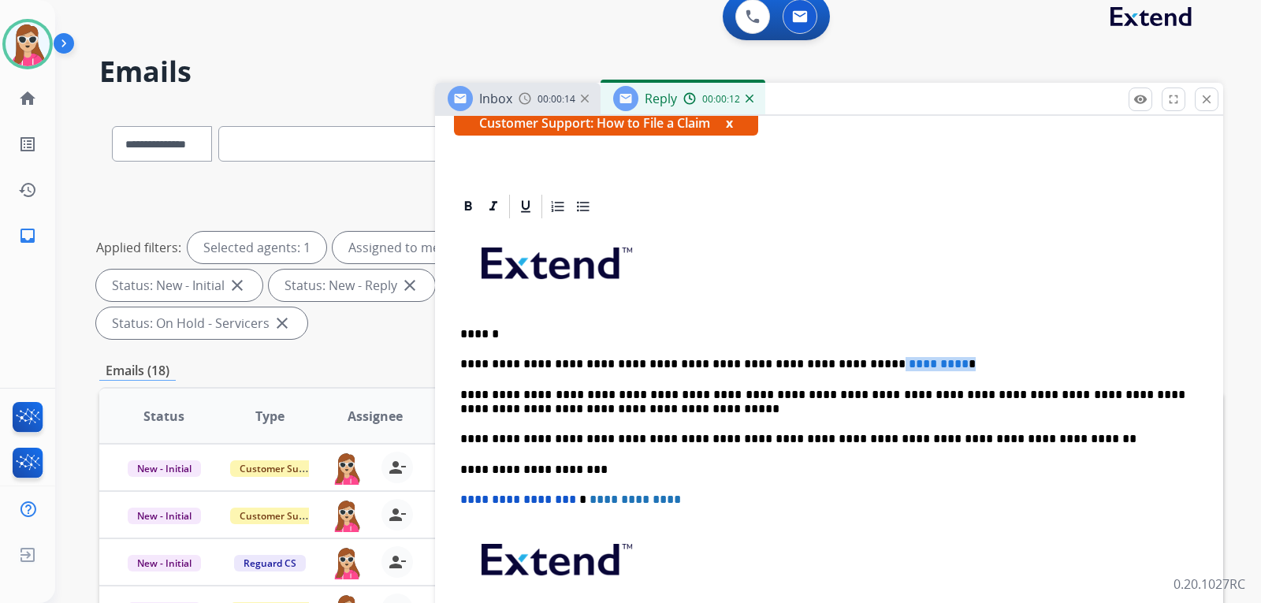
drag, startPoint x: 899, startPoint y: 364, endPoint x: 817, endPoint y: 371, distance: 81.4
click at [819, 369] on p "**********" at bounding box center [822, 364] width 725 height 14
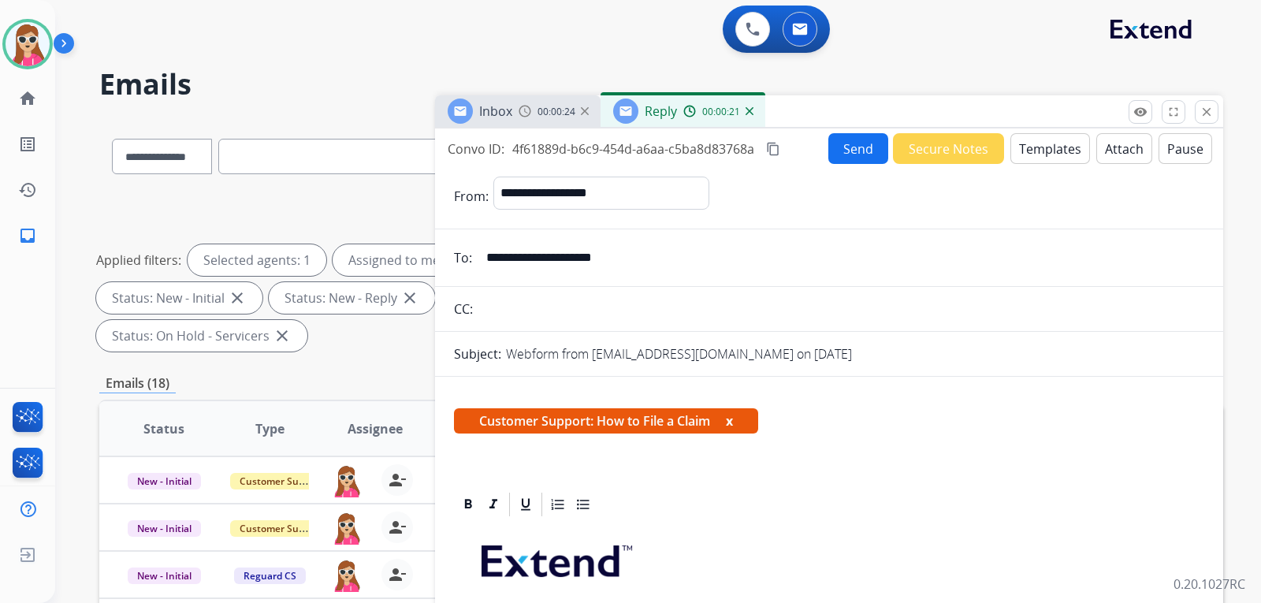
scroll to position [0, 0]
click at [846, 153] on button "Send" at bounding box center [859, 149] width 60 height 31
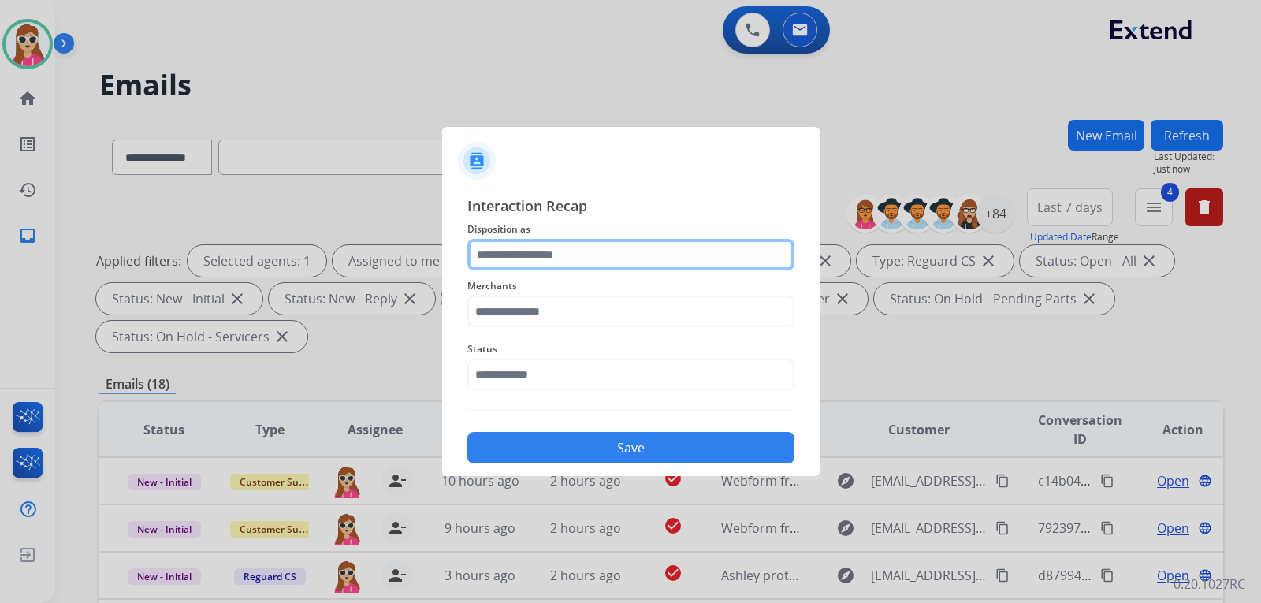
drag, startPoint x: 658, startPoint y: 258, endPoint x: 668, endPoint y: 256, distance: 9.6
click at [660, 258] on input "text" at bounding box center [630, 255] width 327 height 32
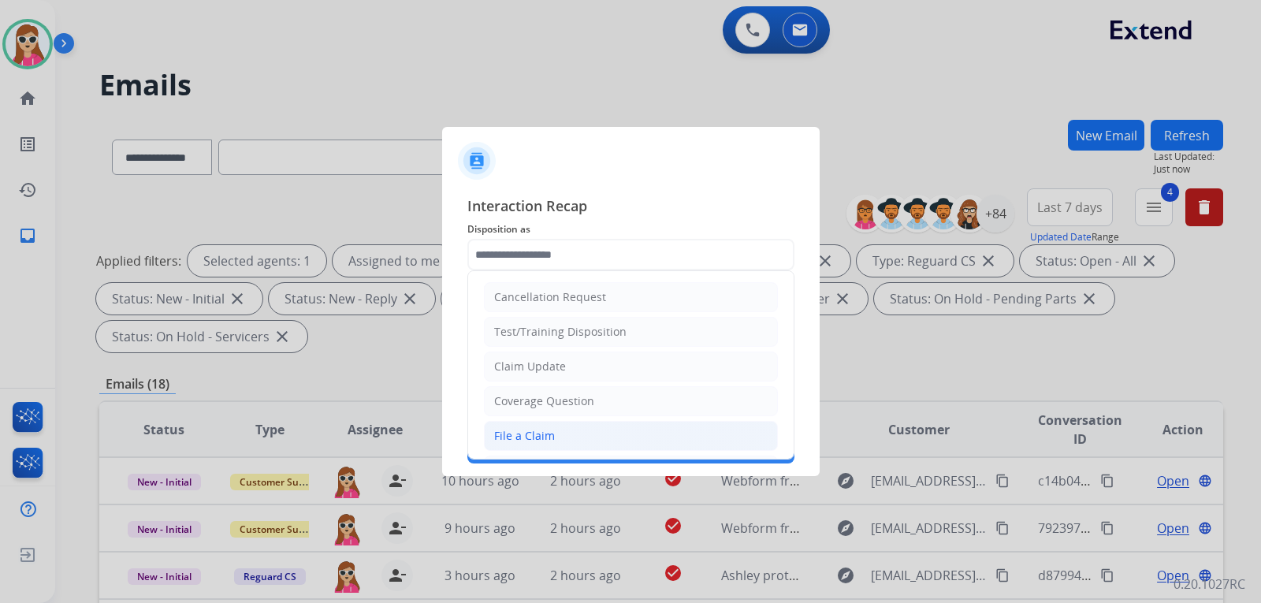
click at [579, 430] on li "File a Claim" at bounding box center [631, 436] width 294 height 30
type input "**********"
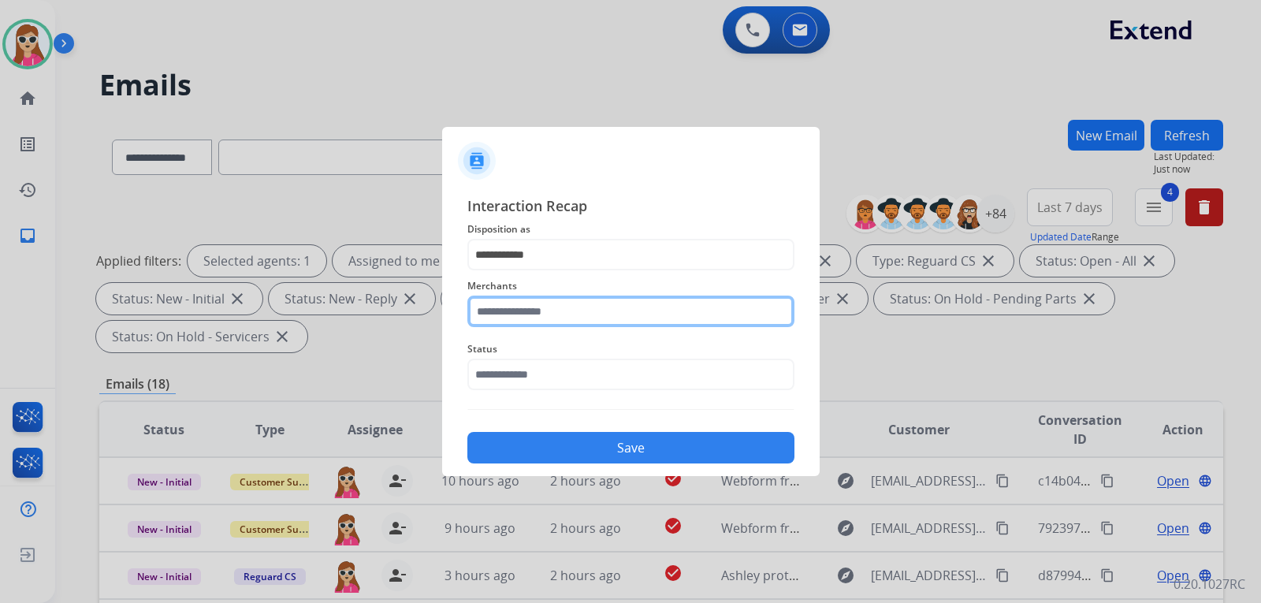
click at [627, 306] on input "text" at bounding box center [630, 312] width 327 height 32
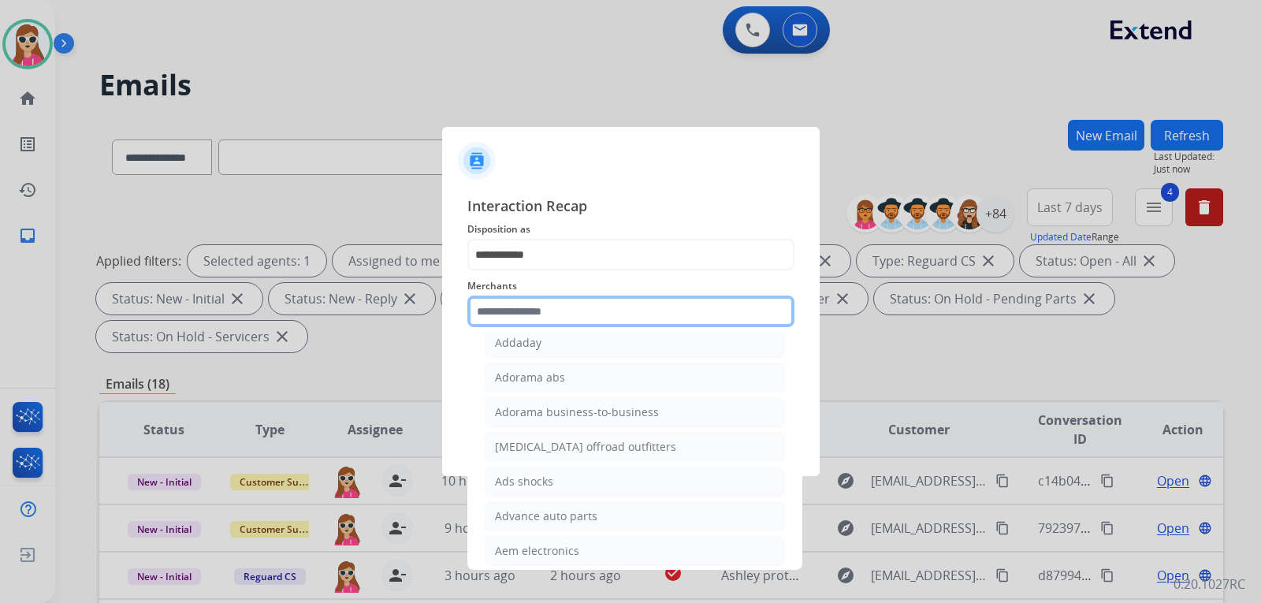
scroll to position [473, 0]
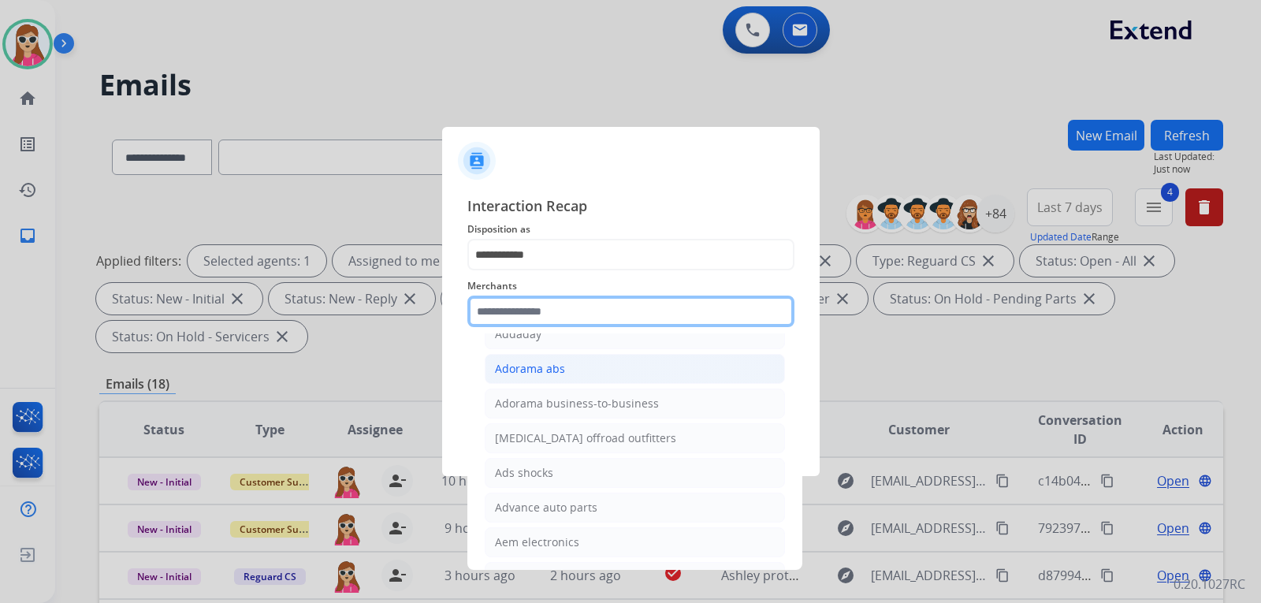
type input "*"
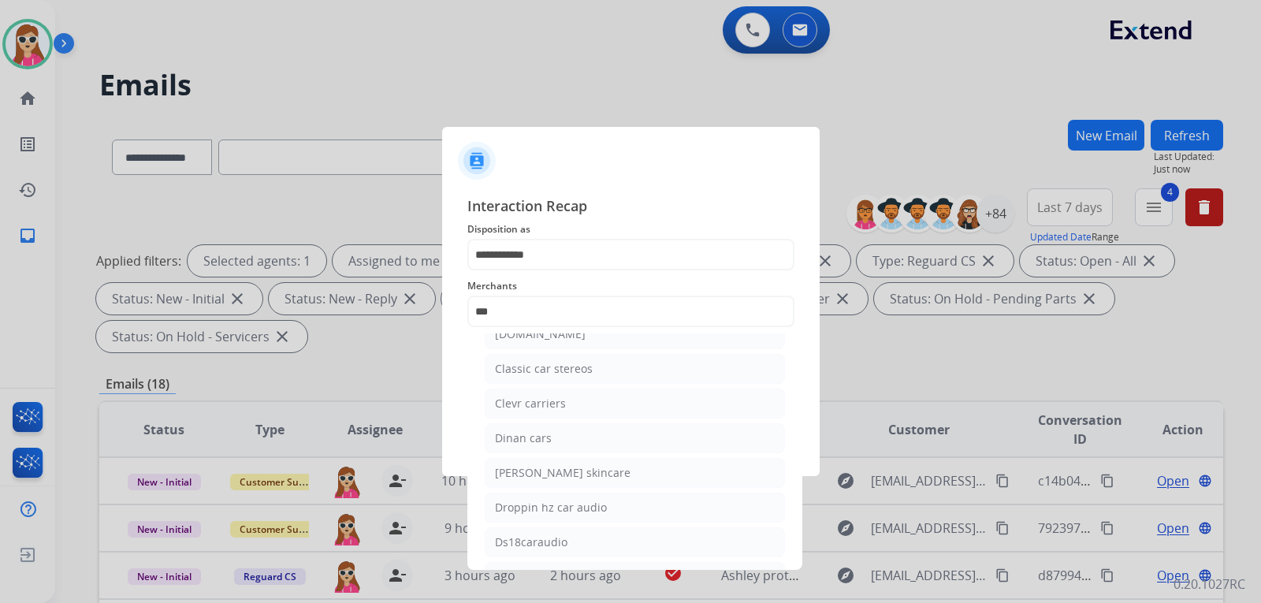
click at [624, 340] on li "[DOMAIN_NAME]" at bounding box center [635, 334] width 300 height 30
type input "**********"
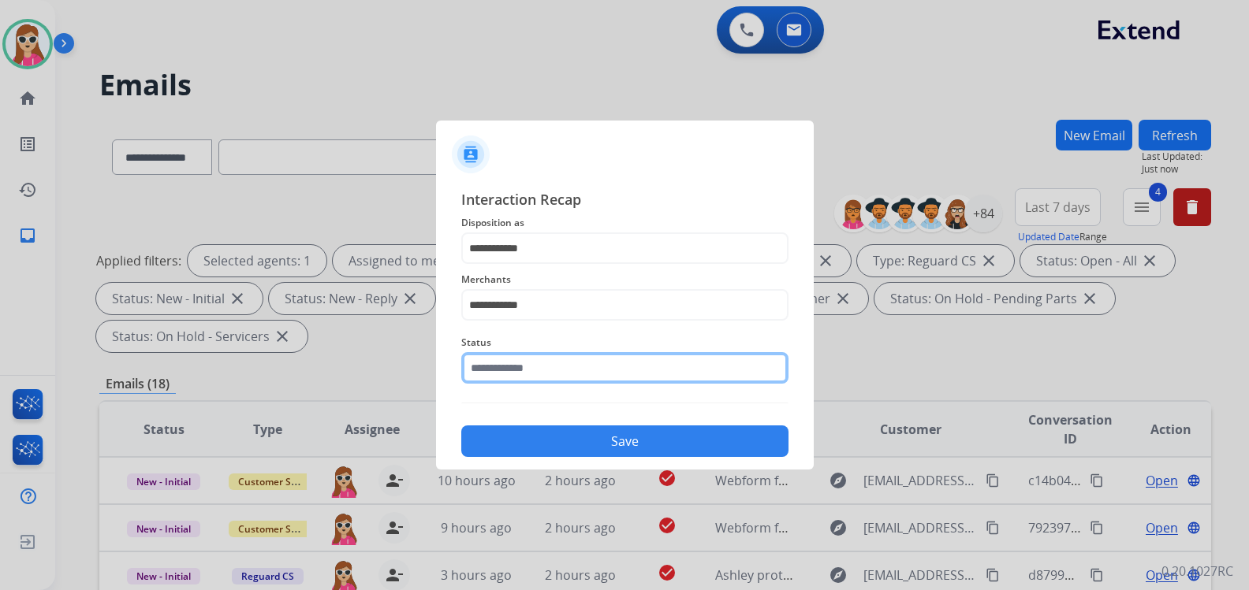
click at [619, 371] on input "text" at bounding box center [624, 368] width 327 height 32
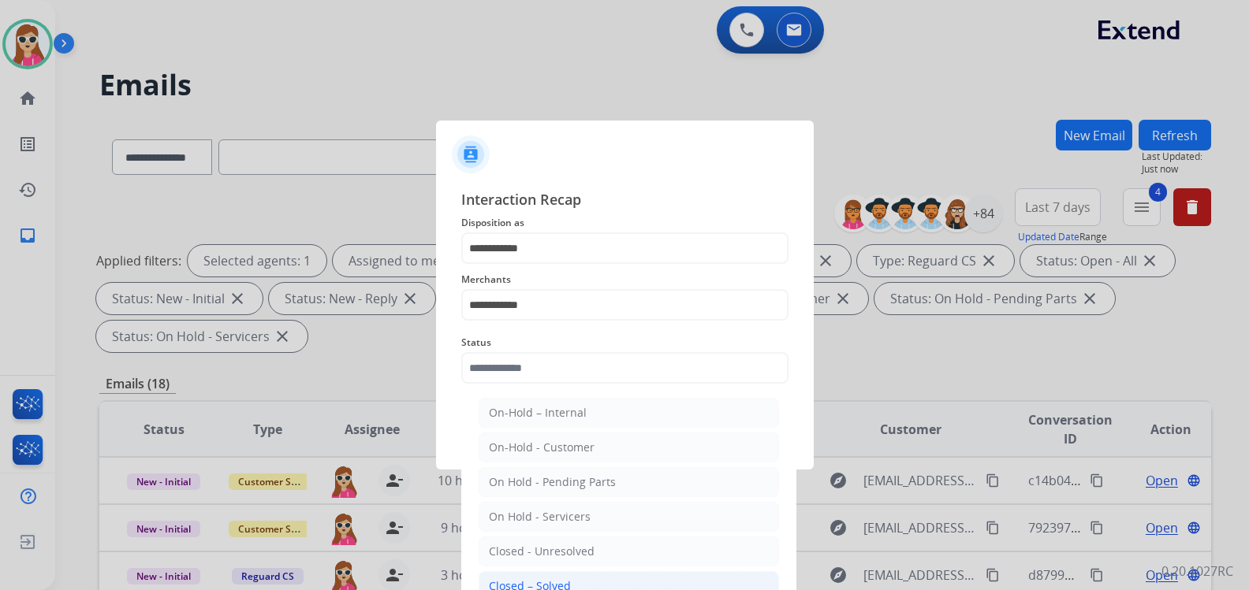
click at [542, 582] on div "Closed – Solved" at bounding box center [530, 587] width 82 height 16
type input "**********"
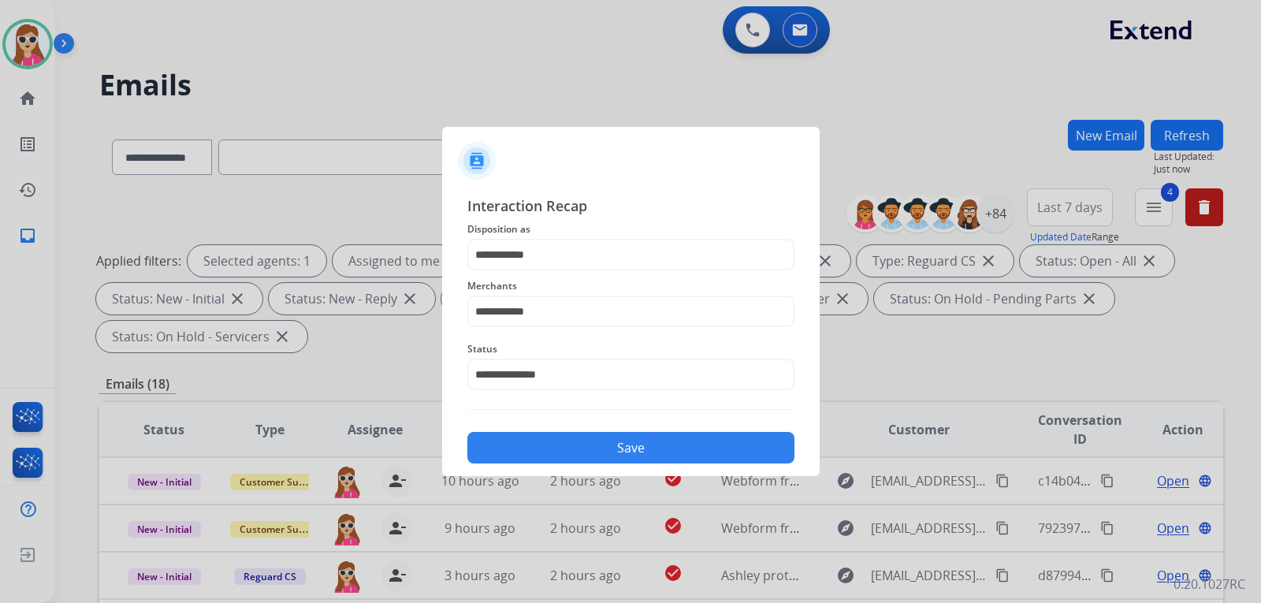
click at [574, 465] on div "**********" at bounding box center [631, 329] width 378 height 294
click at [580, 449] on button "Save" at bounding box center [630, 448] width 327 height 32
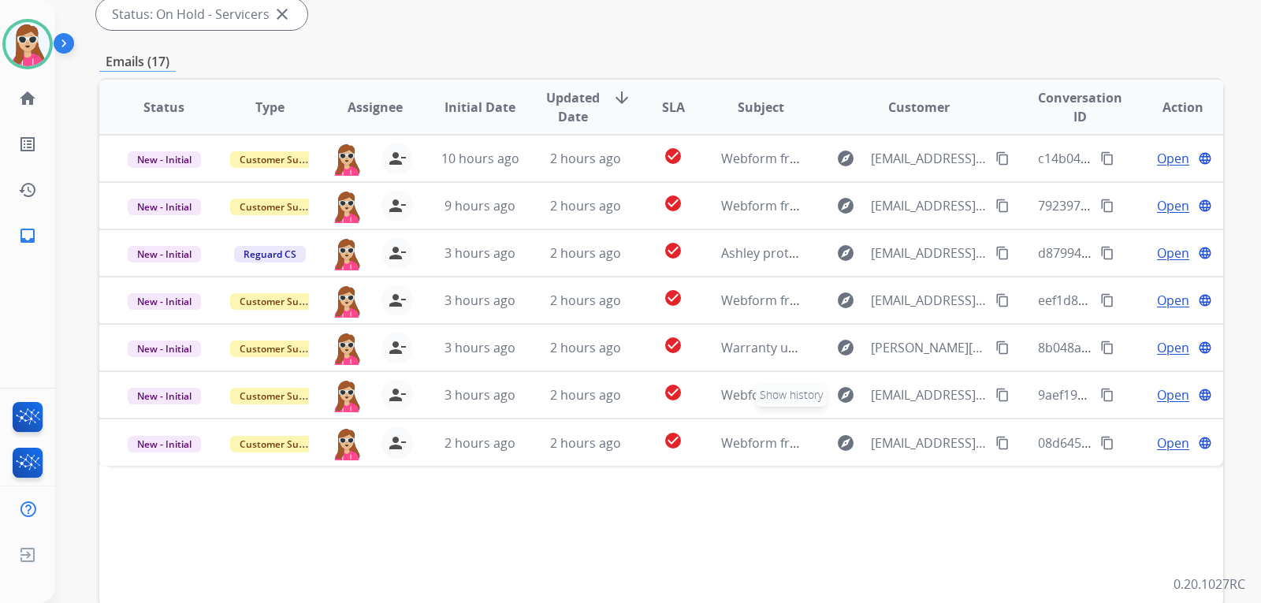
scroll to position [408, 0]
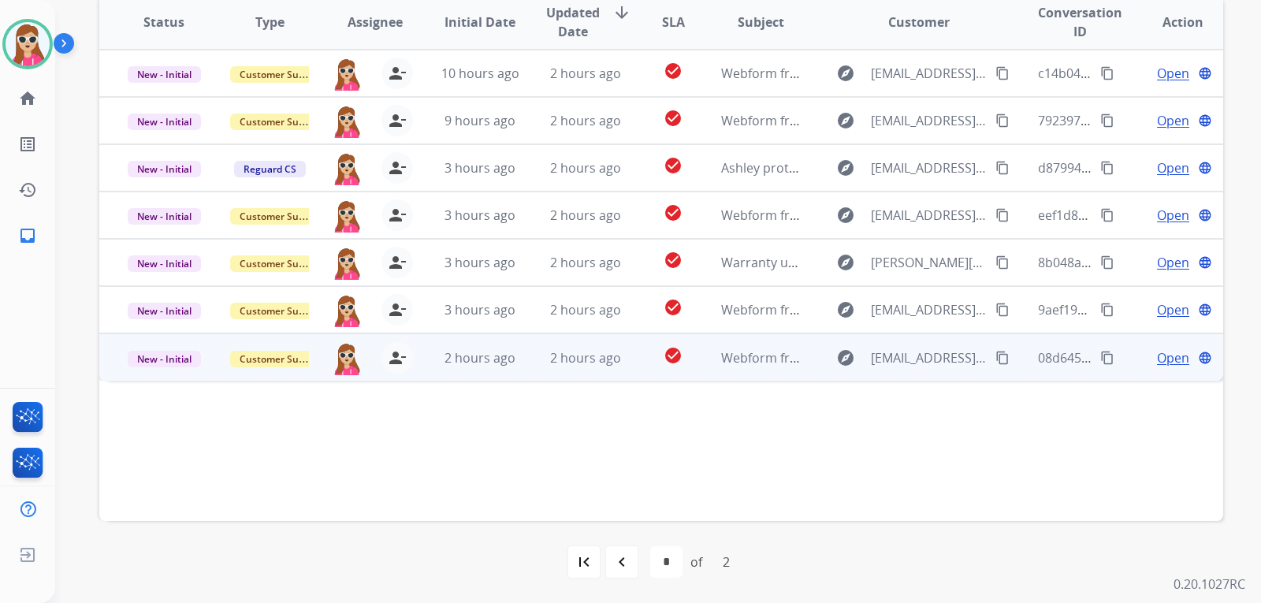
click at [637, 363] on td "check_circle" at bounding box center [661, 356] width 70 height 47
click at [1157, 358] on span "Open" at bounding box center [1173, 357] width 32 height 19
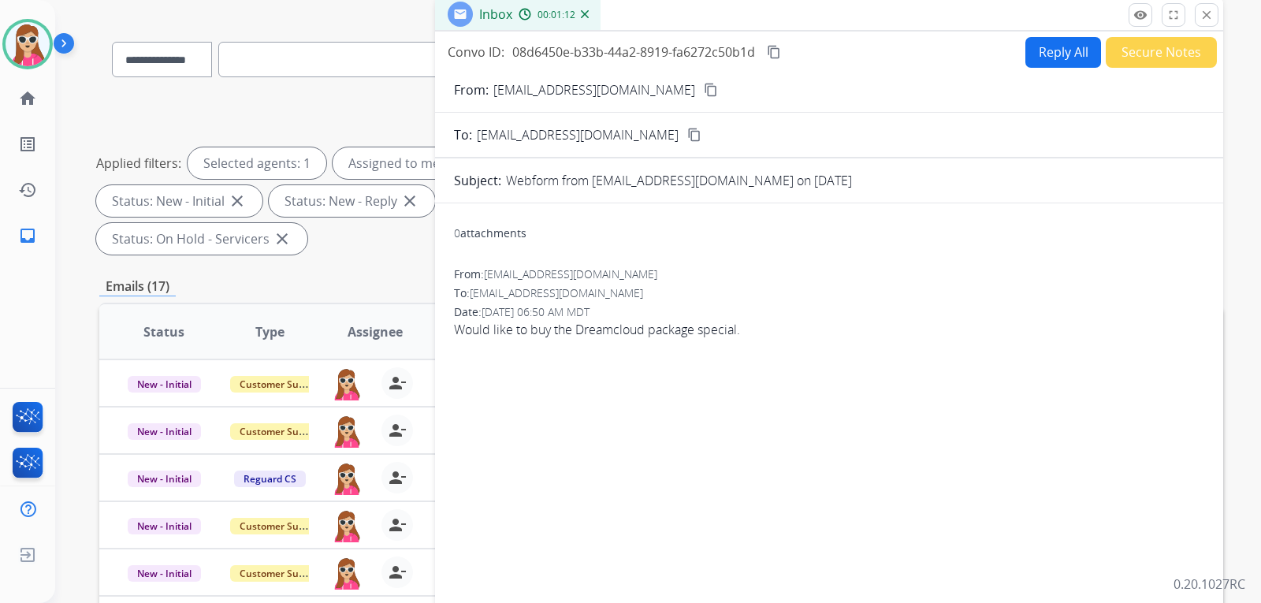
scroll to position [92, 0]
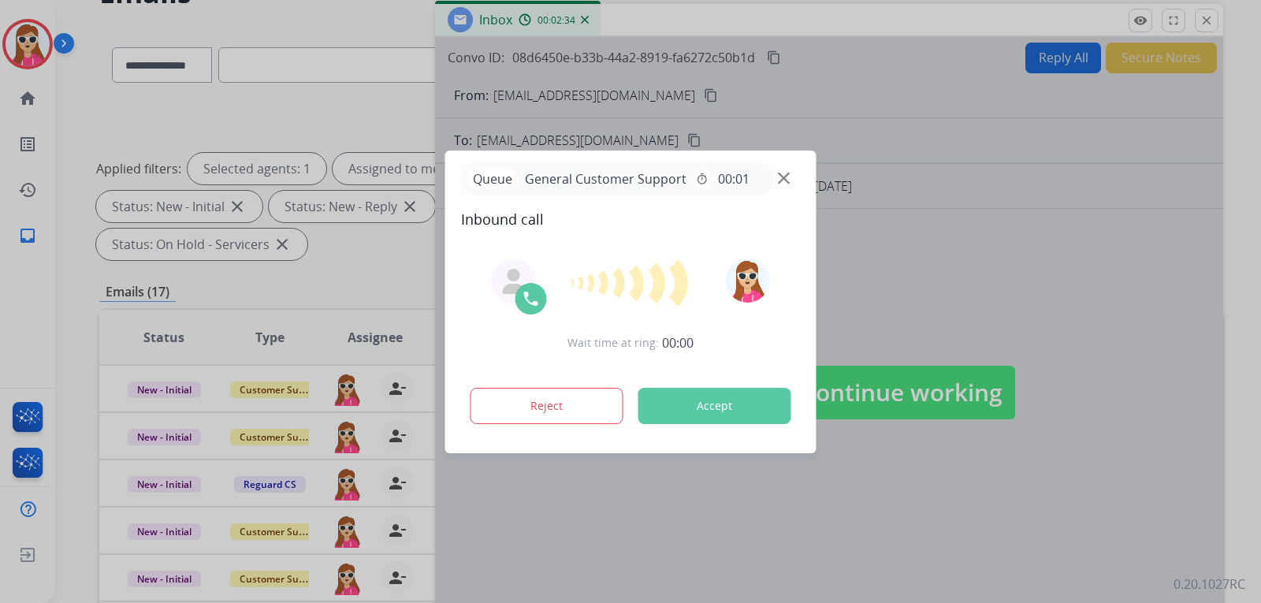
click at [718, 399] on button "Accept" at bounding box center [715, 406] width 153 height 36
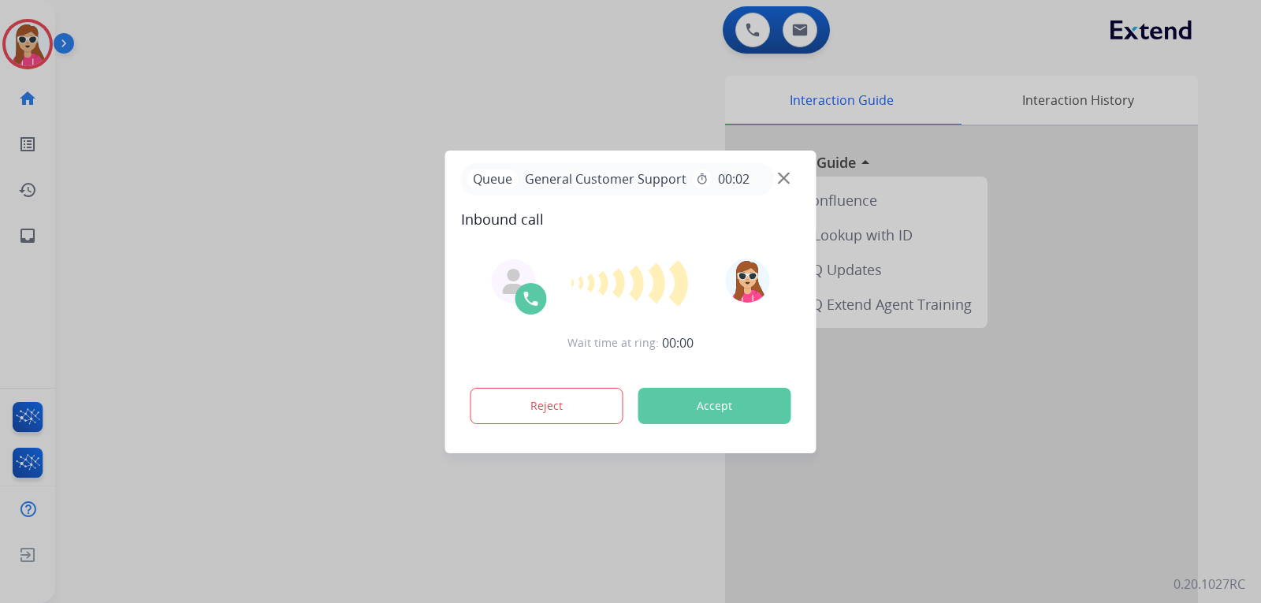
click at [730, 414] on button "Accept" at bounding box center [715, 406] width 153 height 36
click at [741, 408] on button "Accept" at bounding box center [715, 406] width 153 height 36
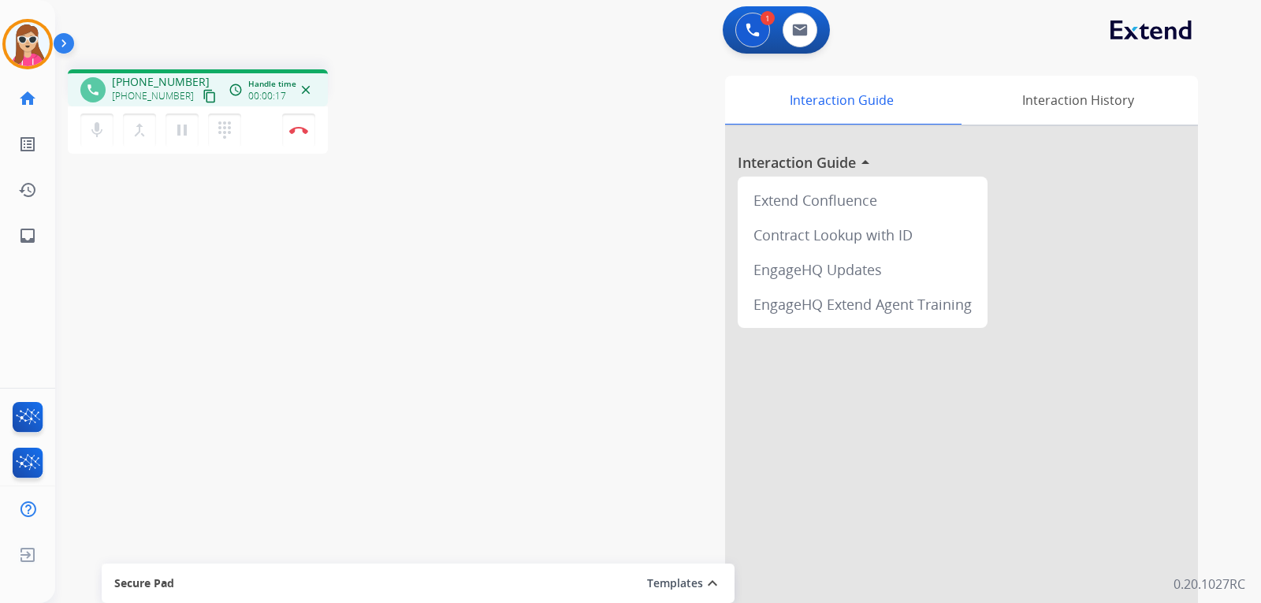
click at [203, 102] on mat-icon "content_copy" at bounding box center [210, 96] width 14 height 14
click at [34, 239] on mat-icon "inbox" at bounding box center [27, 235] width 19 height 19
select select "**********"
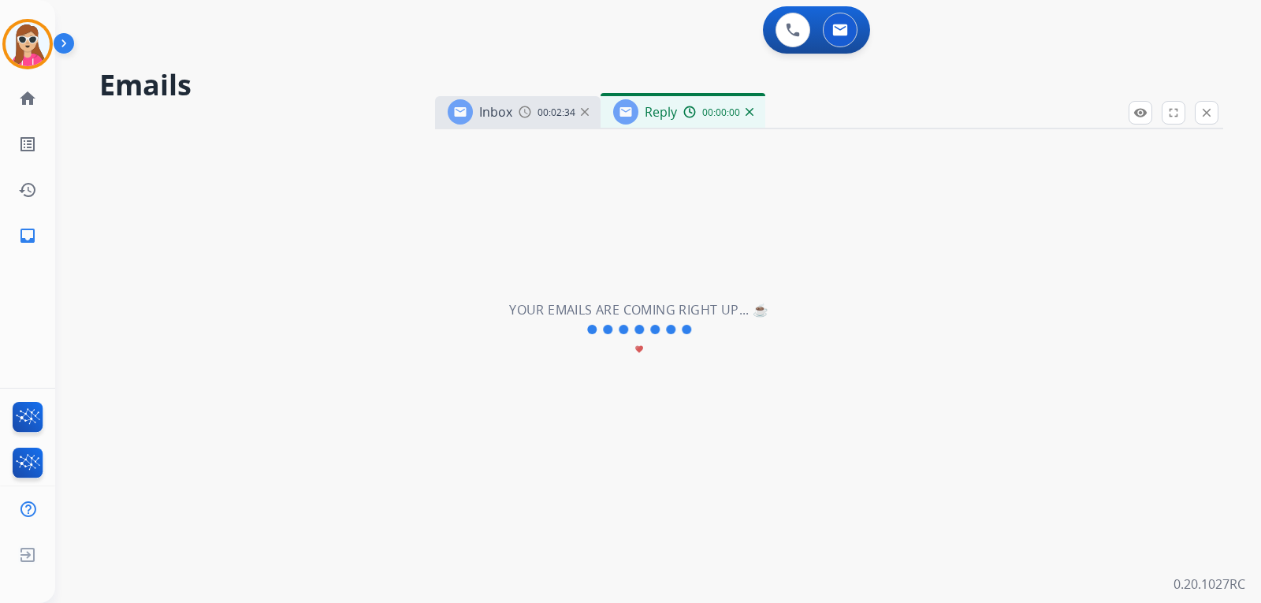
select select "**********"
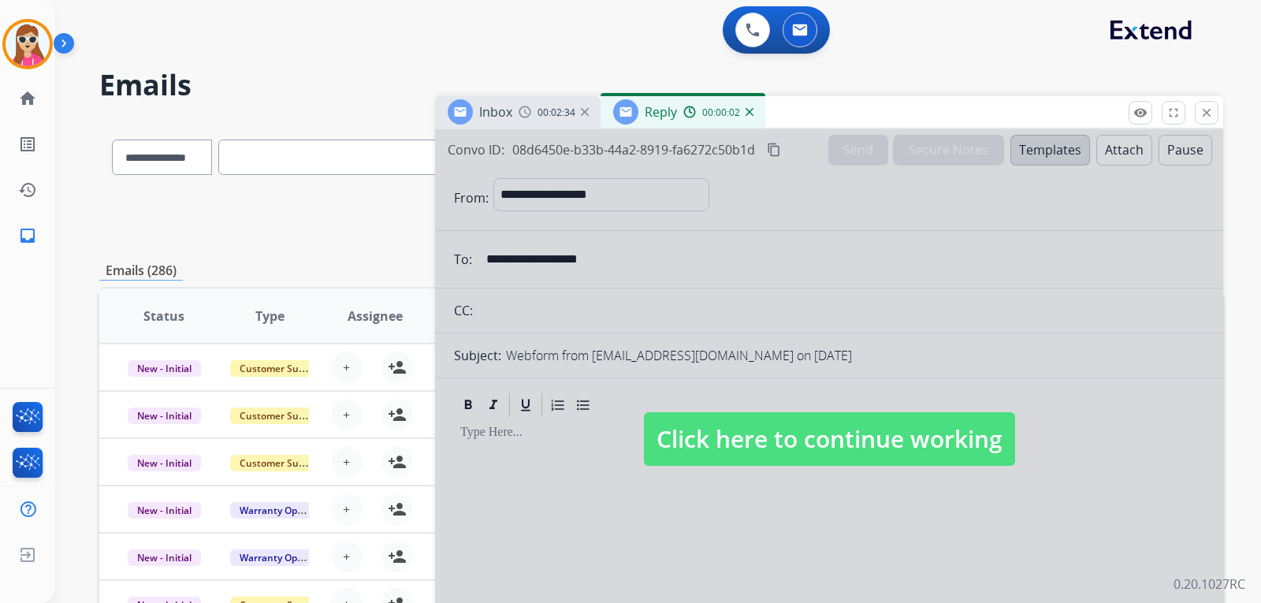
drag, startPoint x: 823, startPoint y: 426, endPoint x: 851, endPoint y: 423, distance: 27.8
click at [832, 426] on span "Click here to continue working" at bounding box center [829, 439] width 371 height 54
select select
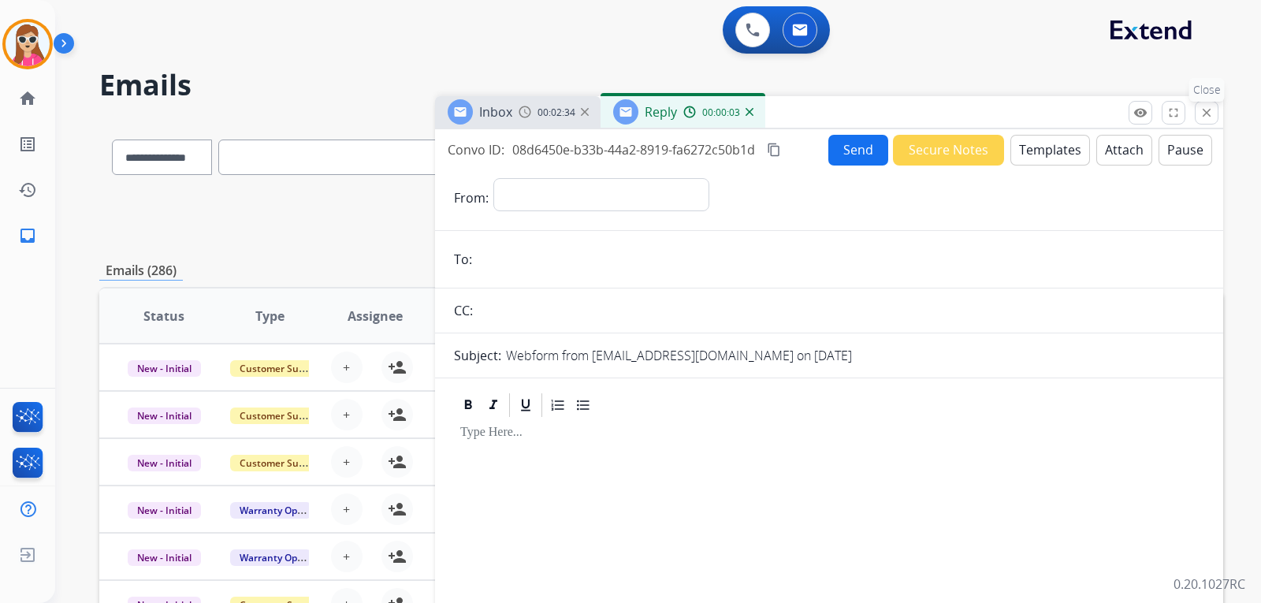
click at [1208, 111] on mat-icon "close" at bounding box center [1207, 113] width 14 height 14
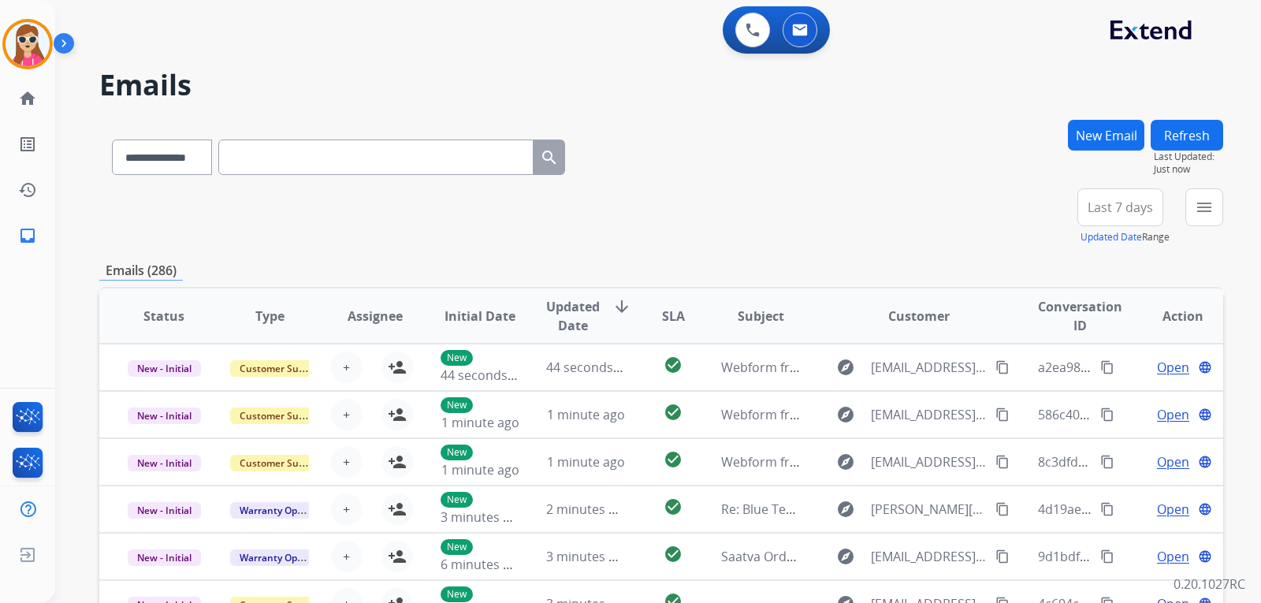
click at [1119, 134] on button "New Email" at bounding box center [1106, 135] width 76 height 31
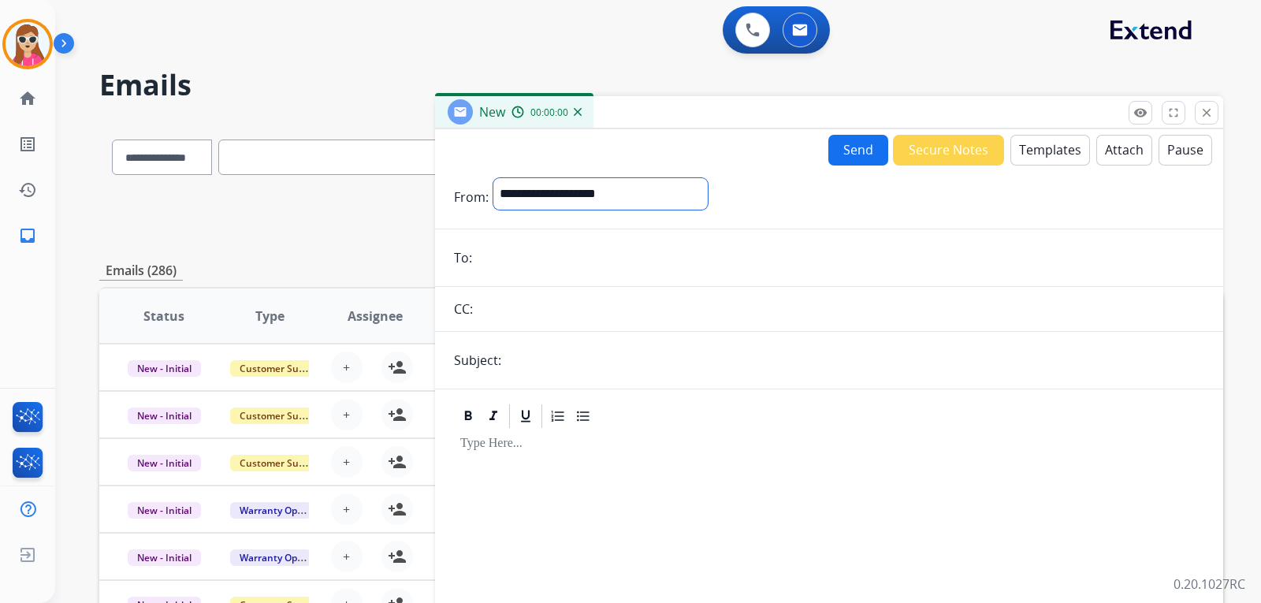
click at [661, 197] on select "**********" at bounding box center [600, 194] width 214 height 32
select select "**********"
click at [493, 178] on select "**********" at bounding box center [600, 194] width 214 height 32
click at [664, 247] on input "email" at bounding box center [841, 260] width 728 height 32
paste input "**********"
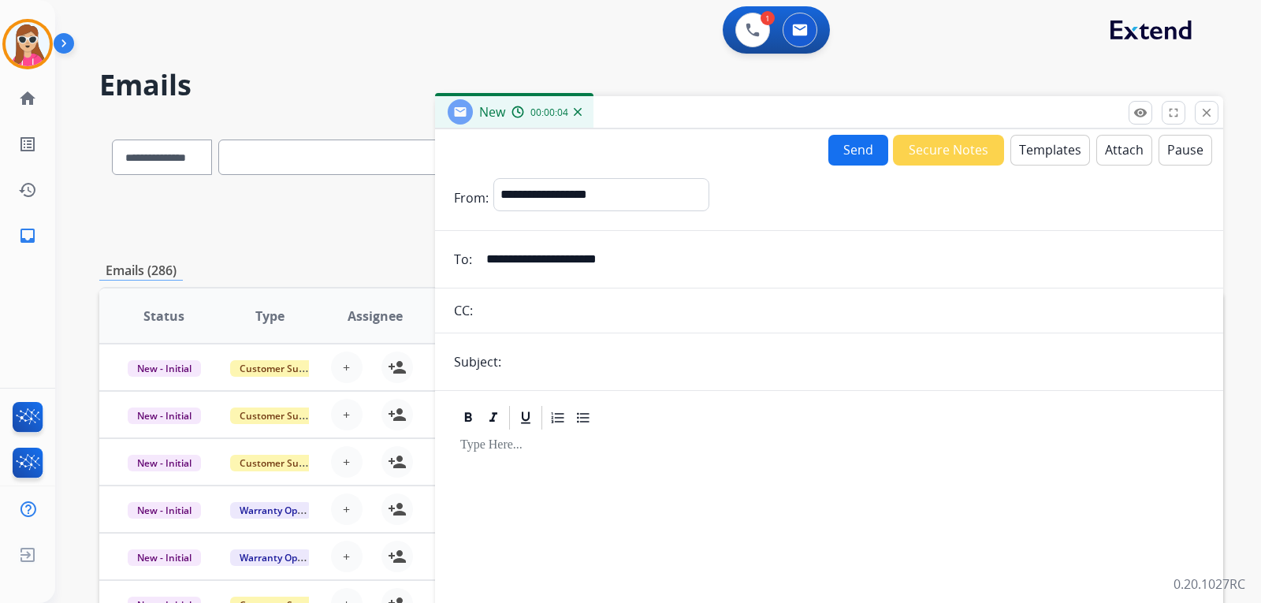
type input "**********"
click at [1049, 147] on button "Templates" at bounding box center [1051, 150] width 80 height 31
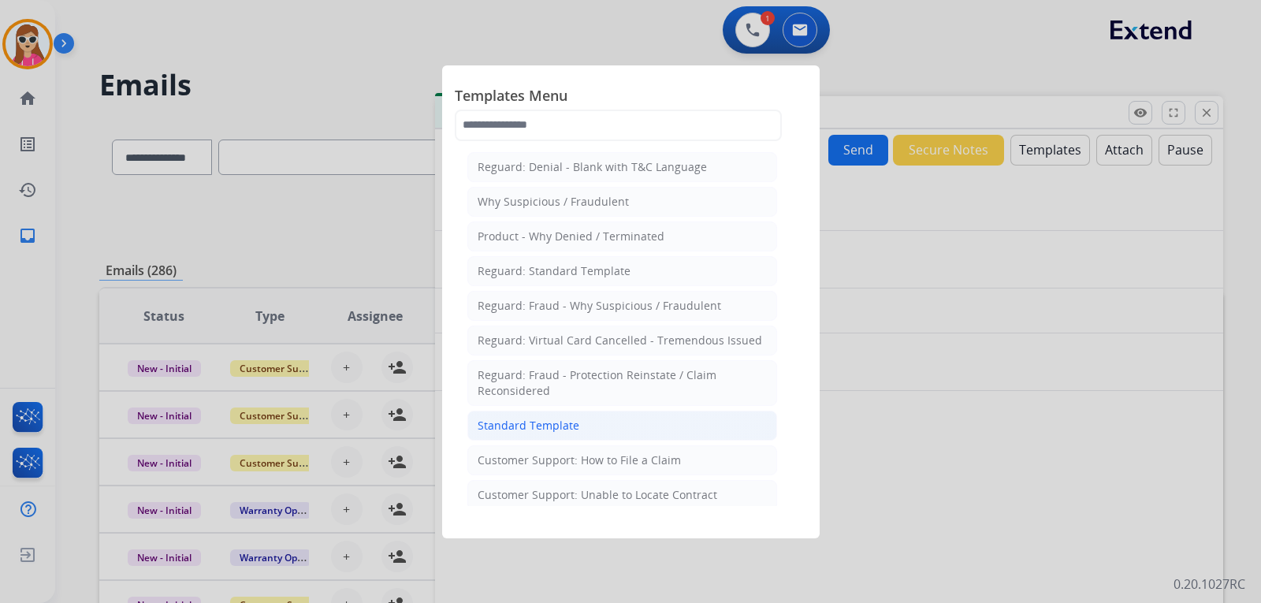
click at [594, 419] on li "Standard Template" at bounding box center [622, 426] width 310 height 30
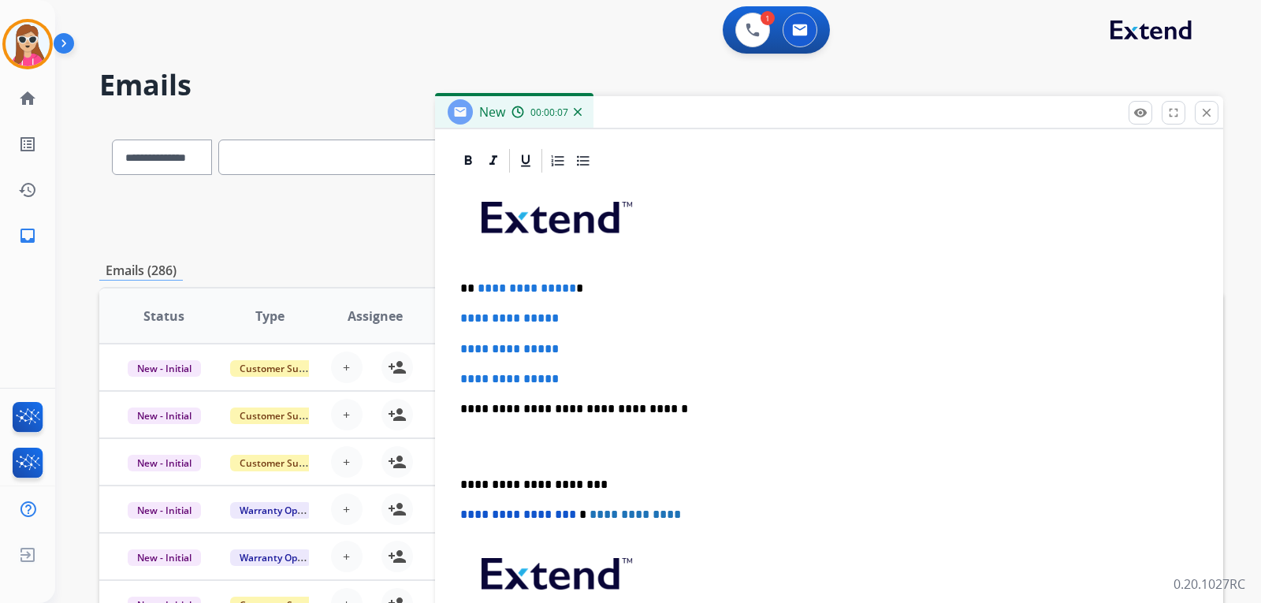
scroll to position [364, 0]
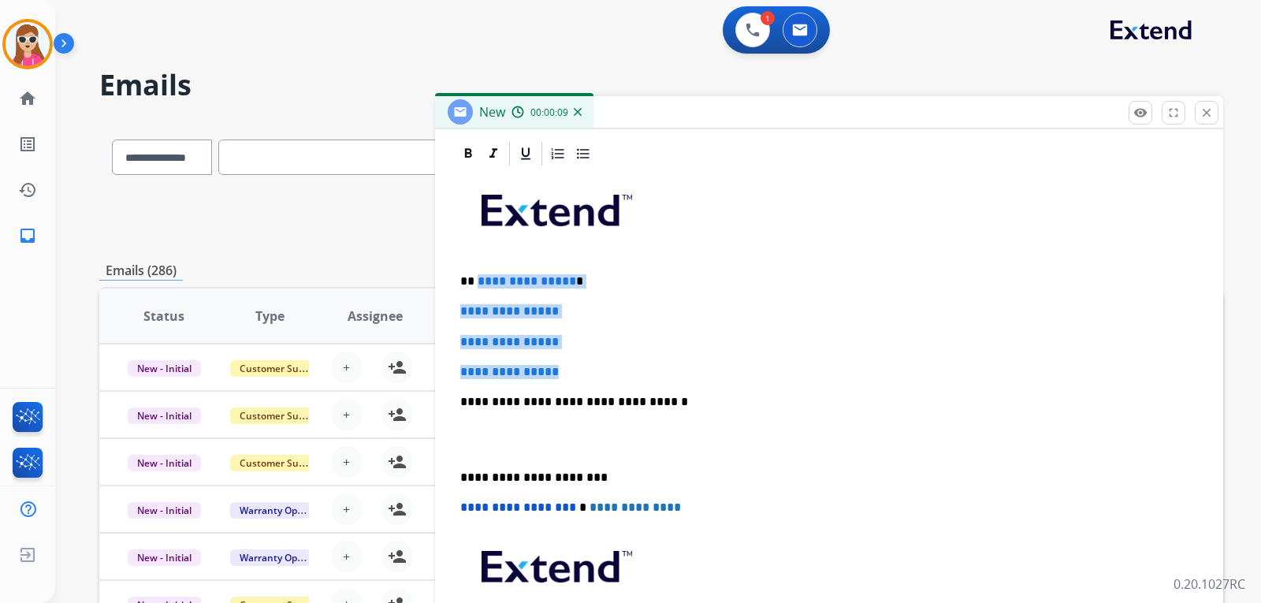
drag, startPoint x: 477, startPoint y: 278, endPoint x: 531, endPoint y: 423, distance: 154.2
click at [562, 361] on div "**********" at bounding box center [829, 439] width 750 height 542
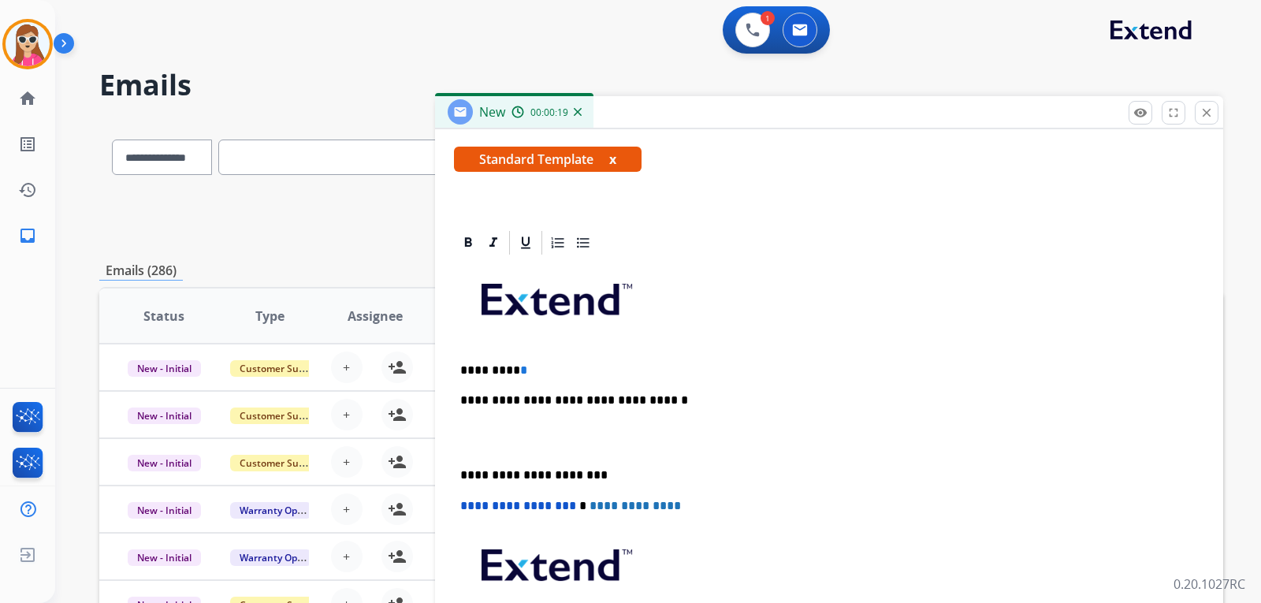
scroll to position [274, 0]
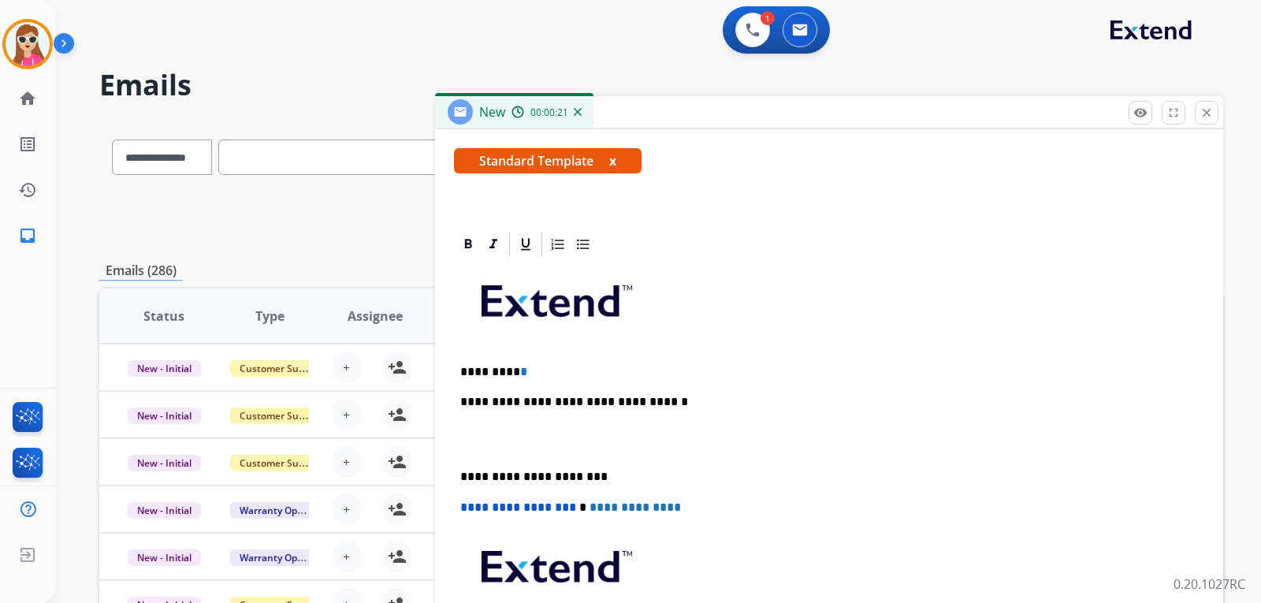
drag, startPoint x: 550, startPoint y: 385, endPoint x: 564, endPoint y: 369, distance: 21.2
click at [551, 383] on div "**********" at bounding box center [829, 485] width 750 height 452
click at [549, 371] on p "********* *" at bounding box center [822, 372] width 725 height 14
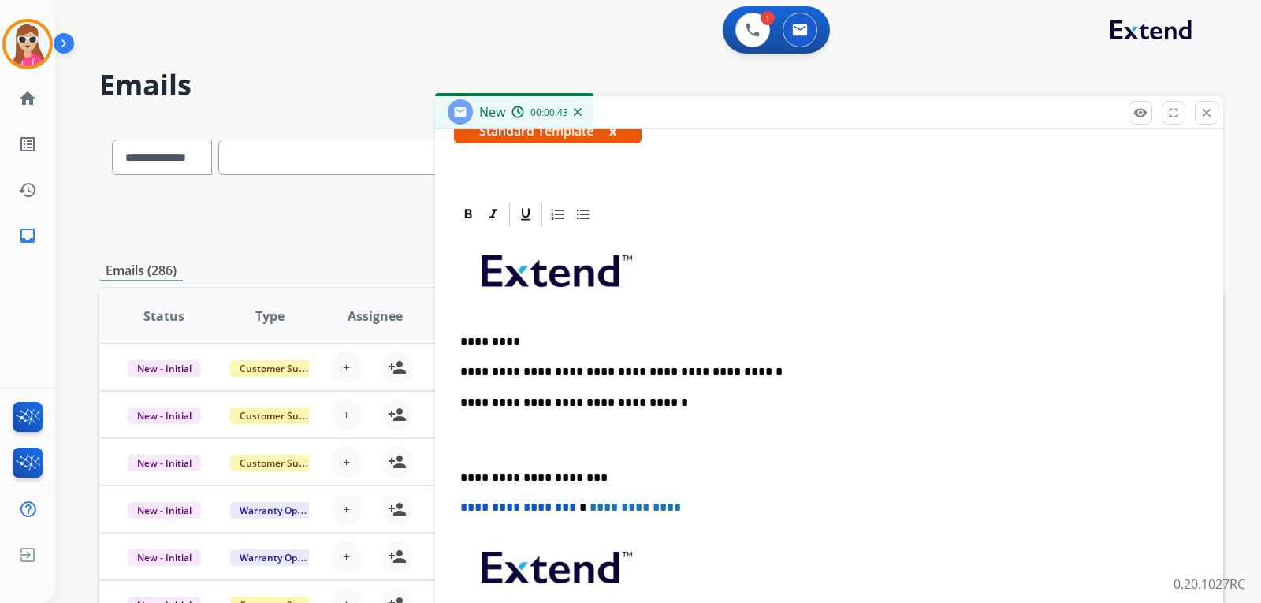
drag, startPoint x: 659, startPoint y: 382, endPoint x: 755, endPoint y: 389, distance: 96.4
click at [778, 382] on div "**********" at bounding box center [829, 470] width 750 height 482
click at [737, 370] on p "**********" at bounding box center [822, 372] width 725 height 14
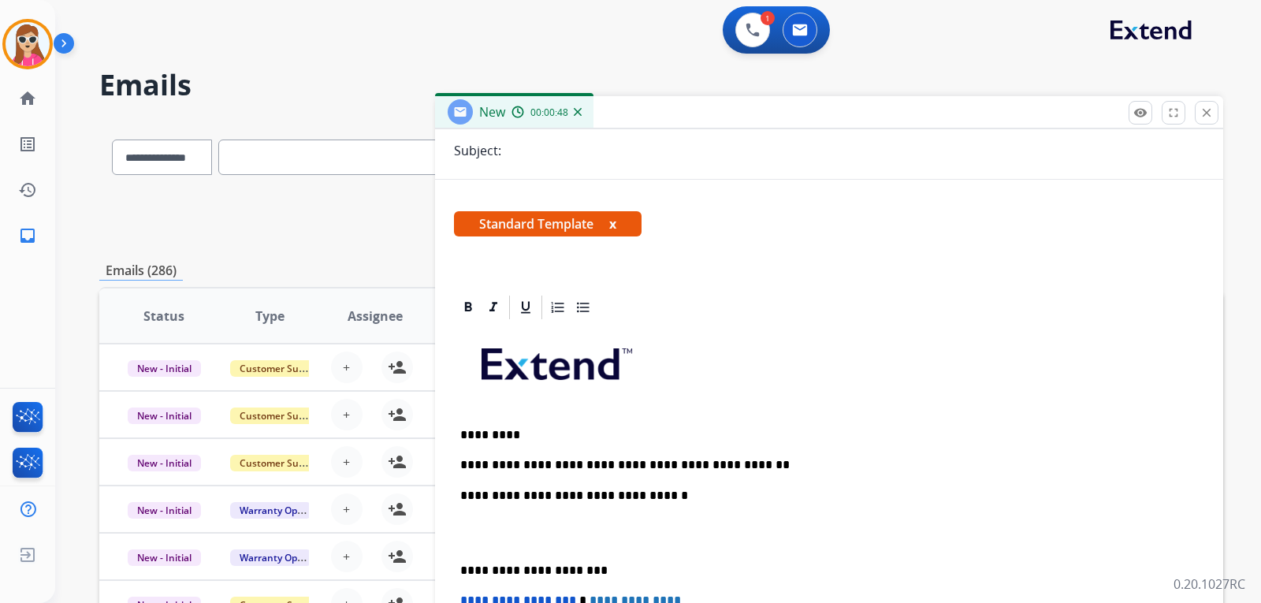
scroll to position [0, 0]
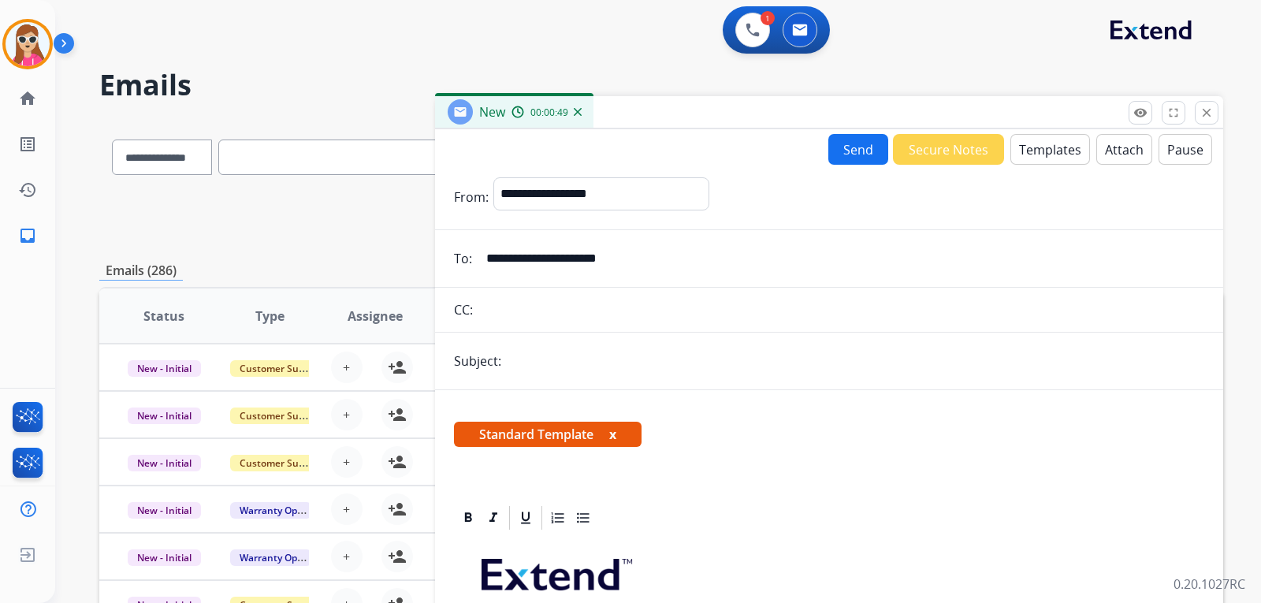
click at [575, 359] on input "text" at bounding box center [855, 361] width 698 height 32
type input "**********"
click at [841, 153] on button "Send" at bounding box center [859, 149] width 60 height 31
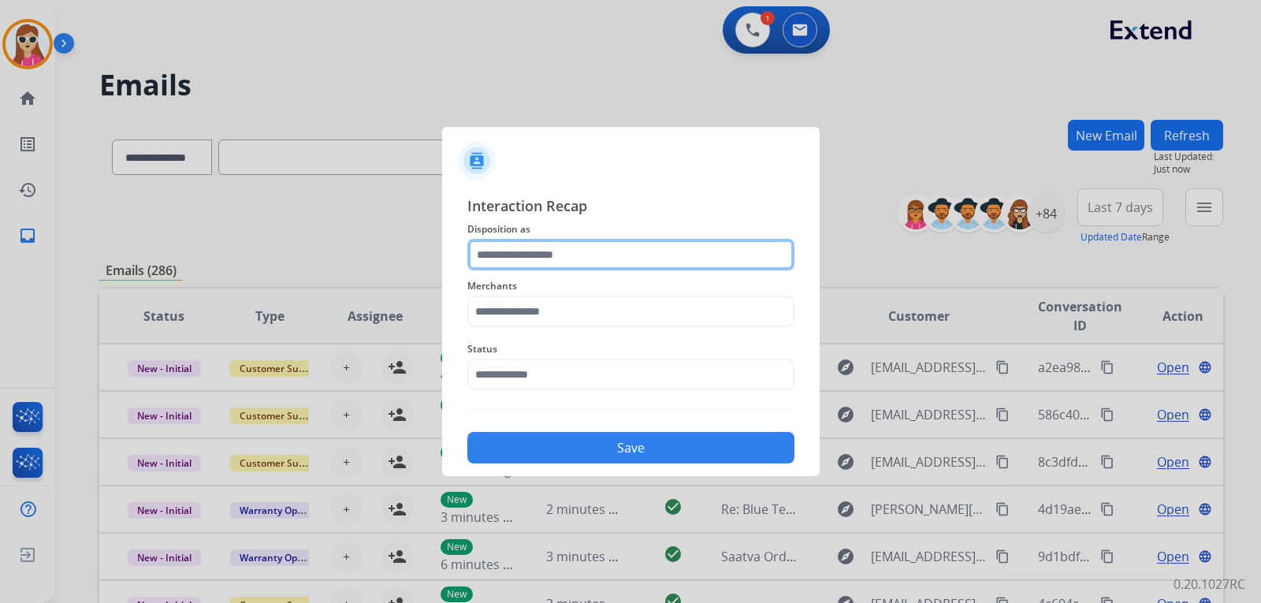
drag, startPoint x: 493, startPoint y: 252, endPoint x: 495, endPoint y: 262, distance: 9.8
click at [494, 252] on input "text" at bounding box center [630, 255] width 327 height 32
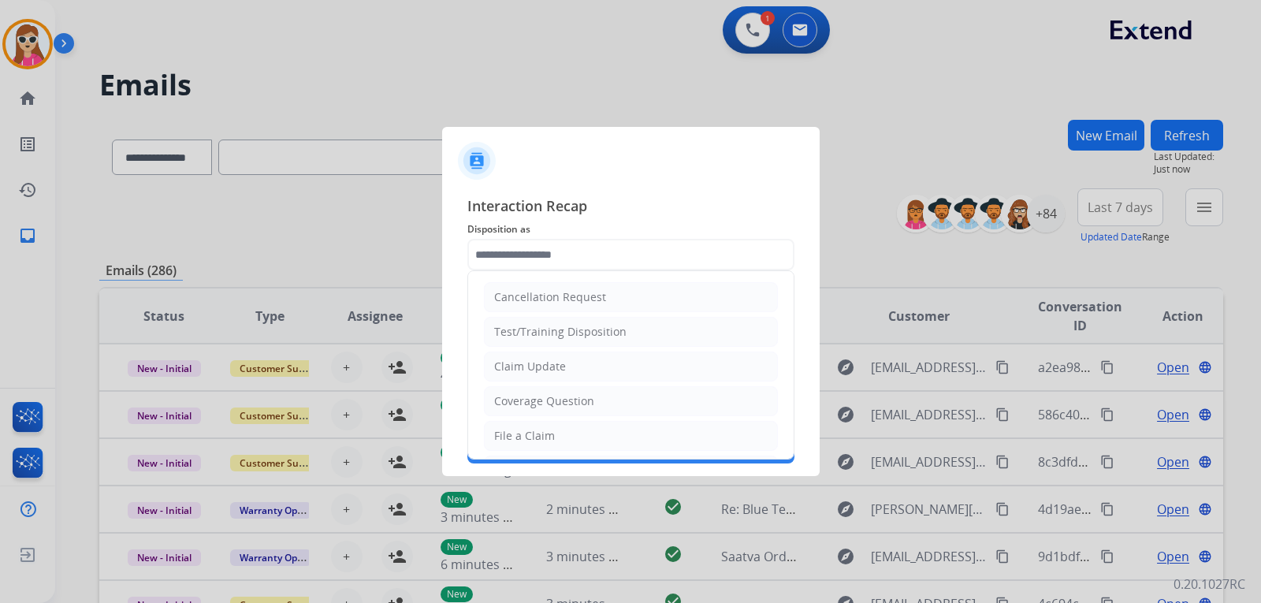
drag, startPoint x: 534, startPoint y: 363, endPoint x: 532, endPoint y: 349, distance: 14.3
click at [534, 363] on div "Claim Update" at bounding box center [530, 367] width 72 height 16
type input "**********"
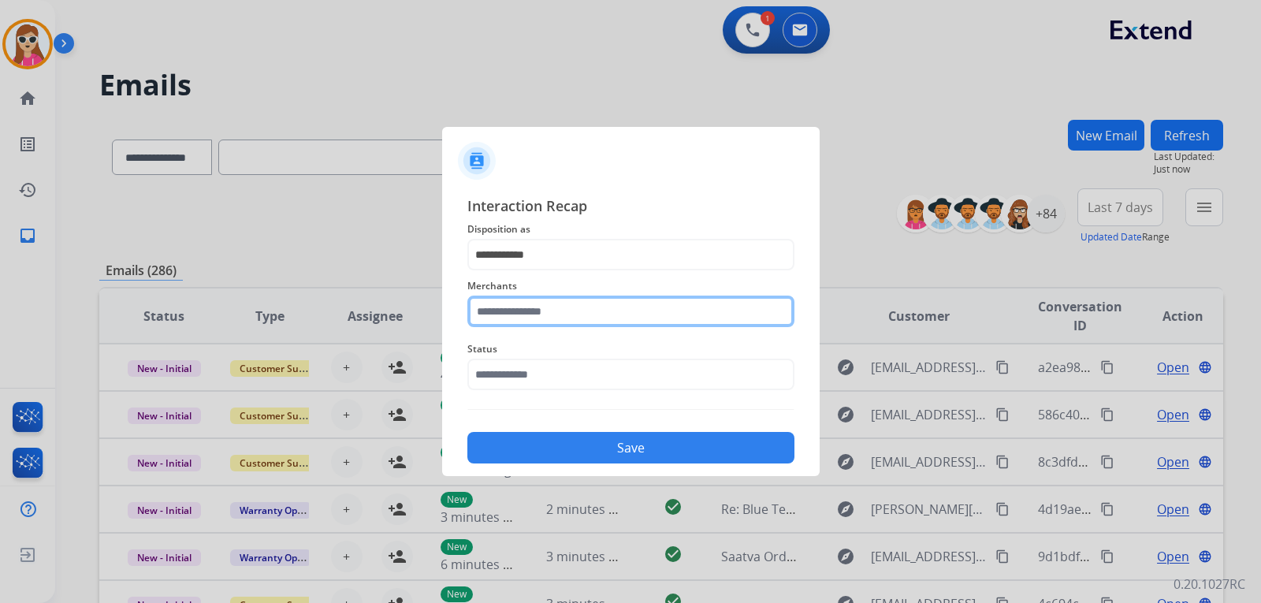
click at [516, 304] on input "text" at bounding box center [630, 312] width 327 height 32
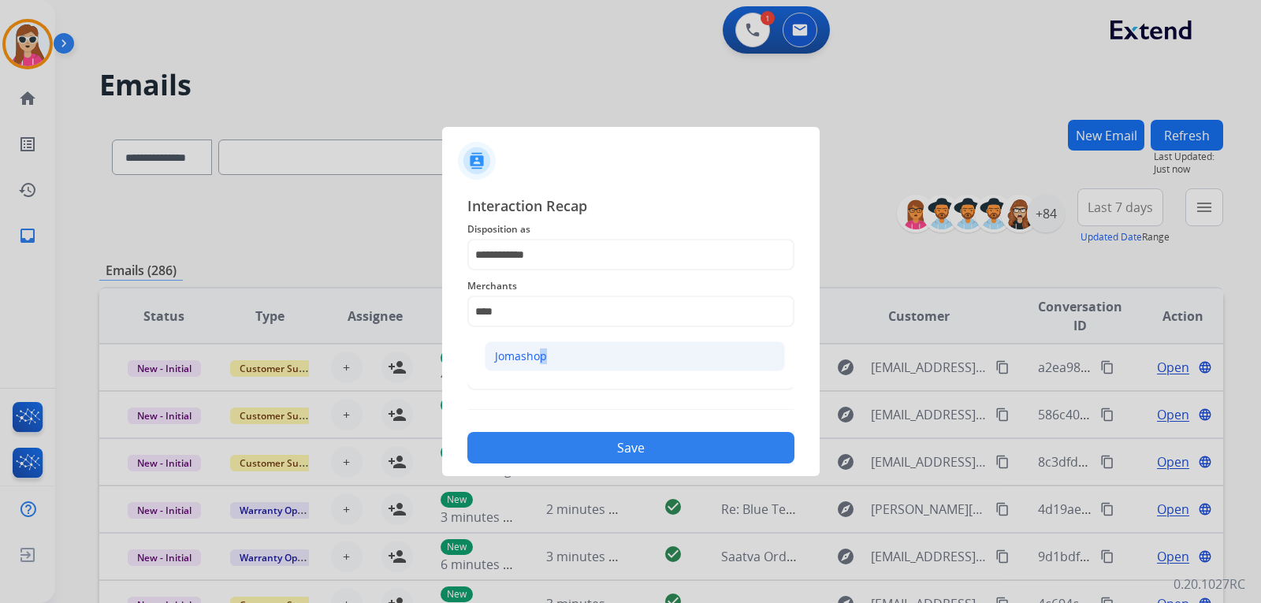
click at [537, 363] on div "Jomashop" at bounding box center [521, 356] width 52 height 16
type input "********"
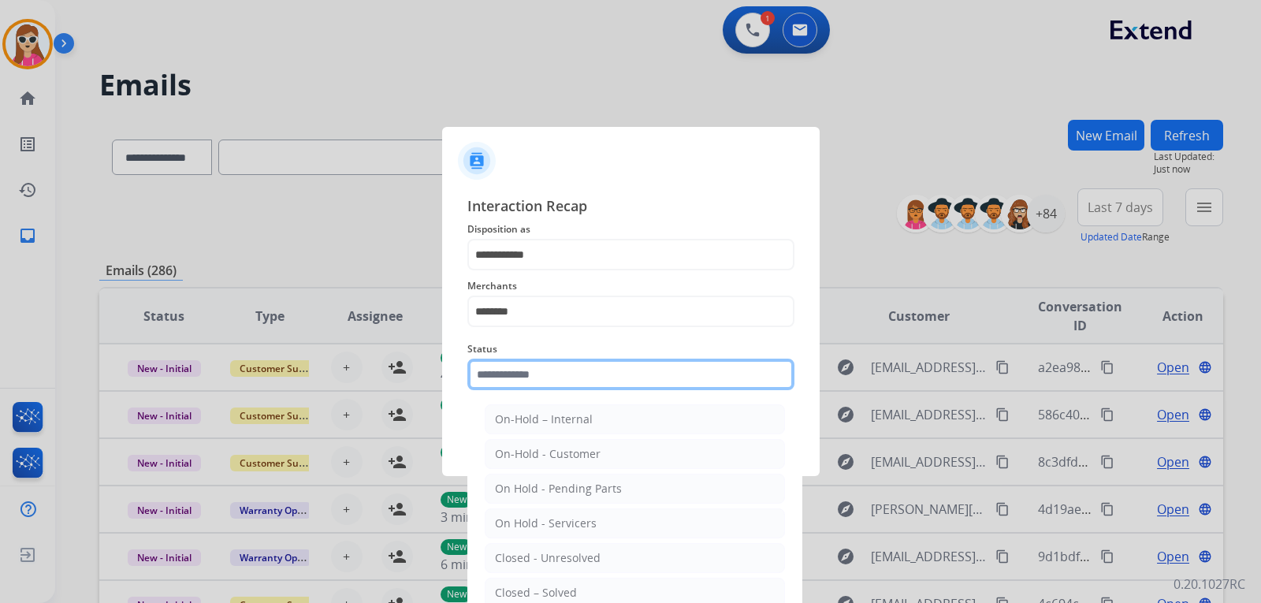
drag, startPoint x: 539, startPoint y: 382, endPoint x: 551, endPoint y: 380, distance: 11.9
click at [542, 378] on input "text" at bounding box center [630, 375] width 327 height 32
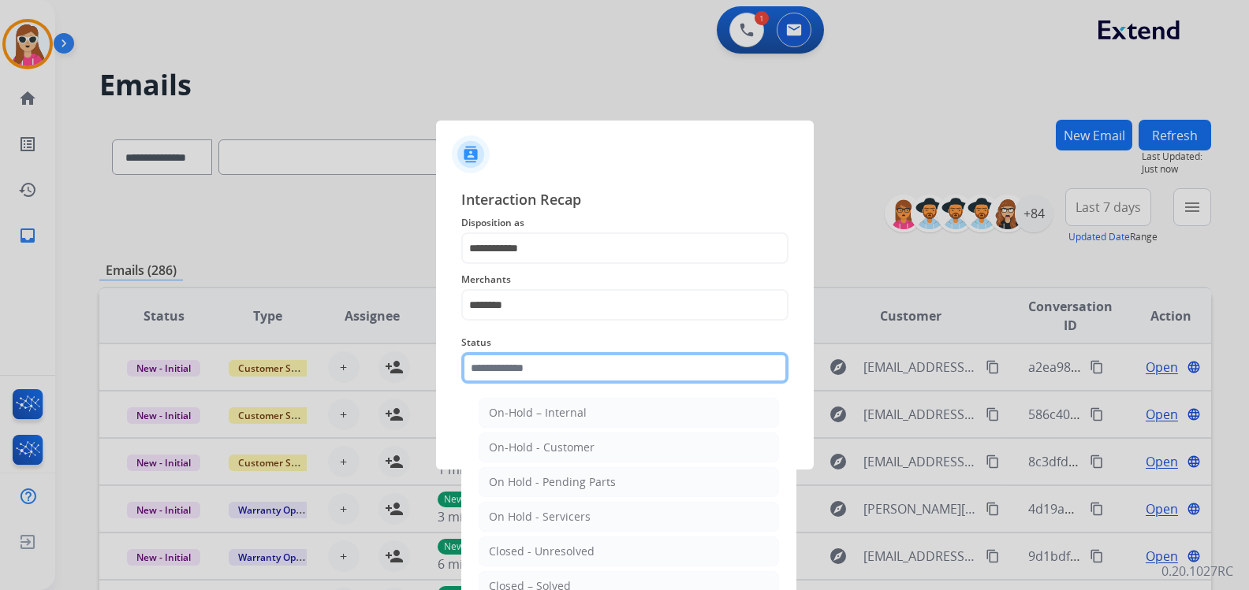
type input "*"
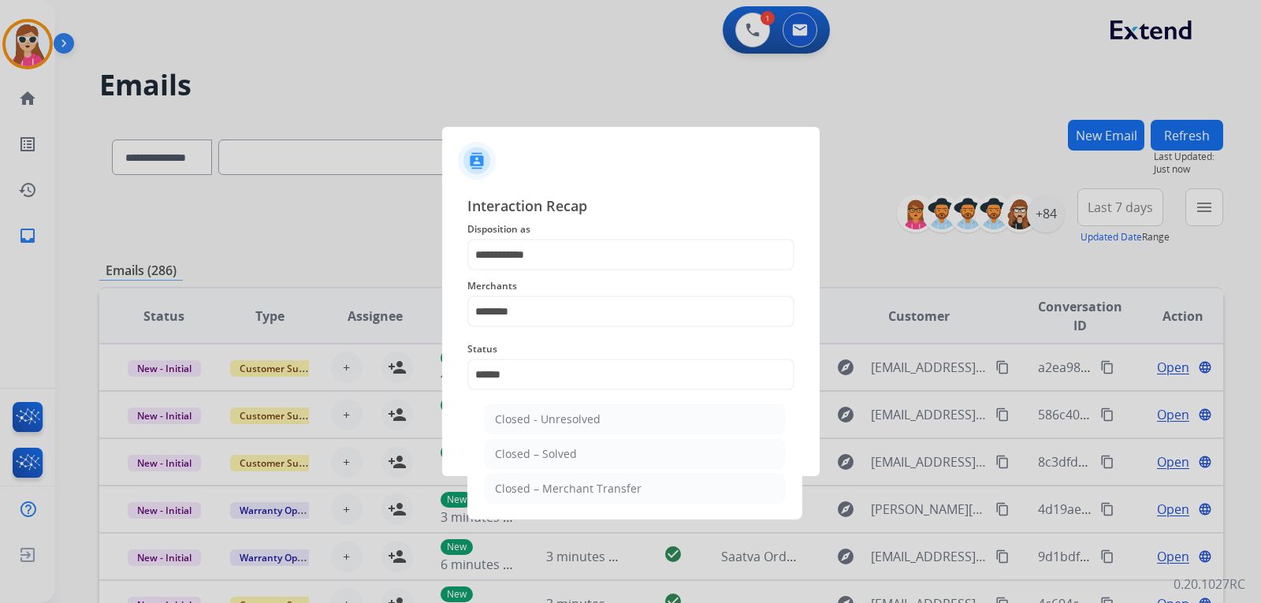
click at [573, 462] on div "Closed – Solved" at bounding box center [536, 454] width 82 height 16
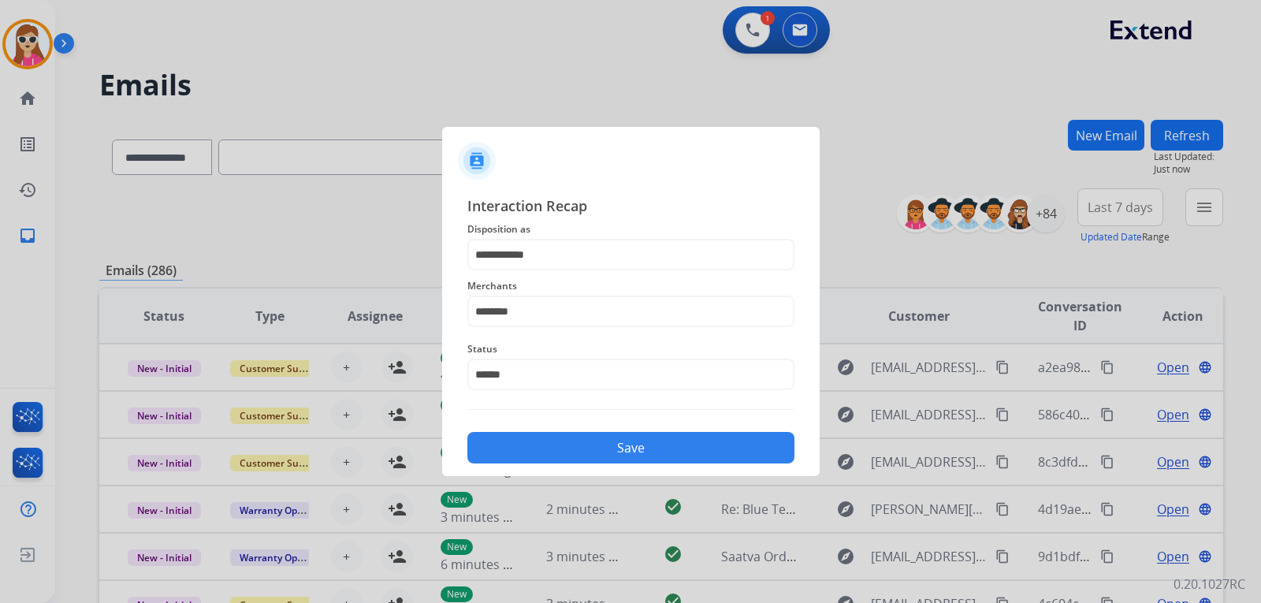
type input "**********"
click at [610, 455] on button "Save" at bounding box center [630, 448] width 327 height 32
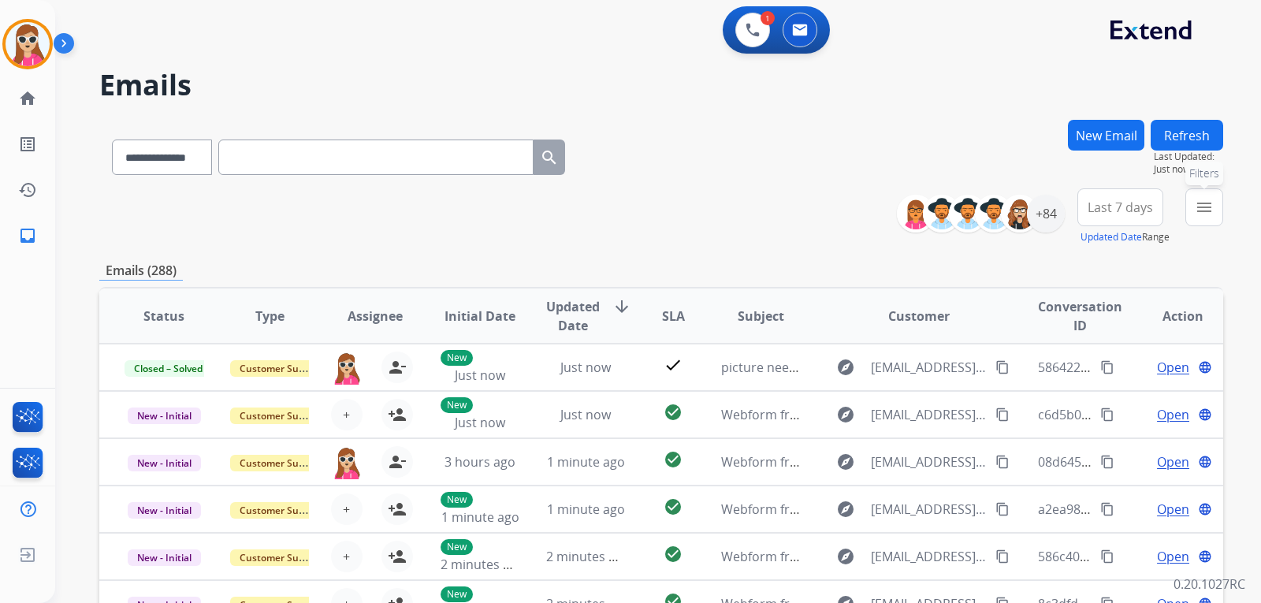
click at [1192, 203] on button "menu Filters" at bounding box center [1205, 207] width 38 height 38
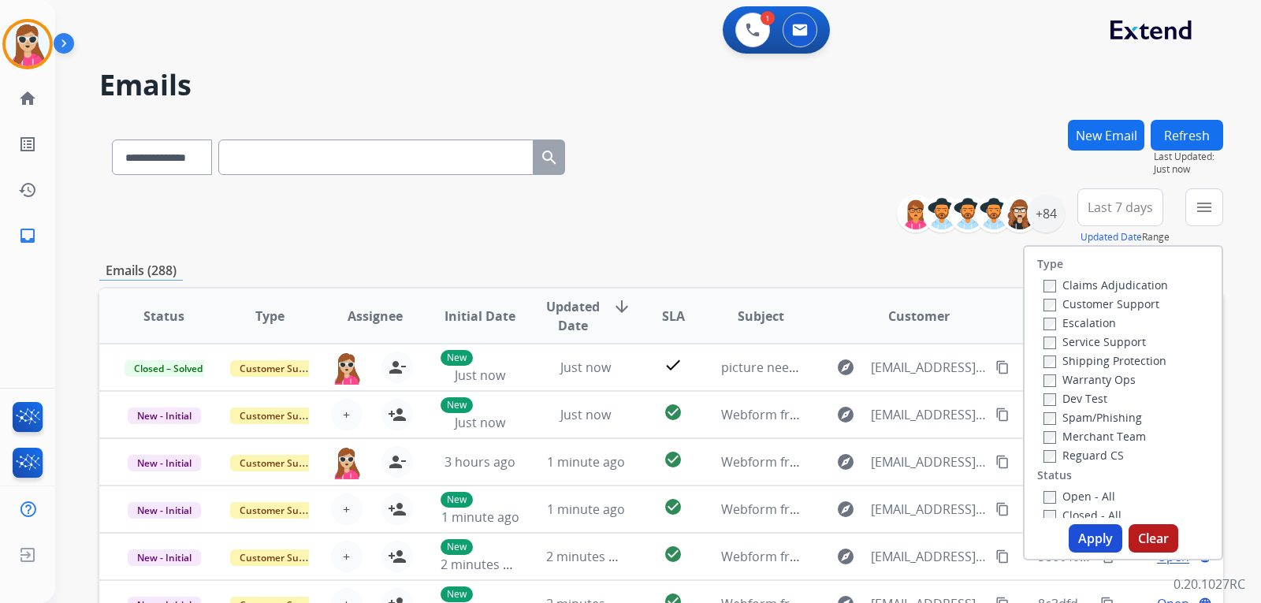
click at [1136, 301] on label "Customer Support" at bounding box center [1102, 303] width 116 height 15
click at [1128, 366] on label "Shipping Protection" at bounding box center [1105, 360] width 123 height 15
click at [1112, 353] on label "Shipping Protection" at bounding box center [1105, 360] width 123 height 15
click at [1100, 457] on label "Reguard CS" at bounding box center [1084, 455] width 80 height 15
click at [1088, 493] on label "Open - All" at bounding box center [1080, 496] width 72 height 15
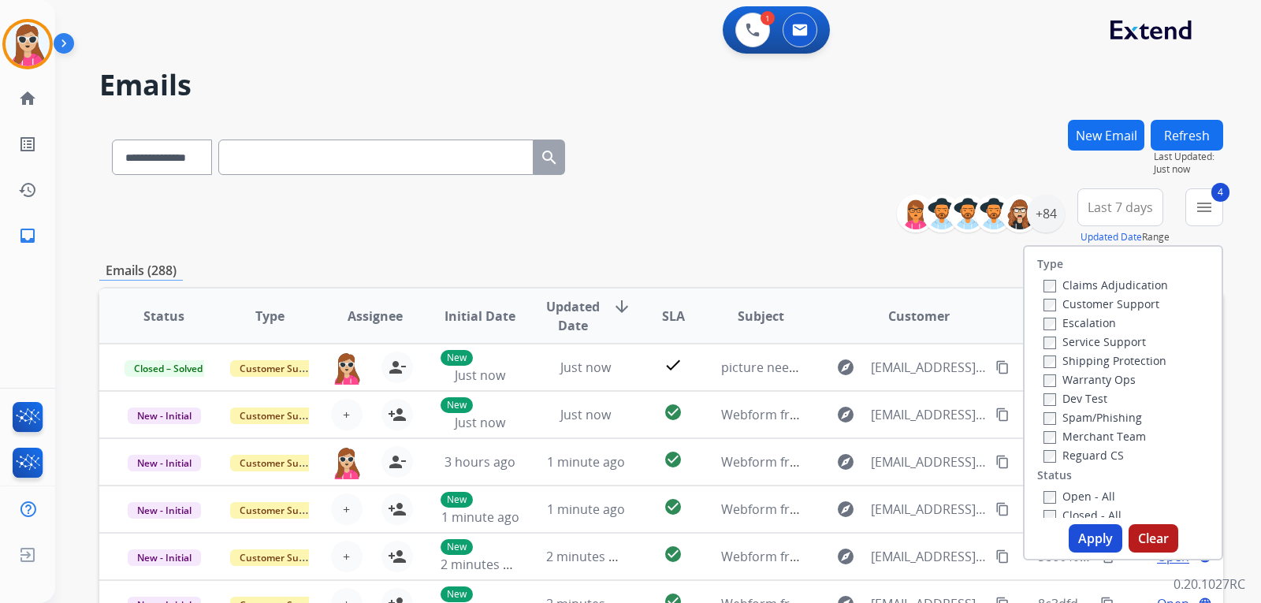
drag, startPoint x: 1090, startPoint y: 523, endPoint x: 1085, endPoint y: 531, distance: 9.6
click at [1085, 531] on div "Type Claims Adjudication Customer Support Escalation Service Support Shipping P…" at bounding box center [1123, 402] width 200 height 315
click at [1084, 532] on button "Apply" at bounding box center [1096, 538] width 54 height 28
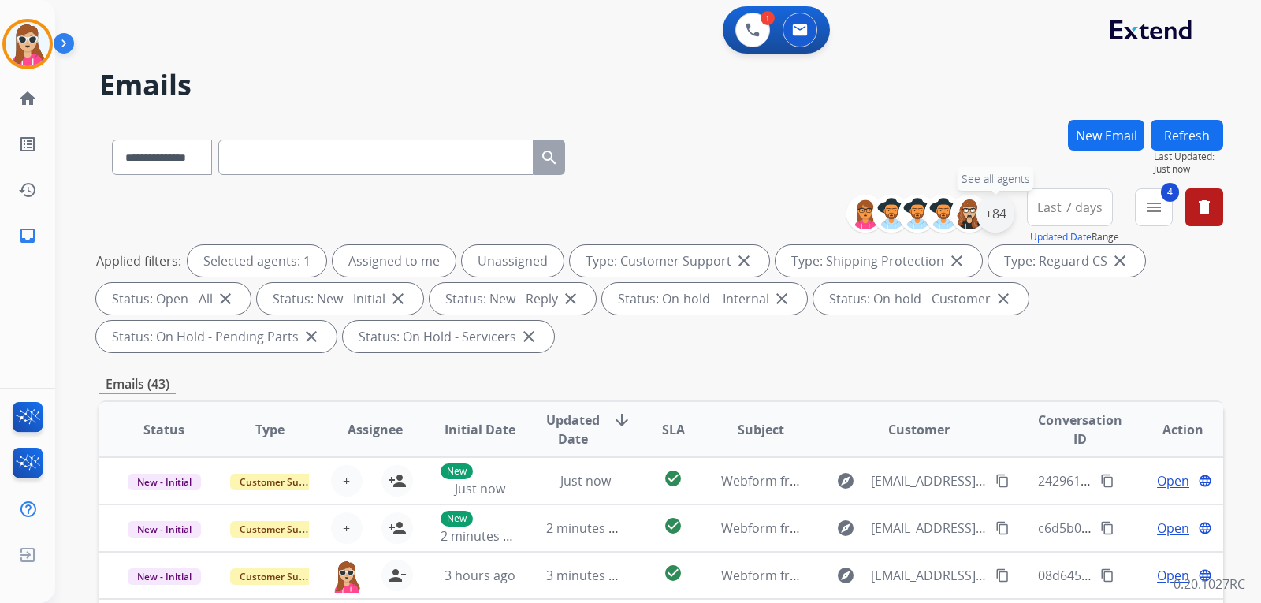
click at [980, 218] on div "+84" at bounding box center [996, 214] width 38 height 38
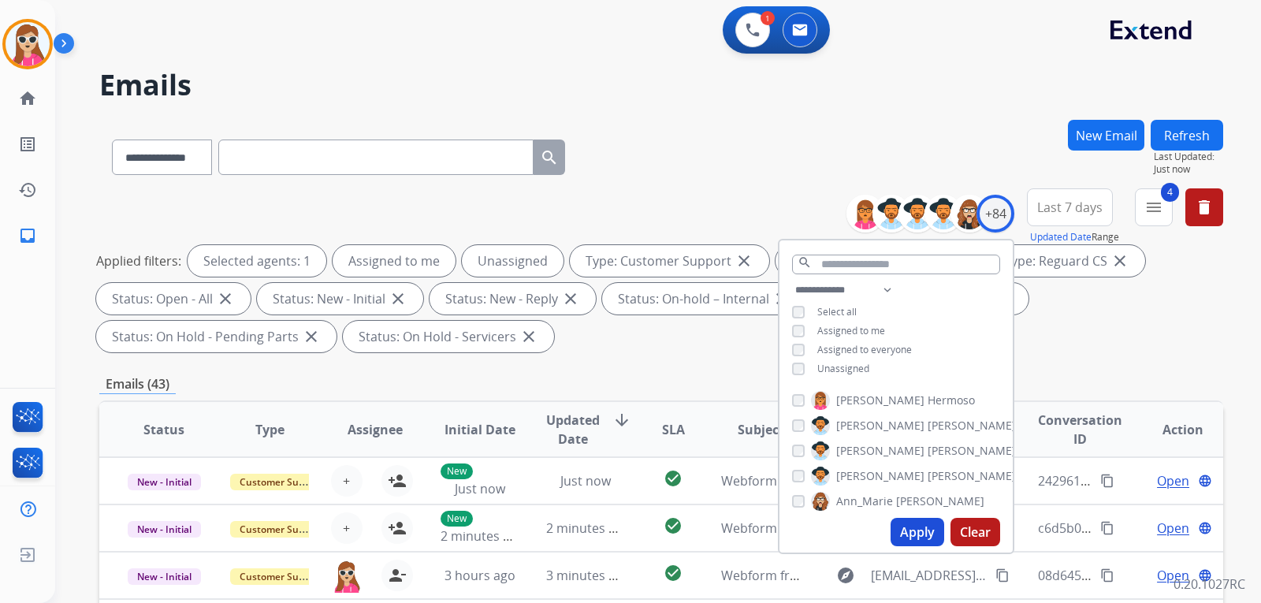
click at [859, 366] on span "Unassigned" at bounding box center [843, 368] width 52 height 13
click at [910, 528] on button "Apply" at bounding box center [918, 532] width 54 height 28
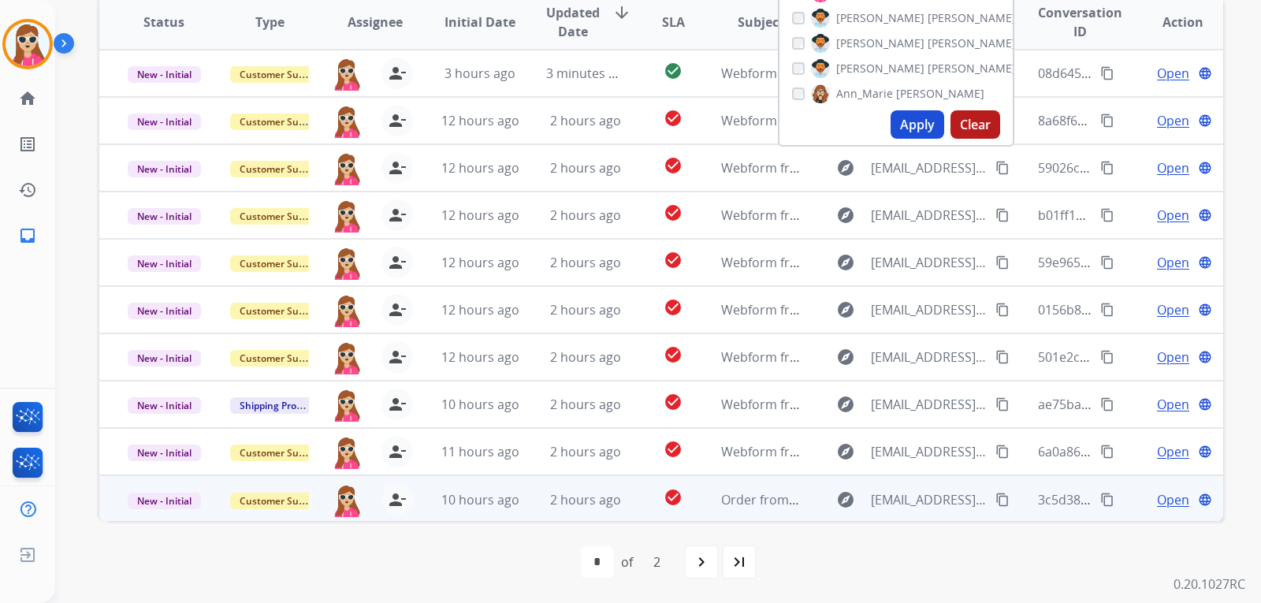
scroll to position [2, 0]
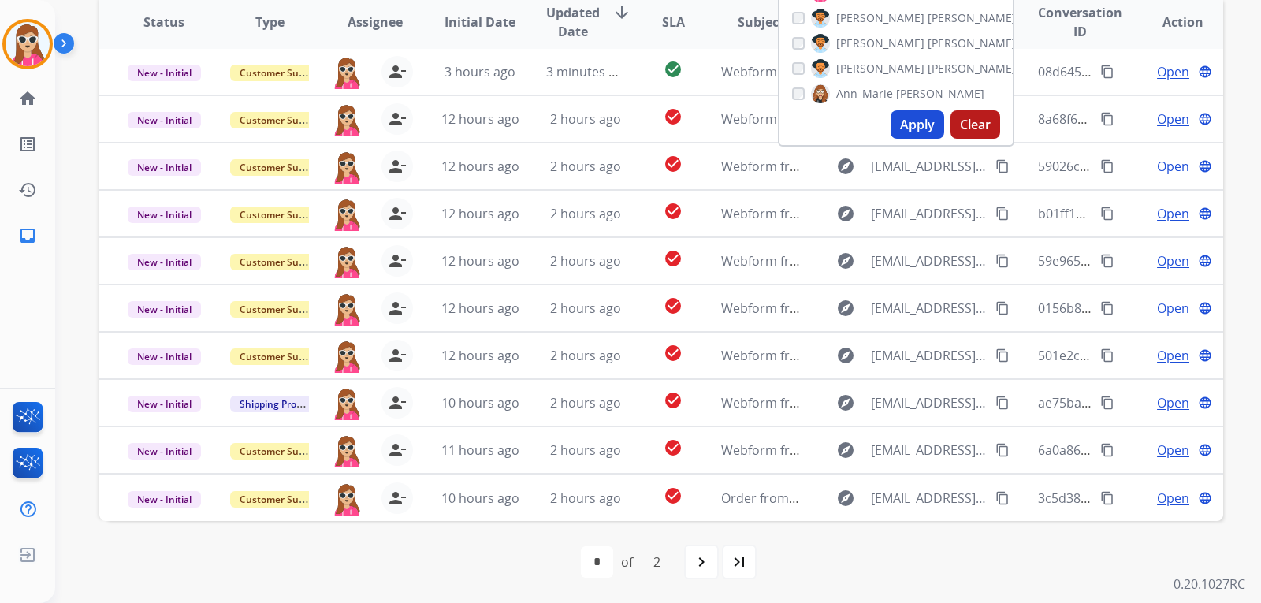
click at [706, 557] on mat-icon "navigate_next" at bounding box center [701, 562] width 19 height 19
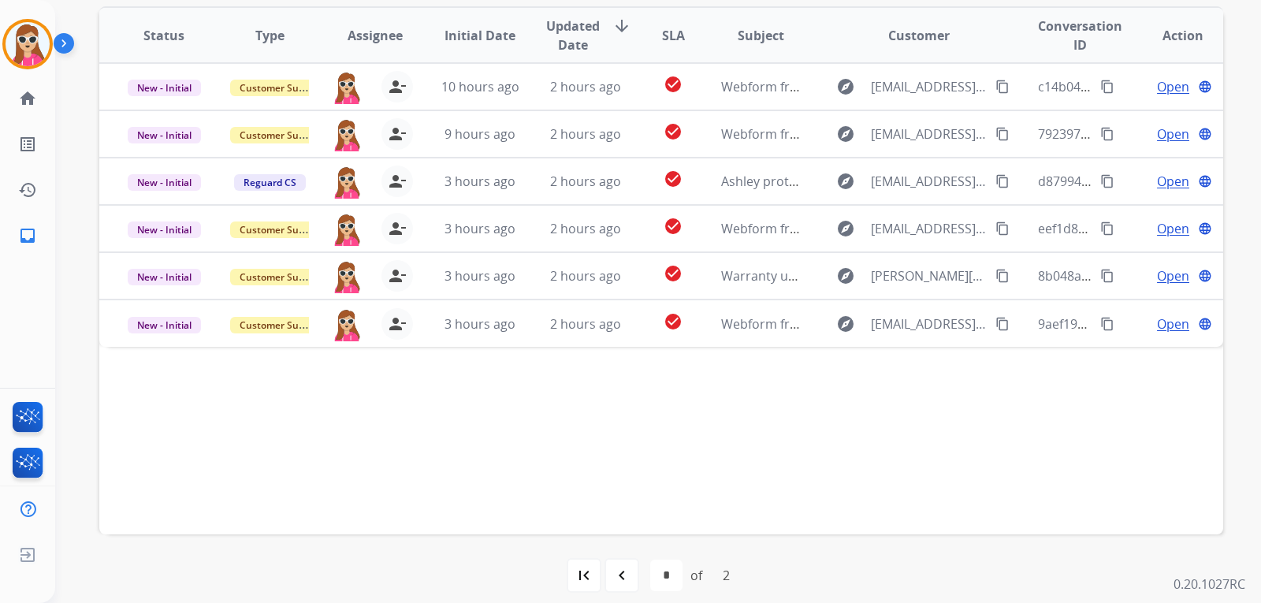
scroll to position [408, 0]
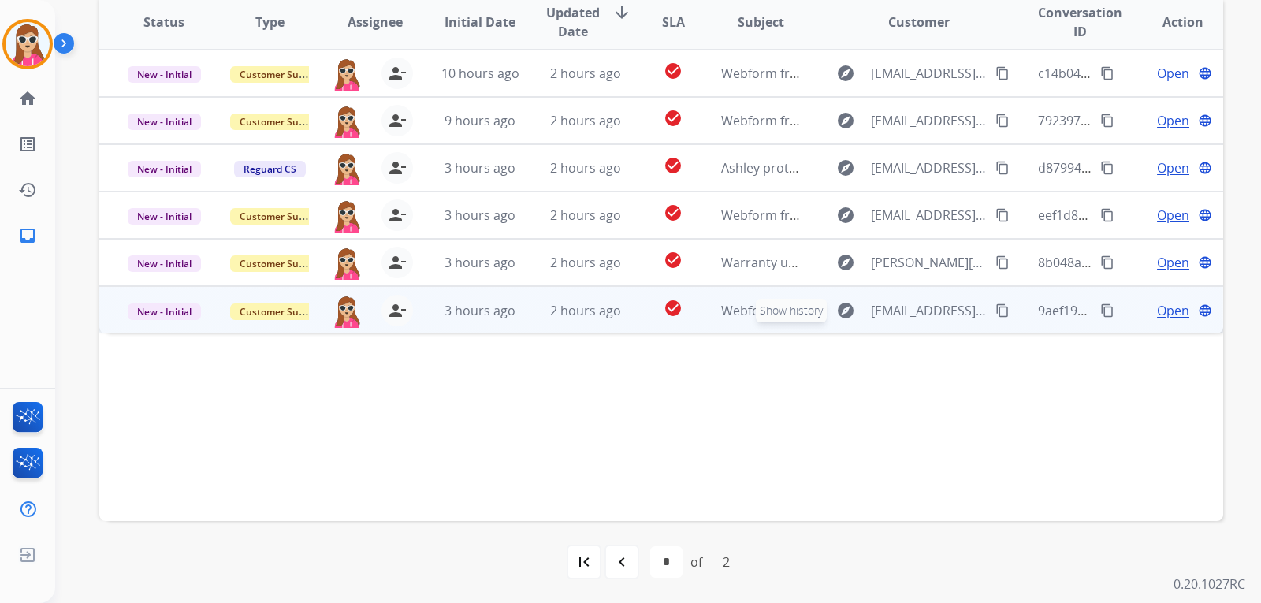
click at [827, 314] on button "explore Show history" at bounding box center [846, 310] width 38 height 25
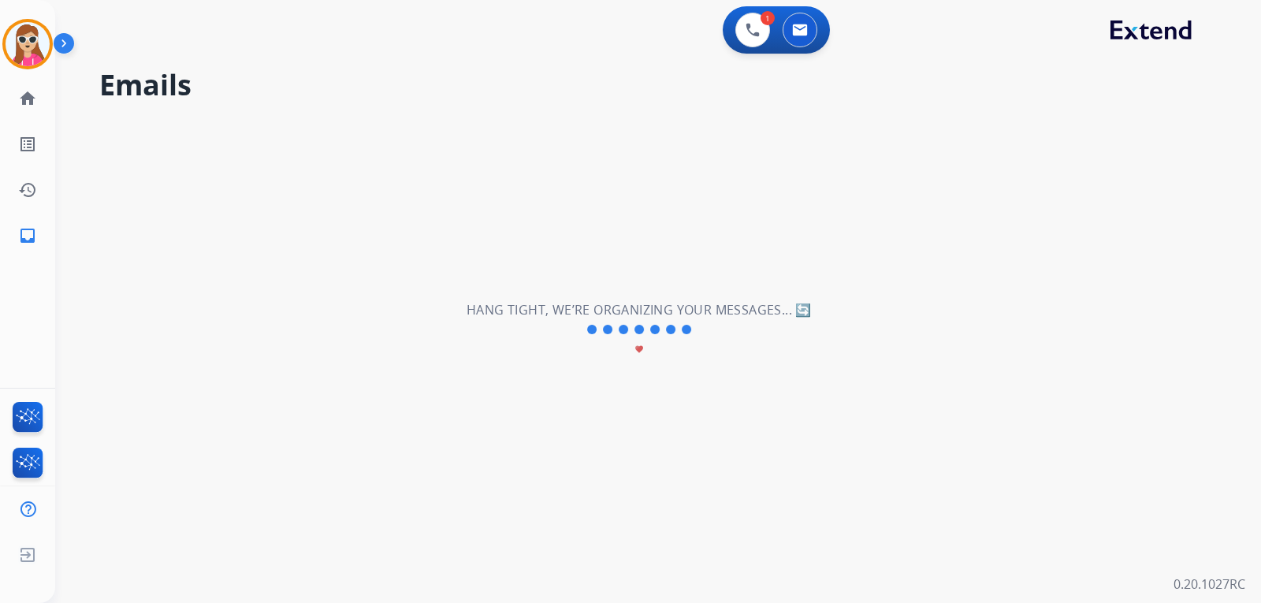
scroll to position [0, 0]
select select "*"
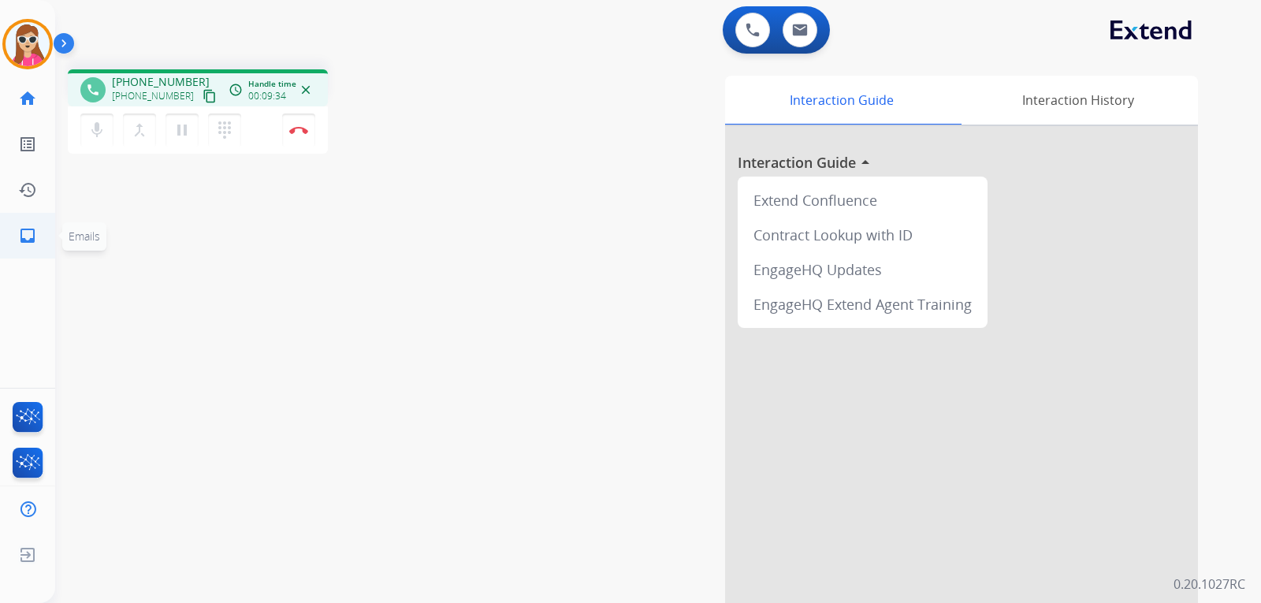
click at [39, 234] on link "inbox Emails" at bounding box center [28, 236] width 44 height 44
select select "**********"
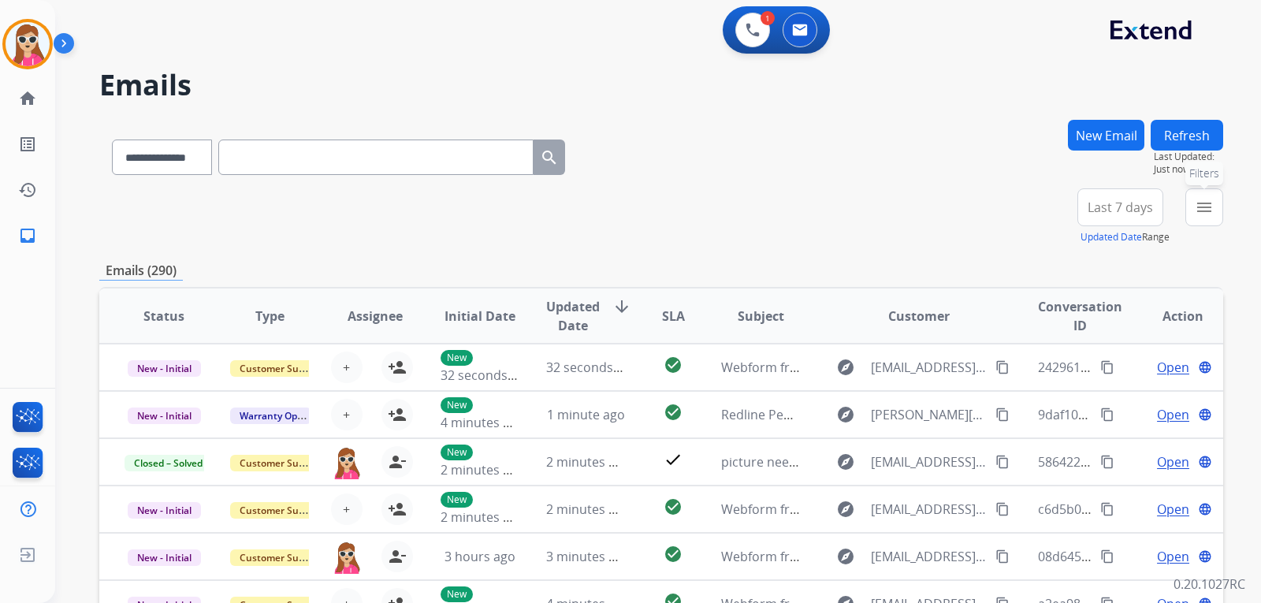
click at [1198, 202] on mat-icon "menu" at bounding box center [1204, 207] width 19 height 19
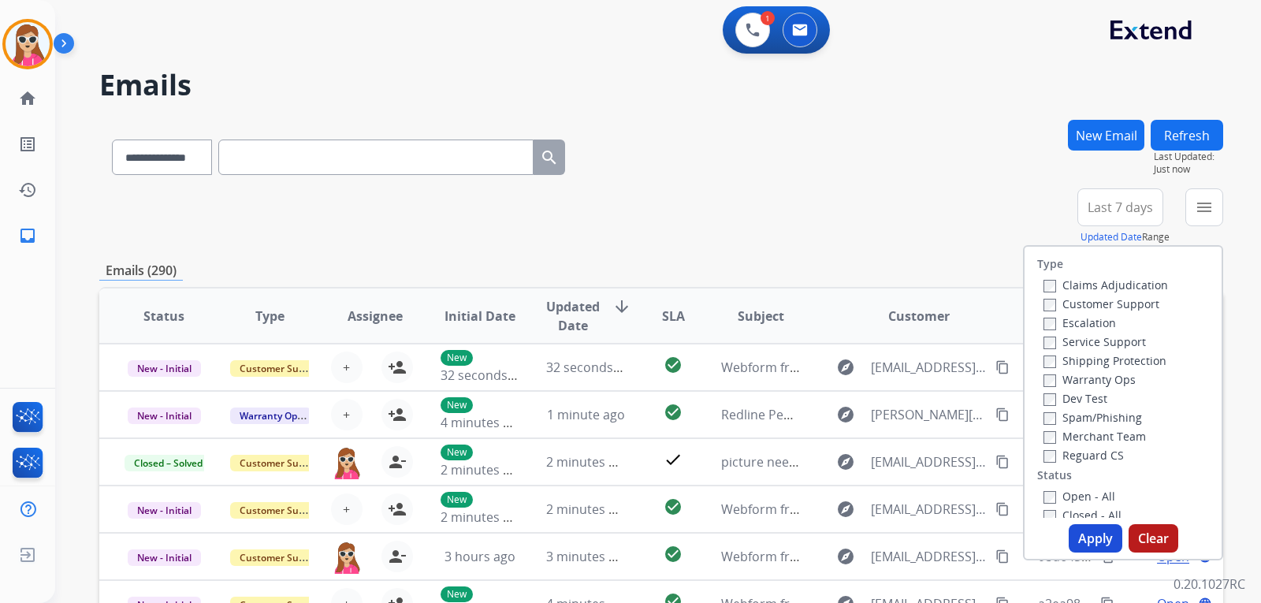
click at [1095, 300] on label "Customer Support" at bounding box center [1102, 303] width 116 height 15
click at [1121, 335] on div "Claims Adjudication Customer Support Escalation Service Support Shipping Protec…" at bounding box center [1102, 369] width 131 height 189
click at [1084, 361] on label "Shipping Protection" at bounding box center [1105, 360] width 123 height 15
click at [1096, 452] on label "Reguard CS" at bounding box center [1084, 455] width 80 height 15
click at [1102, 497] on label "Open - All" at bounding box center [1080, 496] width 72 height 15
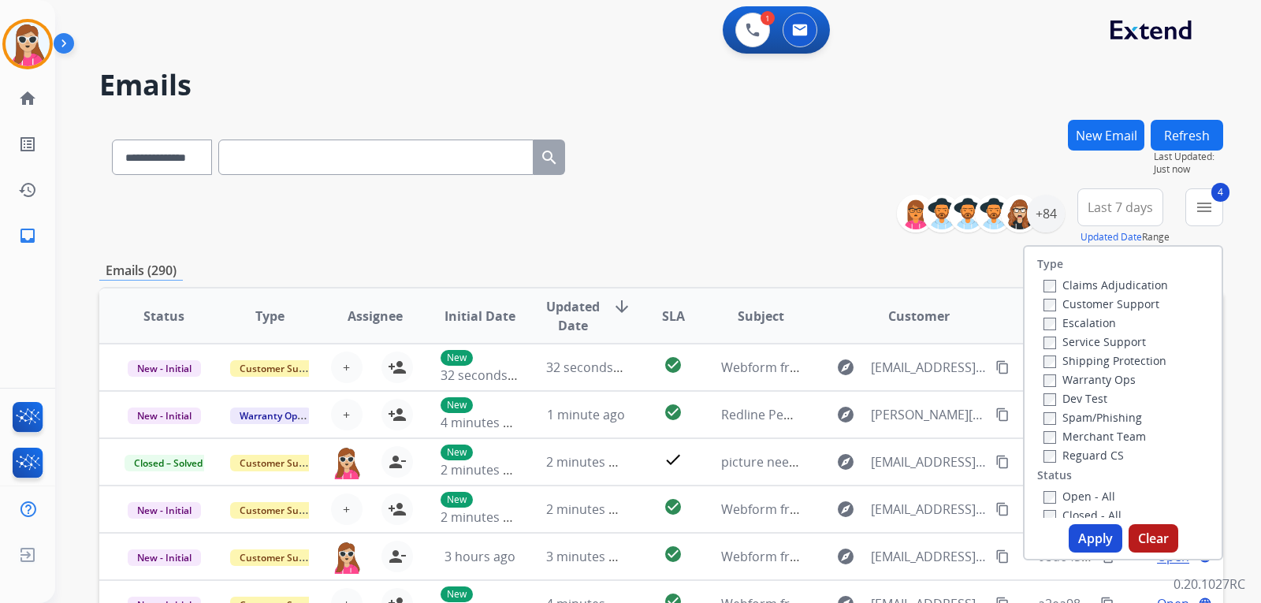
click at [1084, 538] on button "Apply" at bounding box center [1096, 538] width 54 height 28
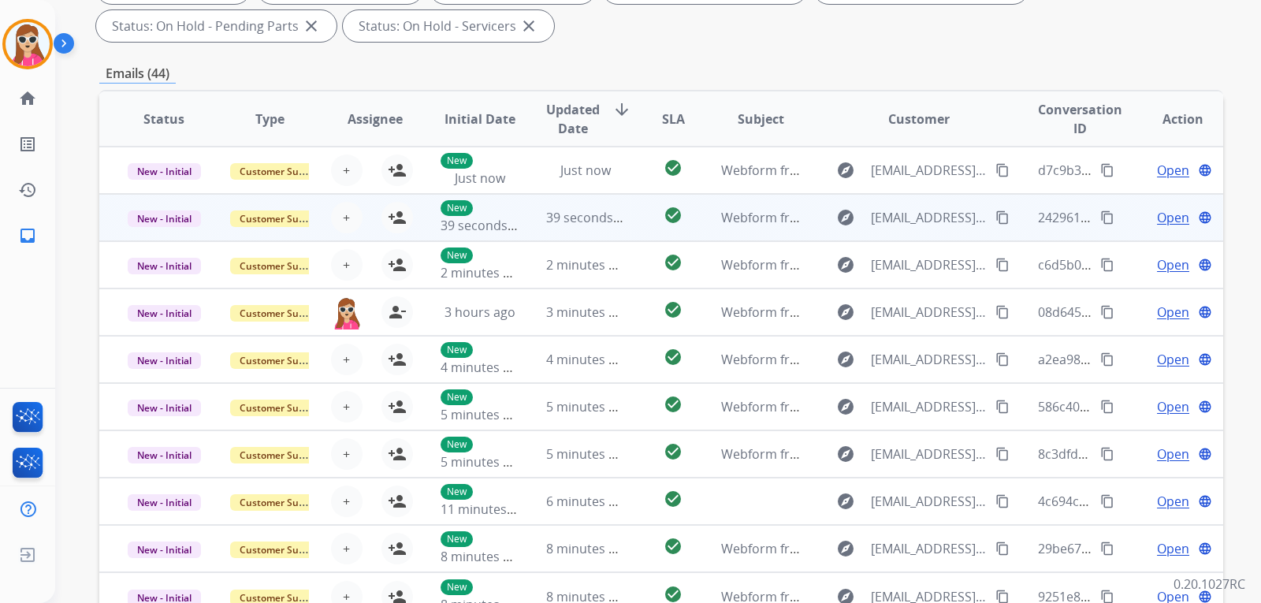
scroll to position [92, 0]
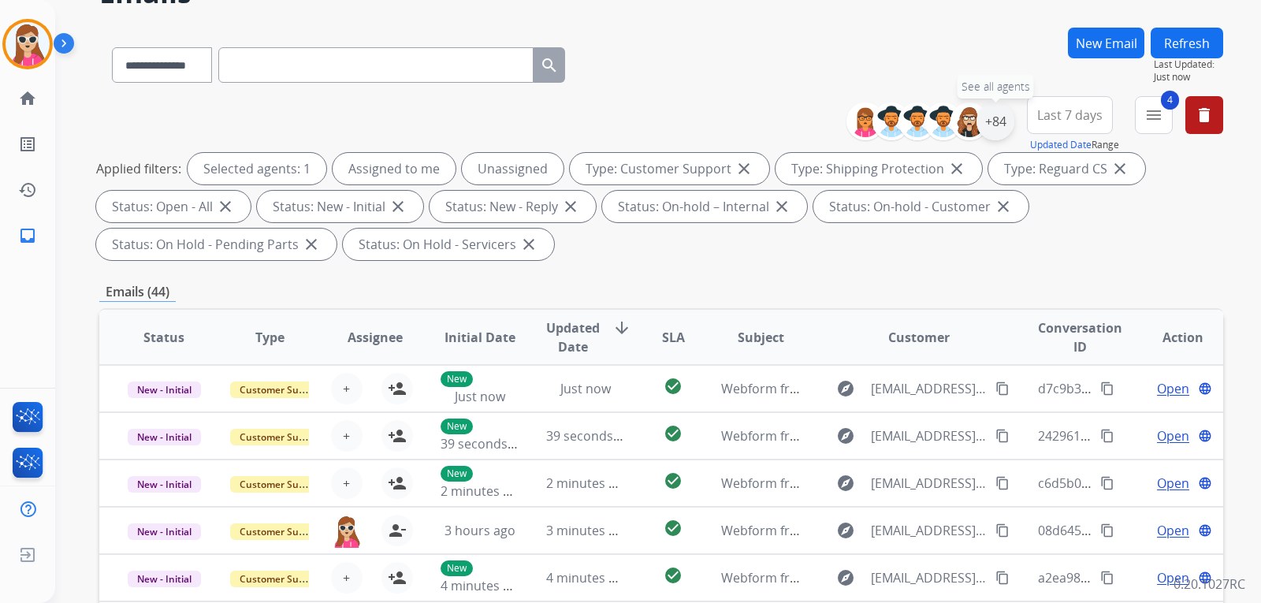
click at [991, 128] on div "+84" at bounding box center [996, 121] width 38 height 38
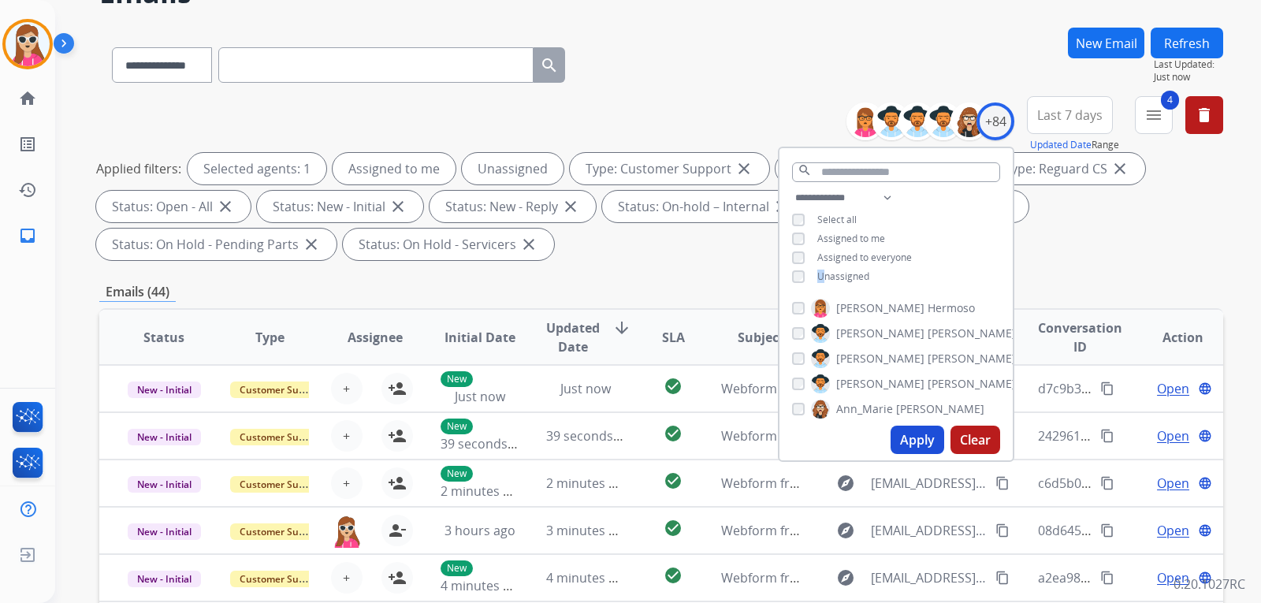
click at [820, 270] on span "Unassigned" at bounding box center [843, 276] width 52 height 13
click at [910, 438] on button "Apply" at bounding box center [918, 440] width 54 height 28
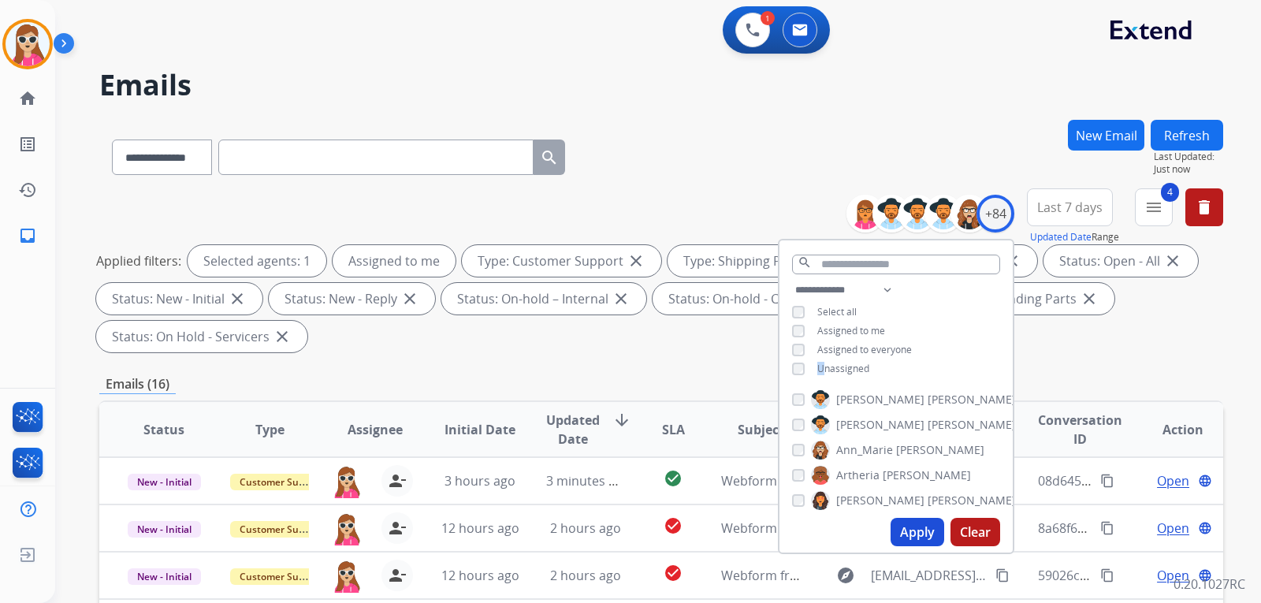
scroll to position [394, 0]
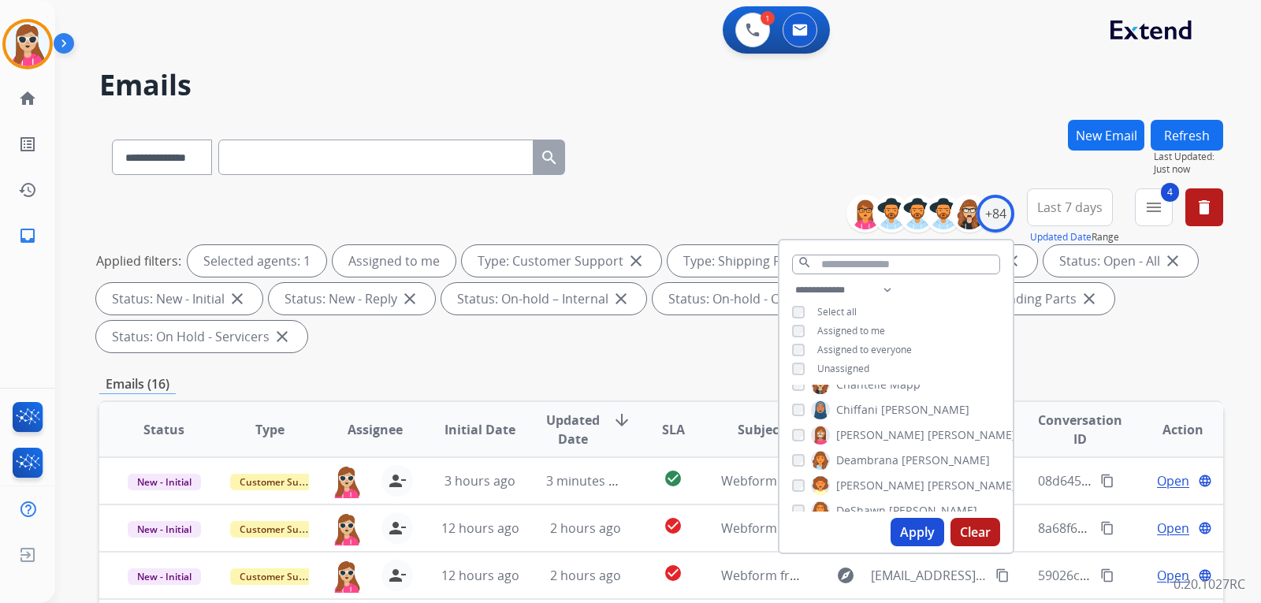
click at [687, 368] on div "**********" at bounding box center [661, 565] width 1124 height 891
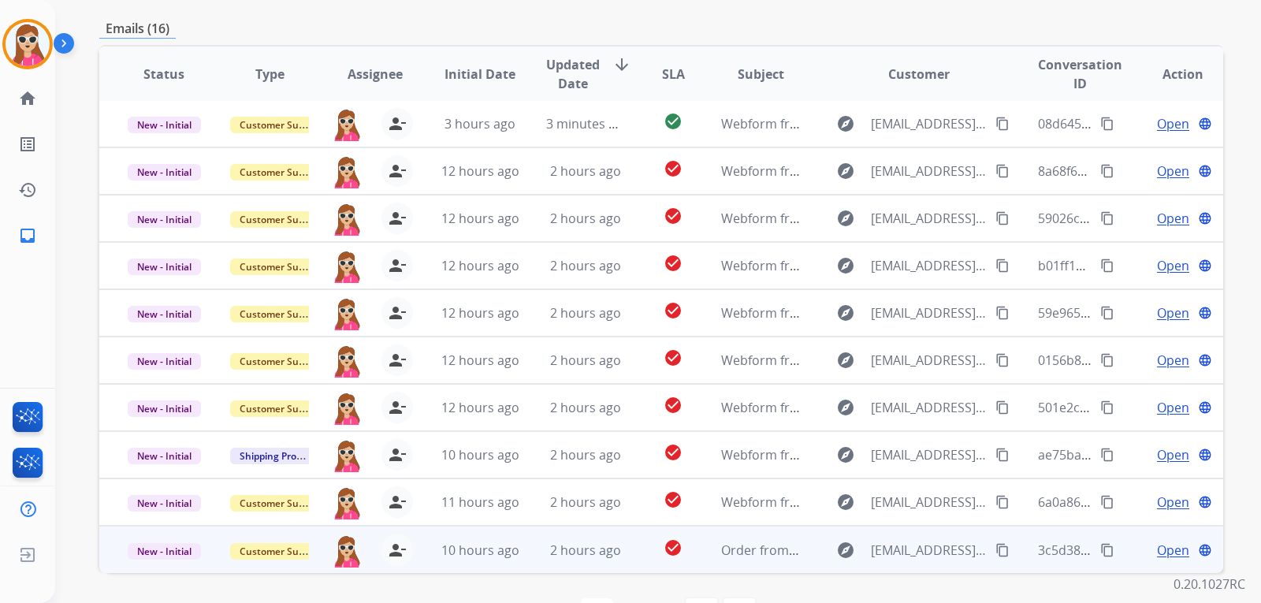
scroll to position [408, 0]
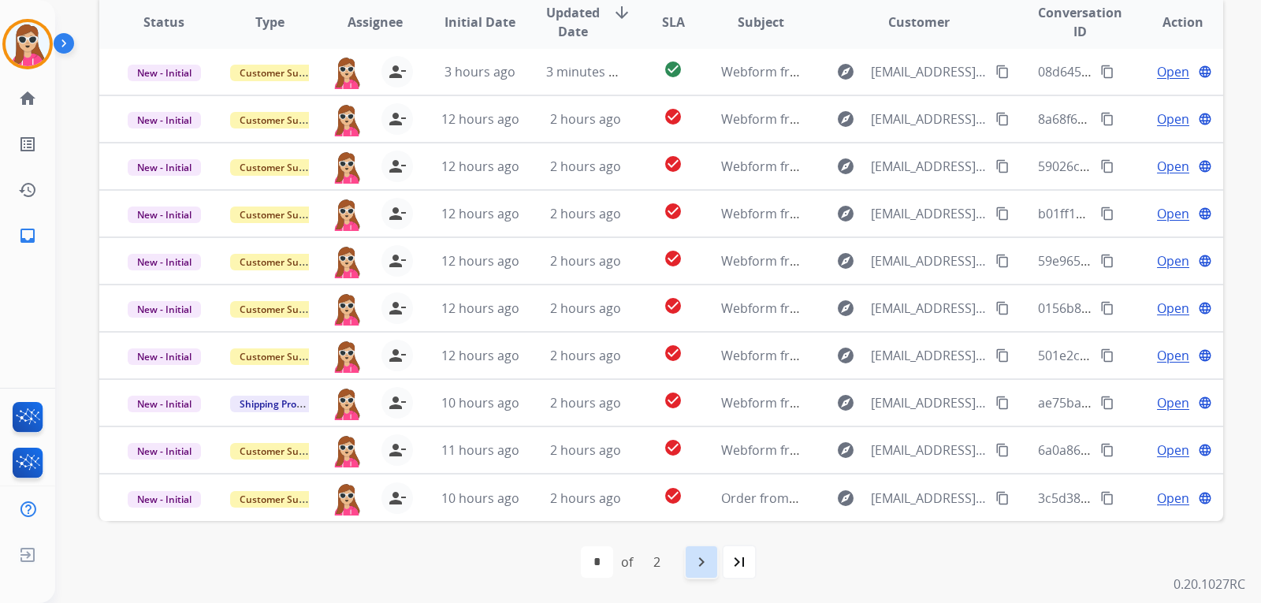
click at [703, 557] on mat-icon "navigate_next" at bounding box center [701, 562] width 19 height 19
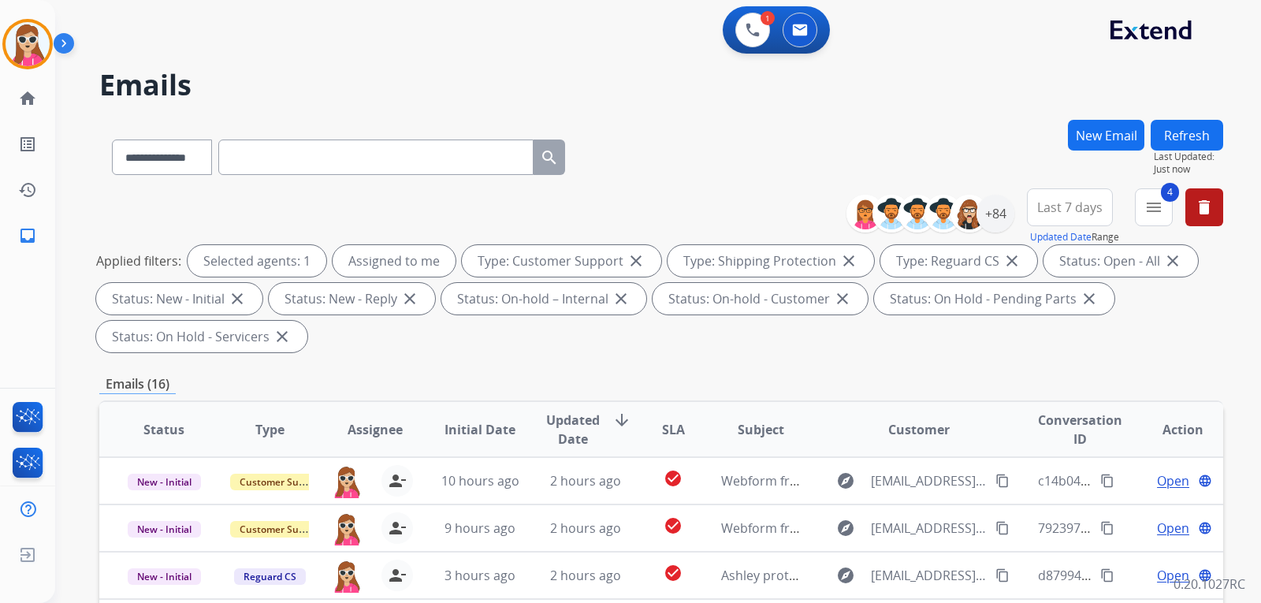
scroll to position [315, 0]
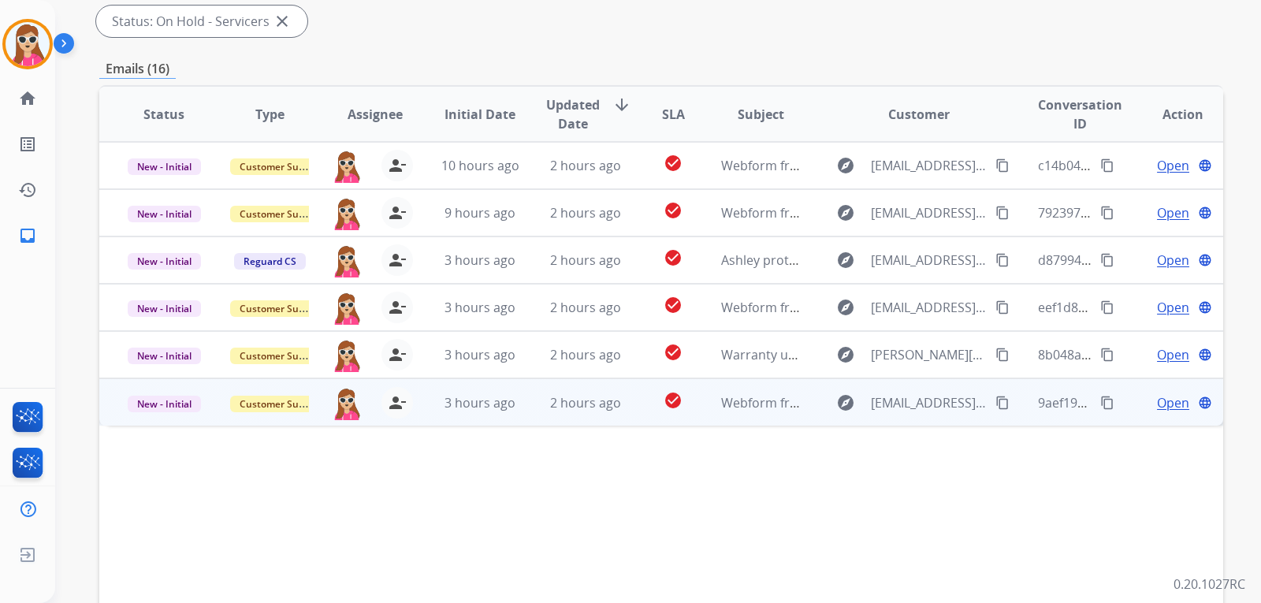
click at [1172, 408] on span "Open" at bounding box center [1173, 402] width 32 height 19
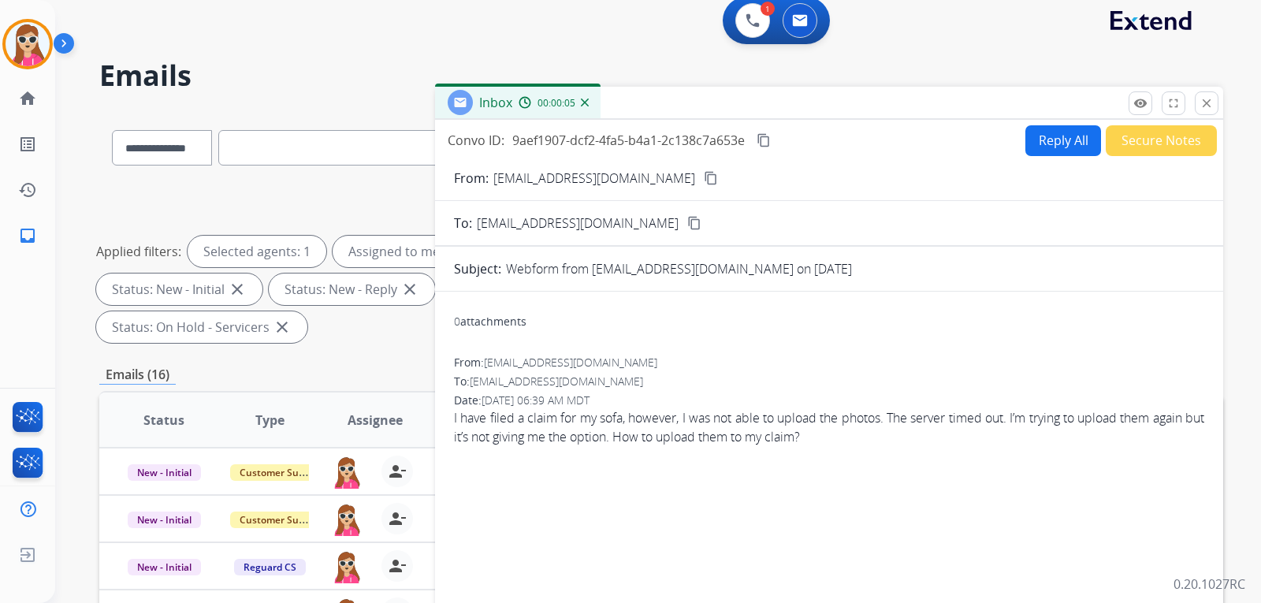
scroll to position [0, 0]
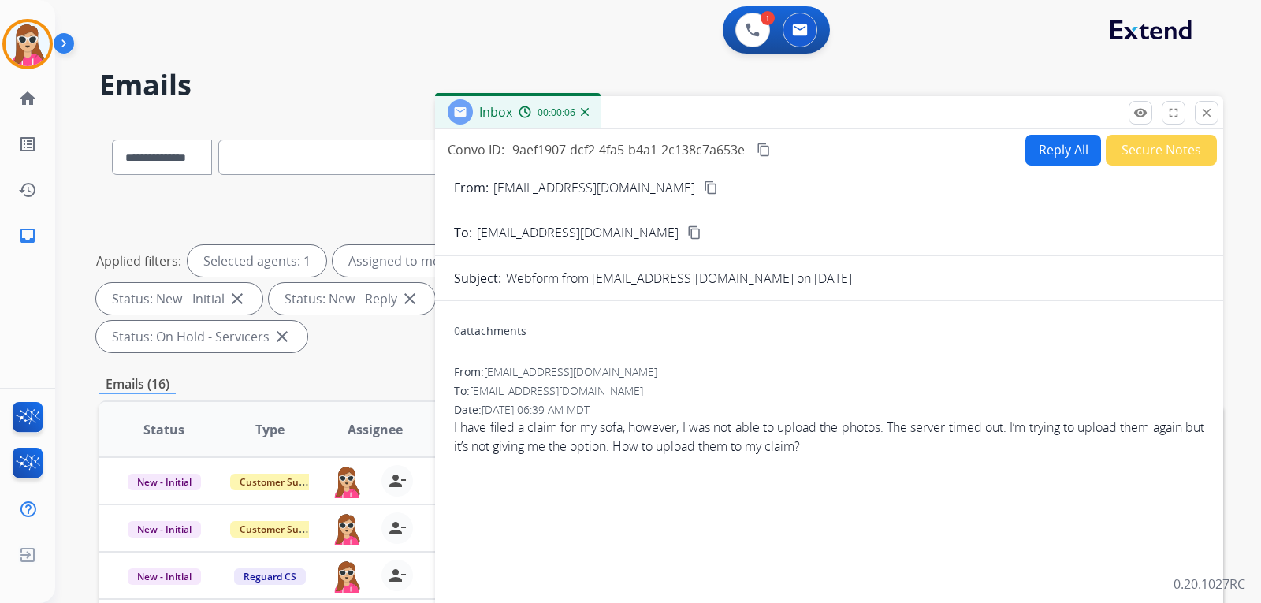
click at [1048, 158] on button "Reply All" at bounding box center [1064, 150] width 76 height 31
select select "**********"
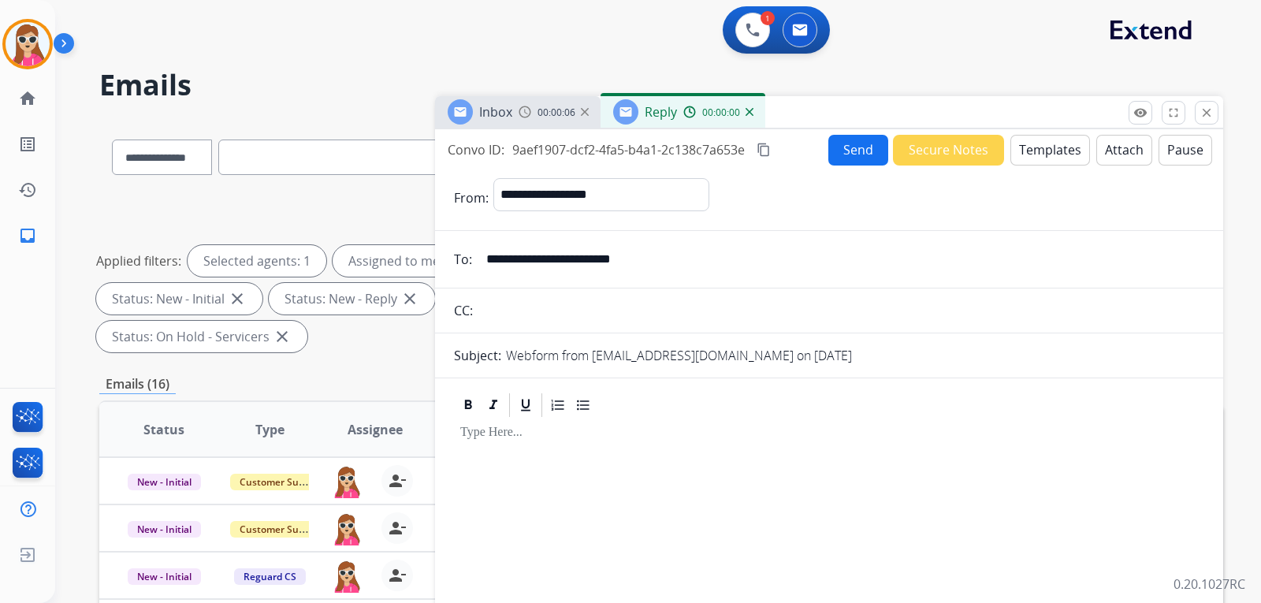
click at [1056, 161] on button "Templates" at bounding box center [1051, 150] width 80 height 31
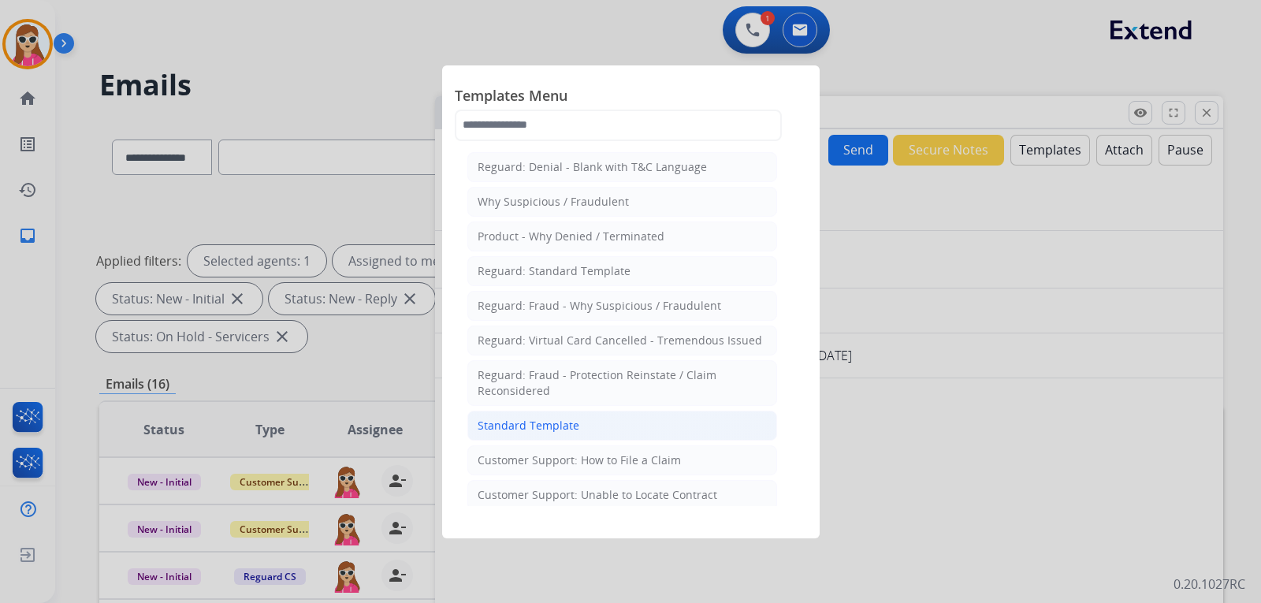
click at [579, 414] on li "Standard Template" at bounding box center [622, 426] width 310 height 30
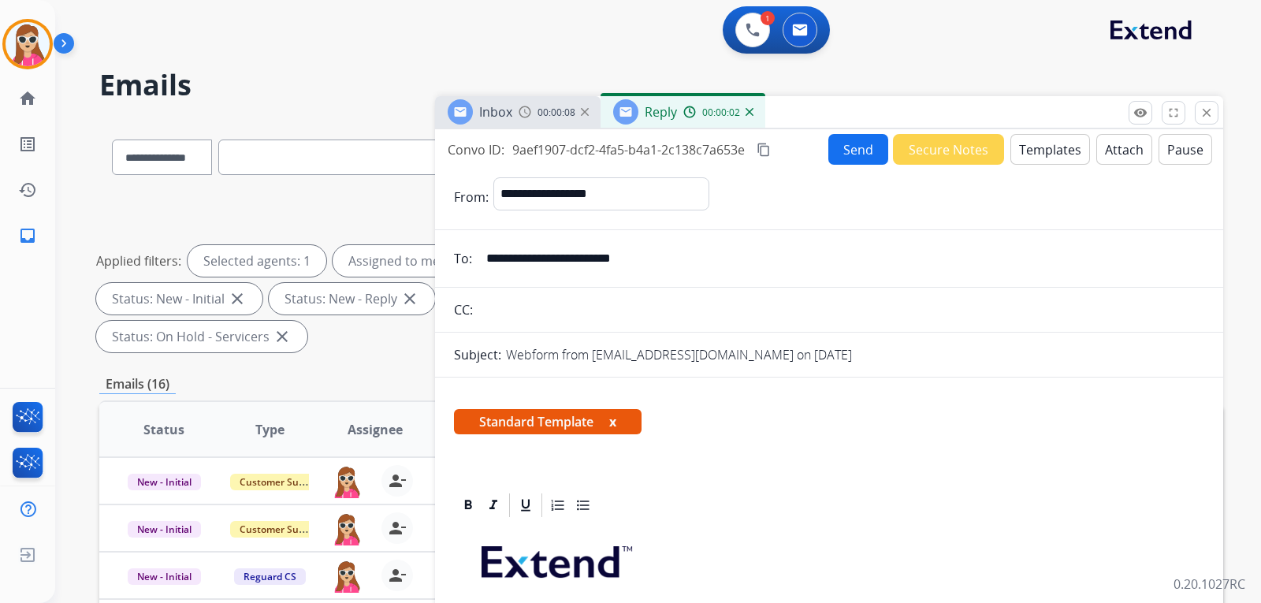
scroll to position [315, 0]
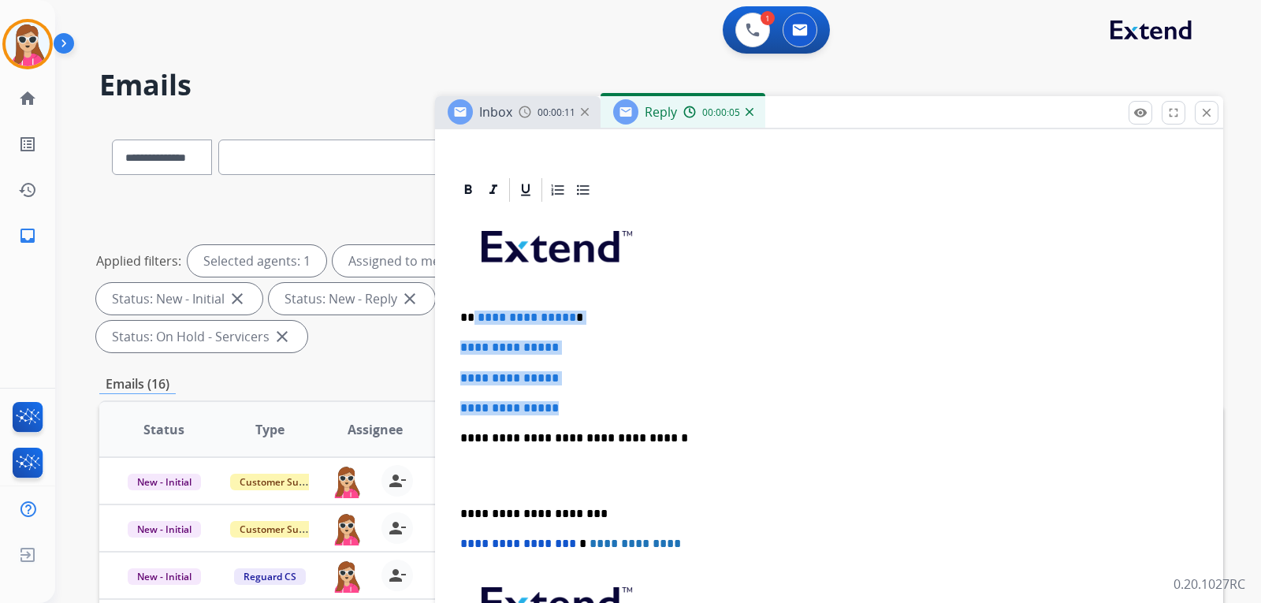
drag, startPoint x: 473, startPoint y: 317, endPoint x: 575, endPoint y: 400, distance: 131.6
click at [575, 400] on div "**********" at bounding box center [829, 475] width 750 height 542
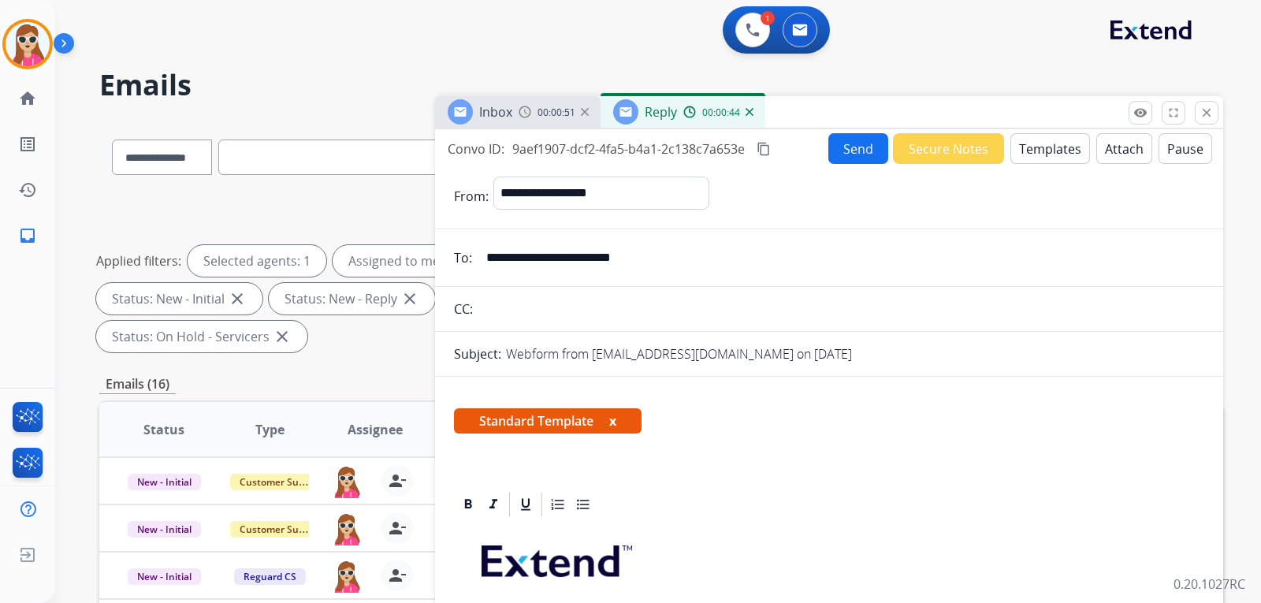
scroll to position [0, 0]
click at [862, 138] on button "Send" at bounding box center [859, 149] width 60 height 31
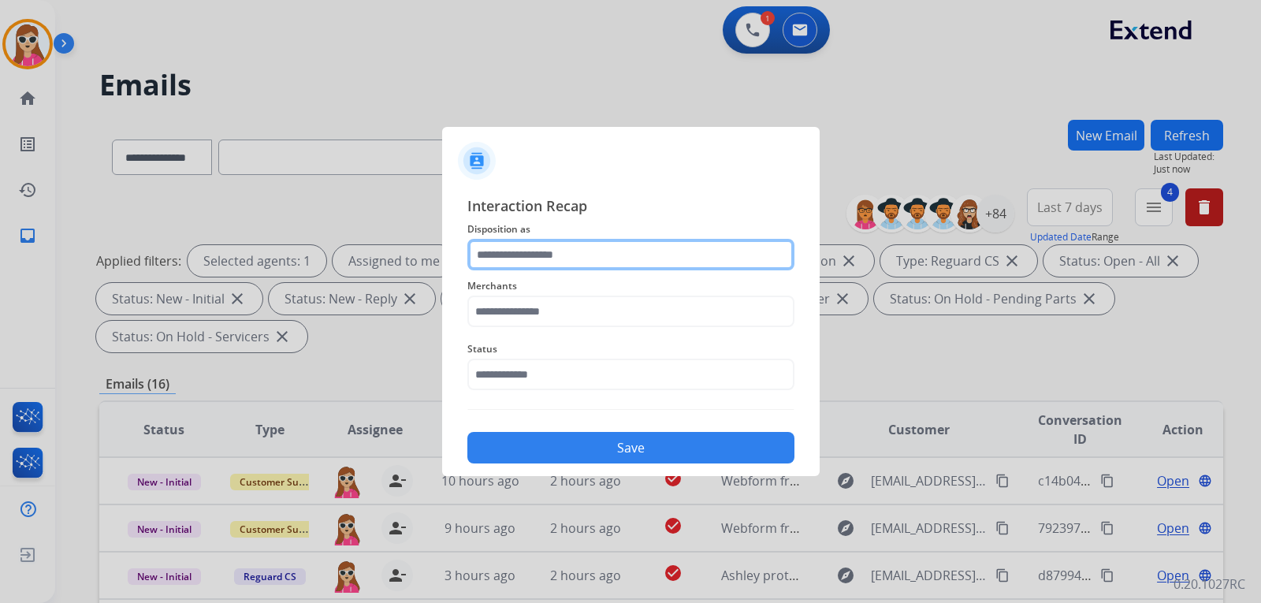
click at [677, 260] on input "text" at bounding box center [630, 255] width 327 height 32
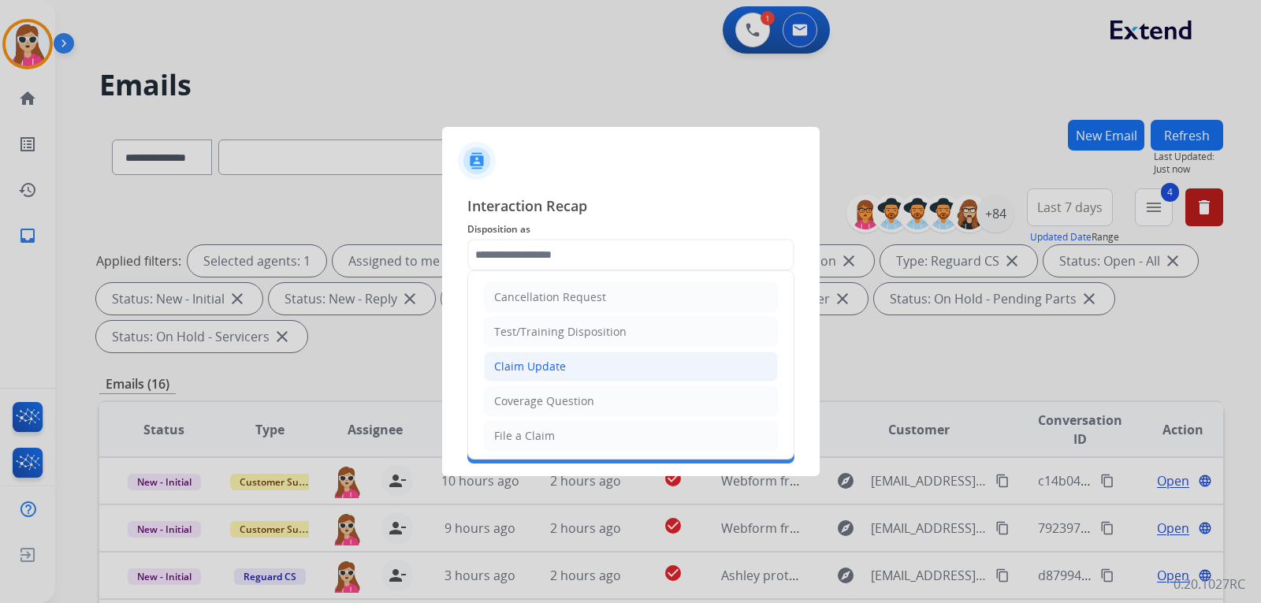
click at [598, 368] on li "Claim Update" at bounding box center [631, 367] width 294 height 30
type input "**********"
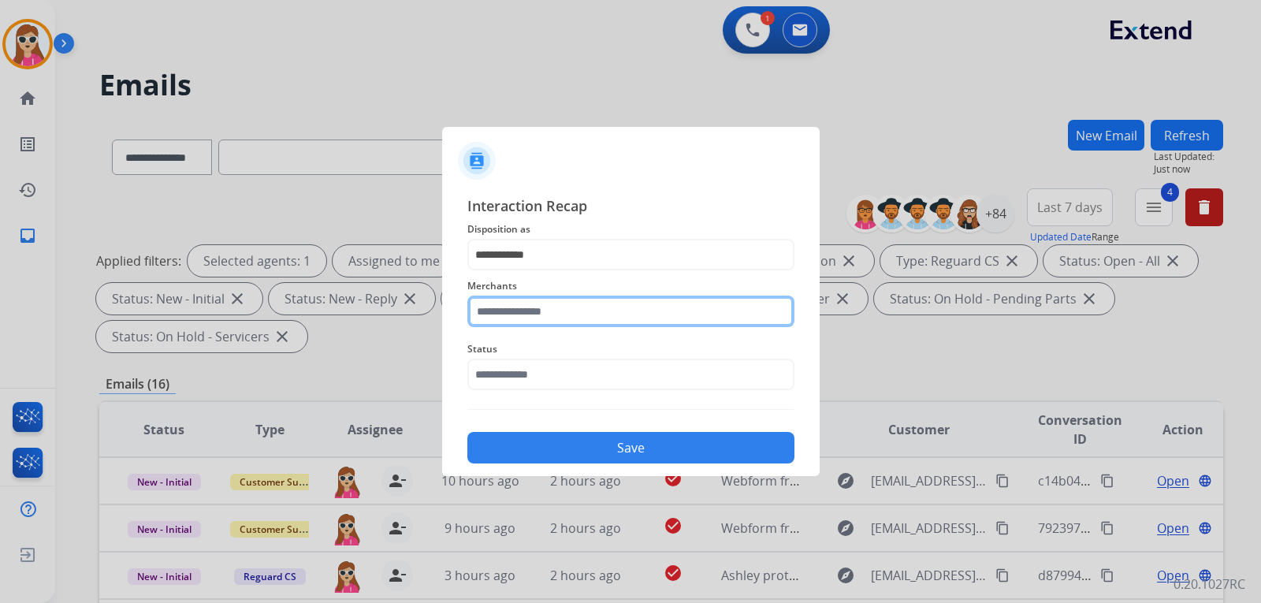
drag, startPoint x: 627, startPoint y: 314, endPoint x: 625, endPoint y: 328, distance: 14.3
click at [627, 315] on input "text" at bounding box center [630, 312] width 327 height 32
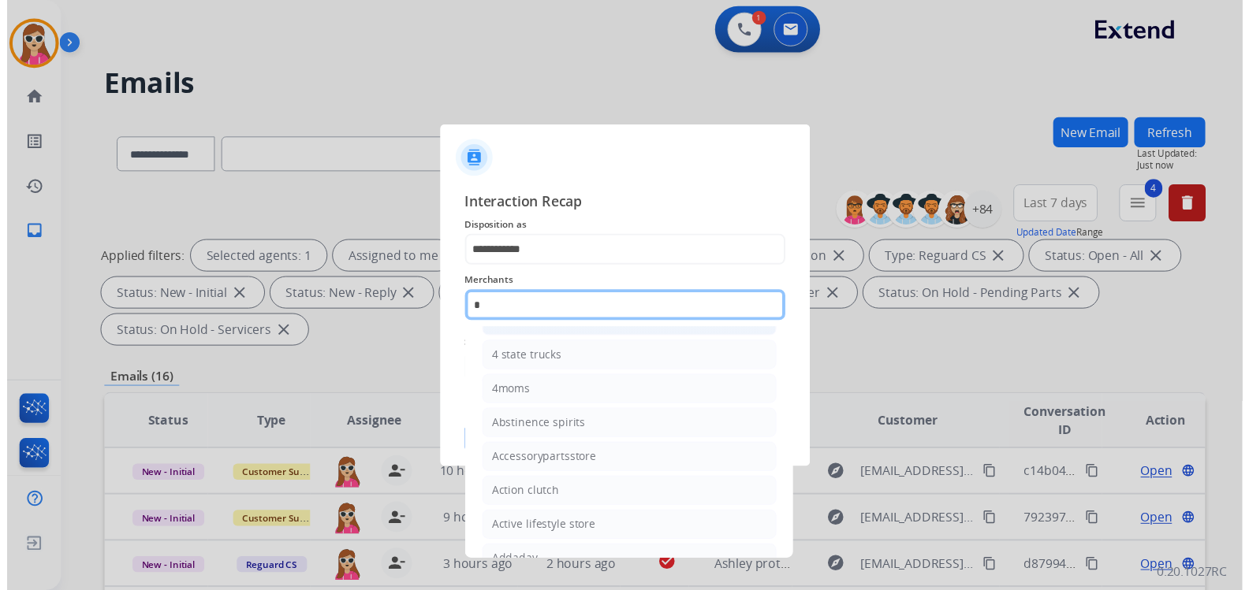
scroll to position [129, 0]
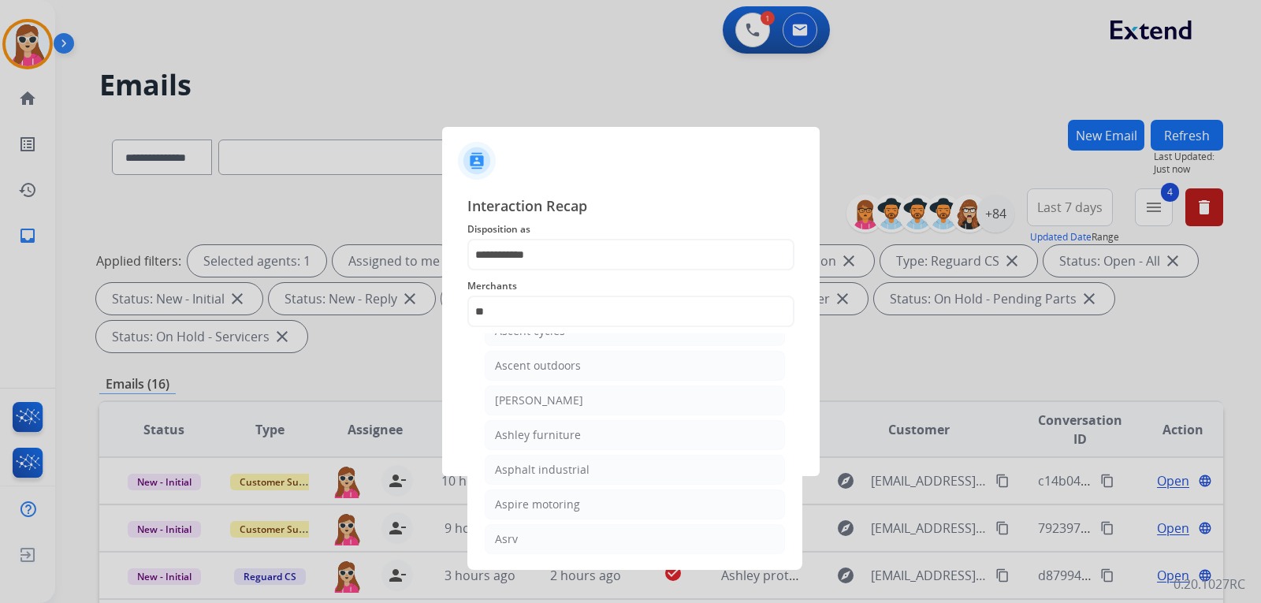
click at [591, 437] on li "Ashley furniture" at bounding box center [635, 435] width 300 height 30
type input "**********"
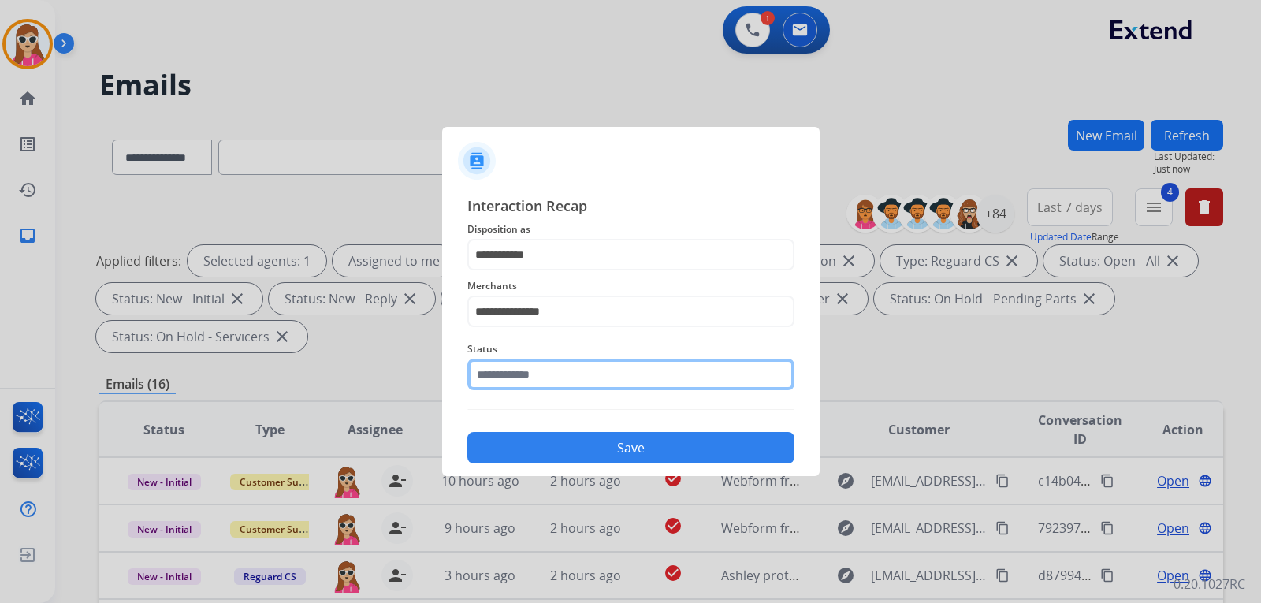
click at [609, 377] on input "text" at bounding box center [630, 375] width 327 height 32
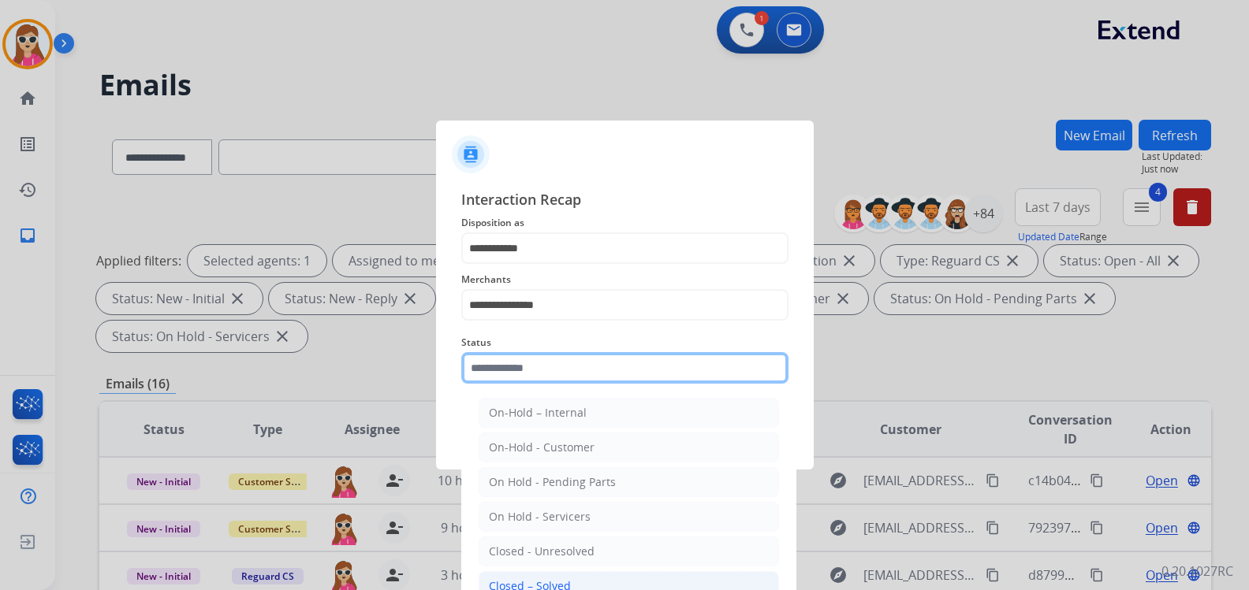
scroll to position [0, 2]
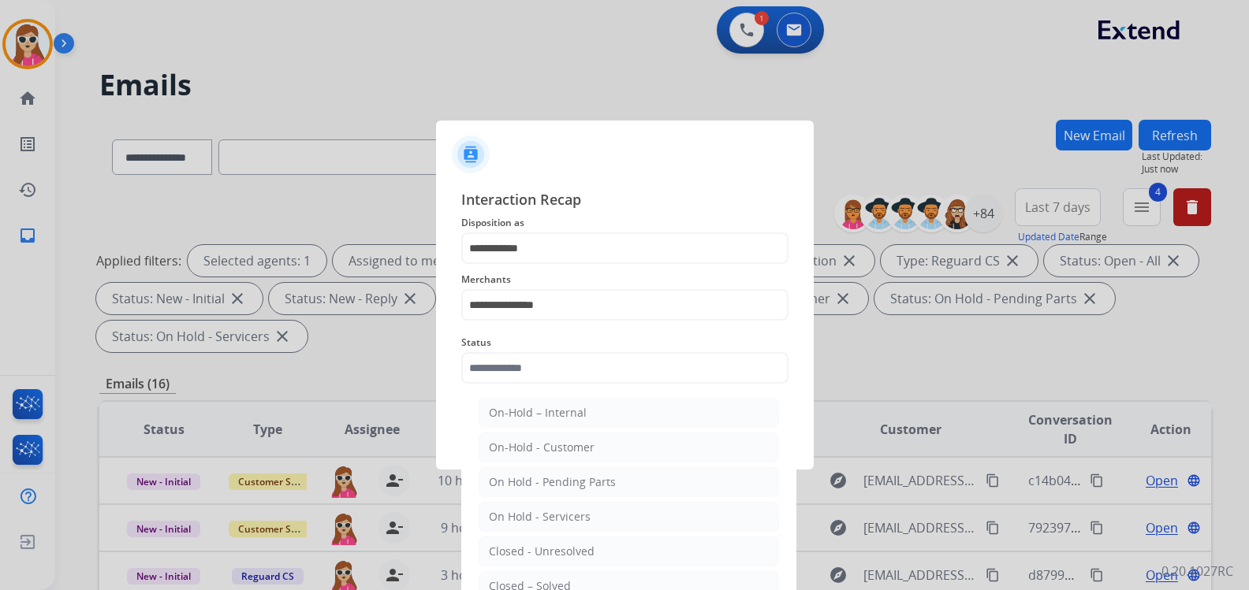
click at [560, 583] on div "Closed – Solved" at bounding box center [530, 587] width 82 height 16
type input "**********"
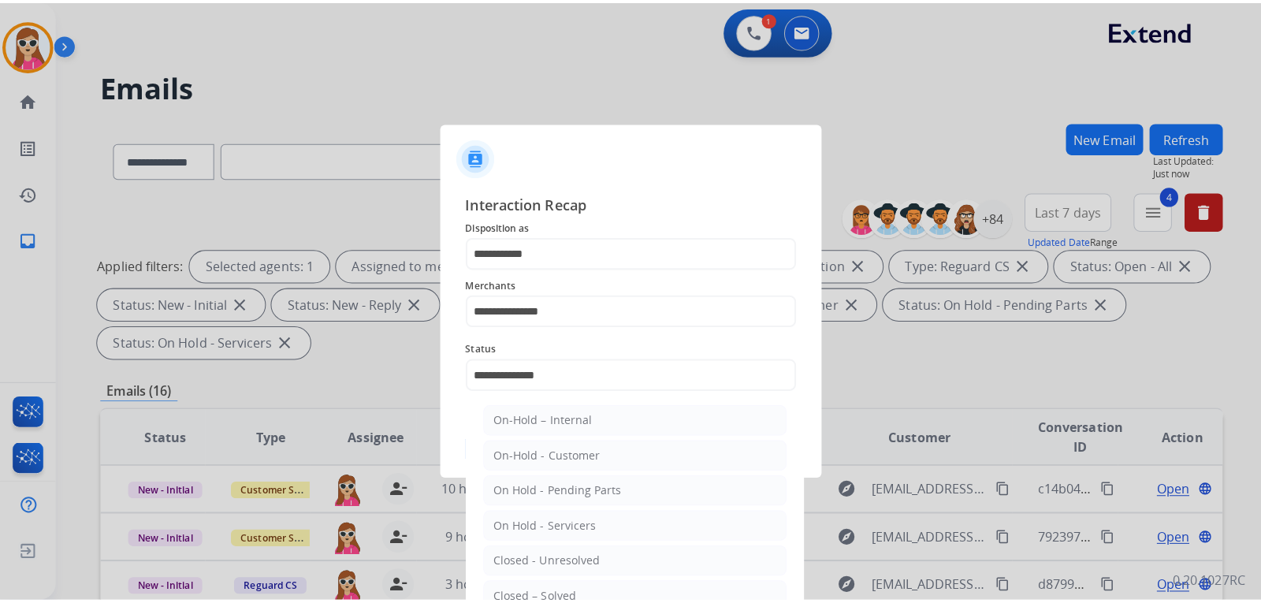
scroll to position [0, 0]
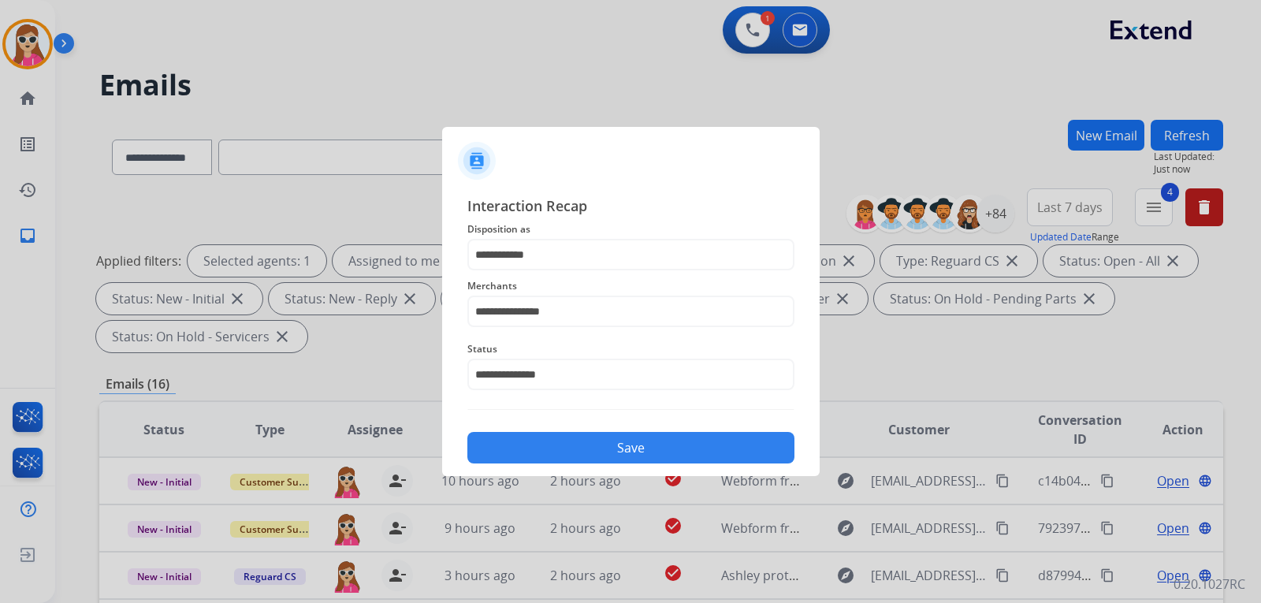
drag, startPoint x: 650, startPoint y: 450, endPoint x: 648, endPoint y: 471, distance: 21.3
click at [654, 458] on button "Save" at bounding box center [630, 448] width 327 height 32
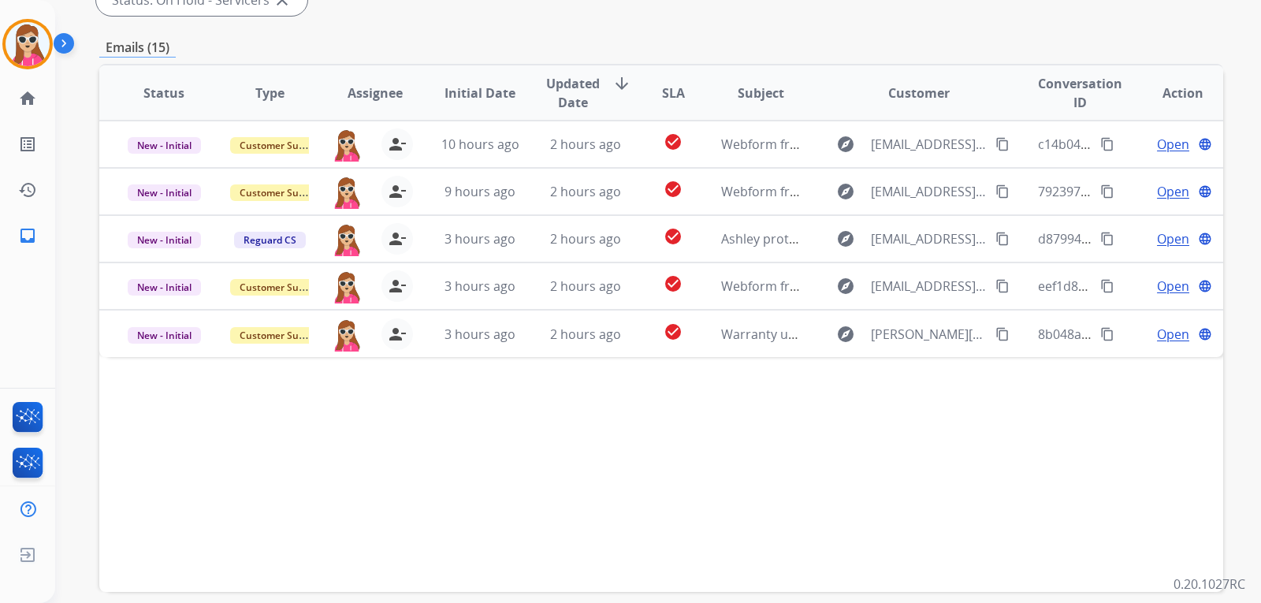
scroll to position [394, 0]
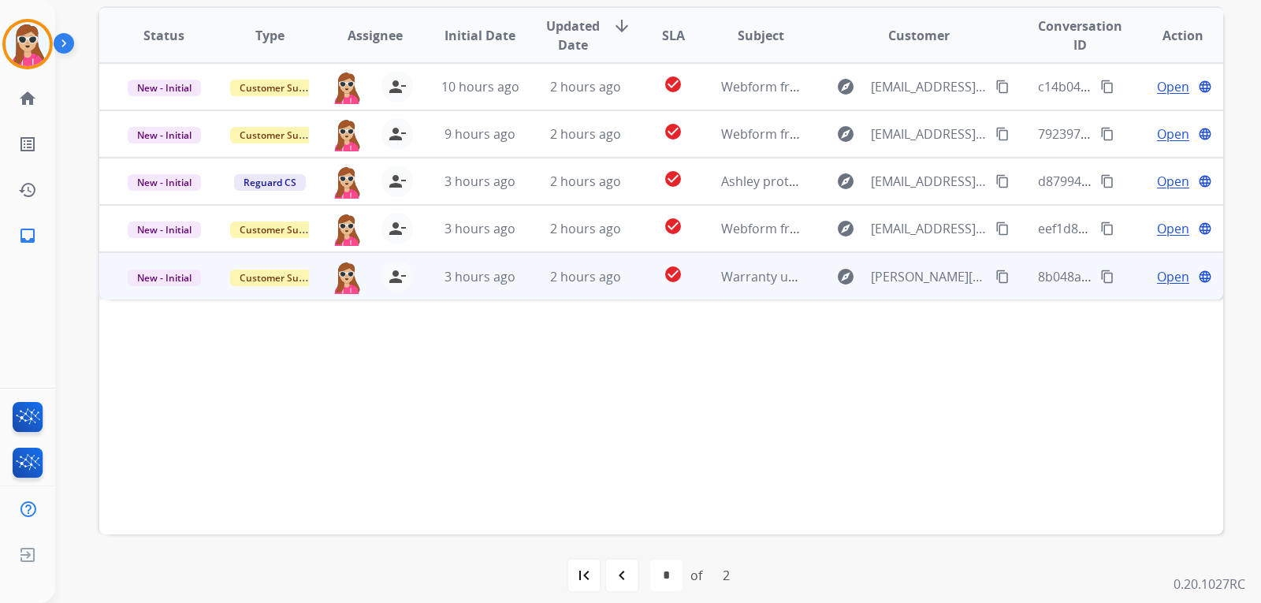
click at [636, 274] on td "check_circle" at bounding box center [661, 275] width 70 height 47
click at [1160, 272] on span "Open" at bounding box center [1173, 275] width 32 height 19
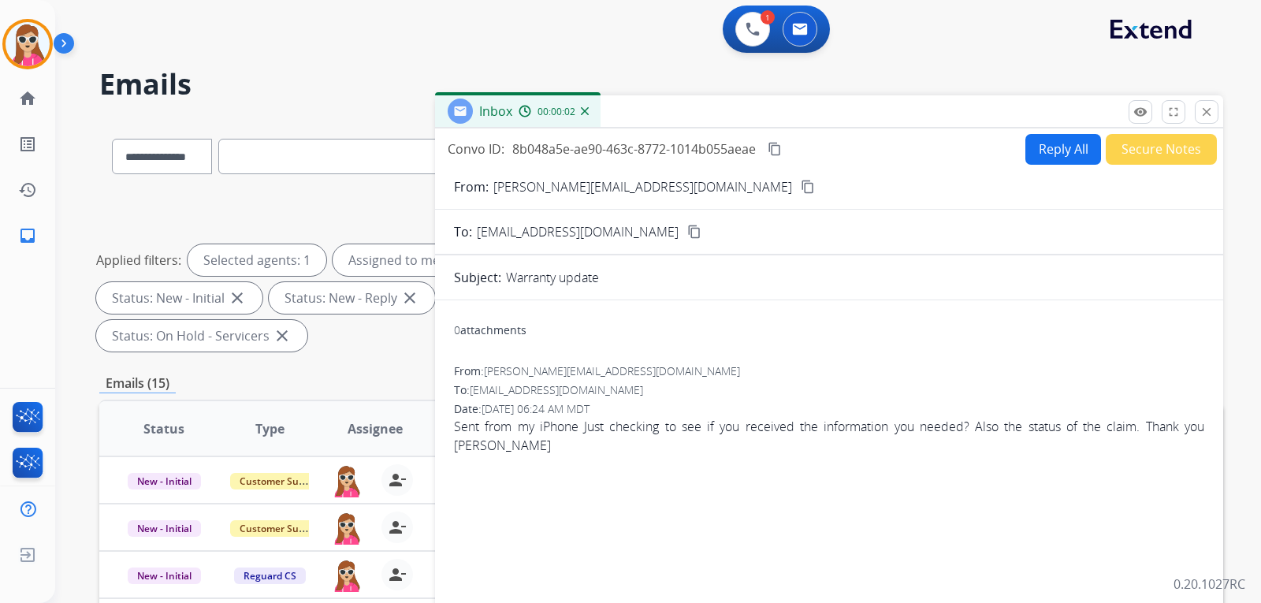
scroll to position [0, 0]
click at [494, 338] on div "0 attachments" at bounding box center [490, 331] width 73 height 16
click at [799, 190] on button "content_copy" at bounding box center [808, 187] width 19 height 19
click at [1070, 143] on button "Reply All" at bounding box center [1064, 150] width 76 height 31
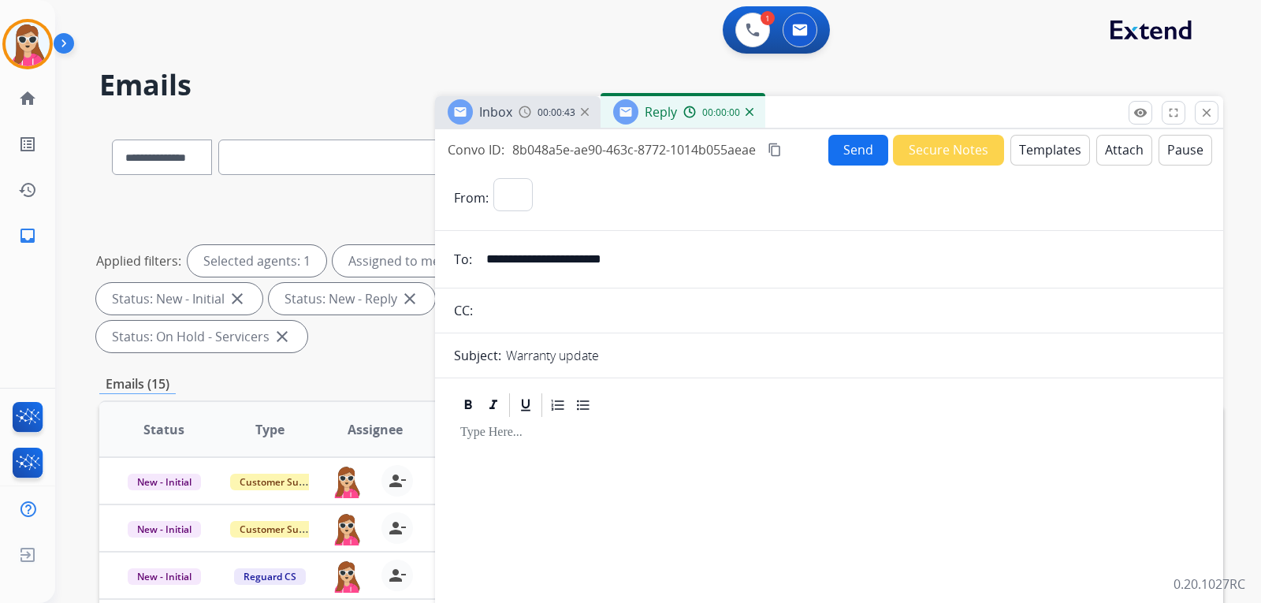
select select "**********"
click at [1065, 144] on button "Templates" at bounding box center [1051, 150] width 80 height 31
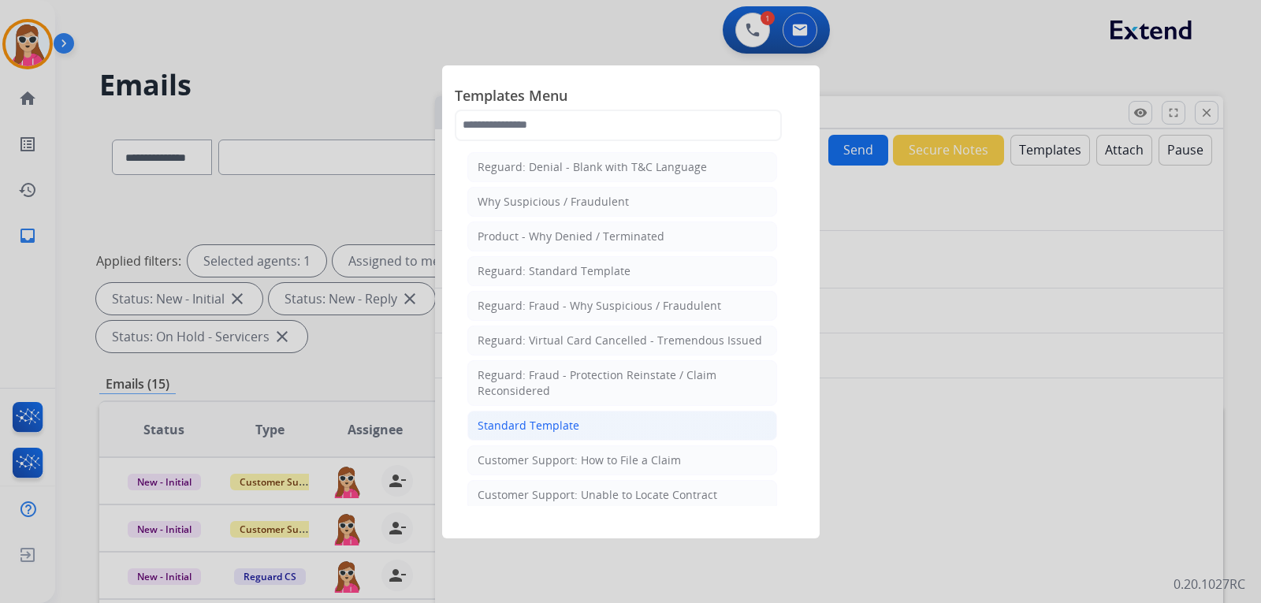
click at [682, 423] on li "Standard Template" at bounding box center [622, 426] width 310 height 30
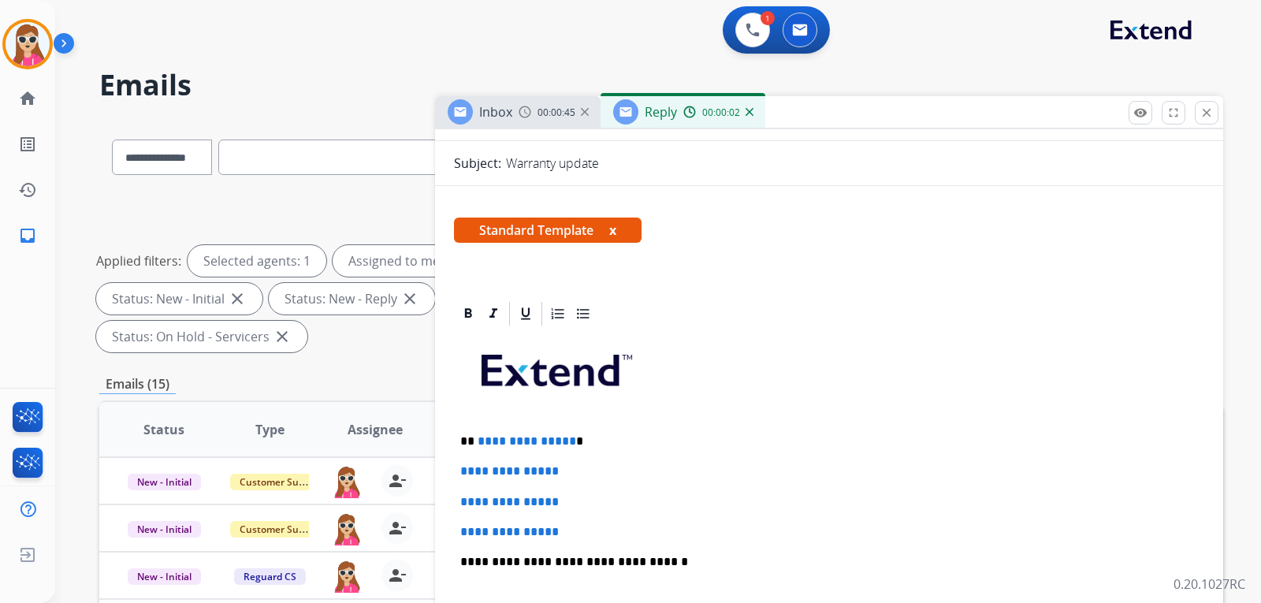
scroll to position [315, 0]
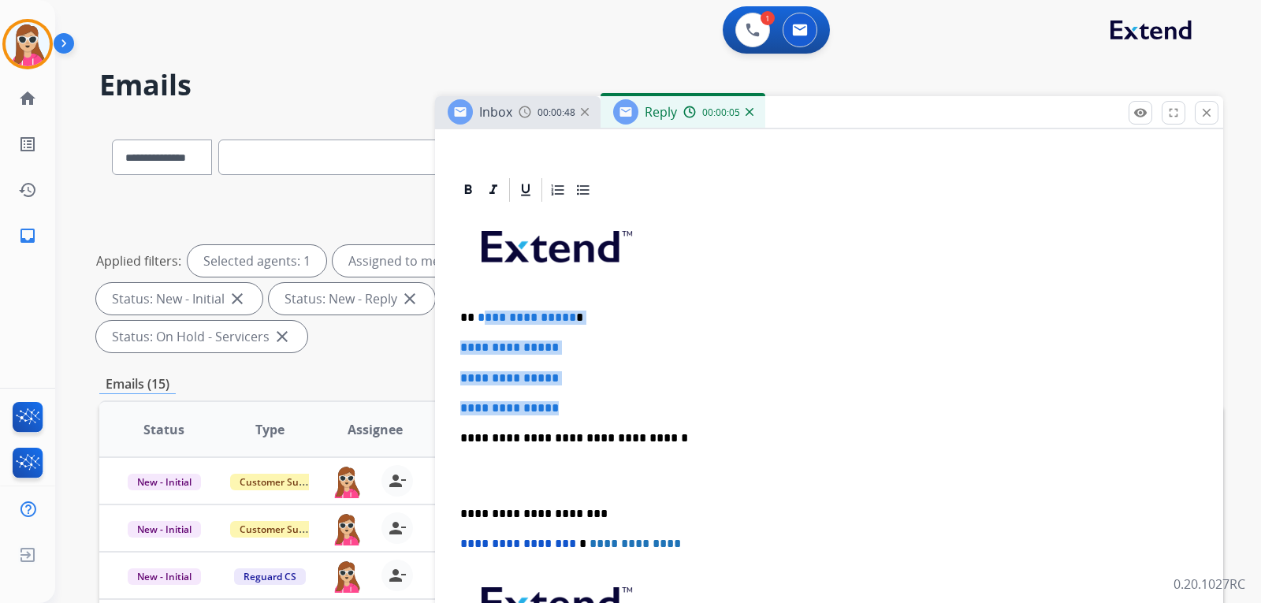
drag, startPoint x: 489, startPoint y: 320, endPoint x: 601, endPoint y: 421, distance: 151.3
click at [583, 411] on div "**********" at bounding box center [829, 475] width 750 height 542
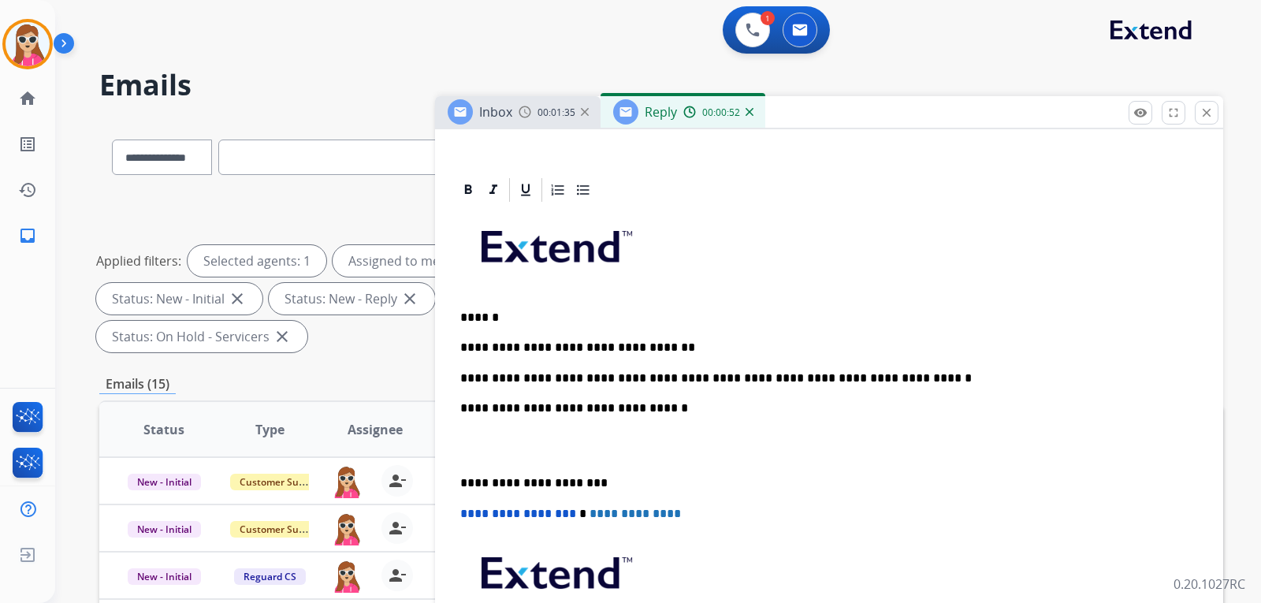
click at [824, 378] on p "**********" at bounding box center [822, 378] width 725 height 14
click at [826, 374] on p "**********" at bounding box center [822, 378] width 725 height 14
click at [855, 378] on p "**********" at bounding box center [822, 378] width 725 height 14
click at [847, 380] on p "**********" at bounding box center [822, 378] width 725 height 14
click at [852, 380] on p "**********" at bounding box center [822, 378] width 725 height 14
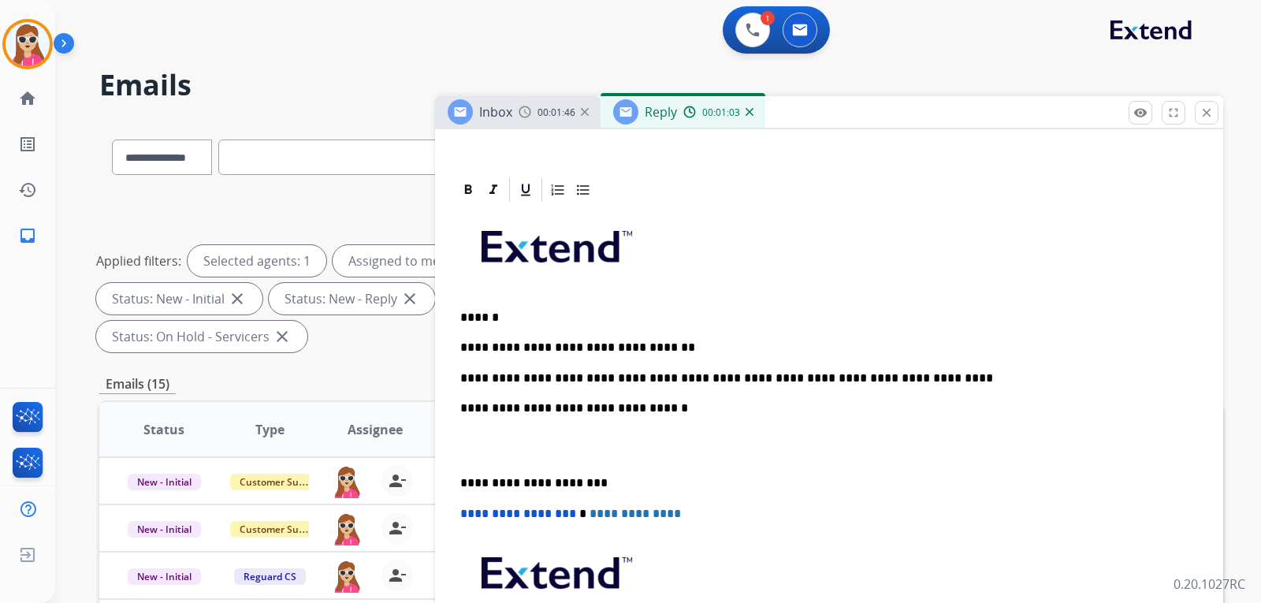
drag, startPoint x: 881, startPoint y: 371, endPoint x: 888, endPoint y: 385, distance: 15.9
click at [881, 373] on p "**********" at bounding box center [822, 378] width 725 height 14
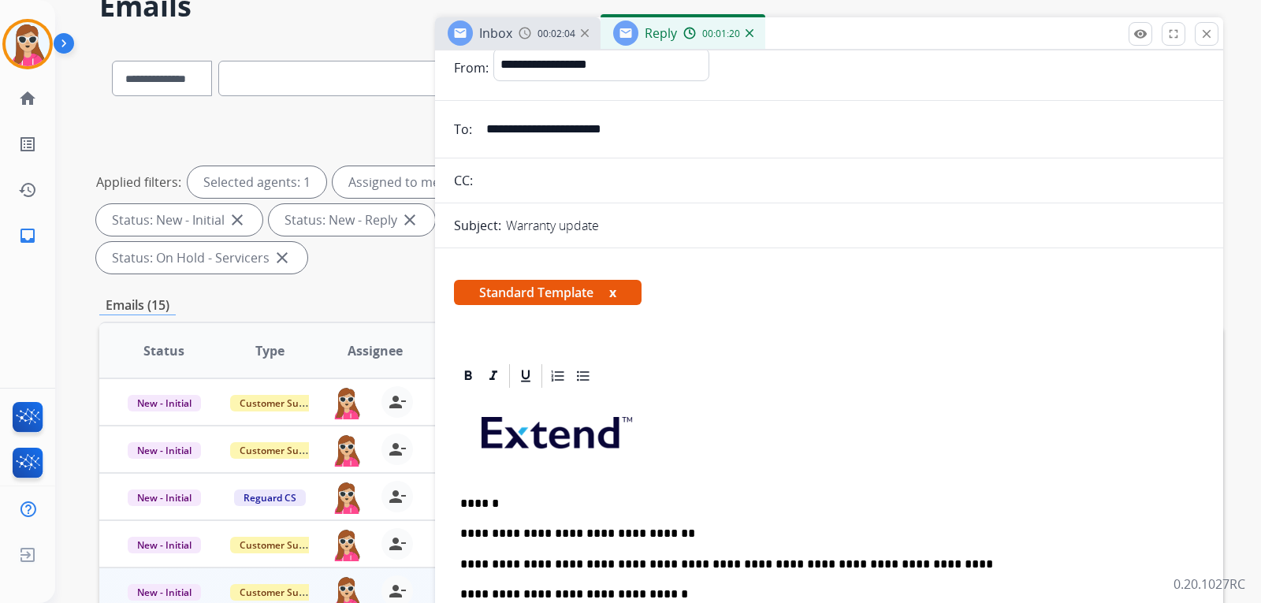
scroll to position [0, 0]
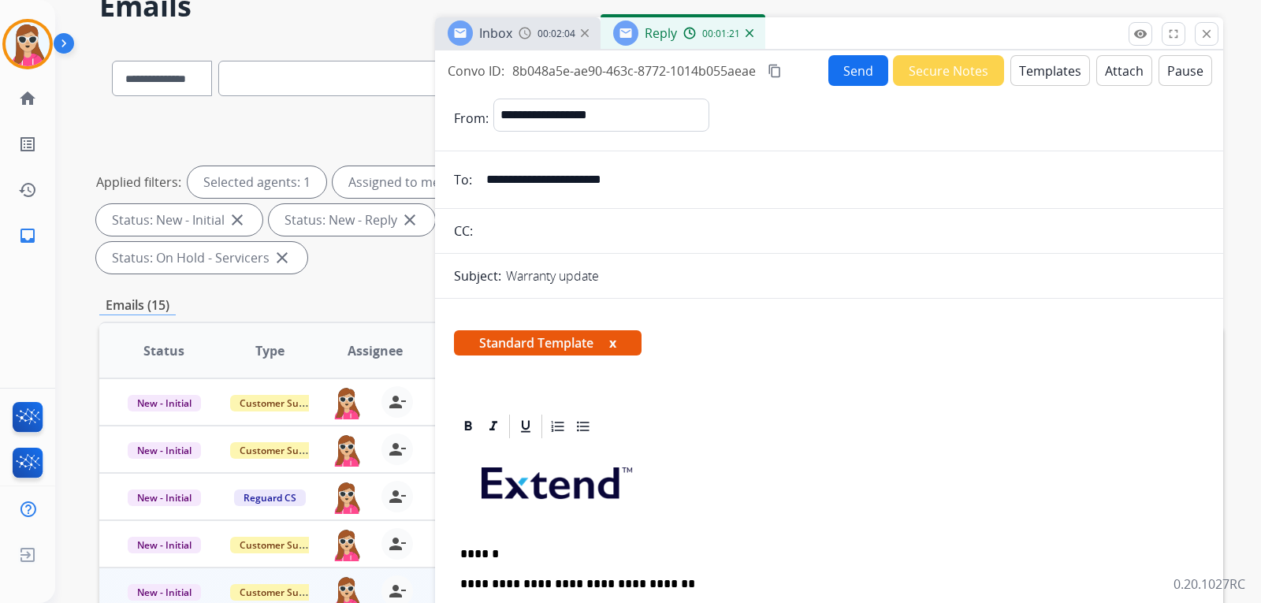
click at [845, 73] on button "Send" at bounding box center [859, 70] width 60 height 31
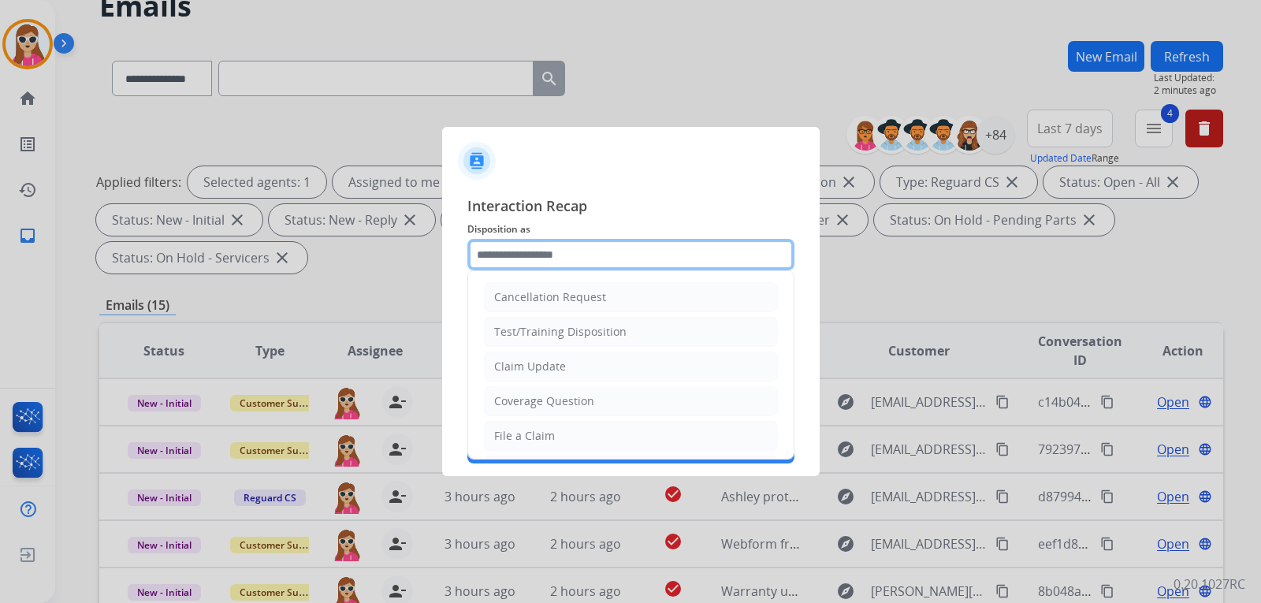
click at [609, 249] on input "text" at bounding box center [630, 255] width 327 height 32
click at [600, 354] on li "Claim Update" at bounding box center [631, 367] width 294 height 30
type input "**********"
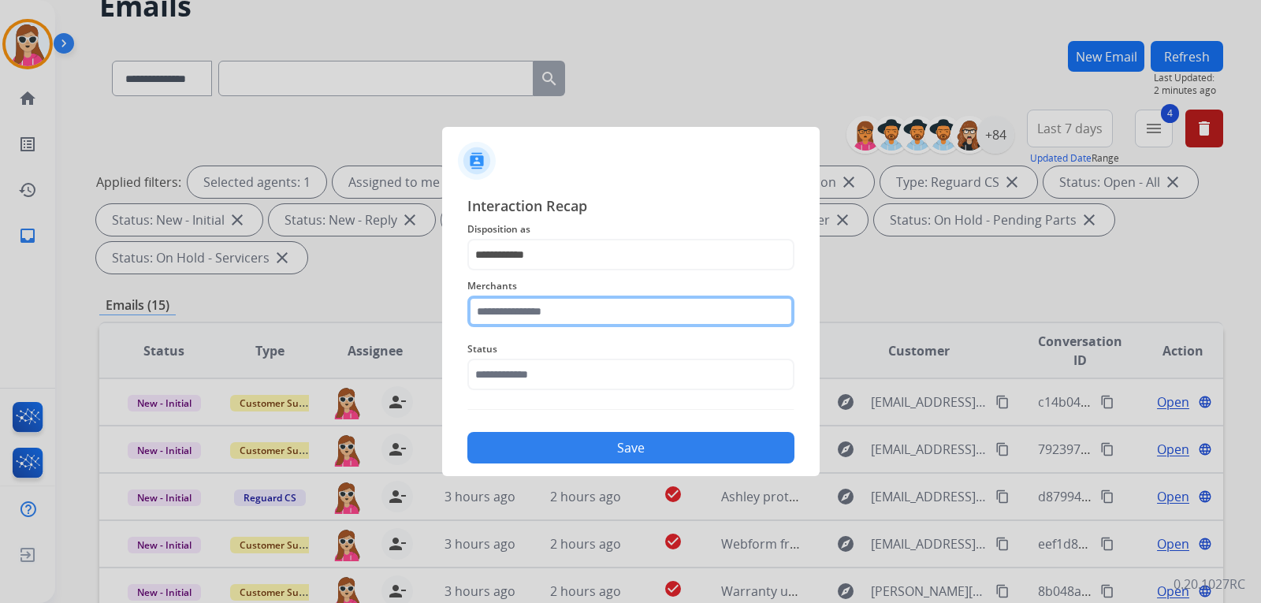
click at [572, 319] on input "text" at bounding box center [630, 312] width 327 height 32
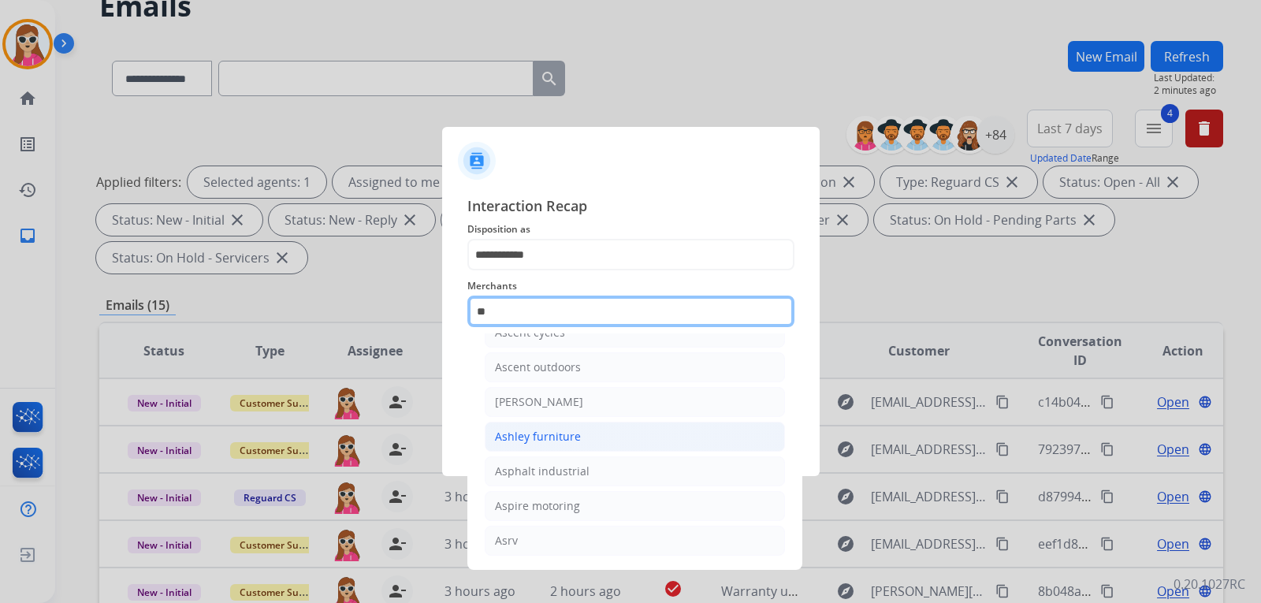
scroll to position [129, 0]
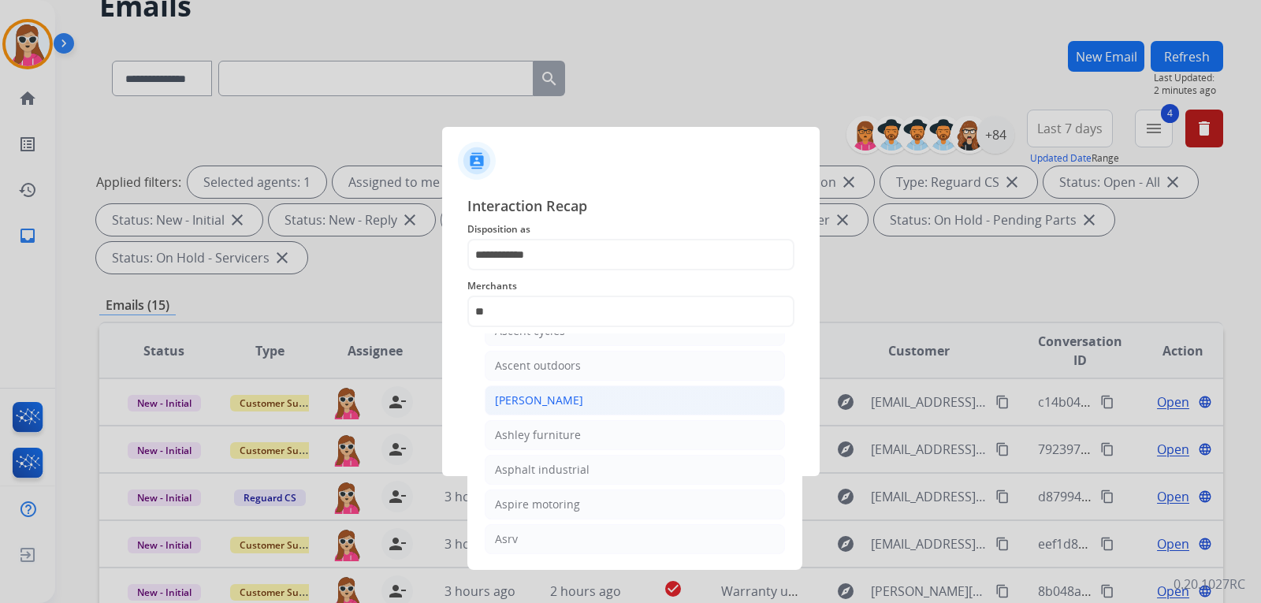
click at [559, 401] on div "[PERSON_NAME]" at bounding box center [539, 401] width 88 height 16
type input "**********"
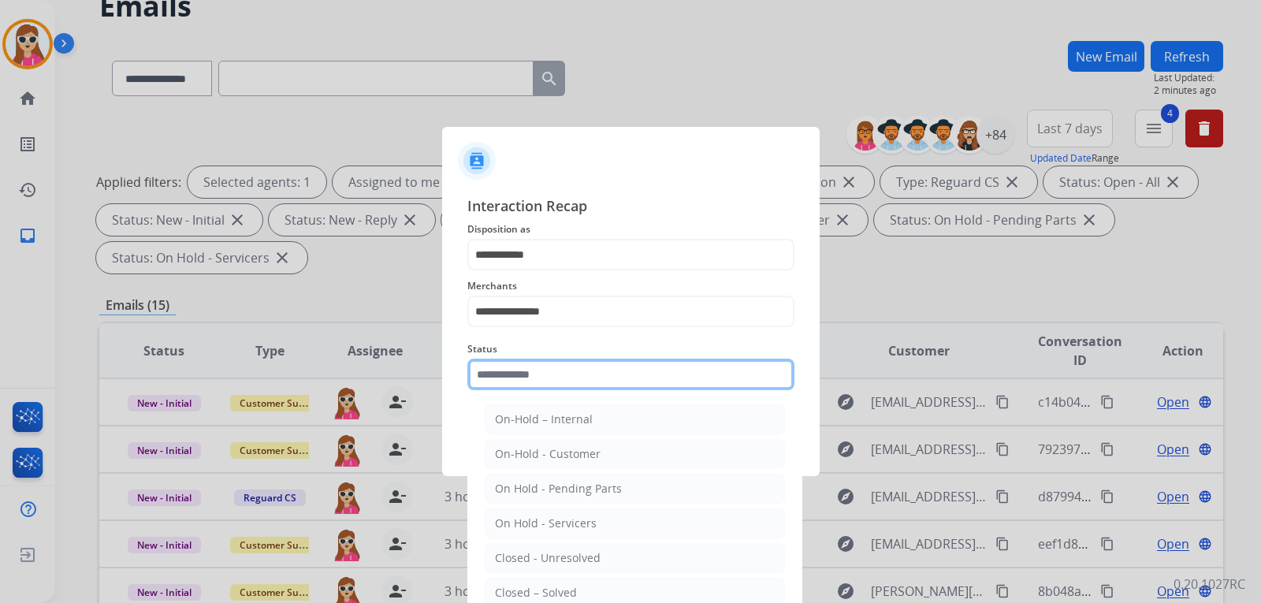
click at [554, 375] on input "text" at bounding box center [630, 375] width 327 height 32
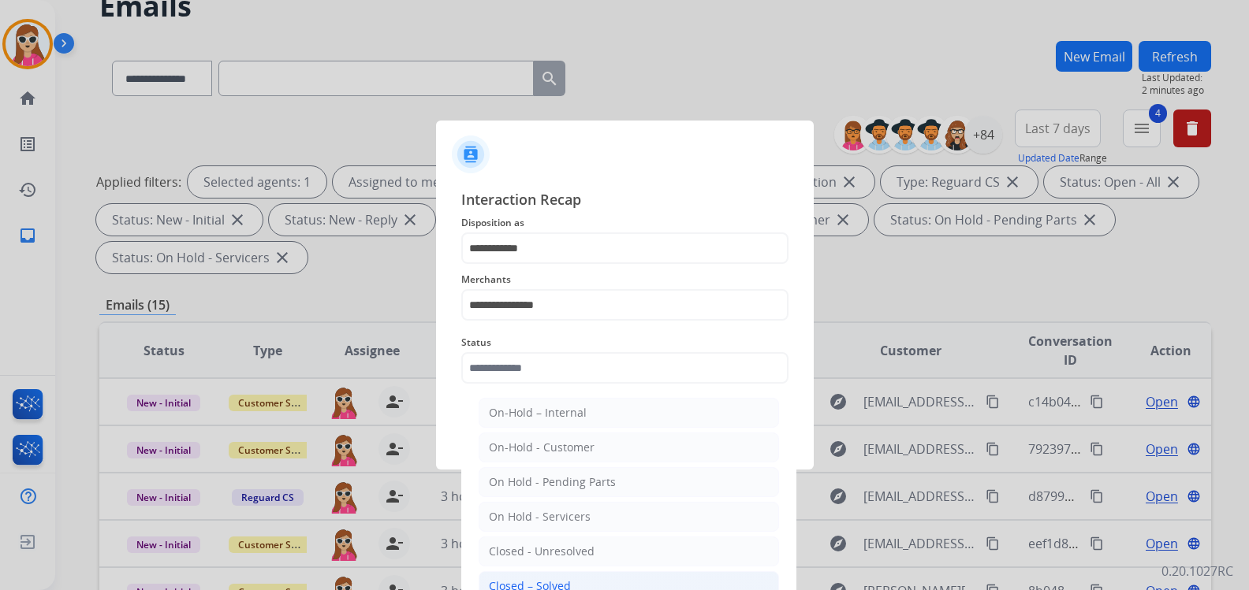
click at [586, 576] on li "Closed – Solved" at bounding box center [628, 587] width 300 height 30
type input "**********"
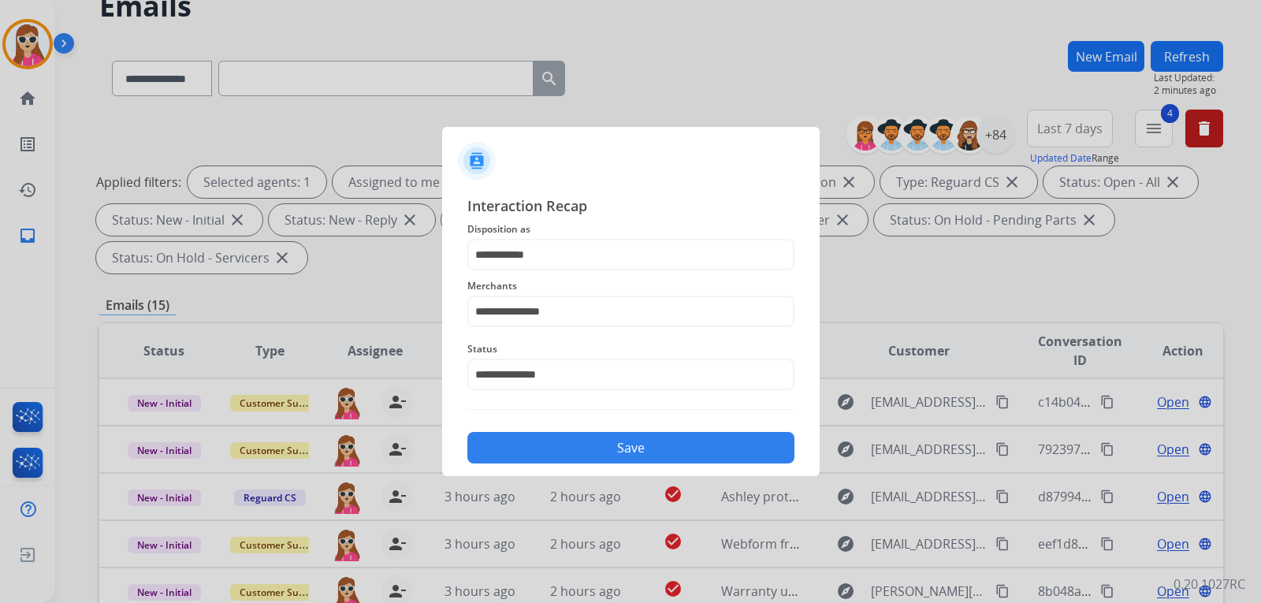
click at [580, 440] on button "Save" at bounding box center [630, 448] width 327 height 32
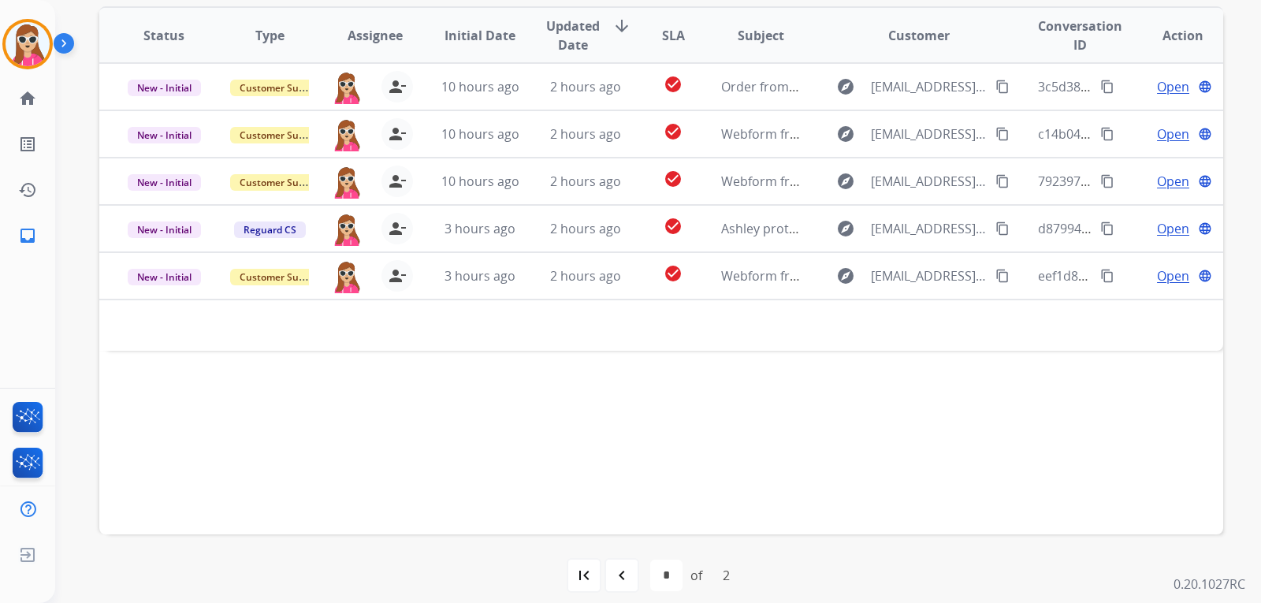
scroll to position [408, 0]
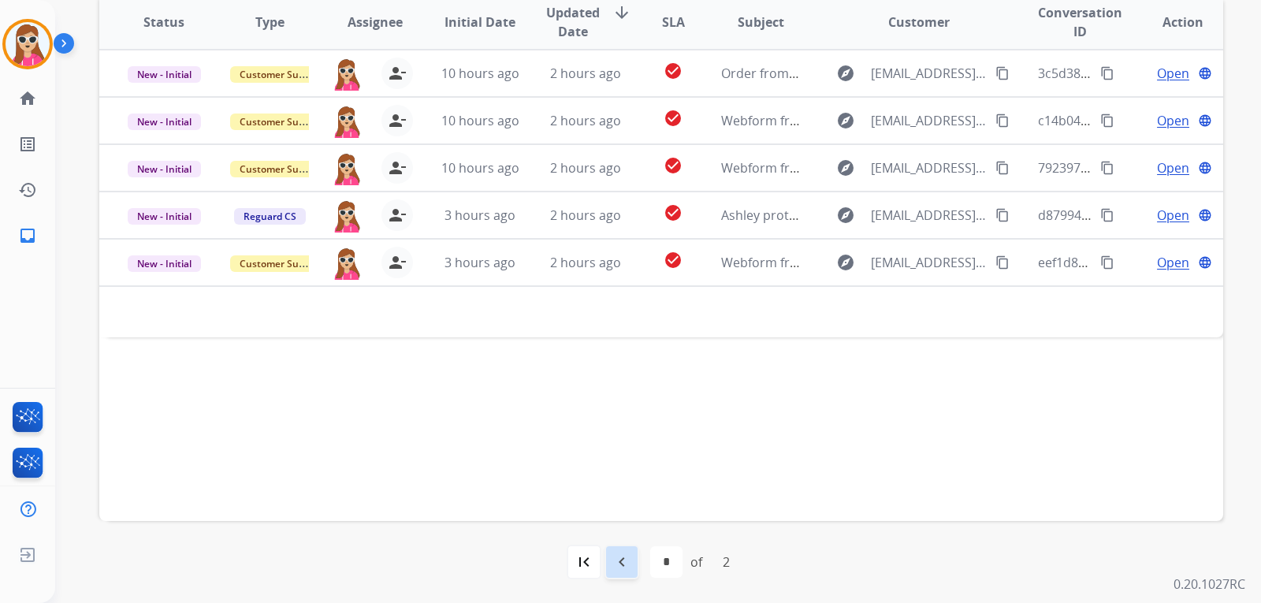
click at [627, 572] on div "navigate_before" at bounding box center [622, 562] width 35 height 35
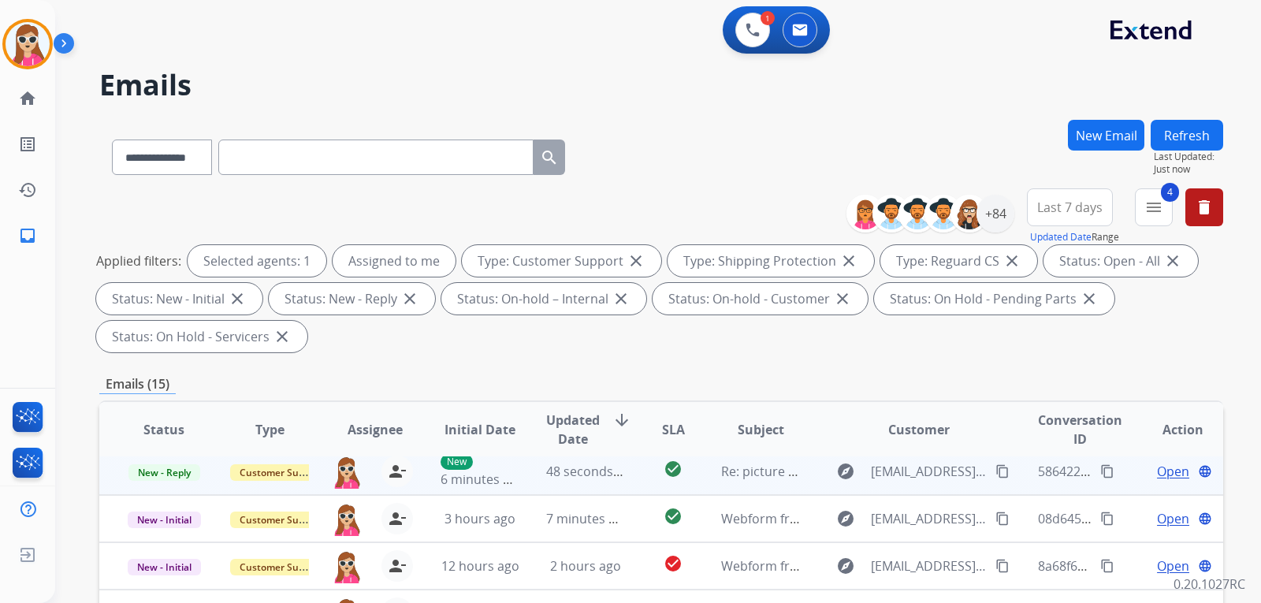
scroll to position [0, 0]
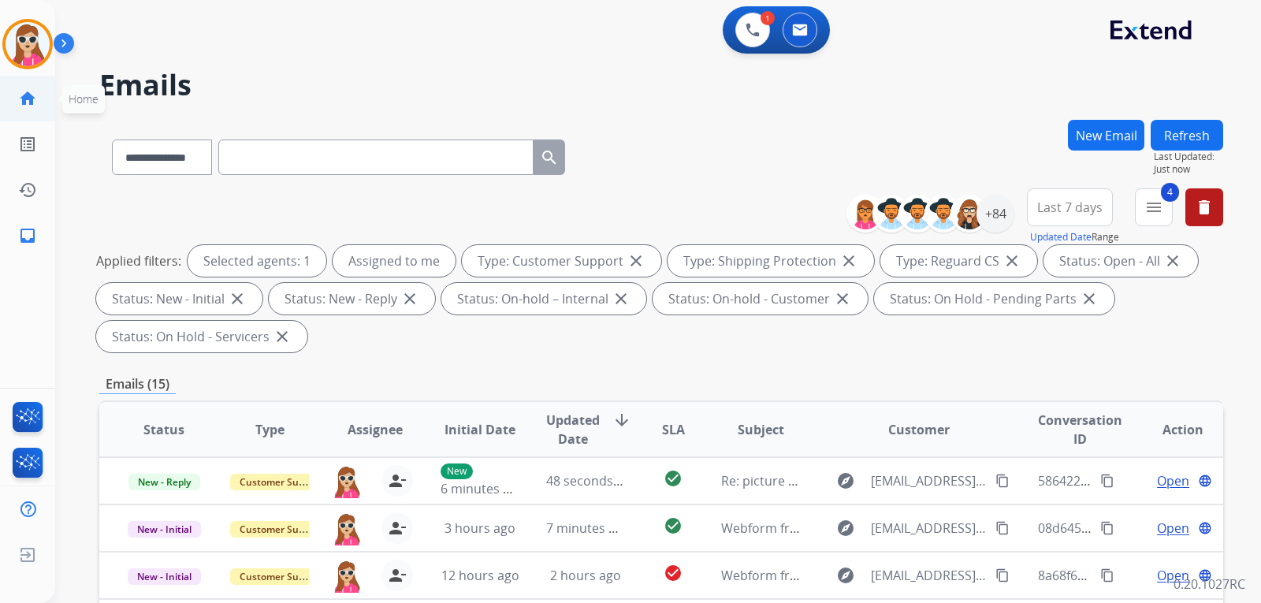
click at [24, 102] on mat-icon "home" at bounding box center [27, 98] width 19 height 19
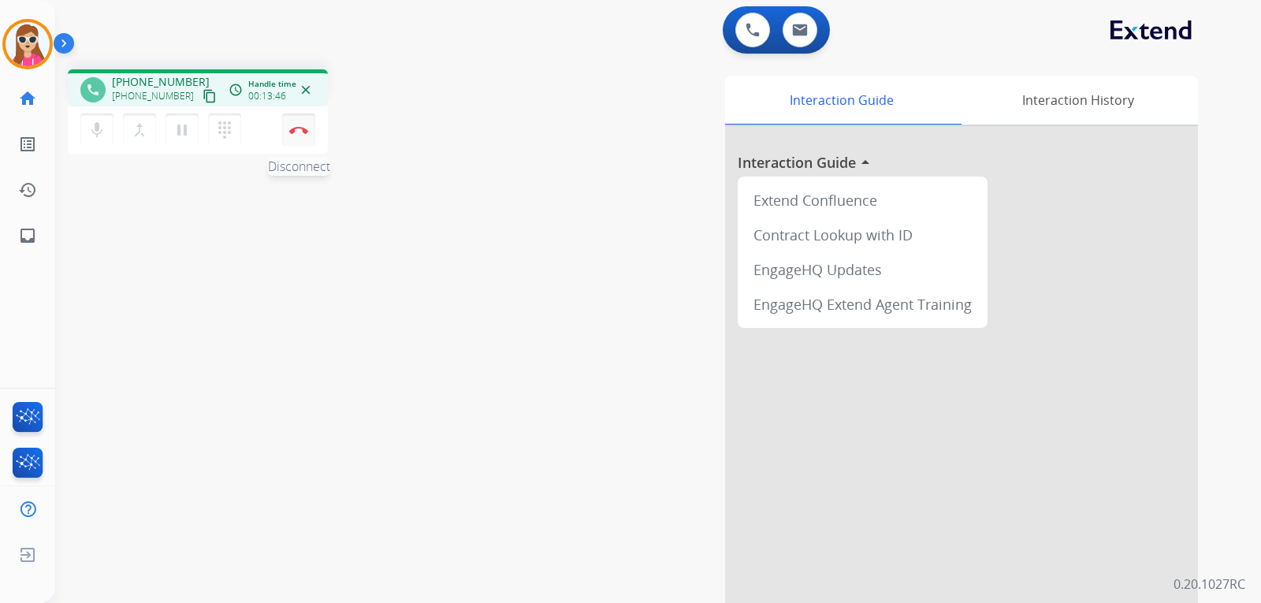
click at [307, 126] on img at bounding box center [298, 130] width 19 height 8
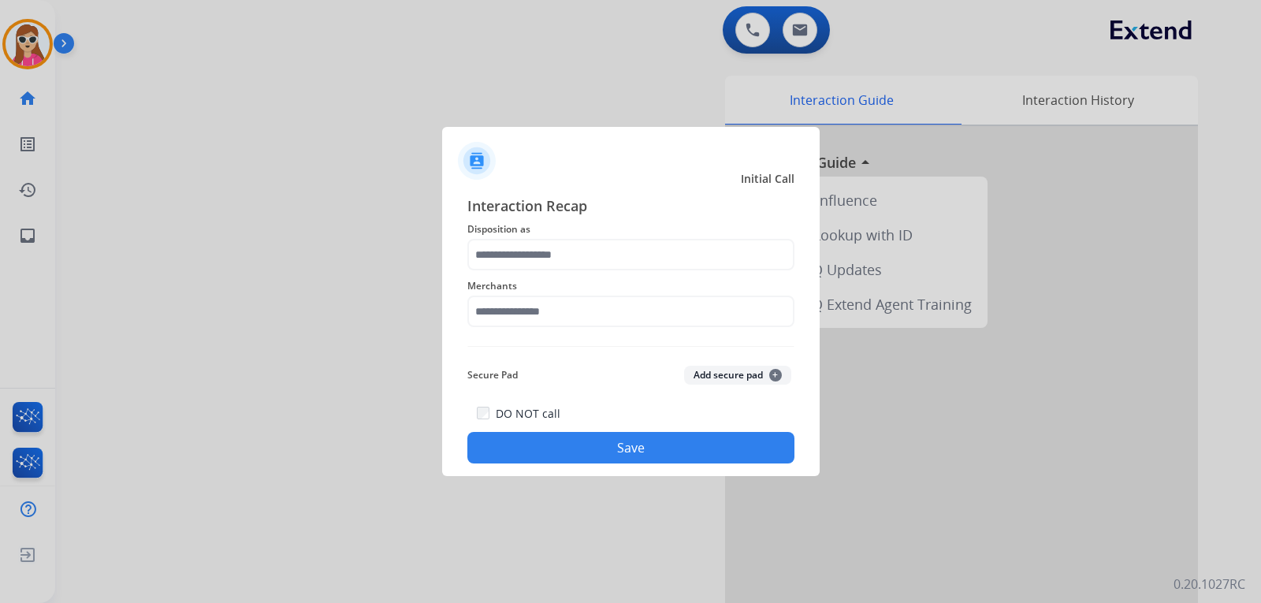
click at [539, 237] on span "Disposition as" at bounding box center [630, 229] width 327 height 19
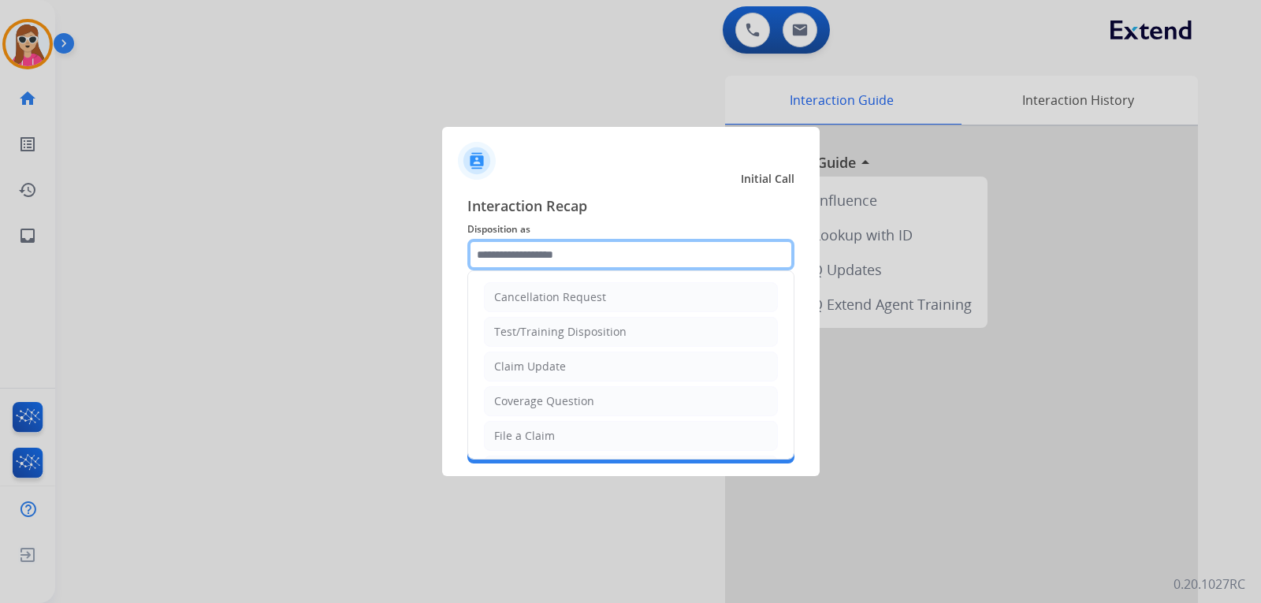
drag, startPoint x: 538, startPoint y: 250, endPoint x: 562, endPoint y: 348, distance: 101.5
click at [540, 262] on input "text" at bounding box center [630, 255] width 327 height 32
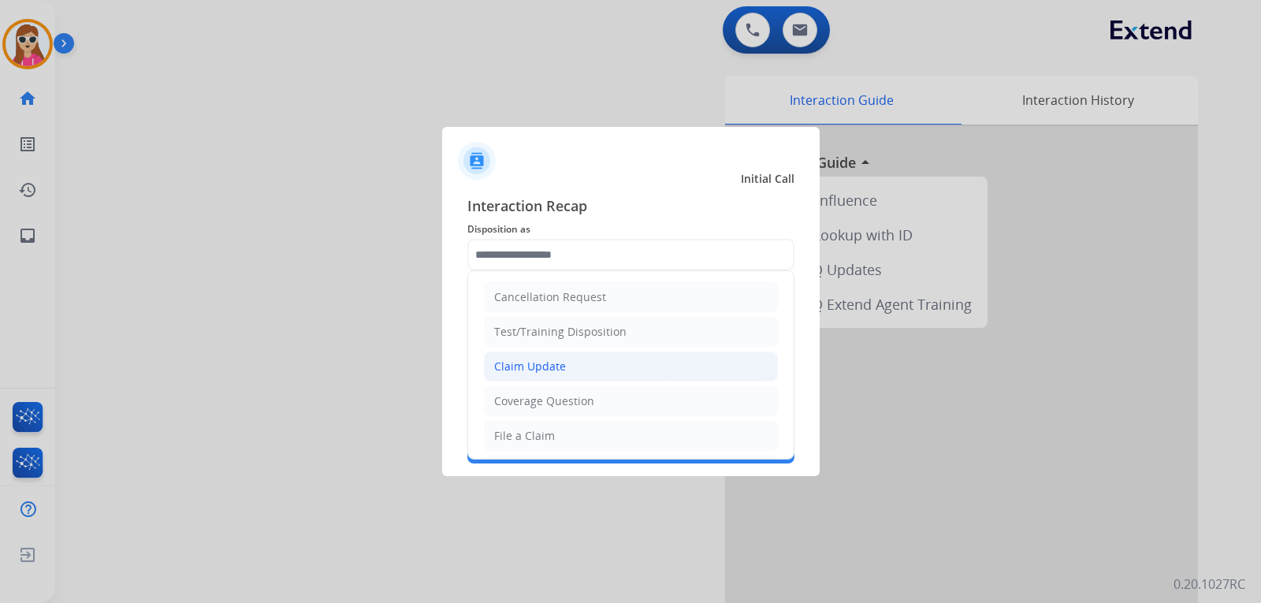
click at [565, 359] on li "Claim Update" at bounding box center [631, 367] width 294 height 30
type input "**********"
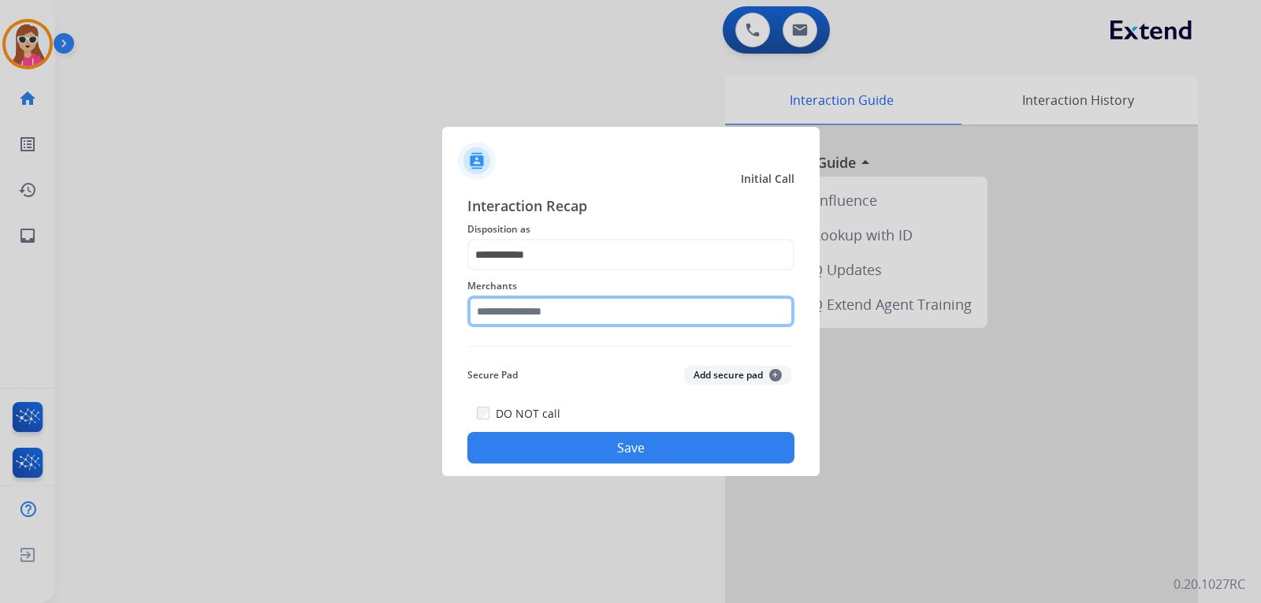
click at [557, 309] on input "text" at bounding box center [630, 312] width 327 height 32
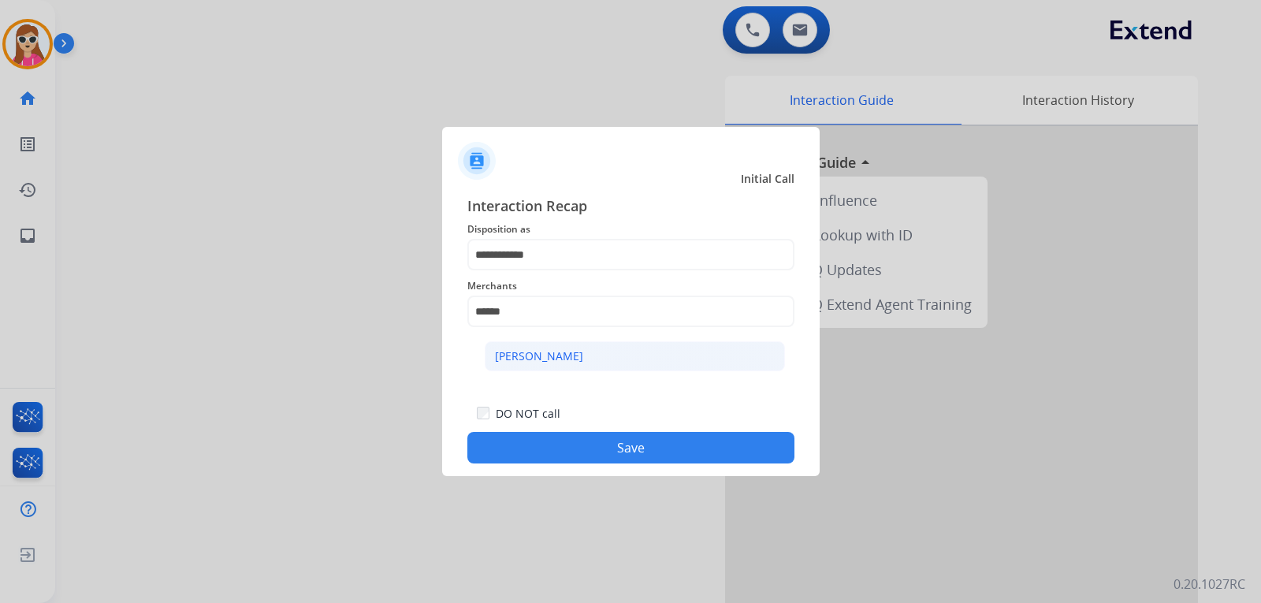
click at [611, 350] on li "[PERSON_NAME]" at bounding box center [635, 356] width 300 height 30
type input "**********"
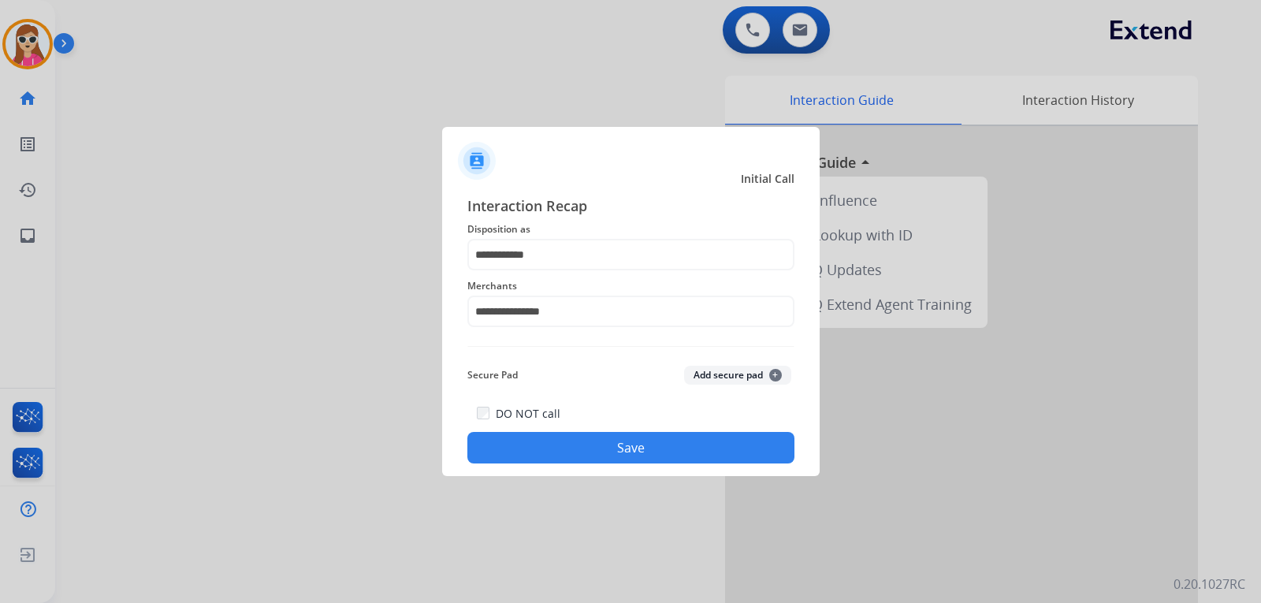
click at [627, 453] on button "Save" at bounding box center [630, 448] width 327 height 32
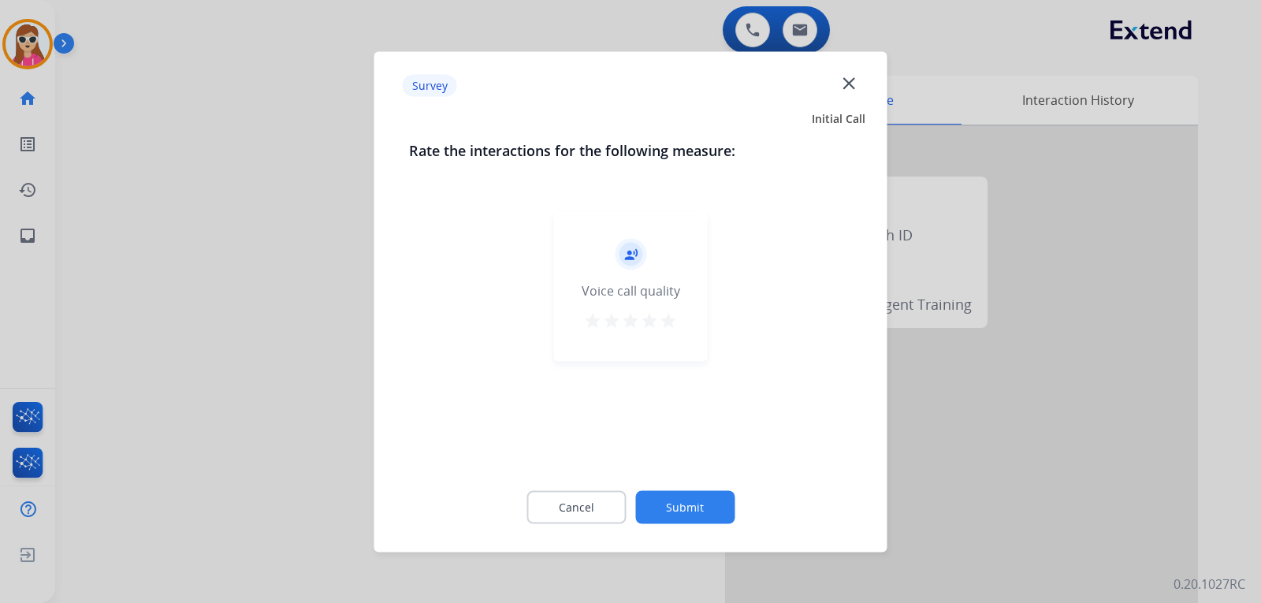
click at [664, 329] on button "star" at bounding box center [668, 323] width 19 height 24
click at [709, 511] on button "Submit" at bounding box center [684, 506] width 99 height 33
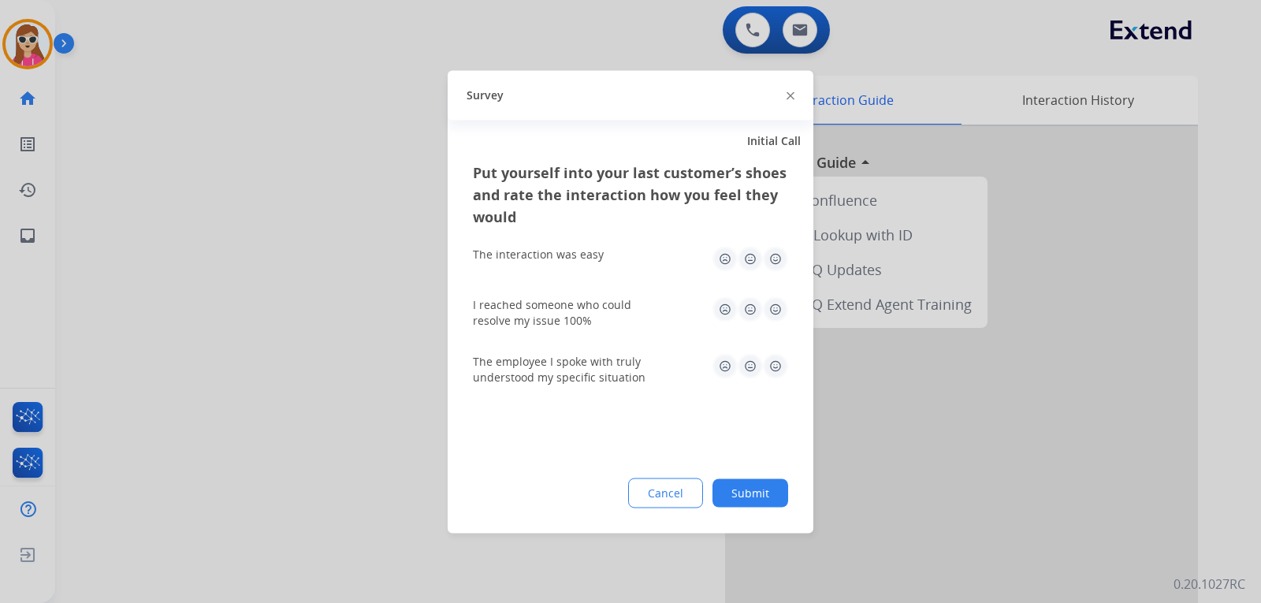
click at [777, 361] on img at bounding box center [775, 365] width 25 height 25
click at [773, 310] on img at bounding box center [775, 308] width 25 height 25
click at [784, 259] on img at bounding box center [775, 258] width 25 height 25
click at [757, 479] on button "Submit" at bounding box center [751, 492] width 76 height 28
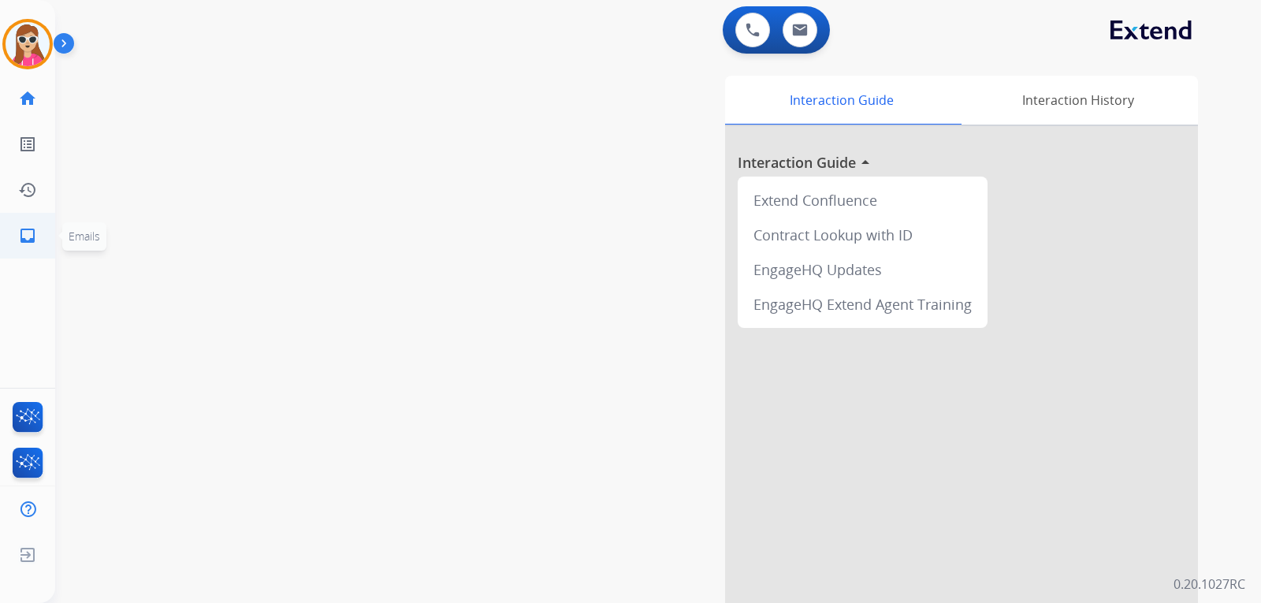
click at [34, 243] on mat-icon "inbox" at bounding box center [27, 235] width 19 height 19
select select "**********"
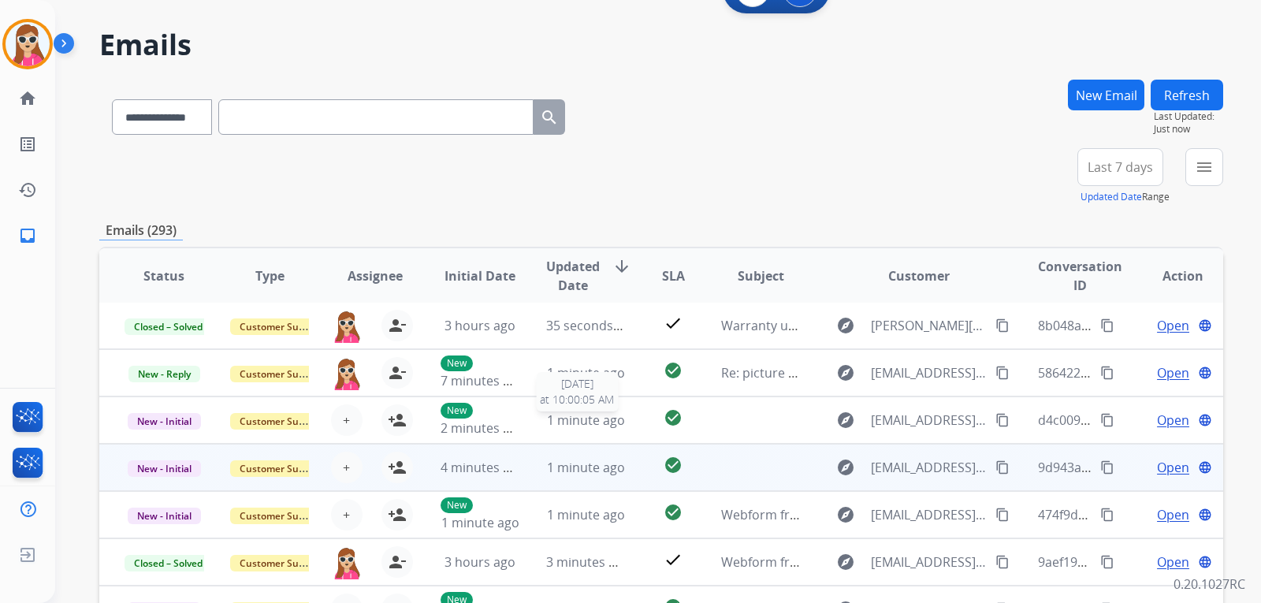
scroll to position [79, 0]
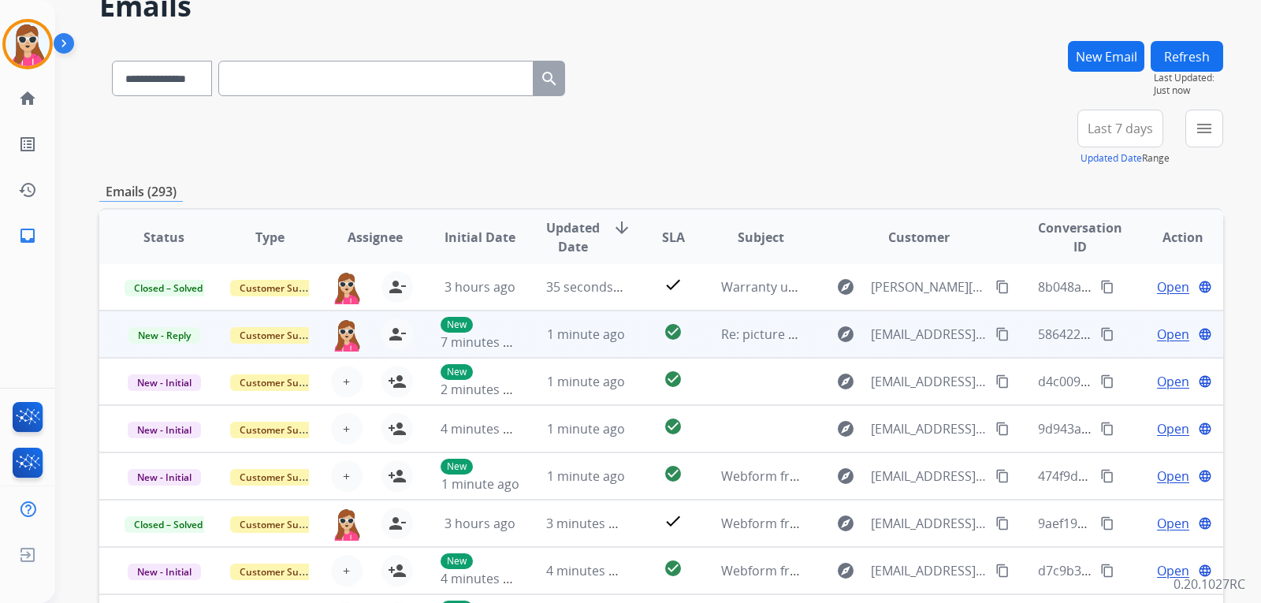
click at [634, 341] on td "check_circle" at bounding box center [661, 334] width 70 height 47
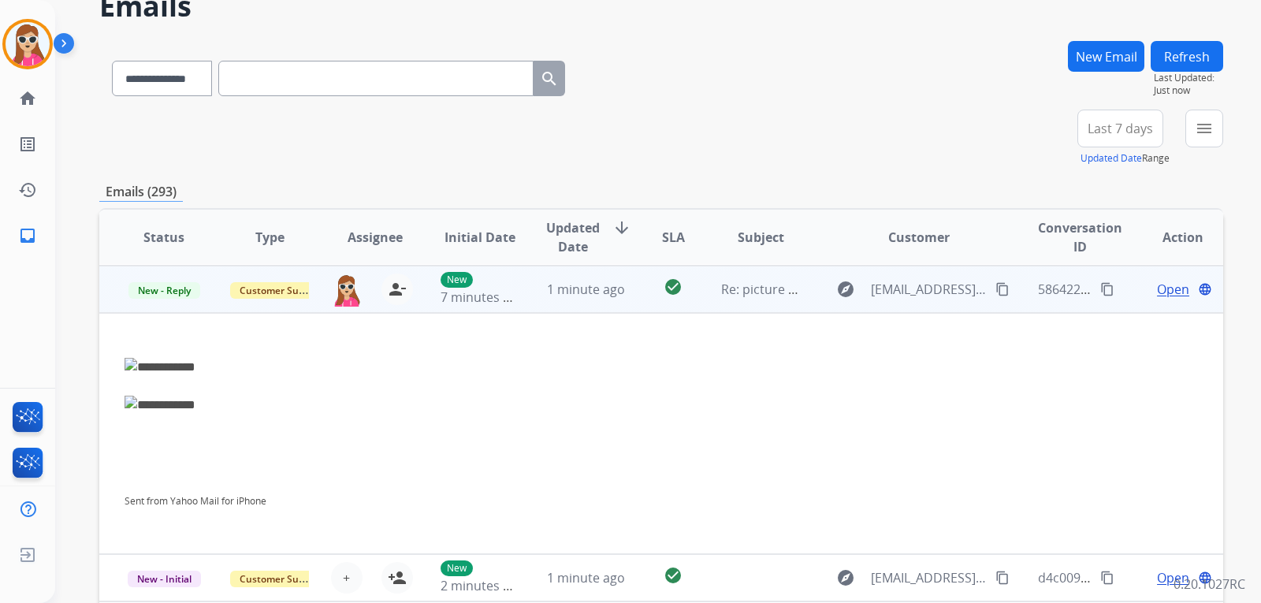
scroll to position [47, 0]
click at [1167, 292] on span "Open" at bounding box center [1173, 288] width 32 height 19
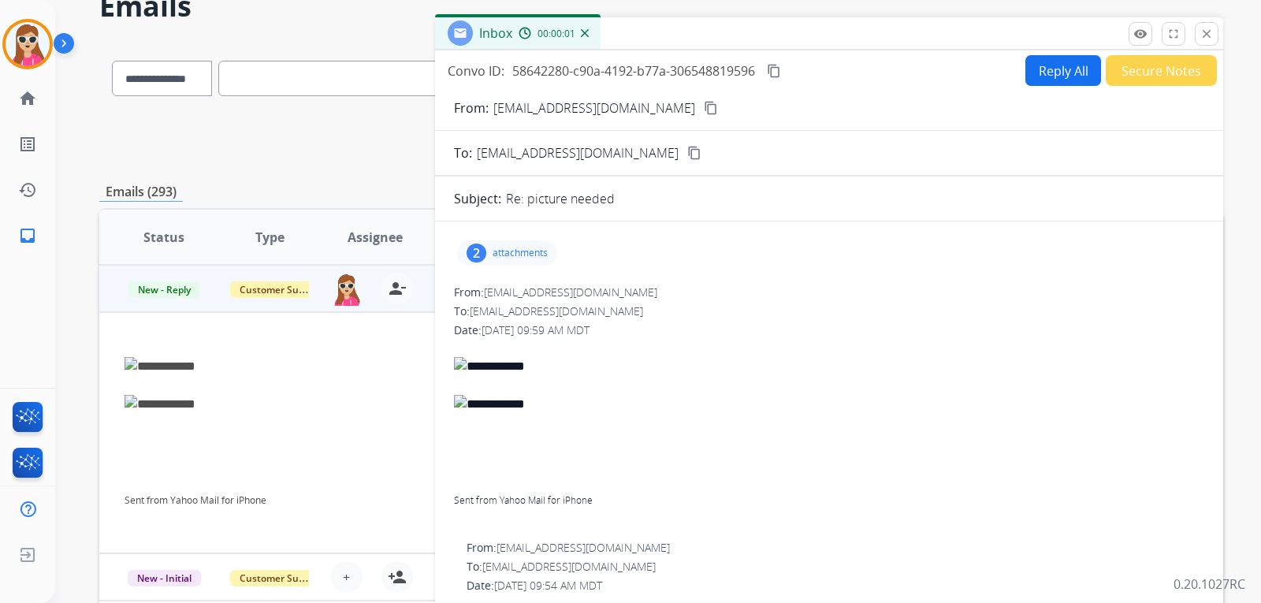
click at [546, 253] on p "attachments" at bounding box center [520, 253] width 55 height 13
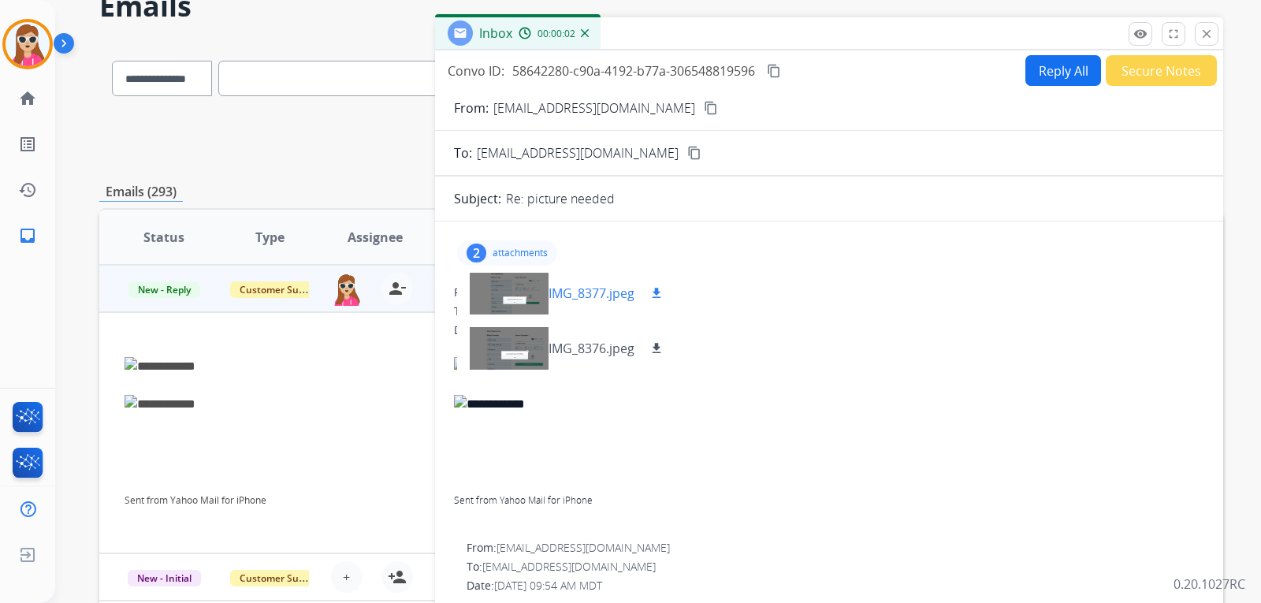
click at [658, 292] on mat-icon "download" at bounding box center [657, 293] width 14 height 14
drag, startPoint x: 666, startPoint y: 341, endPoint x: 674, endPoint y: 337, distance: 8.5
click at [666, 341] on button "download" at bounding box center [656, 348] width 19 height 19
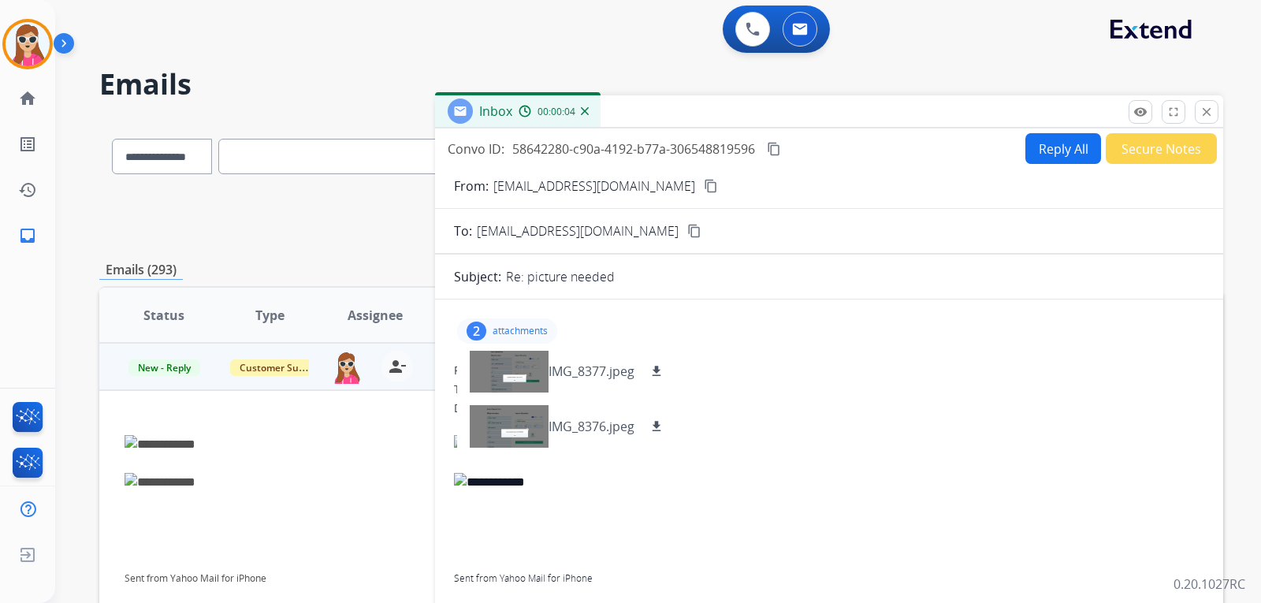
scroll to position [0, 0]
click at [809, 483] on img at bounding box center [829, 483] width 750 height 19
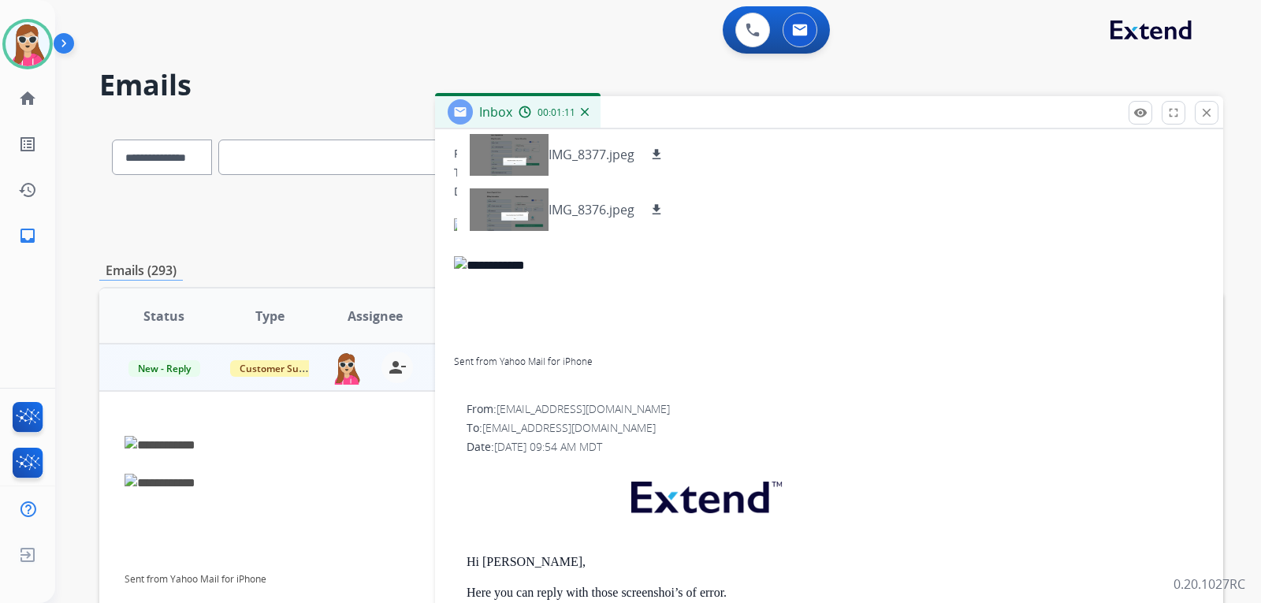
scroll to position [236, 0]
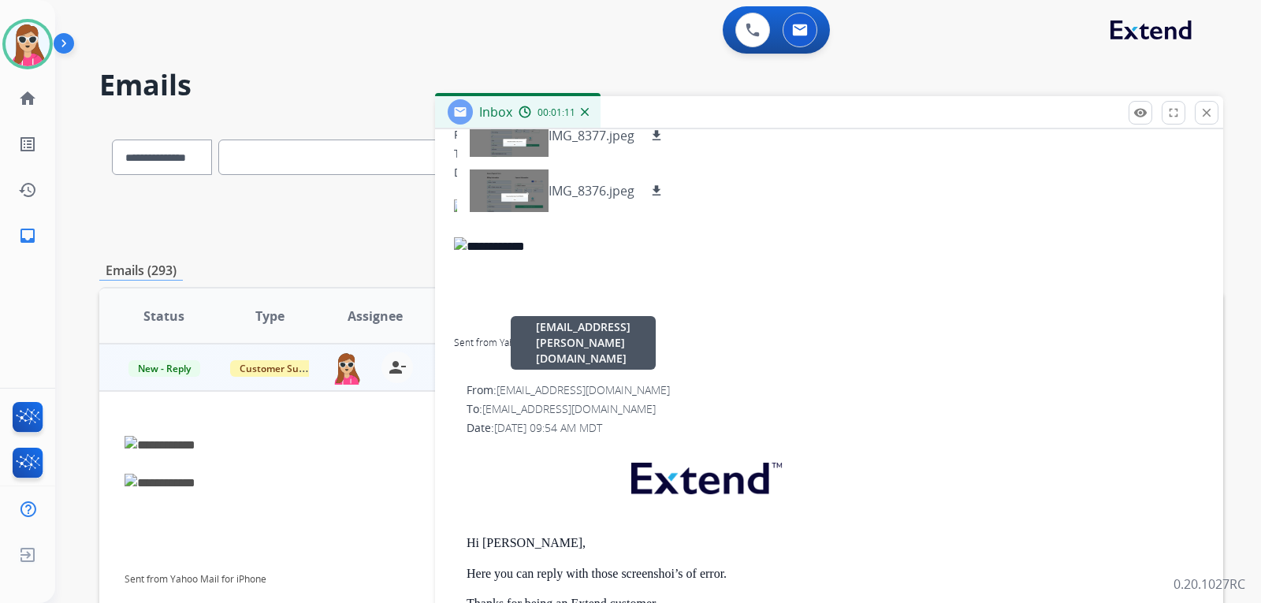
click at [641, 393] on div "From: [EMAIL_ADDRESS][DOMAIN_NAME] [DOMAIN_NAME][EMAIL_ADDRESS][PERSON_NAME][DO…" at bounding box center [836, 390] width 738 height 16
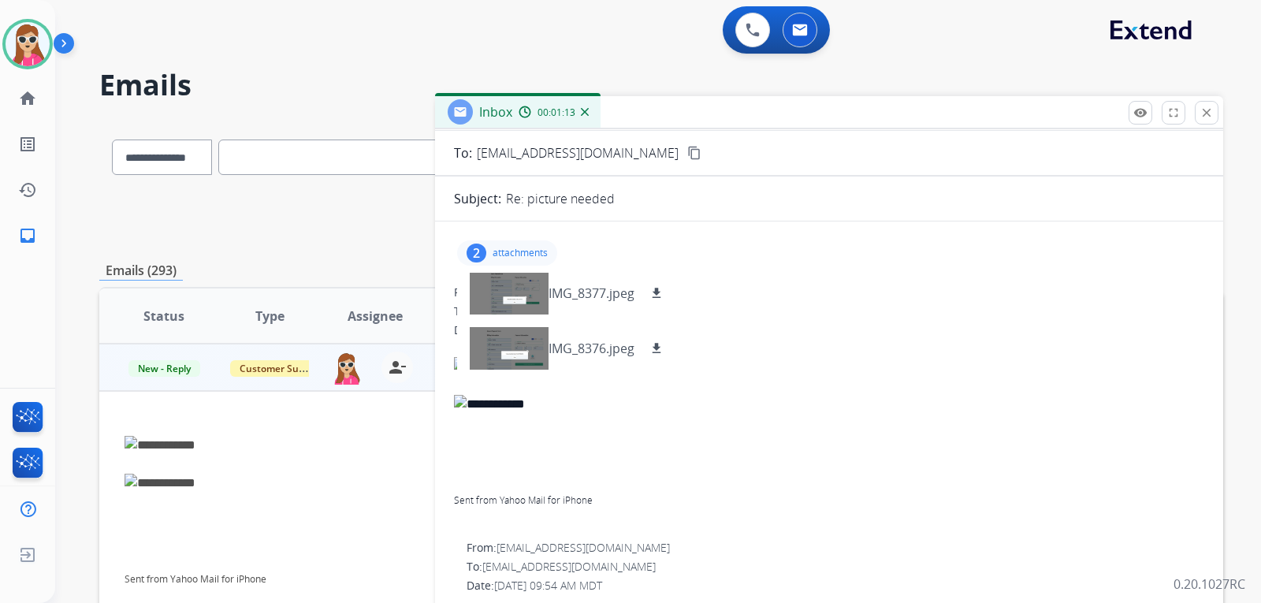
scroll to position [0, 0]
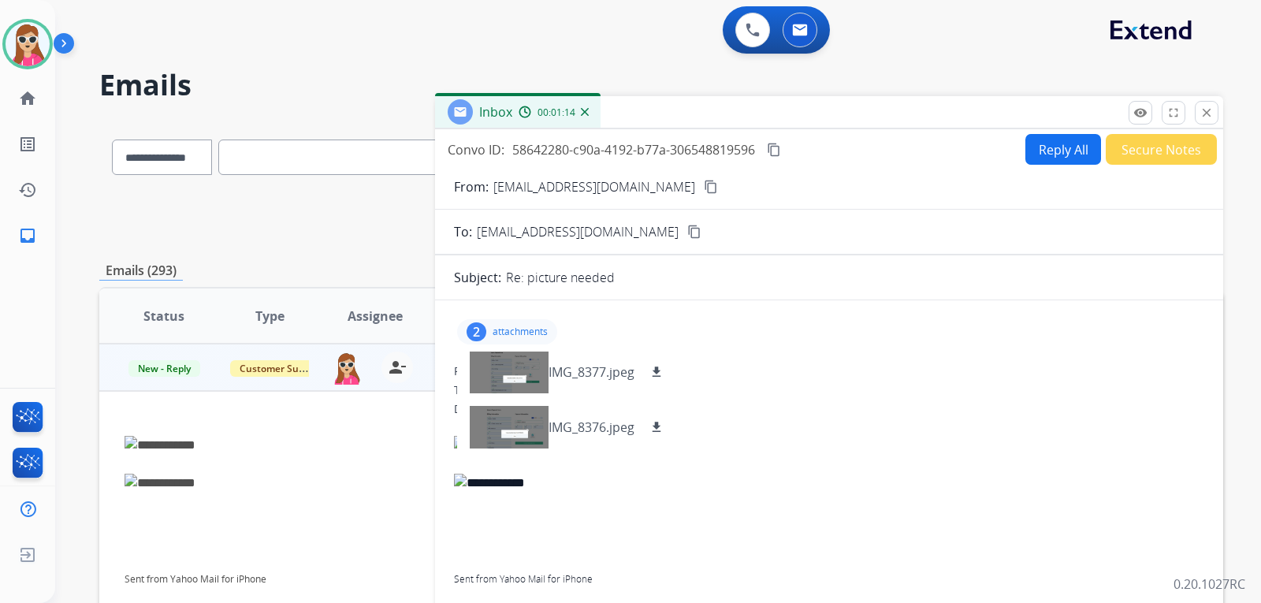
click at [1033, 145] on button "Reply All" at bounding box center [1064, 149] width 76 height 31
select select "**********"
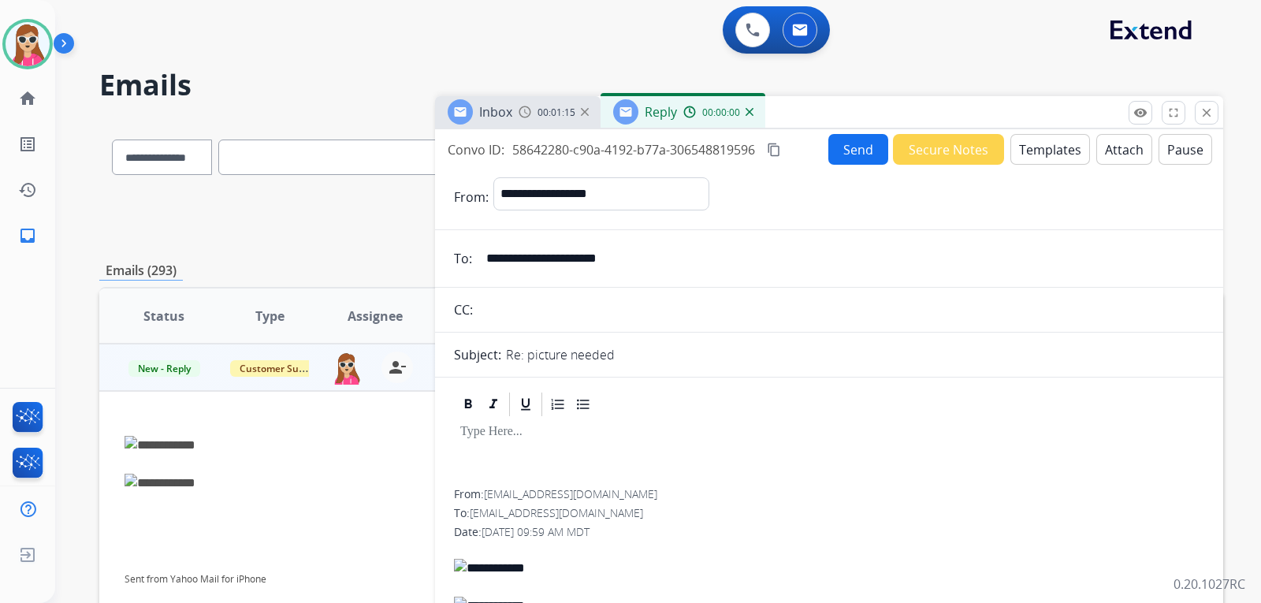
click at [1032, 155] on button "Templates" at bounding box center [1051, 149] width 80 height 31
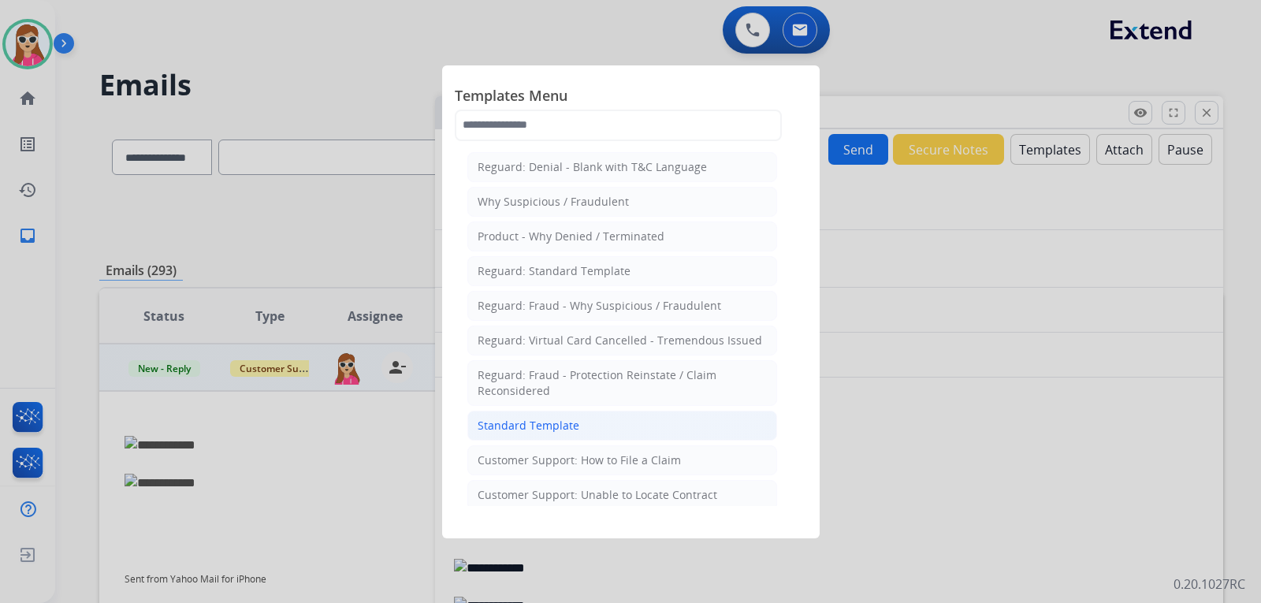
click at [546, 413] on li "Standard Template" at bounding box center [622, 426] width 310 height 30
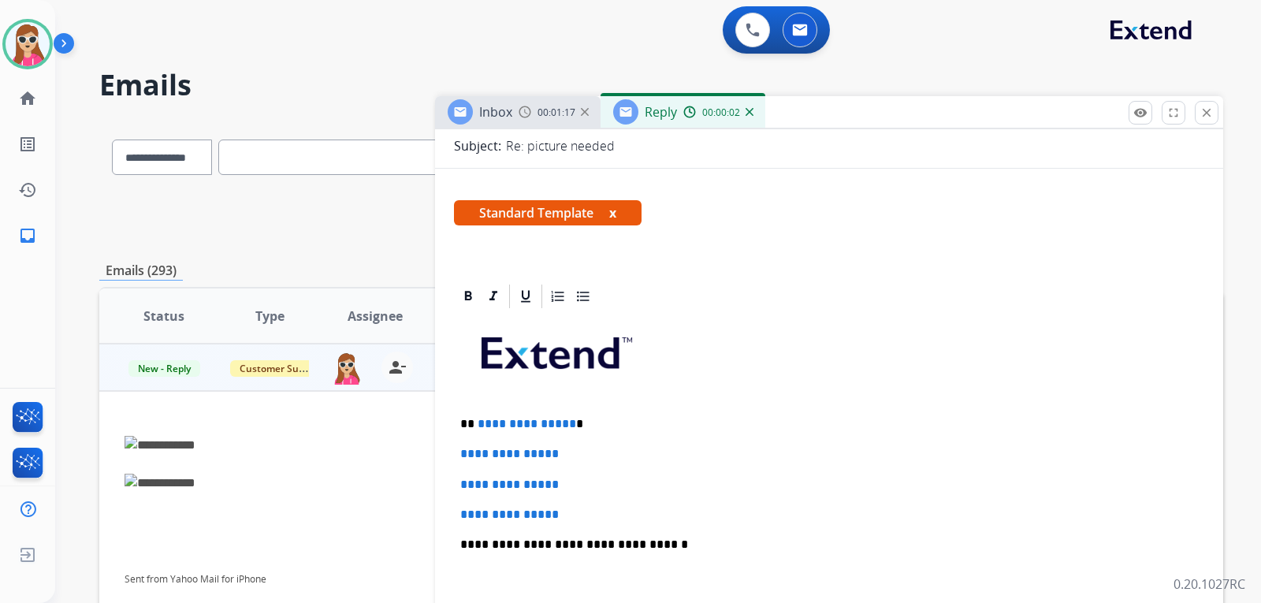
scroll to position [236, 0]
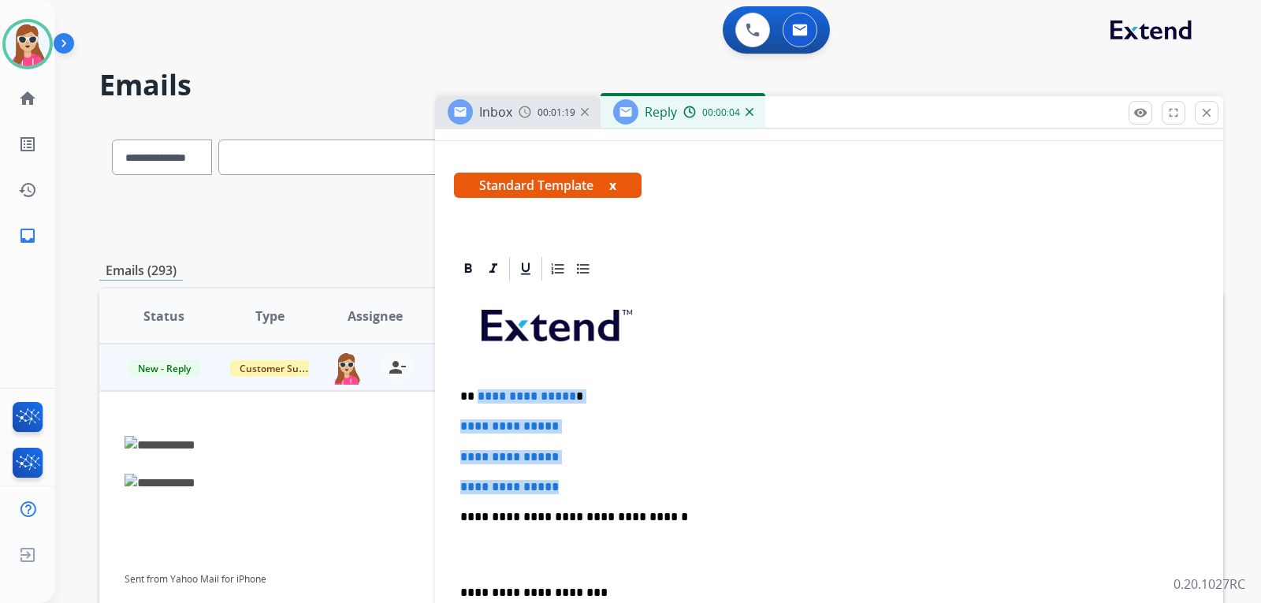
drag, startPoint x: 478, startPoint y: 395, endPoint x: 610, endPoint y: 492, distance: 164.1
click at [610, 492] on div "**********" at bounding box center [829, 554] width 750 height 542
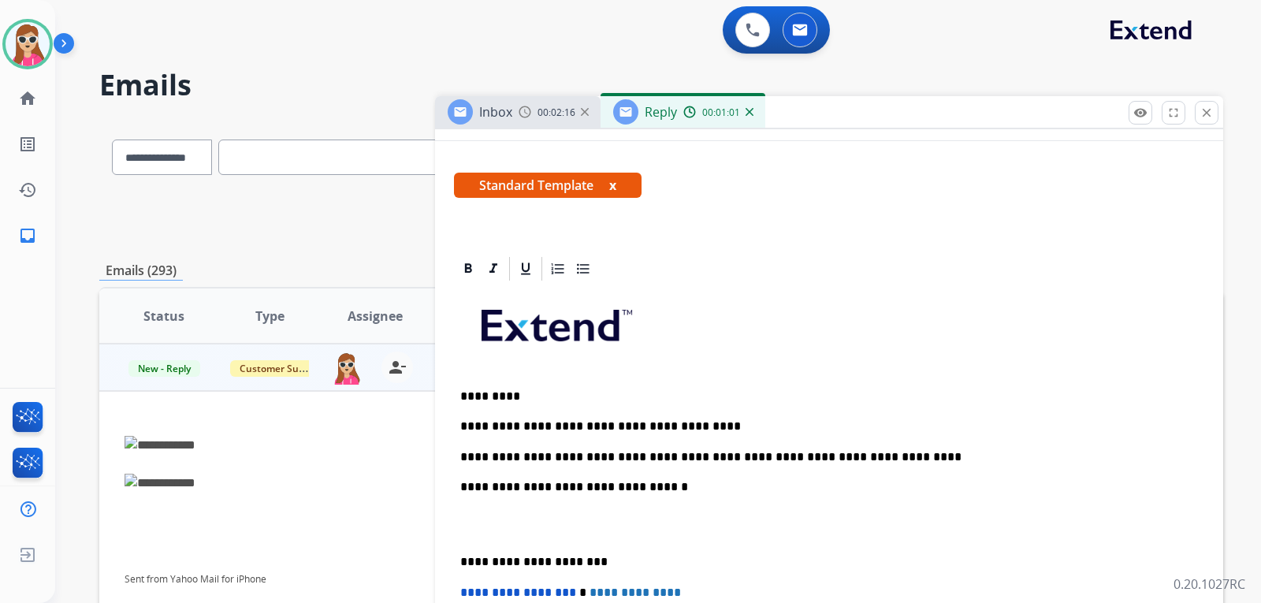
click at [681, 435] on div "**********" at bounding box center [829, 539] width 750 height 512
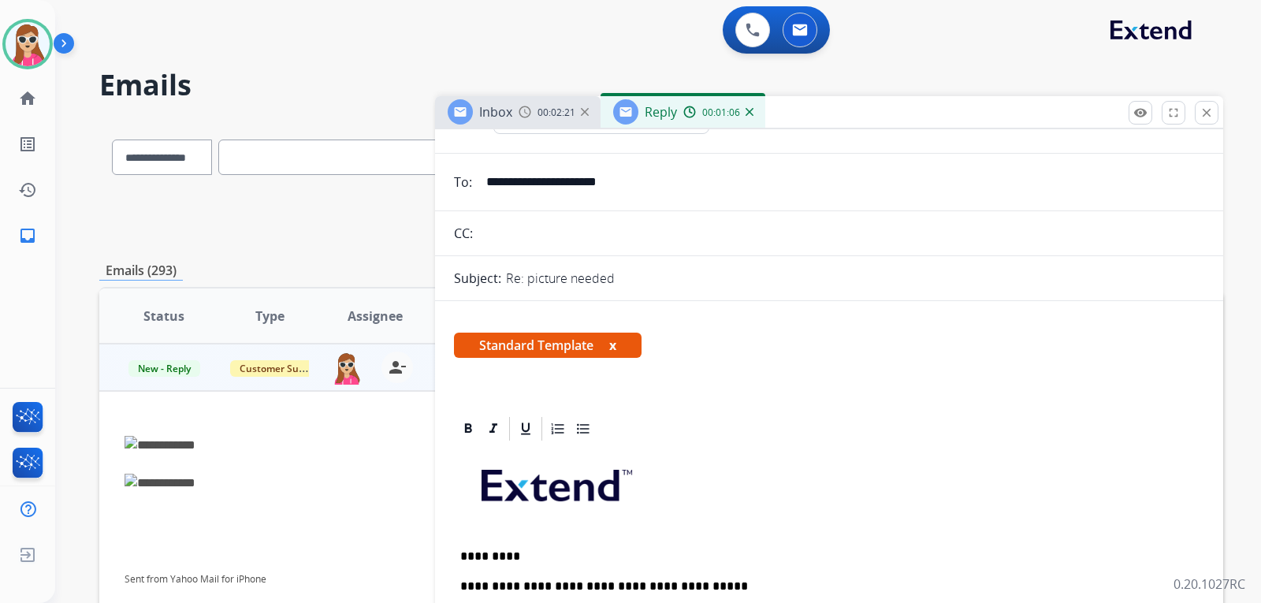
scroll to position [0, 0]
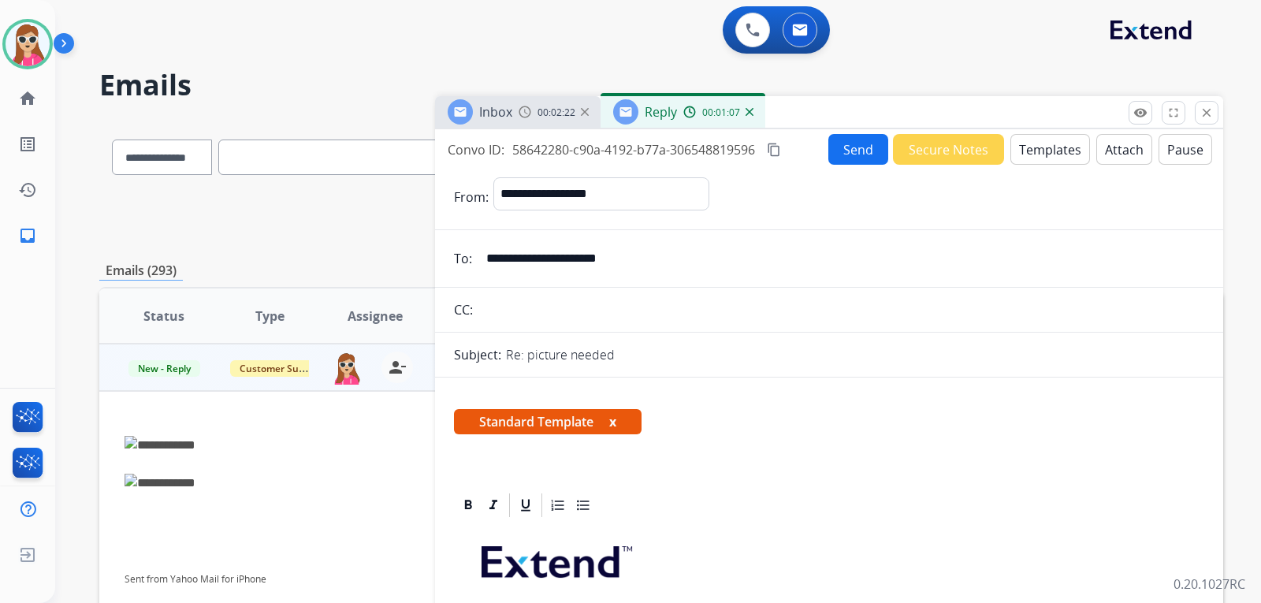
click at [869, 145] on button "Send" at bounding box center [859, 149] width 60 height 31
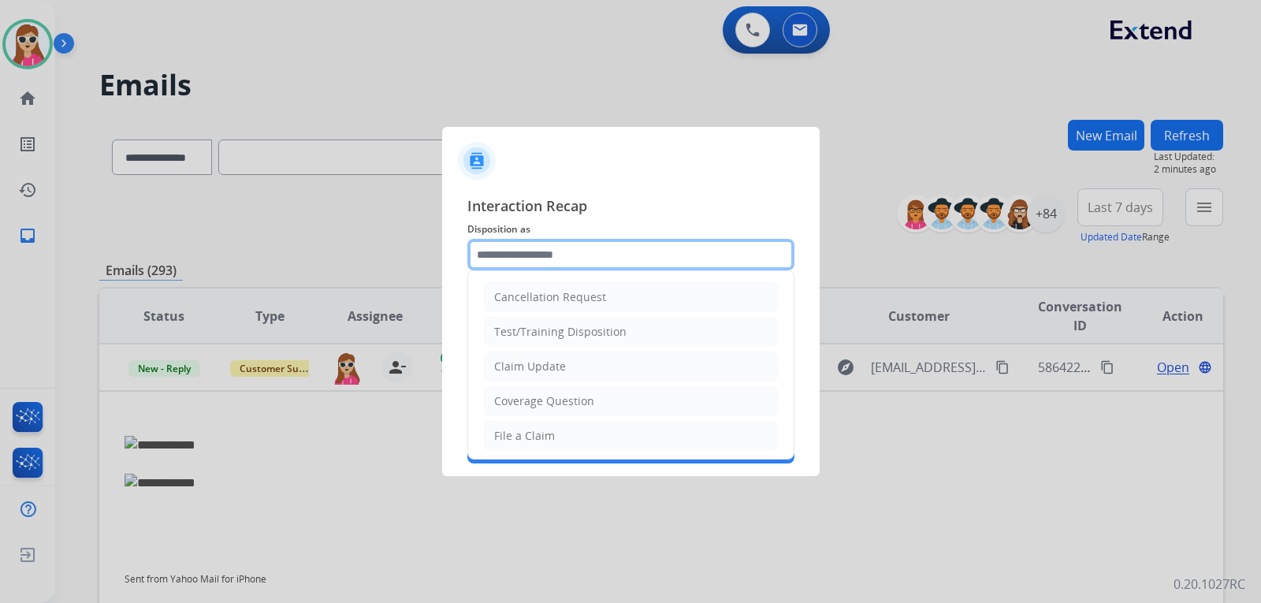
click at [564, 262] on input "text" at bounding box center [630, 255] width 327 height 32
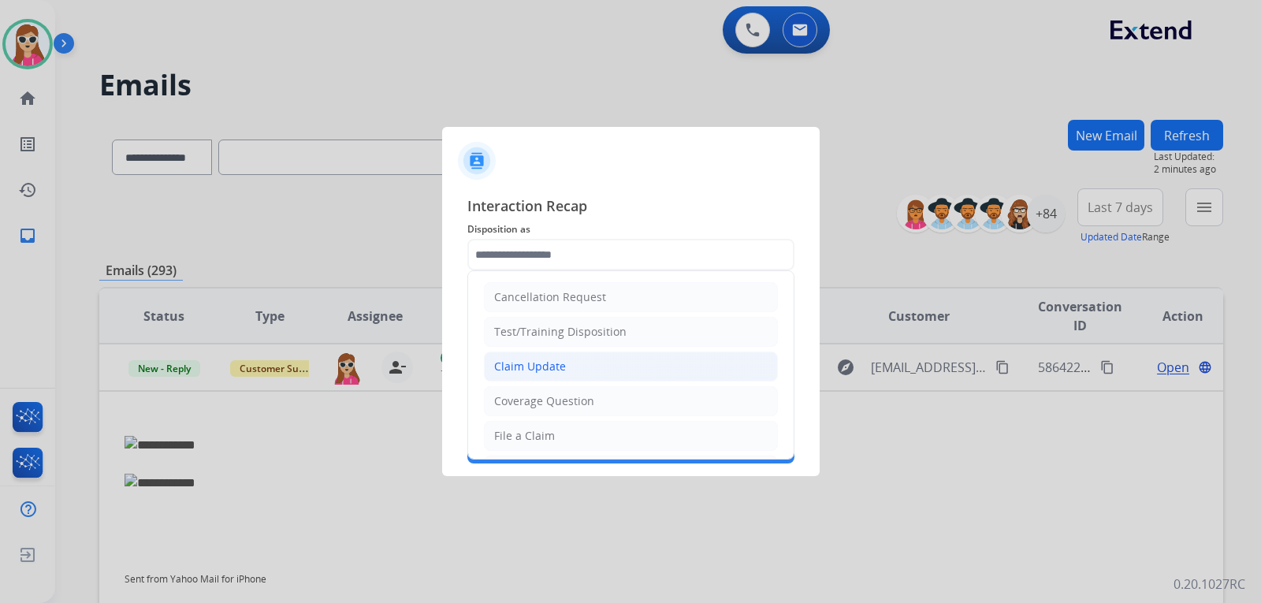
click at [521, 358] on li "Claim Update" at bounding box center [631, 367] width 294 height 30
type input "**********"
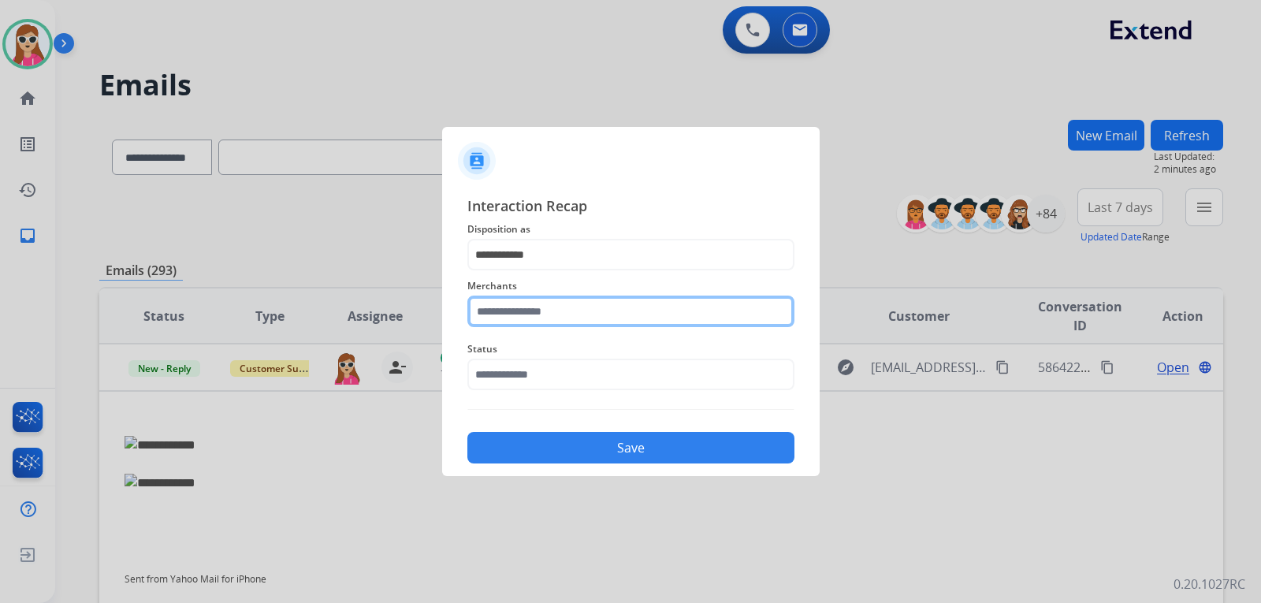
click at [556, 307] on input "text" at bounding box center [630, 312] width 327 height 32
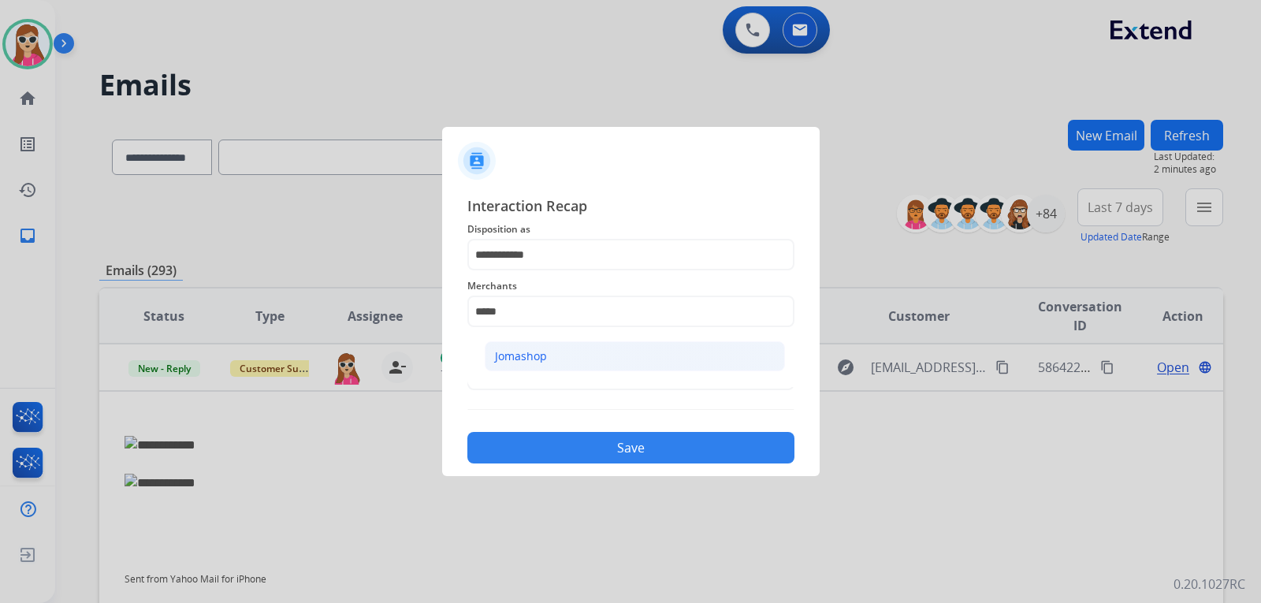
click at [546, 353] on li "Jomashop" at bounding box center [635, 356] width 300 height 30
type input "********"
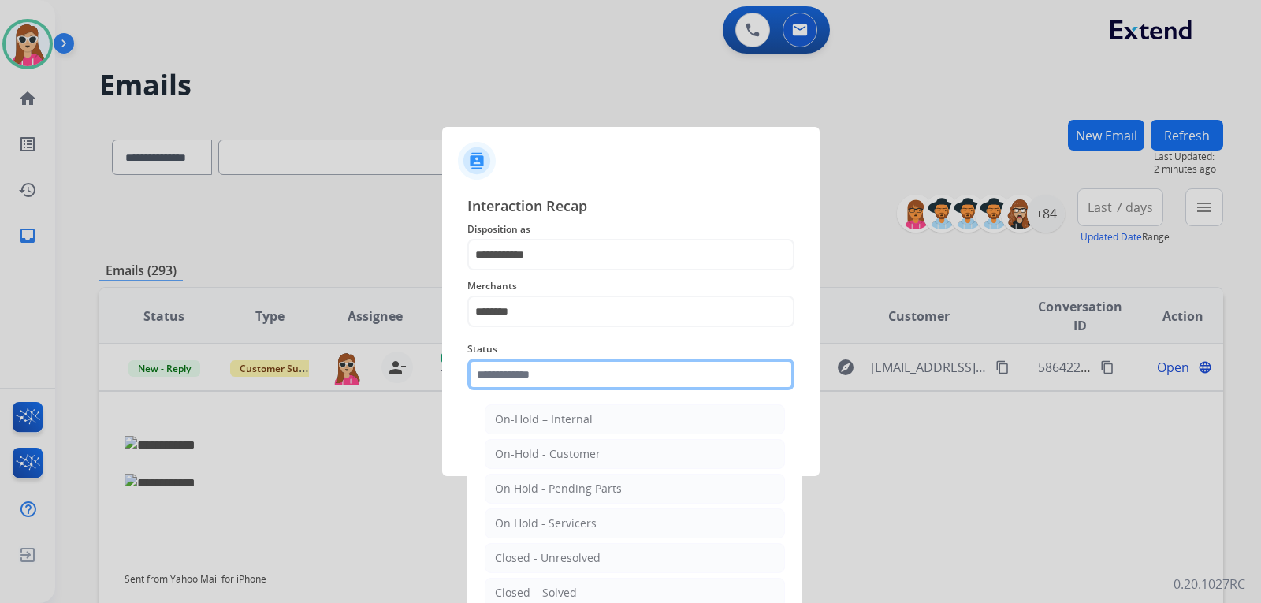
click at [531, 374] on input "text" at bounding box center [630, 375] width 327 height 32
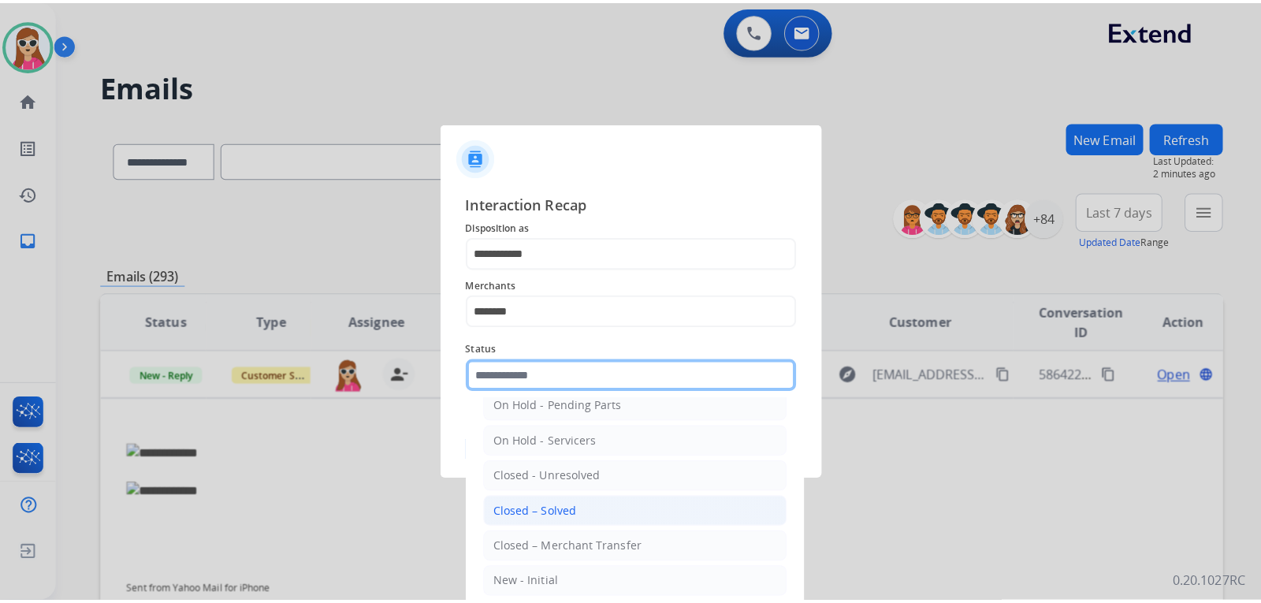
scroll to position [95, 0]
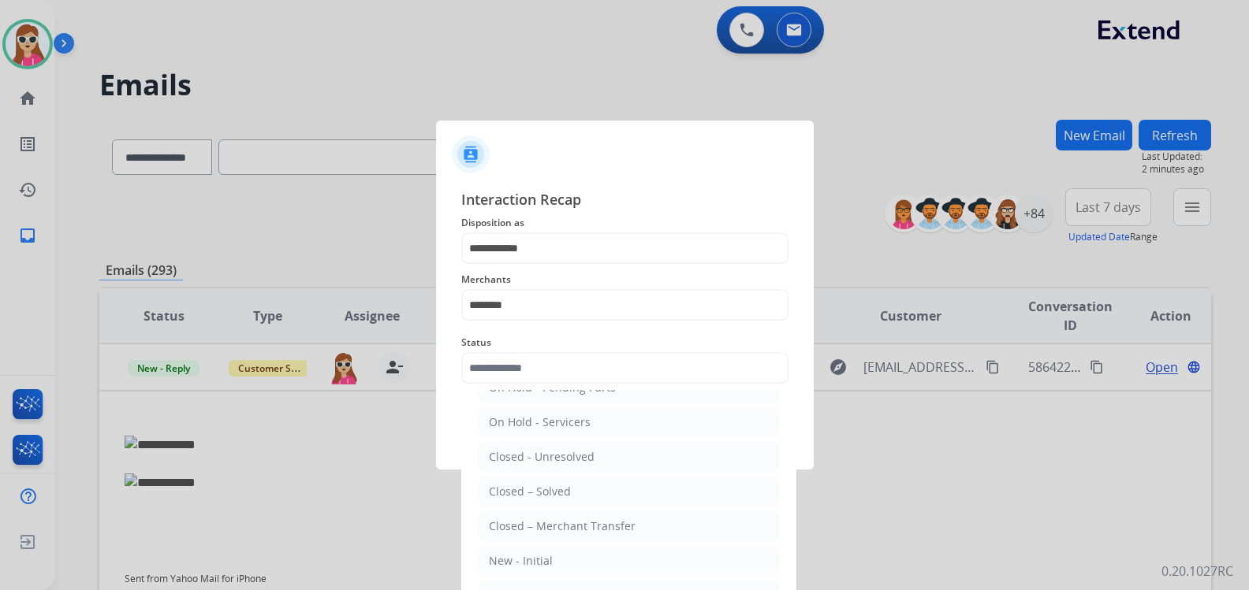
click at [575, 484] on li "Closed – Solved" at bounding box center [628, 492] width 300 height 30
type input "**********"
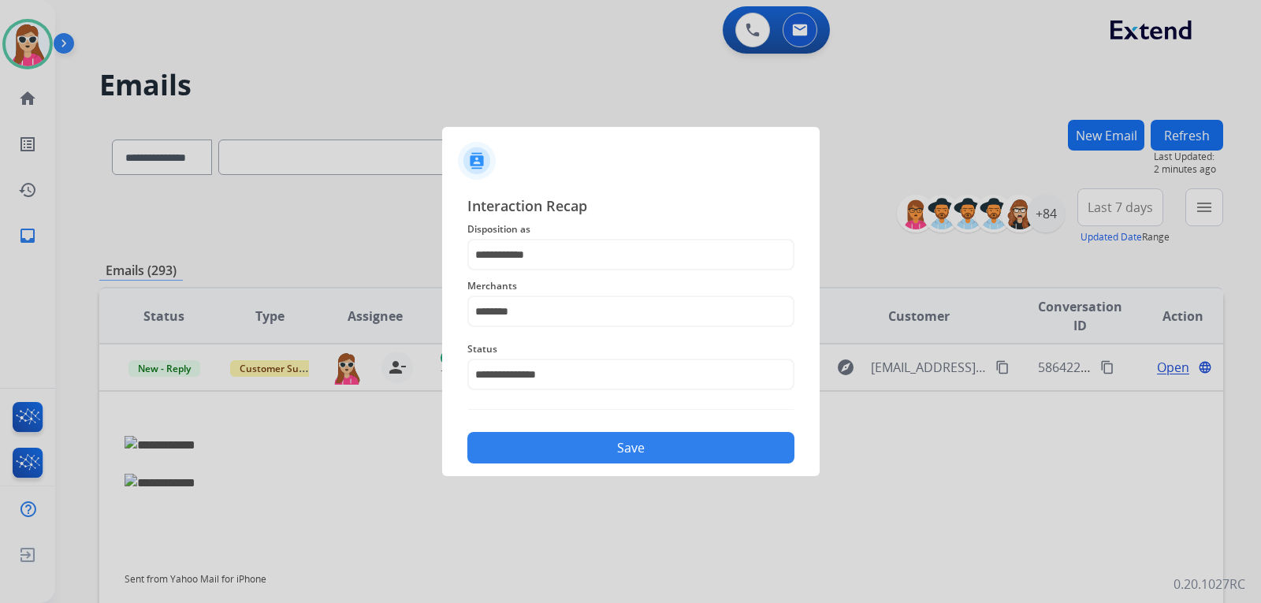
click at [604, 452] on button "Save" at bounding box center [630, 448] width 327 height 32
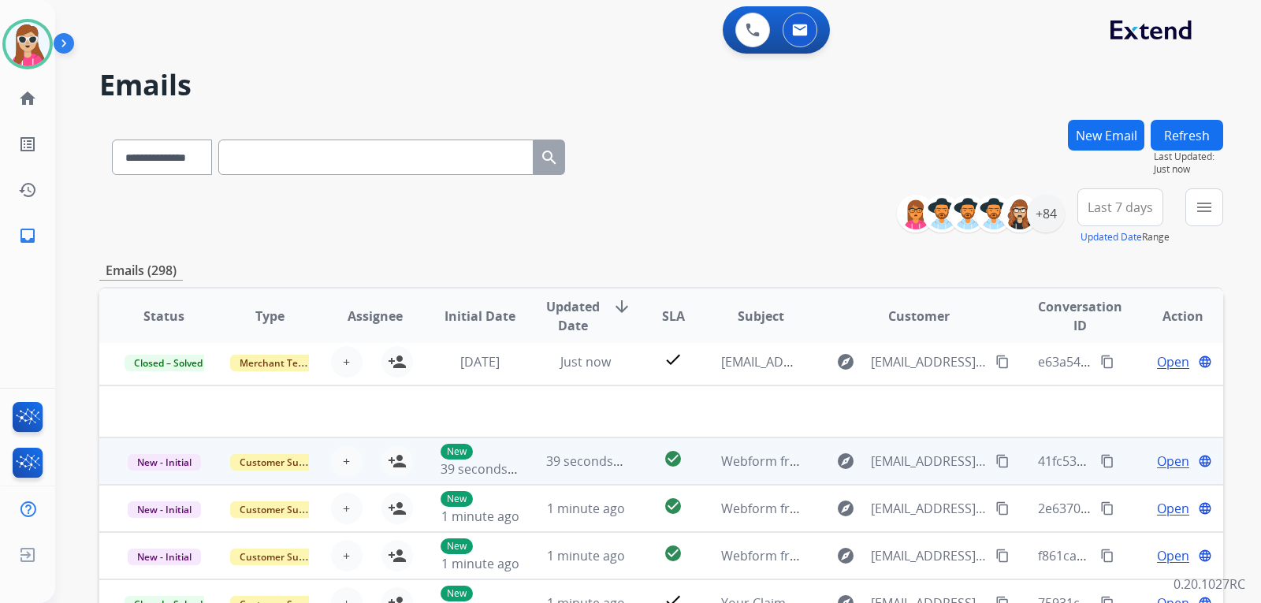
scroll to position [54, 0]
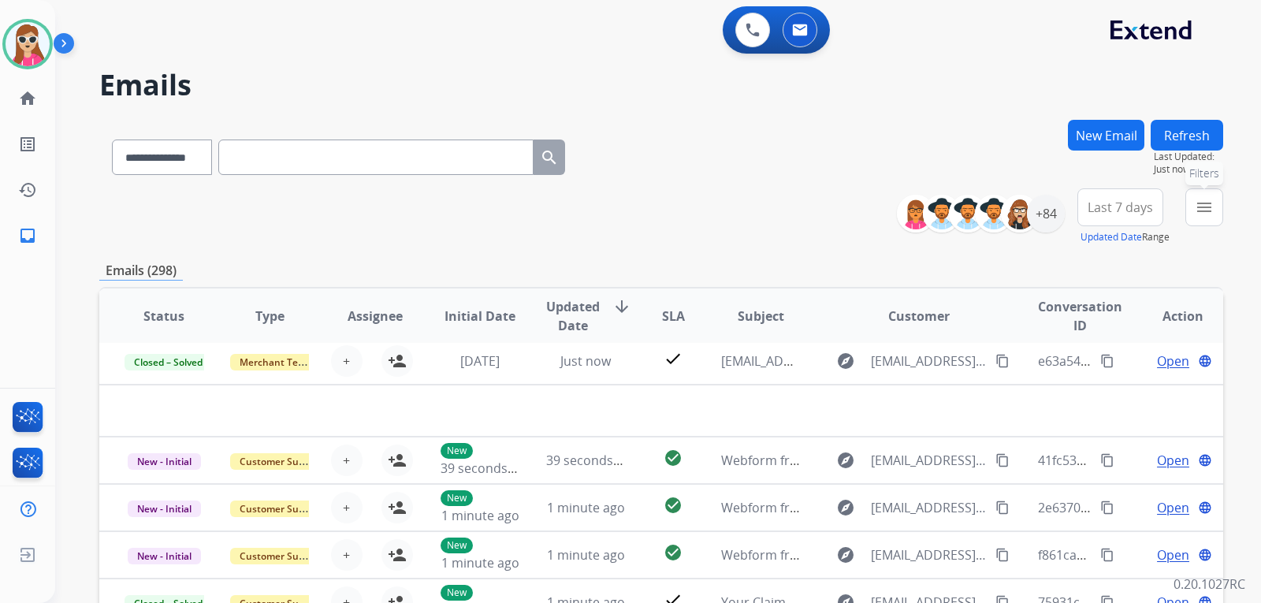
click at [1195, 205] on mat-icon "menu" at bounding box center [1204, 207] width 19 height 19
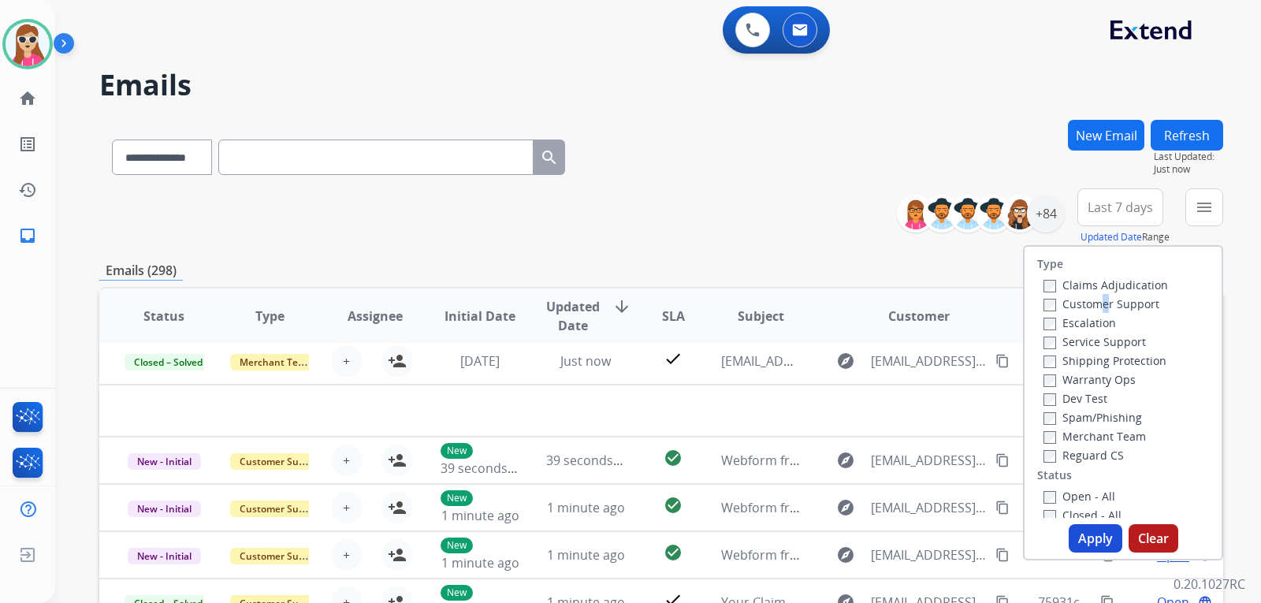
click at [1089, 307] on label "Customer Support" at bounding box center [1102, 303] width 116 height 15
drag, startPoint x: 1095, startPoint y: 313, endPoint x: 1099, endPoint y: 325, distance: 12.5
click at [1082, 299] on div "Claims Adjudication Customer Support Escalation Service Support Shipping Protec…" at bounding box center [1102, 369] width 131 height 189
click at [1082, 314] on div "Escalation" at bounding box center [1106, 322] width 125 height 19
click at [1082, 311] on label "Customer Support" at bounding box center [1102, 303] width 116 height 15
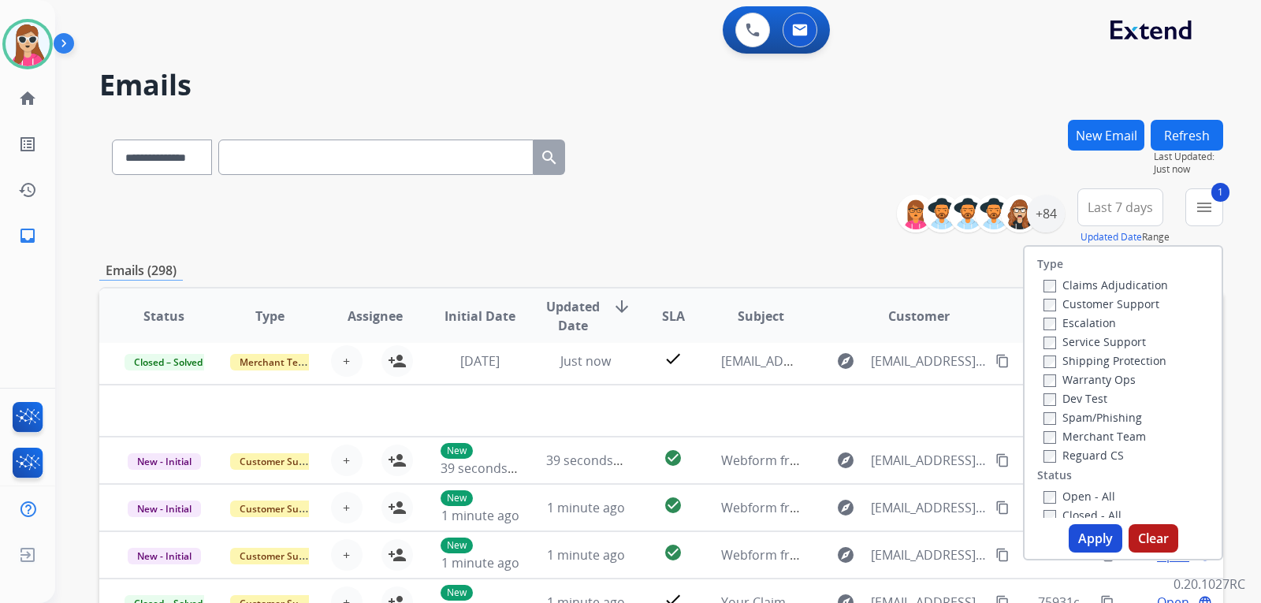
click at [1122, 356] on label "Shipping Protection" at bounding box center [1105, 360] width 123 height 15
click at [1073, 456] on label "Reguard CS" at bounding box center [1084, 455] width 80 height 15
click at [1075, 502] on label "Open - All" at bounding box center [1080, 496] width 72 height 15
click at [1073, 542] on button "Apply" at bounding box center [1096, 538] width 54 height 28
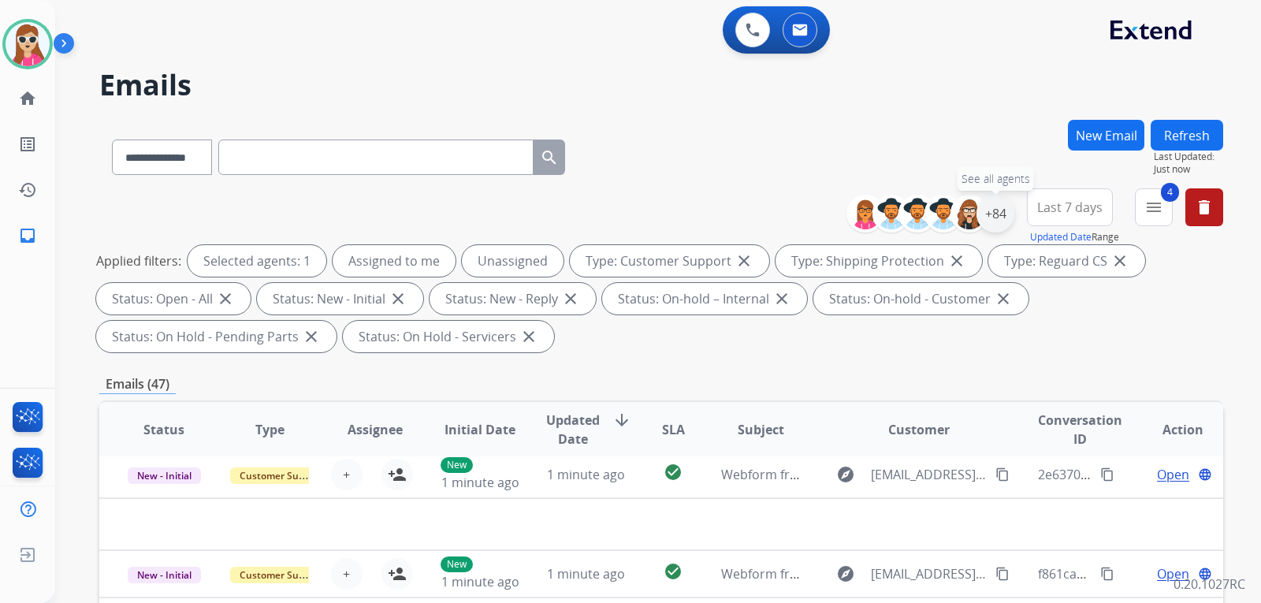
click at [986, 214] on div "+84" at bounding box center [996, 214] width 38 height 38
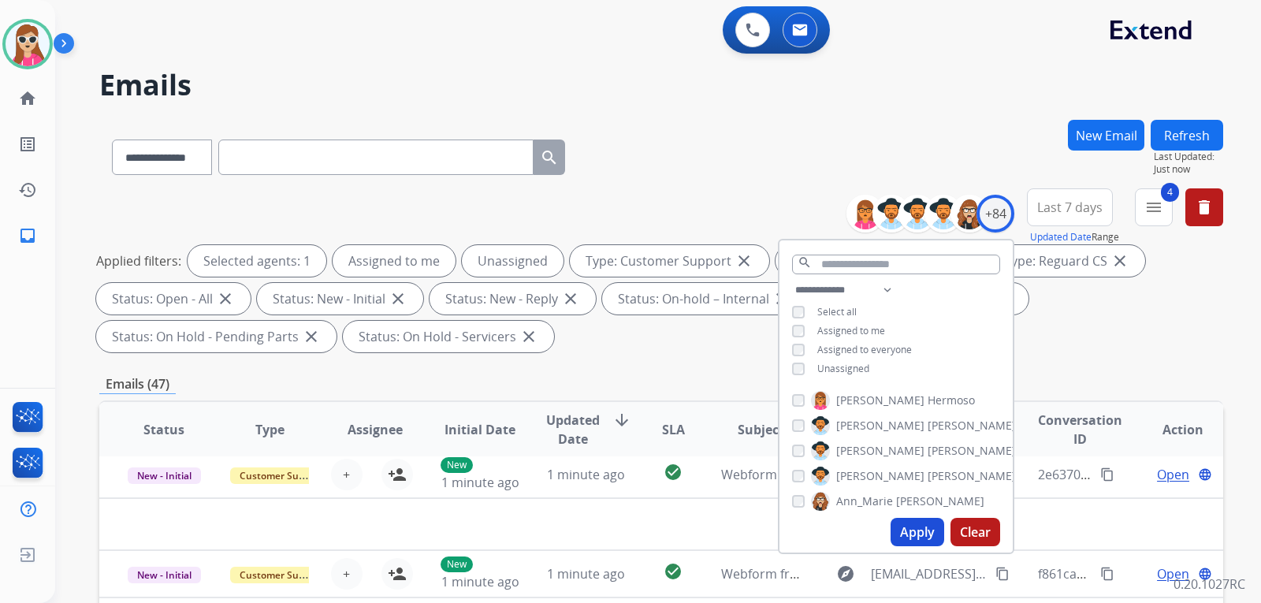
click at [819, 362] on span "Unassigned" at bounding box center [843, 368] width 52 height 13
click at [911, 525] on button "Apply" at bounding box center [918, 532] width 54 height 28
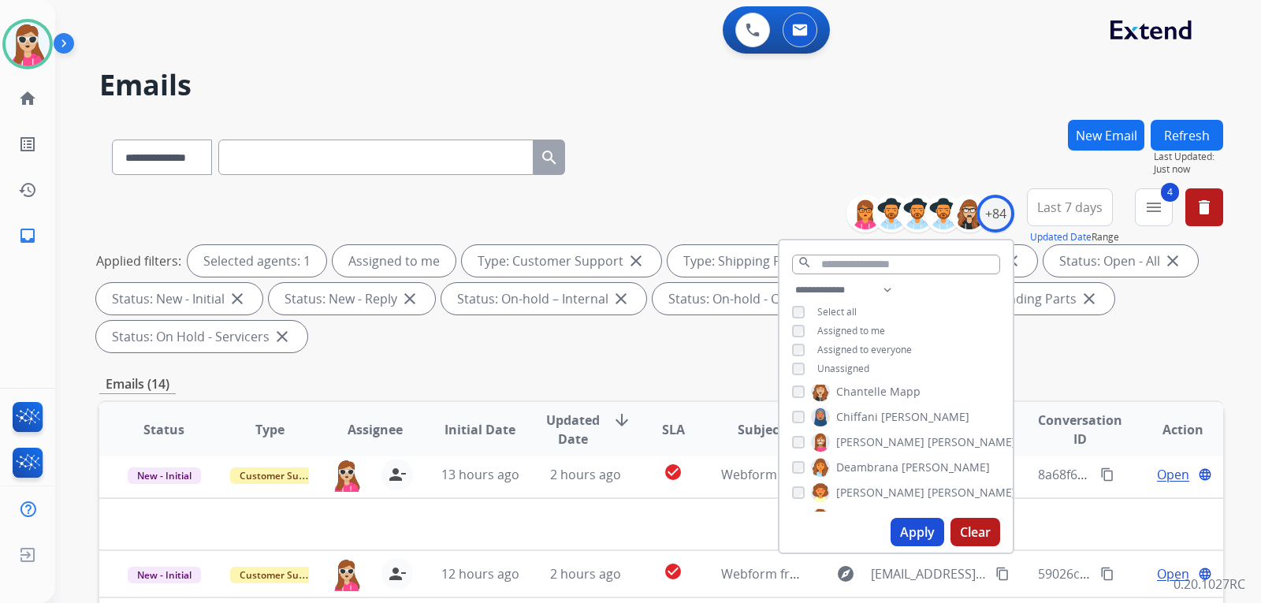
scroll to position [394, 0]
click at [732, 390] on div "Emails (14)" at bounding box center [661, 384] width 1124 height 20
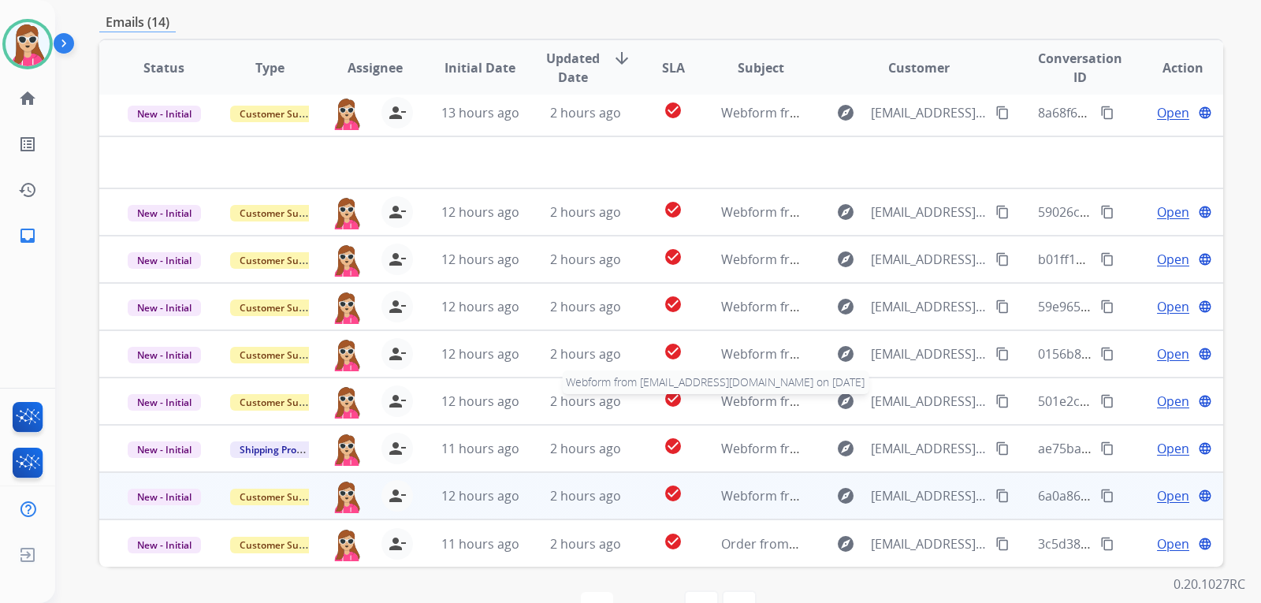
scroll to position [408, 0]
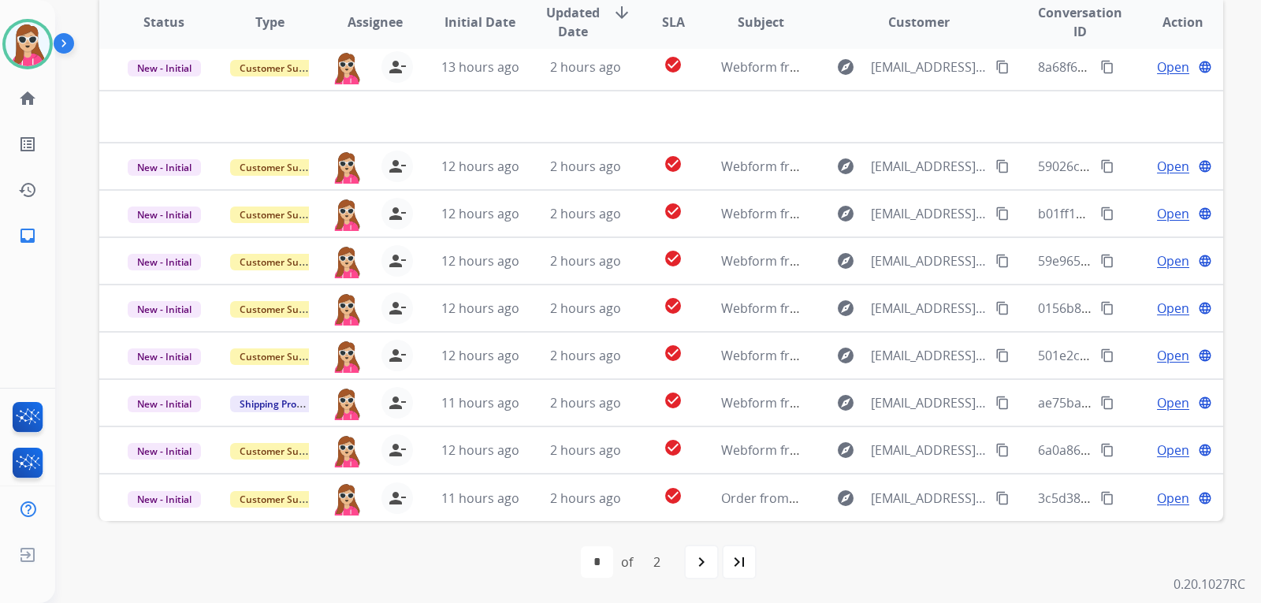
drag, startPoint x: 694, startPoint y: 564, endPoint x: 694, endPoint y: 552, distance: 11.9
click at [694, 557] on mat-icon "navigate_next" at bounding box center [701, 562] width 19 height 19
select select "*"
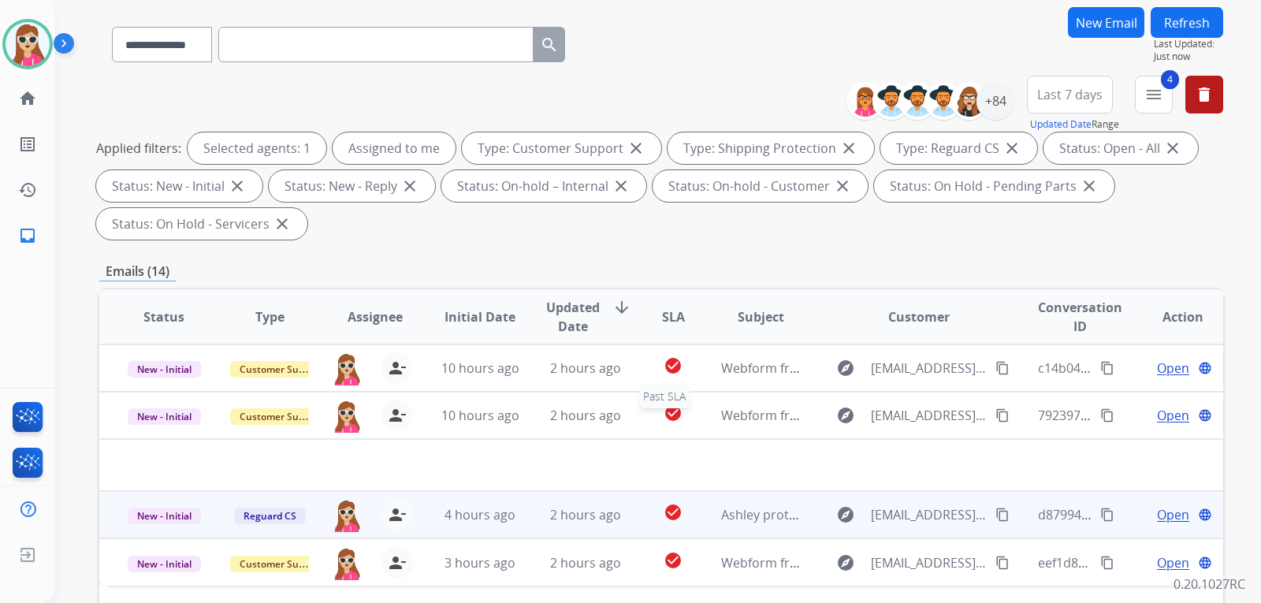
scroll to position [158, 0]
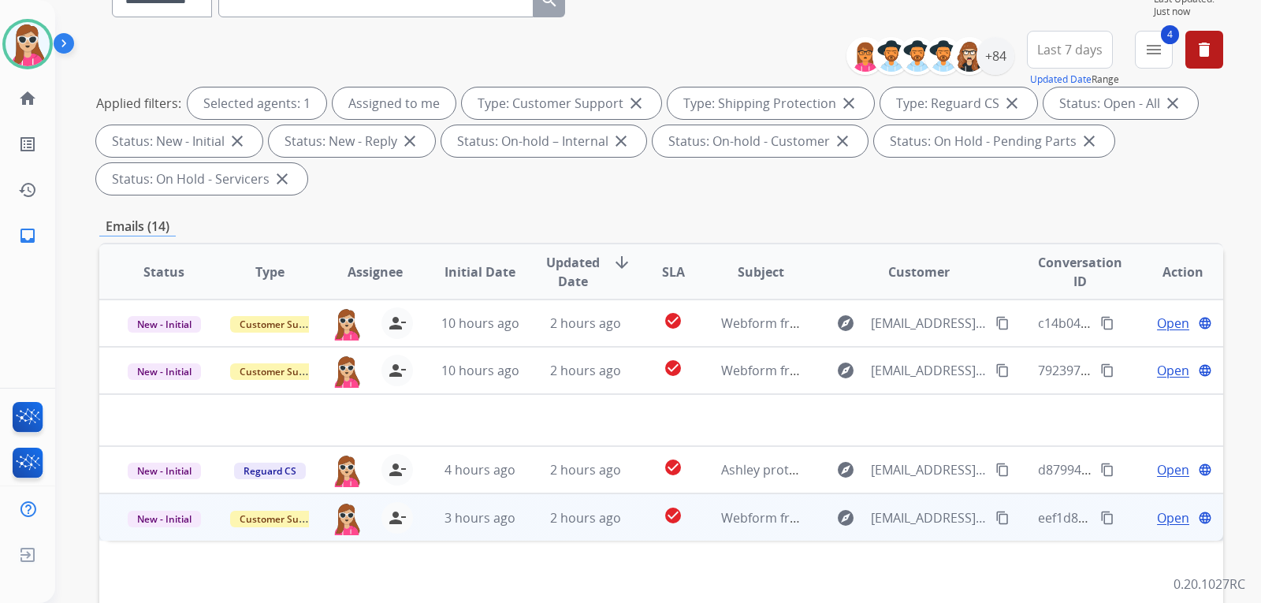
click at [706, 505] on td "Webform from [EMAIL_ADDRESS][DOMAIN_NAME] on [DATE]" at bounding box center [749, 516] width 106 height 47
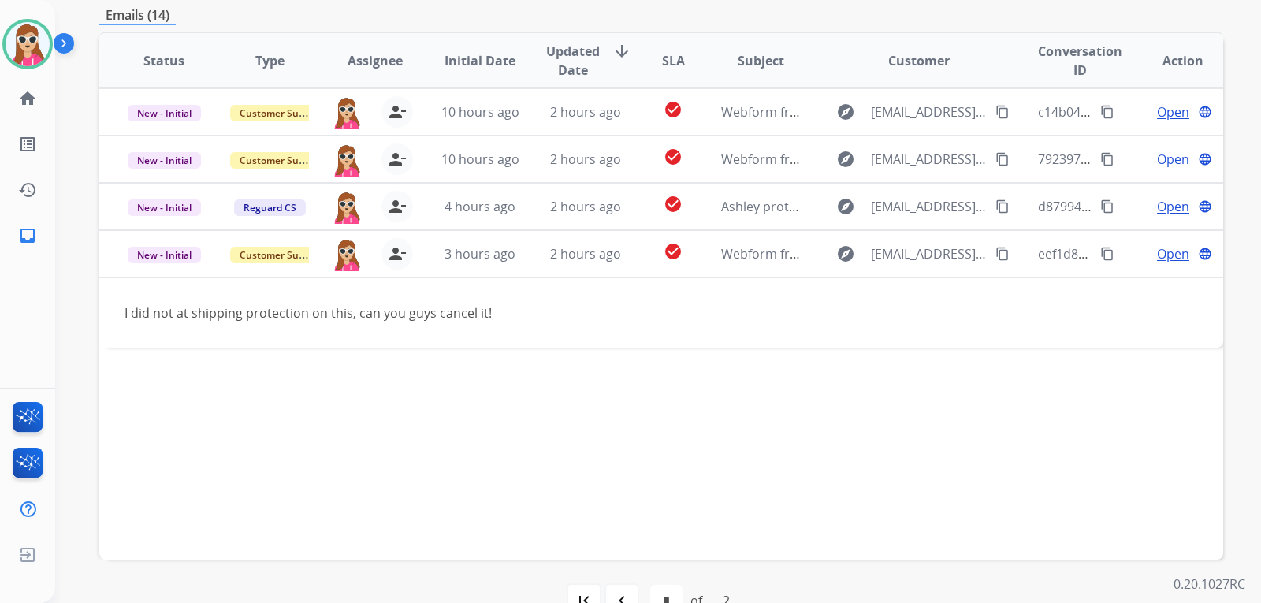
scroll to position [394, 0]
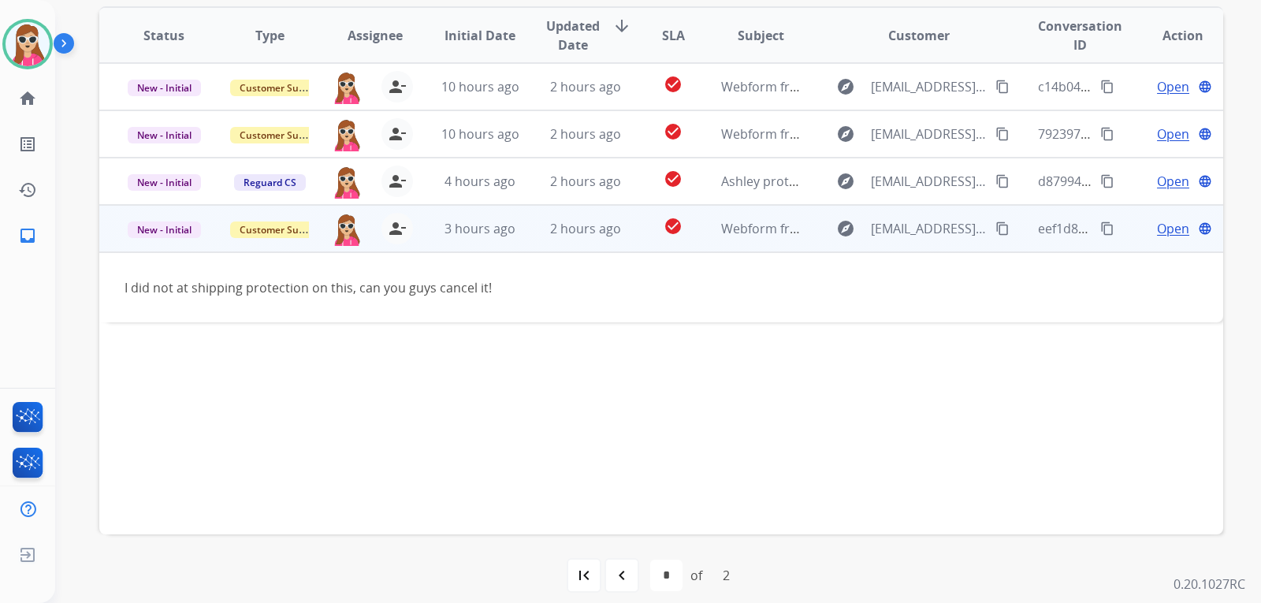
click at [996, 225] on mat-icon "content_copy" at bounding box center [1003, 229] width 14 height 14
click at [1100, 231] on mat-icon "content_copy" at bounding box center [1107, 229] width 14 height 14
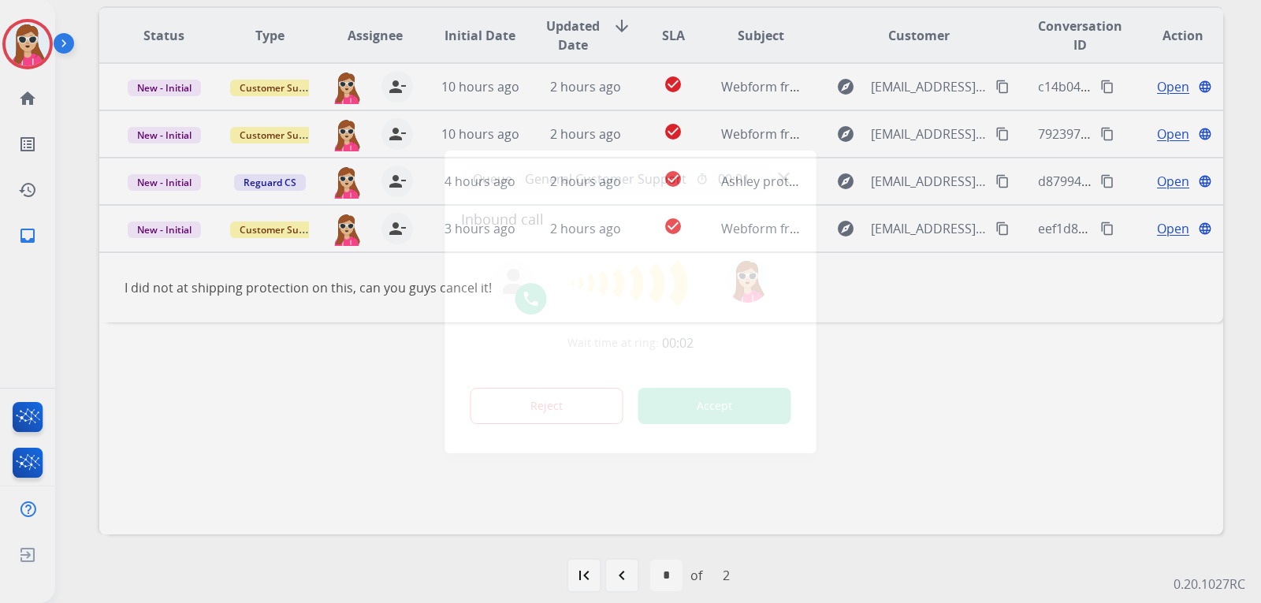
drag, startPoint x: 738, startPoint y: 405, endPoint x: 741, endPoint y: 419, distance: 13.8
click at [738, 406] on div "Reject Accept" at bounding box center [631, 402] width 340 height 49
click at [743, 420] on button "Accept" at bounding box center [715, 406] width 153 height 36
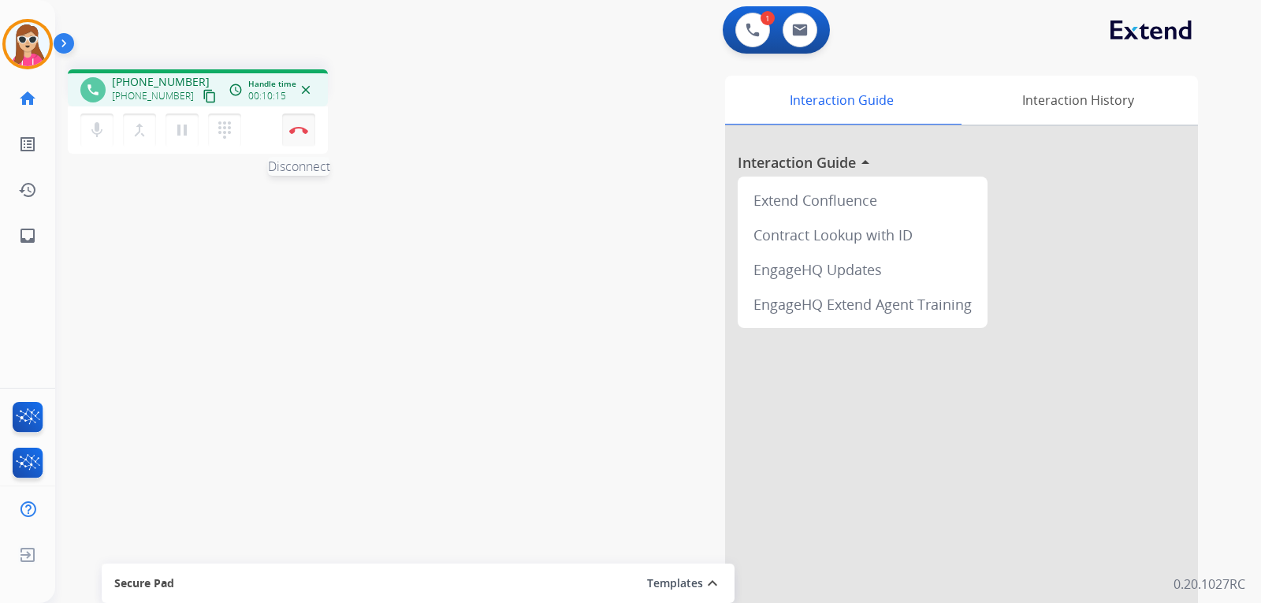
click at [307, 132] on img at bounding box center [298, 130] width 19 height 8
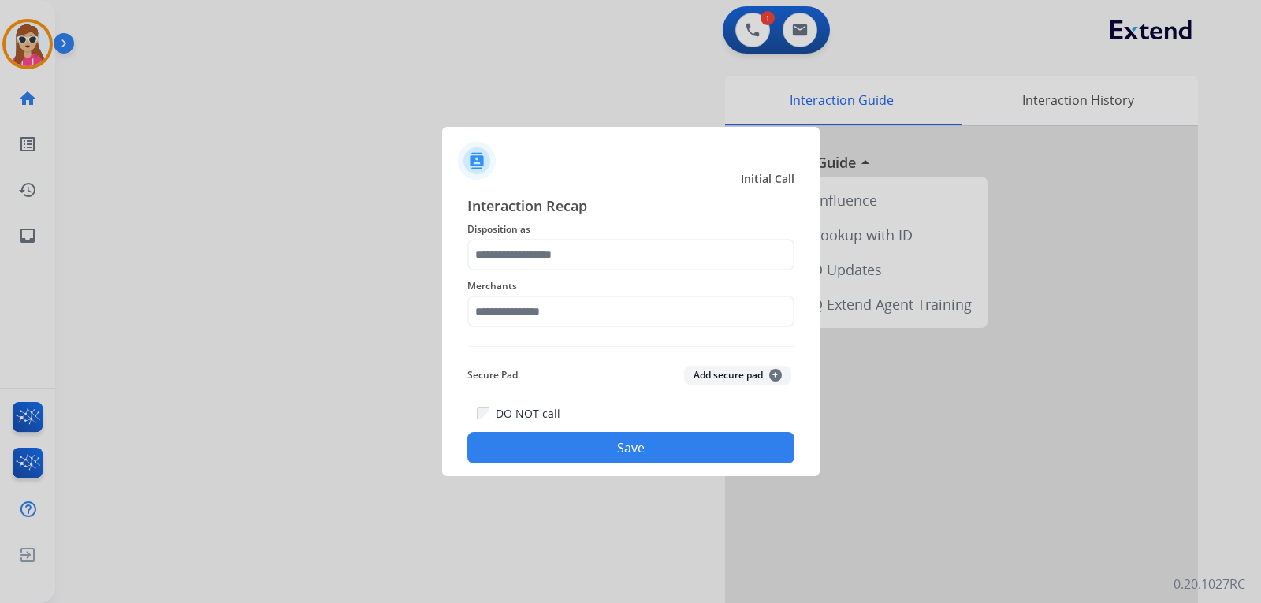
click at [501, 285] on span "Merchants" at bounding box center [630, 286] width 327 height 19
click at [486, 227] on span "Disposition as" at bounding box center [630, 229] width 327 height 19
click at [564, 256] on input "text" at bounding box center [630, 255] width 327 height 32
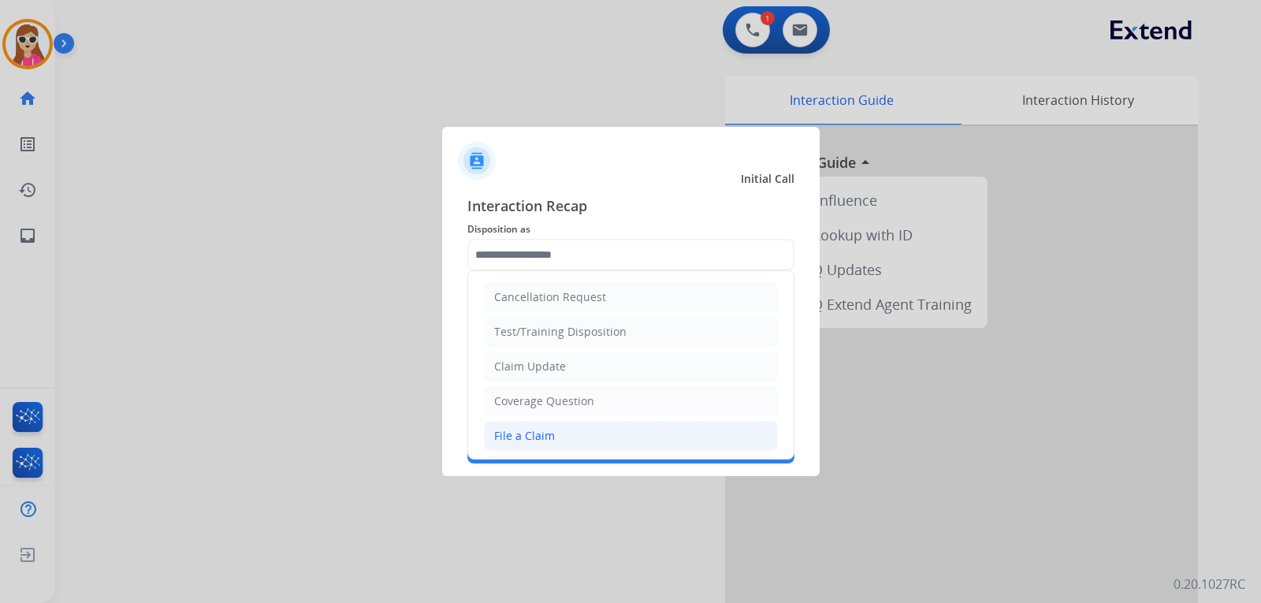
click at [609, 434] on li "File a Claim" at bounding box center [631, 436] width 294 height 30
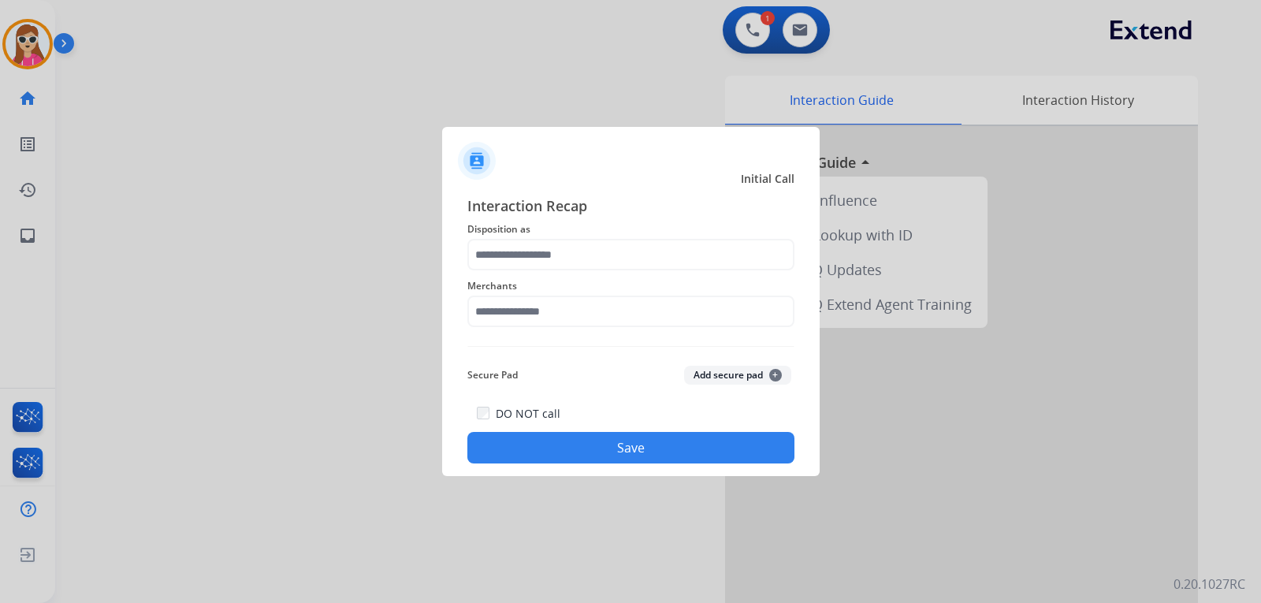
type input "**********"
click at [642, 300] on input "text" at bounding box center [630, 312] width 327 height 32
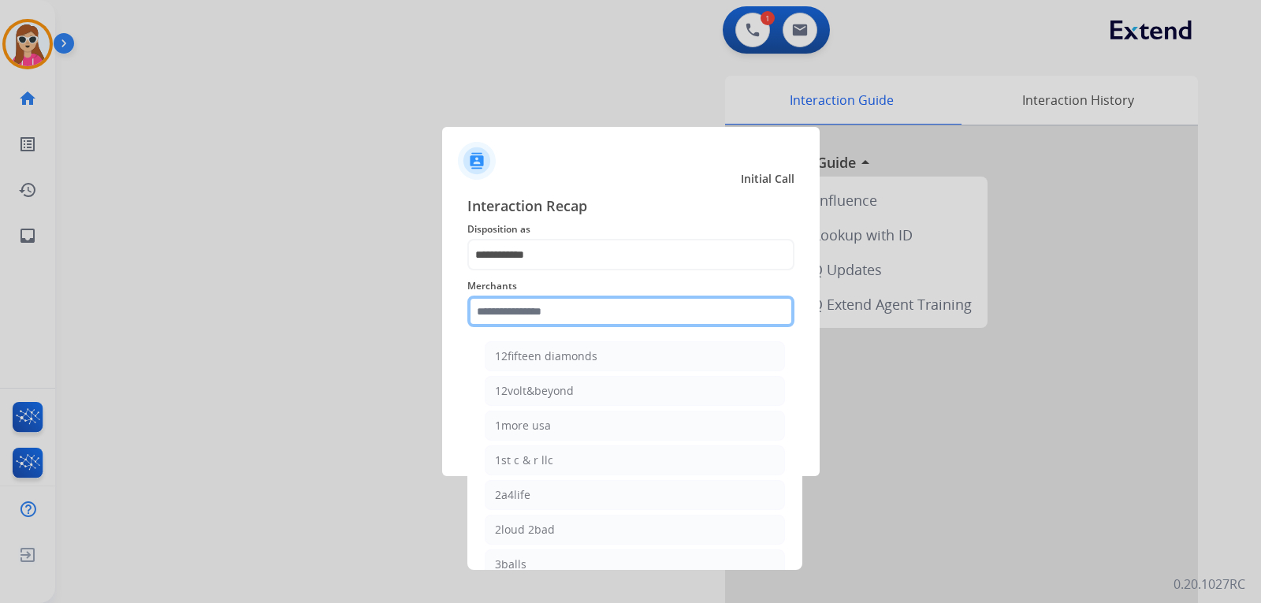
click at [611, 325] on input "text" at bounding box center [630, 312] width 327 height 32
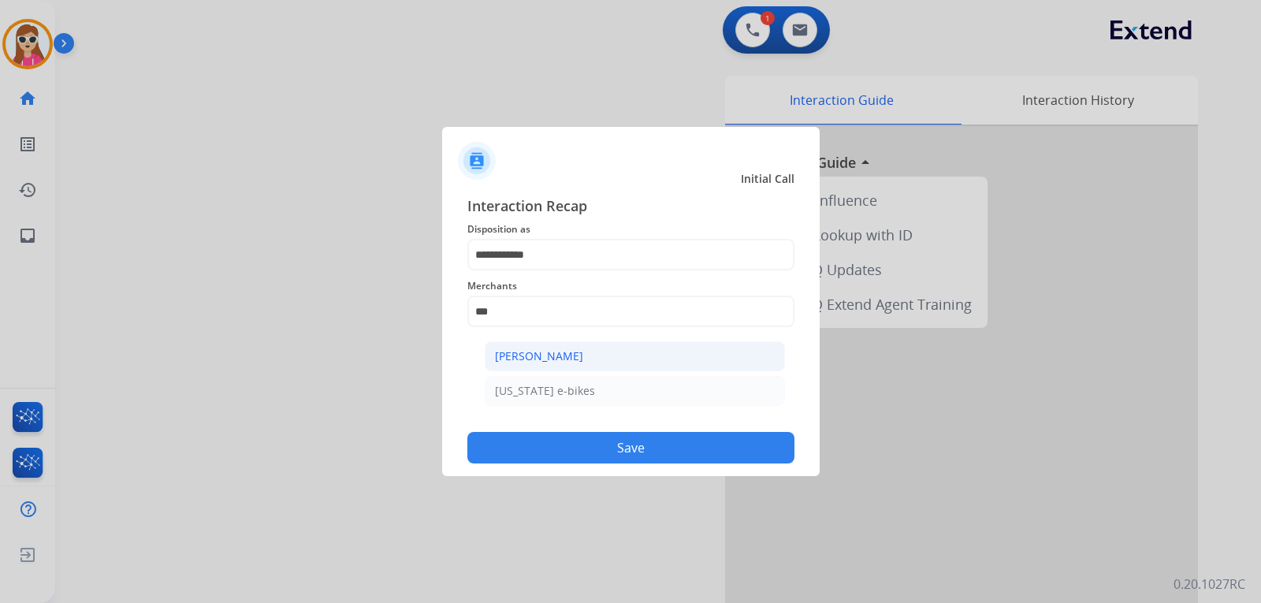
click at [595, 352] on li "[PERSON_NAME]" at bounding box center [635, 356] width 300 height 30
type input "**********"
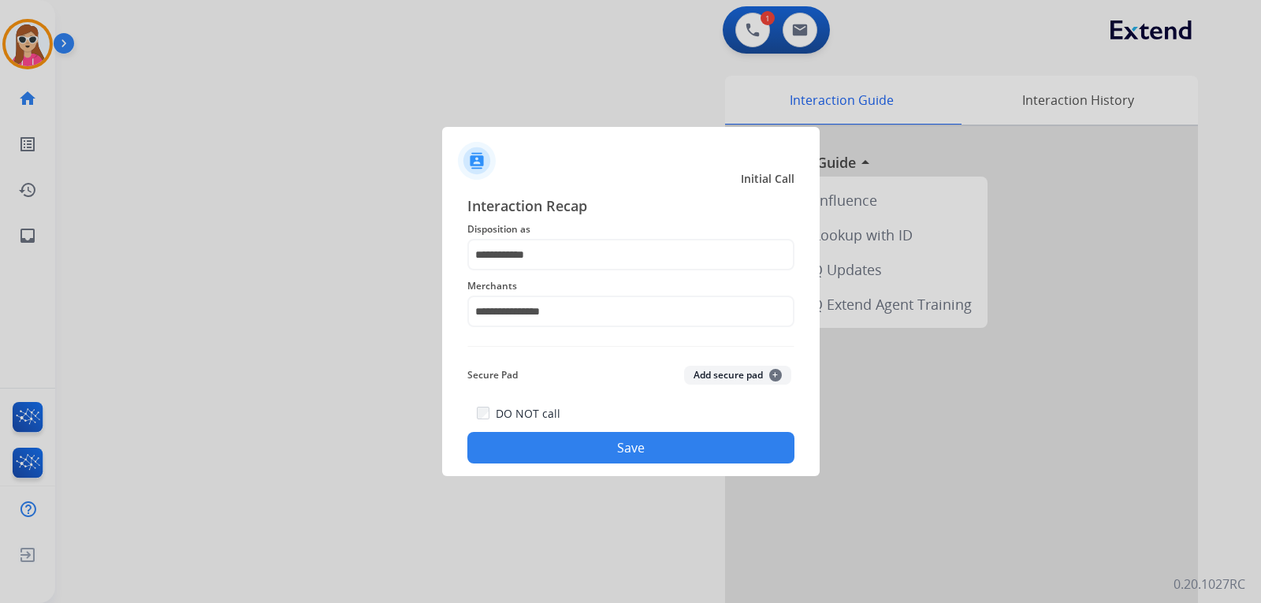
click at [639, 447] on button "Save" at bounding box center [630, 448] width 327 height 32
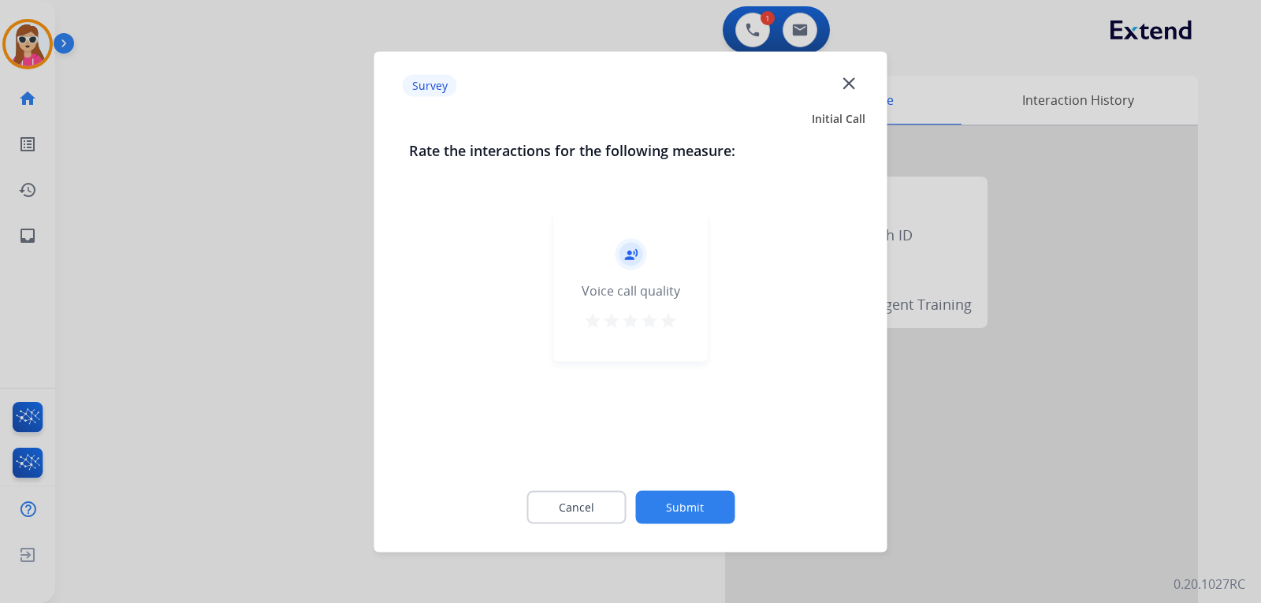
click at [678, 317] on div "record_voice_over Voice call quality star star star star star" at bounding box center [631, 286] width 154 height 150
click at [659, 321] on div "star star star star star" at bounding box center [630, 323] width 95 height 24
click at [662, 319] on mat-icon "star" at bounding box center [668, 320] width 19 height 19
click at [715, 492] on button "Submit" at bounding box center [684, 506] width 99 height 33
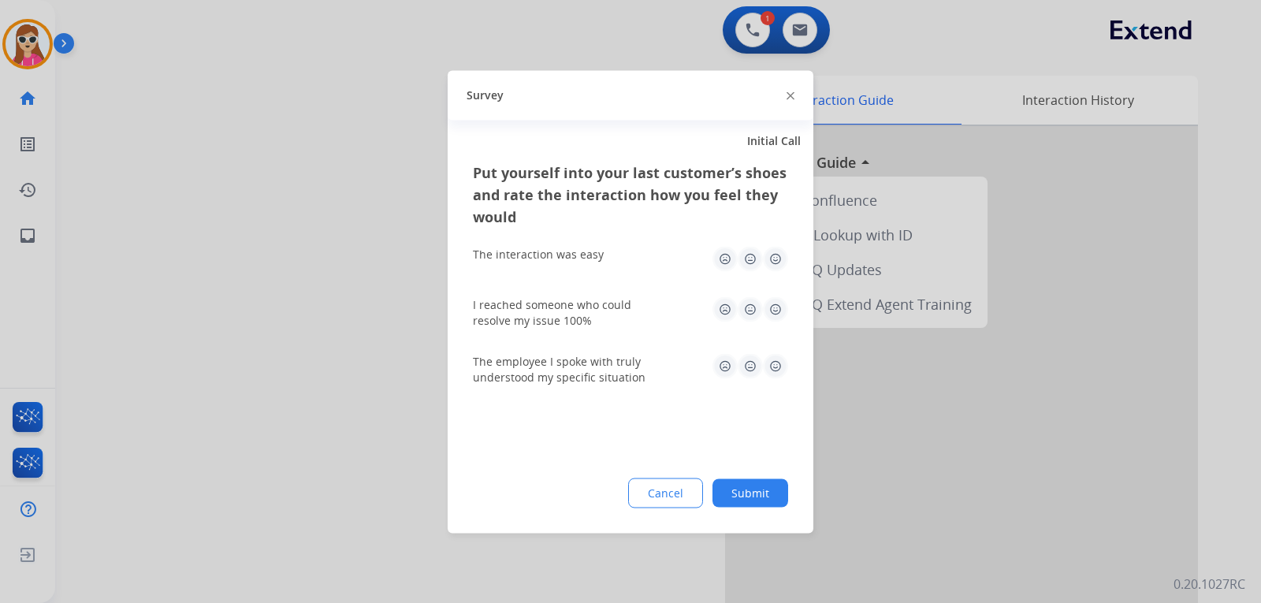
click at [783, 264] on img at bounding box center [775, 258] width 25 height 25
click at [778, 308] on img at bounding box center [775, 308] width 25 height 25
click at [769, 374] on img at bounding box center [775, 365] width 25 height 25
click at [728, 489] on button "Submit" at bounding box center [751, 492] width 76 height 28
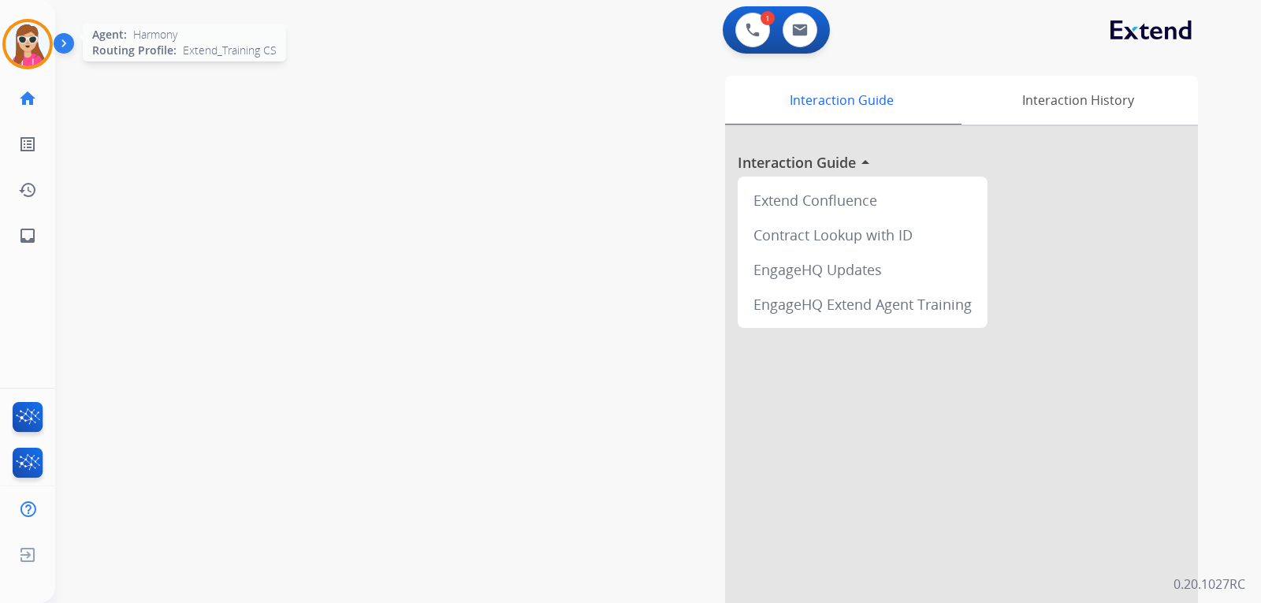
click at [30, 43] on img at bounding box center [28, 44] width 44 height 44
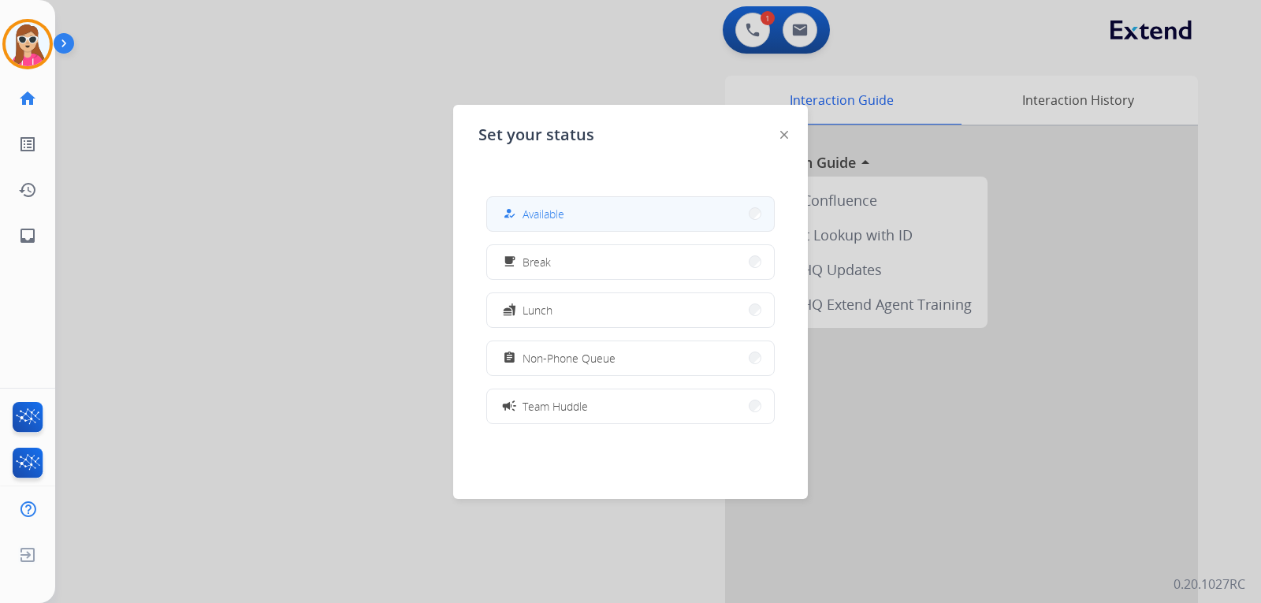
click at [588, 214] on button "how_to_reg Available" at bounding box center [630, 214] width 287 height 34
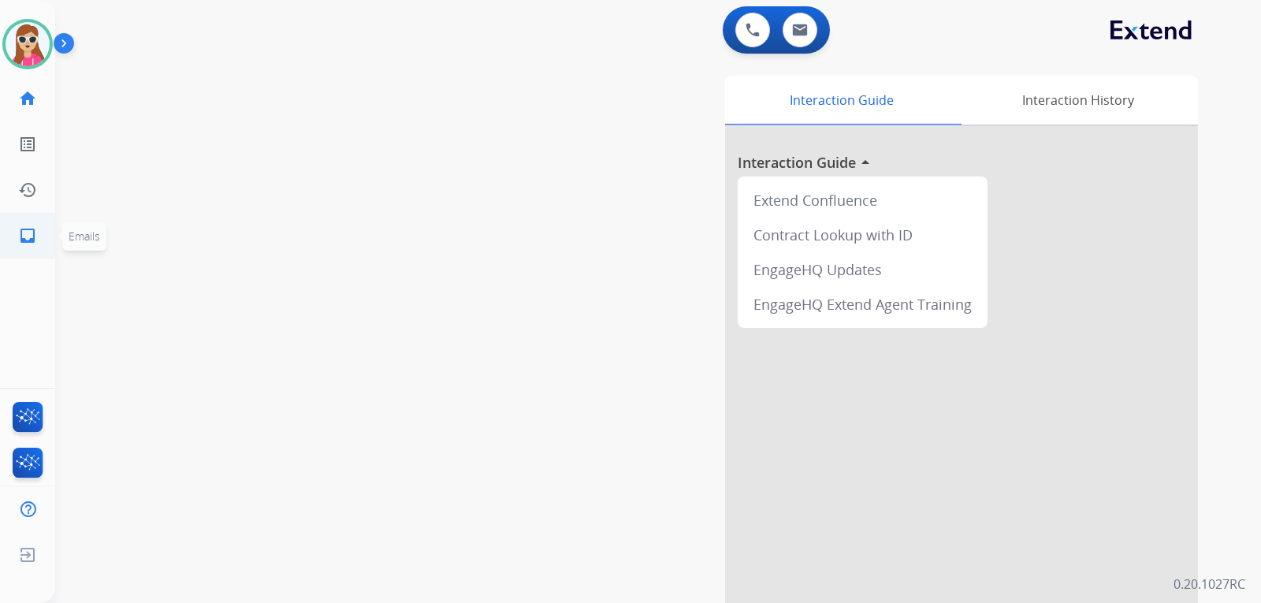
click at [31, 232] on mat-icon "inbox" at bounding box center [27, 235] width 19 height 19
select select "**********"
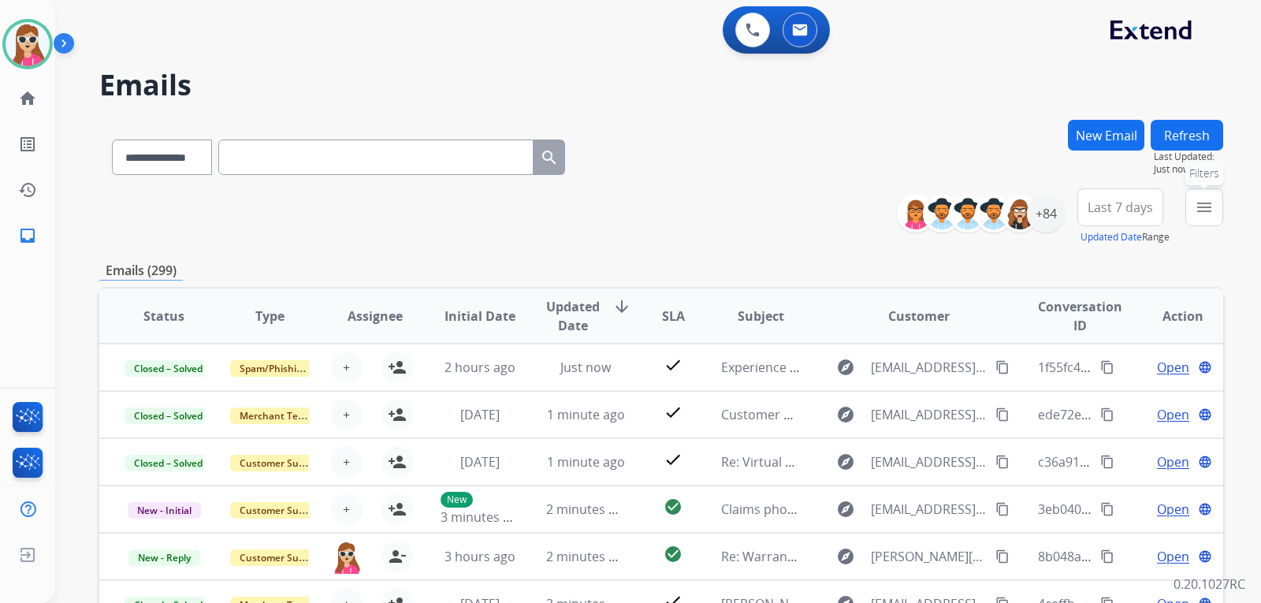
click at [1191, 206] on button "menu Filters" at bounding box center [1205, 207] width 38 height 38
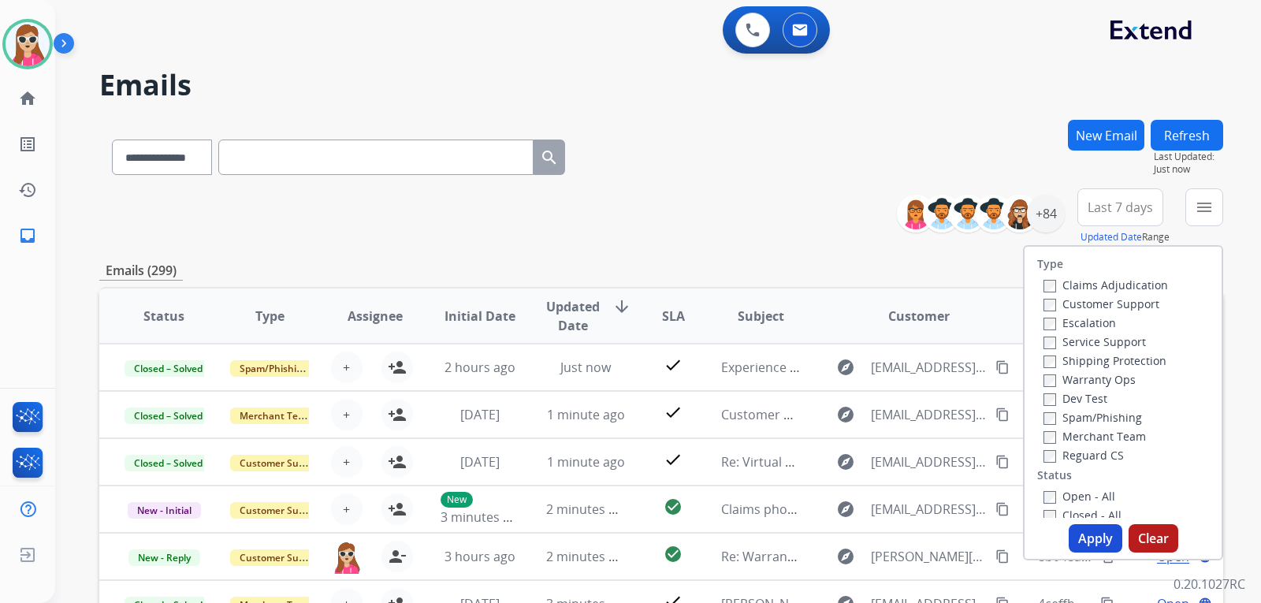
click at [1107, 304] on label "Customer Support" at bounding box center [1102, 303] width 116 height 15
click at [1130, 359] on label "Shipping Protection" at bounding box center [1105, 360] width 123 height 15
drag, startPoint x: 1109, startPoint y: 451, endPoint x: 1107, endPoint y: 482, distance: 30.8
click at [1110, 451] on label "Reguard CS" at bounding box center [1084, 455] width 80 height 15
click at [1099, 492] on label "Open - All" at bounding box center [1080, 496] width 72 height 15
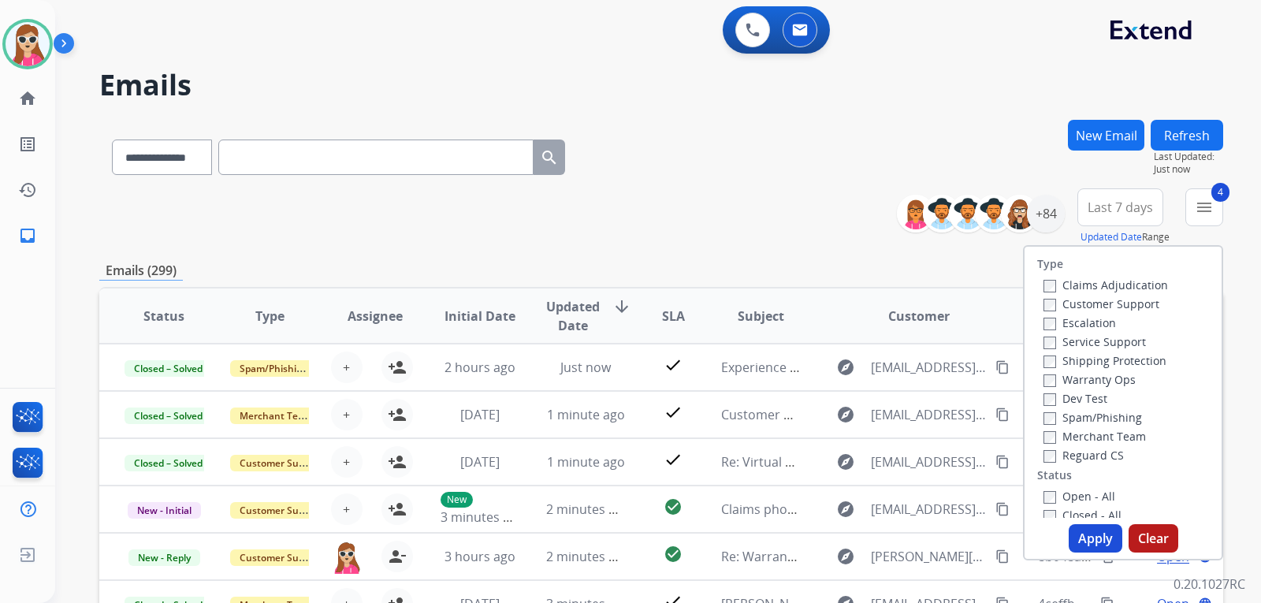
click at [1085, 547] on button "Apply" at bounding box center [1096, 538] width 54 height 28
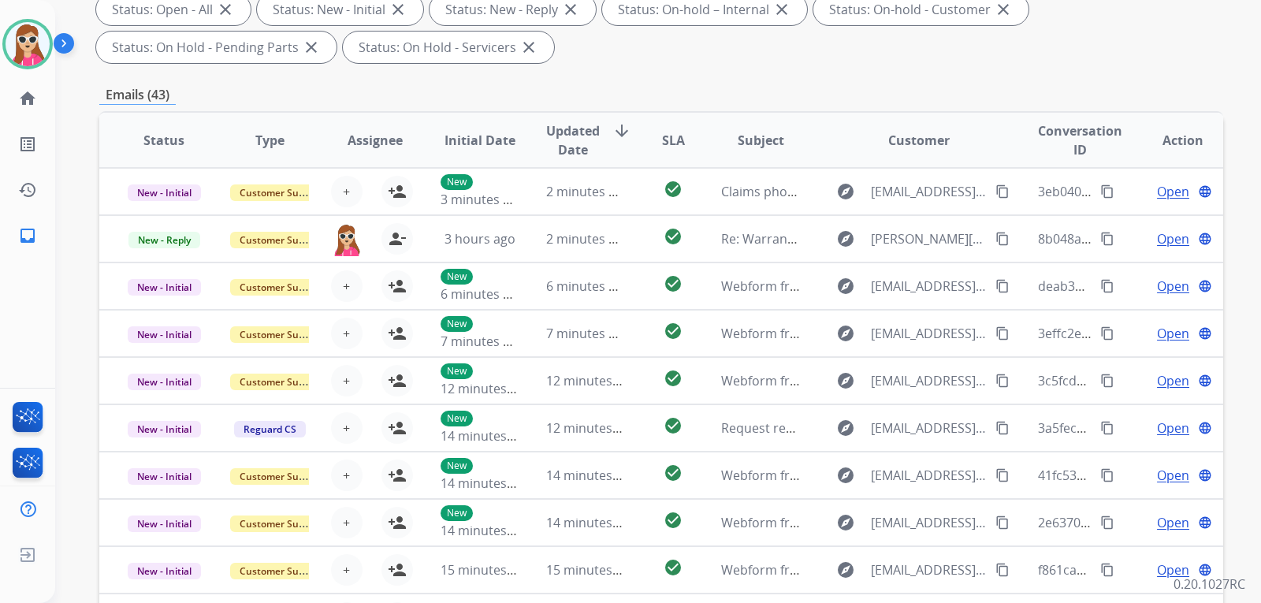
scroll to position [79, 0]
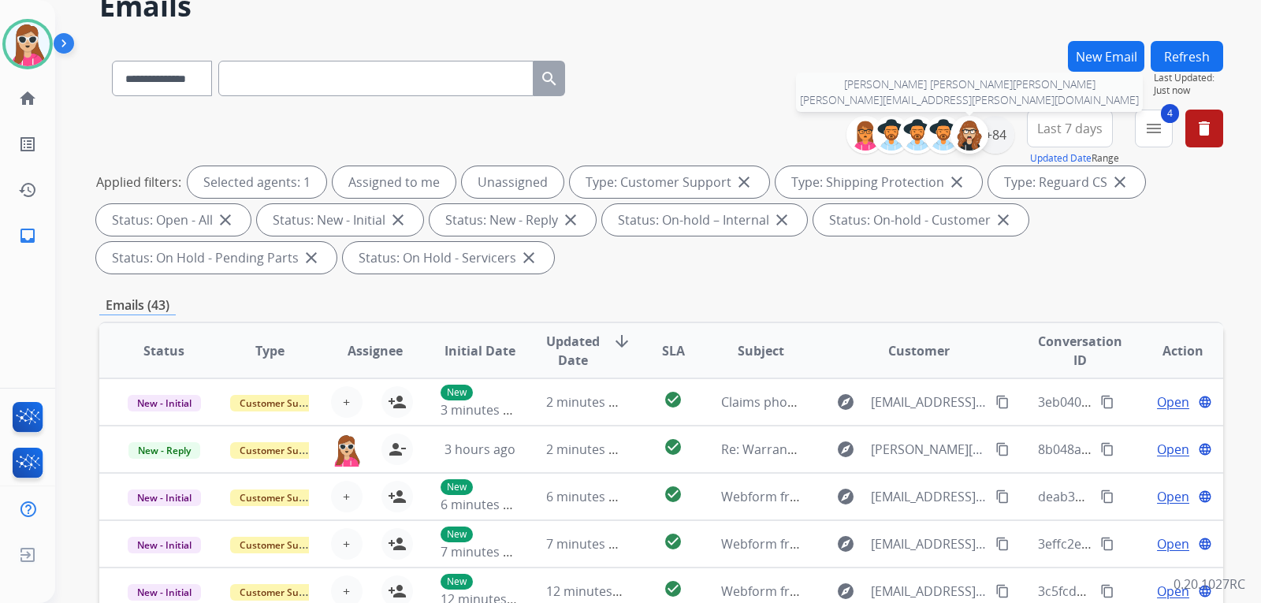
click at [983, 136] on div at bounding box center [970, 135] width 38 height 38
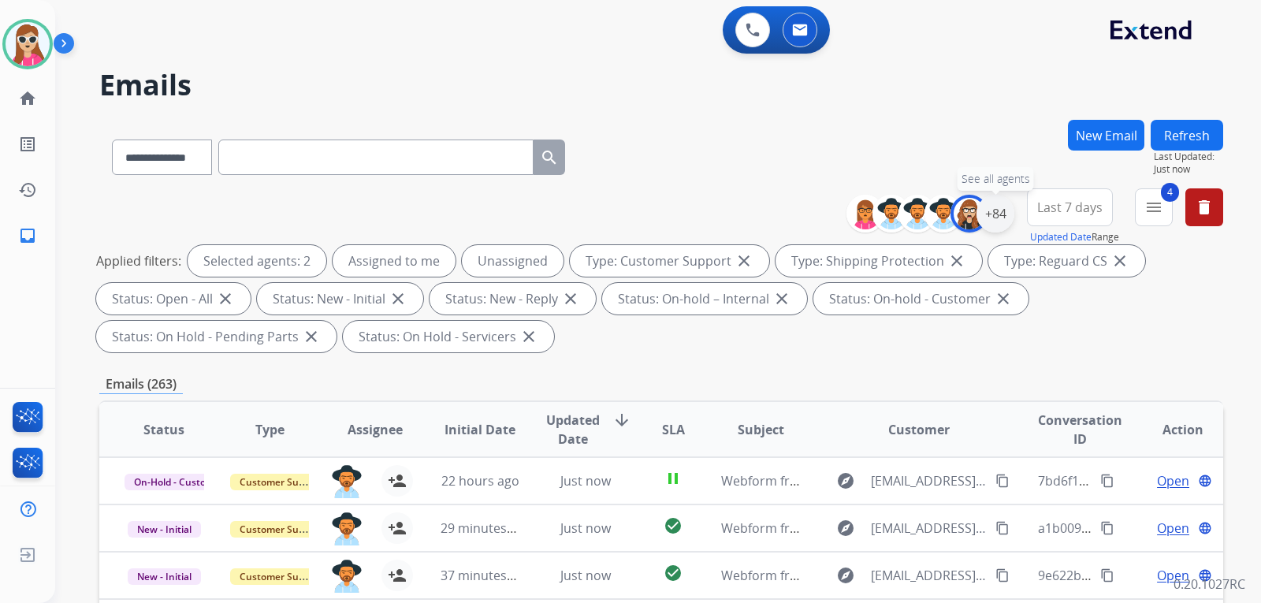
click at [991, 218] on div "+84" at bounding box center [996, 214] width 38 height 38
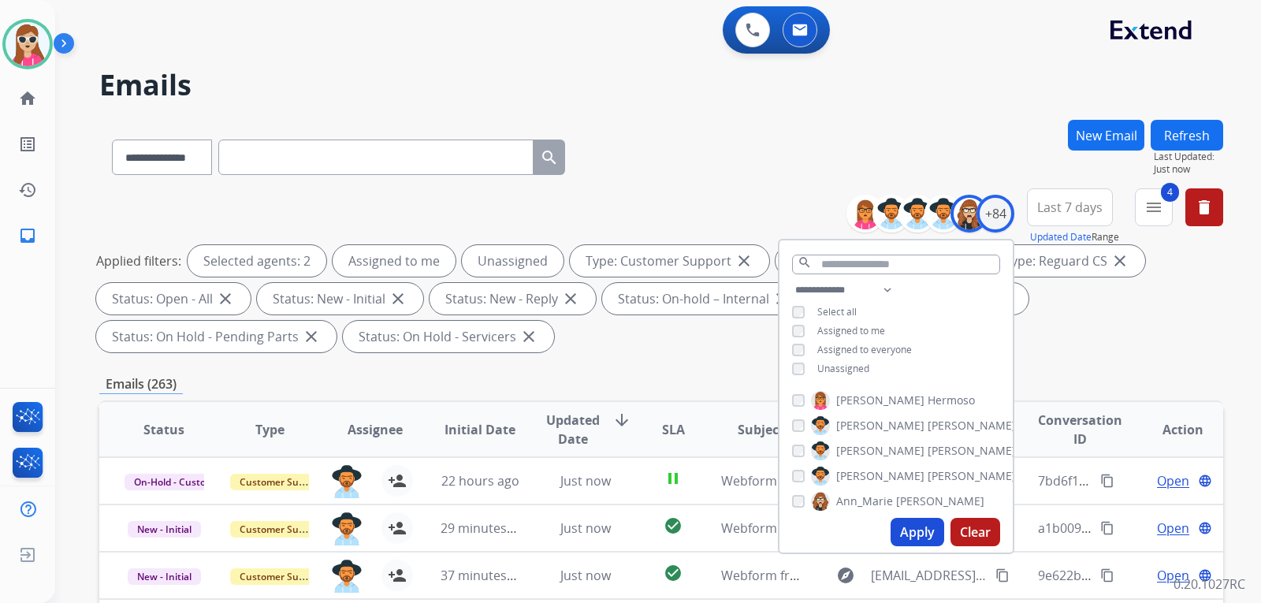
click at [836, 500] on span "Ann_Marie" at bounding box center [864, 501] width 57 height 16
click at [836, 371] on span "Unassigned" at bounding box center [843, 368] width 52 height 13
click at [915, 524] on button "Apply" at bounding box center [918, 532] width 54 height 28
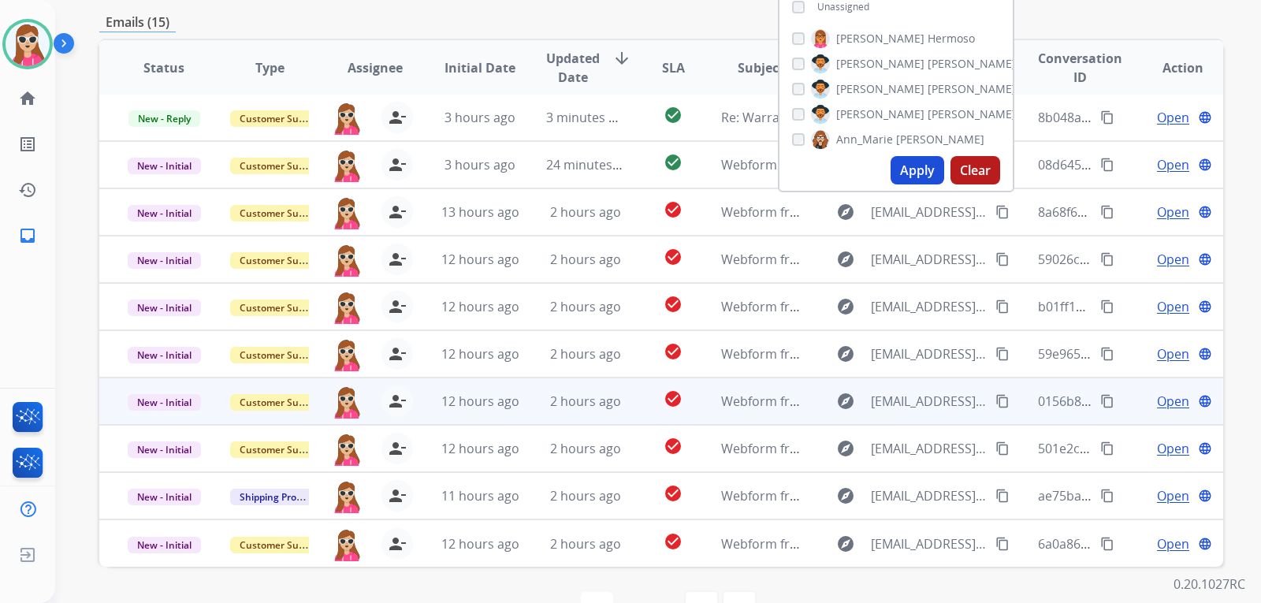
scroll to position [408, 0]
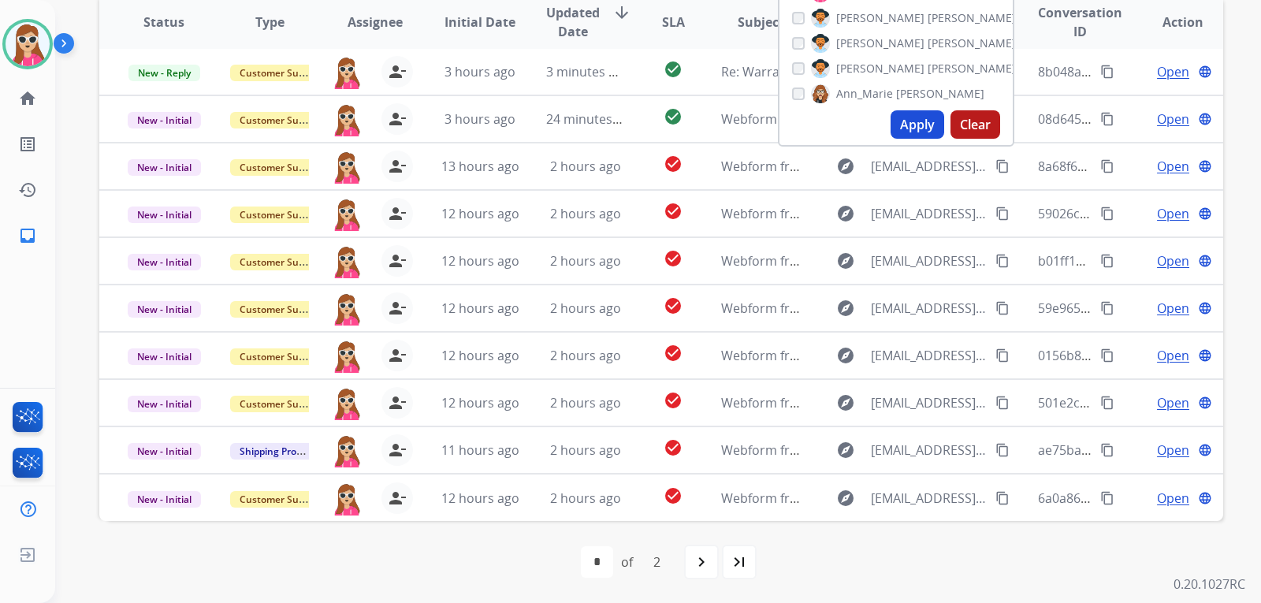
click at [709, 557] on mat-icon "navigate_next" at bounding box center [701, 562] width 19 height 19
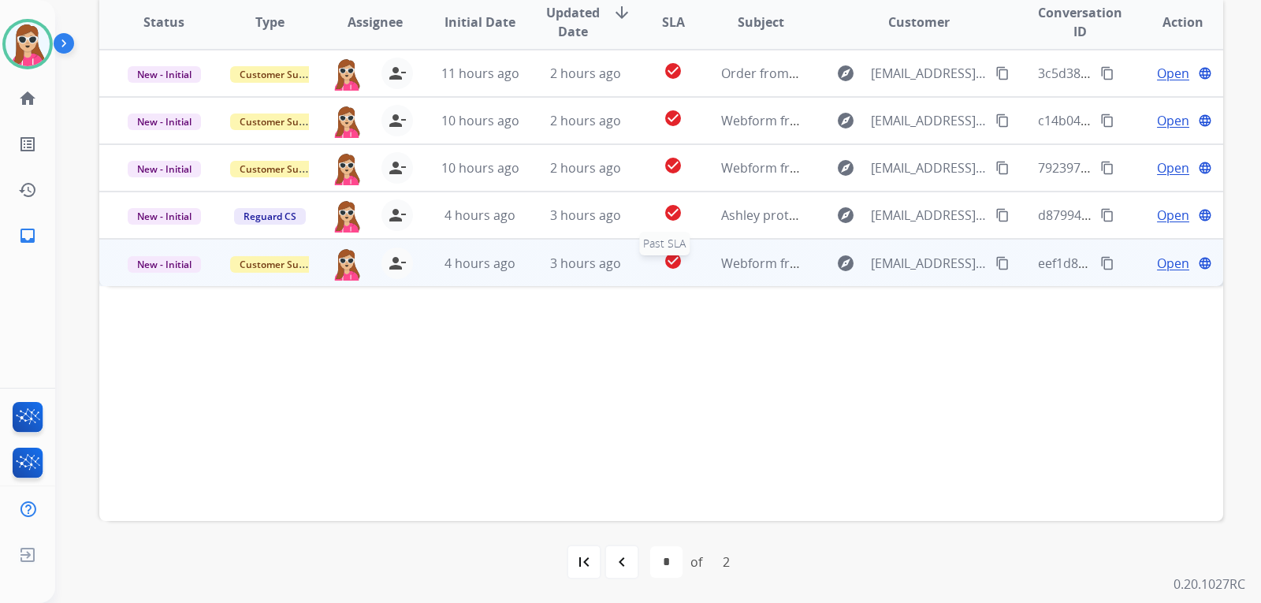
click at [685, 258] on div "check_circle" at bounding box center [673, 263] width 44 height 24
click at [1143, 263] on div "Open language" at bounding box center [1183, 262] width 80 height 19
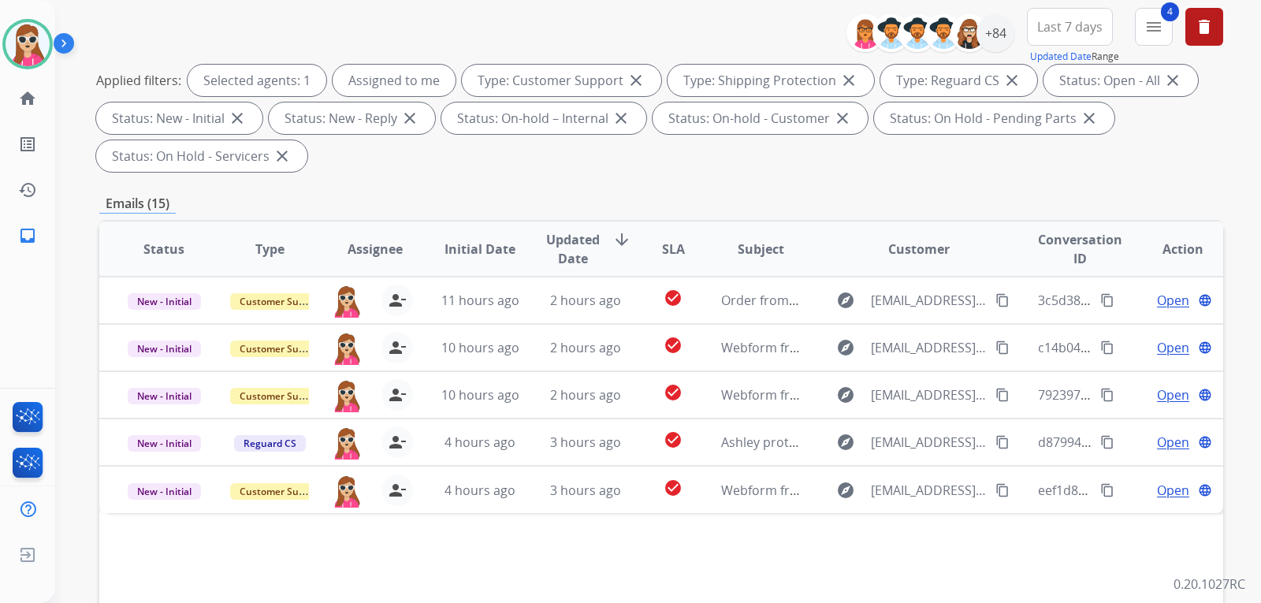
scroll to position [171, 0]
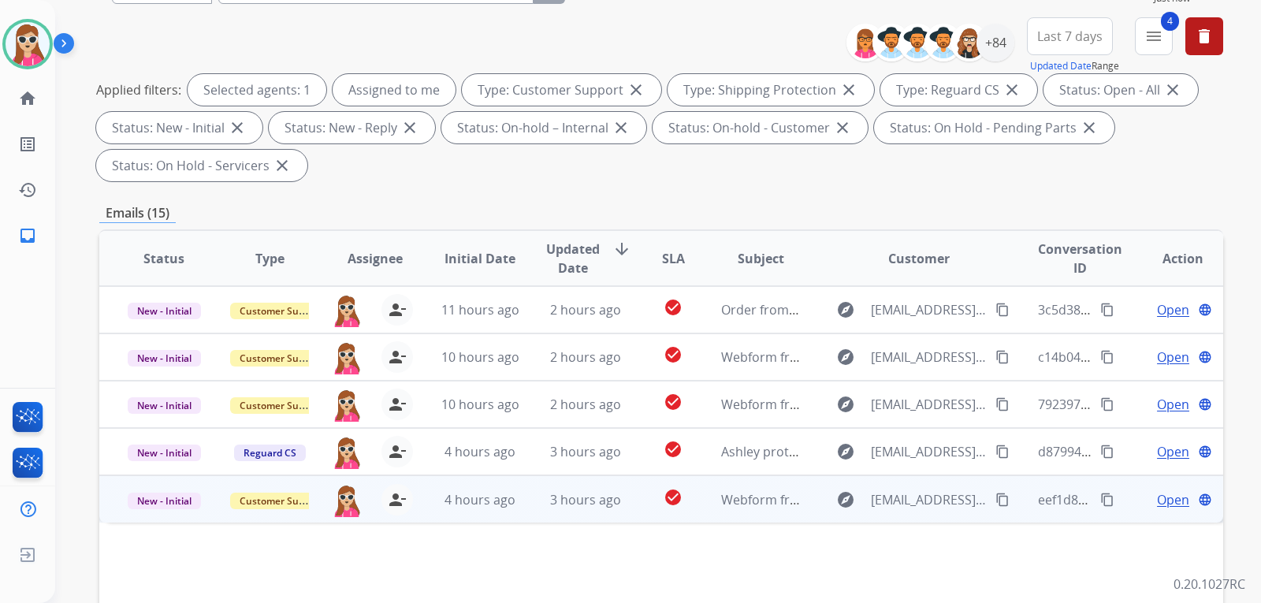
click at [1172, 501] on span "Open" at bounding box center [1173, 499] width 32 height 19
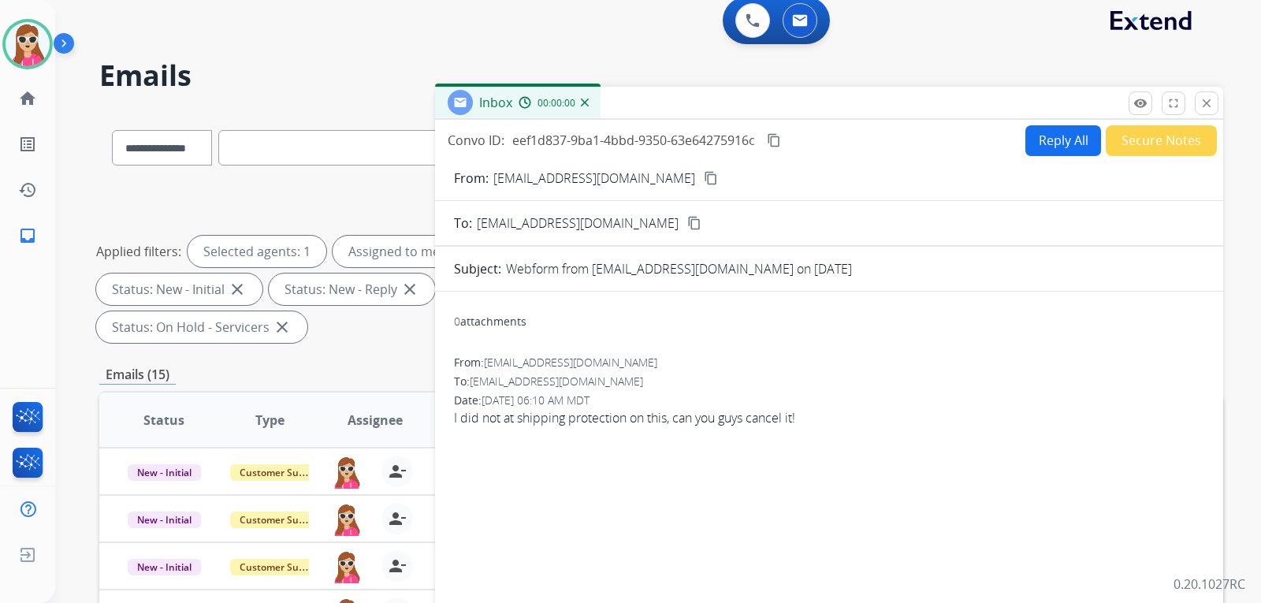
scroll to position [0, 0]
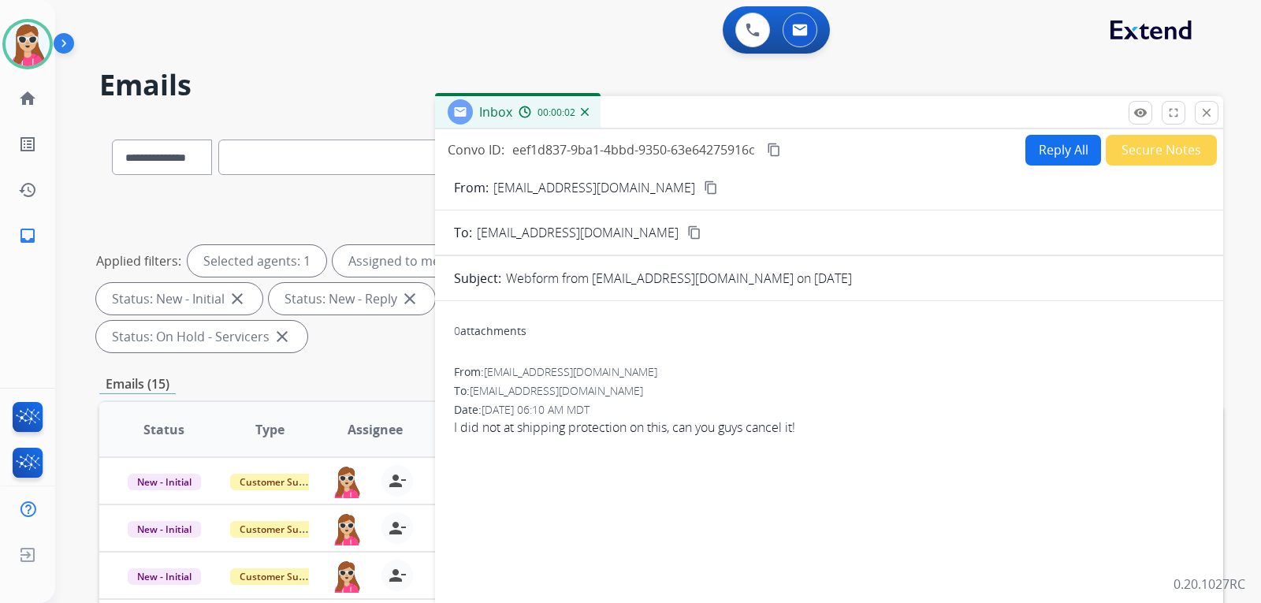
click at [1047, 147] on button "Reply All" at bounding box center [1064, 150] width 76 height 31
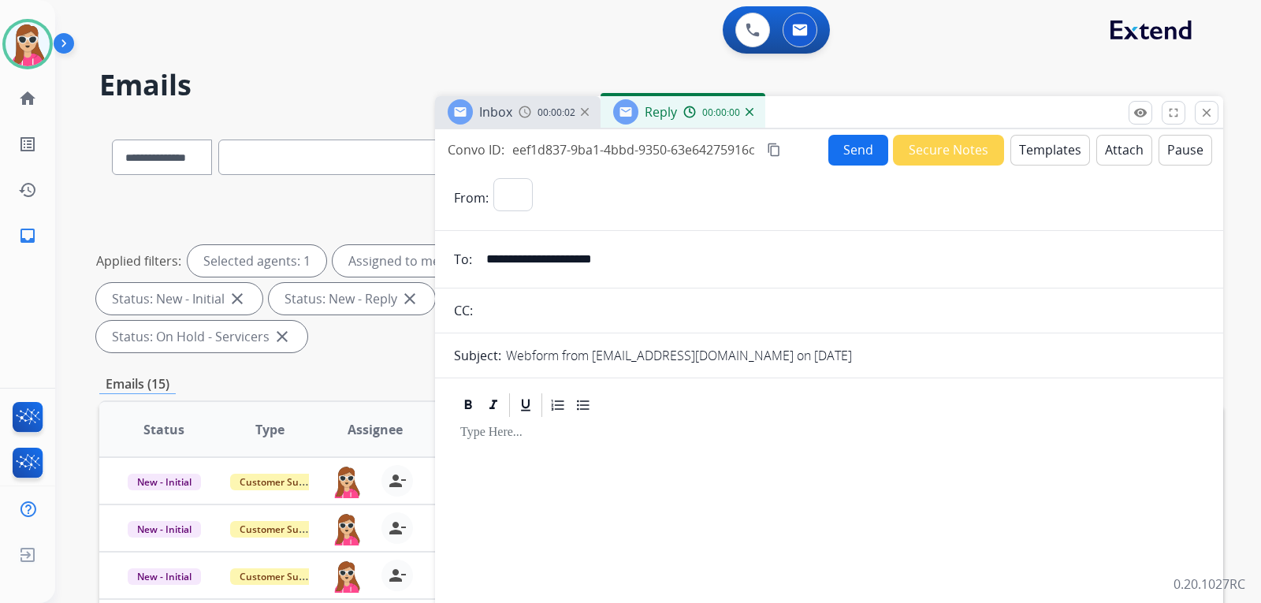
select select "**********"
click at [1048, 138] on button "Templates" at bounding box center [1051, 150] width 80 height 31
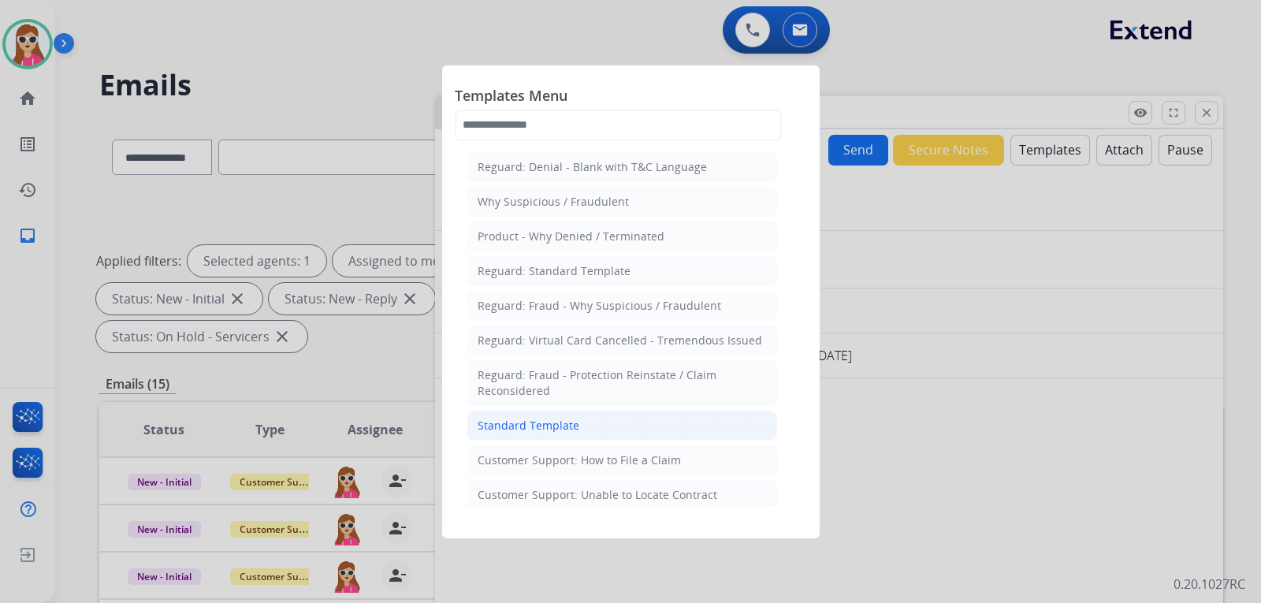
click at [647, 420] on li "Standard Template" at bounding box center [622, 426] width 310 height 30
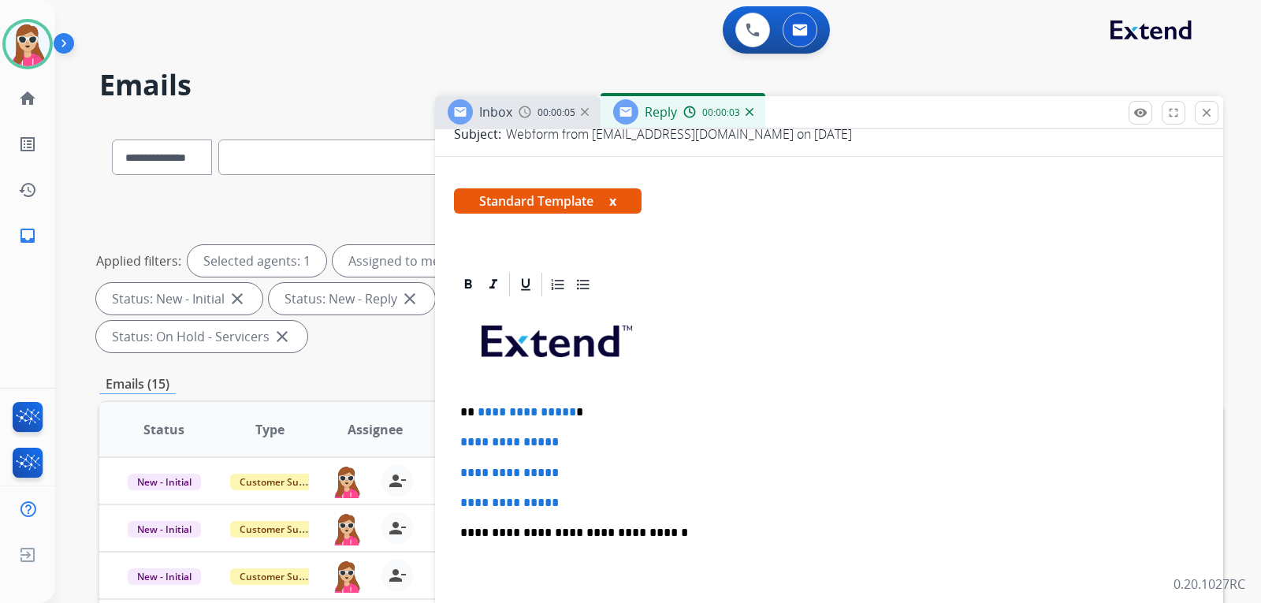
scroll to position [346, 0]
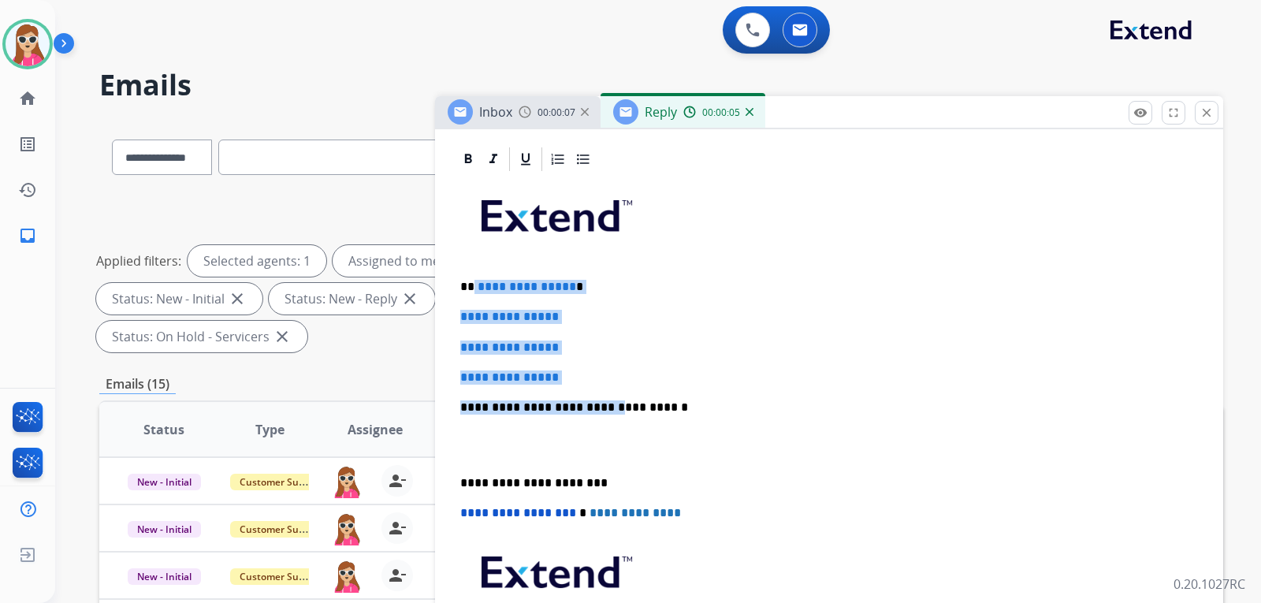
drag, startPoint x: 471, startPoint y: 284, endPoint x: 599, endPoint y: 392, distance: 167.2
click at [599, 392] on div "**********" at bounding box center [829, 444] width 750 height 542
click at [599, 386] on div "**********" at bounding box center [829, 444] width 750 height 542
drag, startPoint x: 599, startPoint y: 385, endPoint x: 478, endPoint y: 285, distance: 157.3
click at [478, 285] on div "**********" at bounding box center [829, 444] width 750 height 542
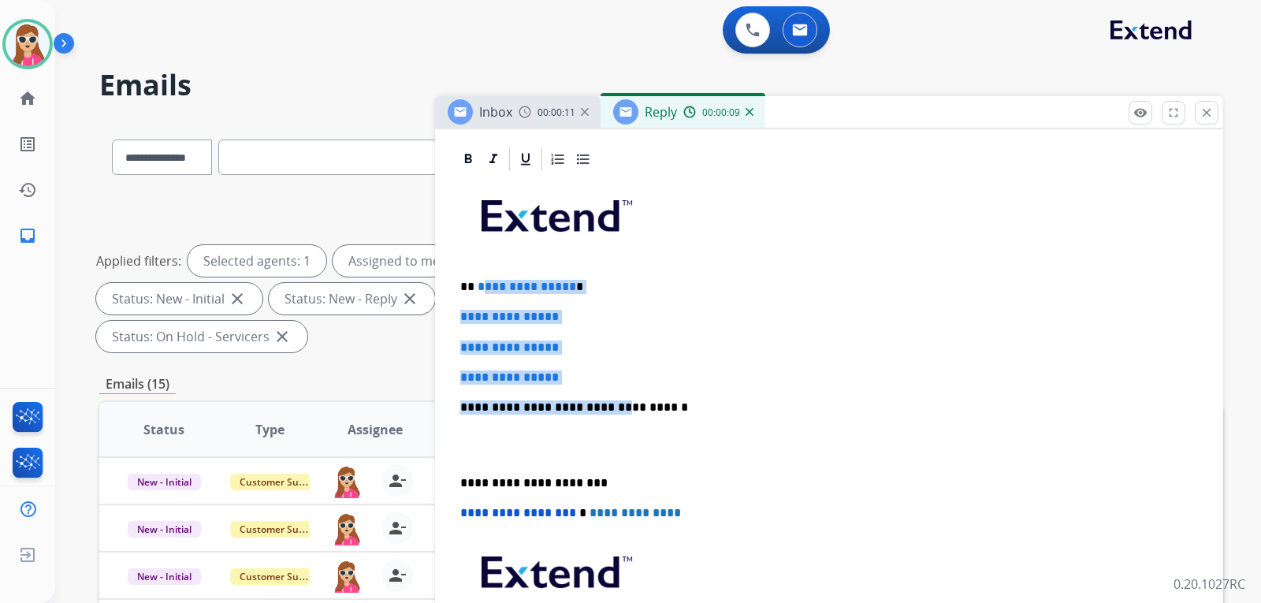
scroll to position [225, 0]
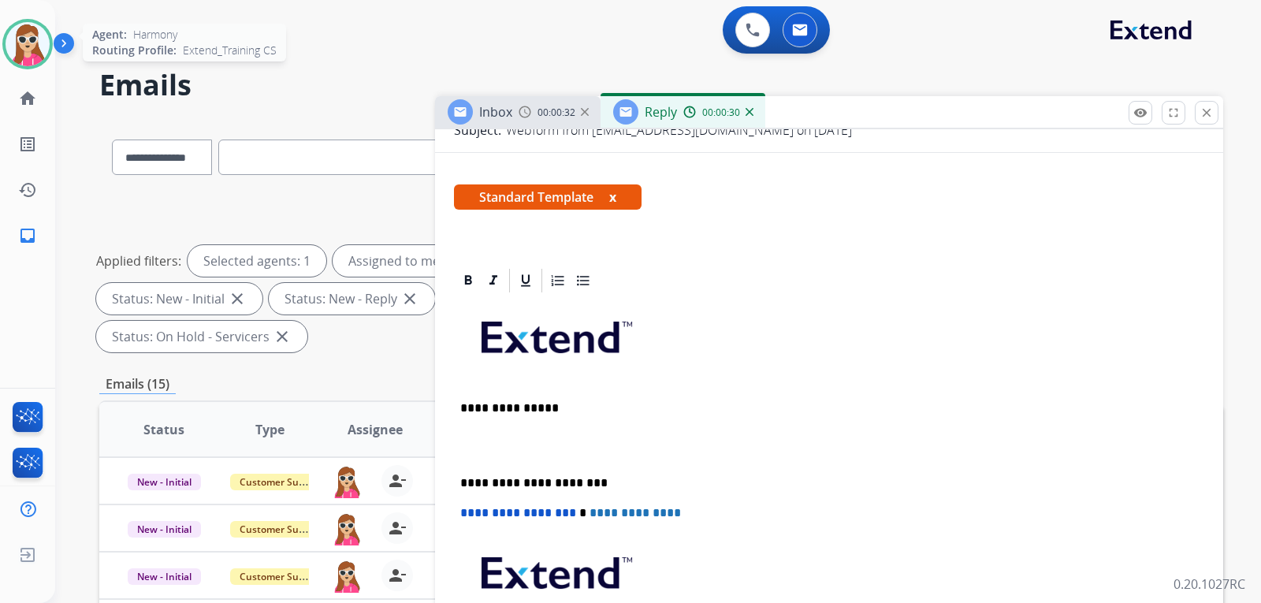
click at [28, 28] on img at bounding box center [28, 44] width 44 height 44
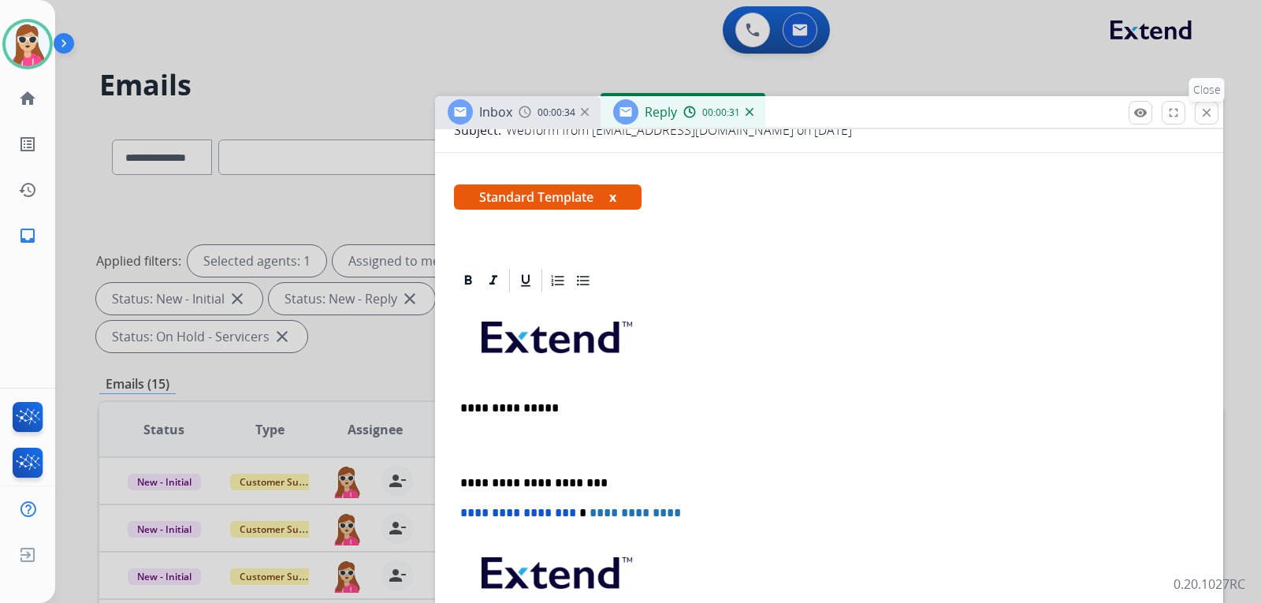
click at [1208, 112] on mat-icon "close" at bounding box center [1207, 113] width 14 height 14
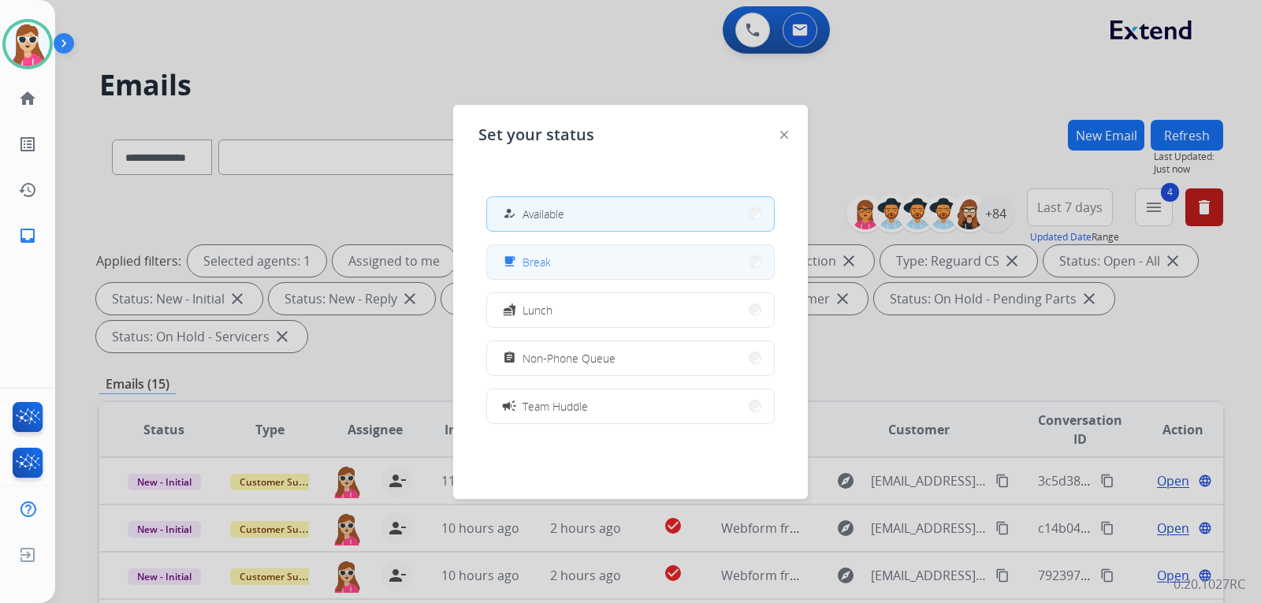
click at [639, 266] on button "free_breakfast Break" at bounding box center [630, 262] width 287 height 34
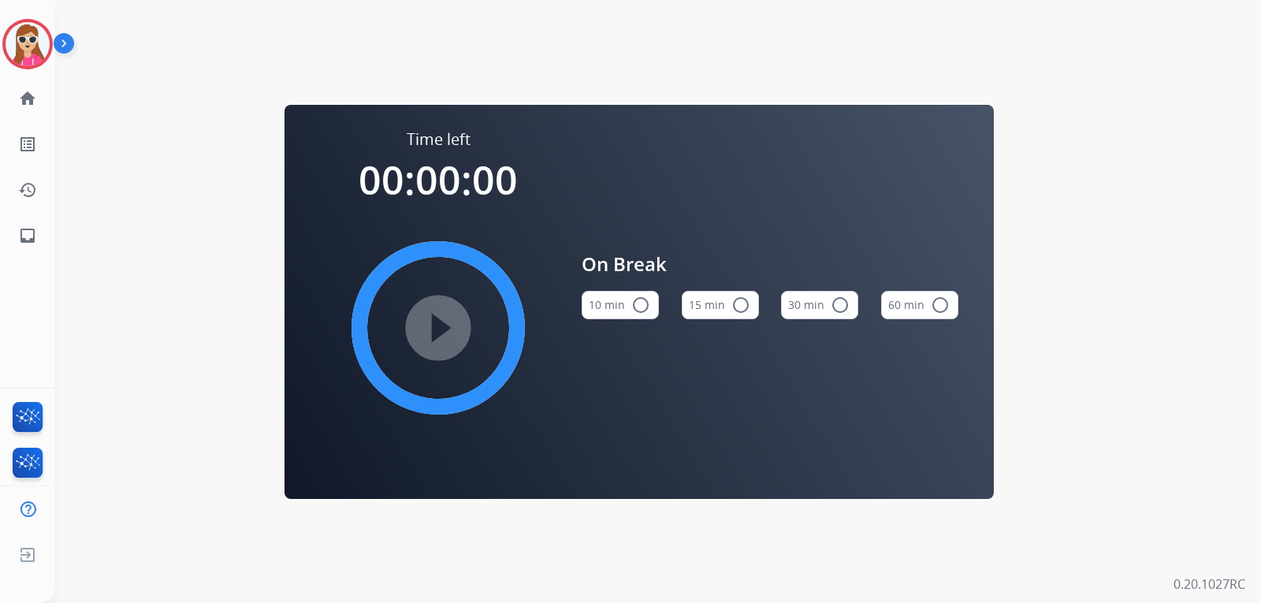
click at [910, 119] on div "Time left 00:00:00 play_circle_filled On Break 10 min radio_button_unchecked 15…" at bounding box center [639, 302] width 709 height 394
click at [12, 55] on img at bounding box center [28, 44] width 44 height 44
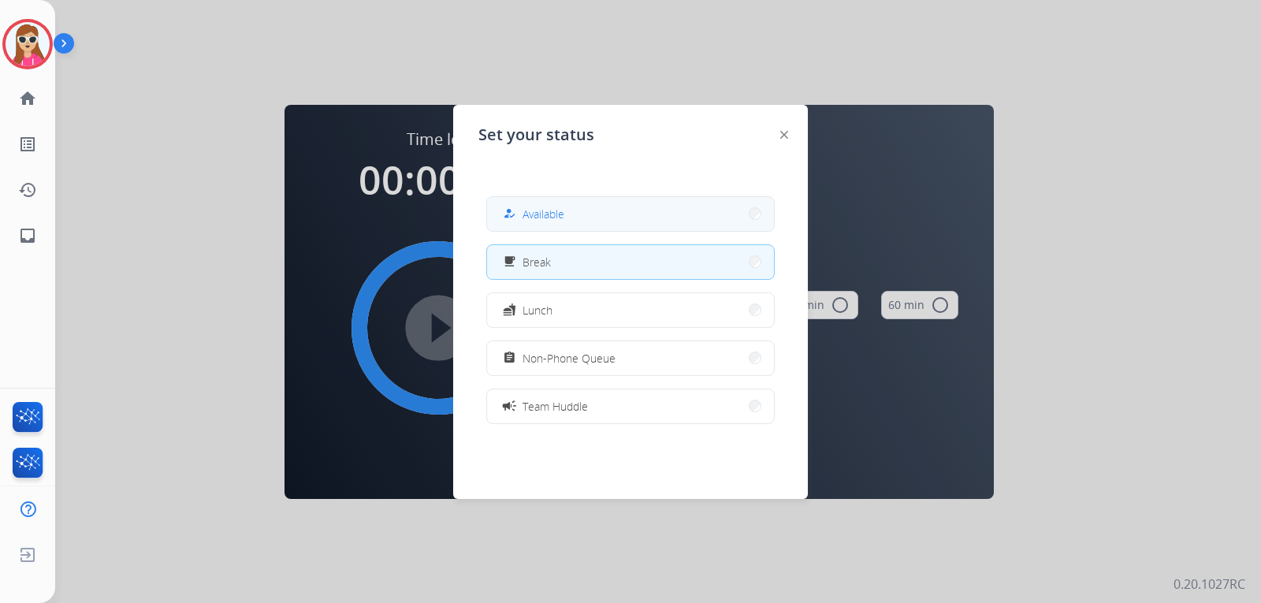
click at [603, 215] on button "how_to_reg Available" at bounding box center [630, 214] width 287 height 34
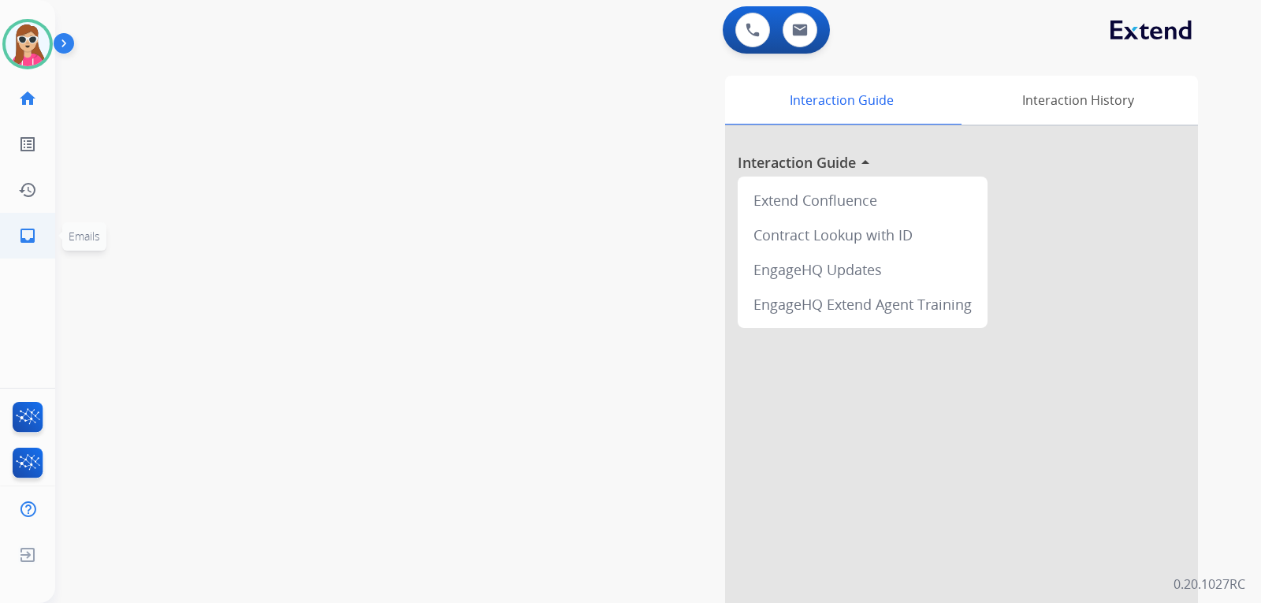
click at [29, 238] on mat-icon "inbox" at bounding box center [27, 235] width 19 height 19
select select "**********"
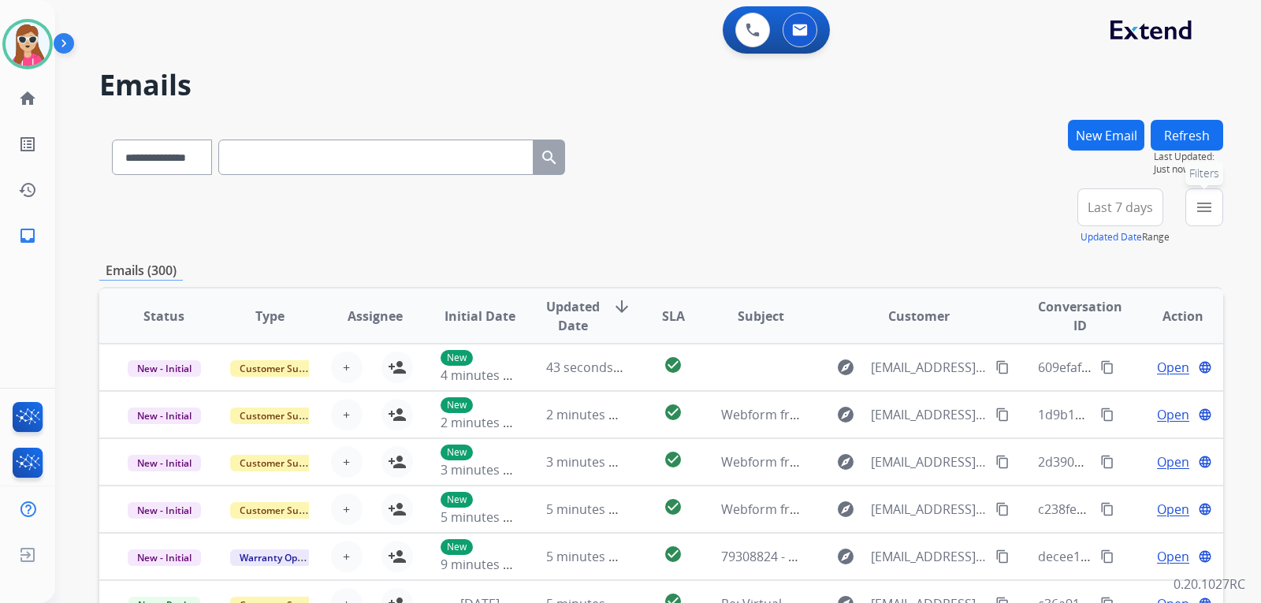
click at [1216, 204] on button "menu Filters" at bounding box center [1205, 207] width 38 height 38
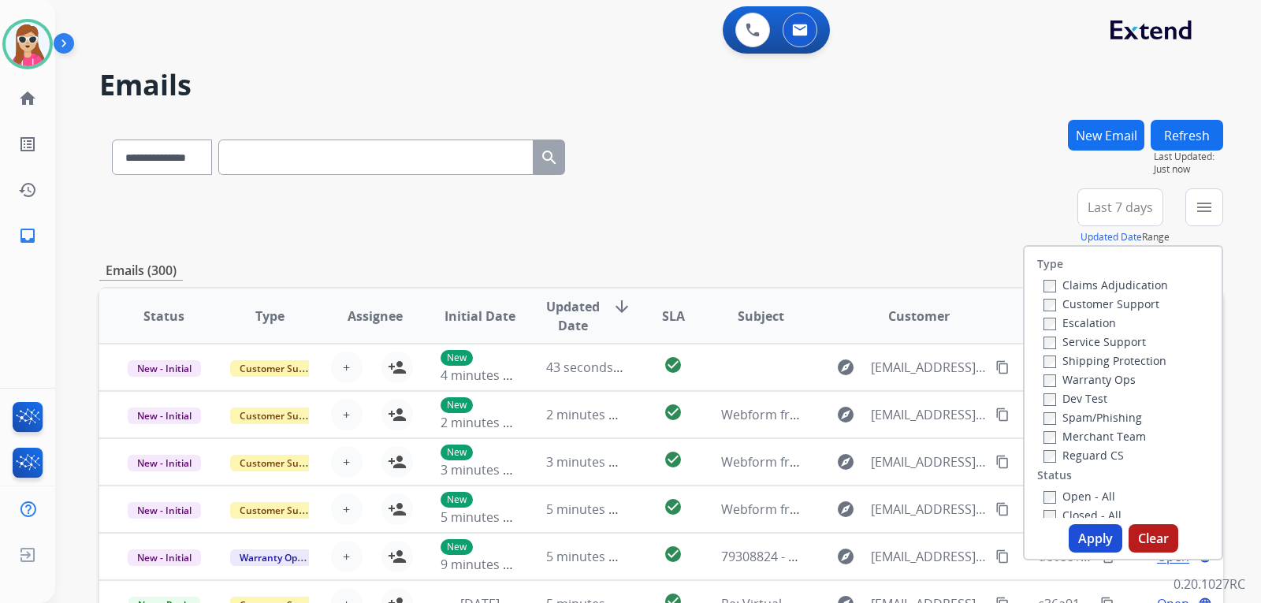
drag, startPoint x: 1141, startPoint y: 300, endPoint x: 1132, endPoint y: 322, distance: 24.0
click at [1141, 300] on label "Customer Support" at bounding box center [1102, 303] width 116 height 15
click at [1134, 356] on label "Shipping Protection" at bounding box center [1105, 360] width 123 height 15
click at [1108, 455] on label "Reguard CS" at bounding box center [1084, 455] width 80 height 15
click at [1087, 482] on div "Type Claims Adjudication Customer Support Escalation Service Support Shipping P…" at bounding box center [1123, 382] width 197 height 271
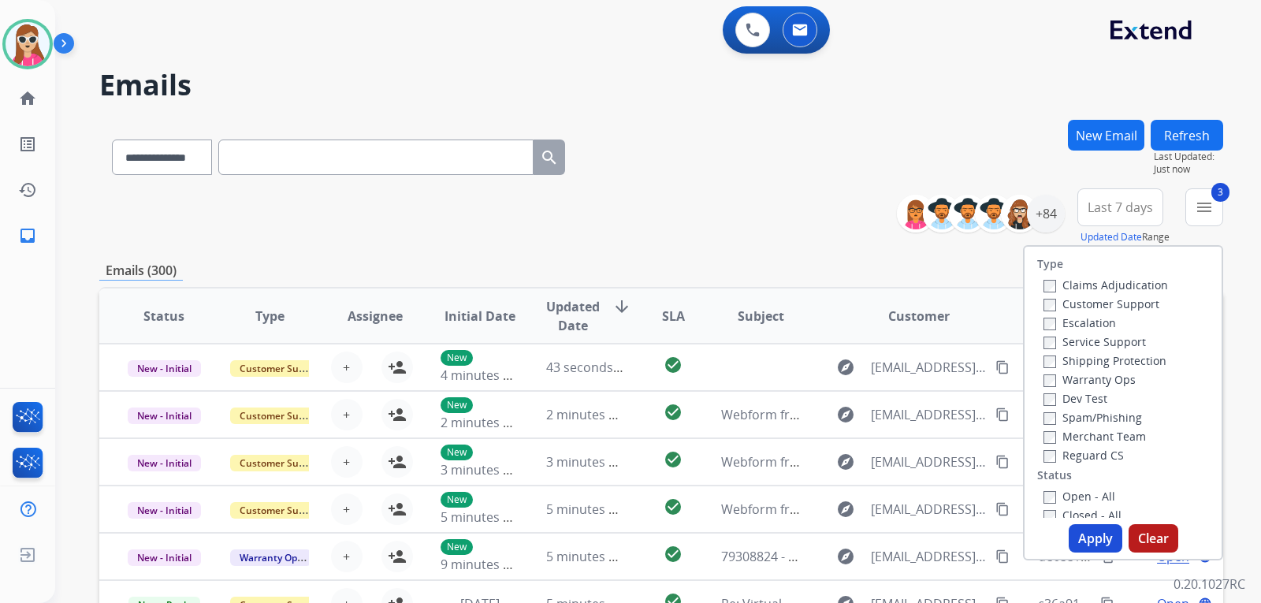
click at [1091, 489] on label "Open - All" at bounding box center [1080, 496] width 72 height 15
drag, startPoint x: 1084, startPoint y: 535, endPoint x: 1081, endPoint y: 525, distance: 10.7
click at [1084, 531] on button "Apply" at bounding box center [1096, 538] width 54 height 28
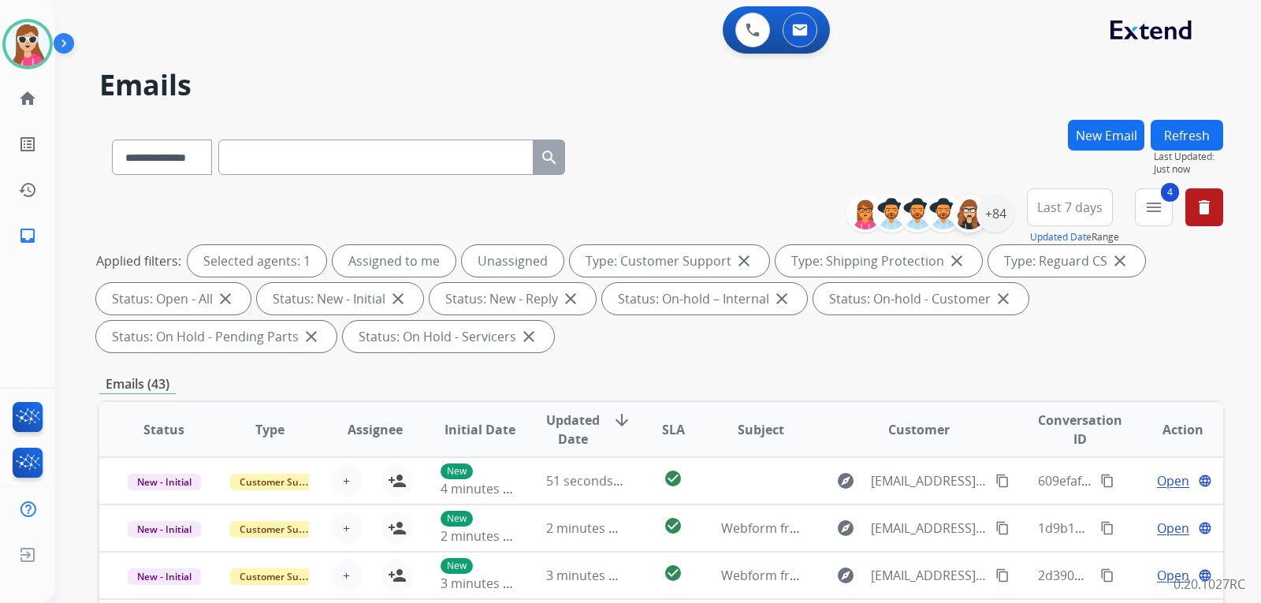
click at [971, 202] on div "**********" at bounding box center [936, 213] width 156 height 50
click at [1011, 209] on div "+84" at bounding box center [996, 214] width 38 height 38
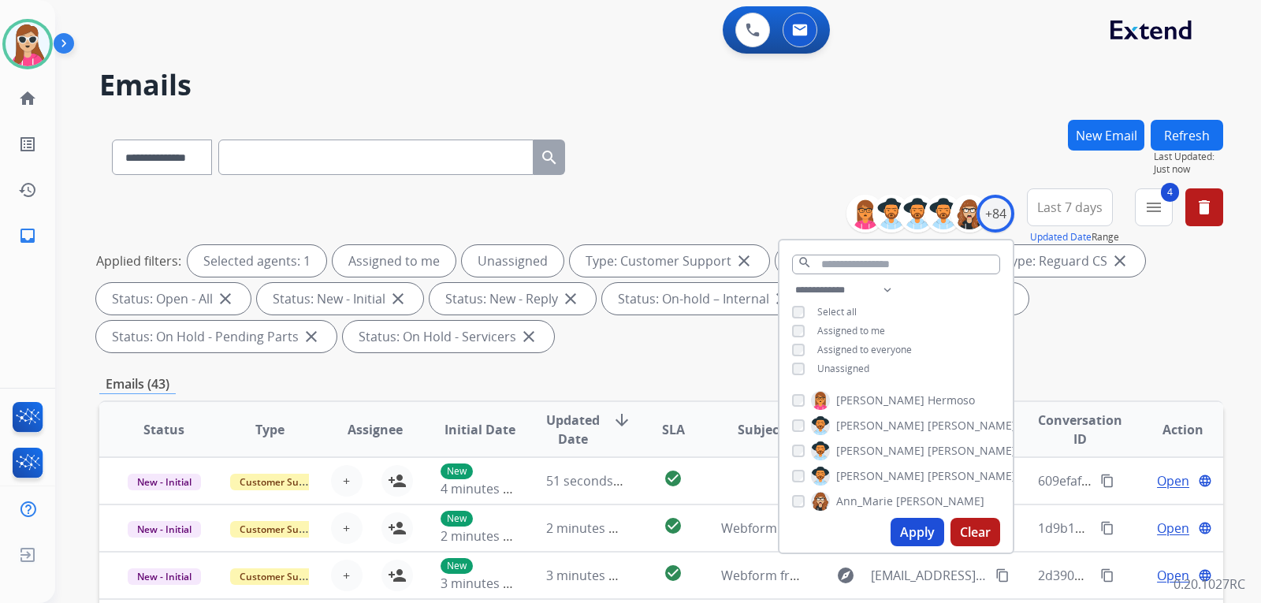
click at [851, 366] on span "Unassigned" at bounding box center [843, 368] width 52 height 13
click at [911, 530] on button "Apply" at bounding box center [918, 532] width 54 height 28
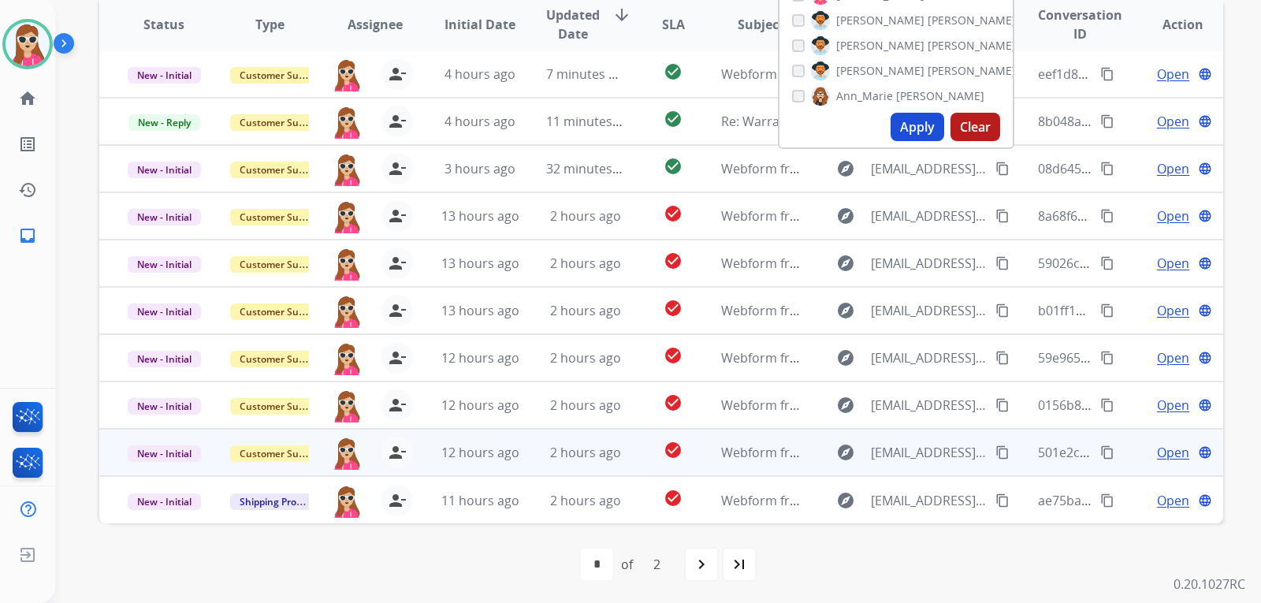
scroll to position [408, 0]
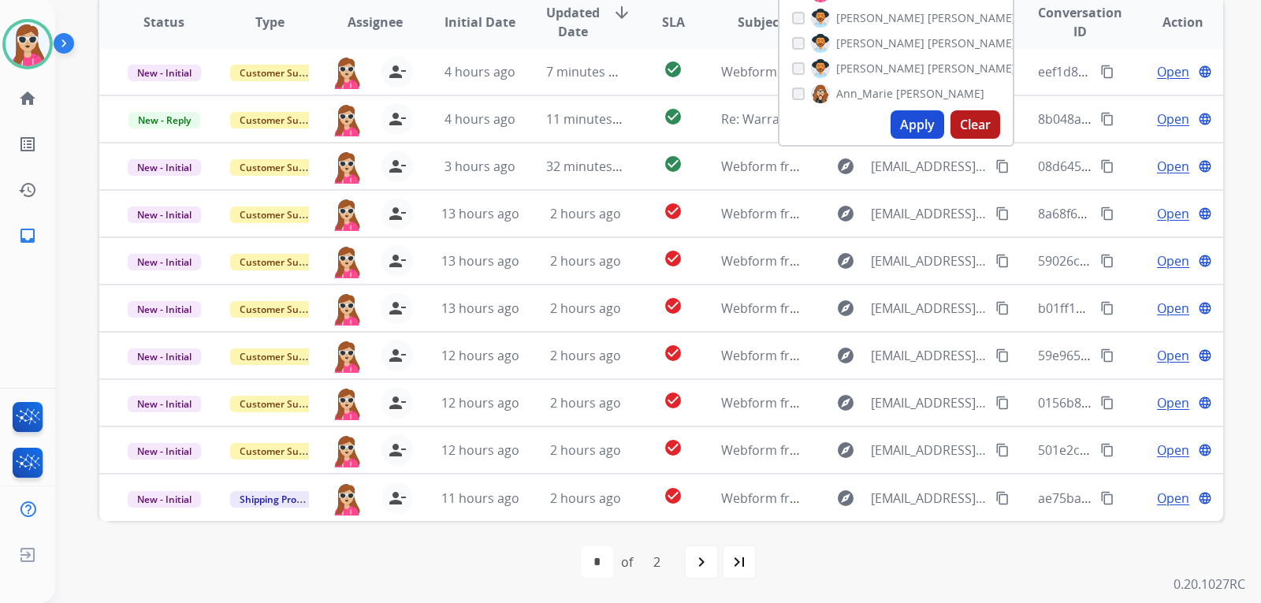
click at [918, 550] on div "first_page navigate_before * * of 2 navigate_next last_page" at bounding box center [661, 562] width 1124 height 32
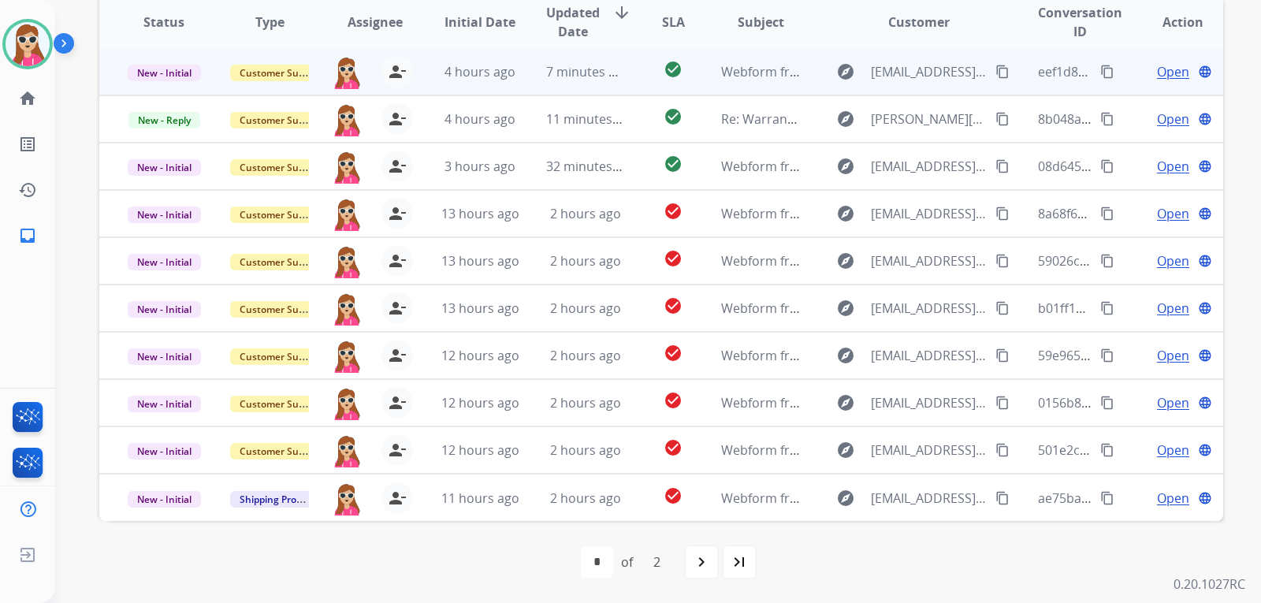
click at [1157, 71] on span "Open" at bounding box center [1173, 71] width 32 height 19
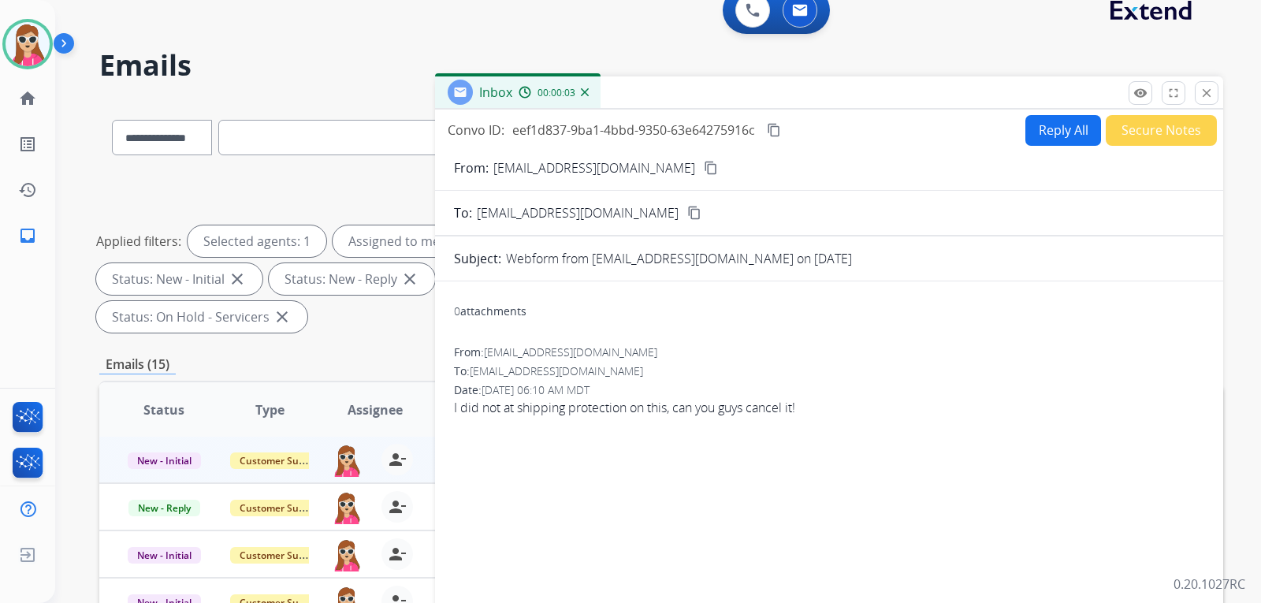
scroll to position [13, 0]
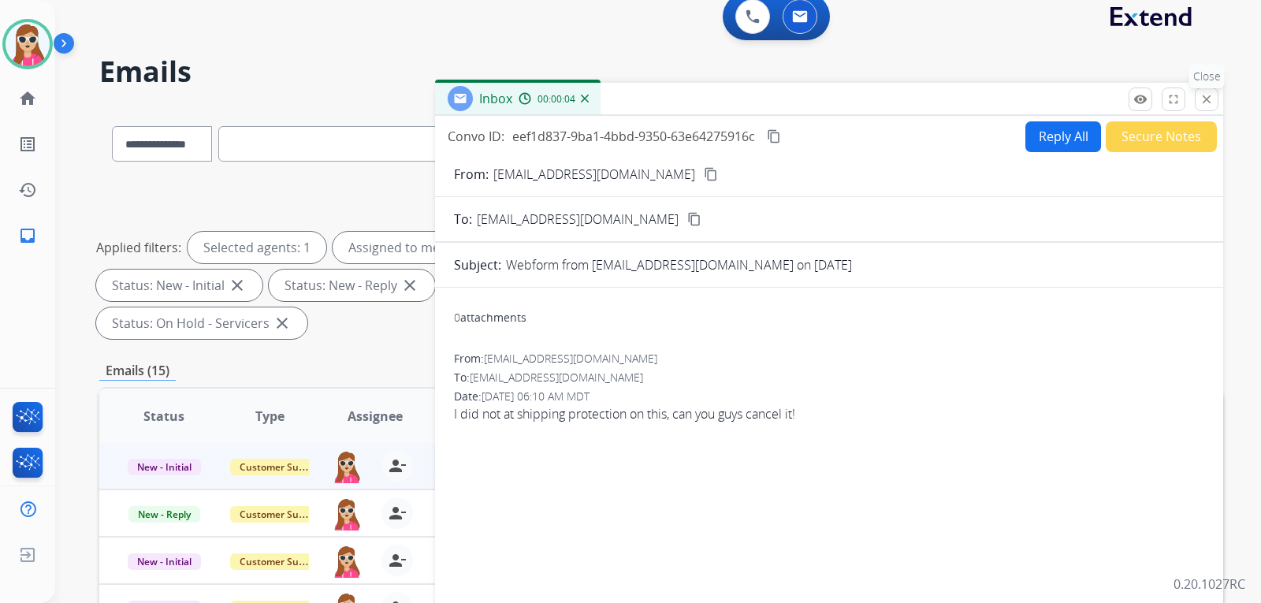
click at [1197, 106] on button "close Close" at bounding box center [1207, 100] width 24 height 24
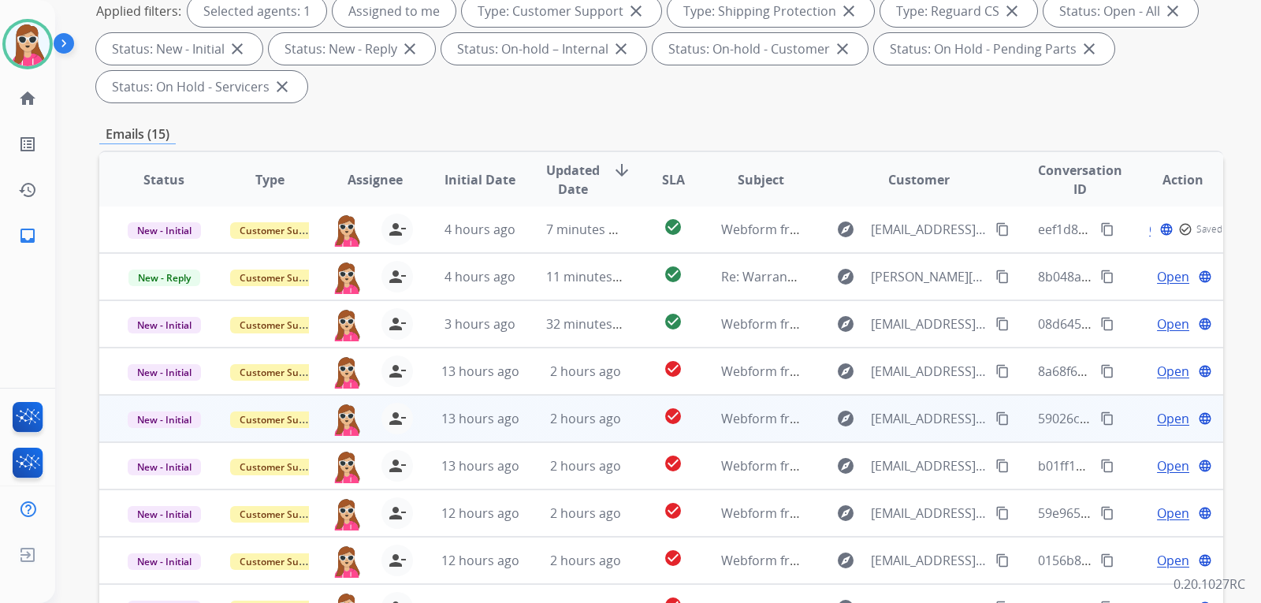
scroll to position [0, 0]
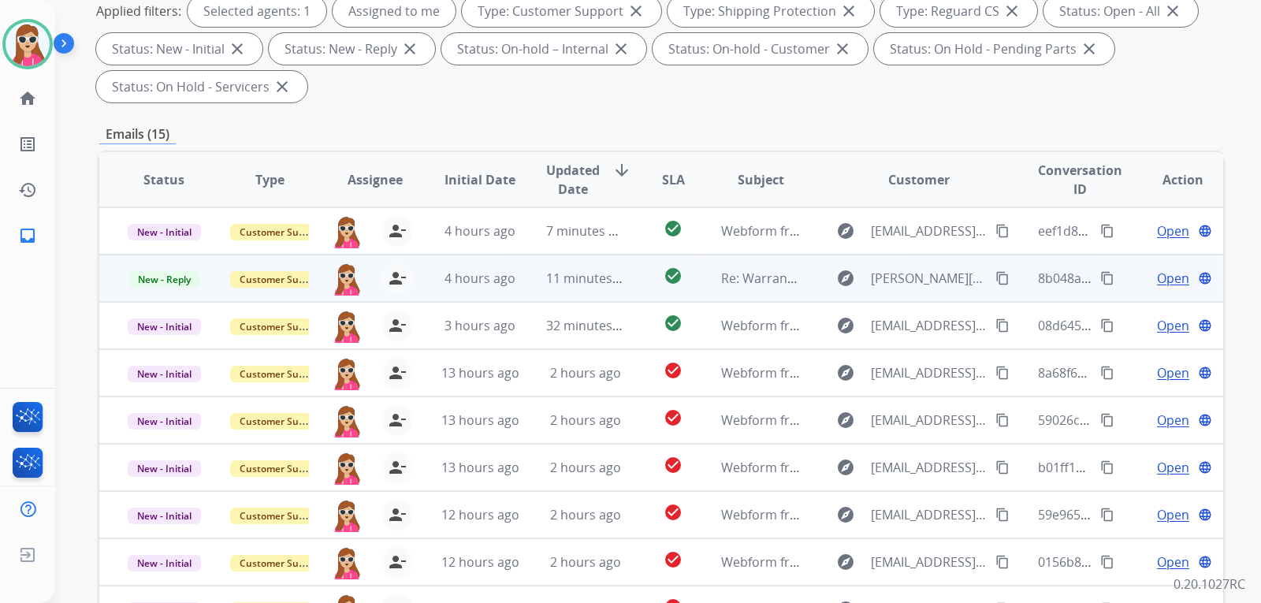
click at [1173, 285] on span "Open" at bounding box center [1173, 278] width 32 height 19
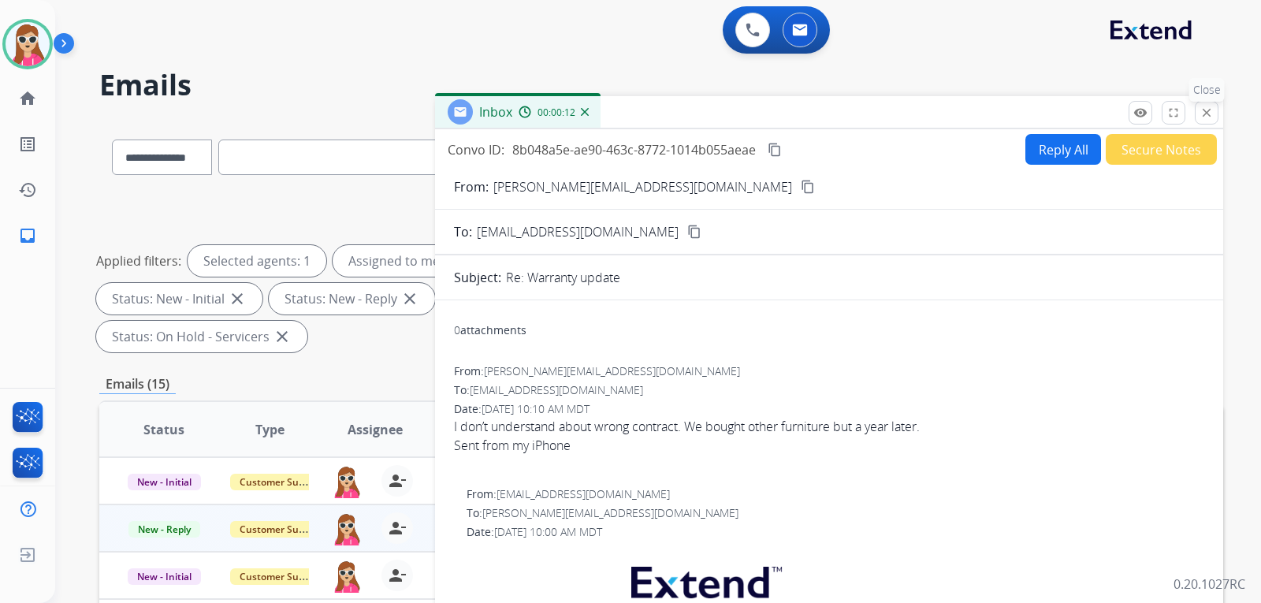
click at [1214, 123] on button "close Close" at bounding box center [1207, 113] width 24 height 24
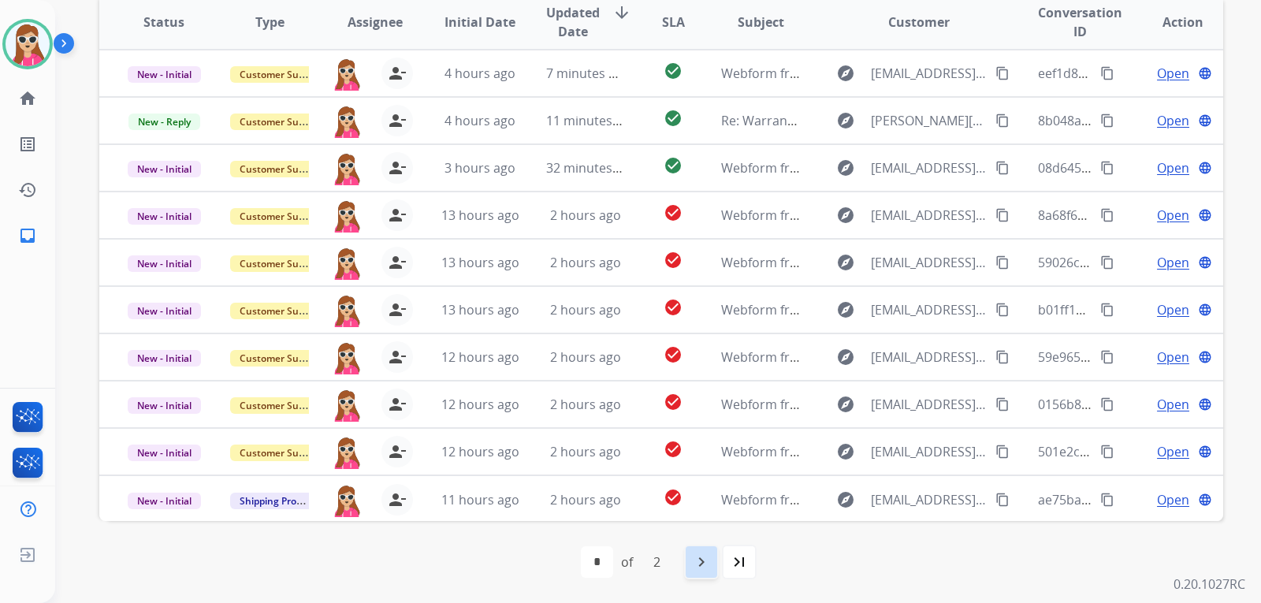
click at [698, 560] on mat-icon "navigate_next" at bounding box center [701, 562] width 19 height 19
select select "*"
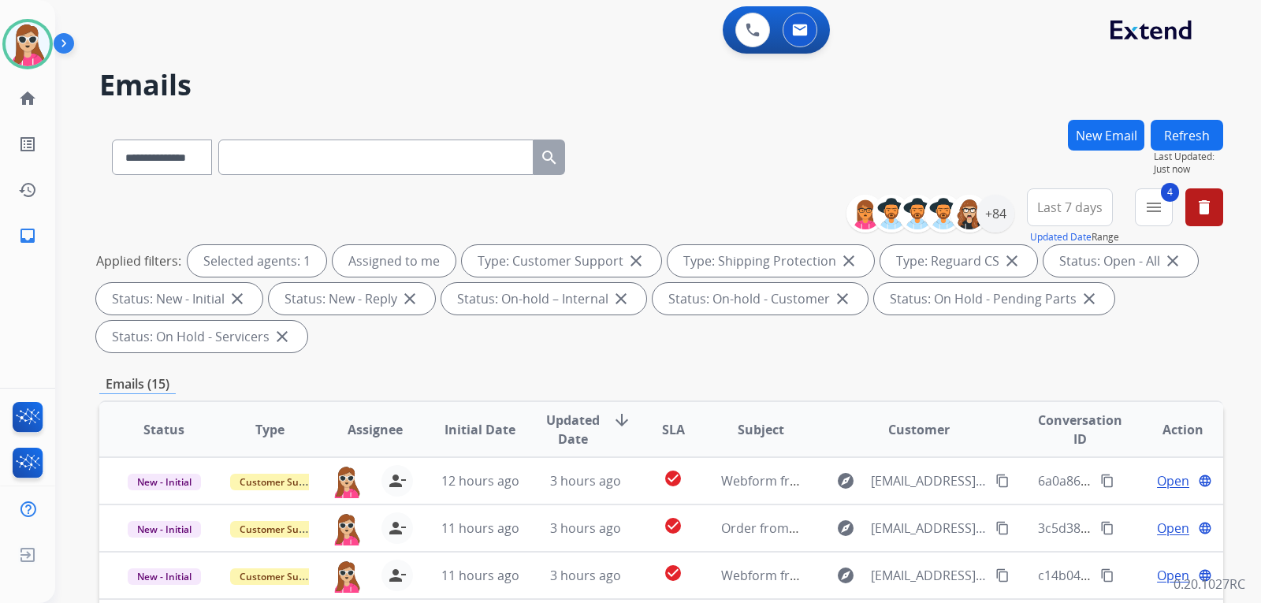
scroll to position [236, 0]
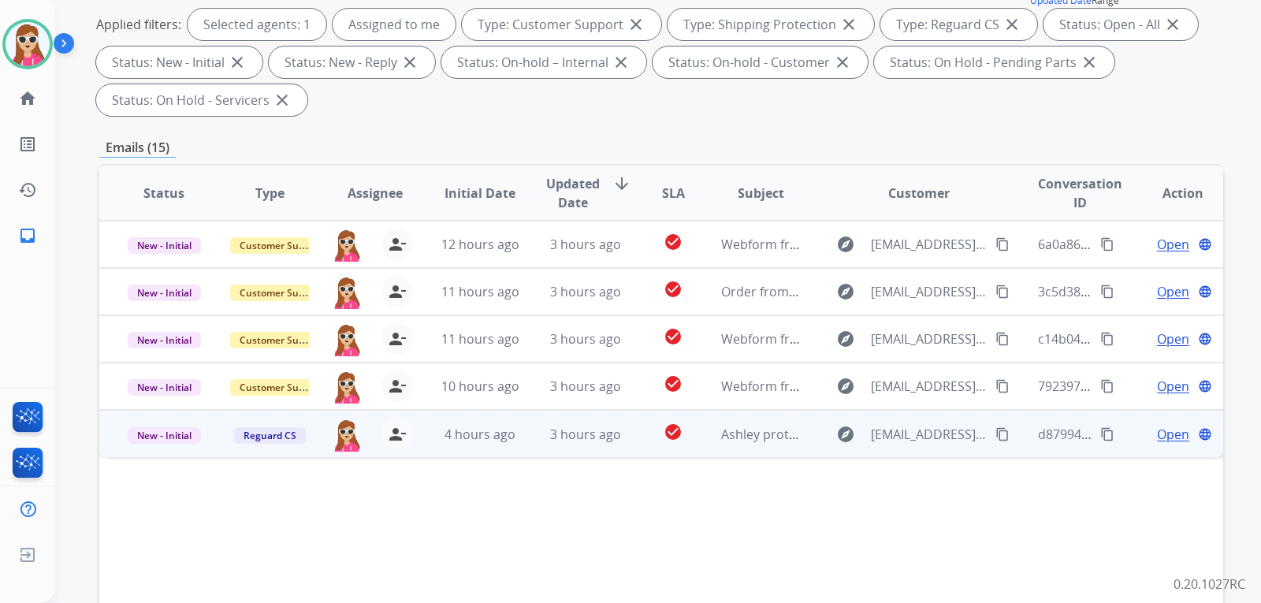
click at [1168, 431] on span "Open" at bounding box center [1173, 434] width 32 height 19
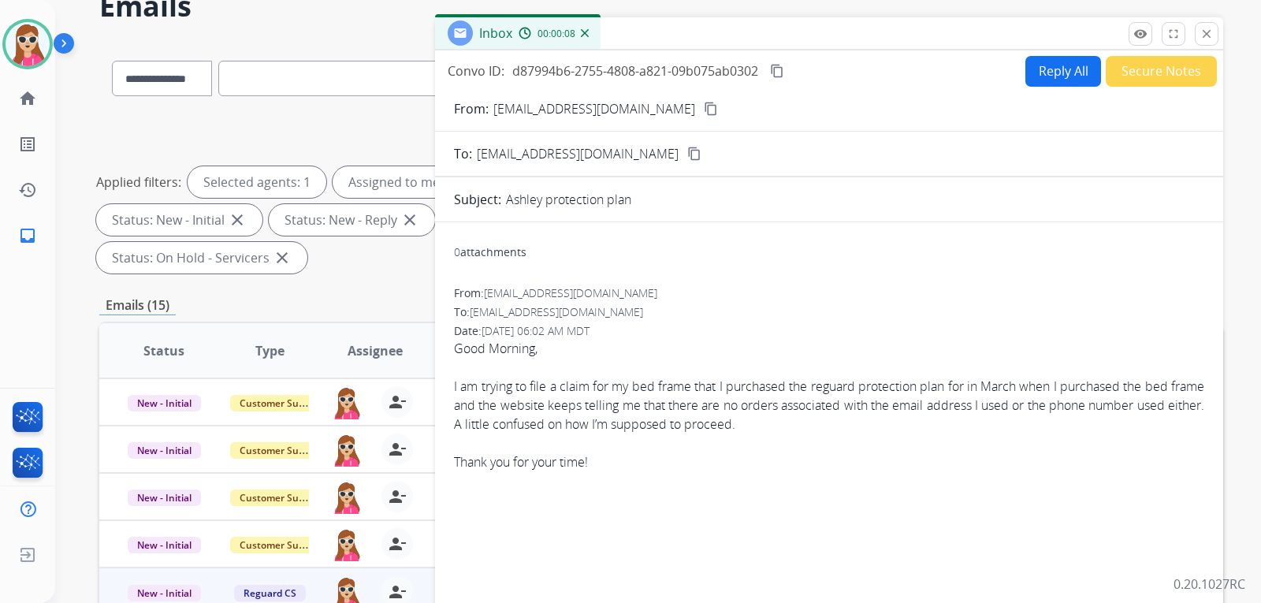
scroll to position [0, 0]
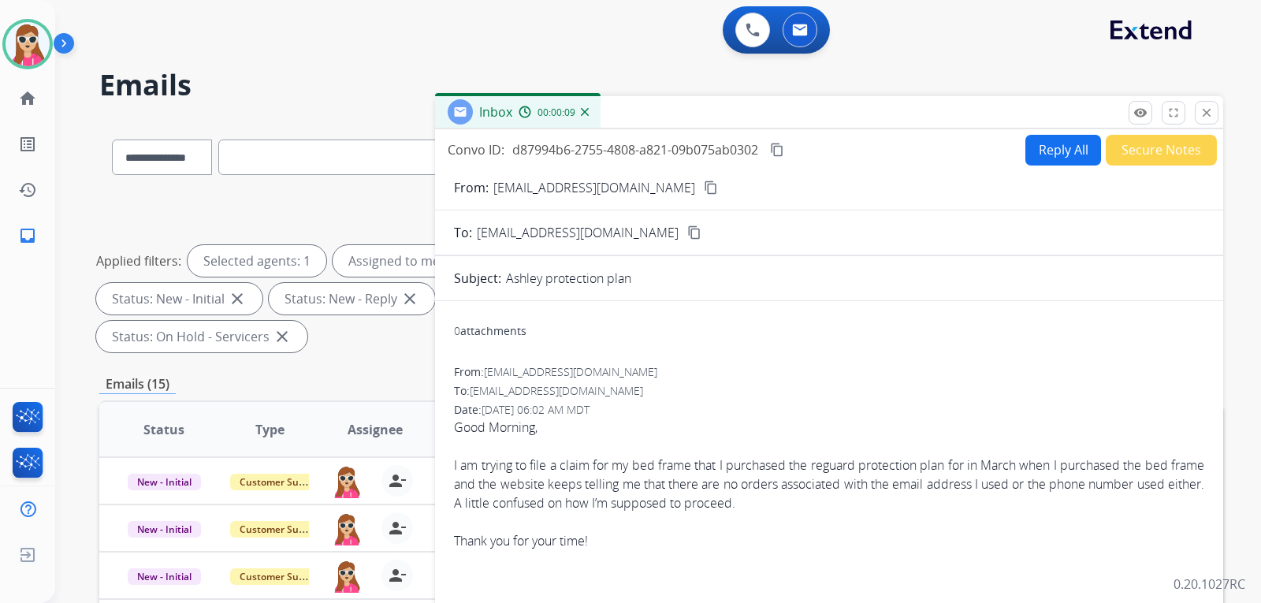
click at [1048, 154] on button "Reply All" at bounding box center [1064, 150] width 76 height 31
select select "**********"
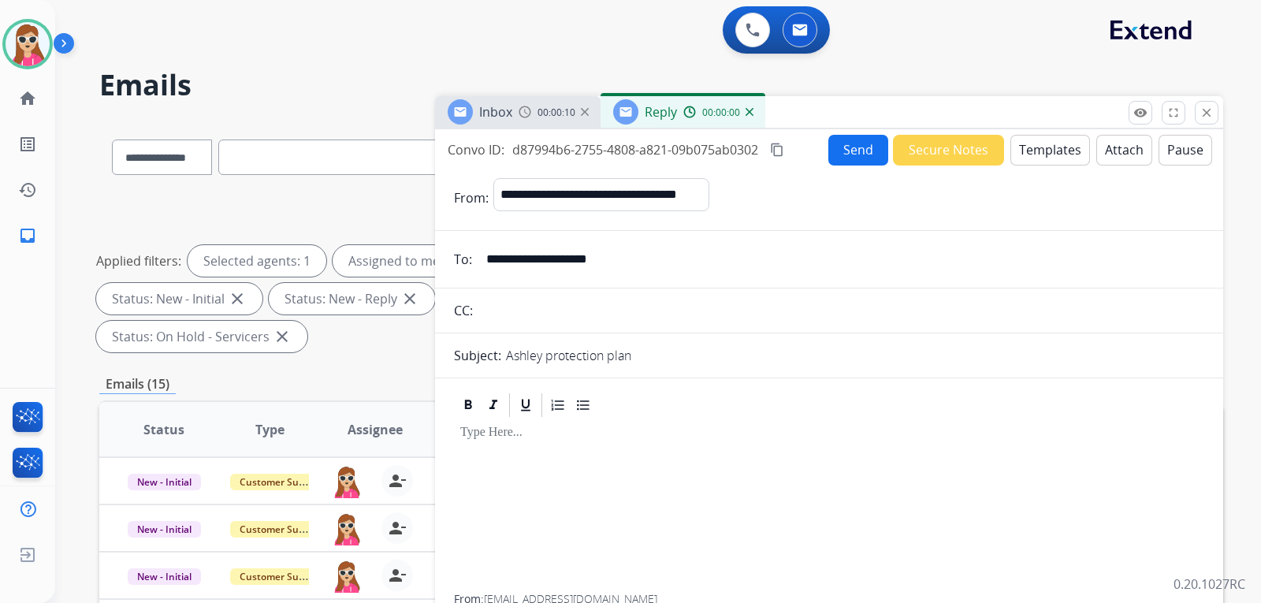
click at [1057, 151] on button "Templates" at bounding box center [1051, 150] width 80 height 31
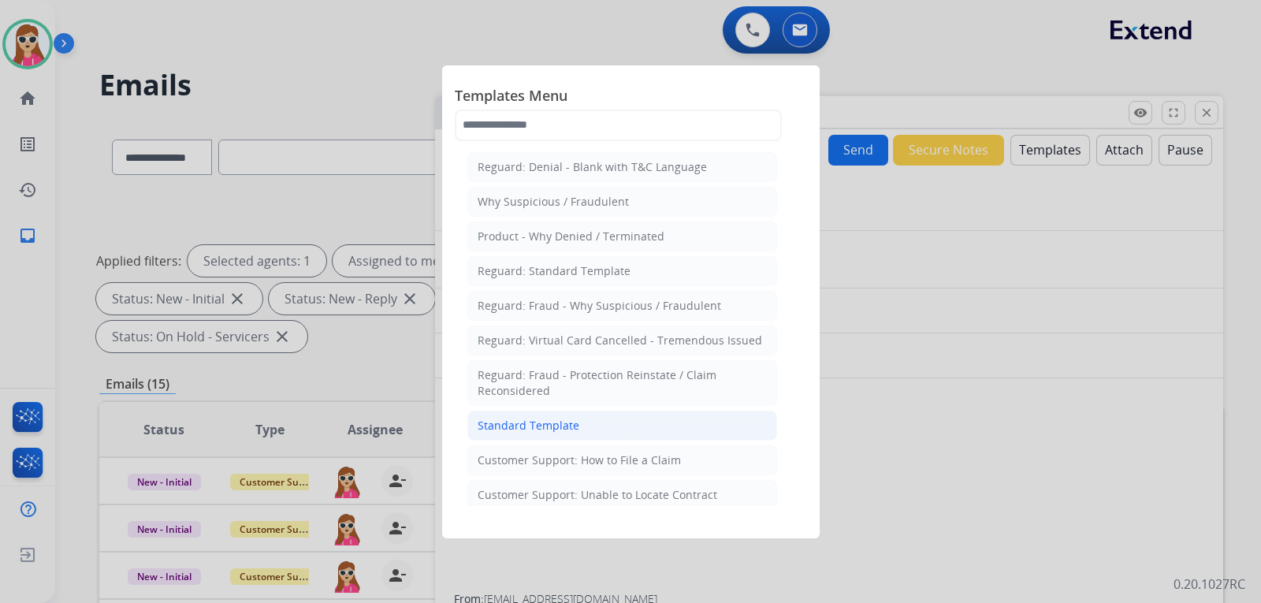
click at [639, 415] on li "Standard Template" at bounding box center [622, 426] width 310 height 30
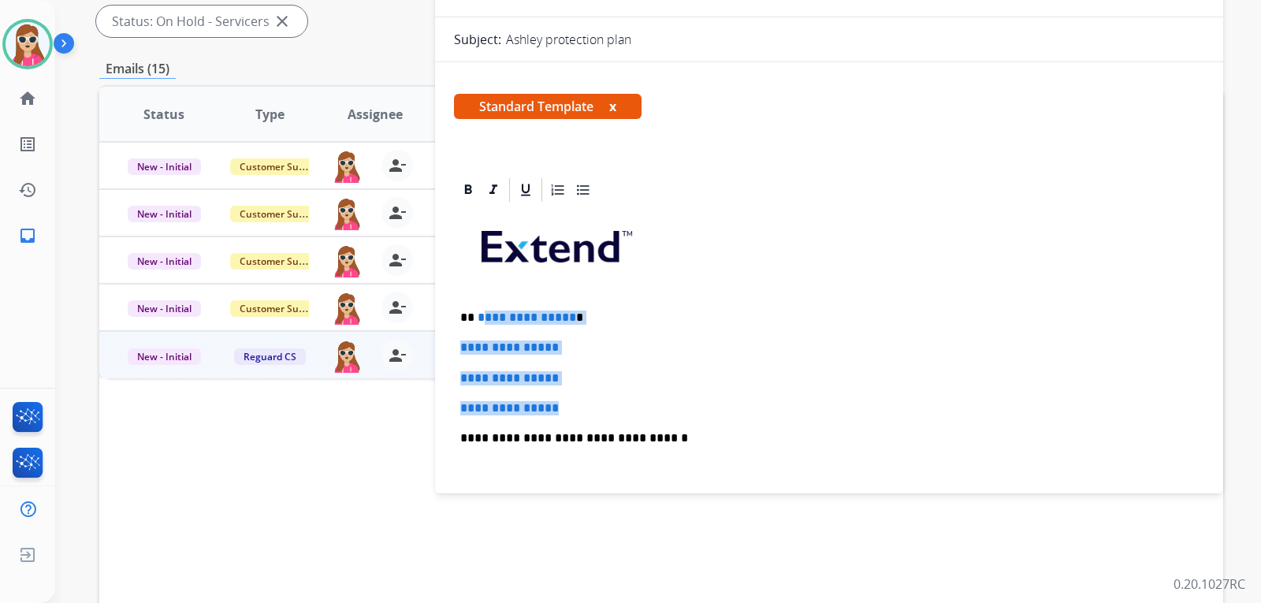
drag, startPoint x: 479, startPoint y: 313, endPoint x: 633, endPoint y: 384, distance: 169.3
click at [572, 398] on div "**********" at bounding box center [829, 475] width 750 height 542
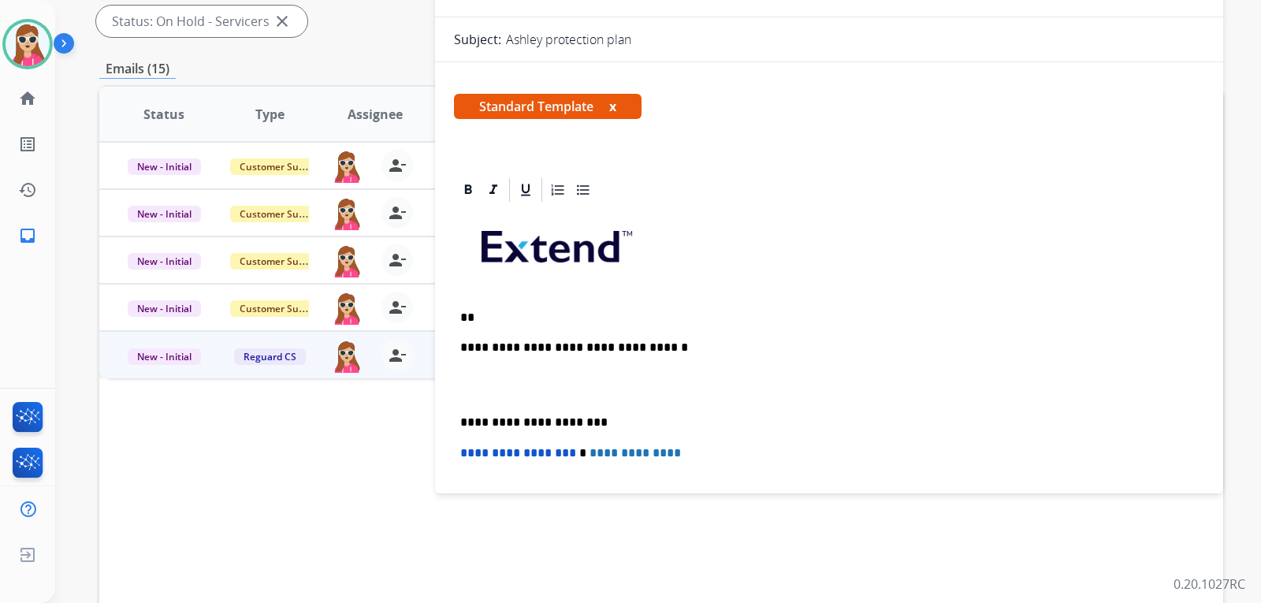
click at [508, 313] on p "**" at bounding box center [822, 318] width 725 height 14
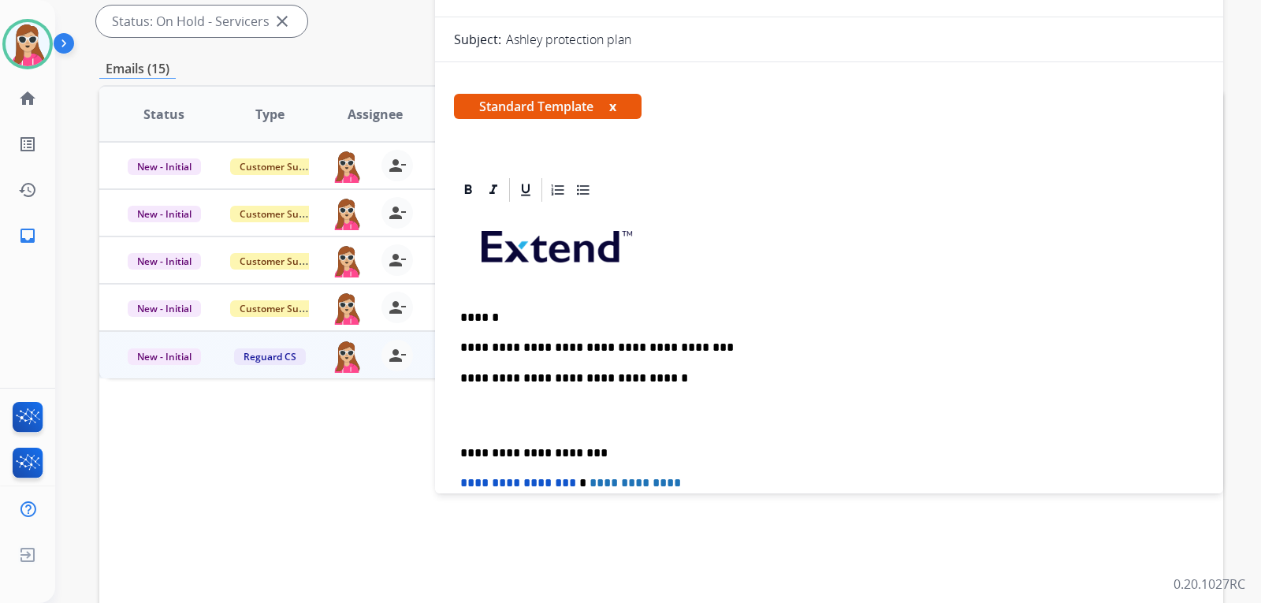
drag, startPoint x: 650, startPoint y: 341, endPoint x: 654, endPoint y: 349, distance: 8.8
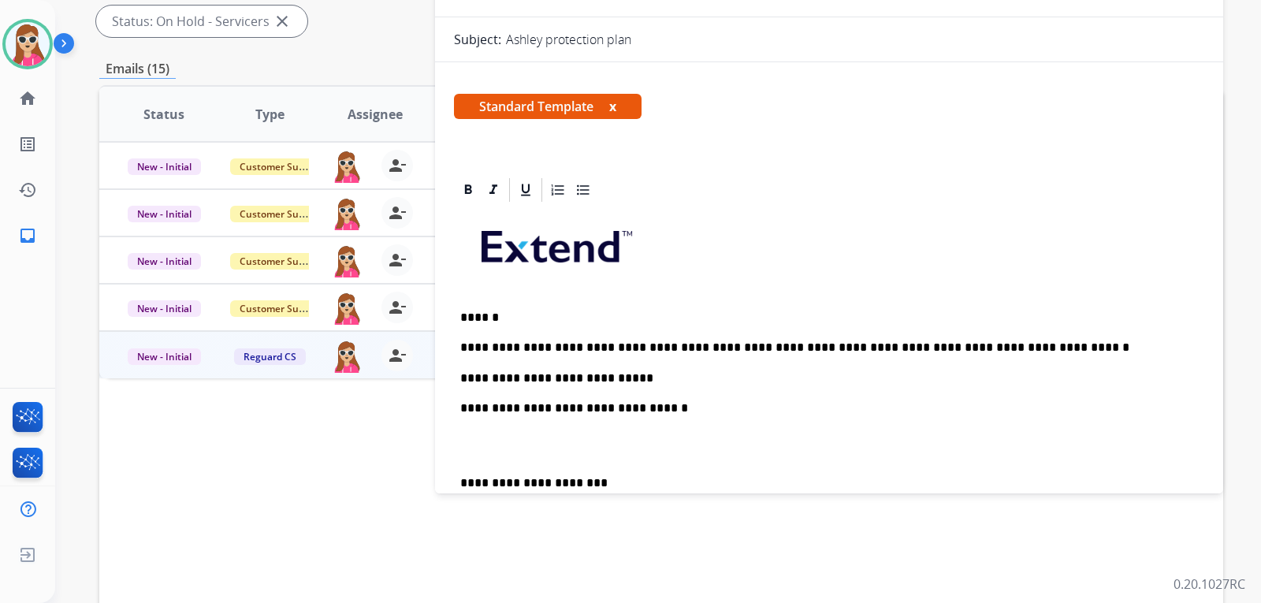
click at [650, 378] on p "**********" at bounding box center [822, 378] width 725 height 14
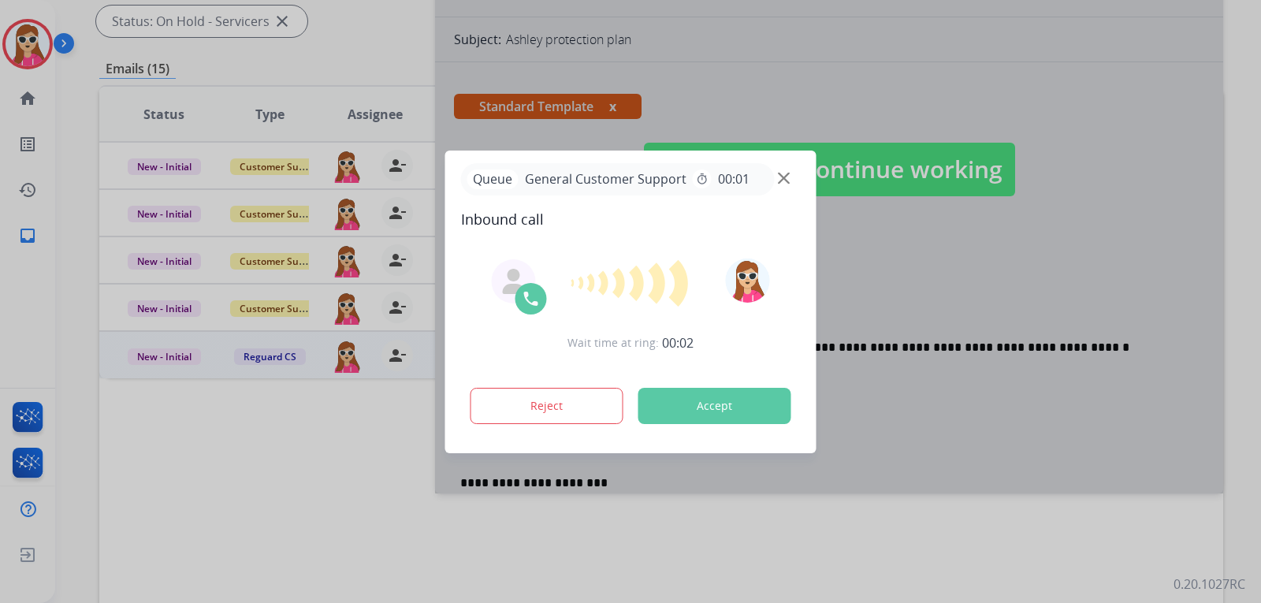
click at [761, 397] on button "Accept" at bounding box center [715, 406] width 153 height 36
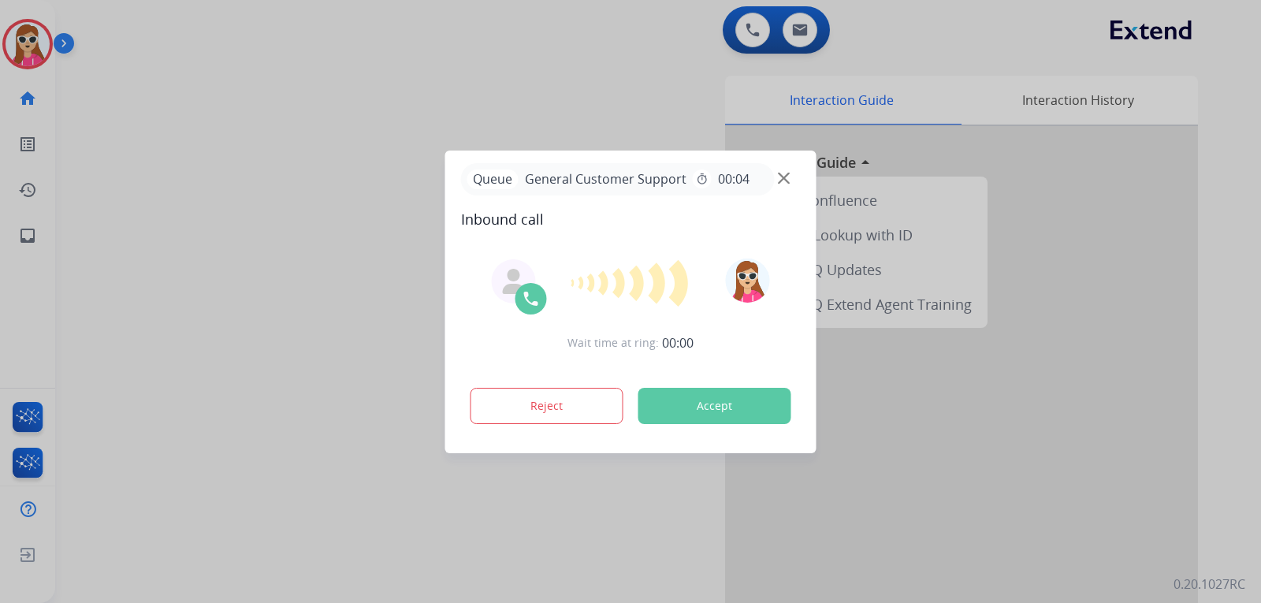
click at [717, 423] on button "Accept" at bounding box center [715, 406] width 153 height 36
click at [698, 392] on button "Accept" at bounding box center [715, 406] width 153 height 36
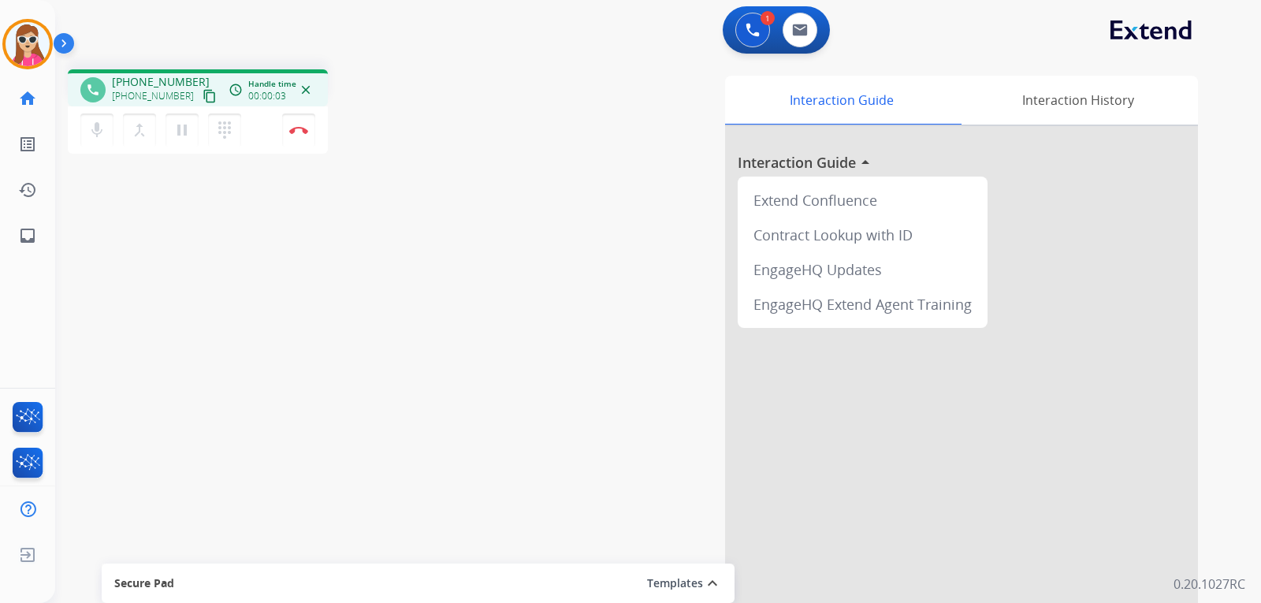
click at [200, 94] on button "content_copy" at bounding box center [209, 96] width 19 height 19
click at [183, 140] on button "pause Hold" at bounding box center [182, 130] width 33 height 33
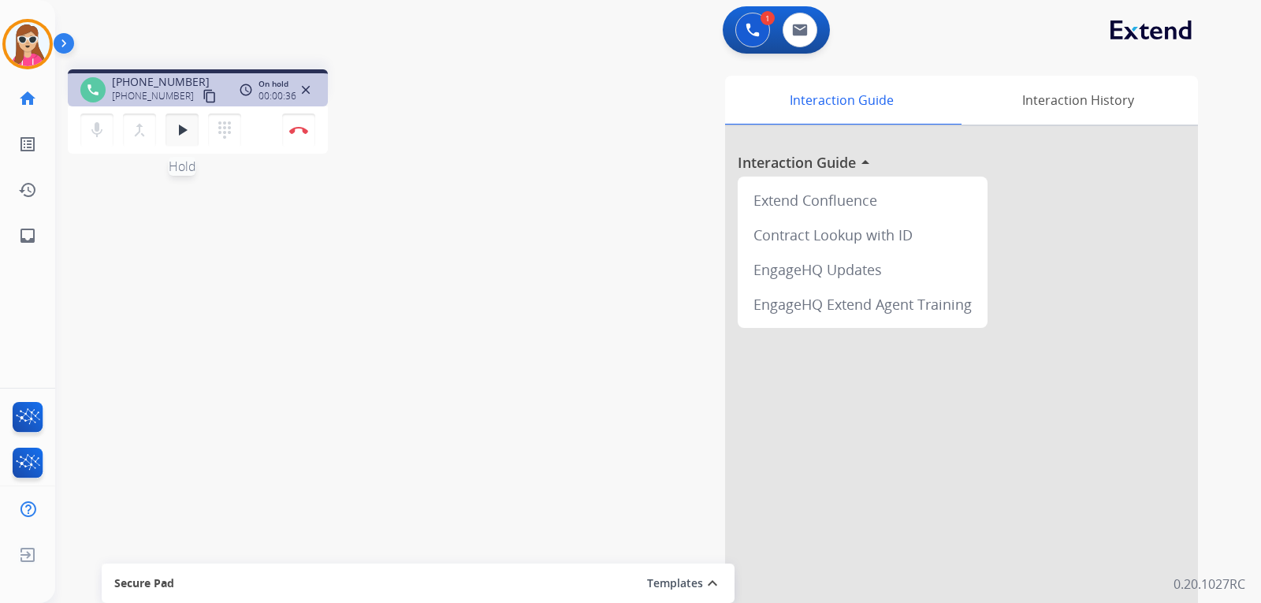
click at [178, 132] on mat-icon "play_arrow" at bounding box center [182, 130] width 19 height 19
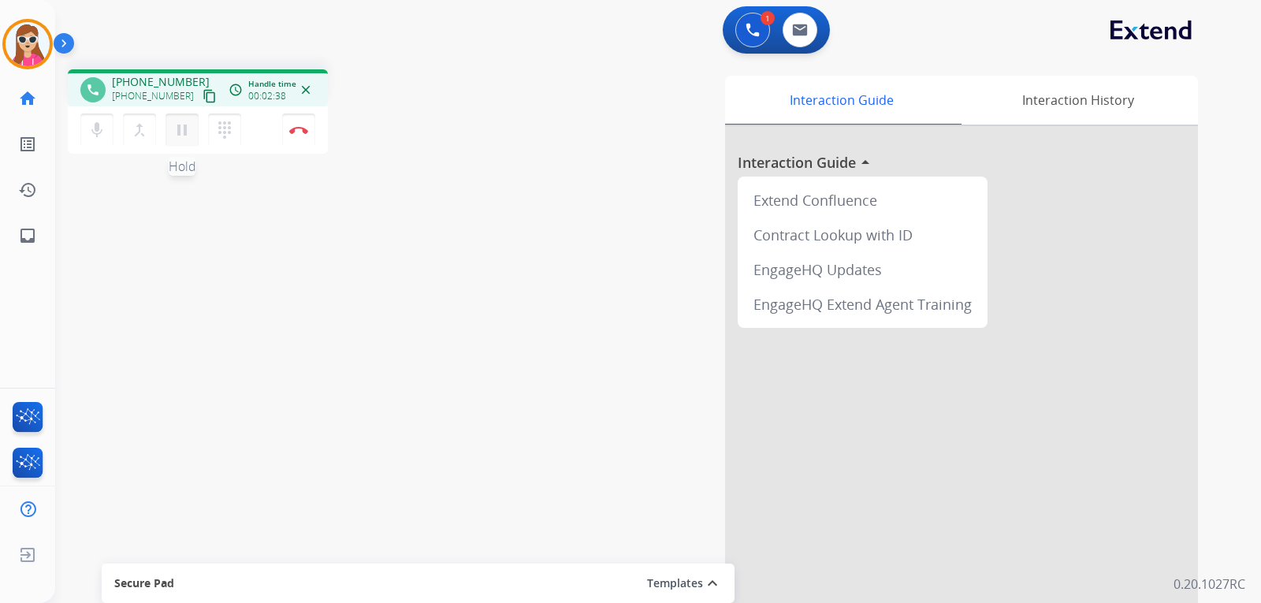
click at [184, 132] on mat-icon "pause" at bounding box center [182, 130] width 19 height 19
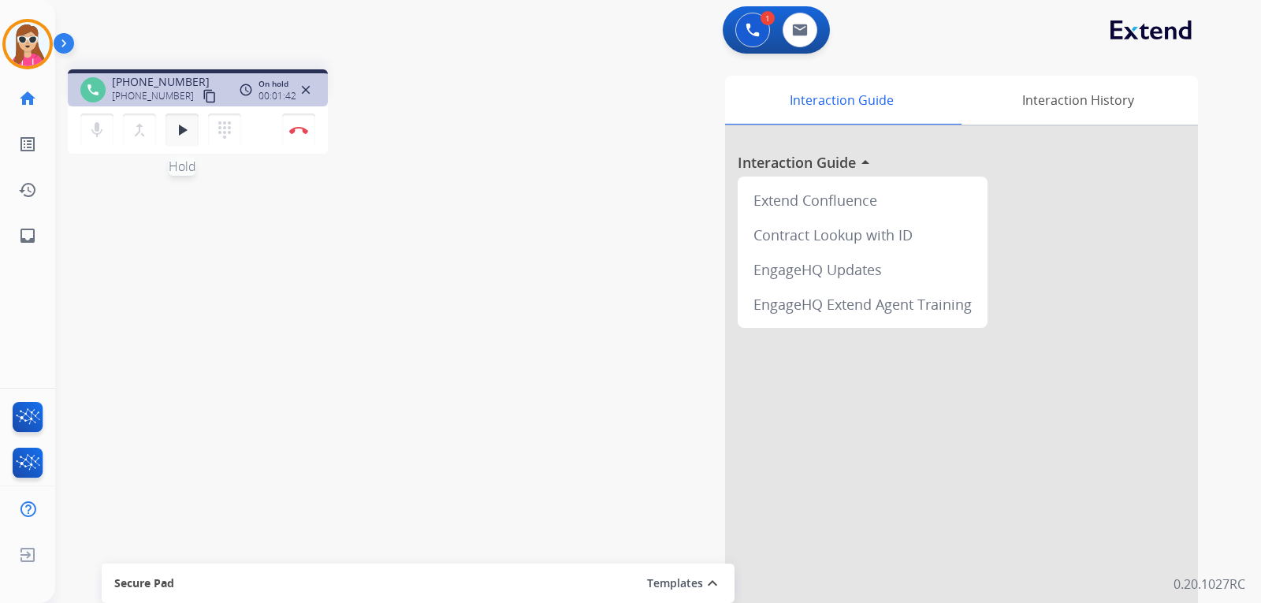
click at [188, 122] on button "play_arrow Hold" at bounding box center [182, 130] width 33 height 33
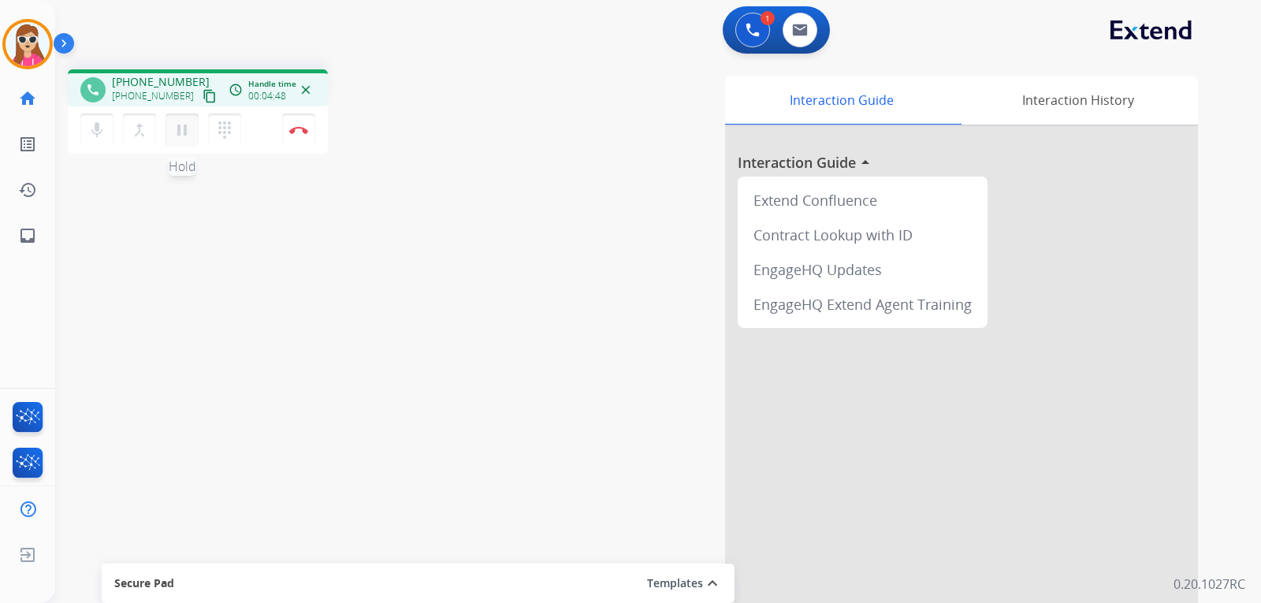
click at [183, 133] on mat-icon "pause" at bounding box center [182, 130] width 19 height 19
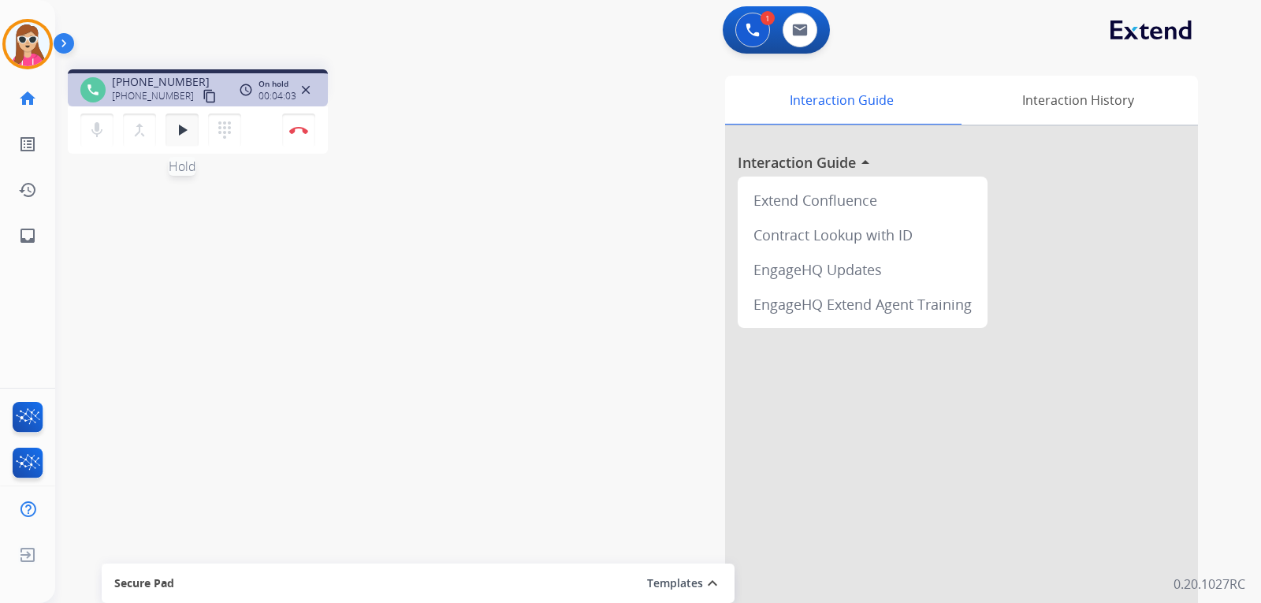
click at [181, 131] on mat-icon "play_arrow" at bounding box center [182, 130] width 19 height 19
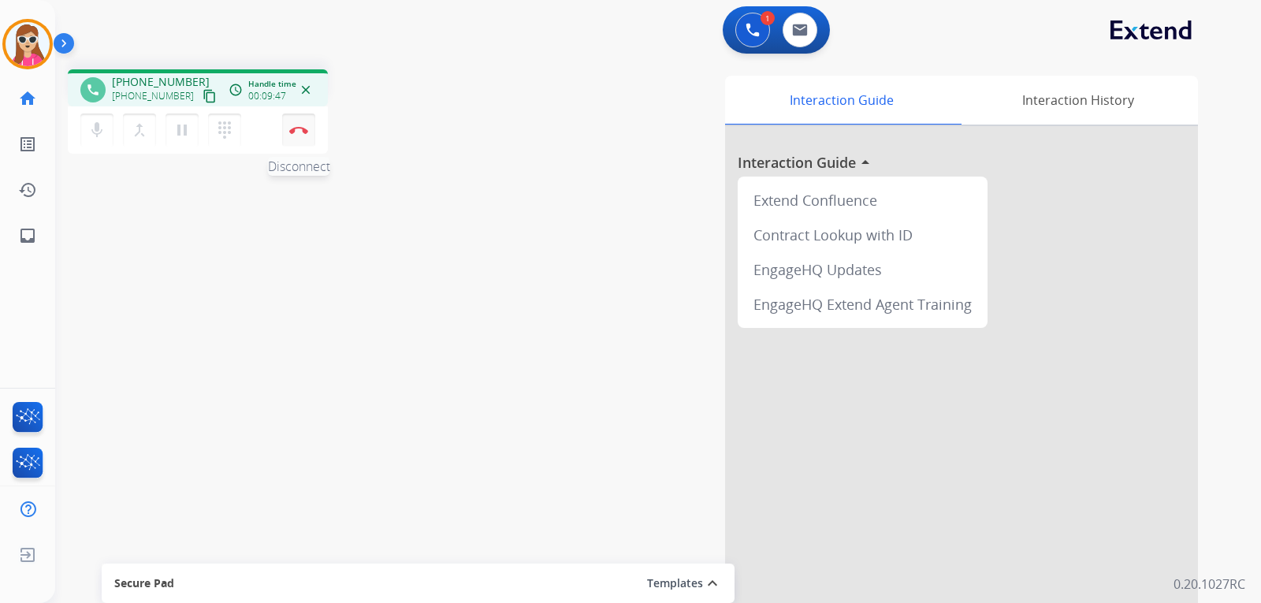
click at [307, 126] on img at bounding box center [298, 130] width 19 height 8
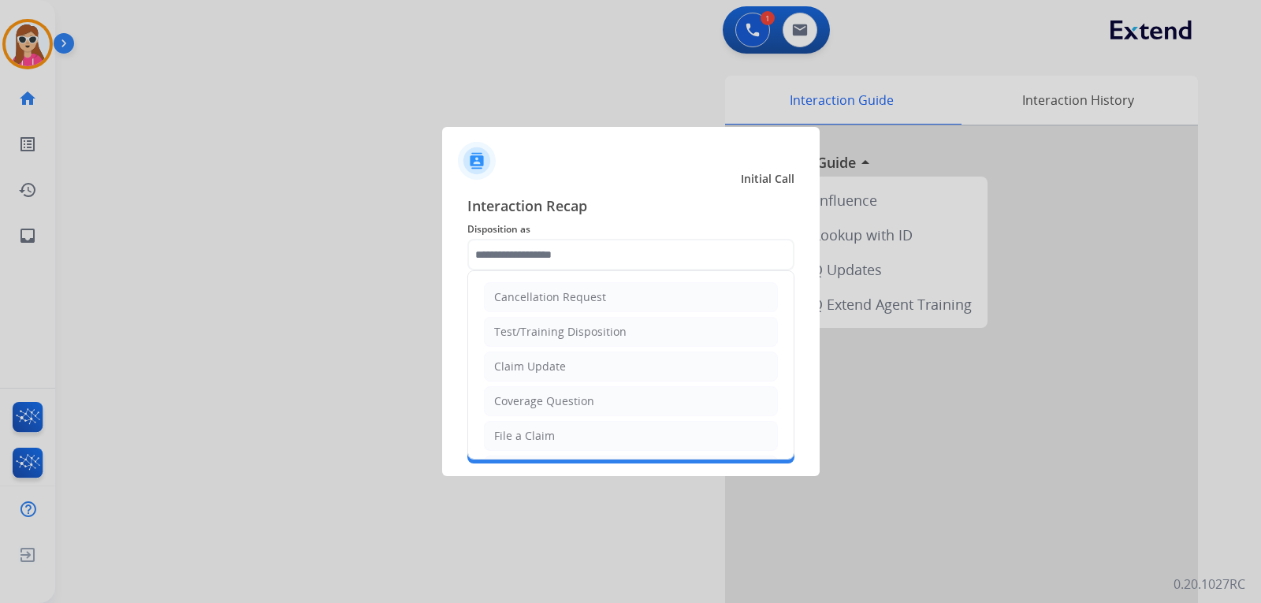
click at [508, 245] on input "text" at bounding box center [630, 255] width 327 height 32
click at [576, 365] on li "Claim Update" at bounding box center [631, 367] width 294 height 30
type input "**********"
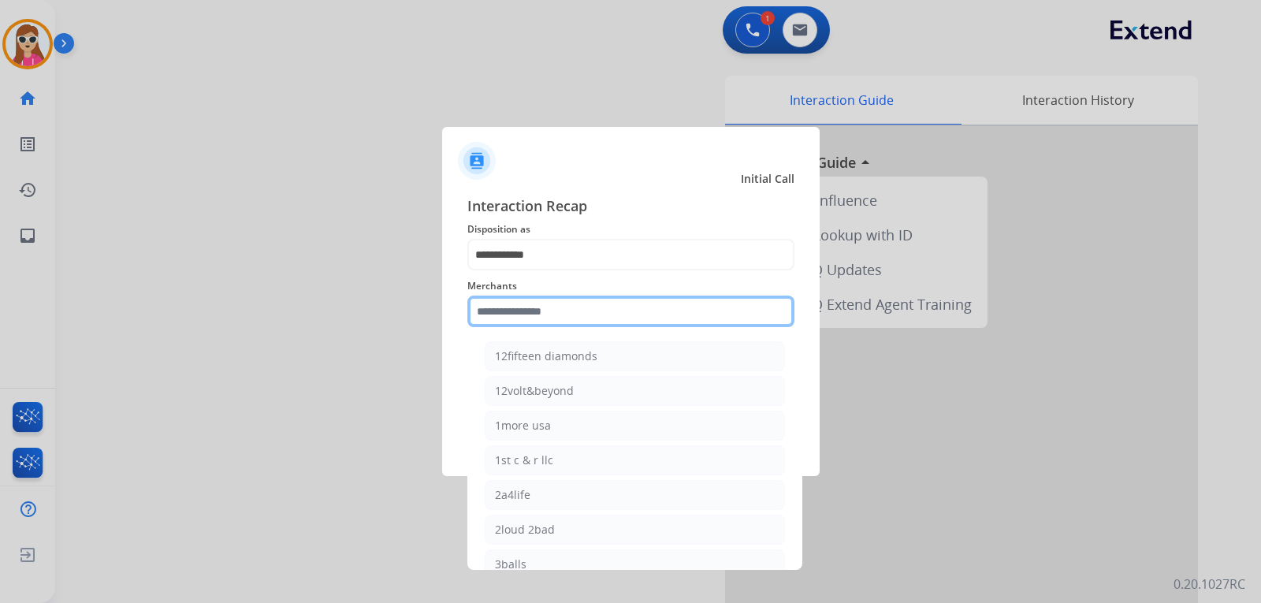
click at [575, 307] on input "text" at bounding box center [630, 312] width 327 height 32
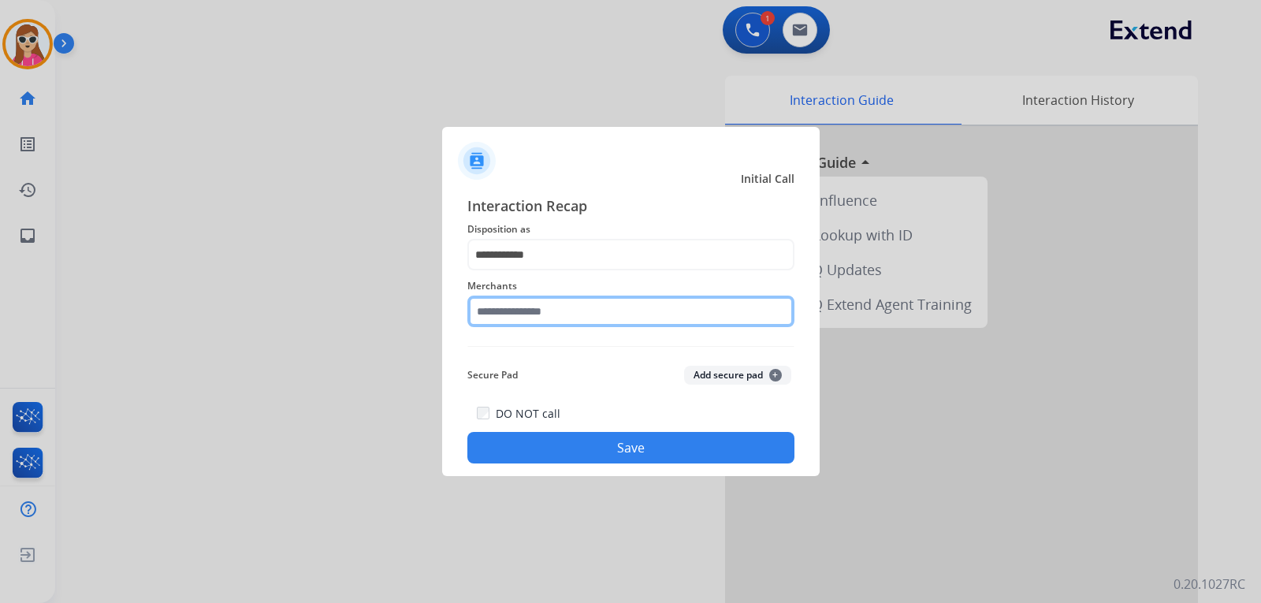
click at [537, 322] on input "text" at bounding box center [630, 312] width 327 height 32
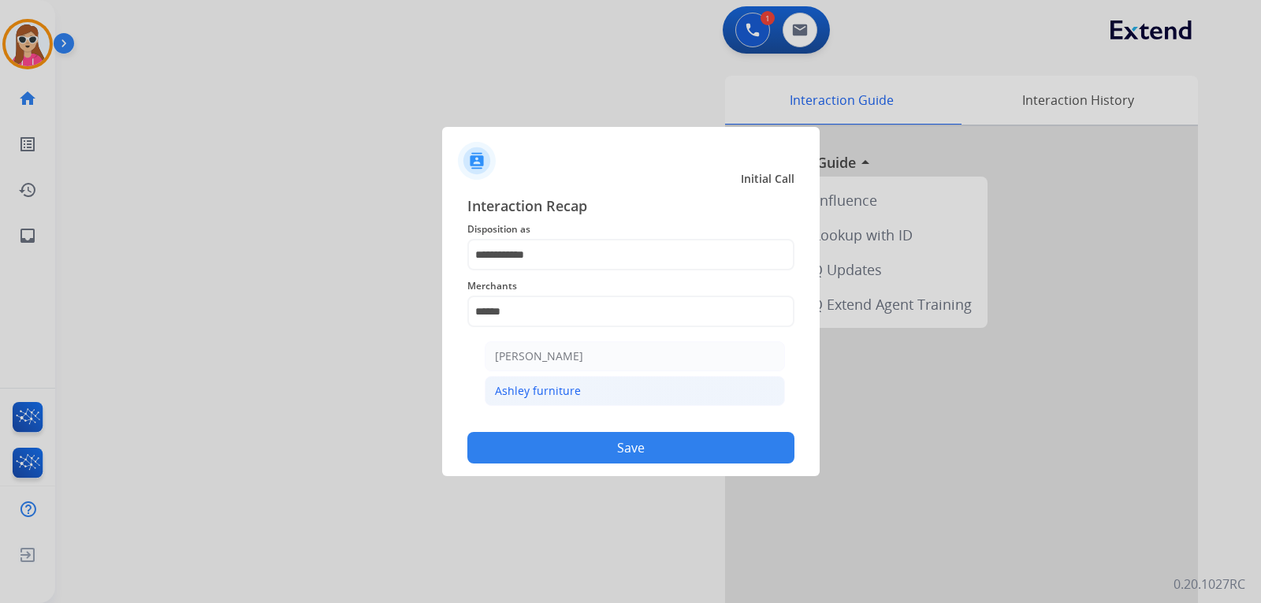
click at [549, 386] on div "Ashley furniture" at bounding box center [538, 391] width 86 height 16
type input "**********"
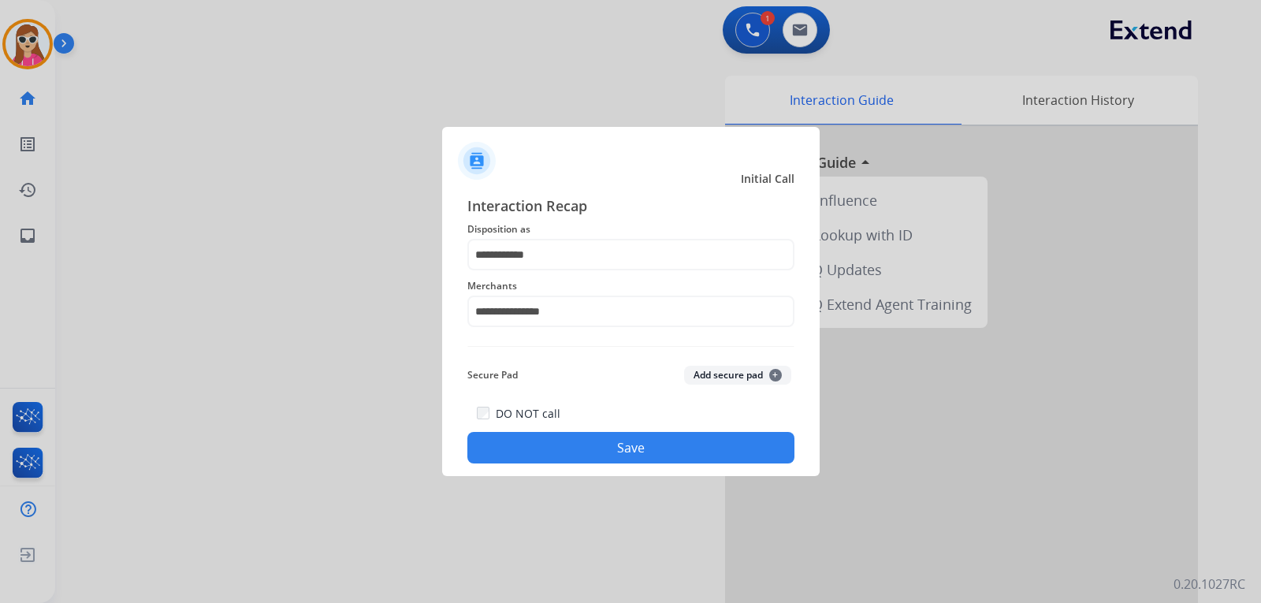
click at [573, 442] on button "Save" at bounding box center [630, 448] width 327 height 32
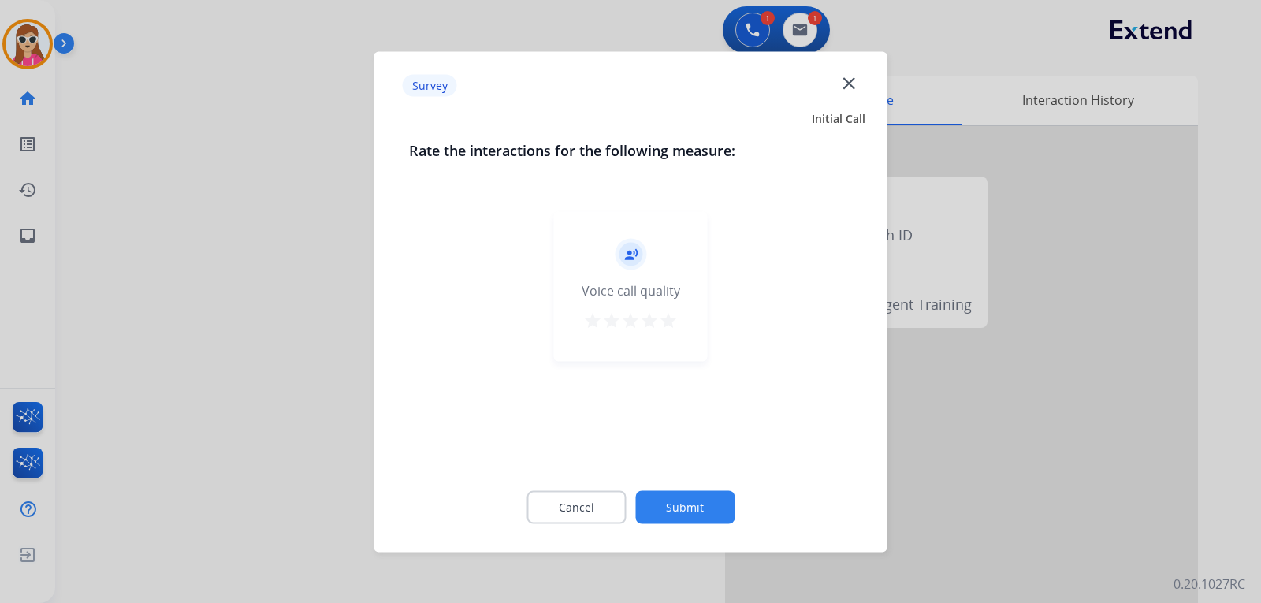
drag, startPoint x: 669, startPoint y: 325, endPoint x: 654, endPoint y: 330, distance: 15.7
click at [668, 325] on mat-icon "star" at bounding box center [668, 320] width 19 height 19
drag, startPoint x: 680, startPoint y: 509, endPoint x: 680, endPoint y: 518, distance: 8.7
click at [680, 518] on button "Submit" at bounding box center [684, 506] width 99 height 33
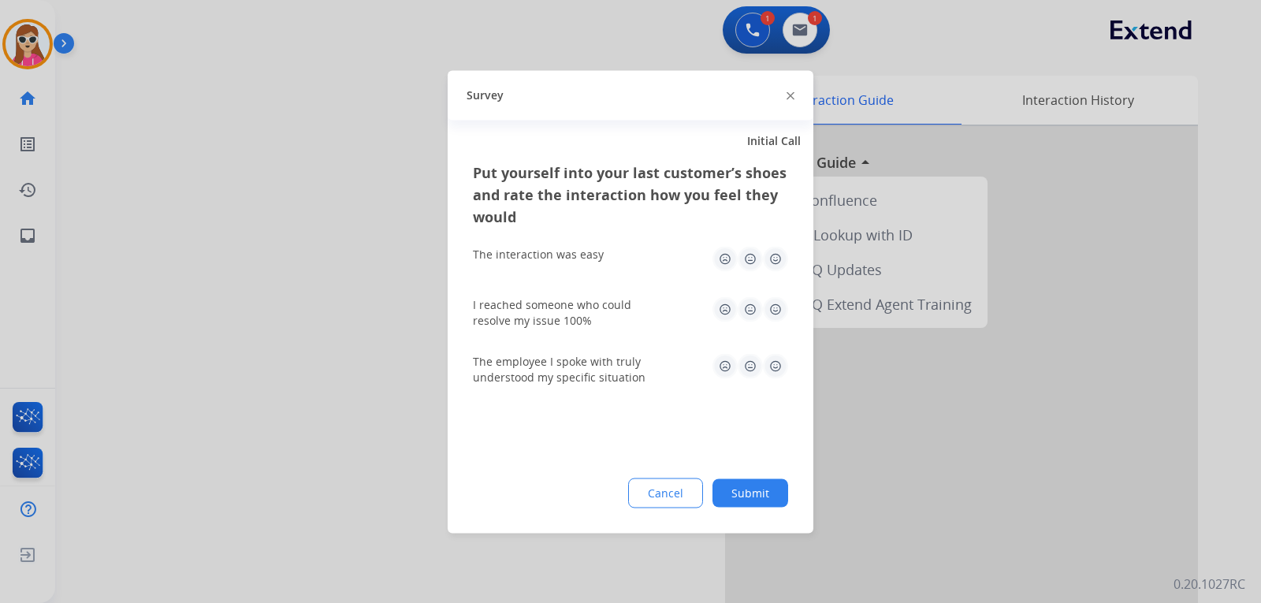
click at [781, 259] on img at bounding box center [775, 258] width 25 height 25
click at [774, 309] on img at bounding box center [775, 308] width 25 height 25
click at [769, 357] on img at bounding box center [775, 365] width 25 height 25
drag, startPoint x: 771, startPoint y: 490, endPoint x: 779, endPoint y: 487, distance: 8.5
click at [779, 488] on button "Submit" at bounding box center [751, 492] width 76 height 28
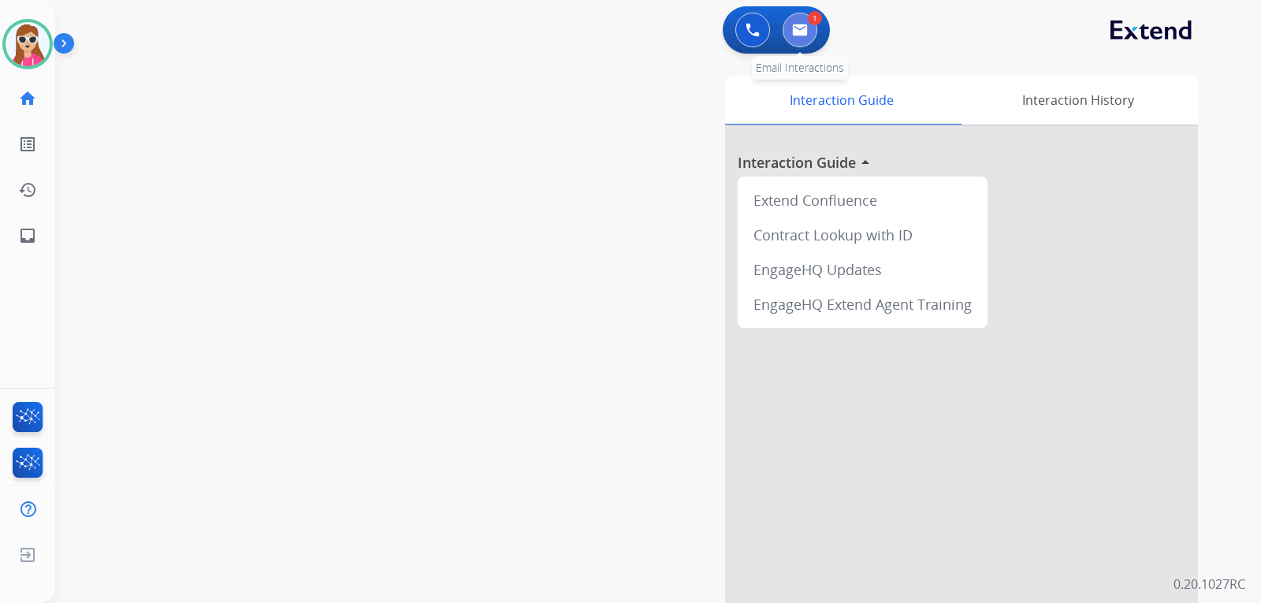
click at [802, 35] on img at bounding box center [800, 30] width 16 height 13
select select "**********"
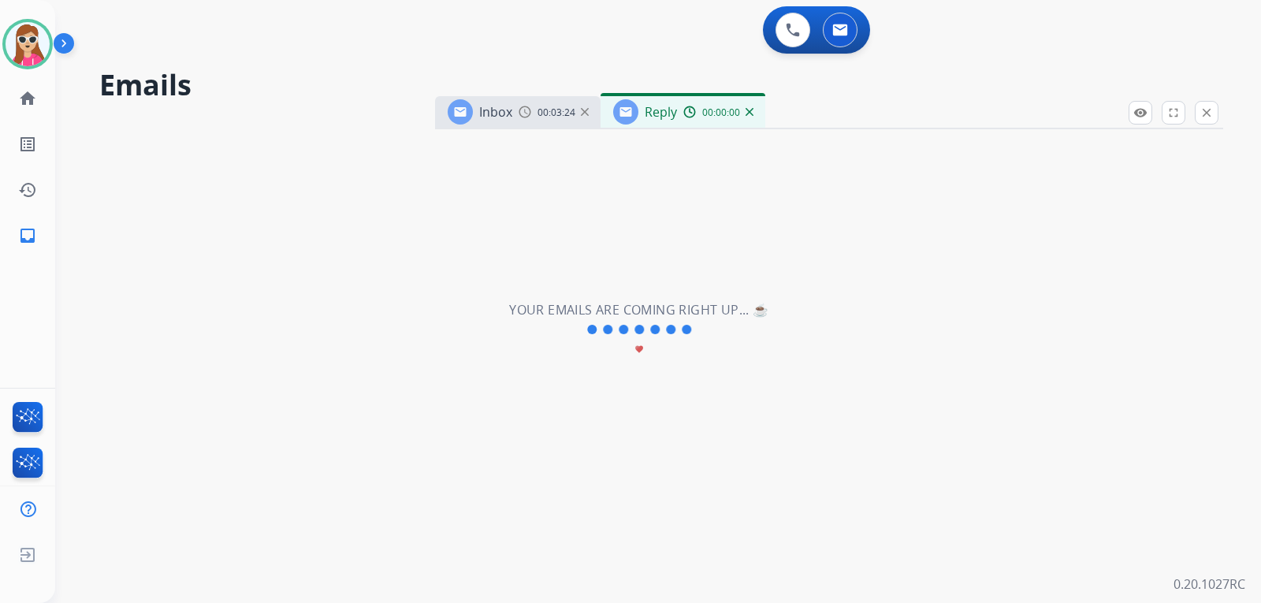
select select "**********"
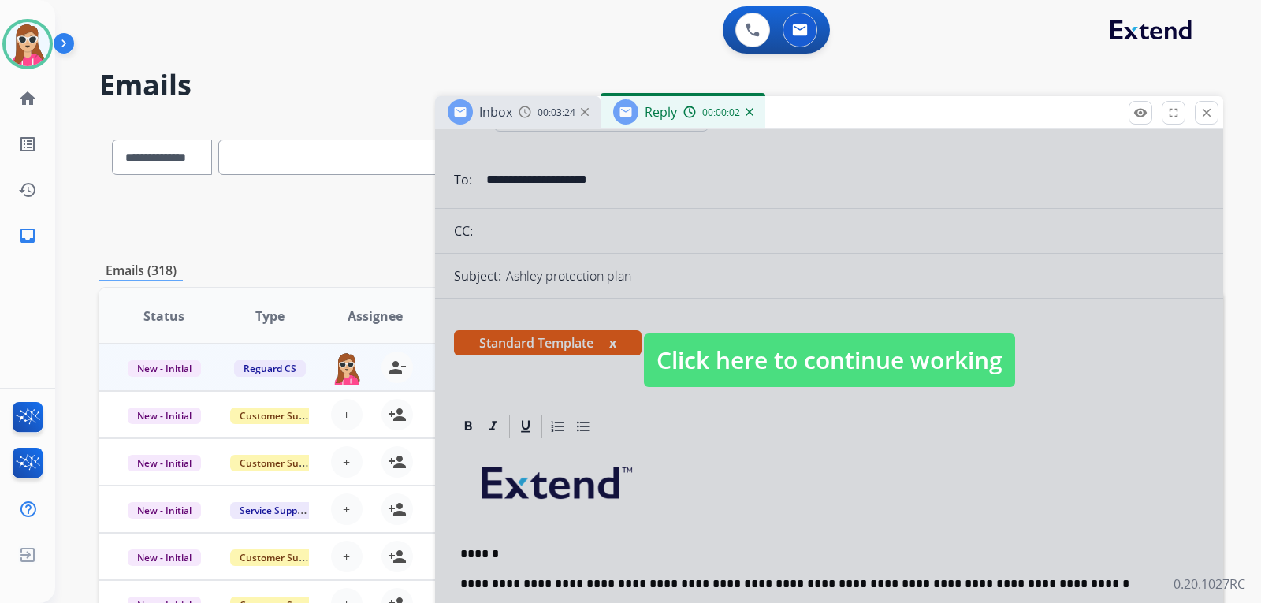
click at [810, 389] on div at bounding box center [829, 344] width 788 height 589
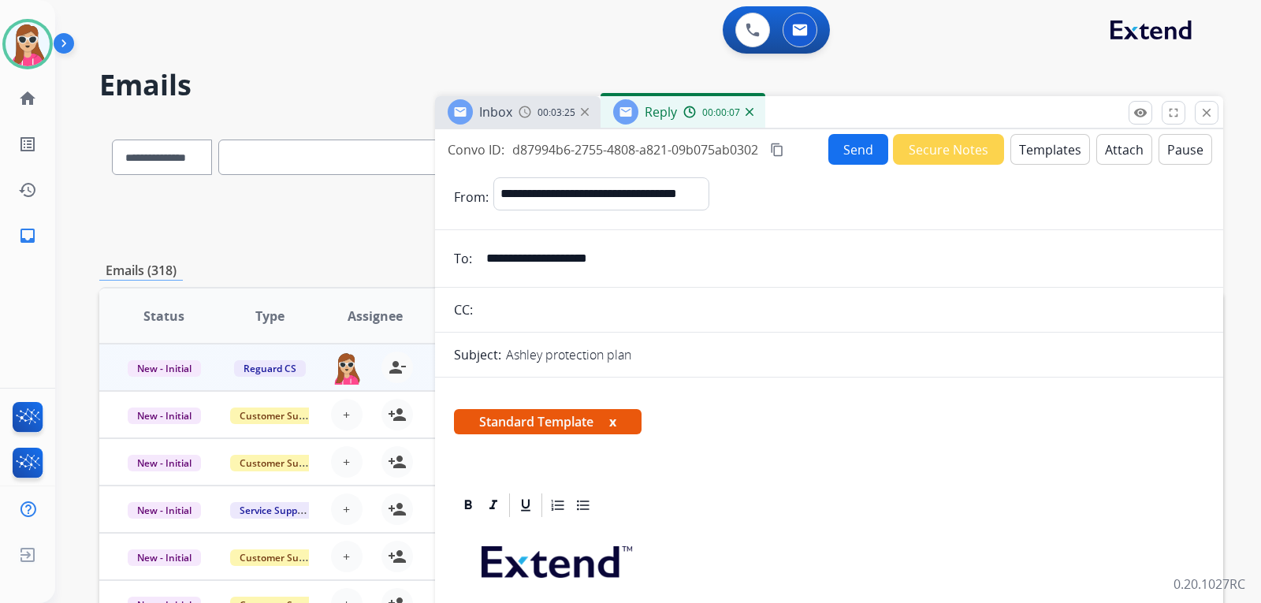
click at [832, 151] on button "Send" at bounding box center [859, 149] width 60 height 31
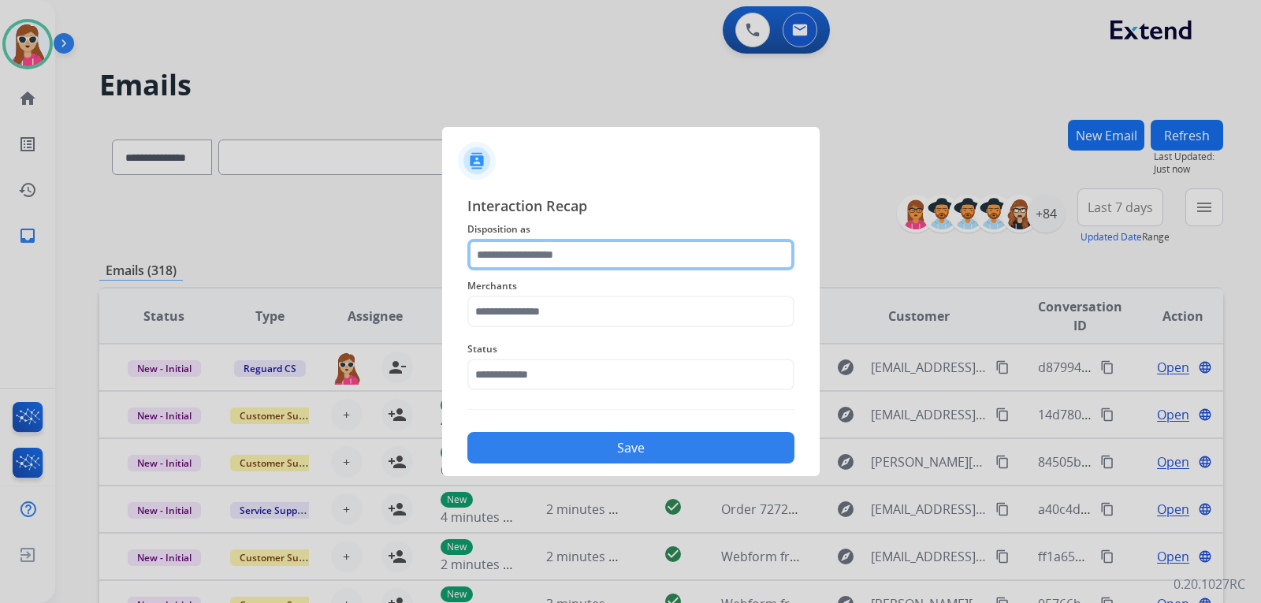
click at [619, 241] on input "text" at bounding box center [630, 255] width 327 height 32
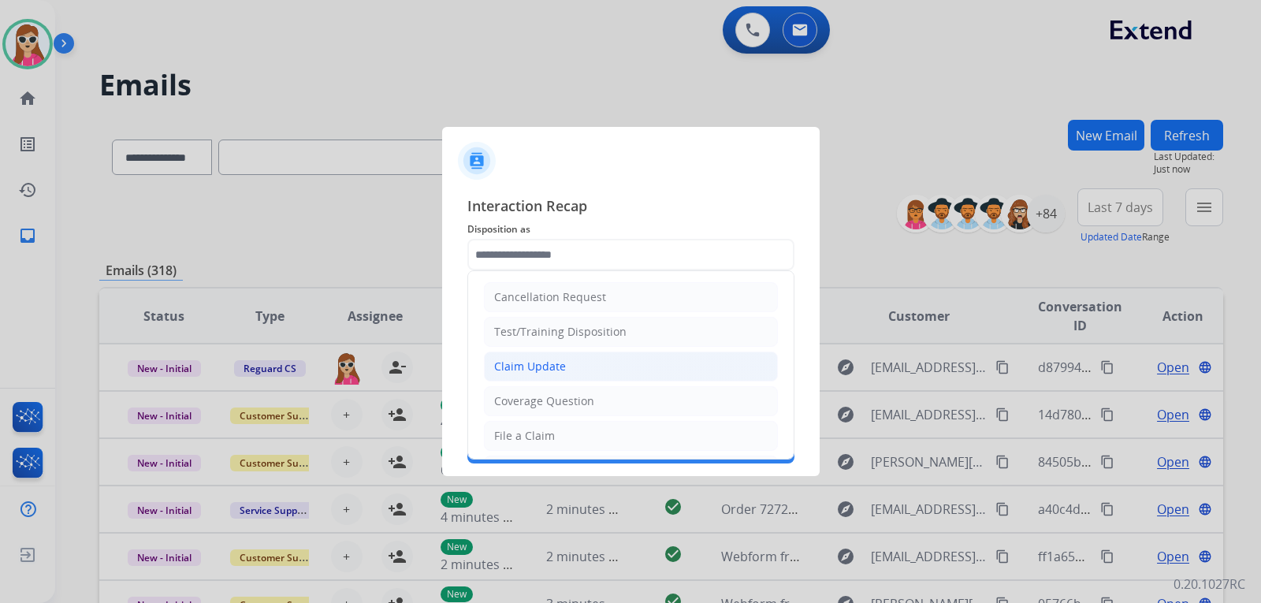
click at [598, 369] on li "Claim Update" at bounding box center [631, 367] width 294 height 30
type input "**********"
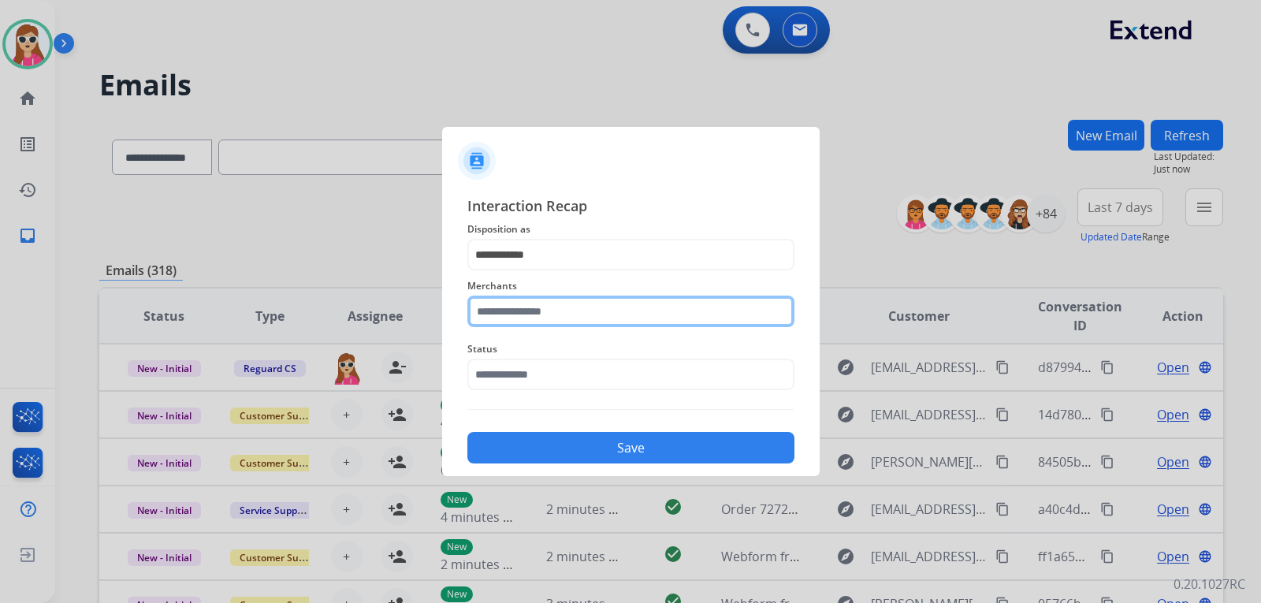
click at [625, 311] on input "text" at bounding box center [630, 312] width 327 height 32
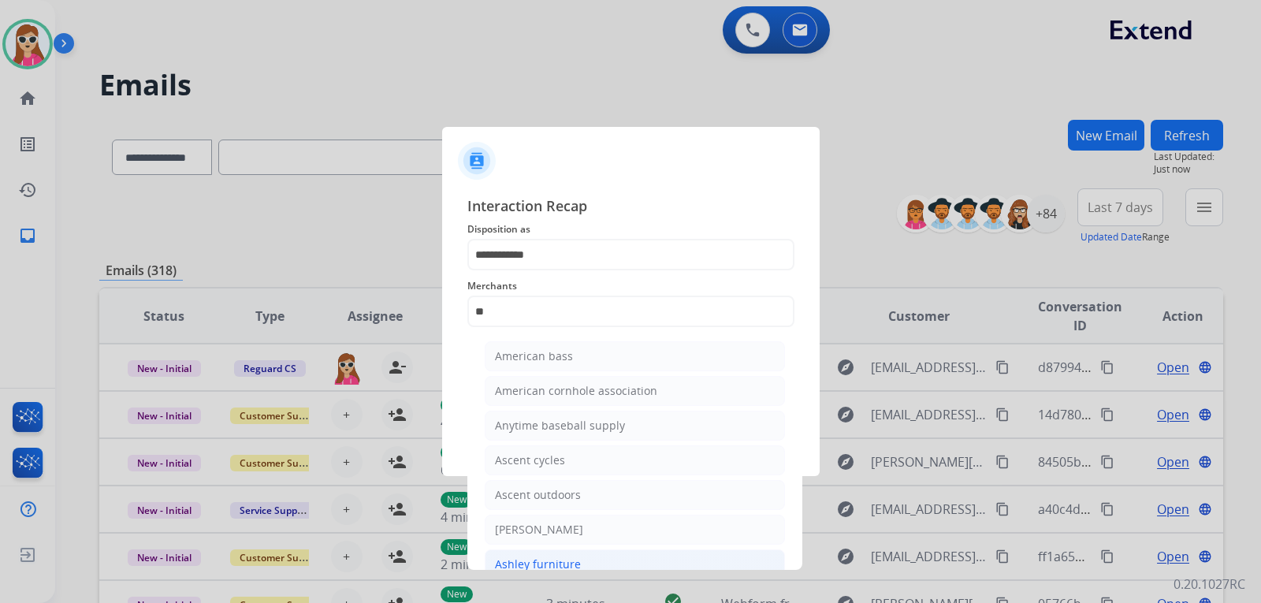
click at [555, 555] on li "Ashley furniture" at bounding box center [635, 564] width 300 height 30
type input "**********"
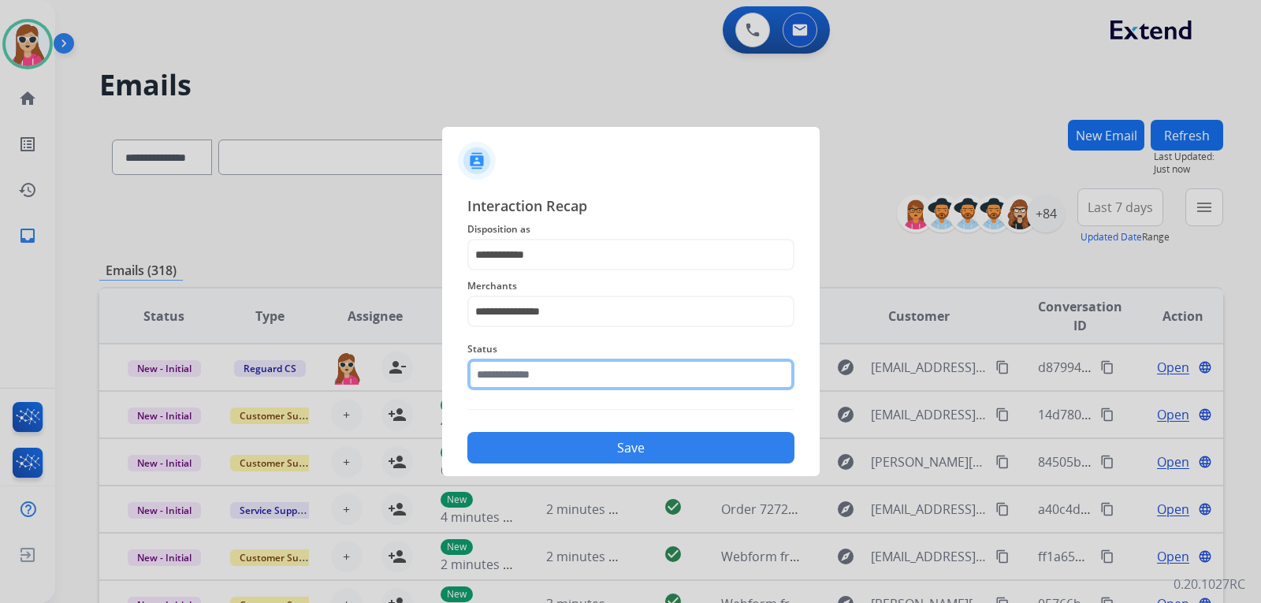
click at [641, 375] on input "text" at bounding box center [630, 375] width 327 height 32
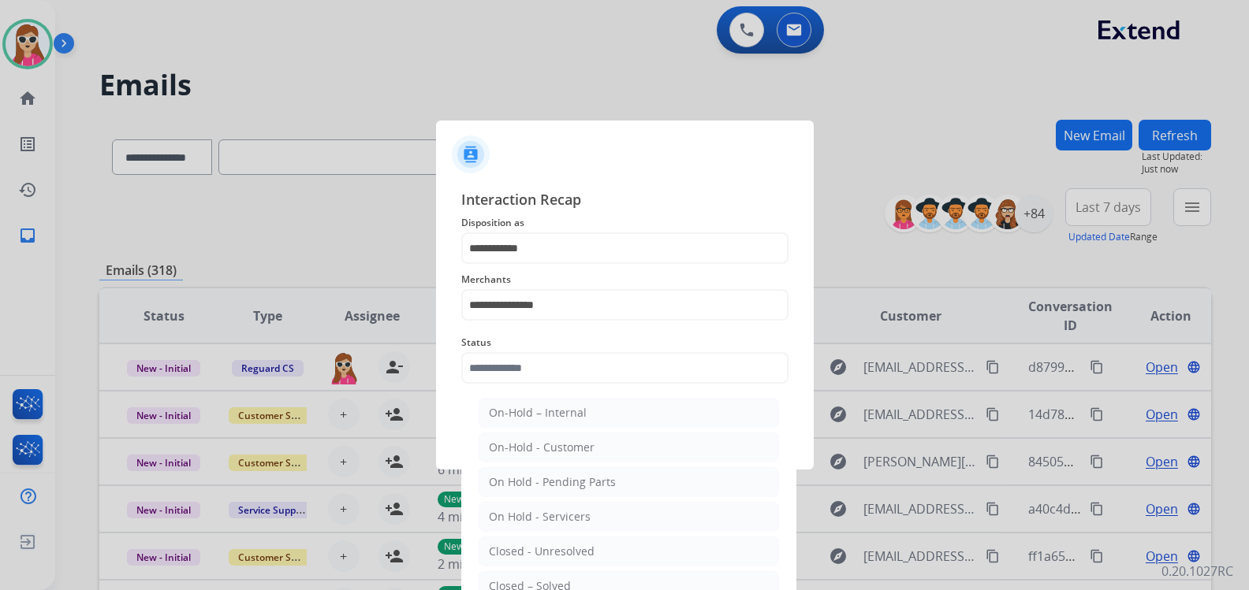
click at [542, 579] on div "Closed – Solved" at bounding box center [530, 587] width 82 height 16
type input "**********"
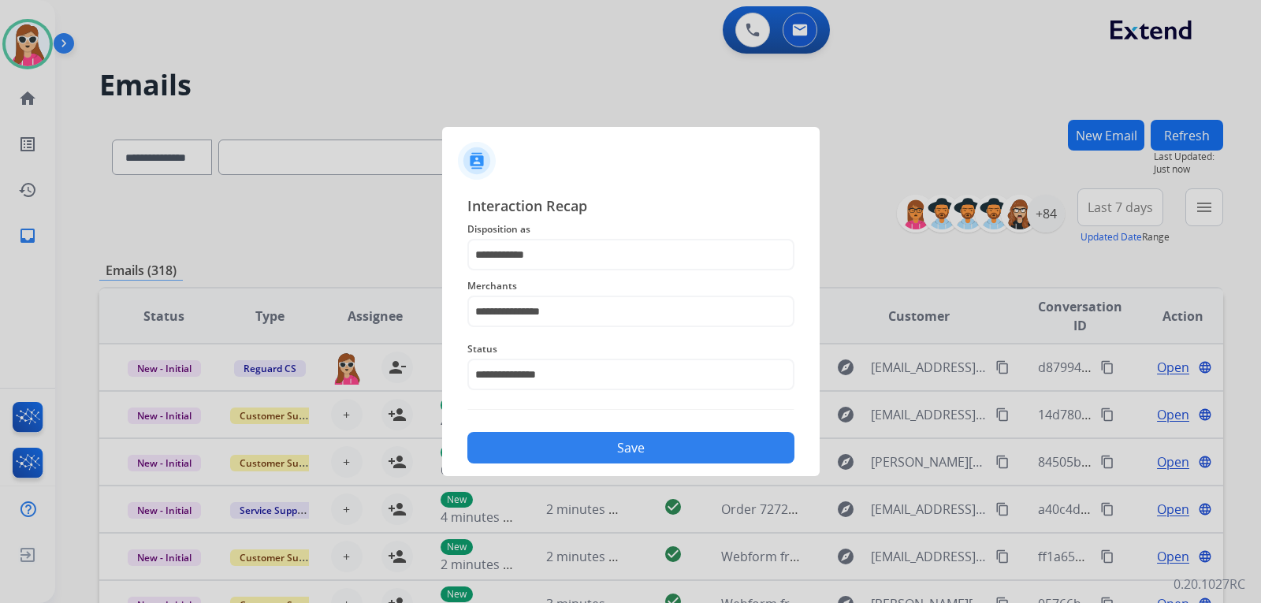
click at [627, 441] on button "Save" at bounding box center [630, 448] width 327 height 32
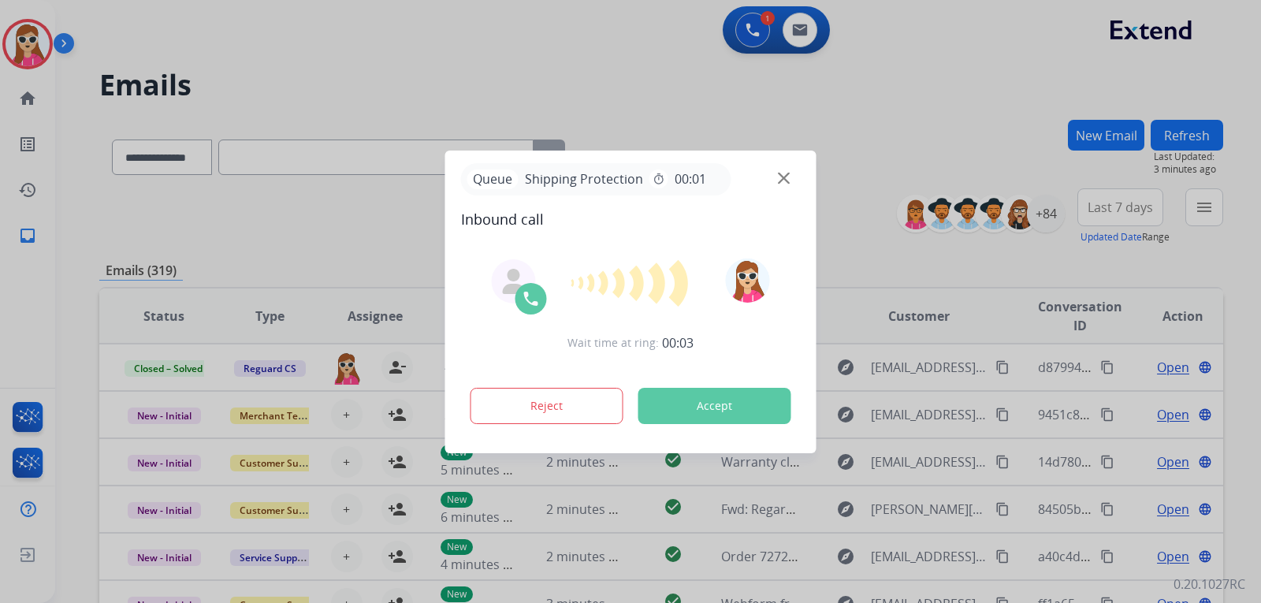
click at [683, 402] on button "Accept" at bounding box center [715, 406] width 153 height 36
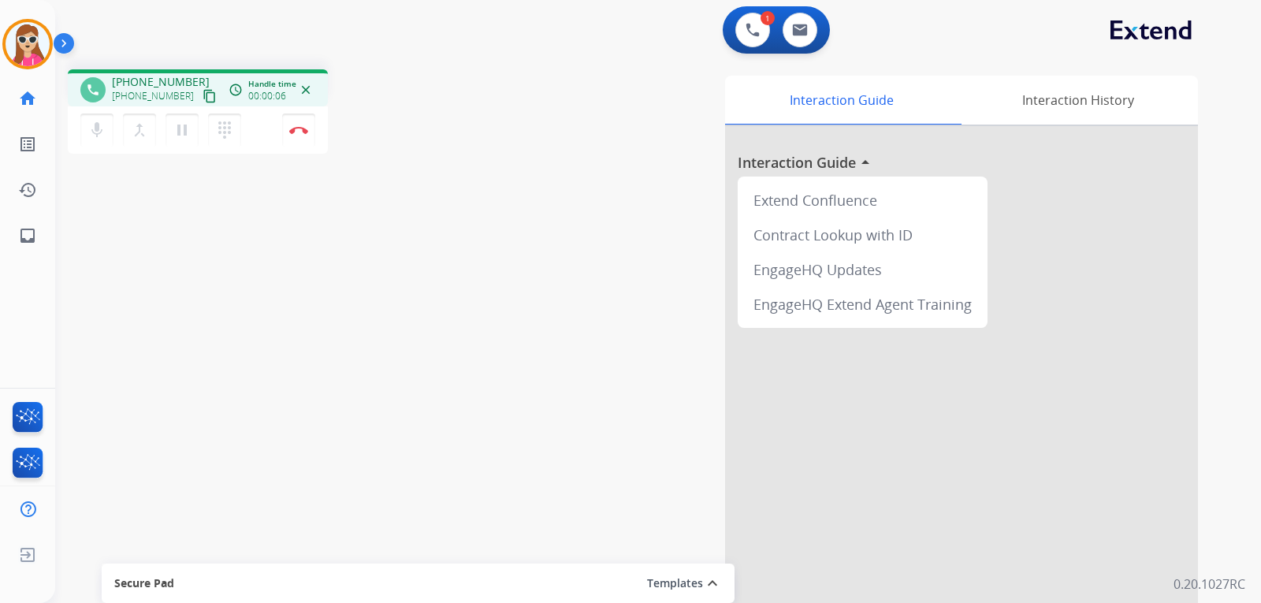
click at [203, 99] on mat-icon "content_copy" at bounding box center [210, 96] width 14 height 14
click at [203, 95] on mat-icon "content_copy" at bounding box center [210, 96] width 14 height 14
click at [306, 131] on img at bounding box center [298, 130] width 19 height 8
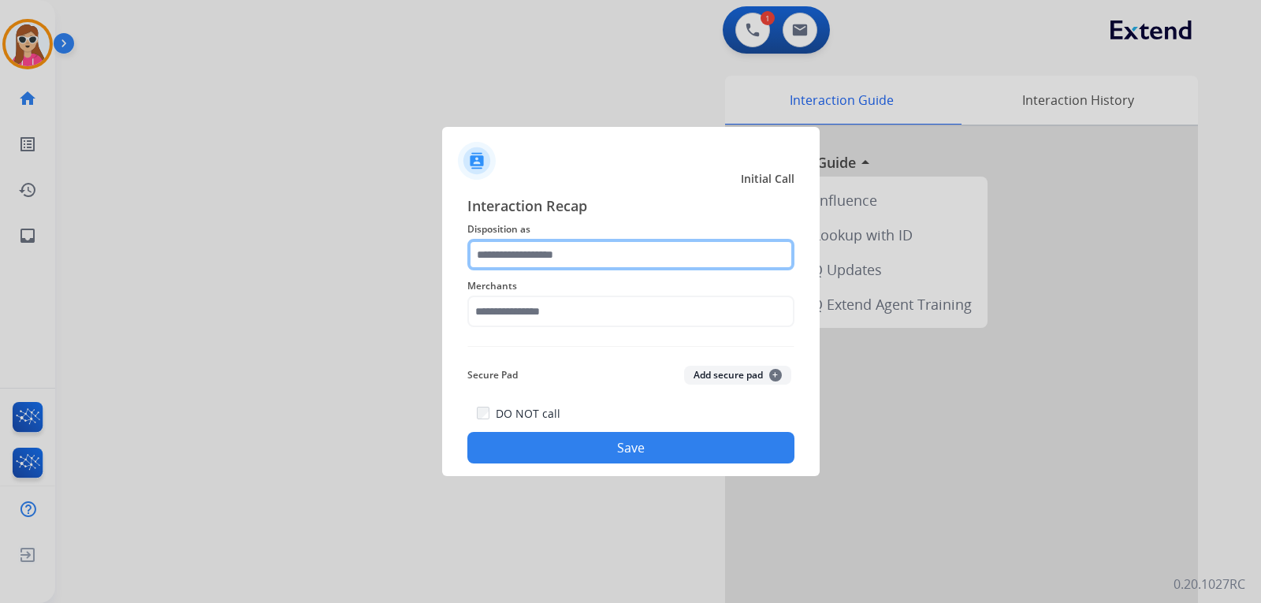
click at [629, 259] on input "text" at bounding box center [630, 255] width 327 height 32
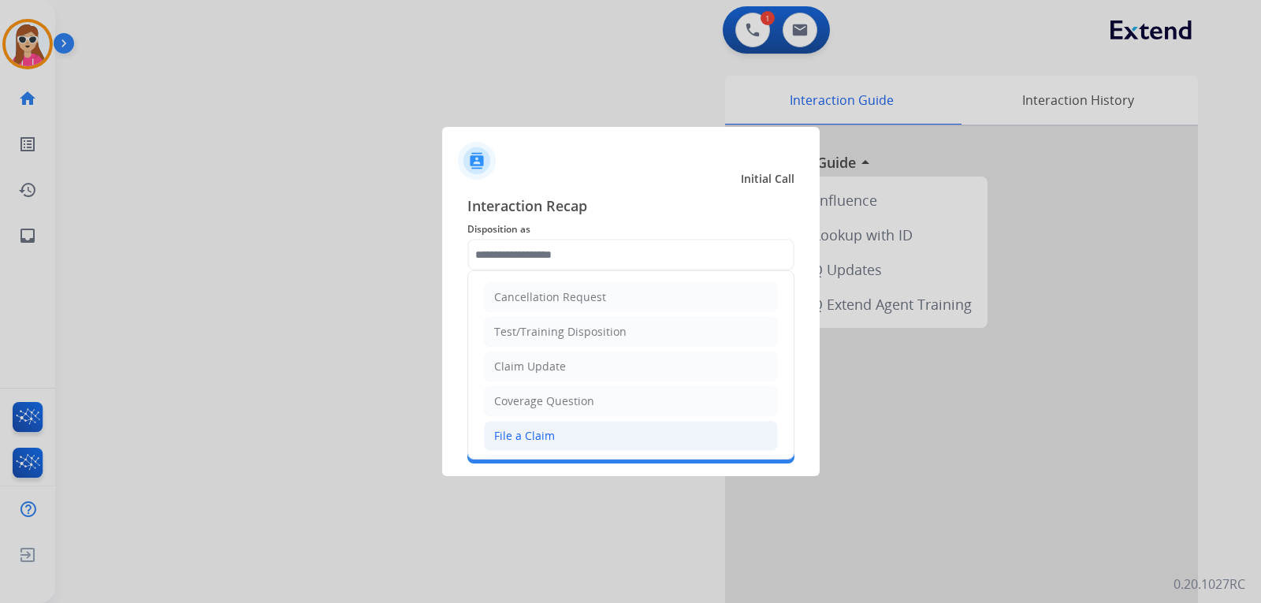
click at [553, 432] on li "File a Claim" at bounding box center [631, 436] width 294 height 30
type input "**********"
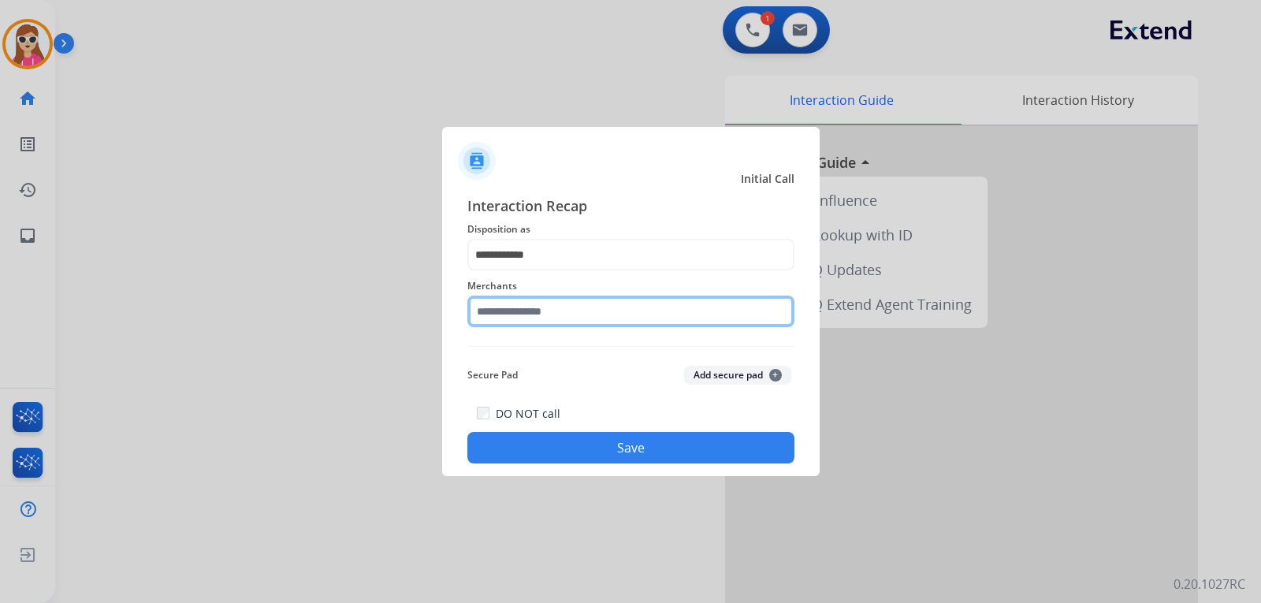
click at [579, 299] on input "text" at bounding box center [630, 312] width 327 height 32
click at [522, 313] on input "text" at bounding box center [630, 312] width 327 height 32
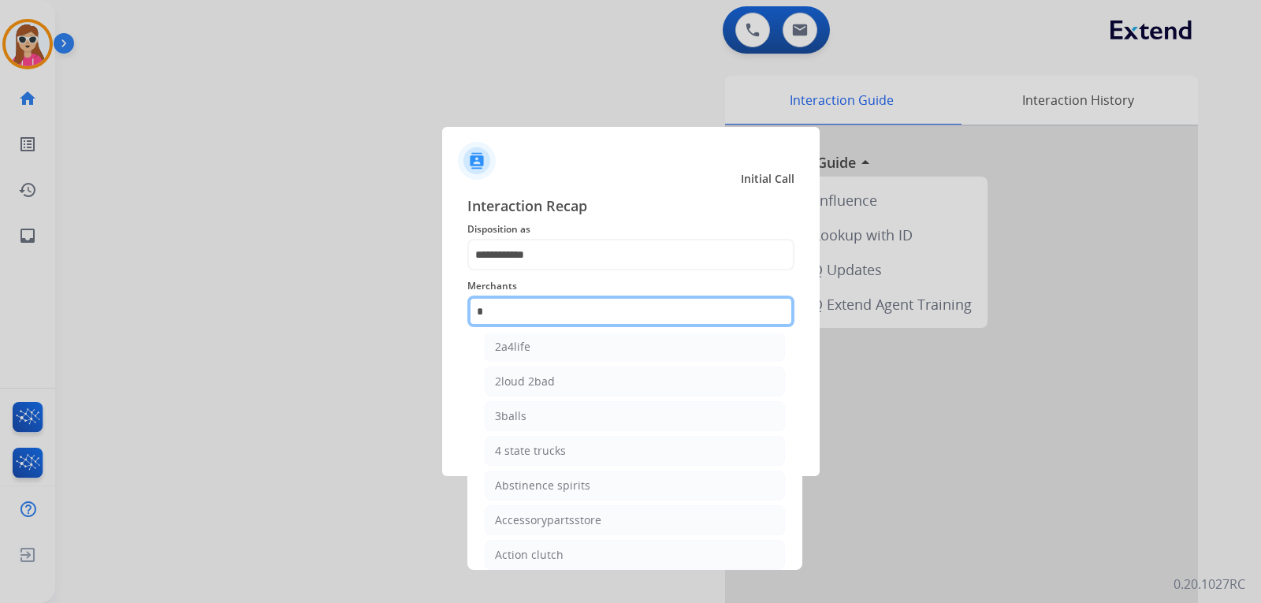
scroll to position [44, 0]
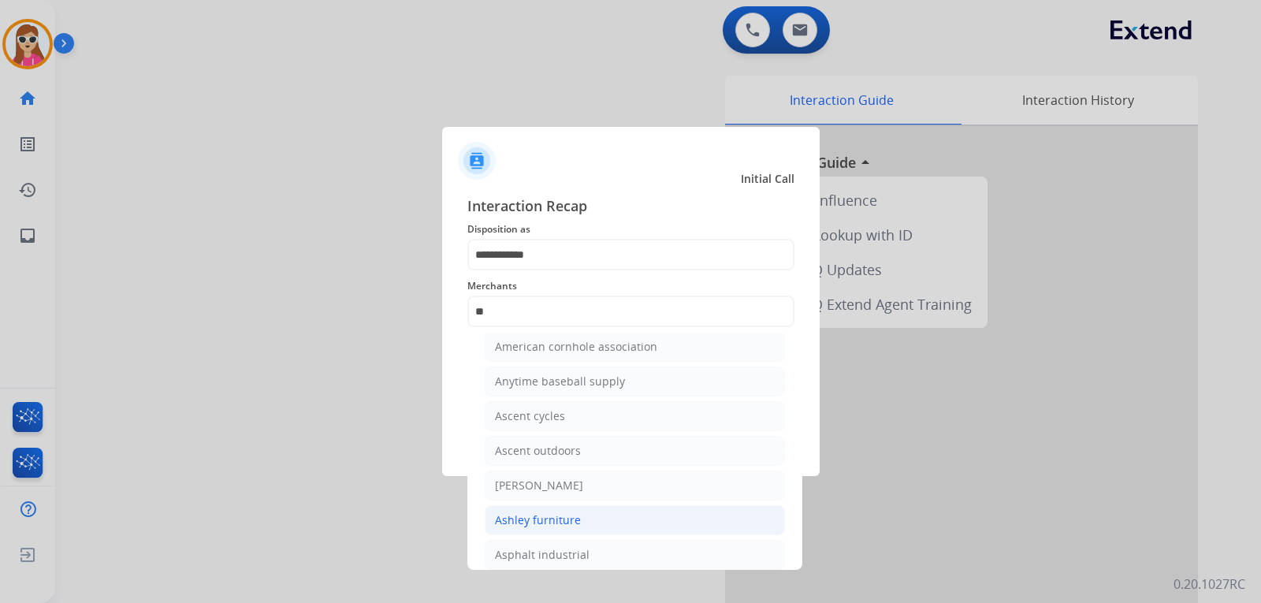
click at [554, 527] on div "Ashley furniture" at bounding box center [538, 520] width 86 height 16
type input "**********"
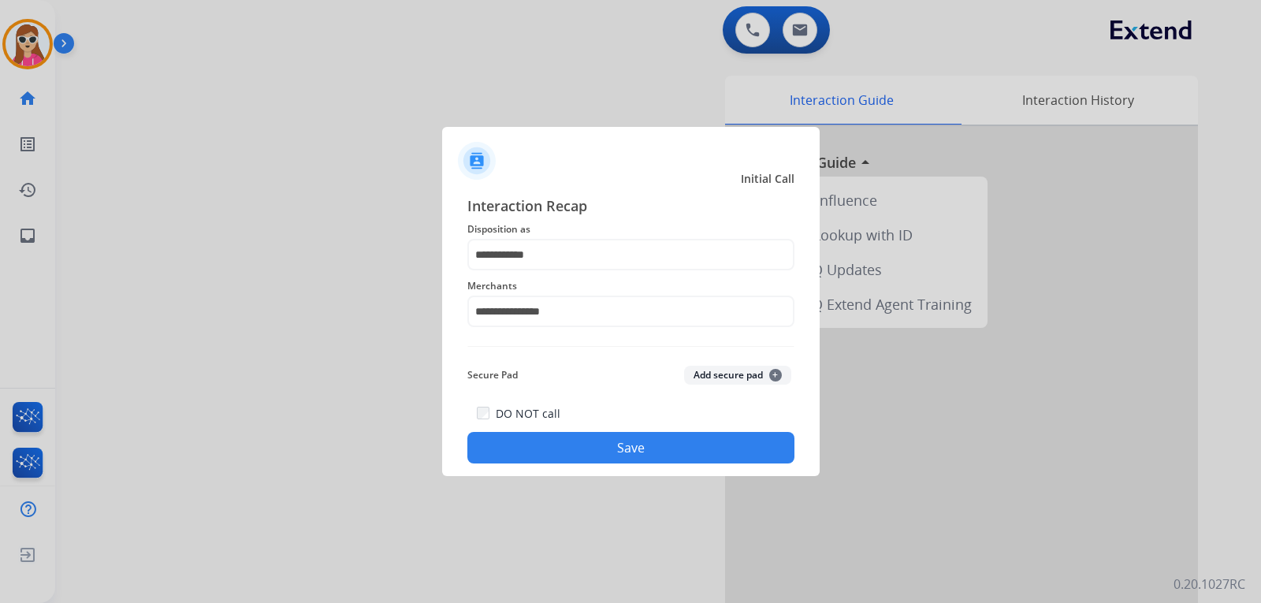
click at [586, 452] on button "Save" at bounding box center [630, 448] width 327 height 32
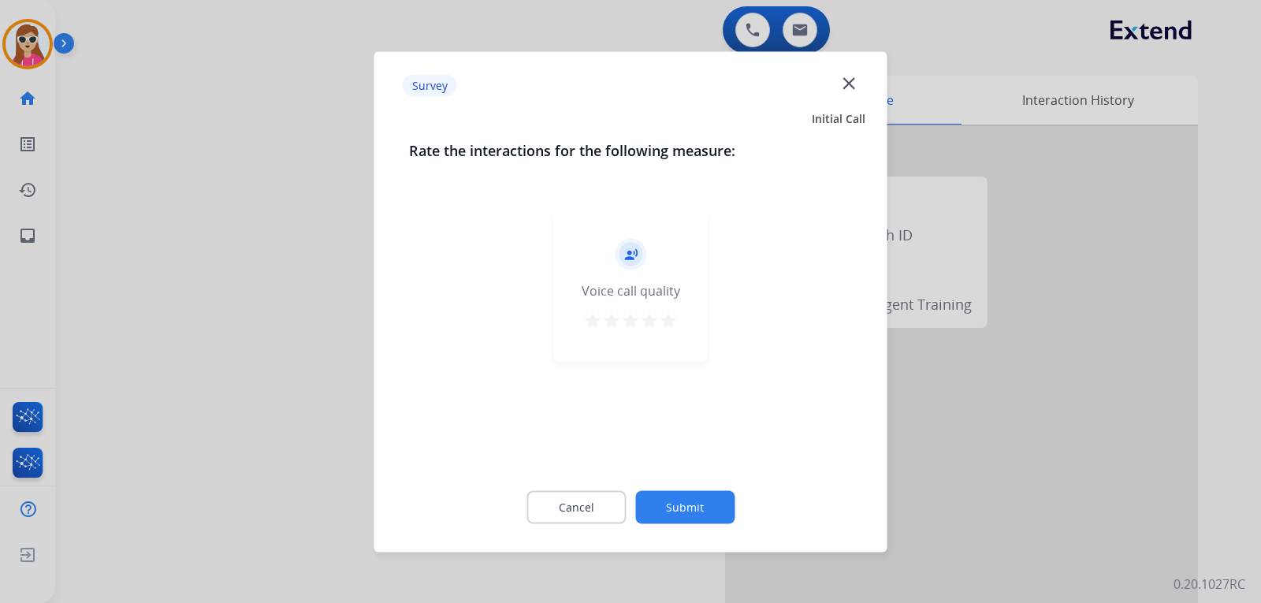
click at [675, 299] on div "record_voice_over Voice call quality star star star star star" at bounding box center [631, 286] width 154 height 150
click at [671, 320] on mat-icon "star" at bounding box center [668, 320] width 19 height 19
click at [706, 519] on button "Submit" at bounding box center [684, 506] width 99 height 33
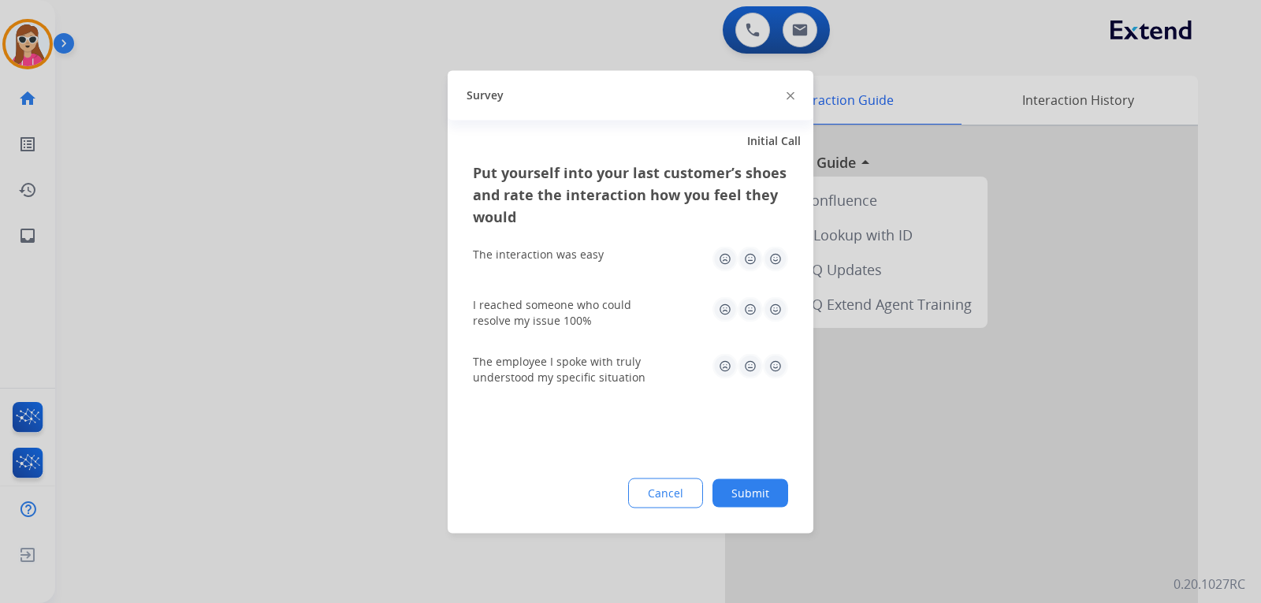
click at [775, 261] on img at bounding box center [775, 258] width 25 height 25
click at [775, 322] on div "I reached someone who could resolve my issue 100%" at bounding box center [630, 312] width 315 height 32
click at [773, 300] on img at bounding box center [775, 308] width 25 height 25
click at [777, 366] on img at bounding box center [775, 365] width 25 height 25
click at [778, 492] on button "Submit" at bounding box center [751, 492] width 76 height 28
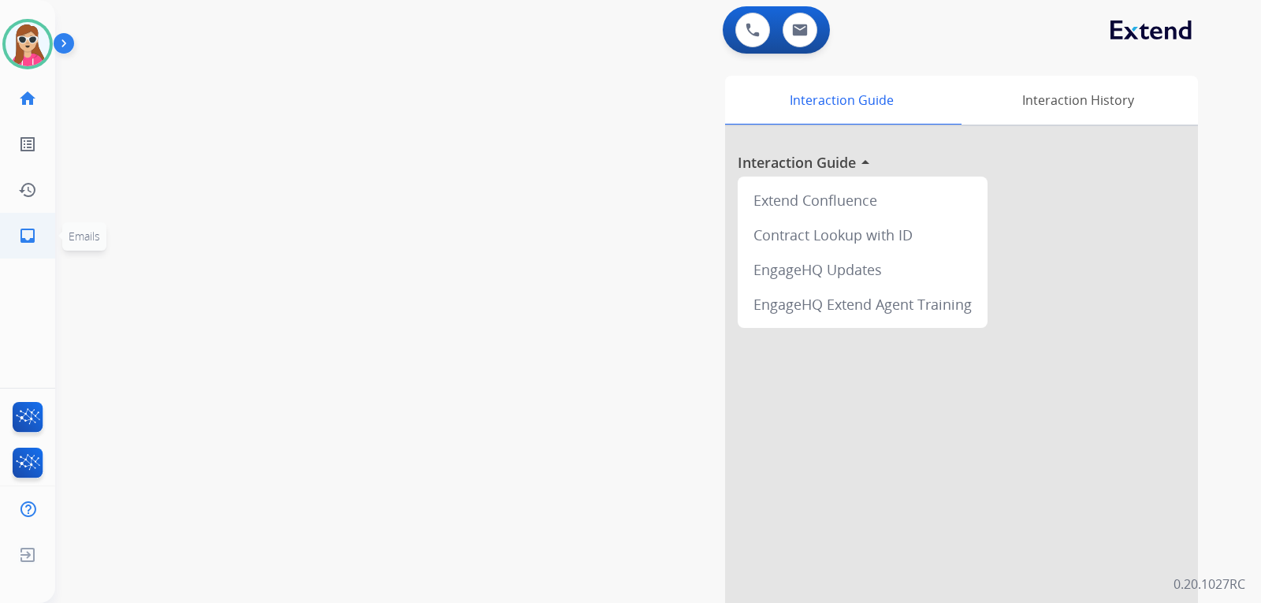
click at [34, 235] on mat-icon "inbox" at bounding box center [27, 235] width 19 height 19
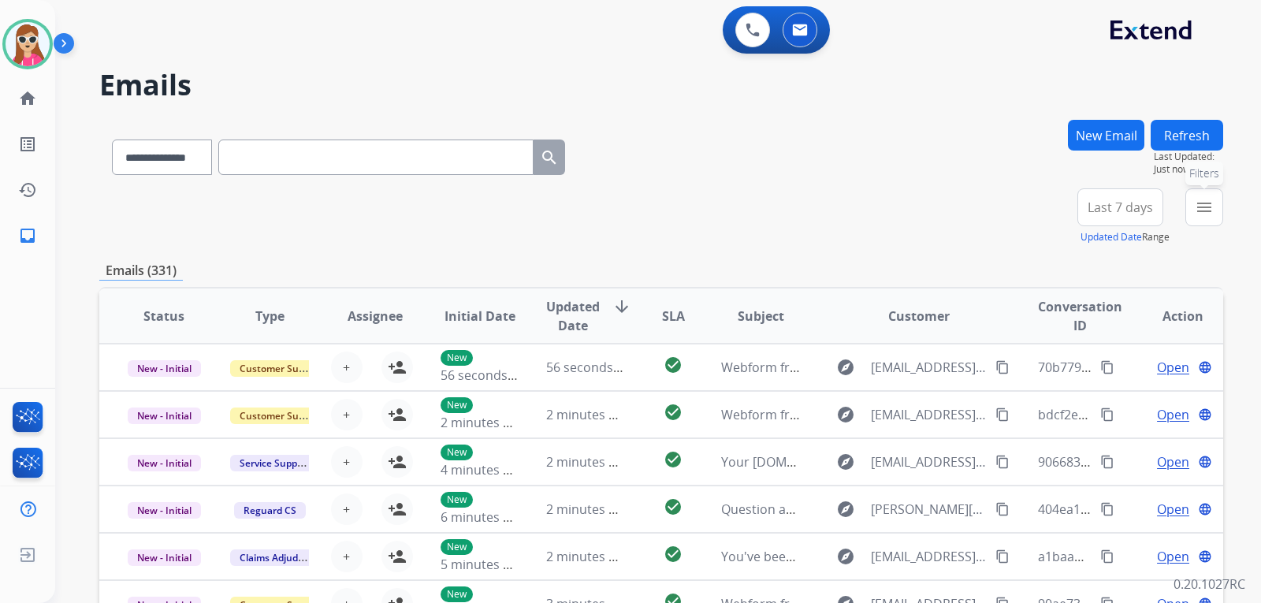
click at [1212, 207] on mat-icon "menu" at bounding box center [1204, 207] width 19 height 19
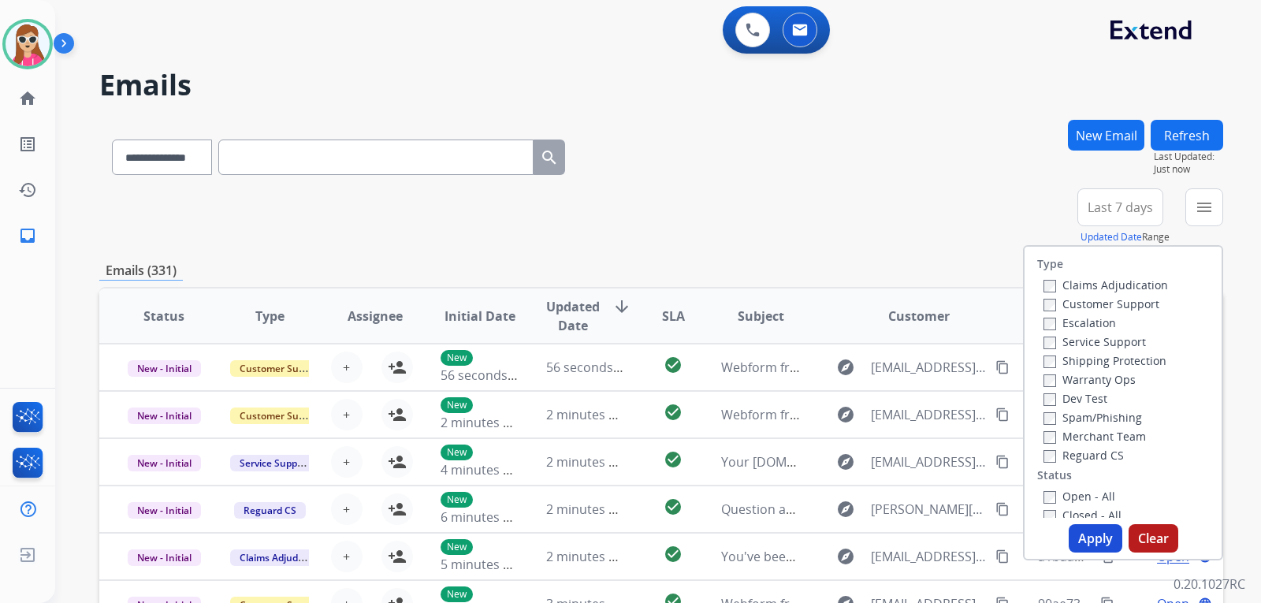
click at [1123, 304] on label "Customer Support" at bounding box center [1102, 303] width 116 height 15
click at [1149, 353] on label "Shipping Protection" at bounding box center [1105, 360] width 123 height 15
click at [1103, 461] on label "Reguard CS" at bounding box center [1084, 455] width 80 height 15
click at [1100, 491] on label "Open - All" at bounding box center [1080, 496] width 72 height 15
click at [1081, 536] on button "Apply" at bounding box center [1096, 538] width 54 height 28
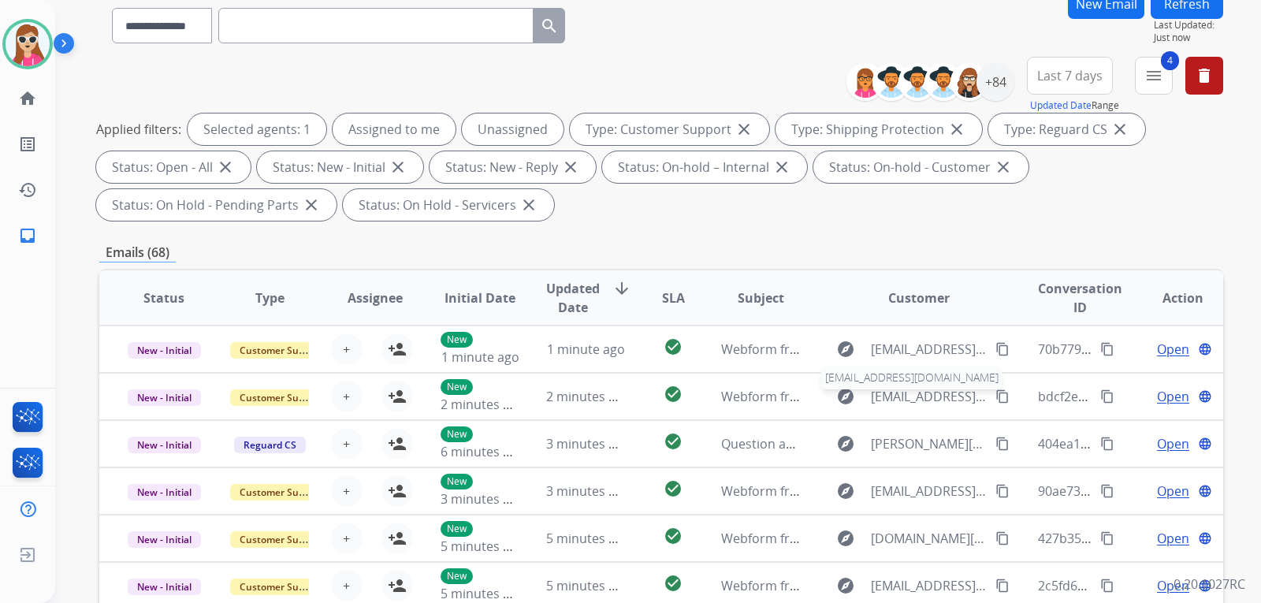
scroll to position [79, 0]
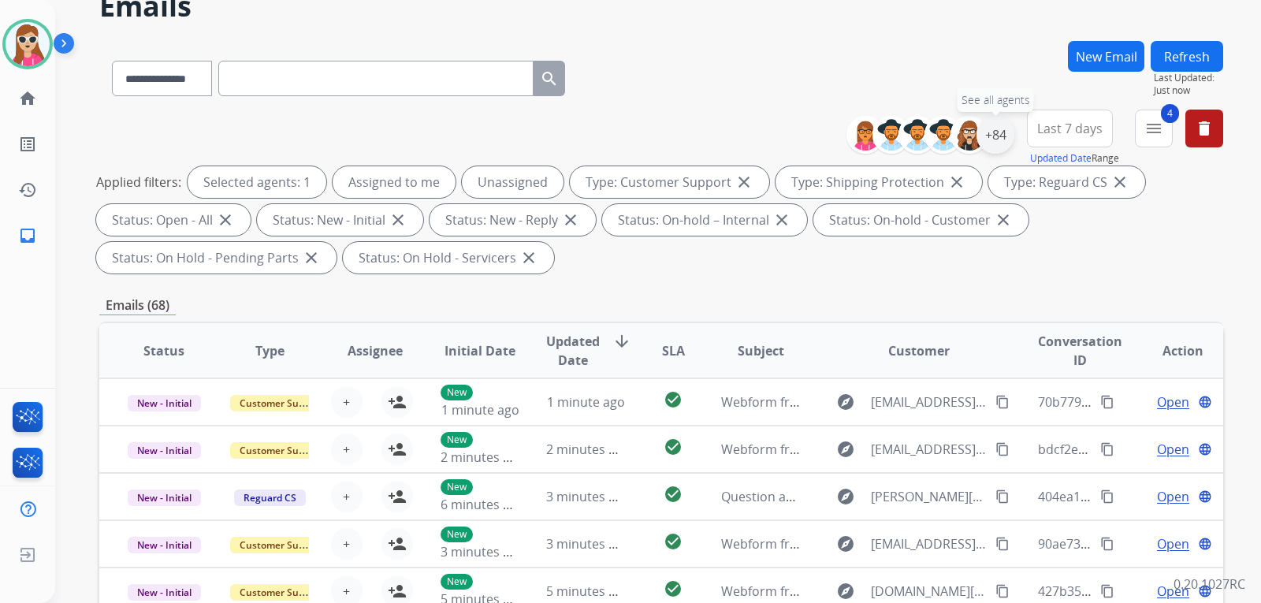
click at [994, 129] on div "+84" at bounding box center [996, 135] width 38 height 38
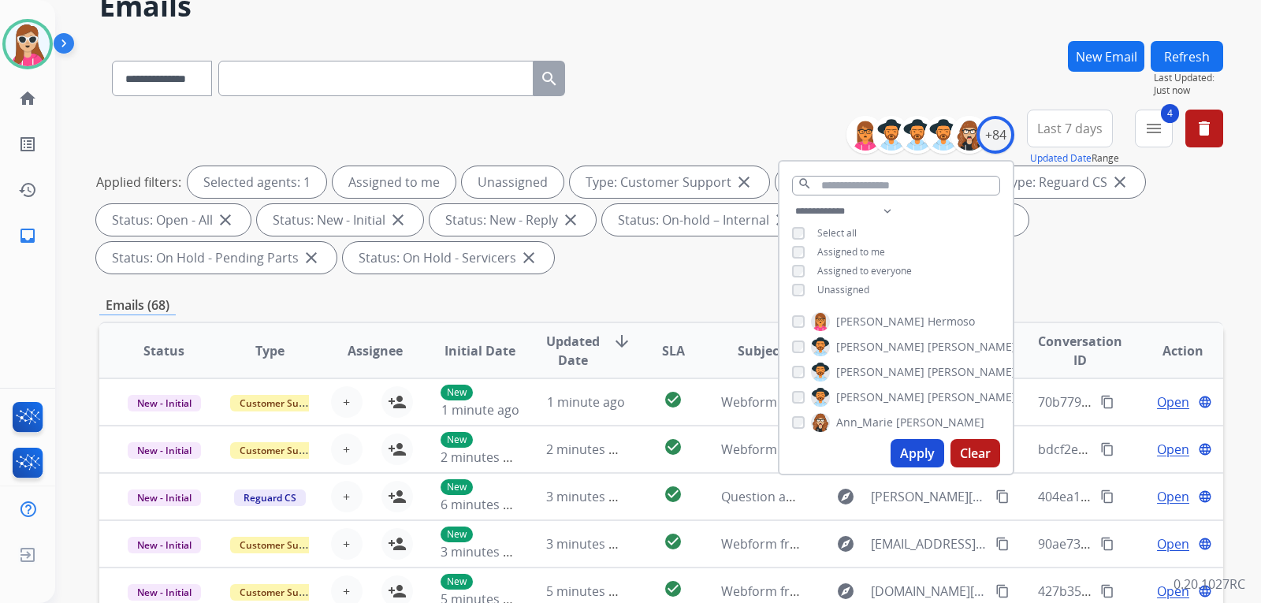
click at [855, 289] on span "Unassigned" at bounding box center [843, 289] width 52 height 13
click at [901, 446] on button "Apply" at bounding box center [918, 453] width 54 height 28
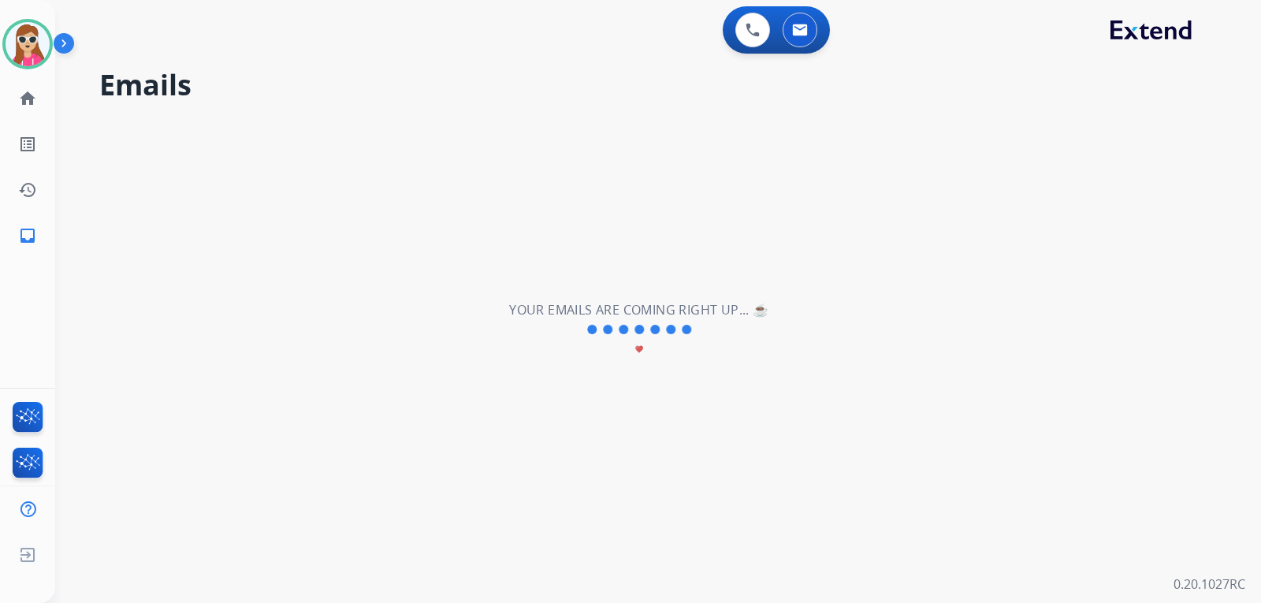
scroll to position [0, 0]
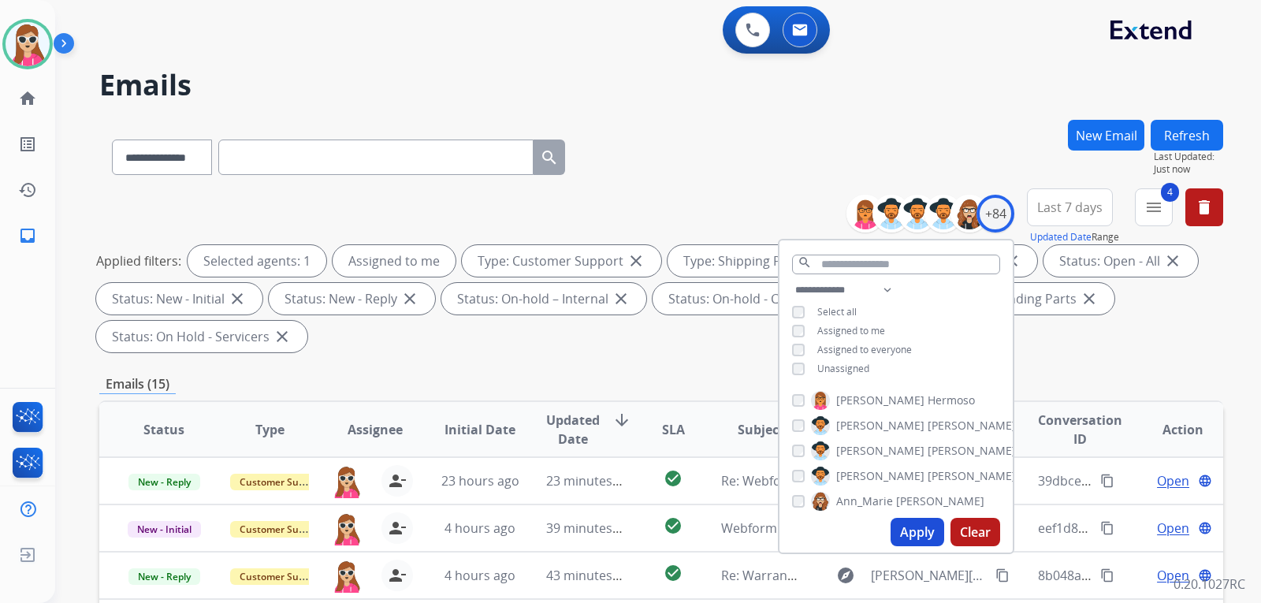
click at [719, 349] on div "**********" at bounding box center [661, 565] width 1124 height 891
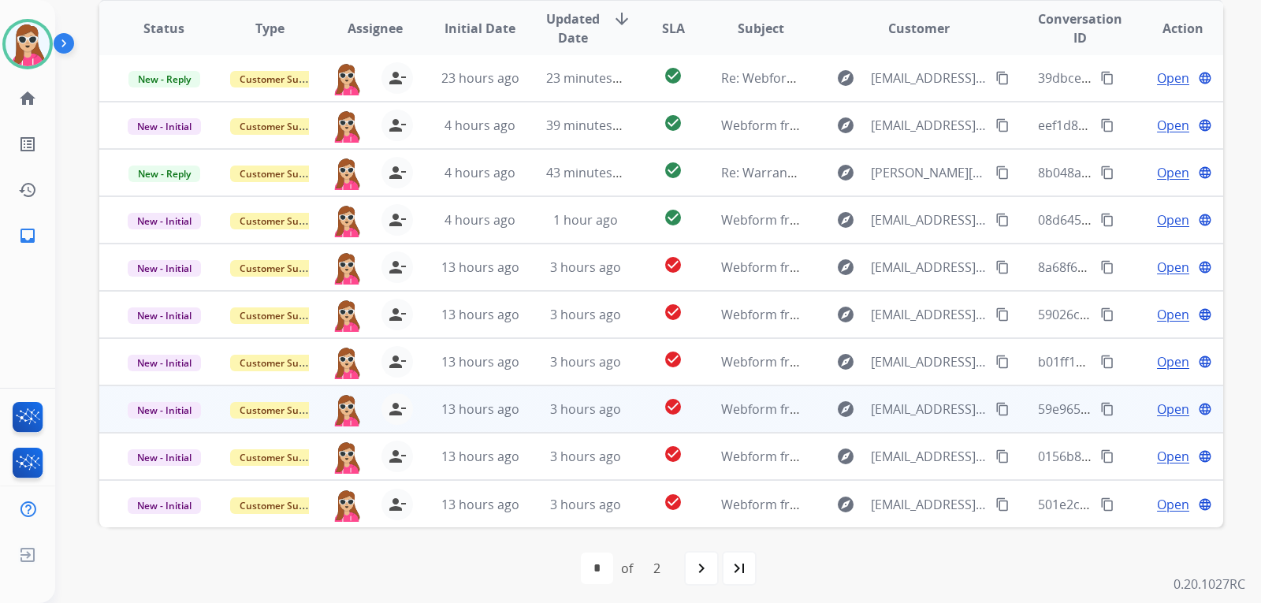
scroll to position [408, 0]
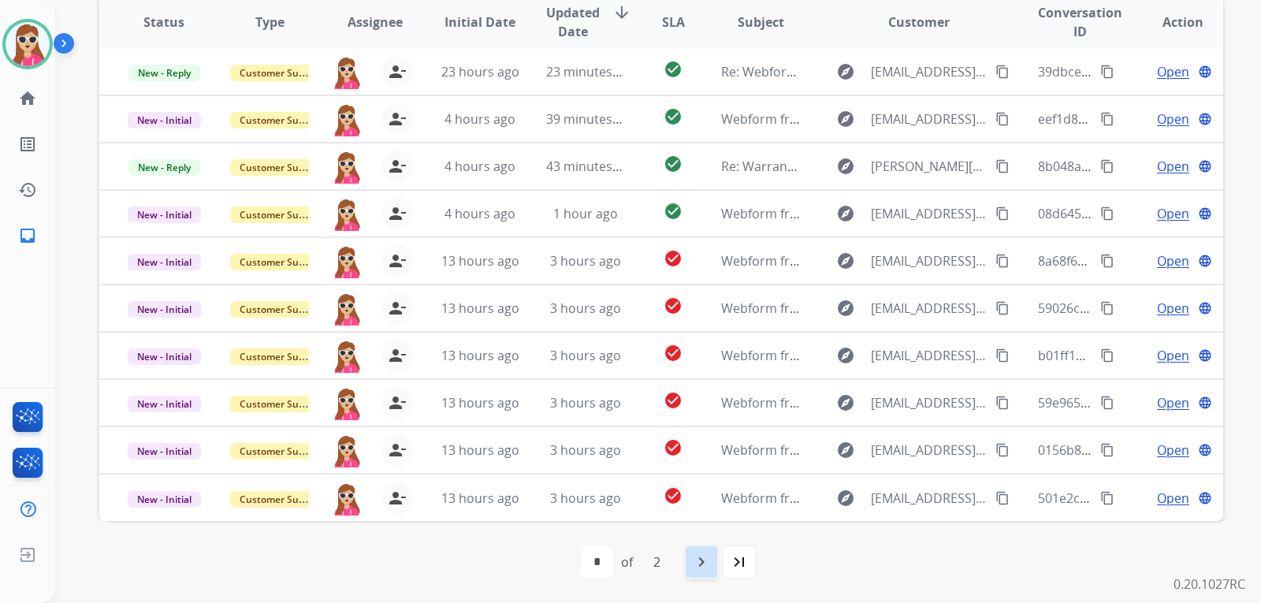
click at [703, 555] on mat-icon "navigate_next" at bounding box center [701, 562] width 19 height 19
select select "*"
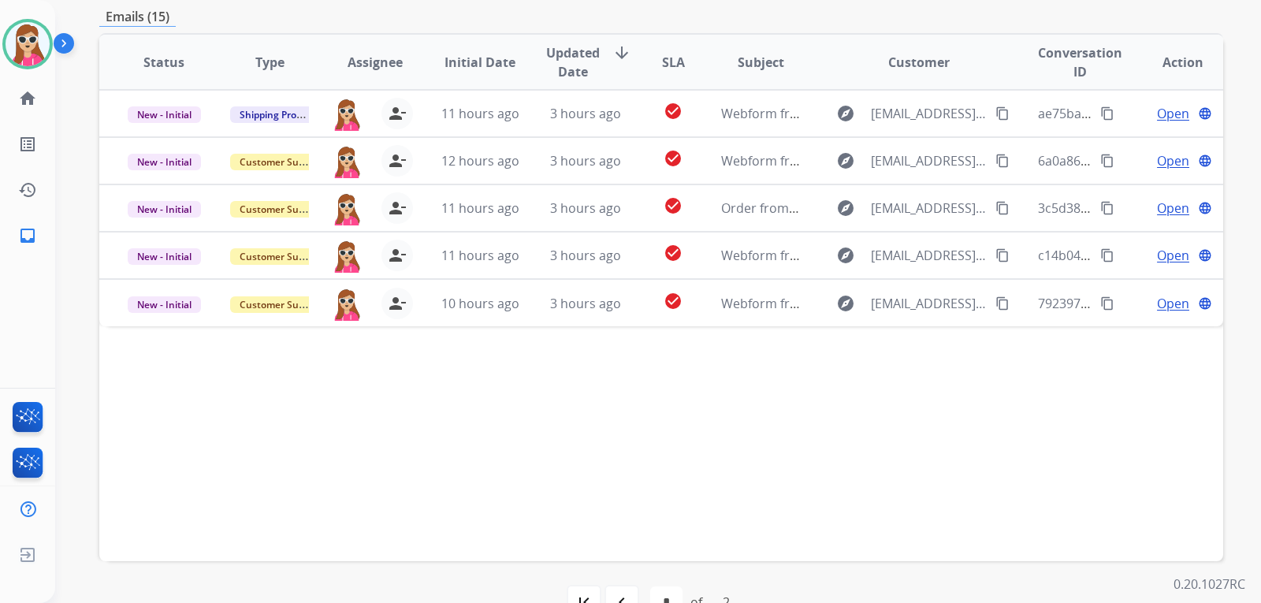
scroll to position [394, 0]
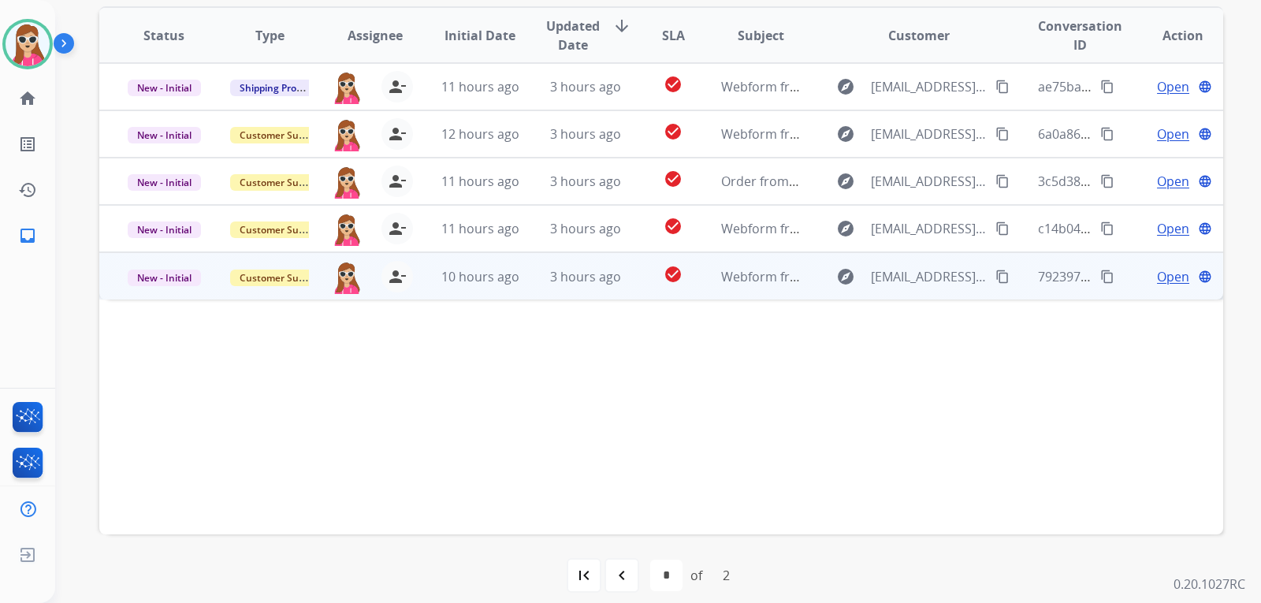
click at [699, 274] on td "Webform from [EMAIL_ADDRESS][DOMAIN_NAME] on [DATE]" at bounding box center [749, 275] width 106 height 47
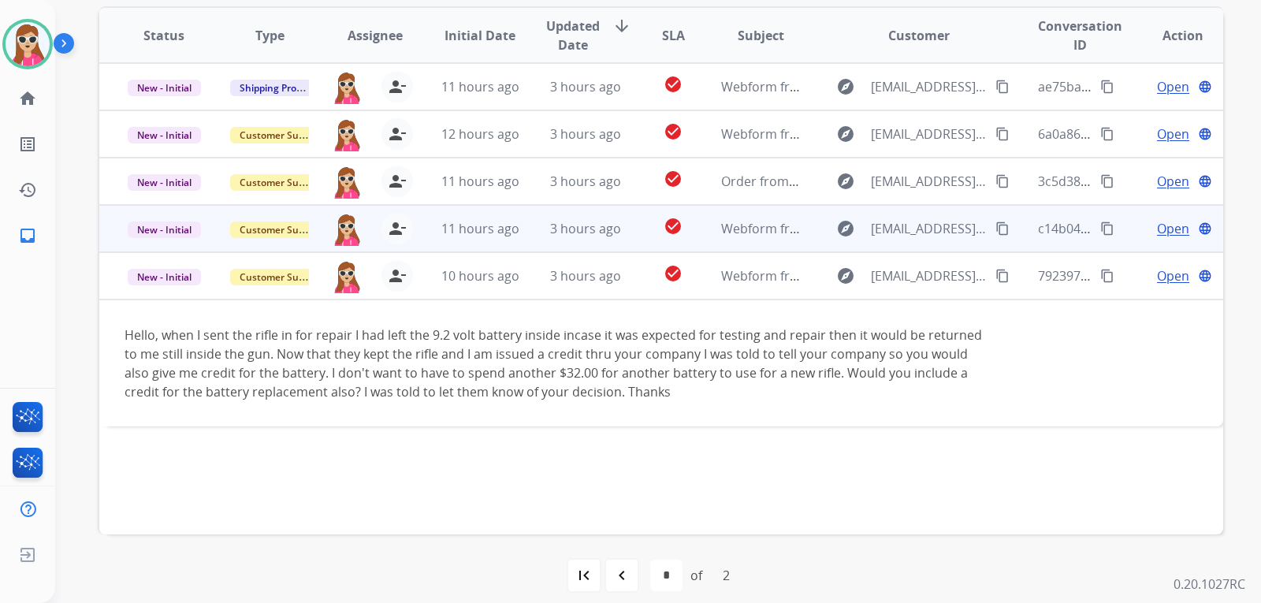
click at [706, 236] on td "Webform from [EMAIL_ADDRESS][DOMAIN_NAME] on [DATE]" at bounding box center [749, 228] width 106 height 47
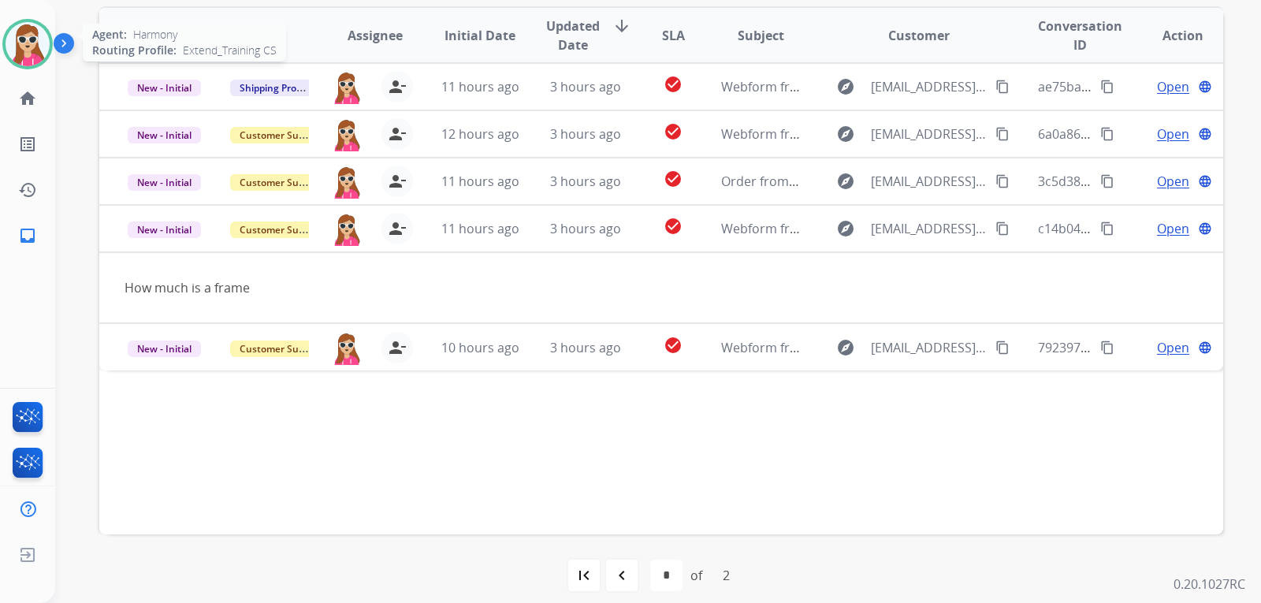
click at [47, 60] on div "Agent: Harmony Routing Profile: Extend_Training CS" at bounding box center [27, 44] width 50 height 50
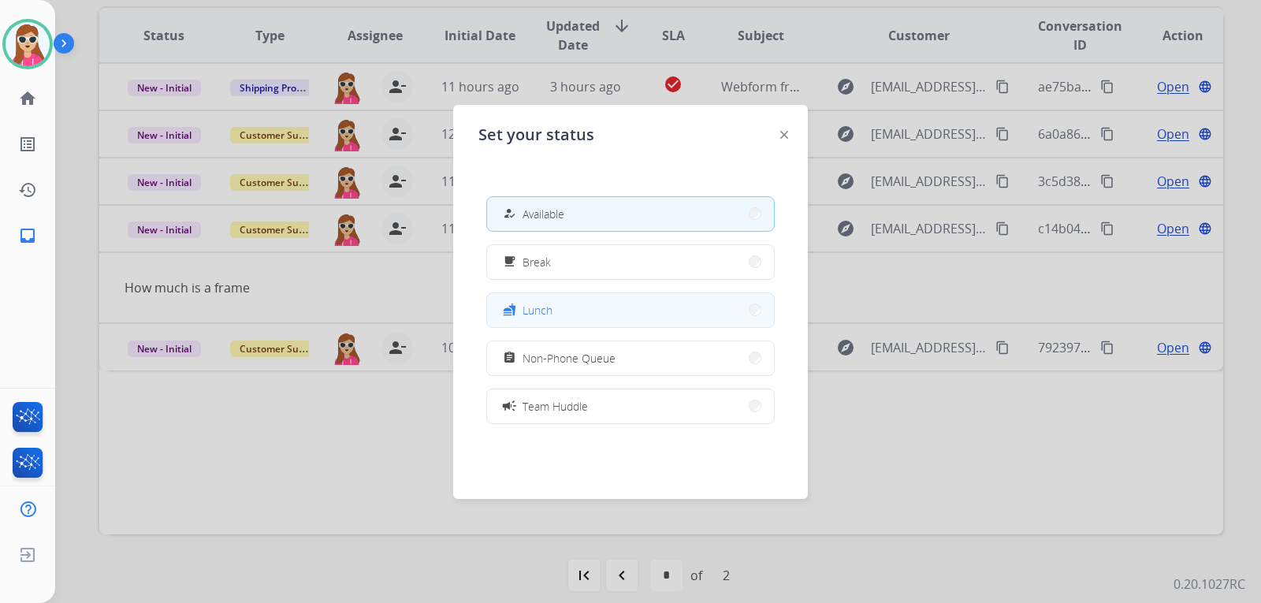
click at [661, 307] on button "fastfood Lunch" at bounding box center [630, 310] width 287 height 34
